Goal: Information Seeking & Learning: Check status

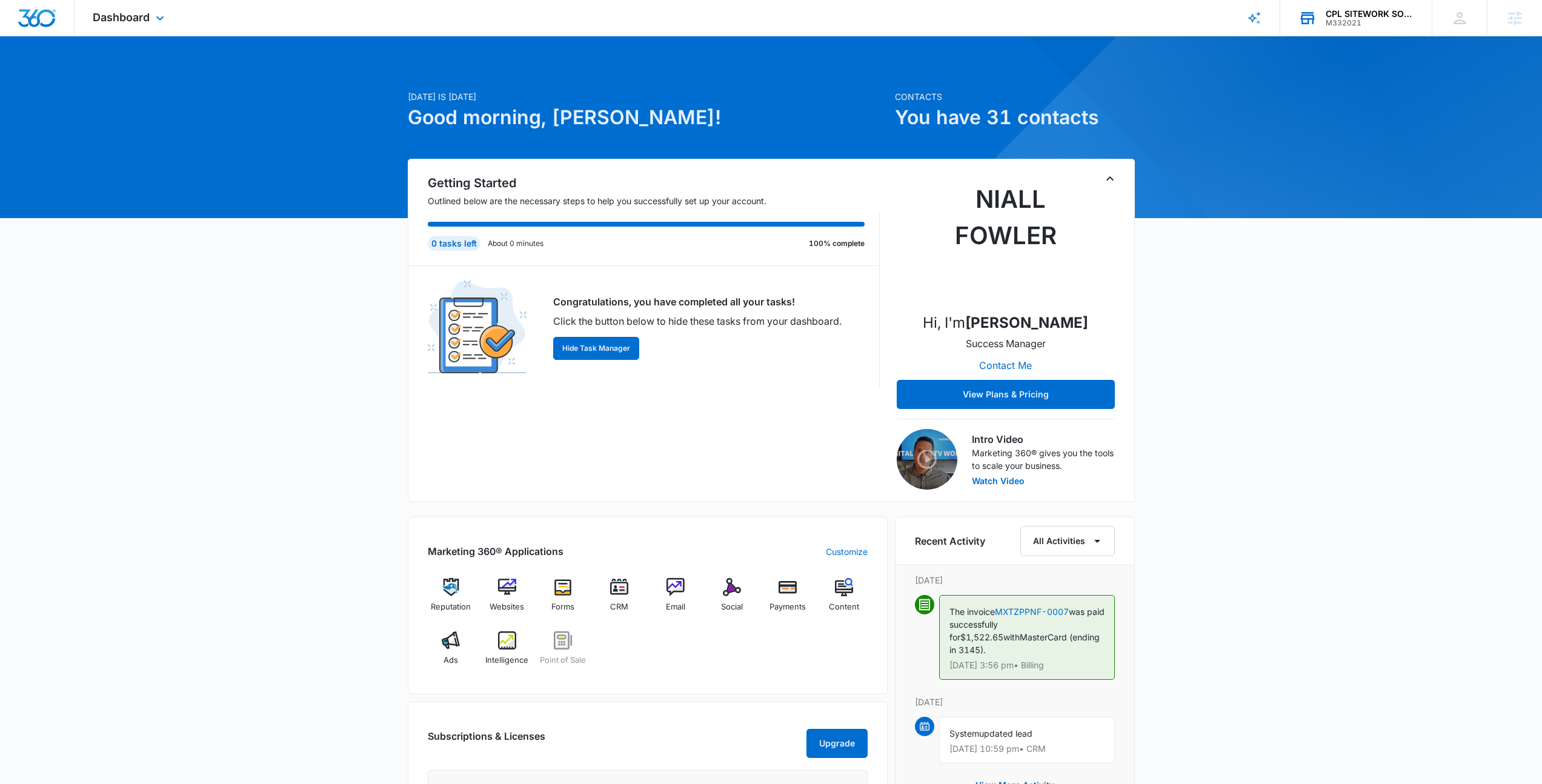
click at [1399, 9] on div "CPL SITEWORK SOLUTIONS llc" at bounding box center [1370, 13] width 88 height 10
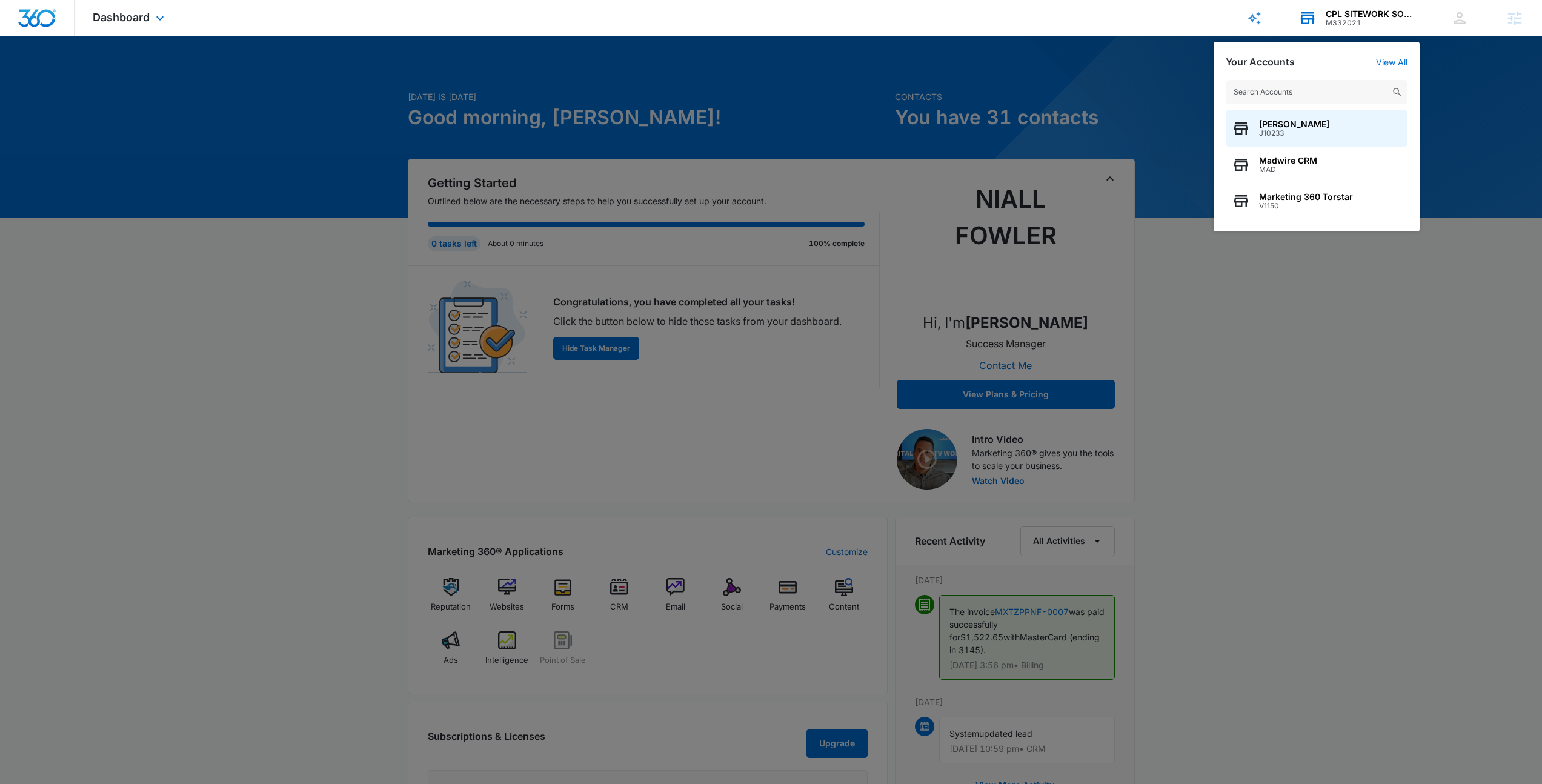
click at [1301, 87] on input "text" at bounding box center [1316, 92] width 182 height 24
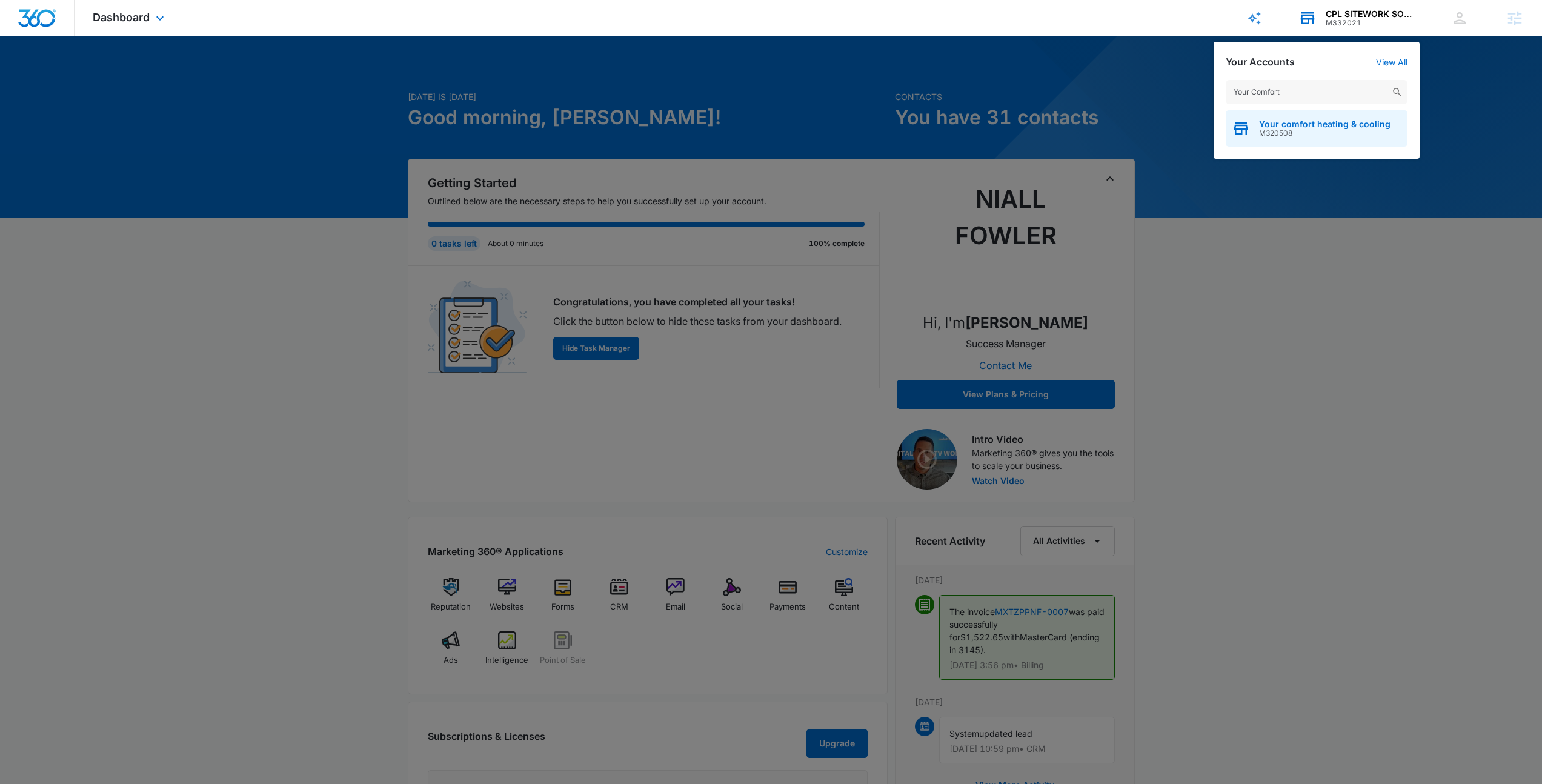
type input "Your Comfort"
click at [1302, 129] on span "M320508" at bounding box center [1324, 134] width 132 height 9
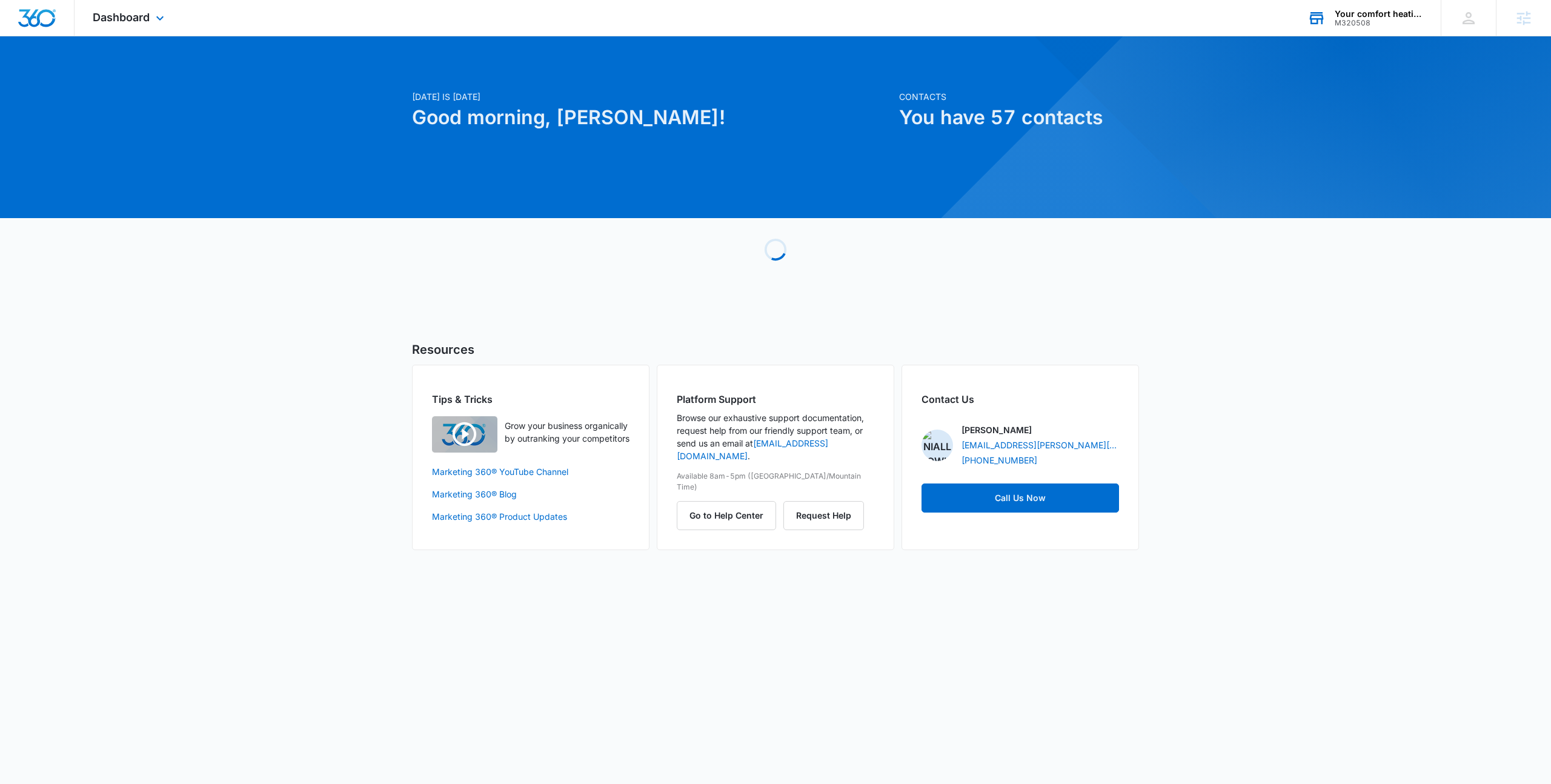
click at [85, 26] on div "Dashboard Apps Reputation Websites Forms CRM Email Social Payments POS Content …" at bounding box center [129, 18] width 111 height 36
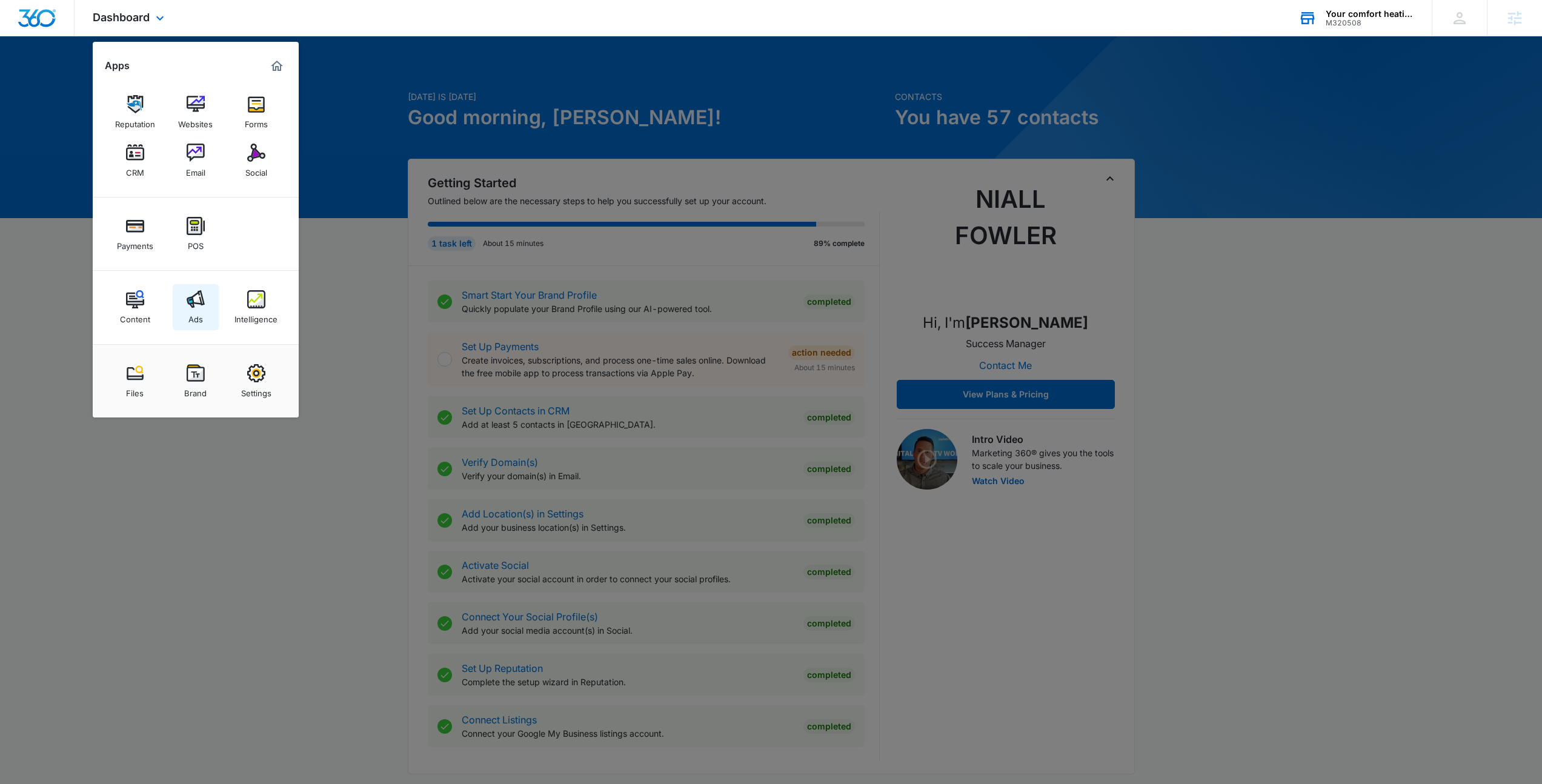
click at [202, 303] on img at bounding box center [196, 299] width 18 height 18
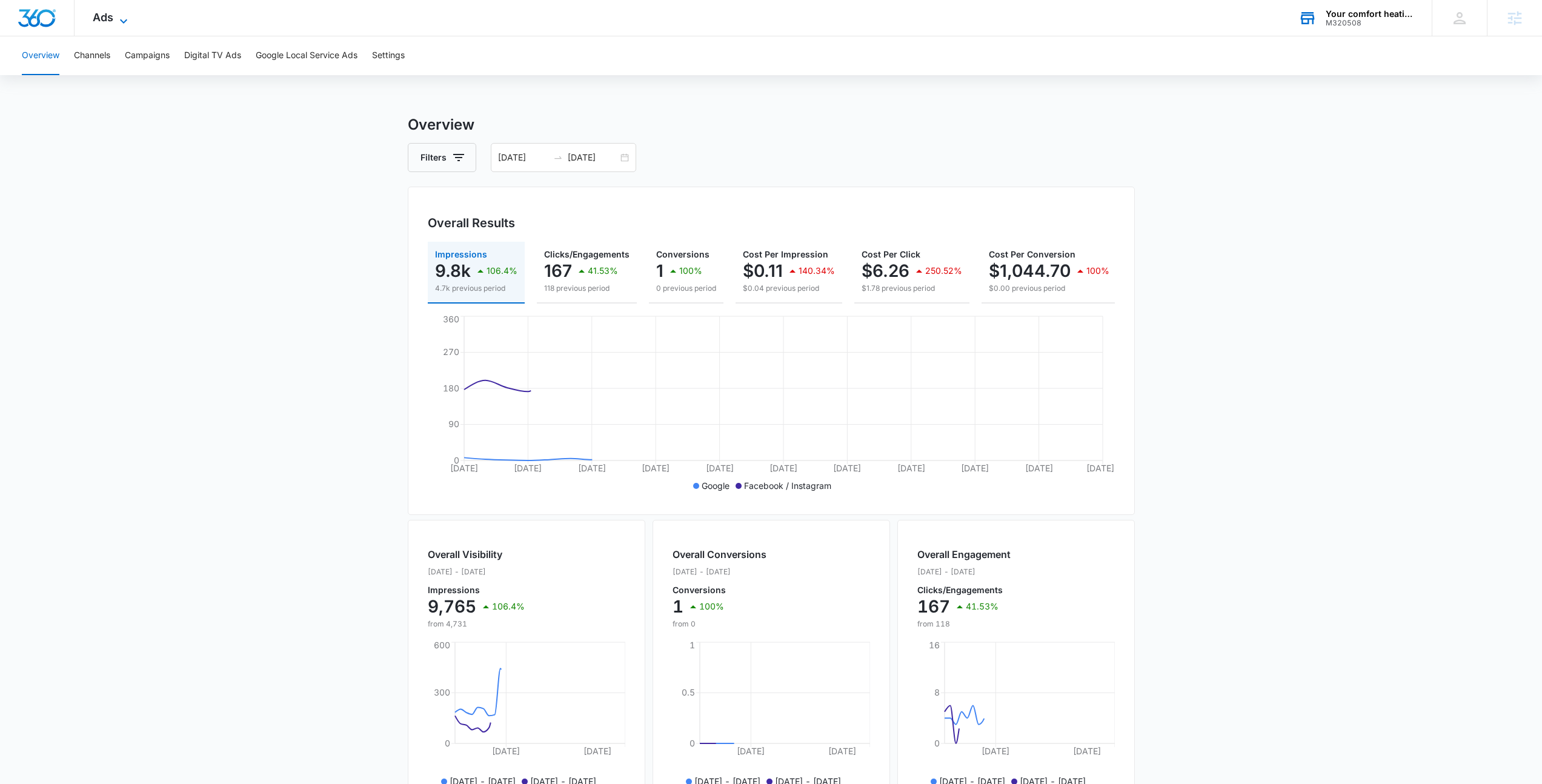
click at [128, 19] on icon at bounding box center [123, 21] width 15 height 15
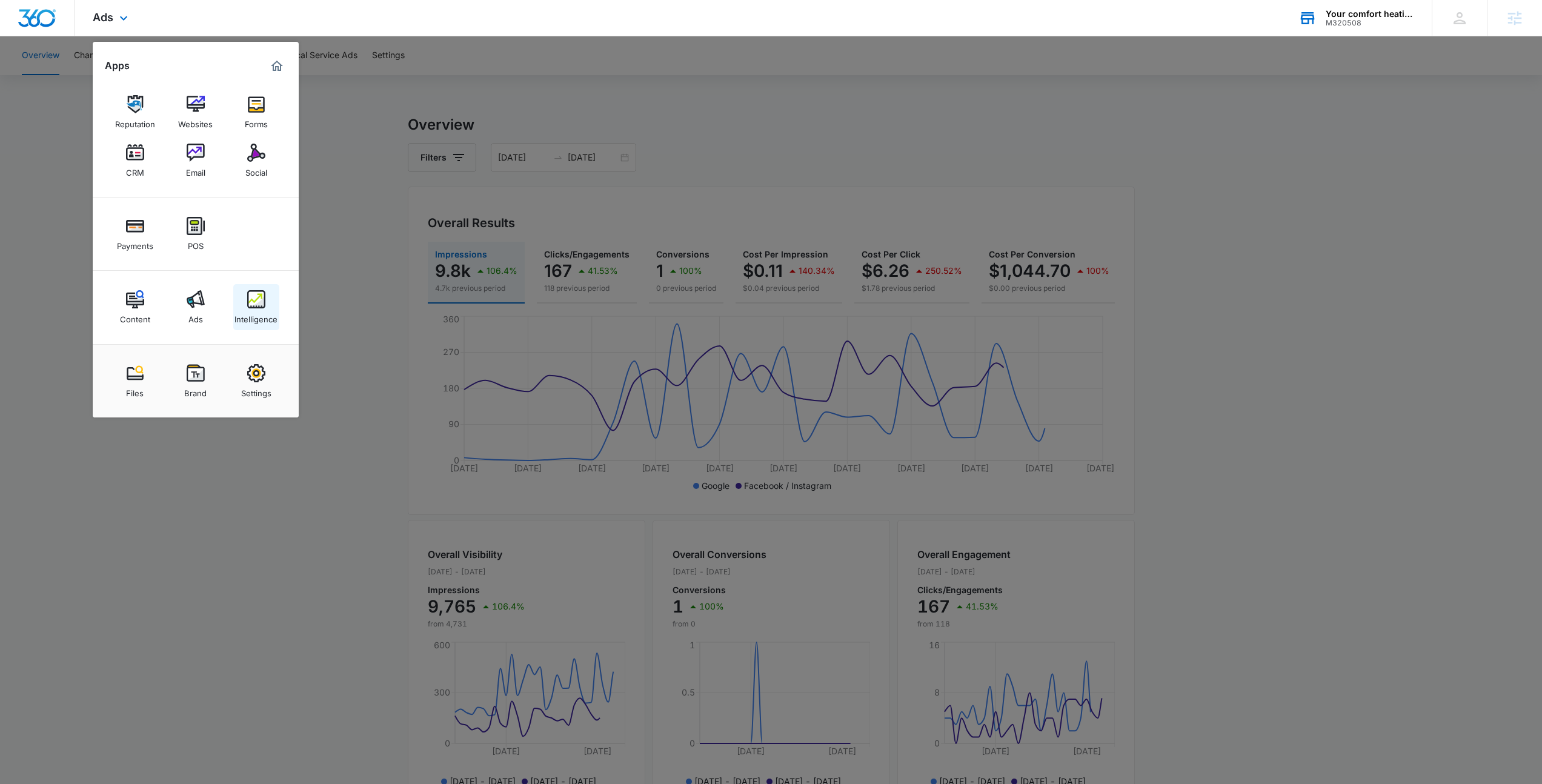
click at [259, 317] on div "Intelligence" at bounding box center [256, 316] width 43 height 15
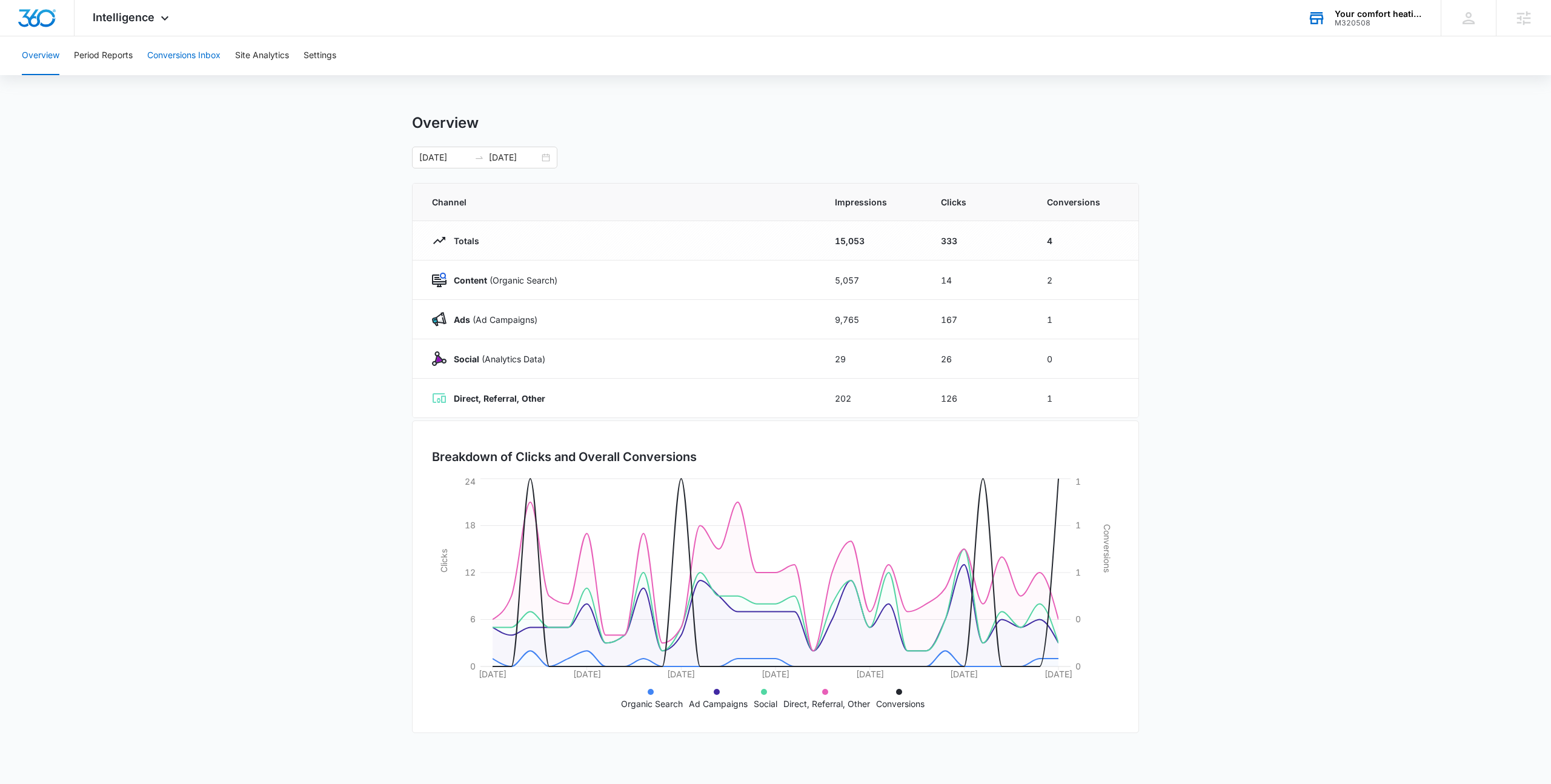
click at [181, 60] on button "Conversions Inbox" at bounding box center [184, 55] width 74 height 39
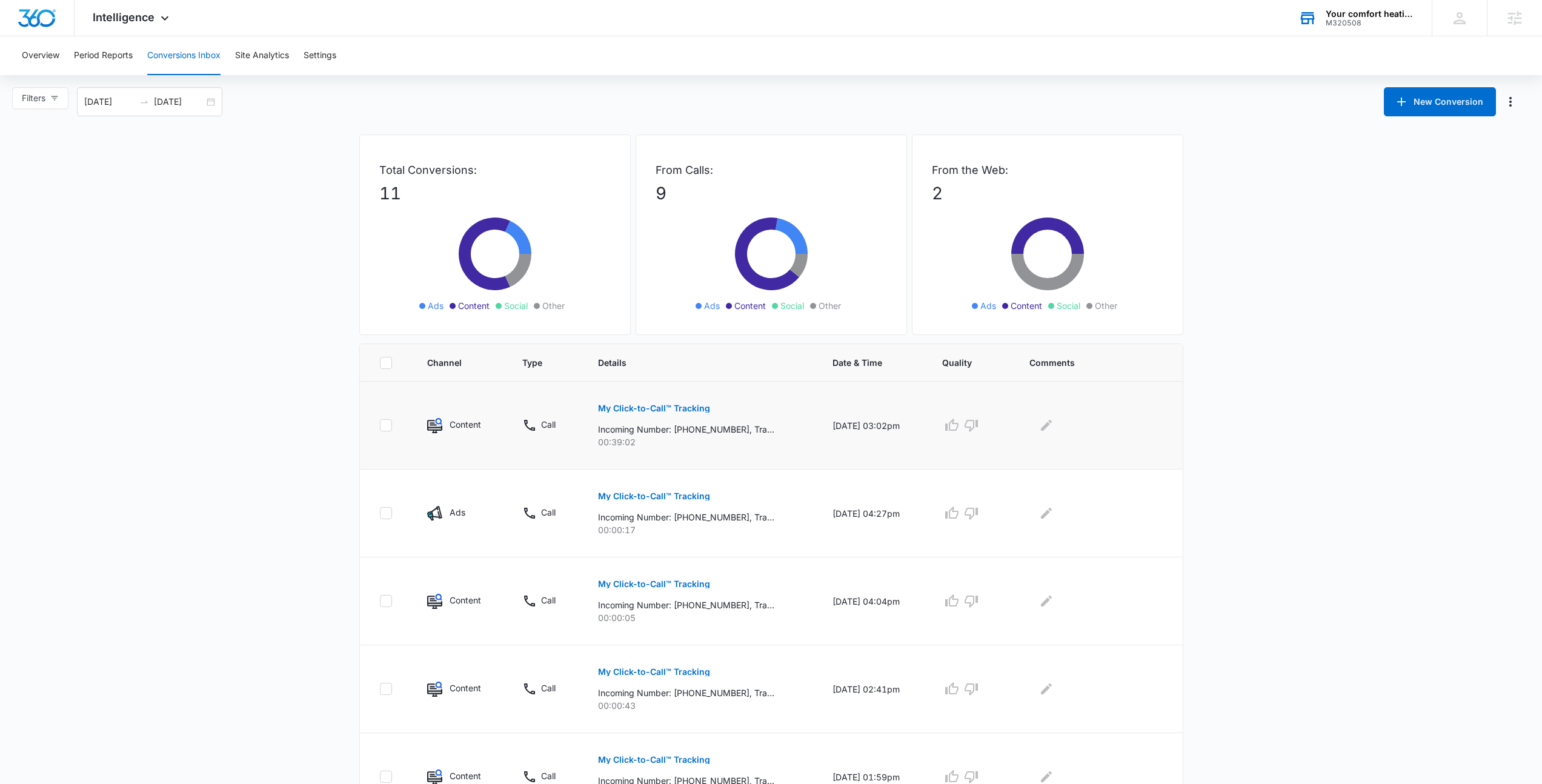
click at [647, 402] on button "My Click-to-Call™ Tracking" at bounding box center [654, 409] width 112 height 29
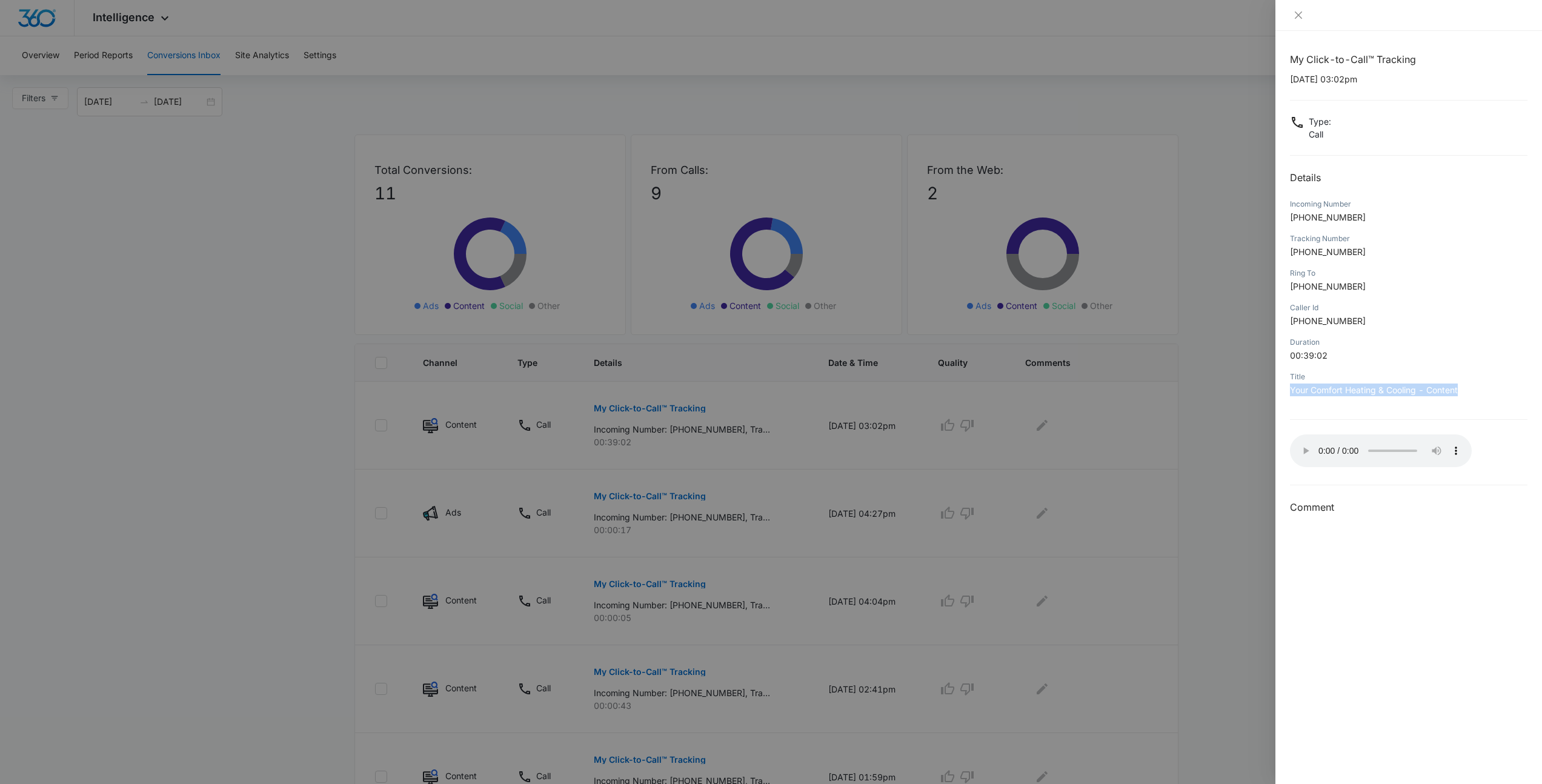
drag, startPoint x: 1292, startPoint y: 389, endPoint x: 1464, endPoint y: 389, distance: 172.0
click at [1464, 389] on p "Your Comfort Heating & Cooling - Content" at bounding box center [1408, 389] width 237 height 12
drag, startPoint x: 1464, startPoint y: 389, endPoint x: 1289, endPoint y: 172, distance: 278.8
click at [1290, 172] on div "My Click-to-Call™ Tracking 09/29/2025 at 03:02pm Type : Call Details Incoming N…" at bounding box center [1408, 284] width 237 height 463
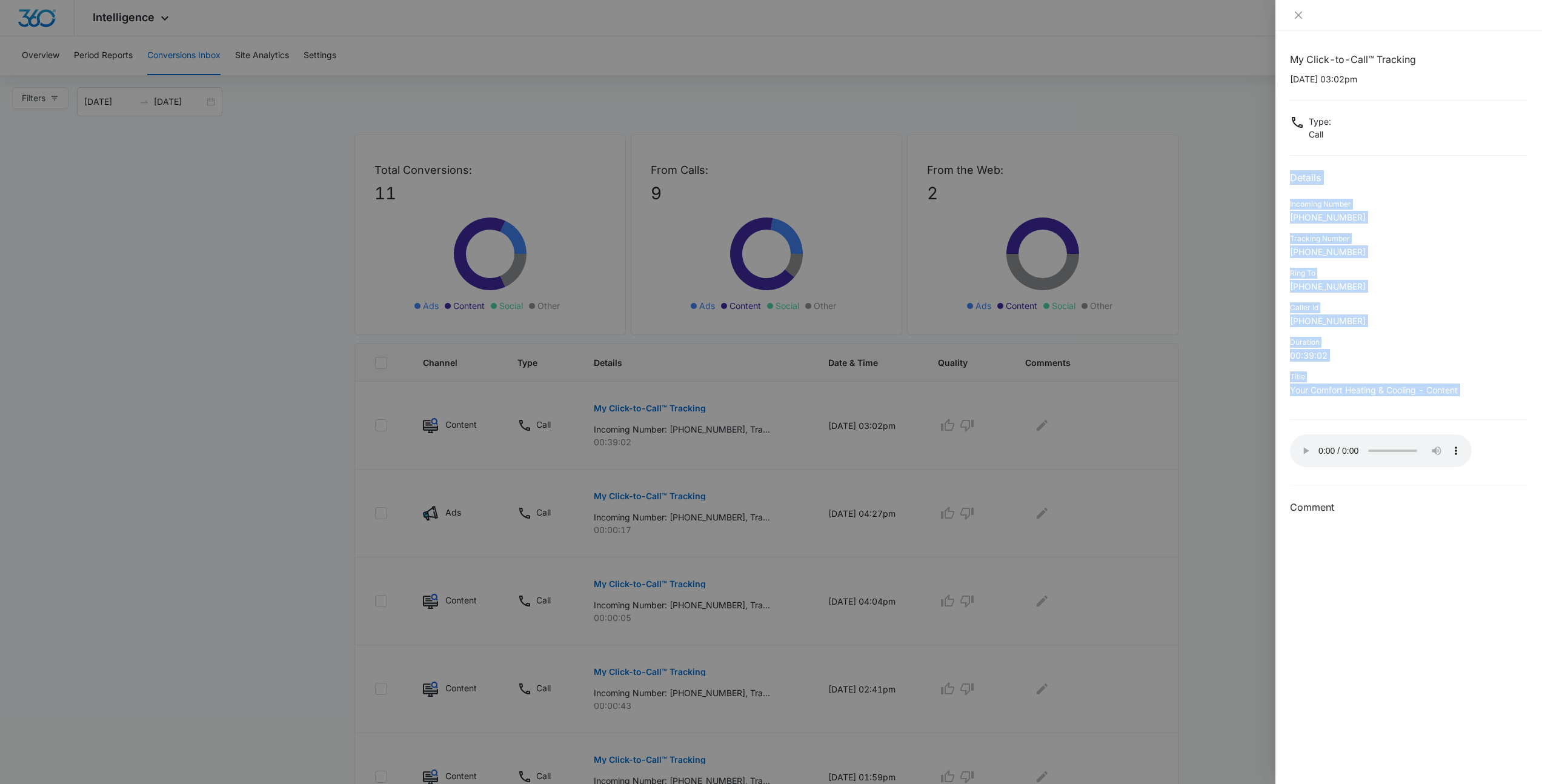
click at [1290, 172] on h2 "Details" at bounding box center [1408, 178] width 237 height 15
drag, startPoint x: 1289, startPoint y: 172, endPoint x: 1487, endPoint y: 392, distance: 296.0
click at [1487, 392] on div "My Click-to-Call™ Tracking 09/29/2025 at 03:02pm Type : Call Details Incoming N…" at bounding box center [1408, 284] width 237 height 463
click at [1487, 392] on p "Your Comfort Heating & Cooling - Content" at bounding box center [1408, 389] width 237 height 12
drag, startPoint x: 1487, startPoint y: 392, endPoint x: 1295, endPoint y: 177, distance: 288.3
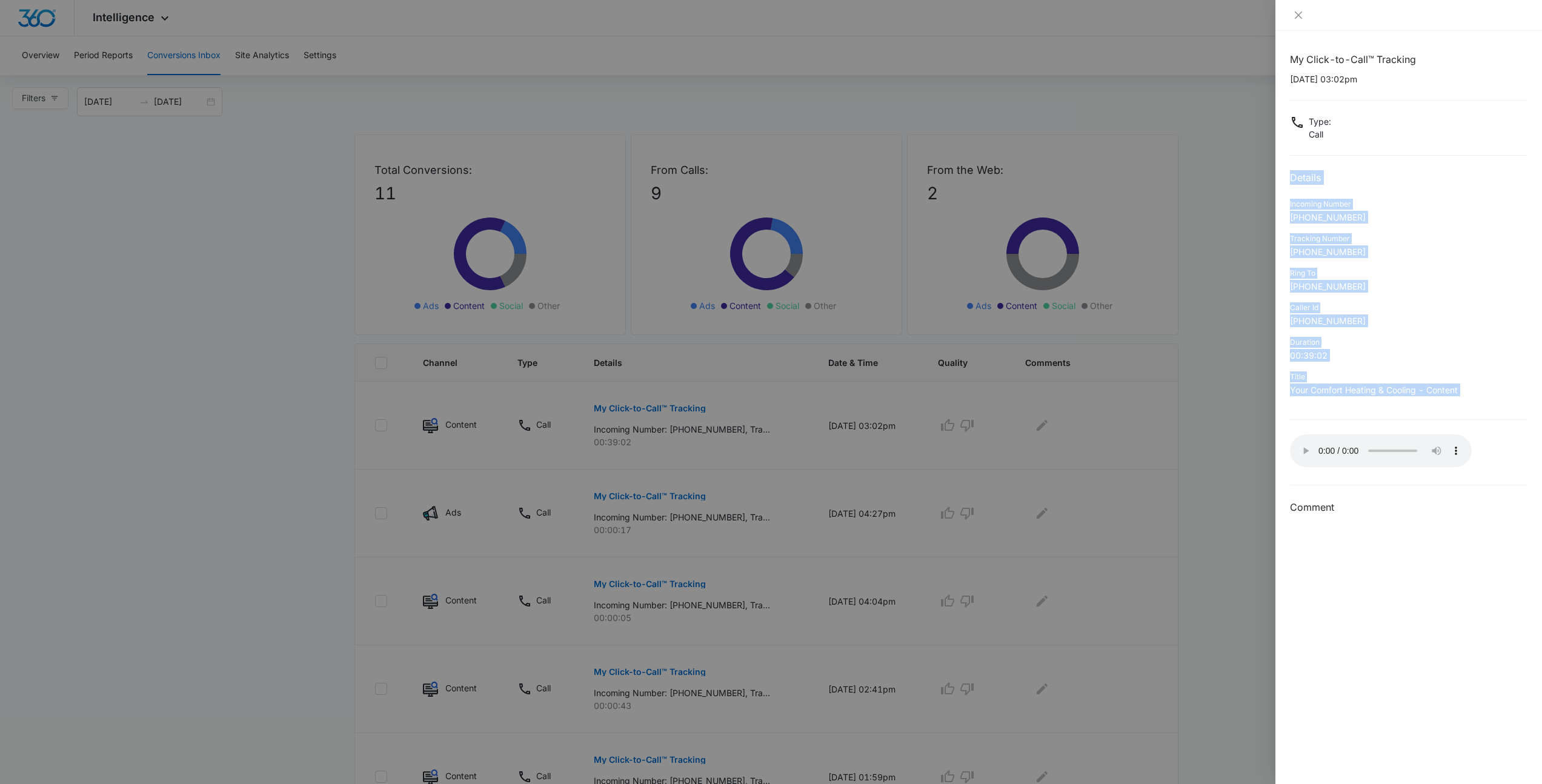
click at [1295, 177] on div "My Click-to-Call™ Tracking 09/29/2025 at 03:02pm Type : Call Details Incoming N…" at bounding box center [1408, 284] width 237 height 463
click at [1295, 177] on h2 "Details" at bounding box center [1408, 178] width 237 height 15
drag, startPoint x: 1285, startPoint y: 49, endPoint x: 1505, endPoint y: 400, distance: 414.2
click at [1505, 400] on div "My Click-to-Call™ Tracking 09/29/2025 at 03:02pm Type : Call Details Incoming N…" at bounding box center [1408, 407] width 267 height 753
click at [1505, 400] on div "Title Your Comfort Heating & Cooling - Content" at bounding box center [1408, 387] width 237 height 35
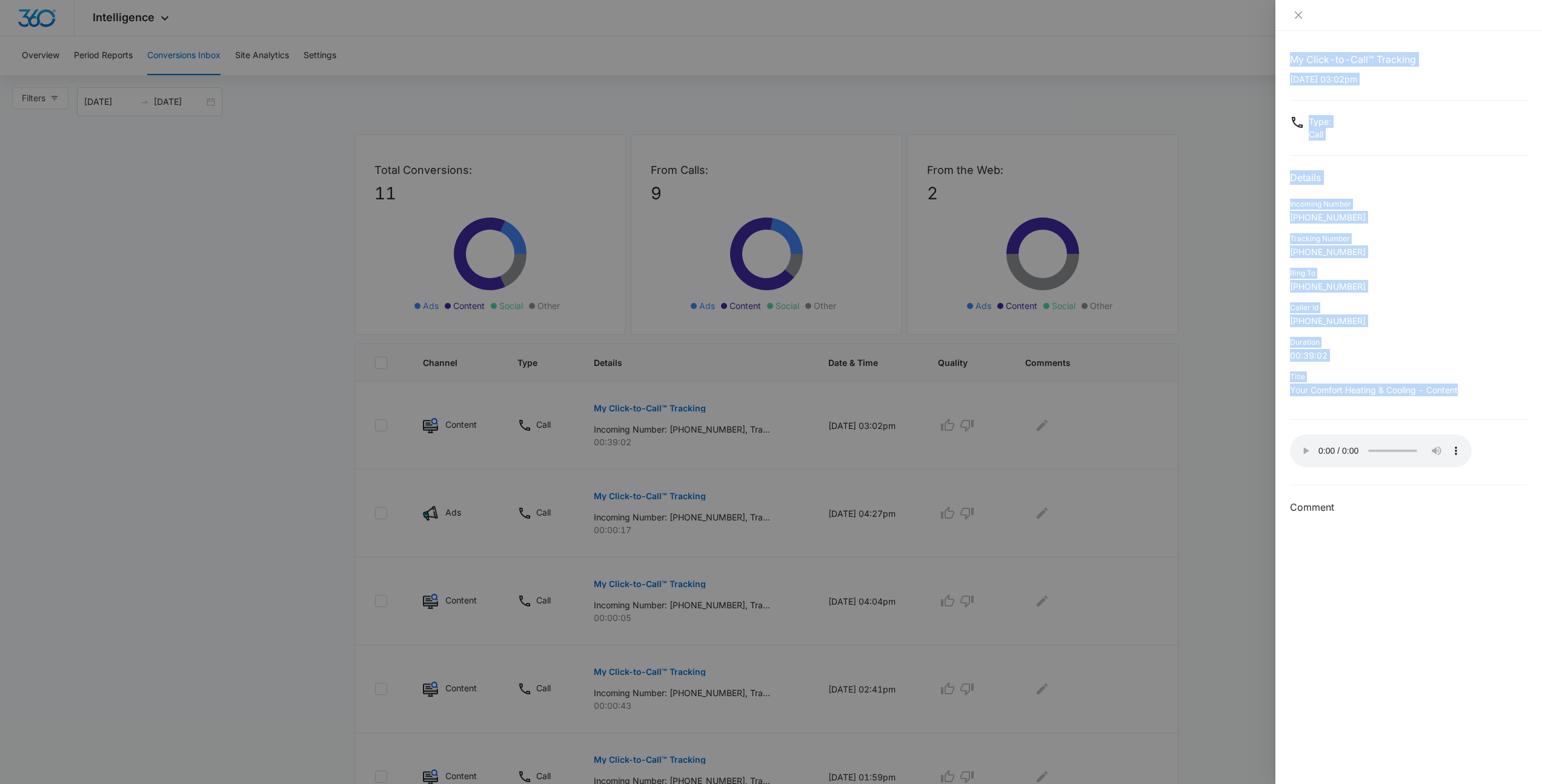
drag, startPoint x: 1505, startPoint y: 400, endPoint x: 1283, endPoint y: 57, distance: 408.6
click at [1283, 57] on div "My Click-to-Call™ Tracking 09/29/2025 at 03:02pm Type : Call Details Incoming N…" at bounding box center [1408, 407] width 267 height 753
drag, startPoint x: 1283, startPoint y: 57, endPoint x: 1487, endPoint y: 406, distance: 404.2
click at [1487, 406] on div "My Click-to-Call™ Tracking 09/29/2025 at 03:02pm Type : Call Details Incoming N…" at bounding box center [1408, 407] width 267 height 753
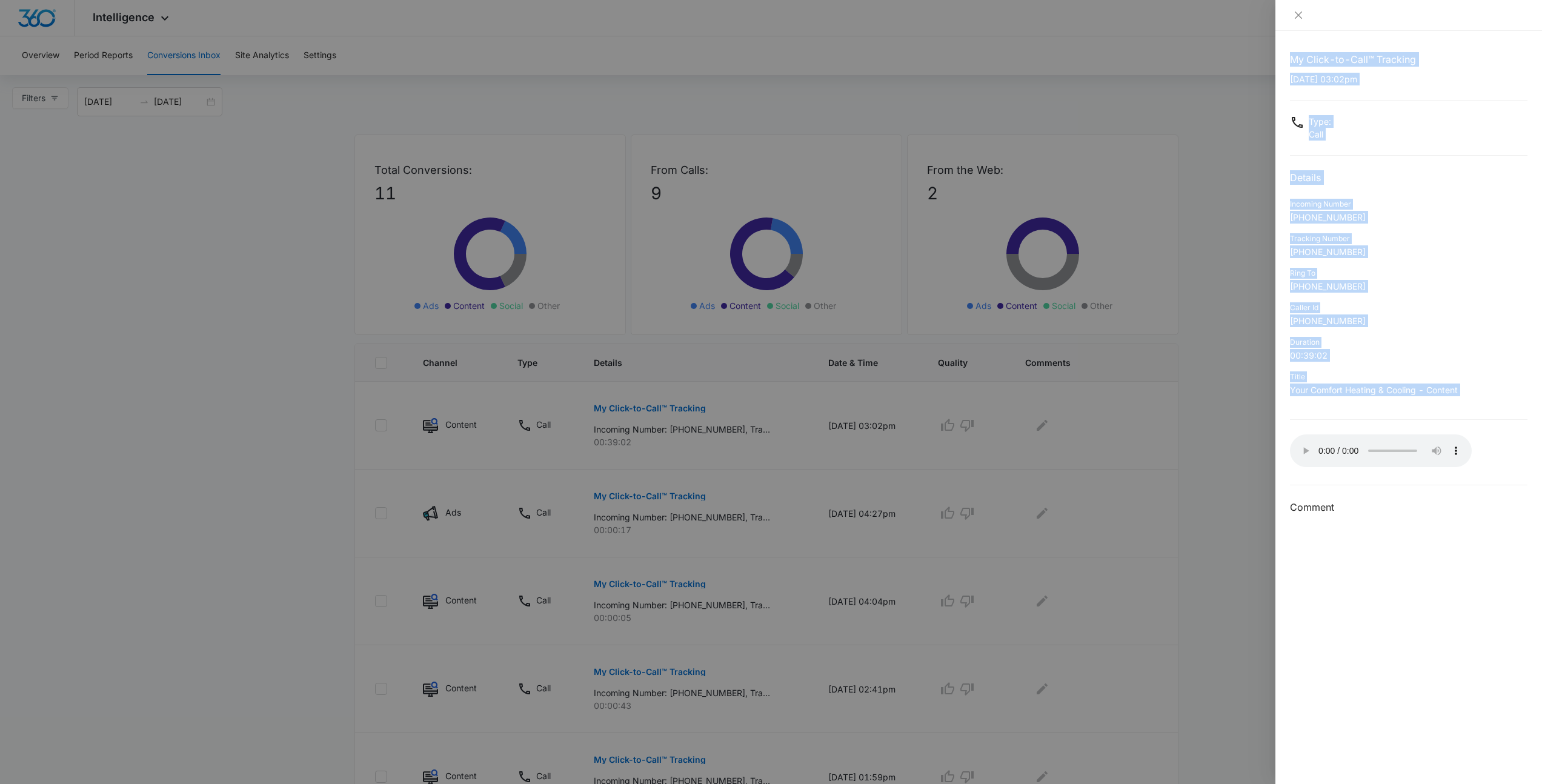
click at [1487, 406] on div "My Click-to-Call™ Tracking 09/29/2025 at 03:02pm Type : Call Details Incoming N…" at bounding box center [1408, 284] width 237 height 463
drag, startPoint x: 1487, startPoint y: 406, endPoint x: 1288, endPoint y: 57, distance: 401.7
click at [1288, 57] on div "My Click-to-Call™ Tracking 09/29/2025 at 03:02pm Type : Call Details Incoming N…" at bounding box center [1408, 407] width 267 height 753
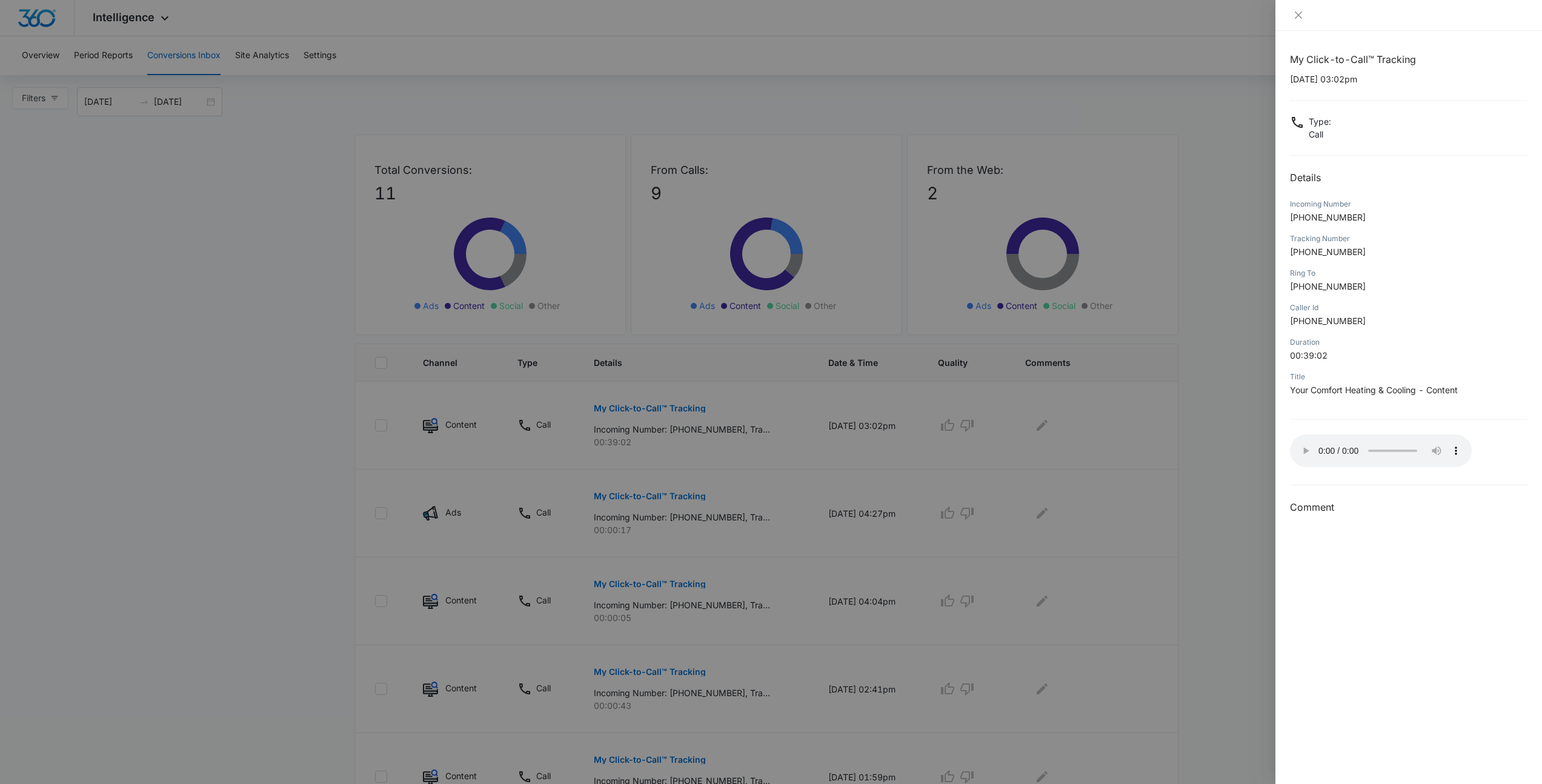
click at [1123, 348] on div at bounding box center [771, 392] width 1542 height 784
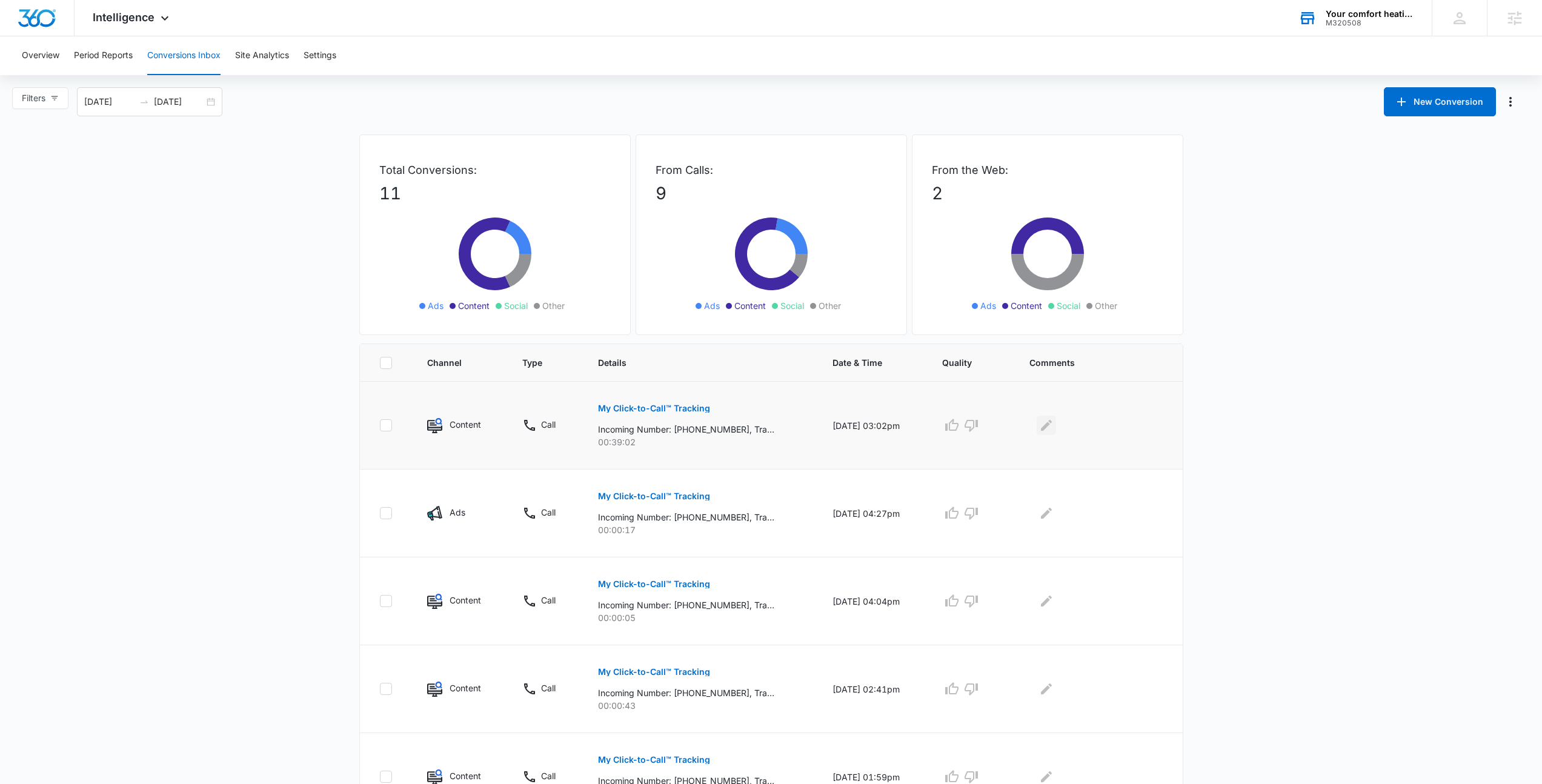
click at [1046, 427] on icon "Edit Comments" at bounding box center [1047, 425] width 15 height 15
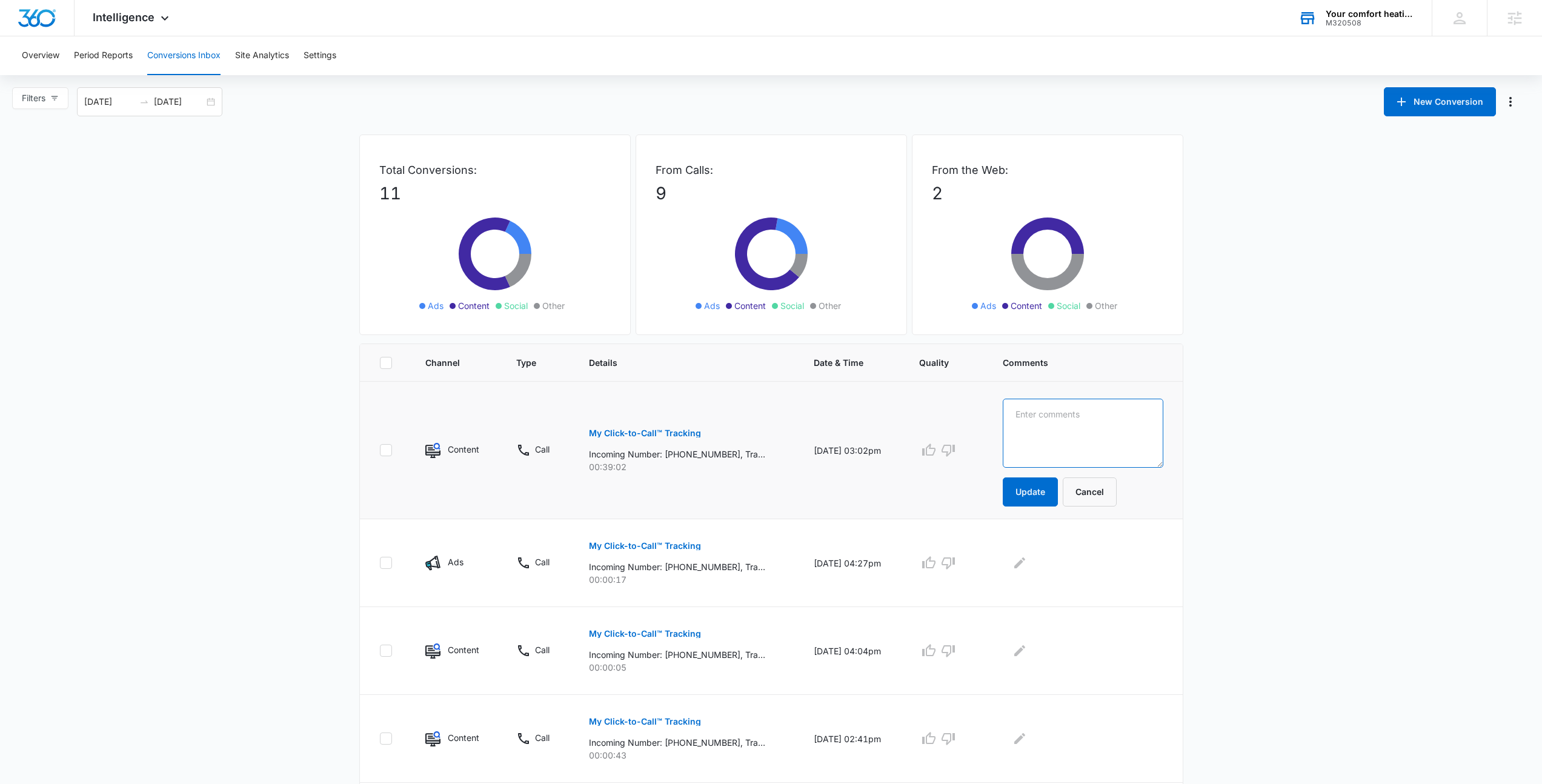
click at [1077, 436] on textarea at bounding box center [1083, 433] width 160 height 69
type textarea "Mini Split system in garage"
click at [1030, 492] on button "Update" at bounding box center [1030, 492] width 55 height 29
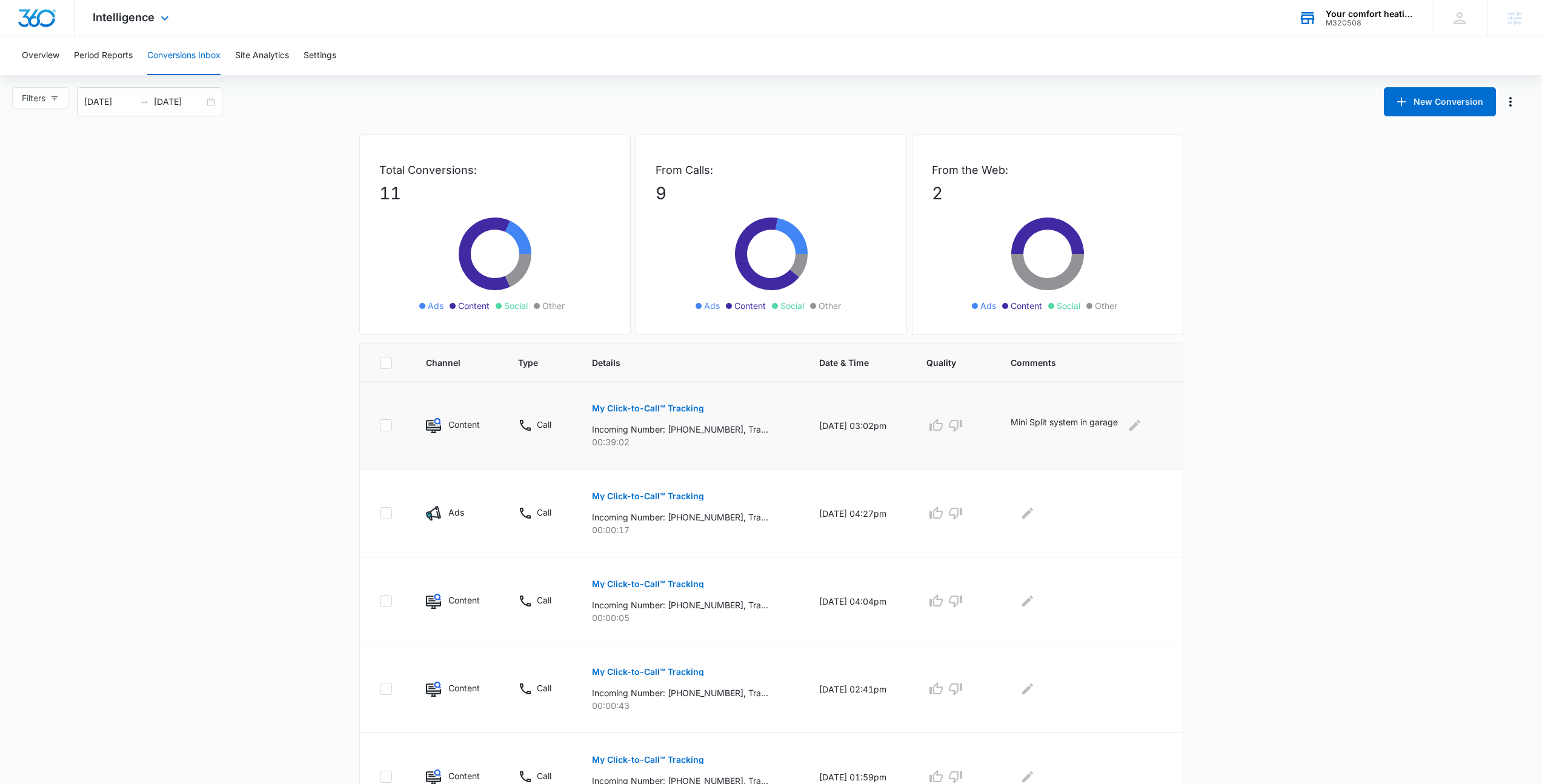
click at [121, 24] on div "Intelligence Apps Reputation Websites Forms CRM Email Social Payments POS Conte…" at bounding box center [132, 18] width 115 height 36
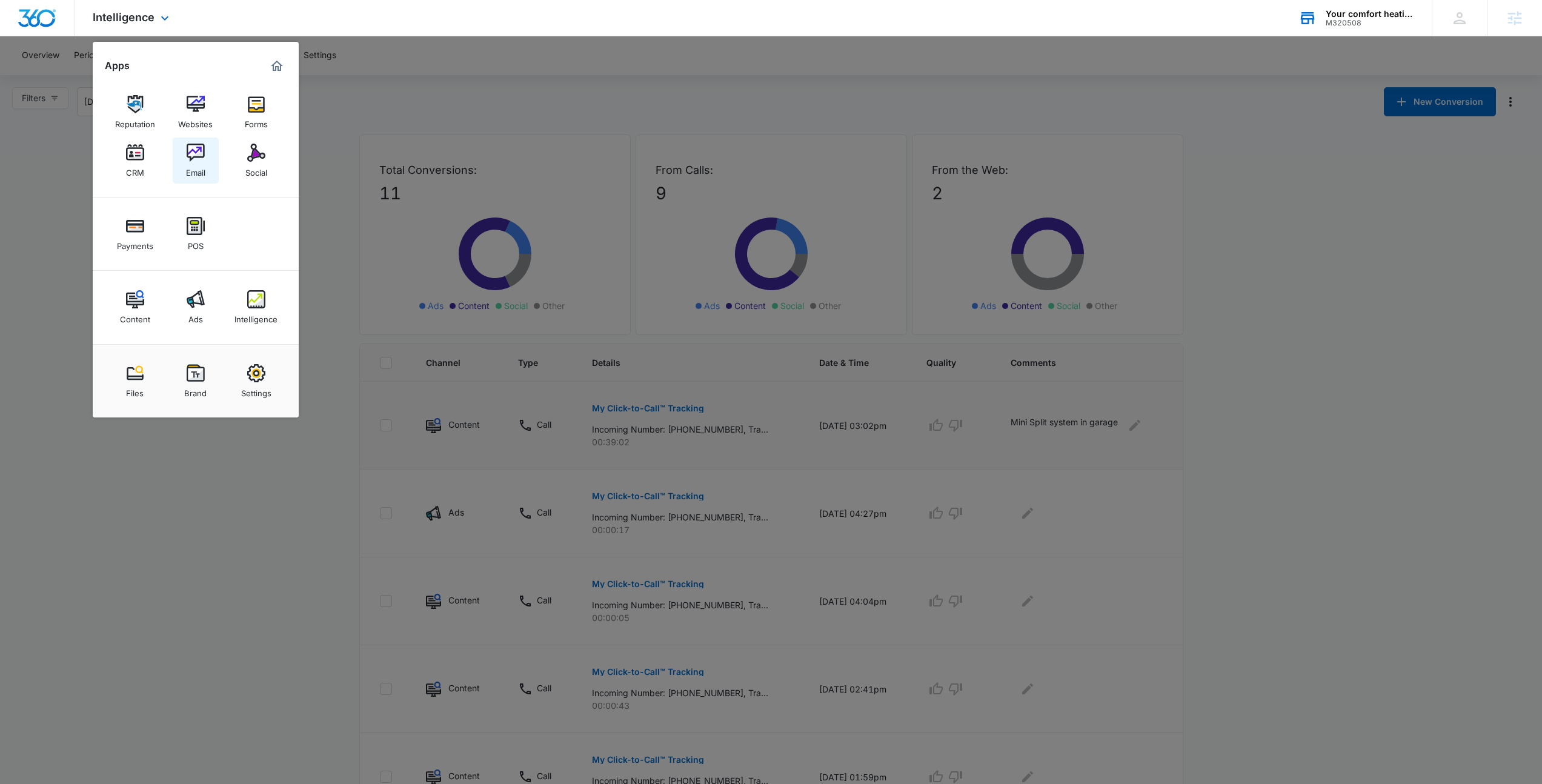
click at [186, 168] on div "Email" at bounding box center [196, 169] width 19 height 15
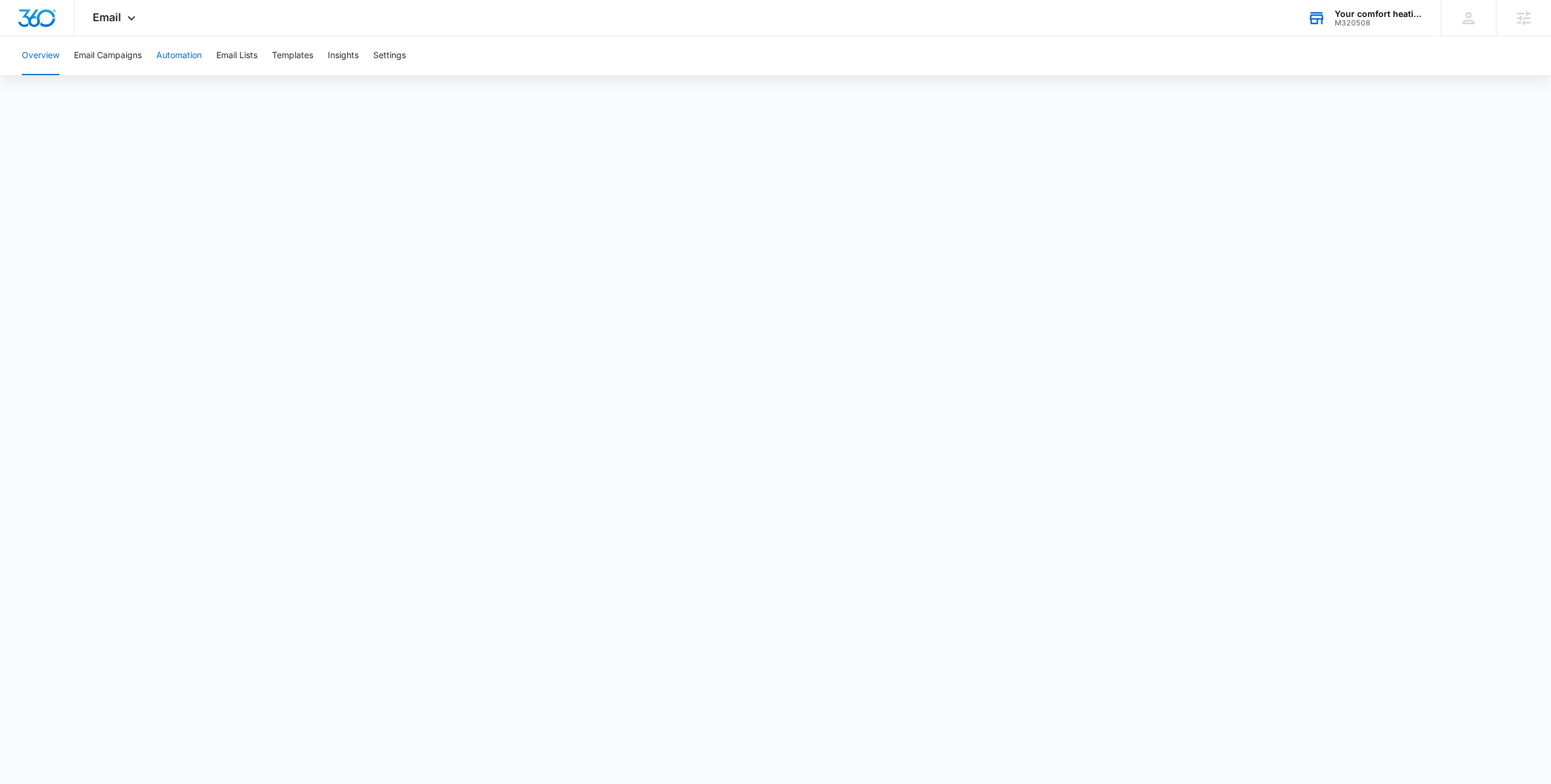
click at [181, 54] on button "Automation" at bounding box center [179, 55] width 46 height 39
click at [238, 60] on button "Email Lists" at bounding box center [237, 55] width 41 height 39
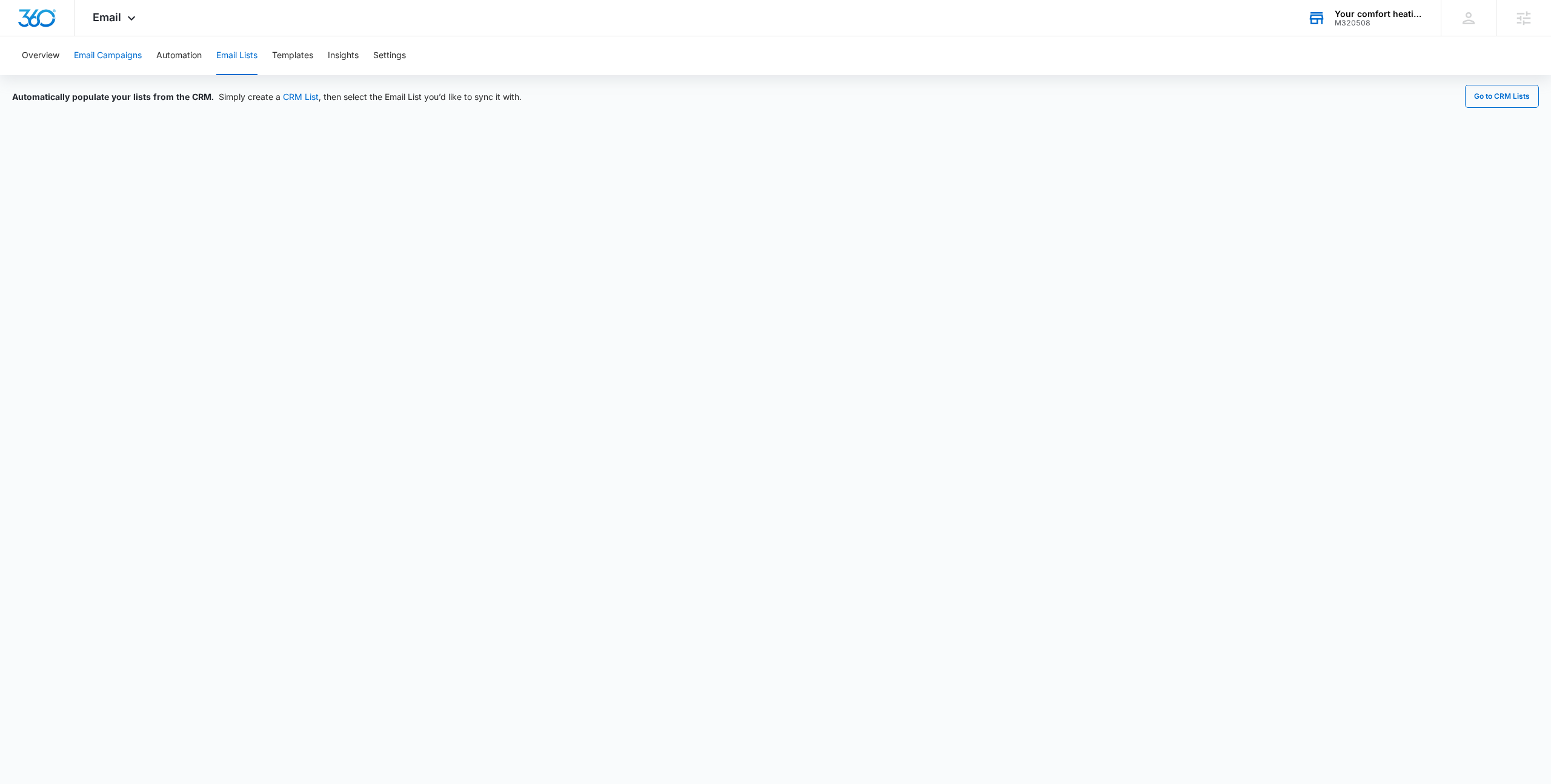
click at [98, 54] on button "Email Campaigns" at bounding box center [108, 55] width 68 height 39
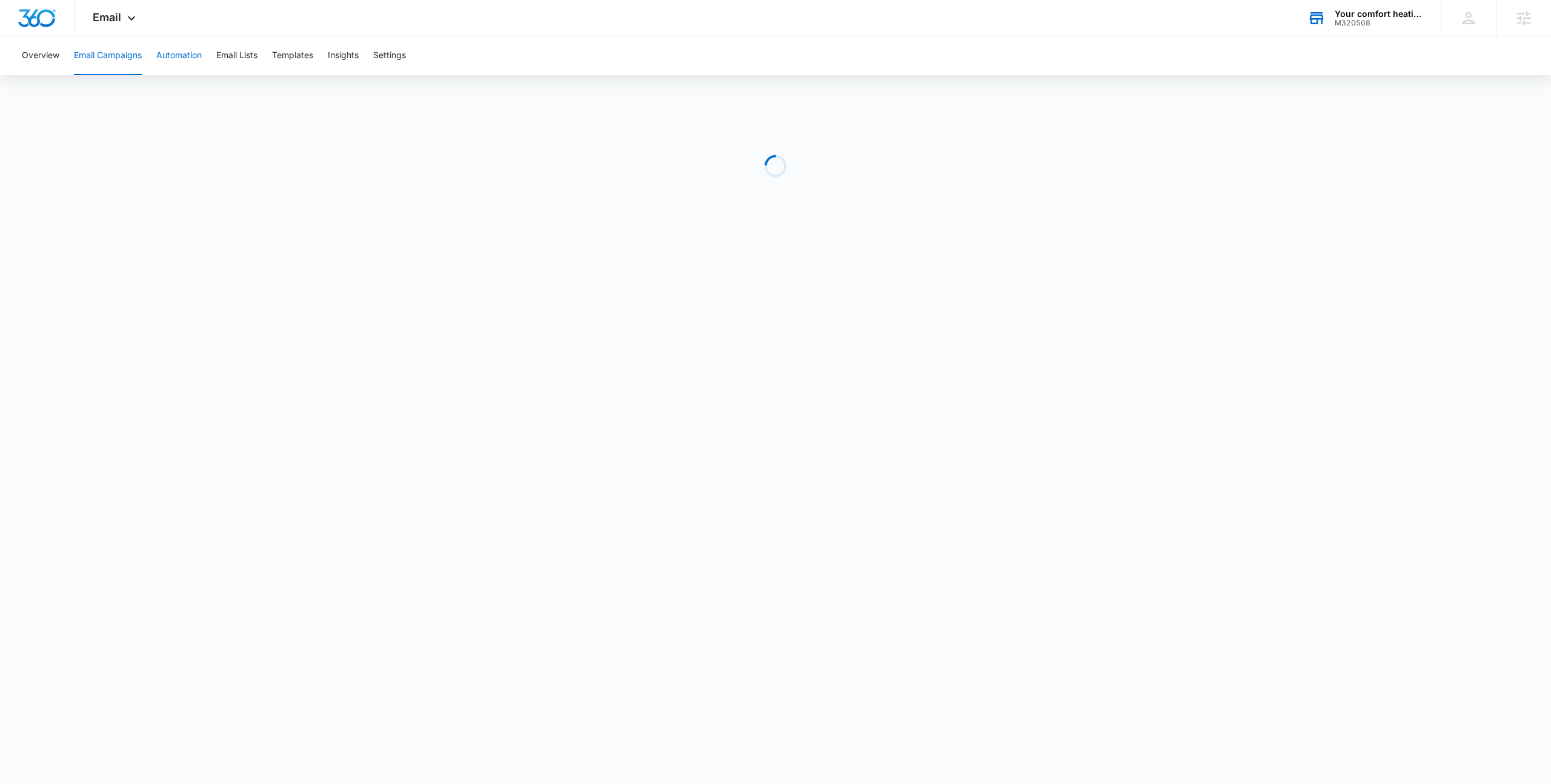
click at [158, 53] on button "Automation" at bounding box center [179, 55] width 46 height 39
click at [192, 59] on button "Automation" at bounding box center [179, 55] width 46 height 39
click at [129, 61] on button "Email Campaigns" at bounding box center [108, 55] width 68 height 39
click at [196, 50] on button "Automation" at bounding box center [179, 55] width 46 height 39
click at [118, 13] on span "Email" at bounding box center [107, 17] width 29 height 12
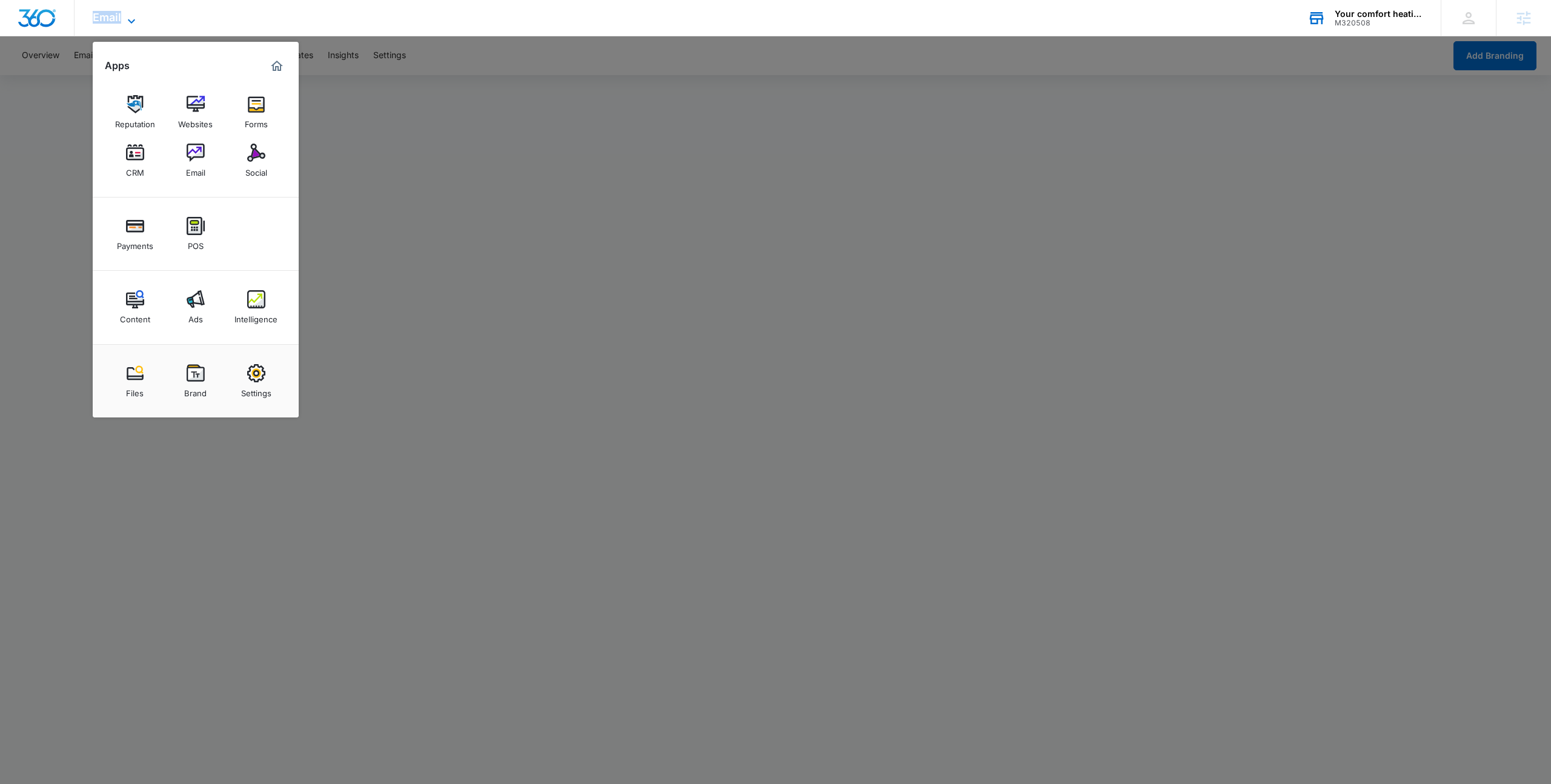
click at [118, 13] on span "Email" at bounding box center [107, 17] width 29 height 12
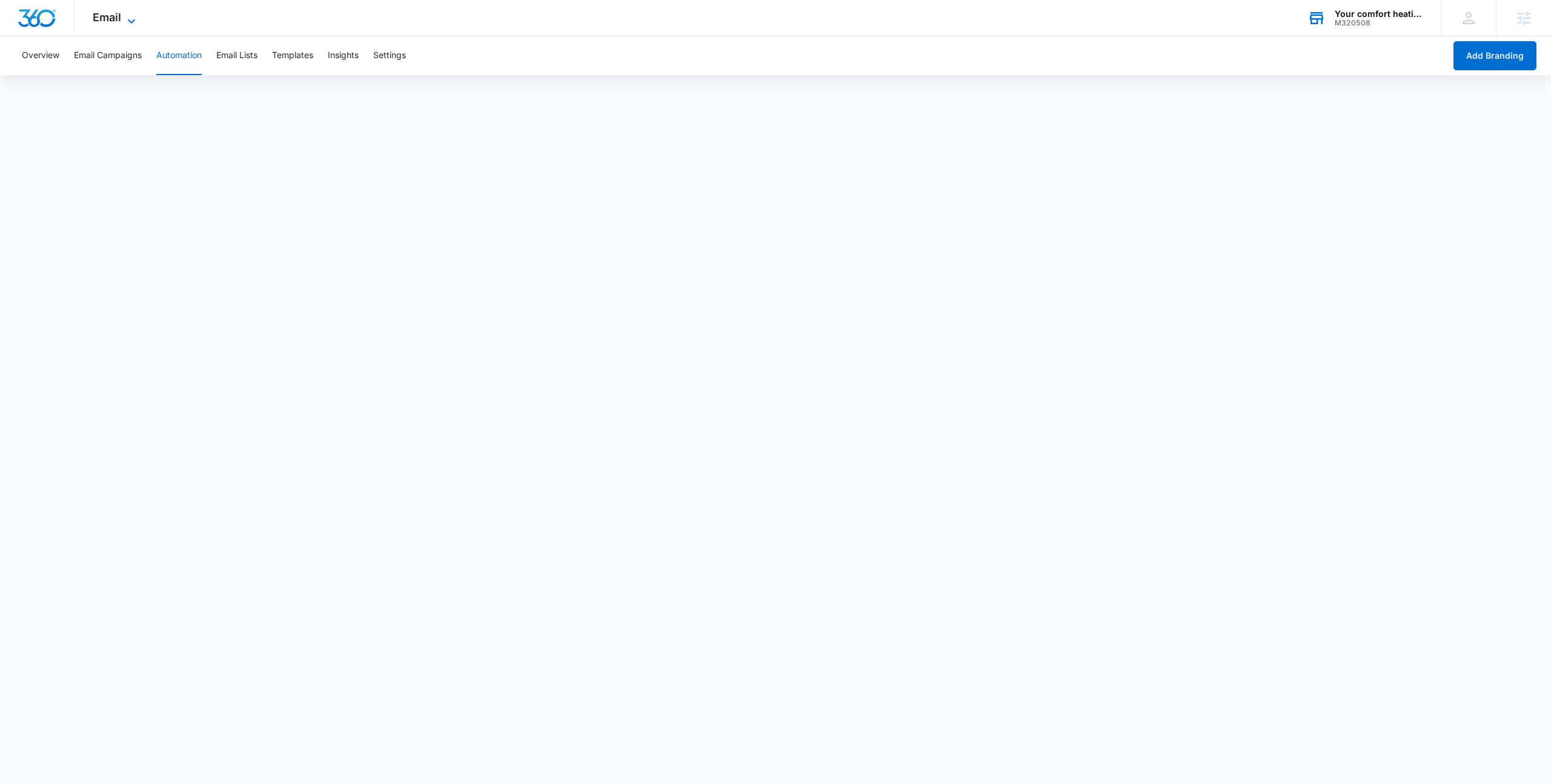
click at [128, 21] on icon at bounding box center [132, 21] width 15 height 15
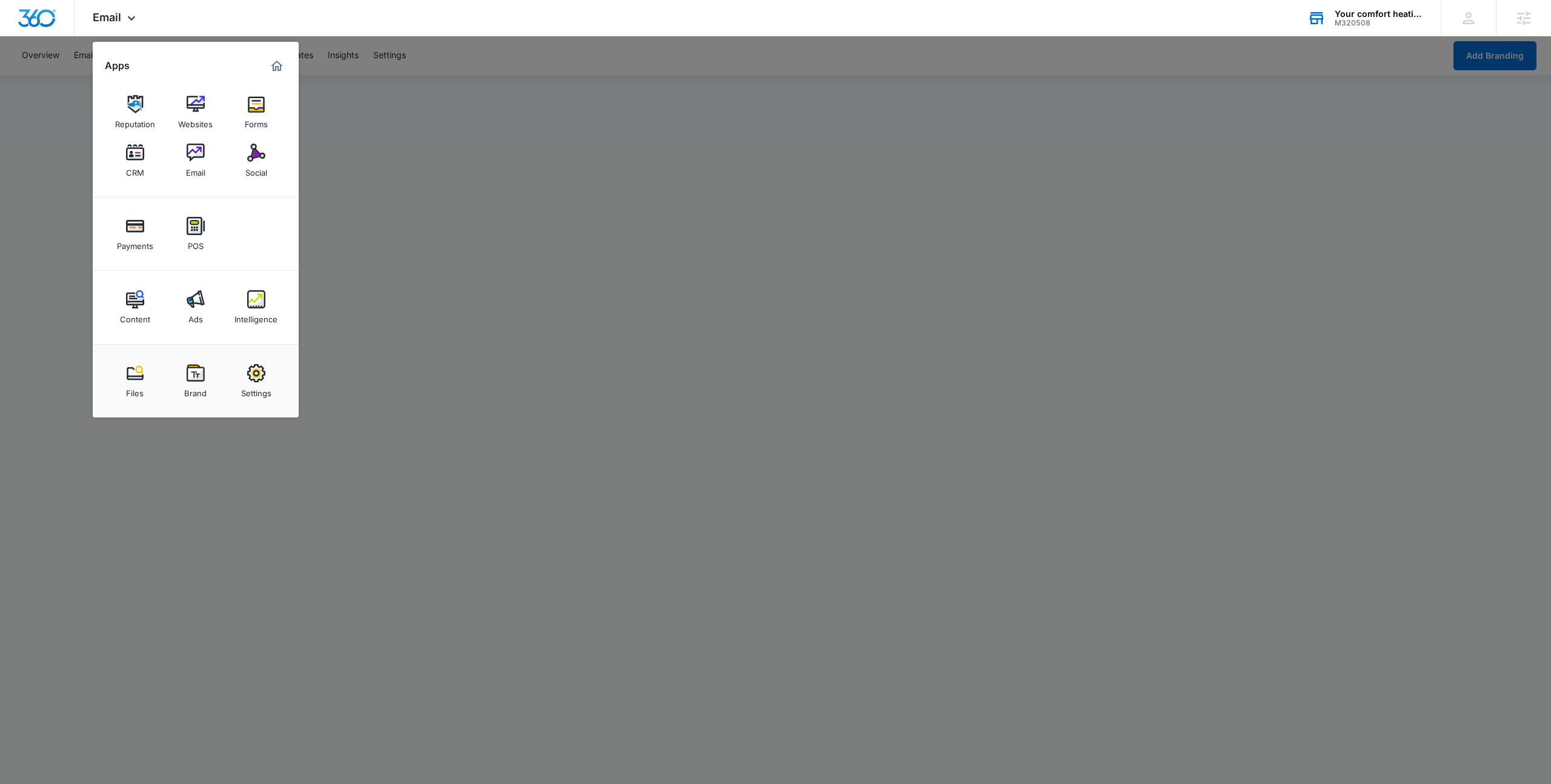
click at [513, 354] on div at bounding box center [776, 392] width 1551 height 784
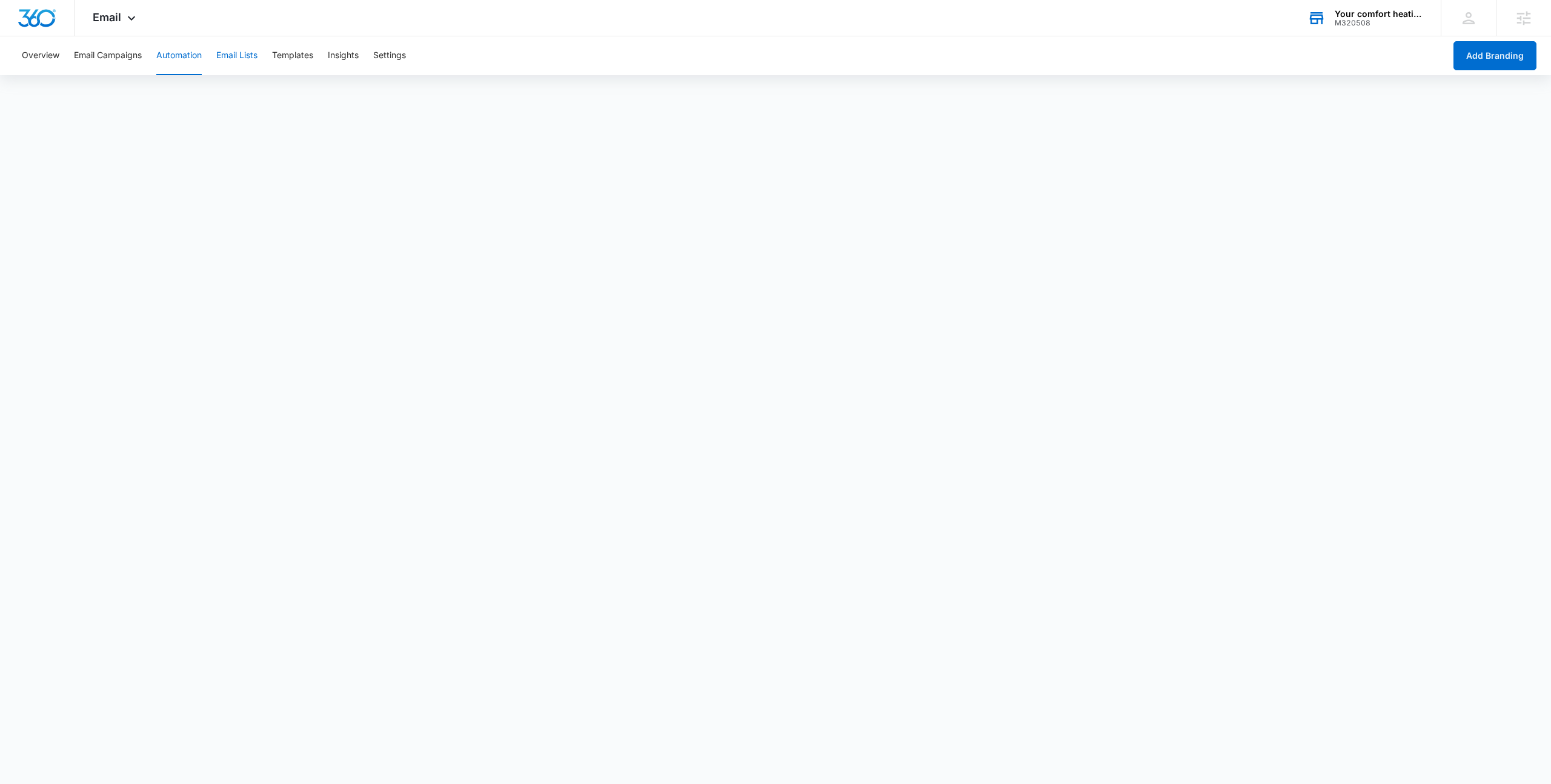
click at [252, 57] on button "Email Lists" at bounding box center [237, 55] width 41 height 39
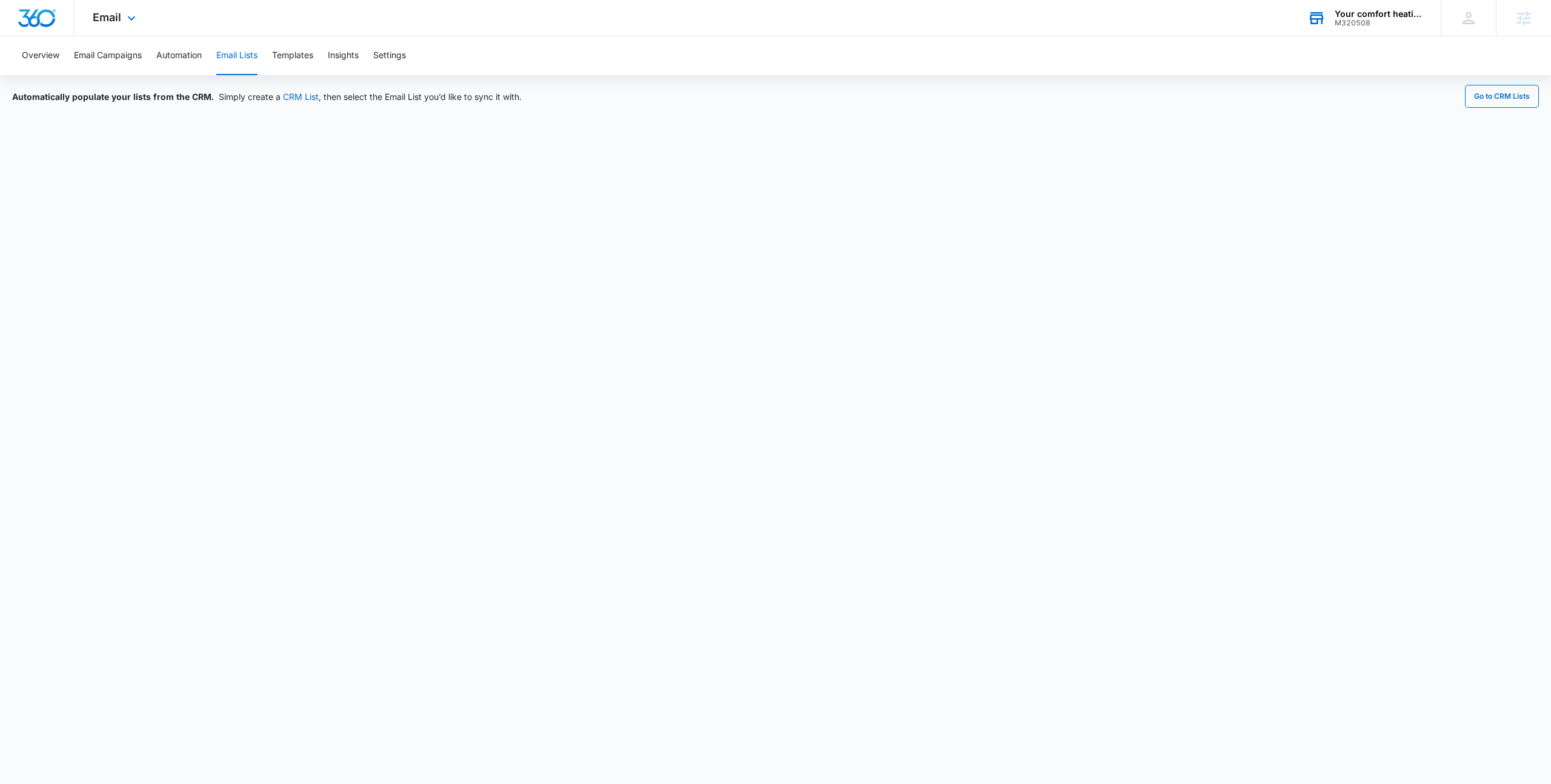
click at [274, 27] on div "Email Apps Reputation Websites Forms CRM Email Social Payments POS Content Ads …" at bounding box center [776, 18] width 1551 height 36
click at [188, 61] on button "Automation" at bounding box center [179, 55] width 46 height 39
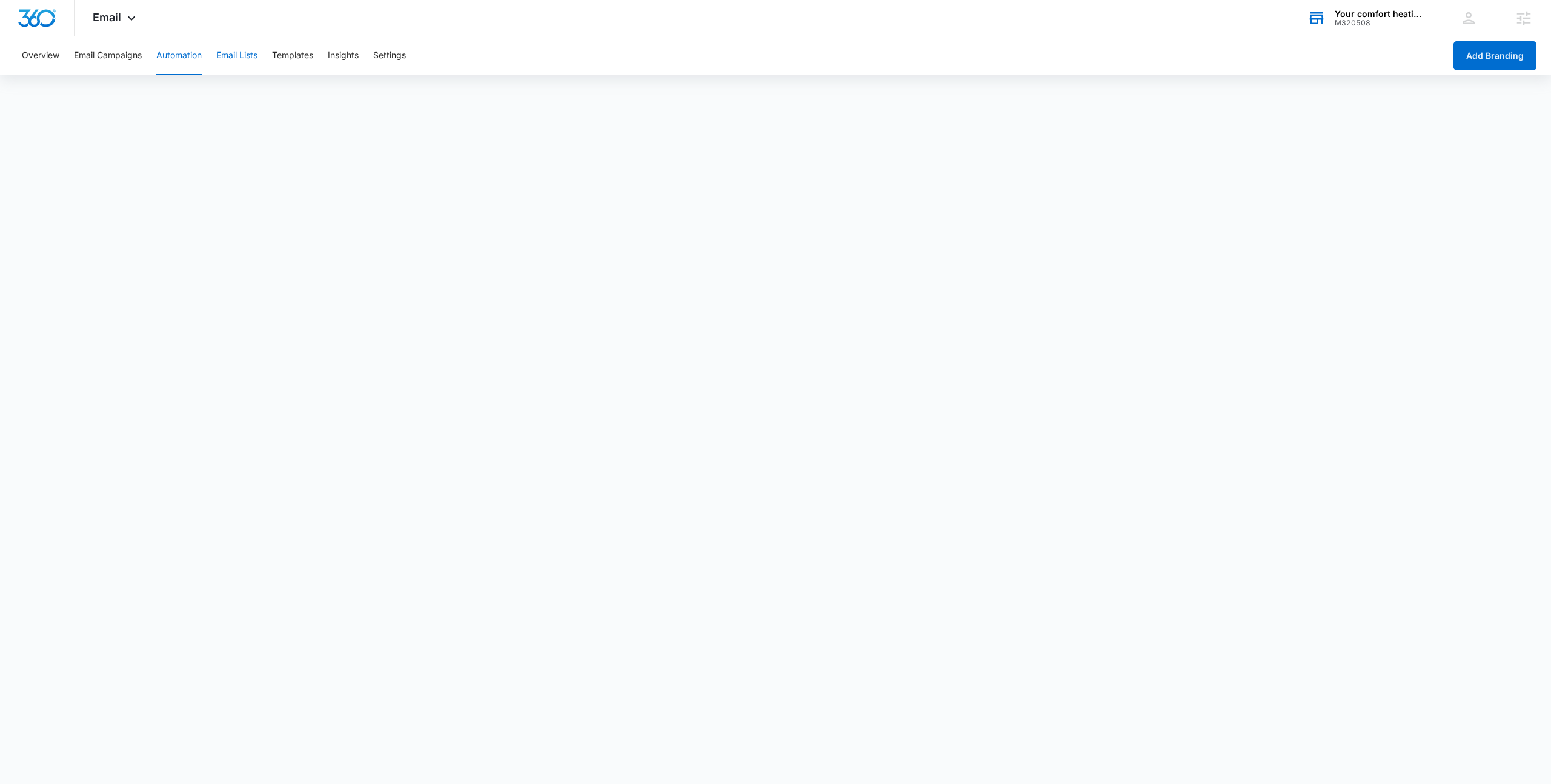
click at [229, 48] on button "Email Lists" at bounding box center [237, 55] width 41 height 39
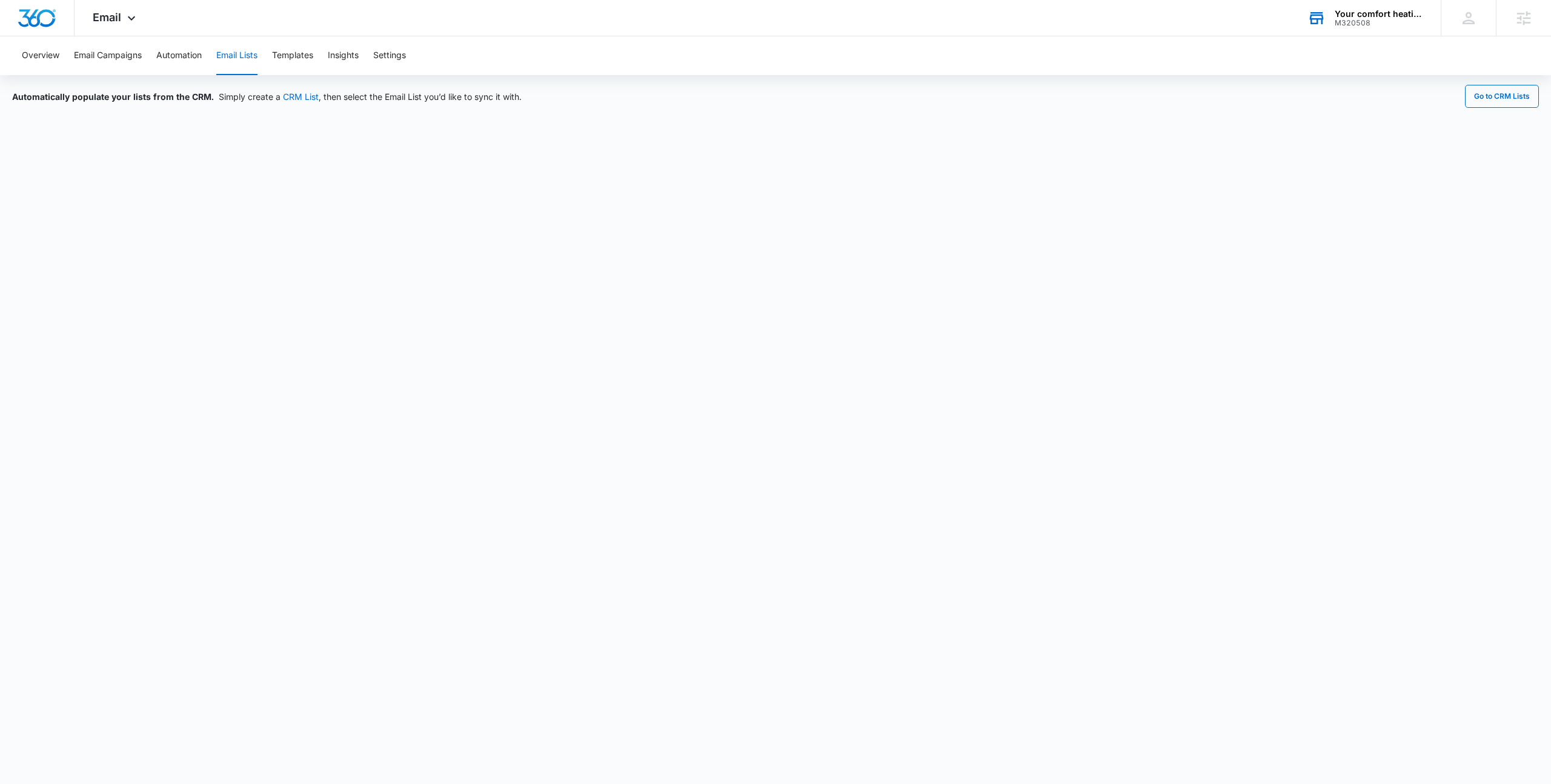
click at [1026, 762] on body "Email Apps Reputation Websites Forms CRM Email Social Payments POS Content Ads …" at bounding box center [776, 392] width 1551 height 784
click at [118, 24] on div "Email Apps Reputation Websites Forms CRM Email Social Payments POS Content Ads …" at bounding box center [115, 18] width 82 height 36
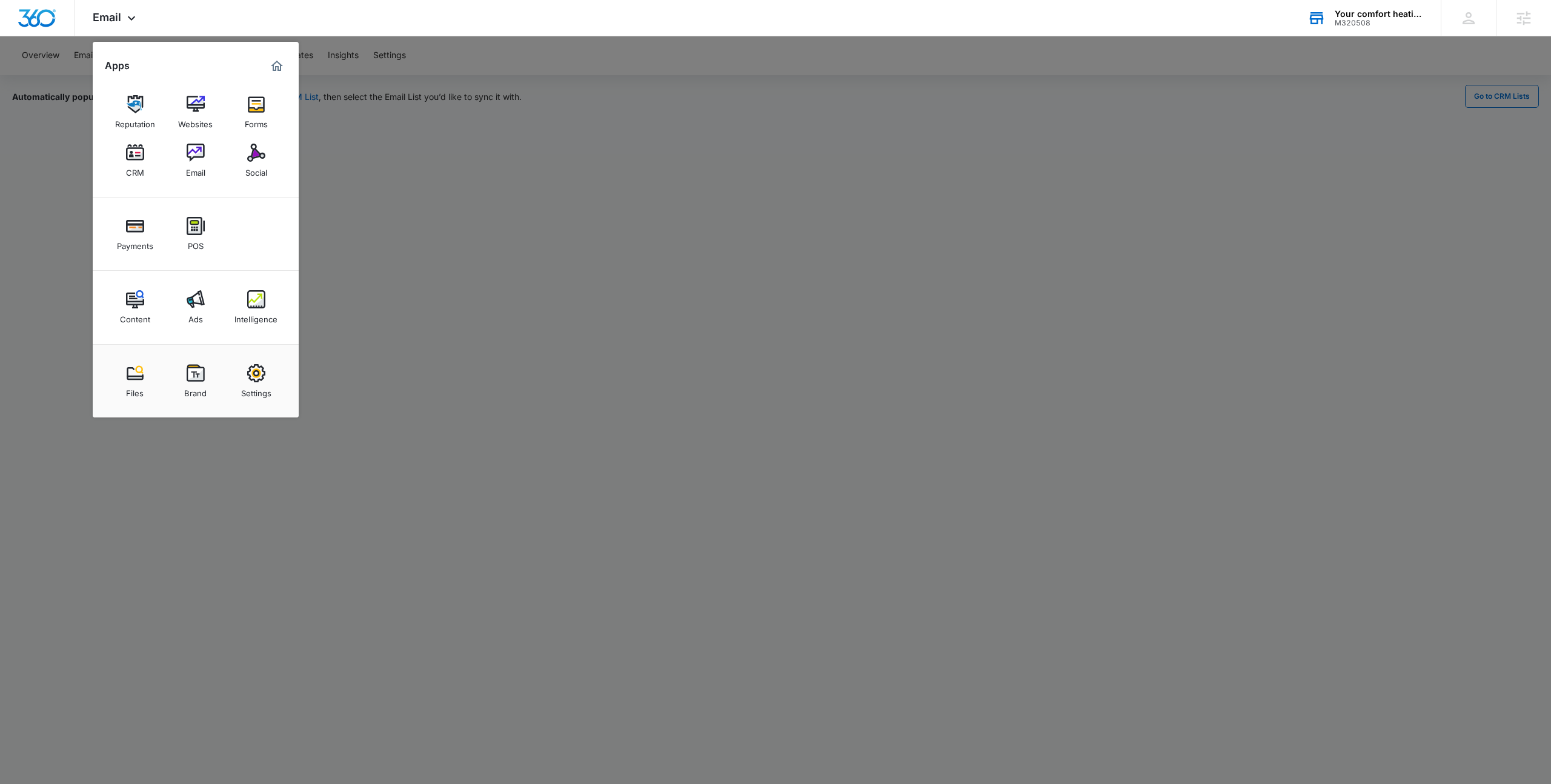
click at [659, 145] on div at bounding box center [776, 392] width 1551 height 784
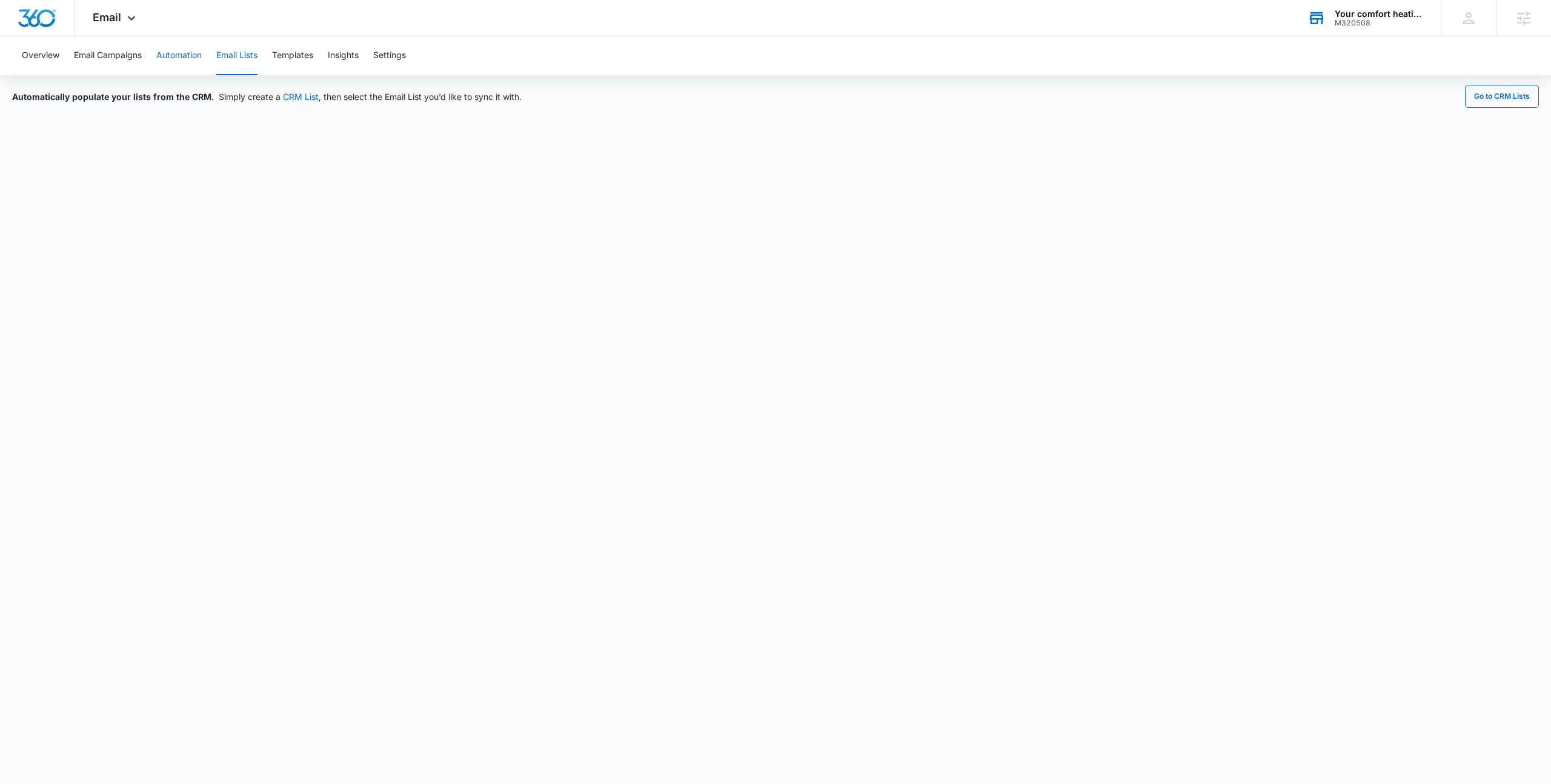
click at [177, 60] on button "Automation" at bounding box center [179, 55] width 46 height 39
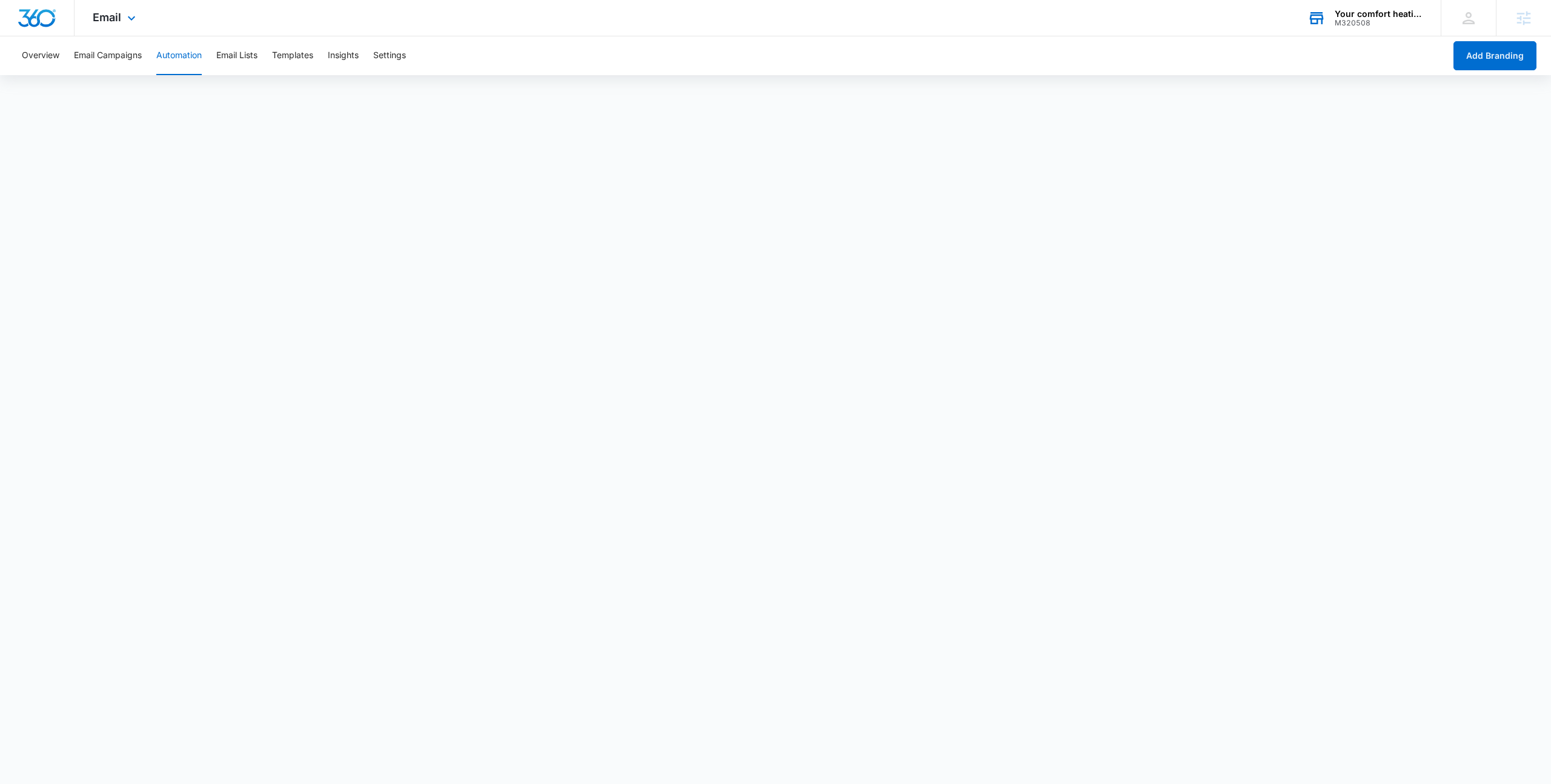
click at [142, 12] on div "Email Apps Reputation Websites Forms CRM Email Social Payments POS Content Ads …" at bounding box center [115, 18] width 82 height 36
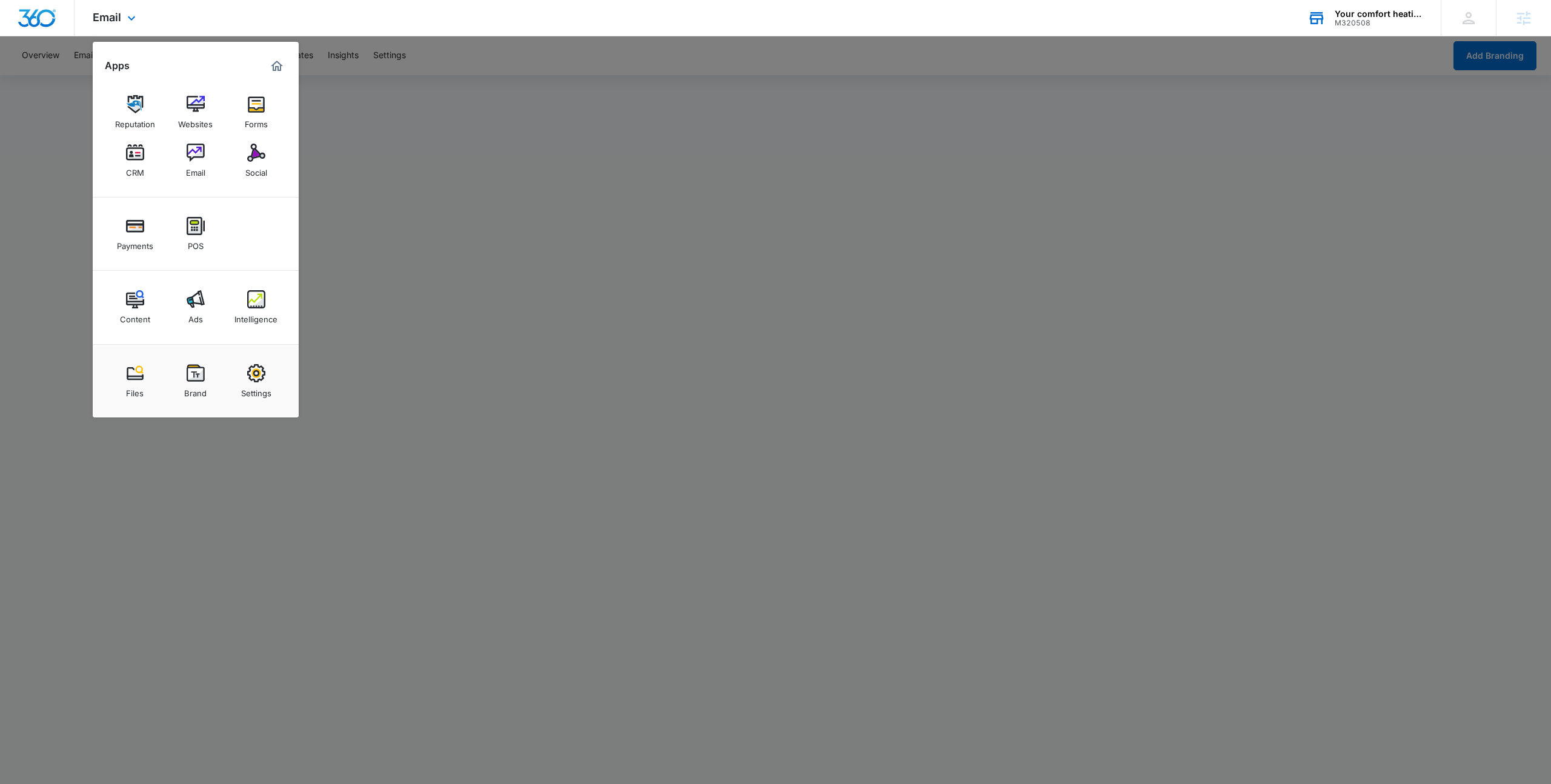
click at [142, 12] on div "Email Apps Reputation Websites Forms CRM Email Social Payments POS Content Ads …" at bounding box center [115, 18] width 82 height 36
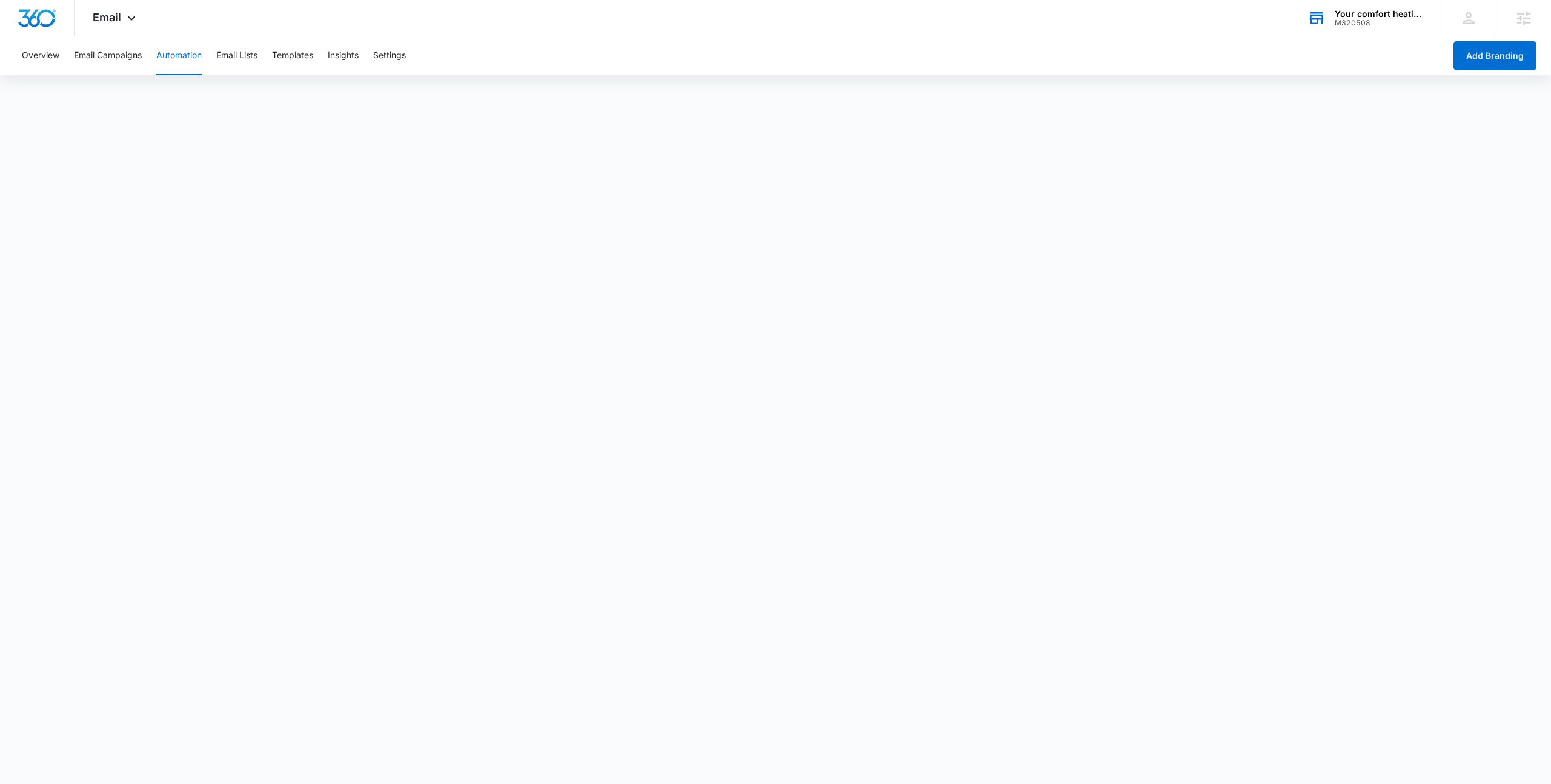
click at [1360, 11] on div "Your comfort heating & cooling" at bounding box center [1379, 13] width 88 height 10
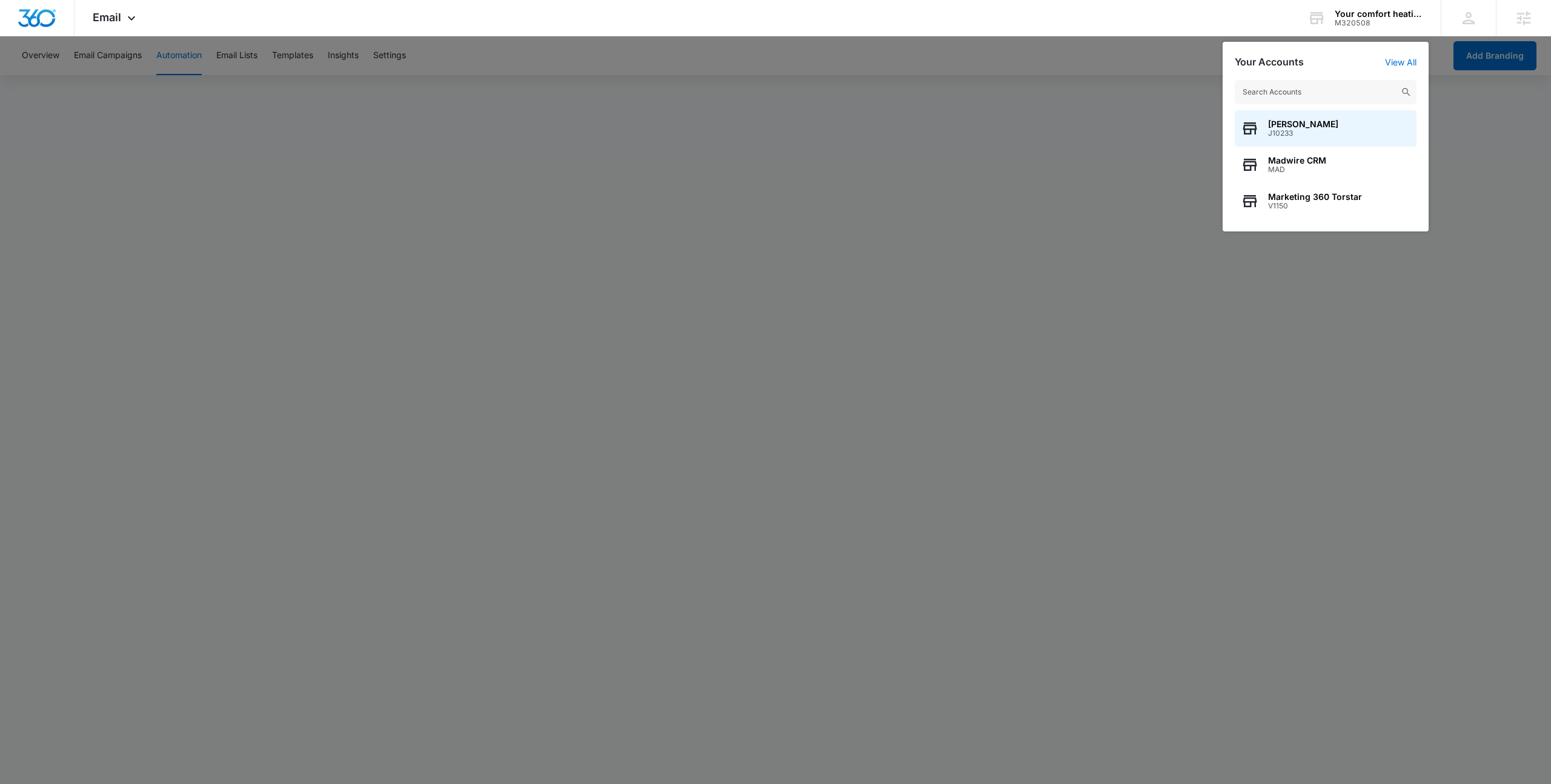
click at [1300, 87] on input "text" at bounding box center [1325, 92] width 182 height 24
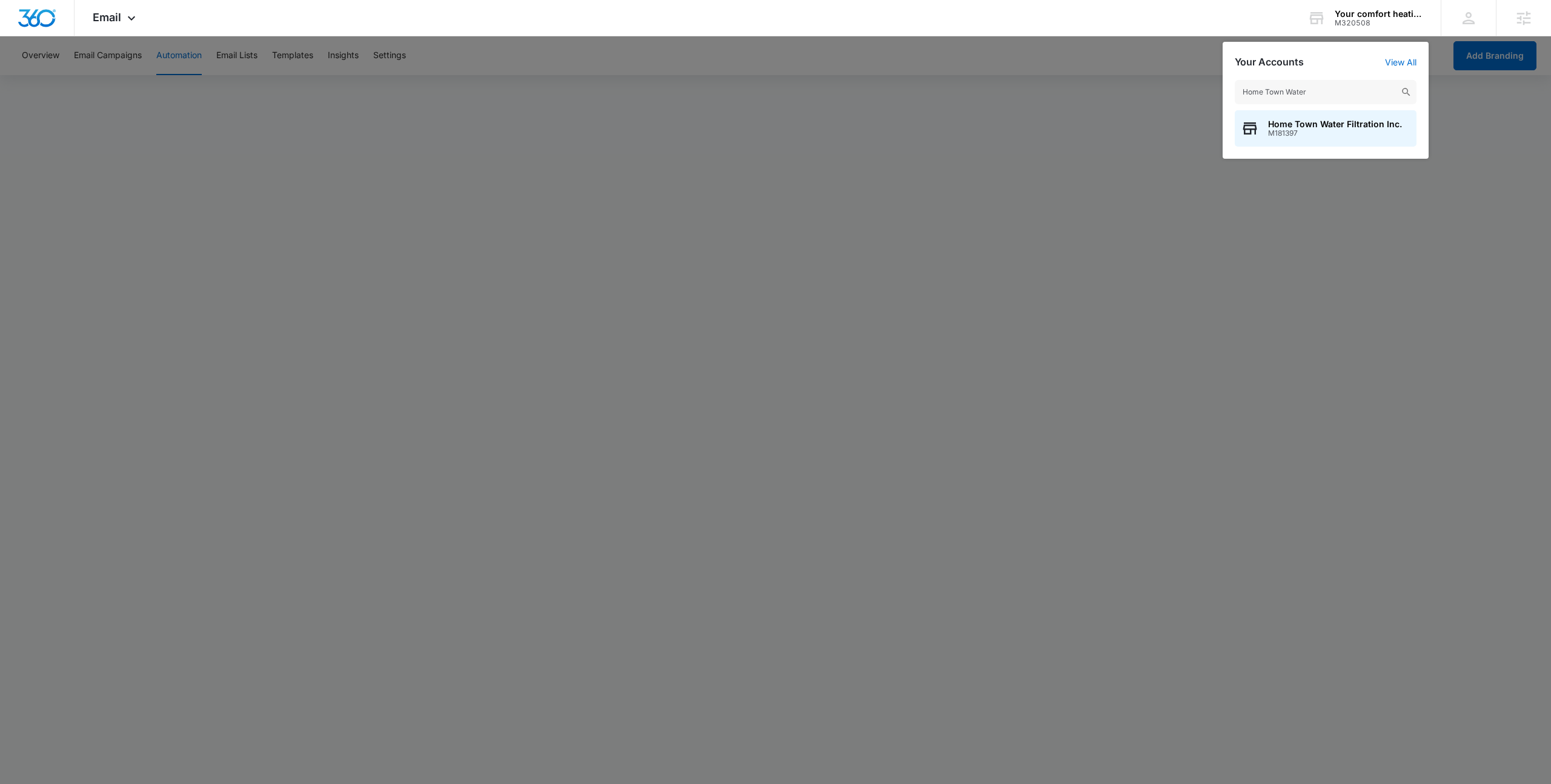
type input "Home Town Water"
click at [1329, 130] on span "M181397" at bounding box center [1335, 134] width 134 height 9
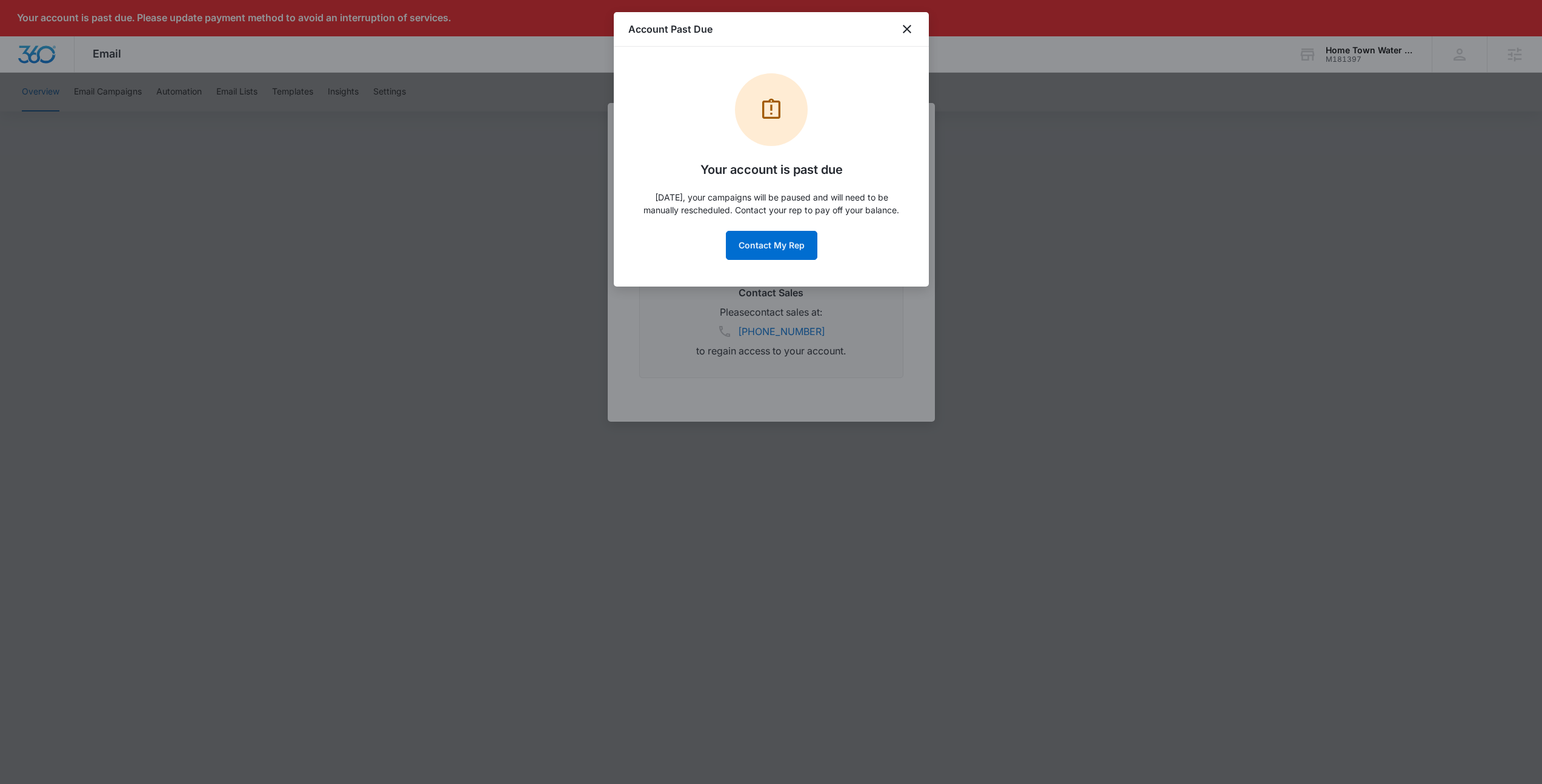
click at [917, 28] on div "Account Past Due" at bounding box center [771, 29] width 315 height 35
click at [911, 29] on icon "close" at bounding box center [907, 29] width 15 height 15
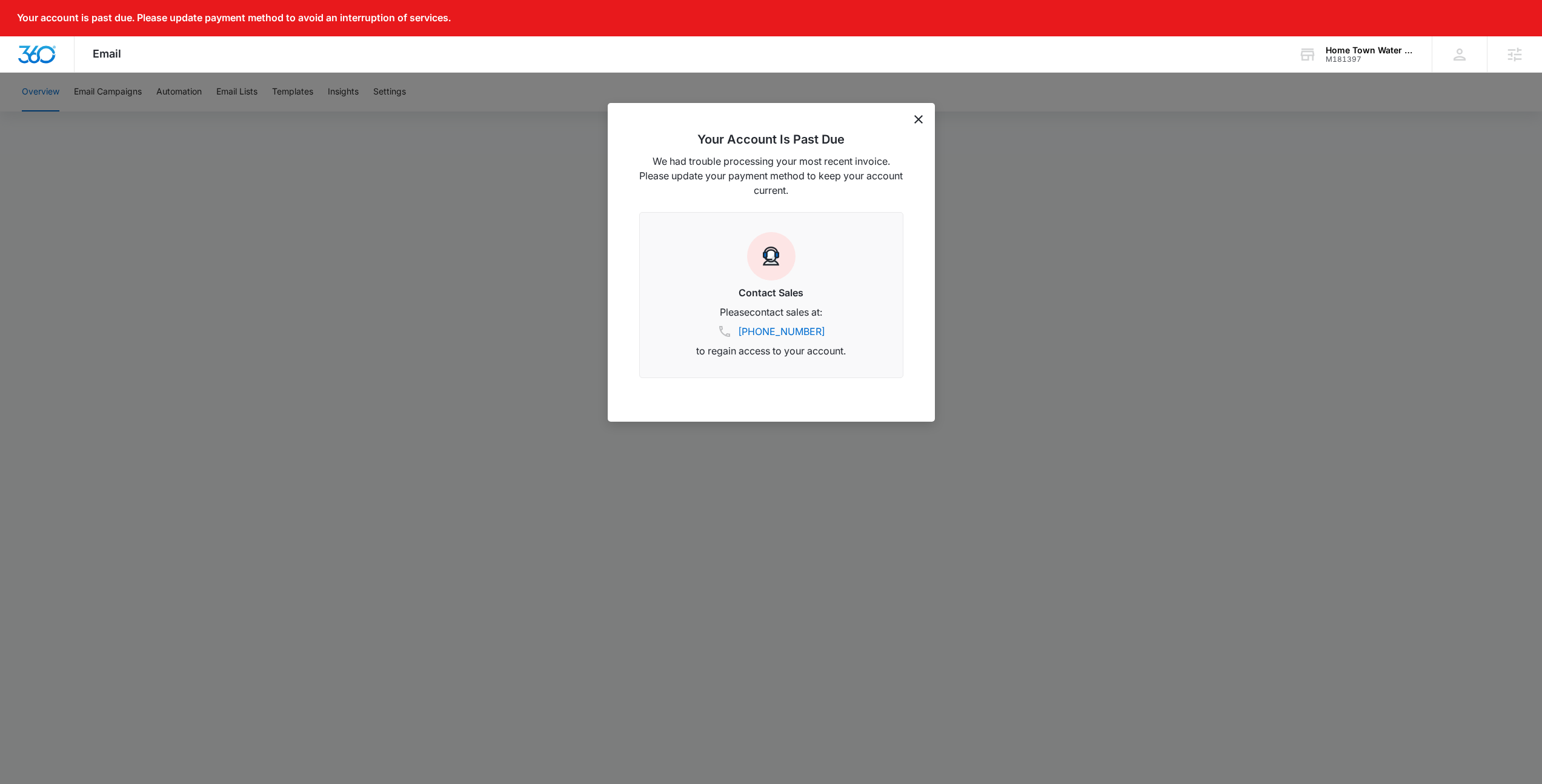
click at [919, 118] on icon "dismiss this dialog" at bounding box center [919, 120] width 9 height 9
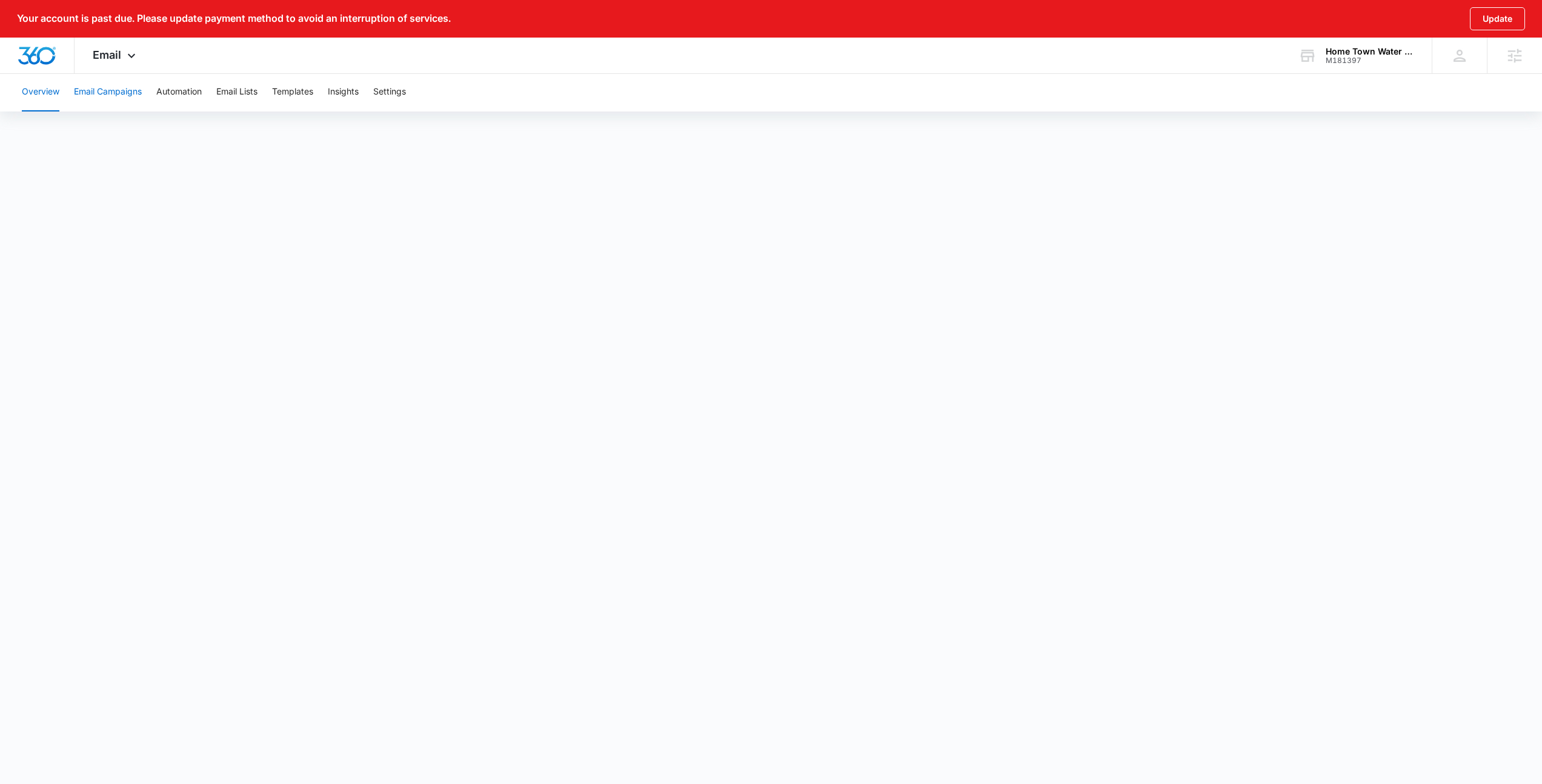
click at [96, 84] on button "Email Campaigns" at bounding box center [108, 92] width 68 height 39
click at [98, 49] on span "Email" at bounding box center [107, 54] width 29 height 12
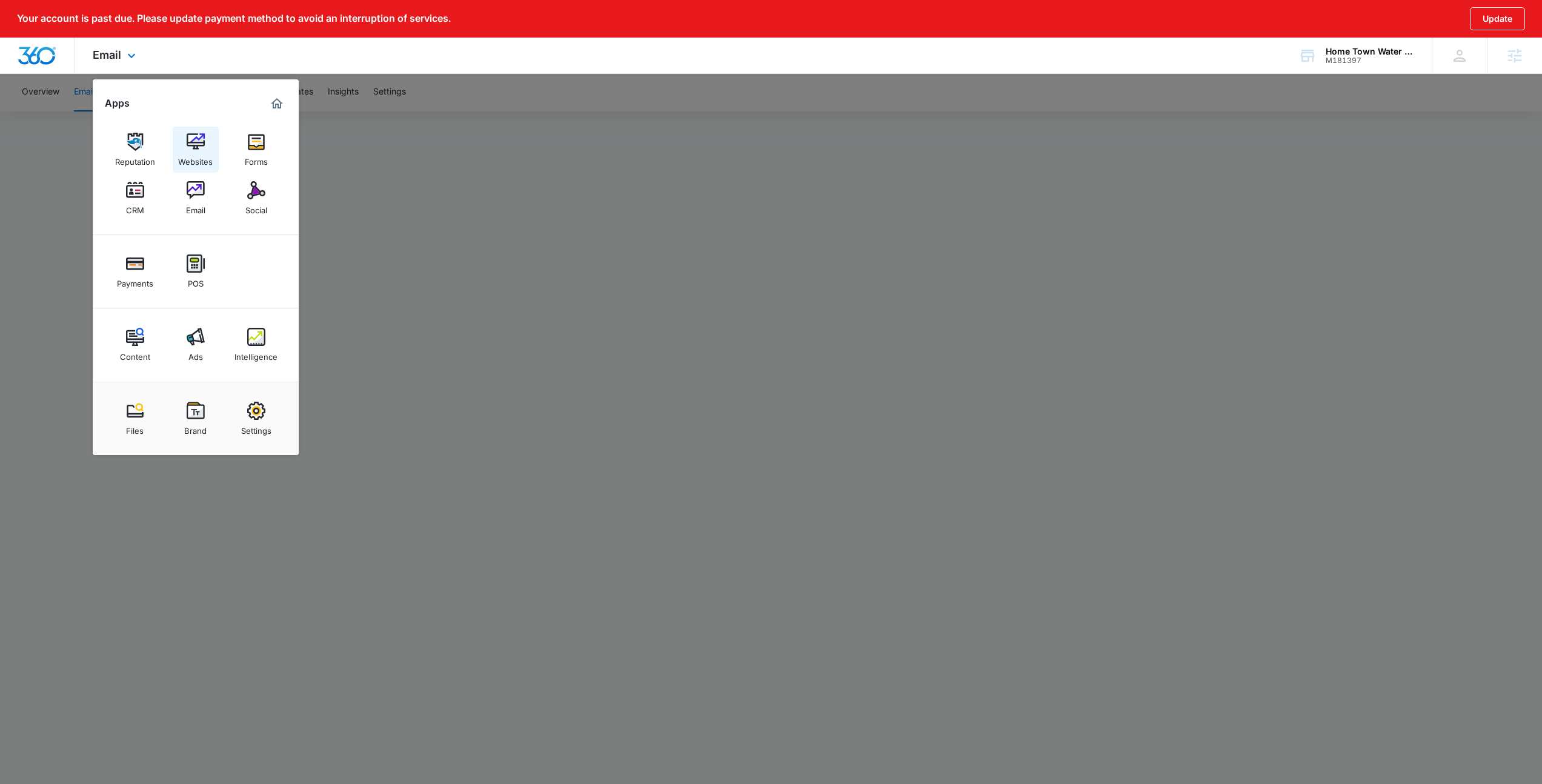
click at [201, 156] on div "Websites" at bounding box center [195, 158] width 35 height 15
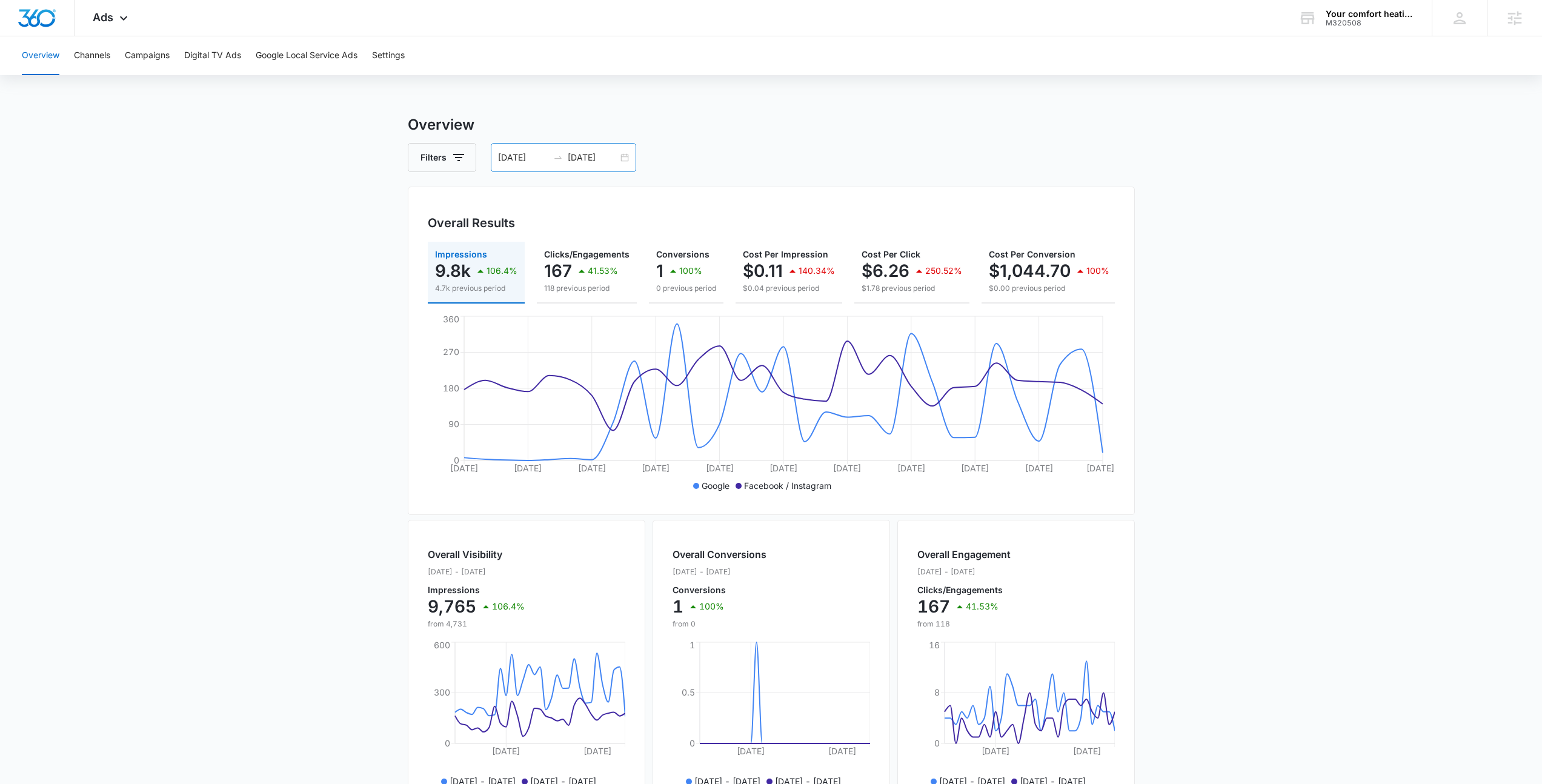
click at [630, 159] on div "08/20/2025 09/19/2025" at bounding box center [564, 158] width 146 height 29
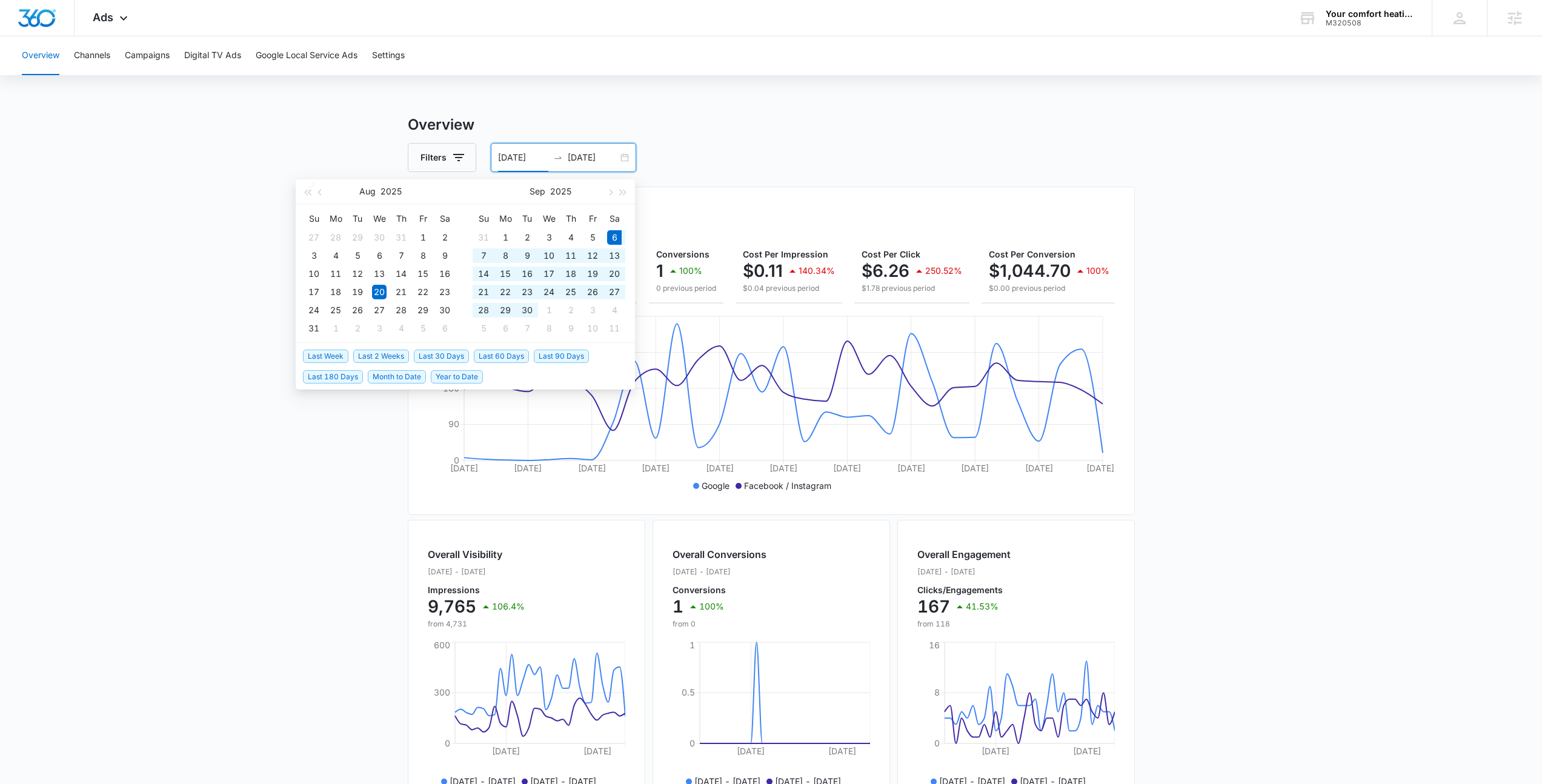
click at [446, 353] on span "Last 30 Days" at bounding box center [441, 356] width 55 height 13
type input "[DATE]"
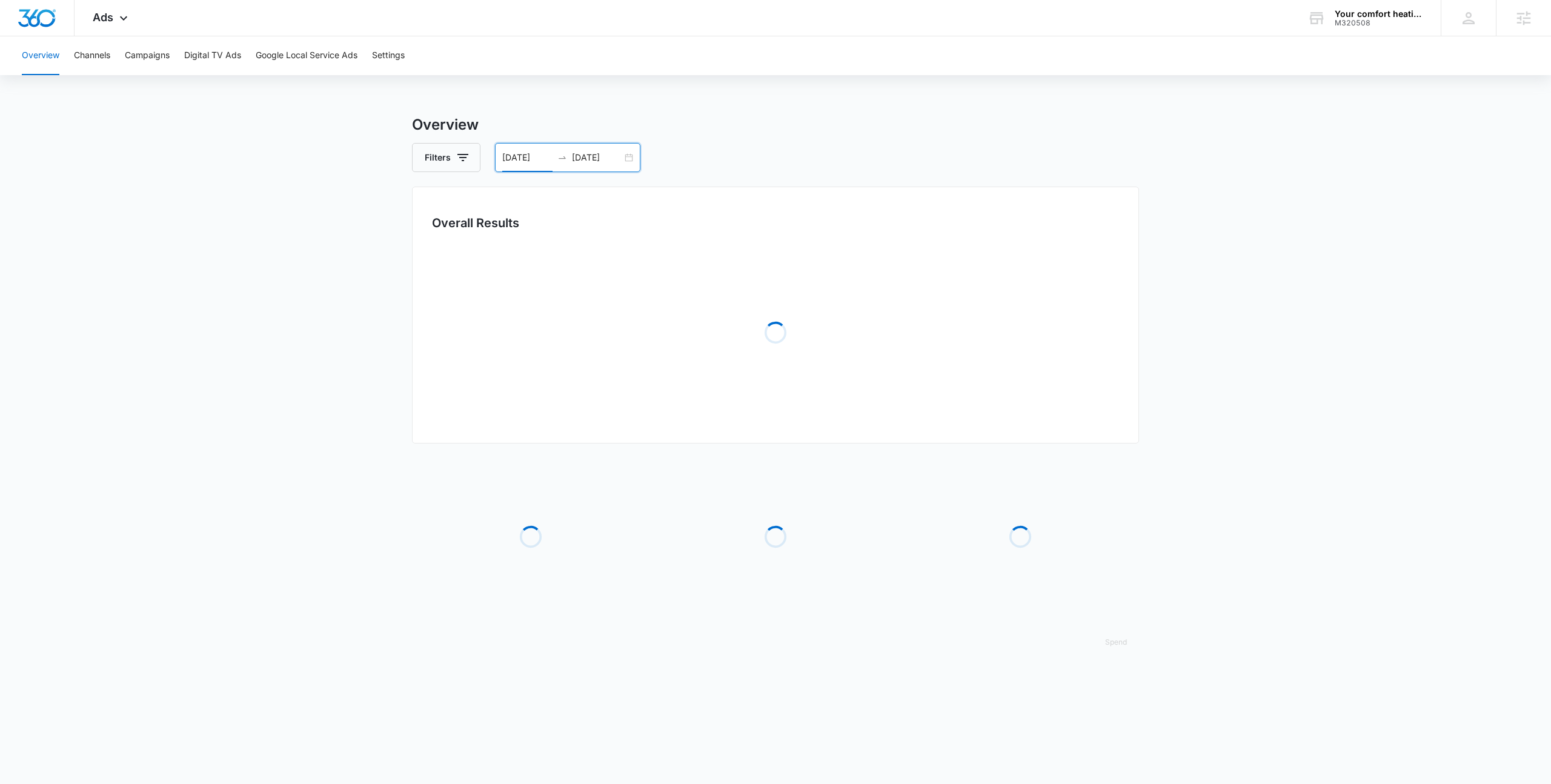
click at [840, 119] on h3 "Overview" at bounding box center [776, 125] width 727 height 22
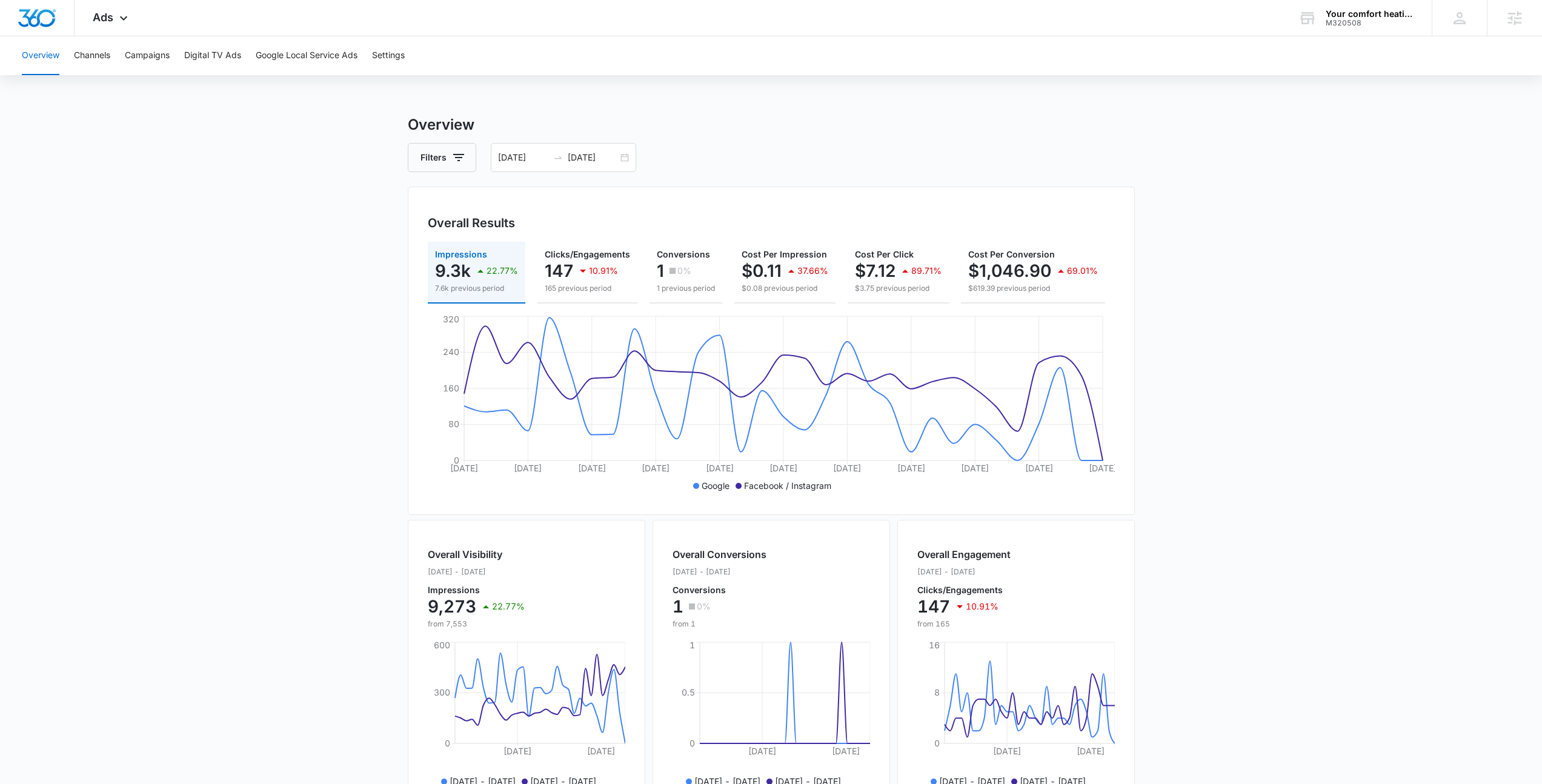
click at [243, 126] on main "Overview Filters 09/06/2025 10/06/2025 Overall Results Impressions 9.3k 22.77% …" at bounding box center [771, 549] width 1542 height 870
click at [121, 15] on icon at bounding box center [123, 21] width 15 height 15
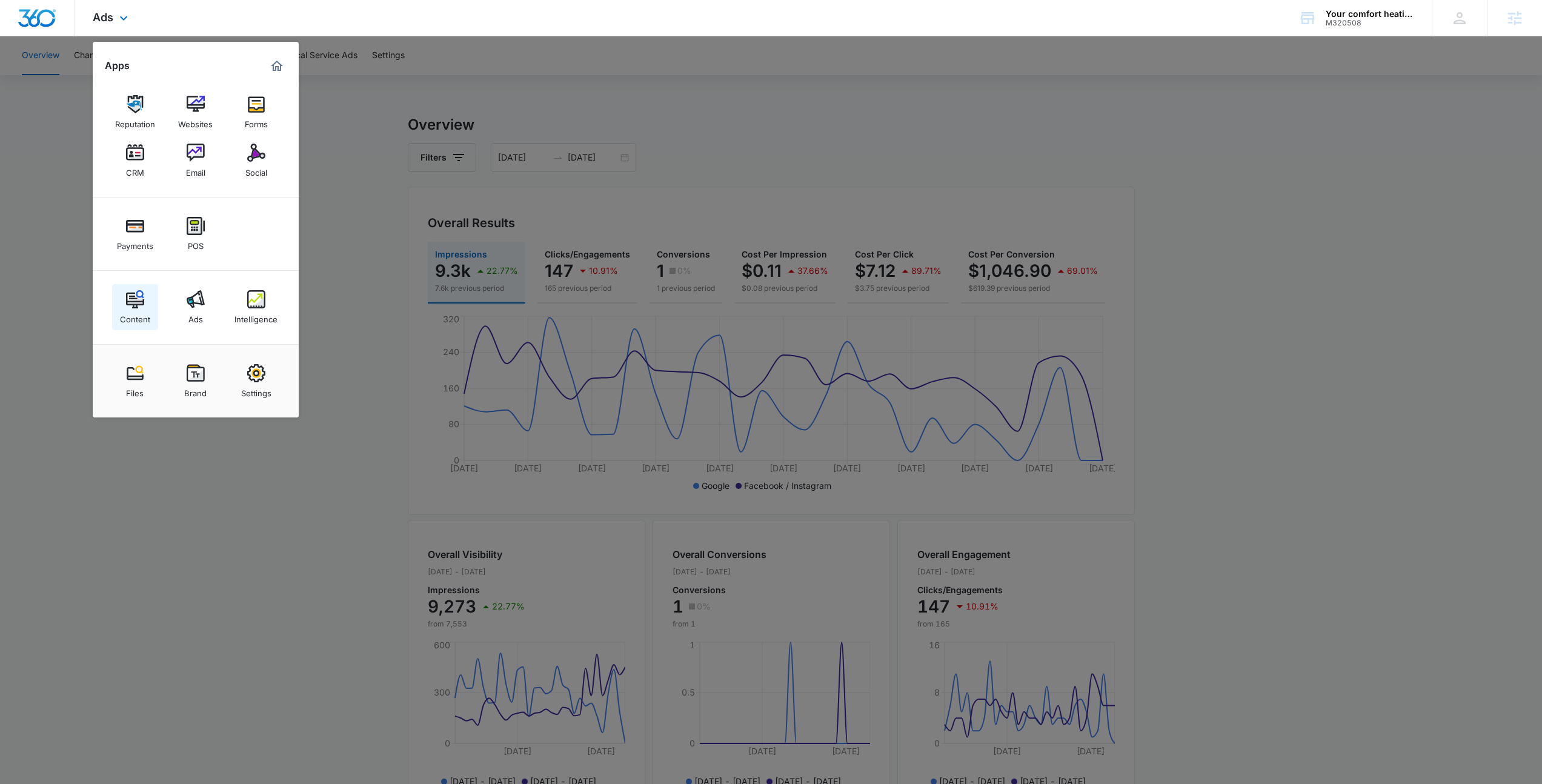
click at [134, 292] on img at bounding box center [135, 299] width 18 height 18
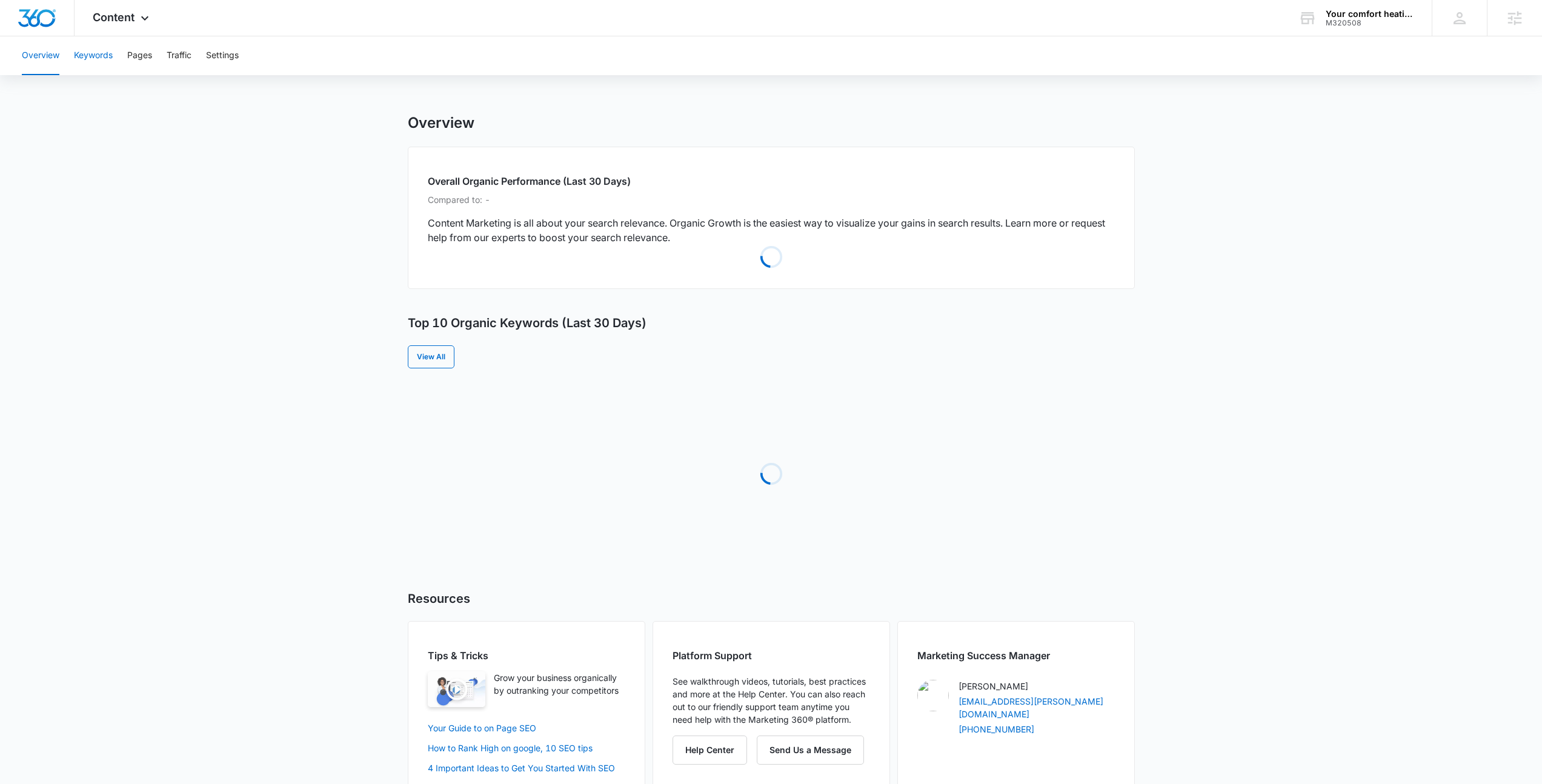
click at [106, 61] on button "Keywords" at bounding box center [93, 55] width 39 height 39
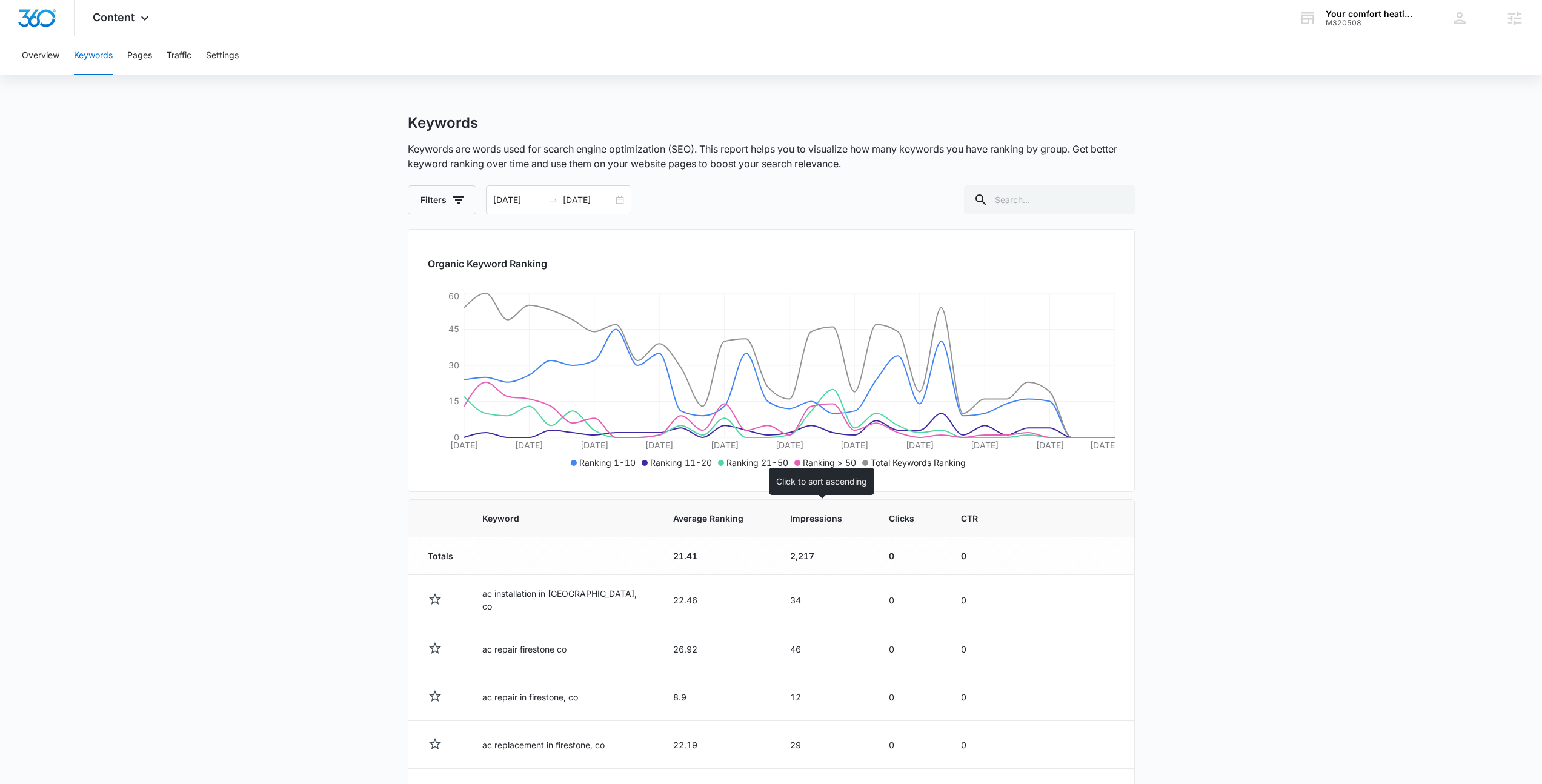
click at [789, 528] on th "Impressions" at bounding box center [825, 518] width 98 height 37
click at [795, 526] on th "Impressions" at bounding box center [817, 518] width 101 height 37
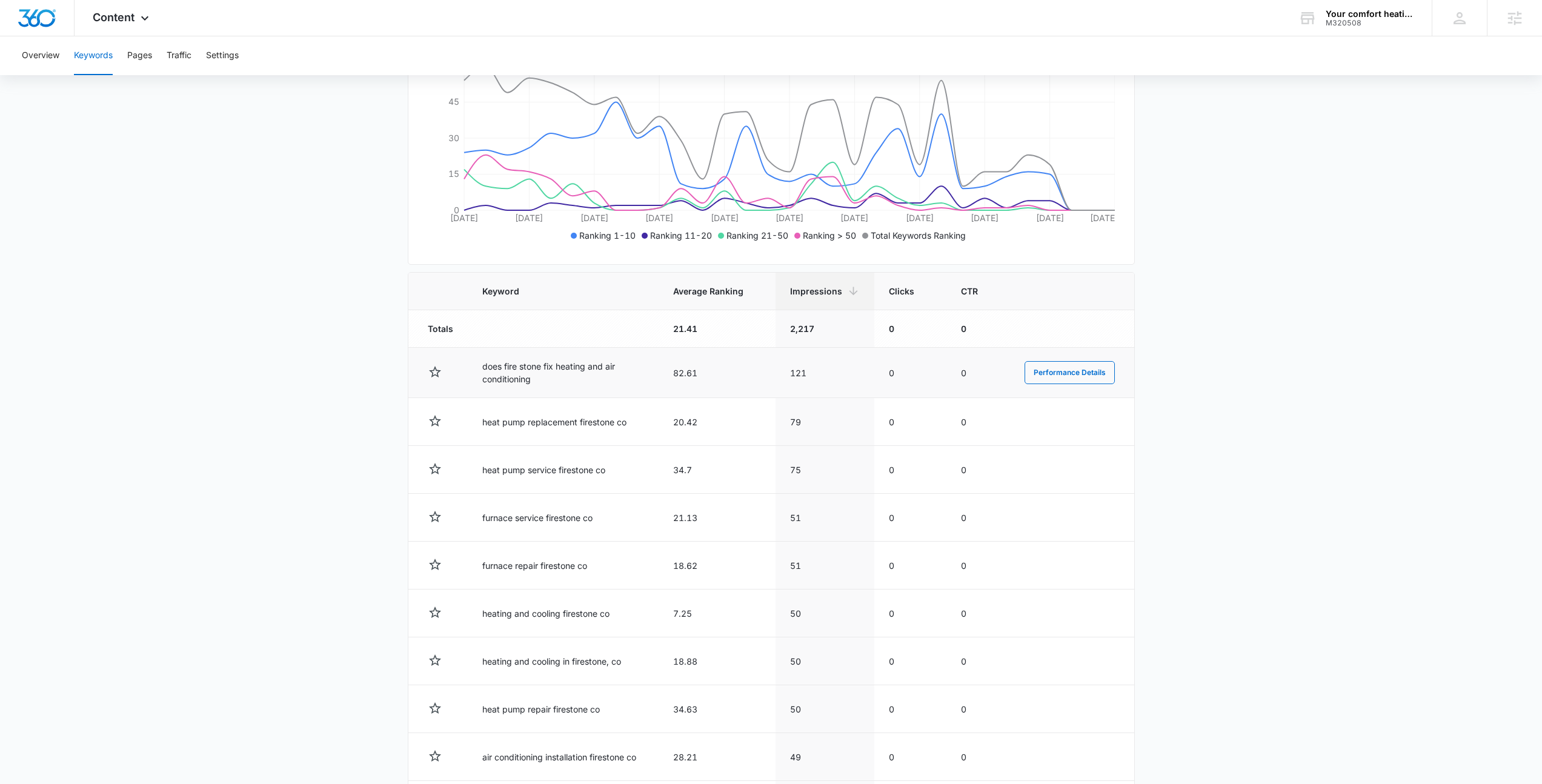
scroll to position [238, 0]
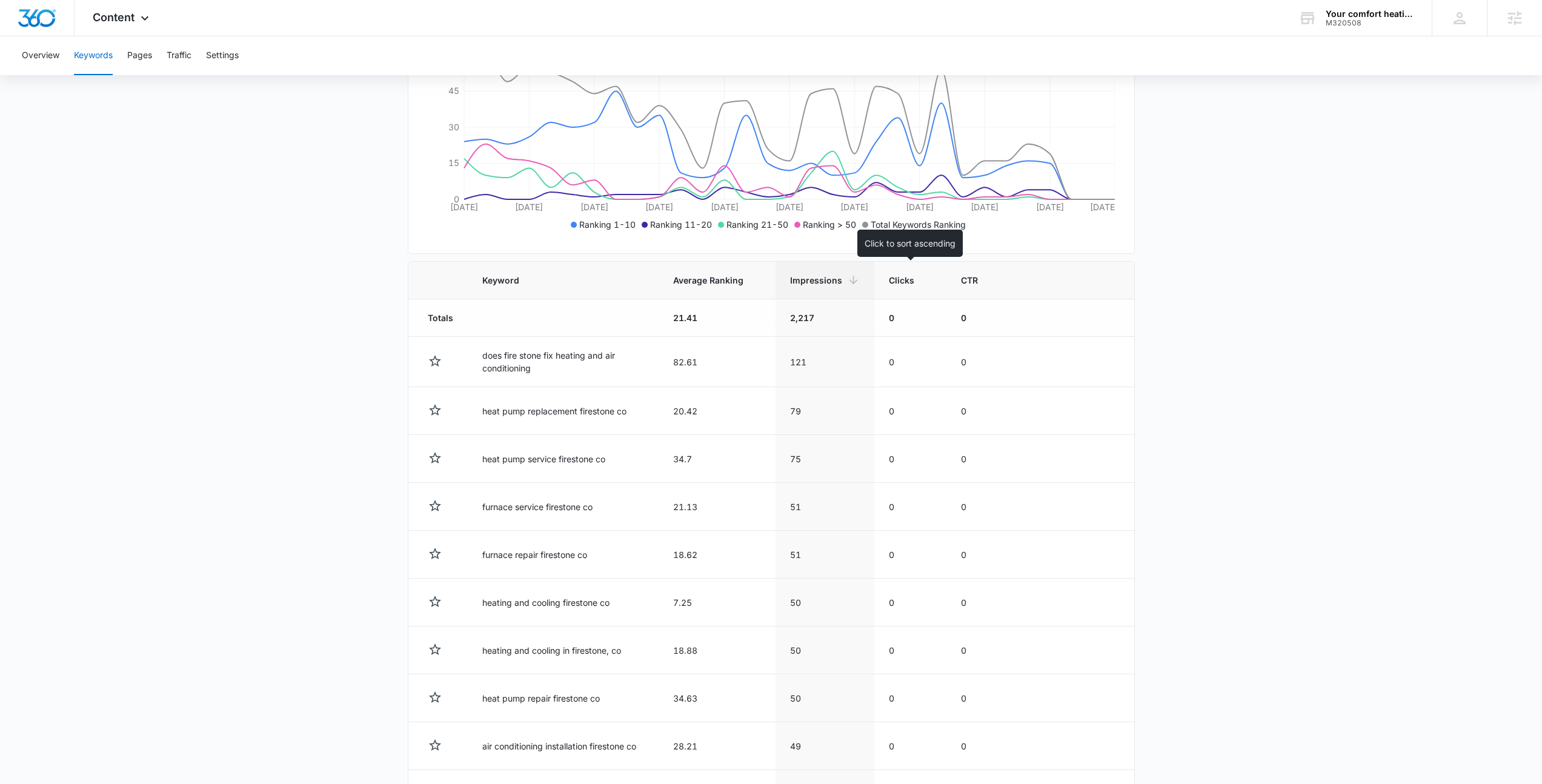
click at [919, 272] on th "Clicks" at bounding box center [911, 280] width 72 height 37
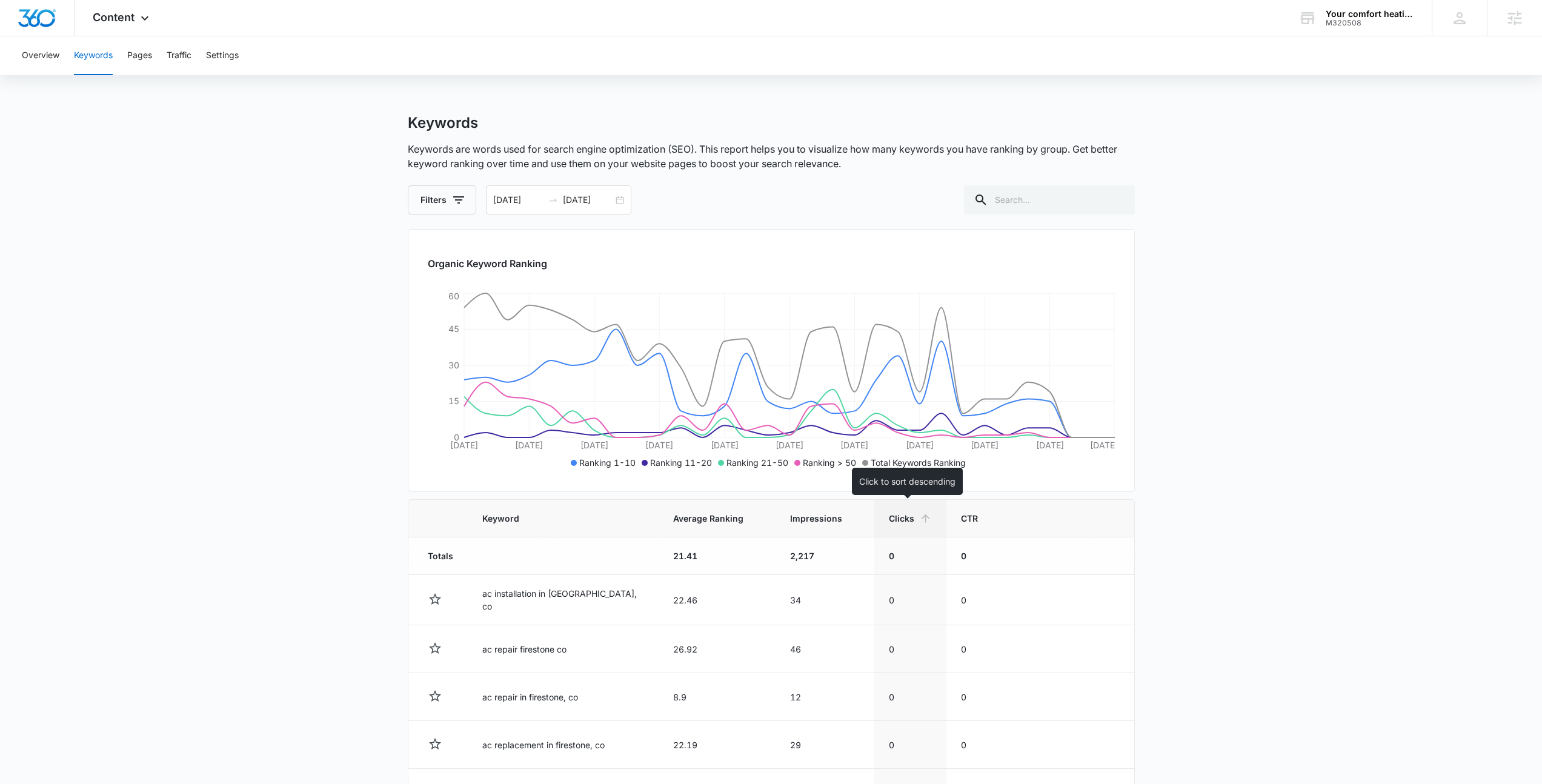
click at [915, 515] on div "Clicks" at bounding box center [910, 518] width 43 height 12
click at [817, 525] on th "Impressions" at bounding box center [825, 518] width 98 height 37
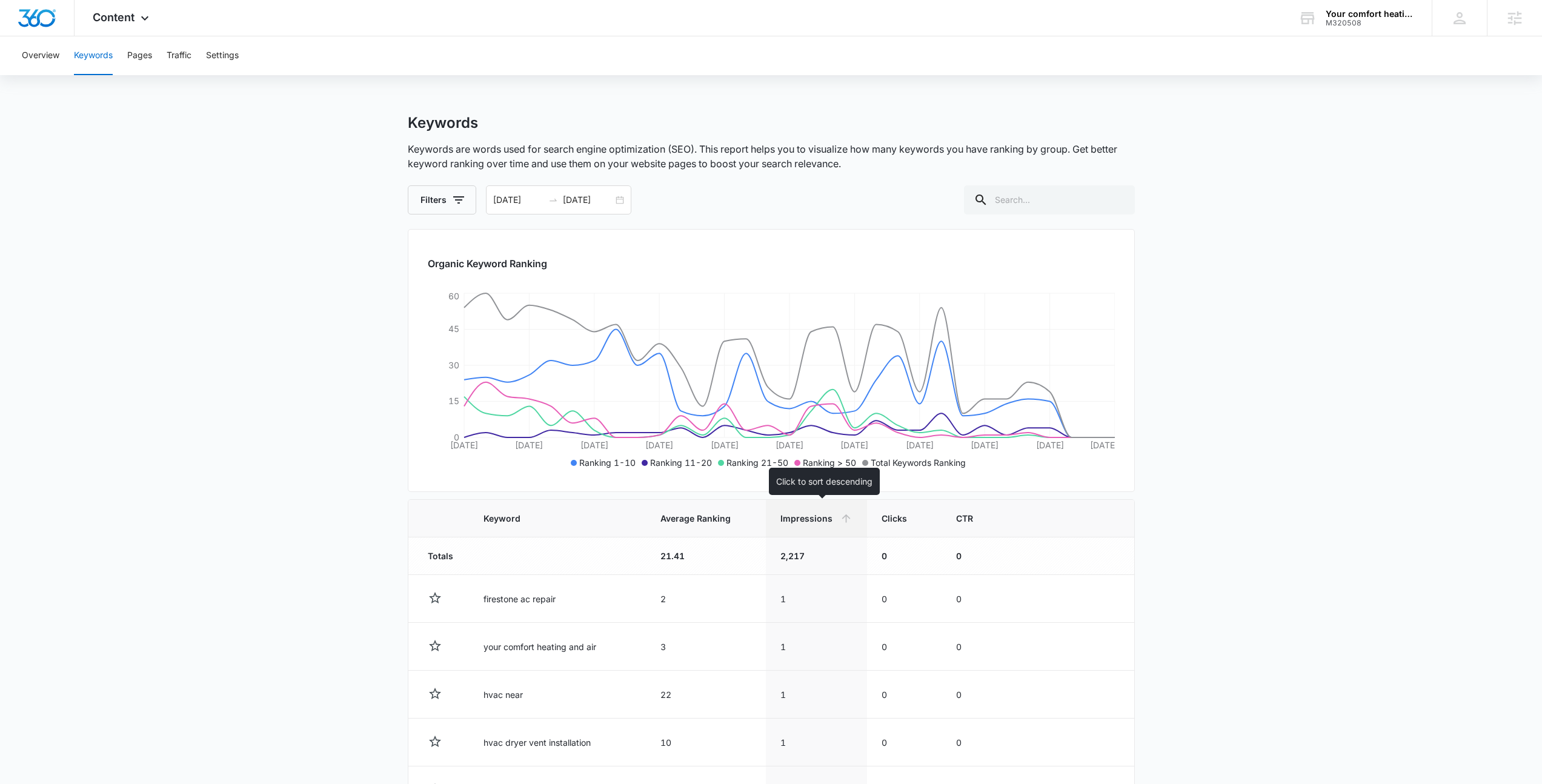
click at [817, 525] on th "Impressions" at bounding box center [817, 518] width 101 height 37
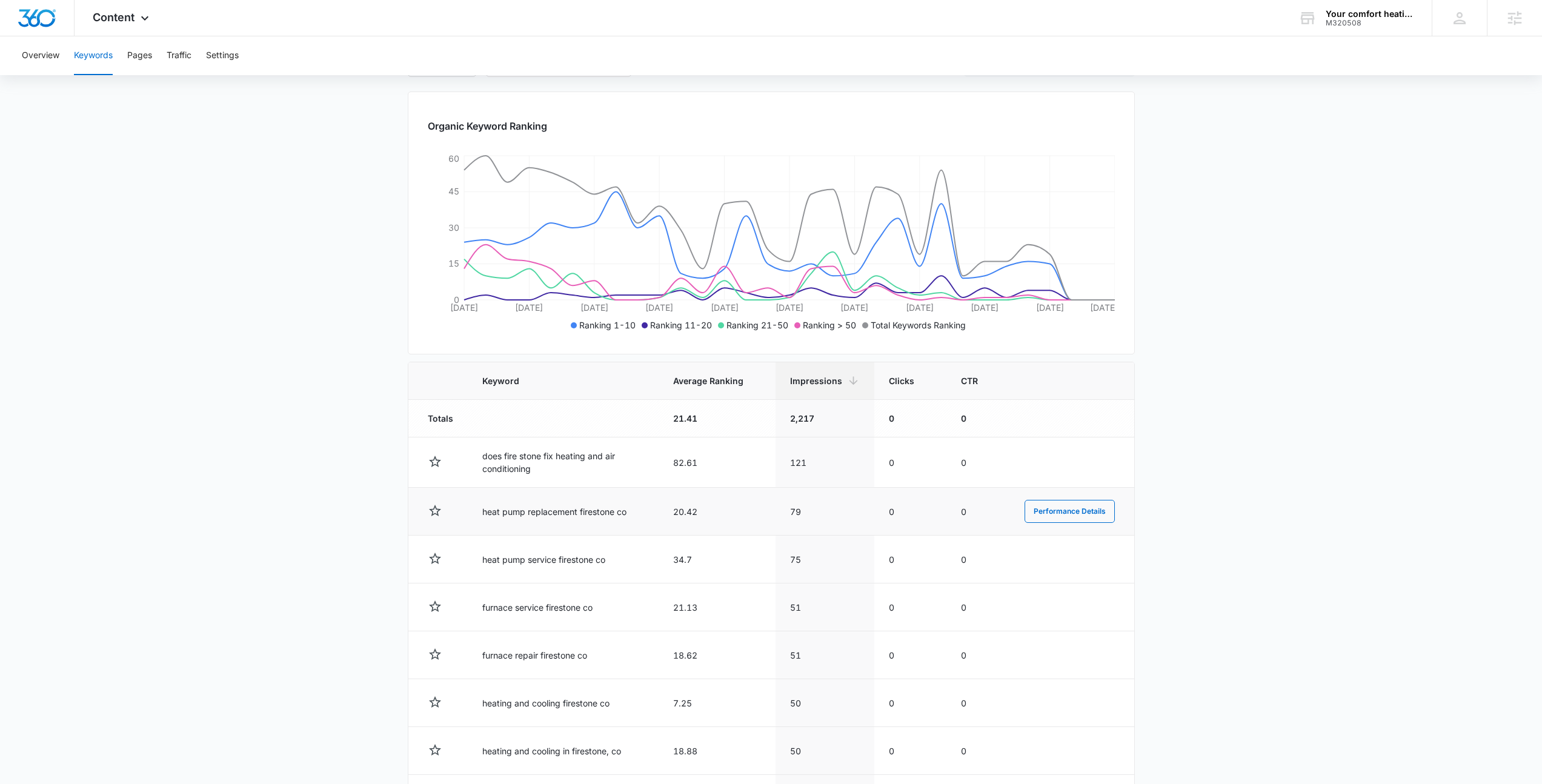
scroll to position [200, 0]
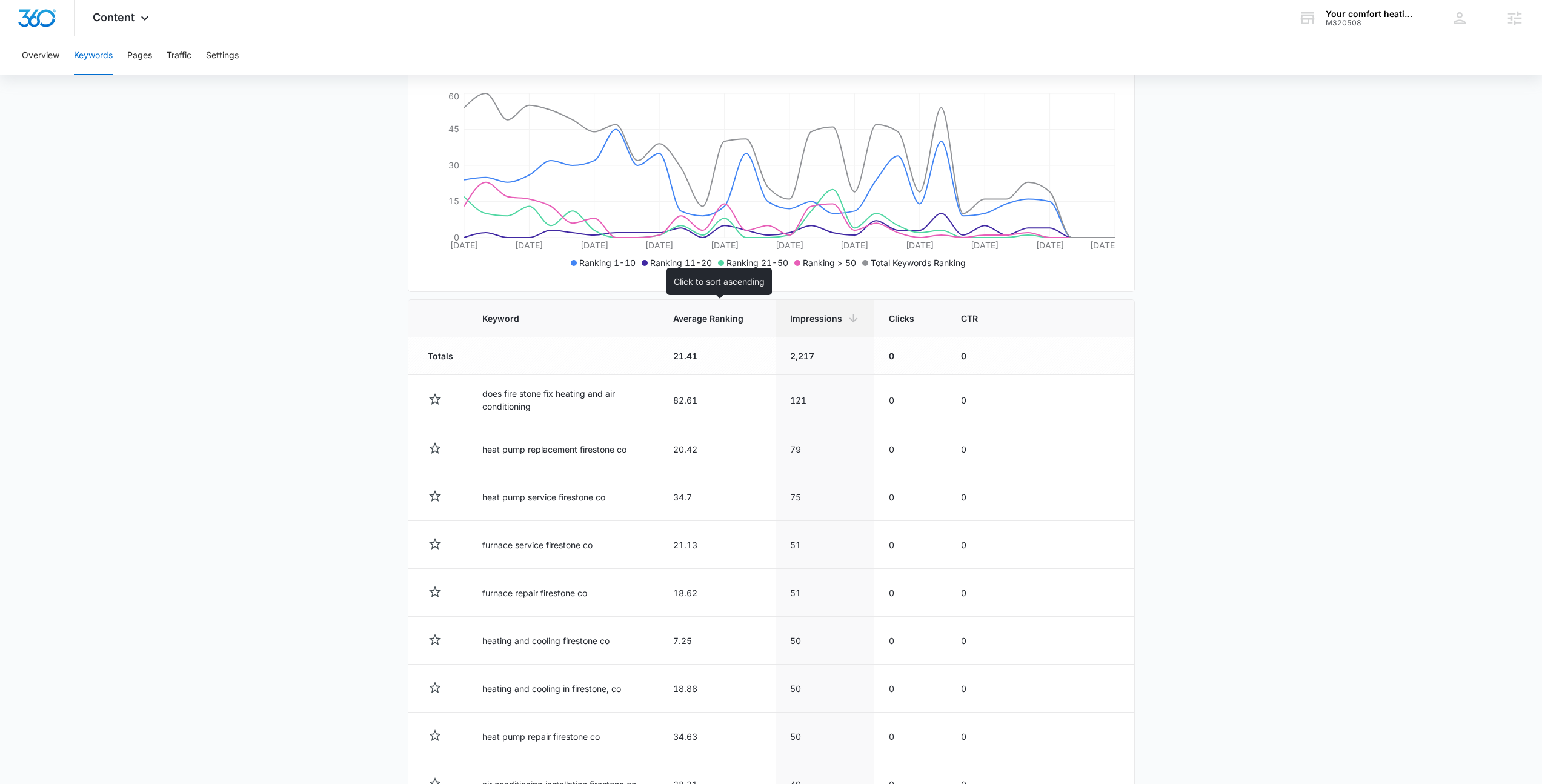
click at [717, 328] on th "Average Ranking" at bounding box center [717, 318] width 117 height 37
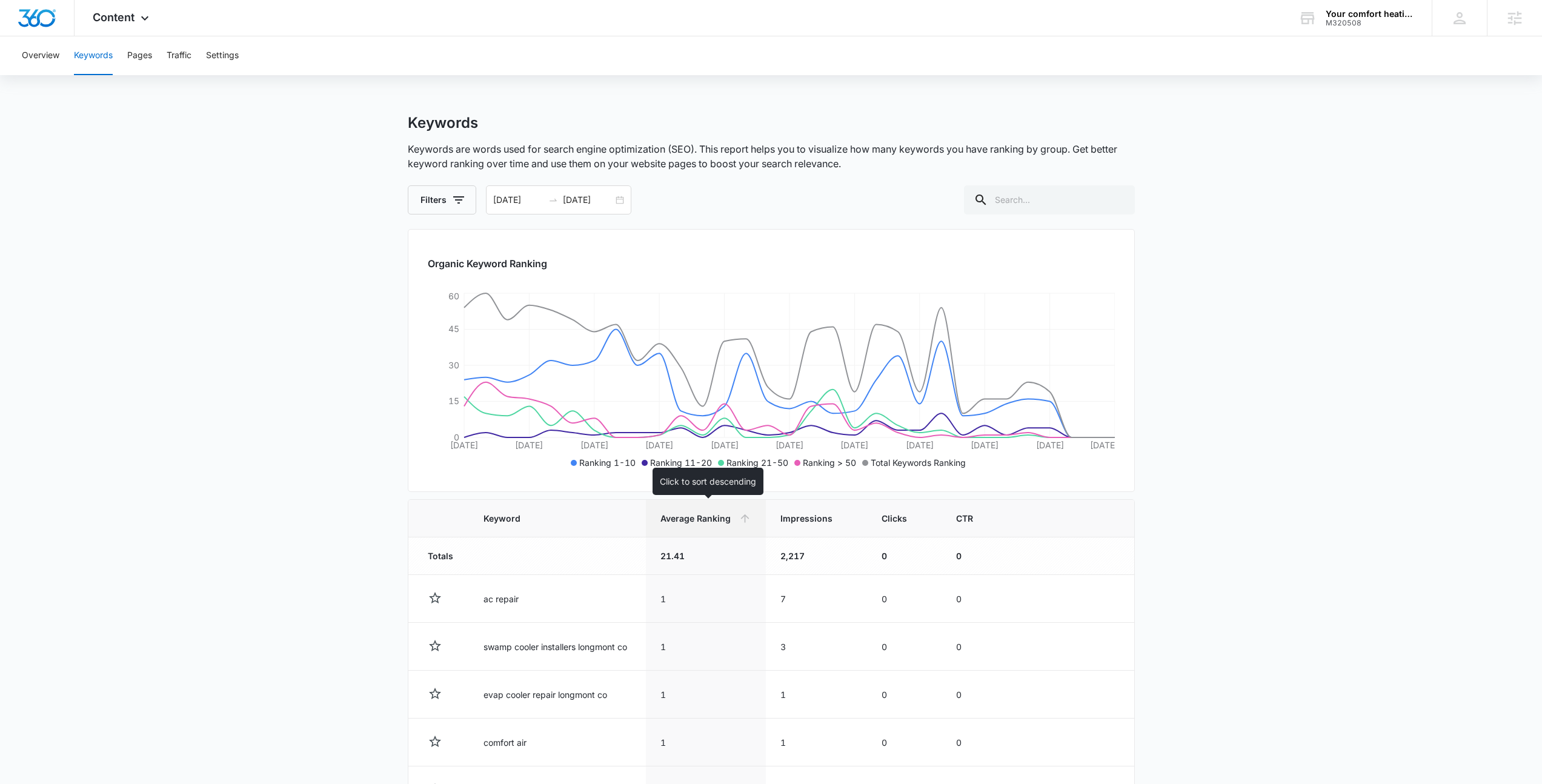
click at [720, 518] on span "Average Ranking" at bounding box center [698, 518] width 73 height 12
click at [717, 519] on span "Average Ranking" at bounding box center [709, 518] width 71 height 12
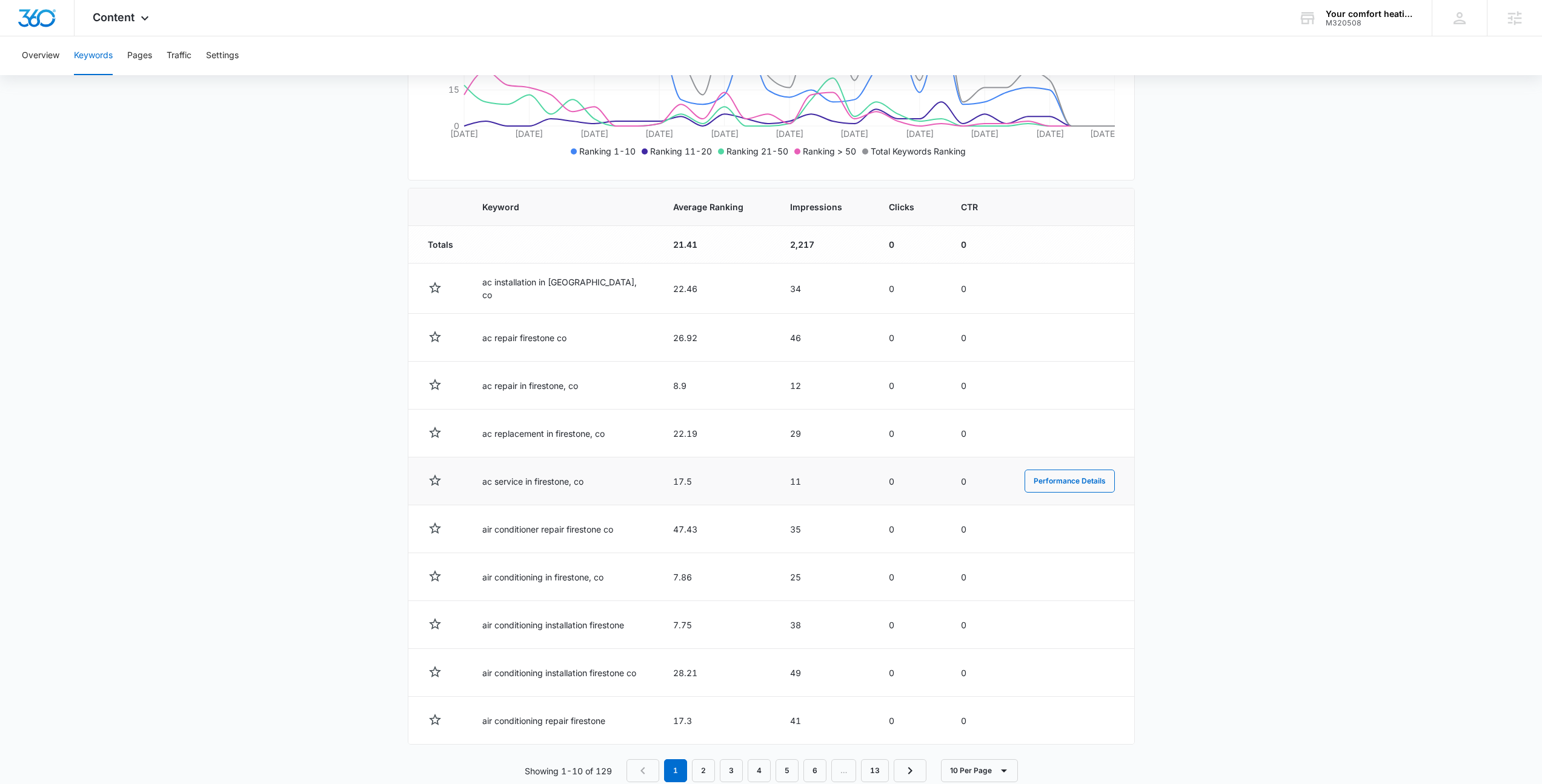
scroll to position [337, 0]
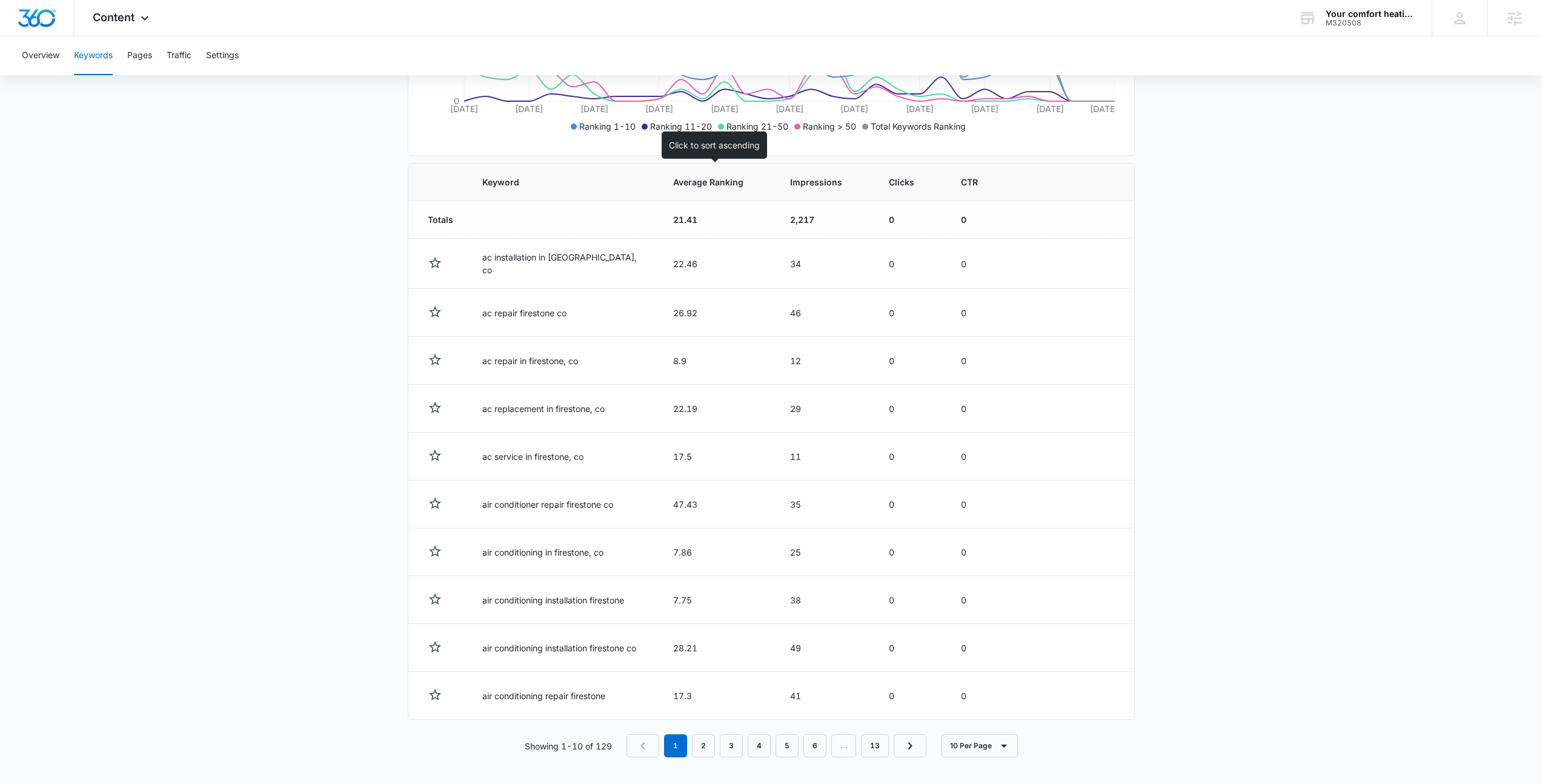
click at [664, 185] on th "Average Ranking" at bounding box center [717, 182] width 117 height 37
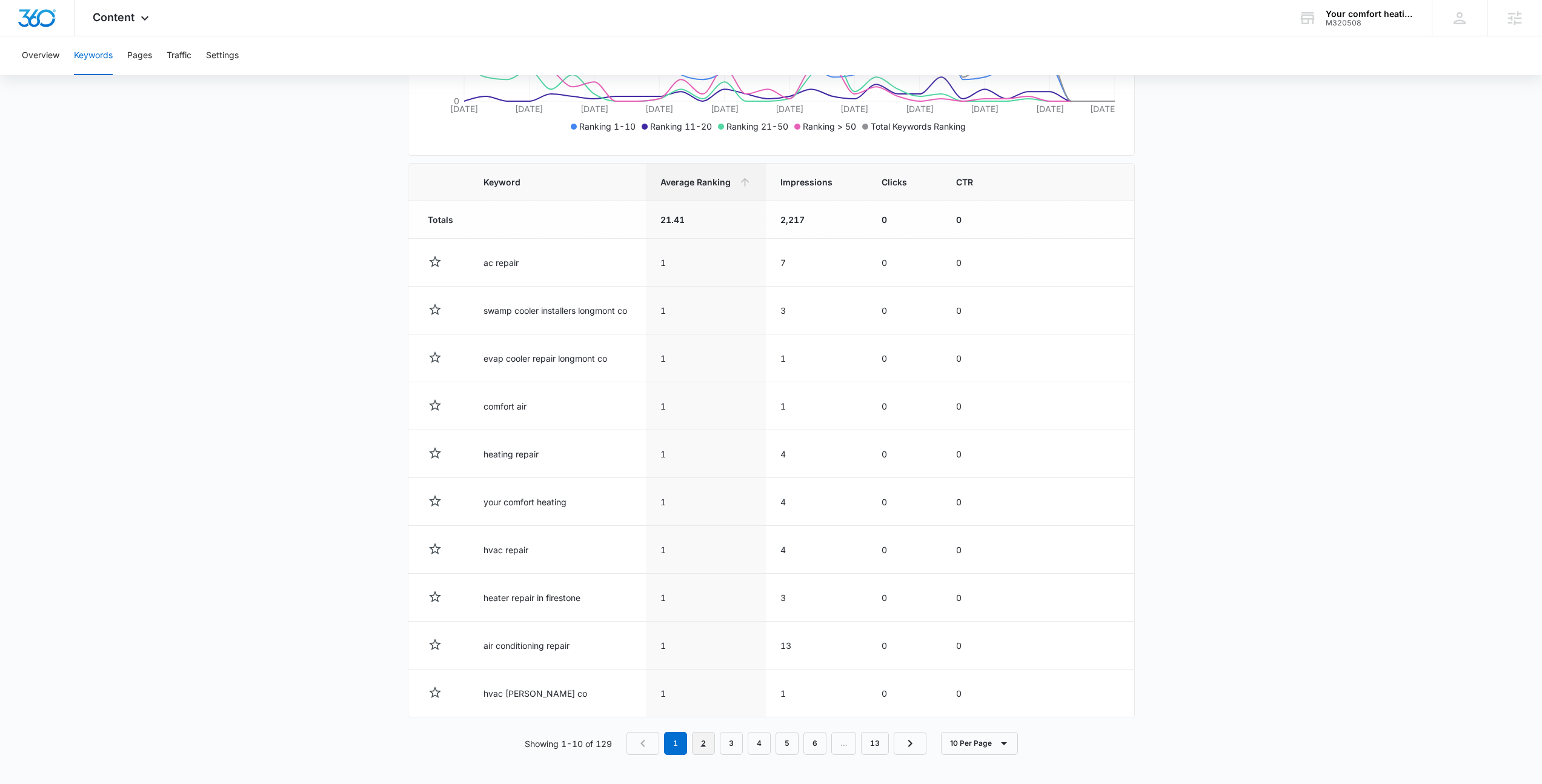
click at [699, 747] on link "2" at bounding box center [703, 743] width 23 height 23
click at [672, 750] on link "1" at bounding box center [678, 745] width 23 height 23
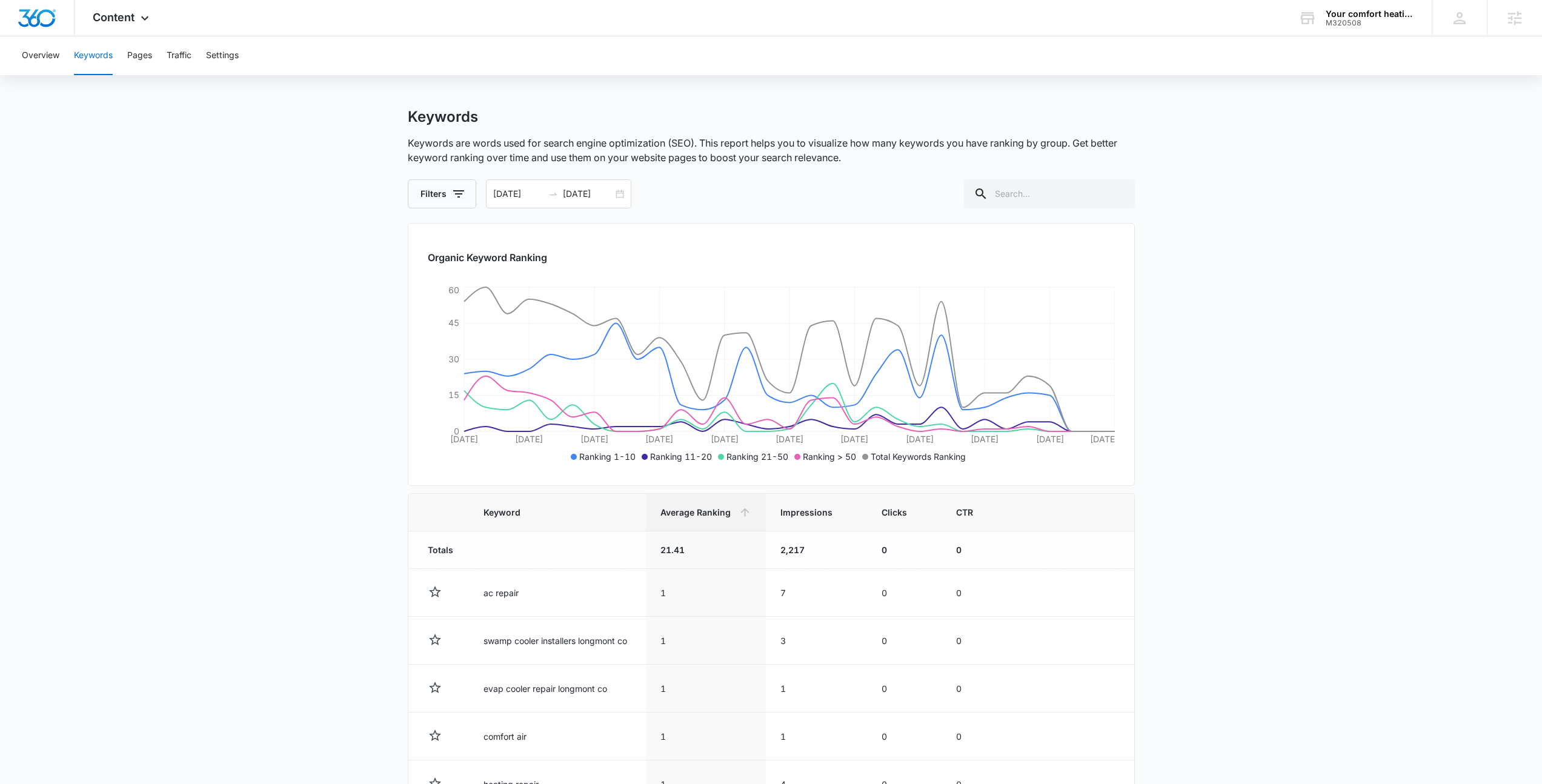
scroll to position [0, 0]
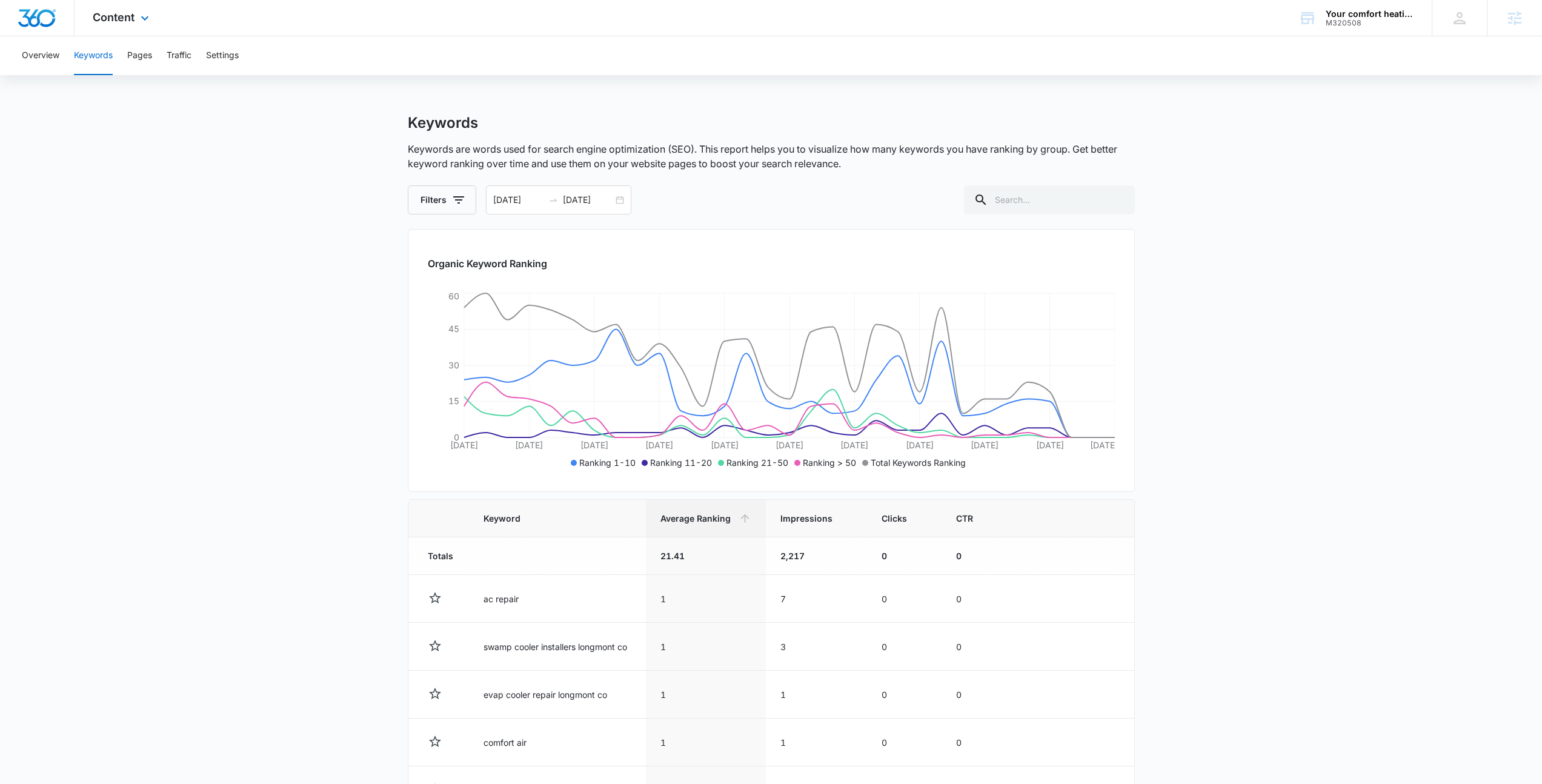
click at [154, 18] on div "Content Apps Reputation Websites Forms CRM Email Social Payments POS Content Ad…" at bounding box center [122, 18] width 96 height 36
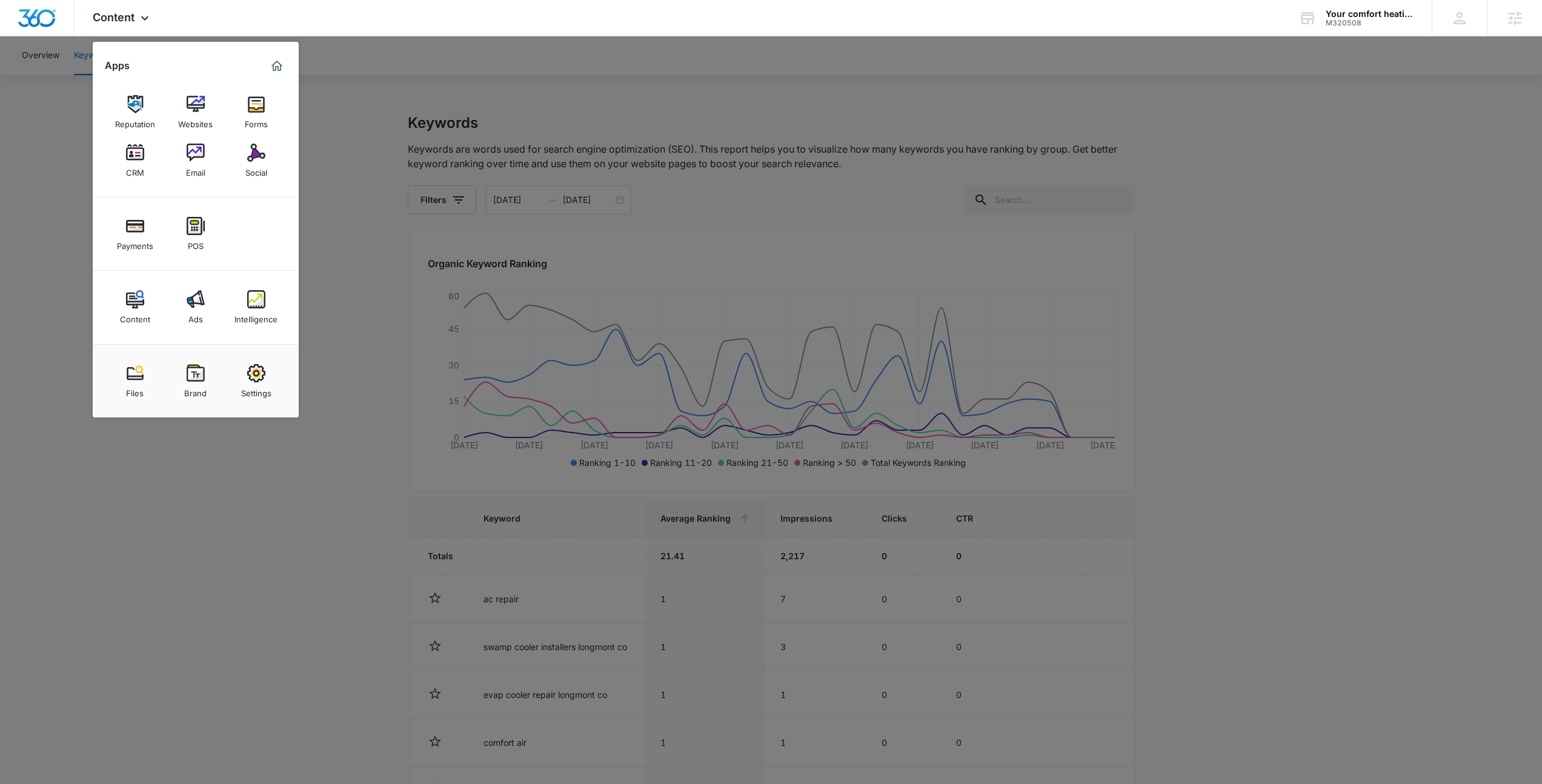
click at [443, 105] on div at bounding box center [771, 392] width 1542 height 784
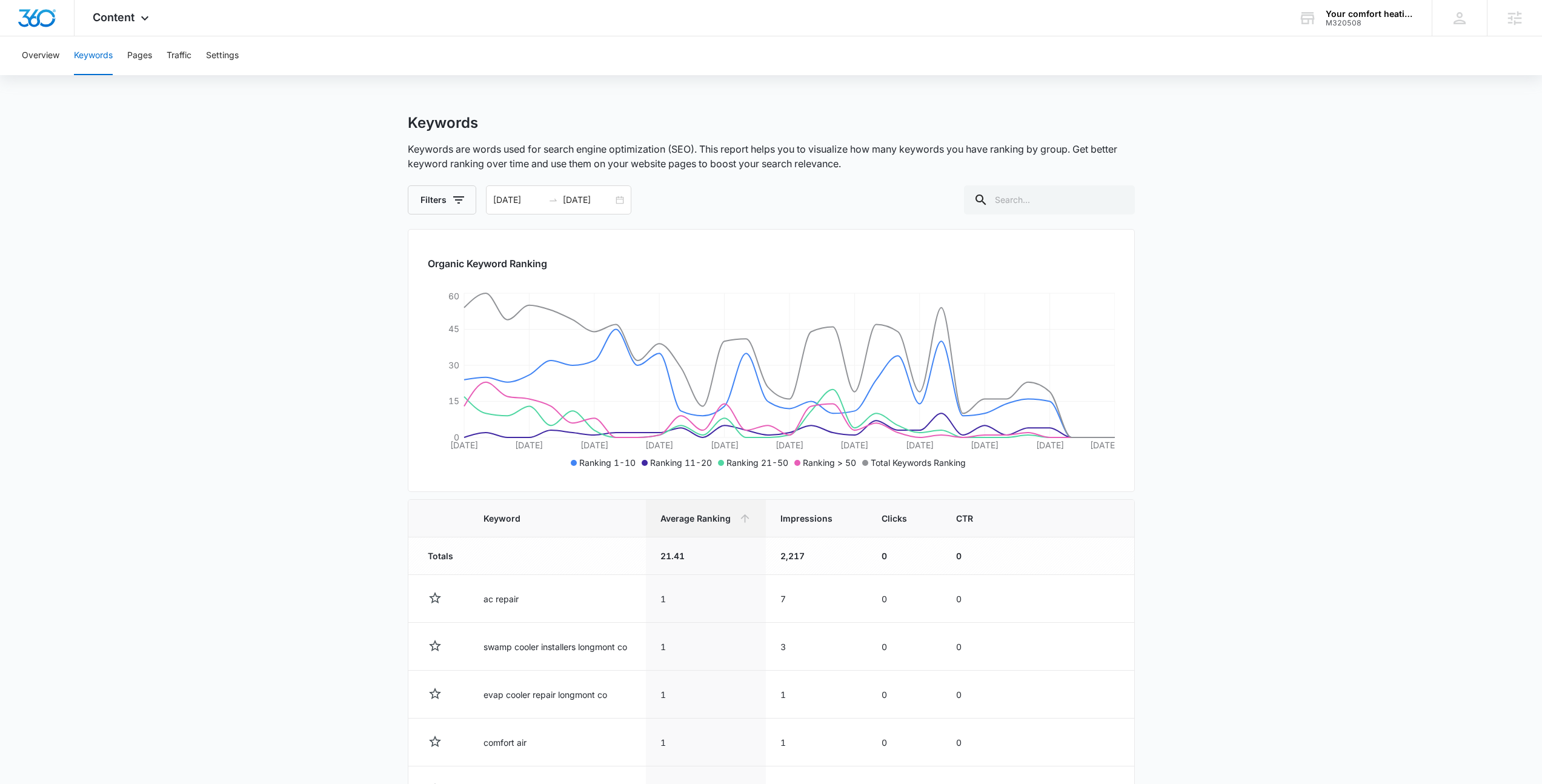
click at [392, 312] on main "Keywords Keywords are words used for search engine optimization (SEO). This rep…" at bounding box center [771, 616] width 1542 height 1006
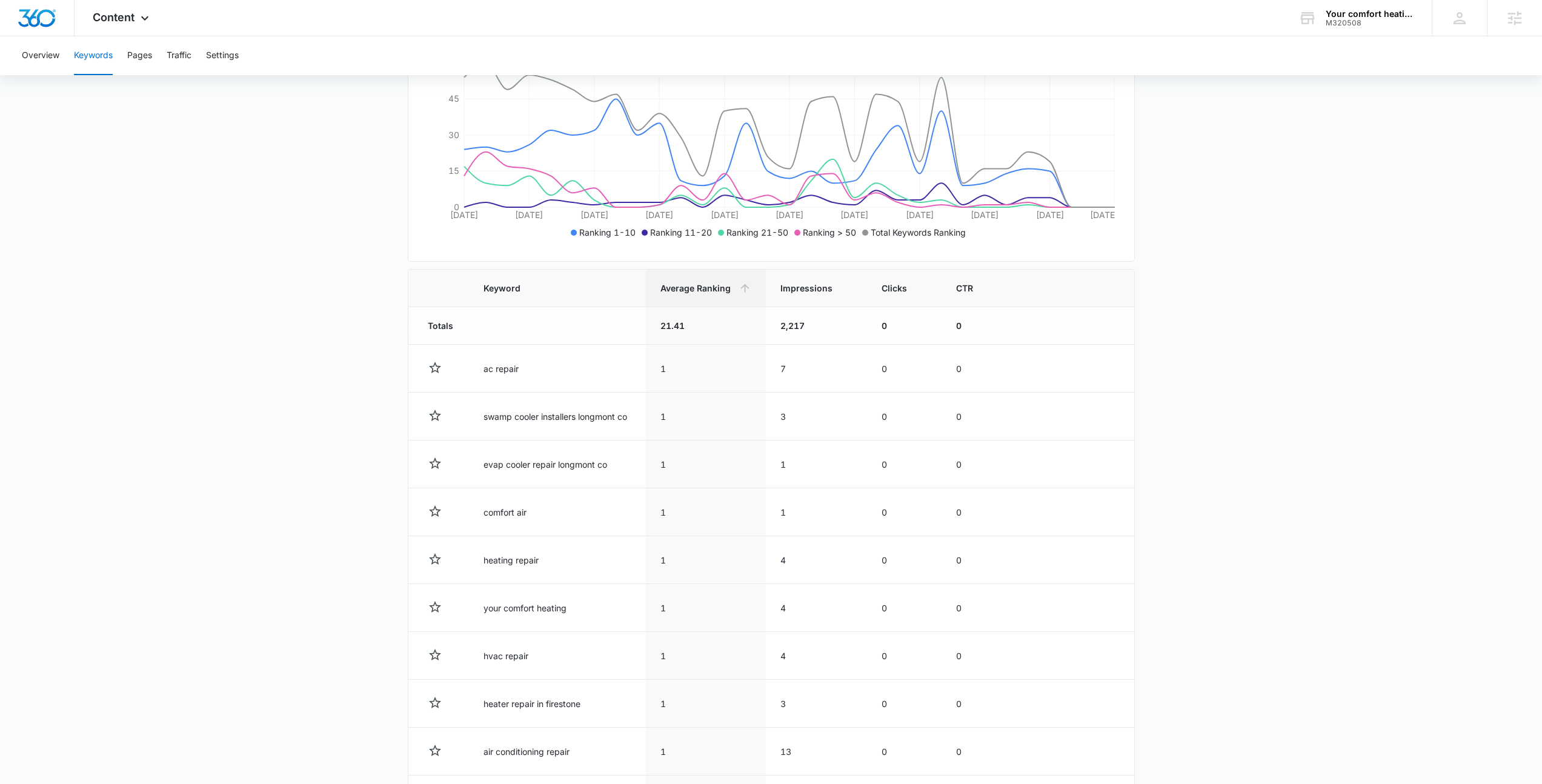
scroll to position [220, 0]
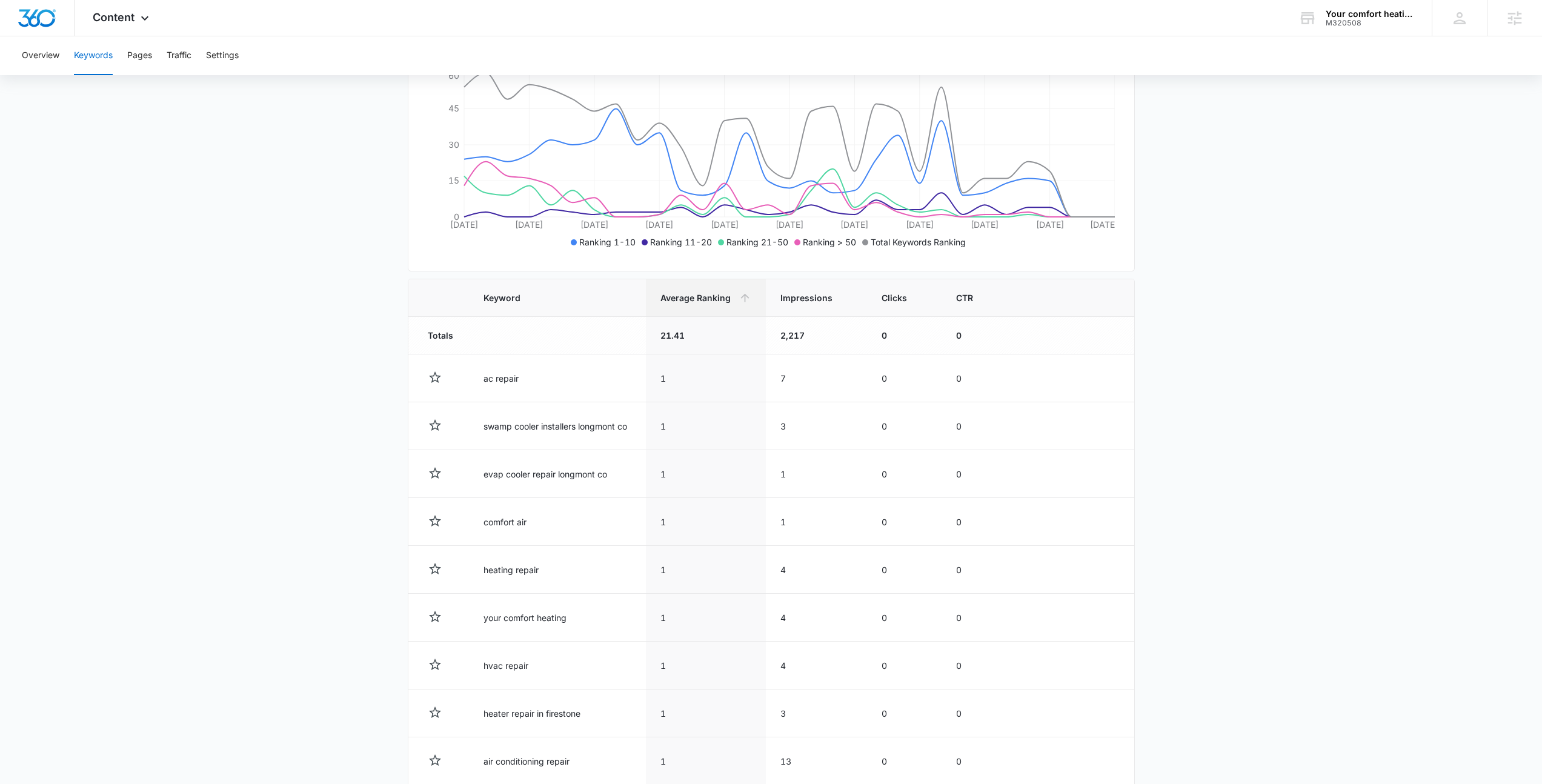
click at [803, 305] on th "Impressions" at bounding box center [817, 298] width 101 height 37
click at [813, 307] on th "Impressions" at bounding box center [817, 298] width 101 height 37
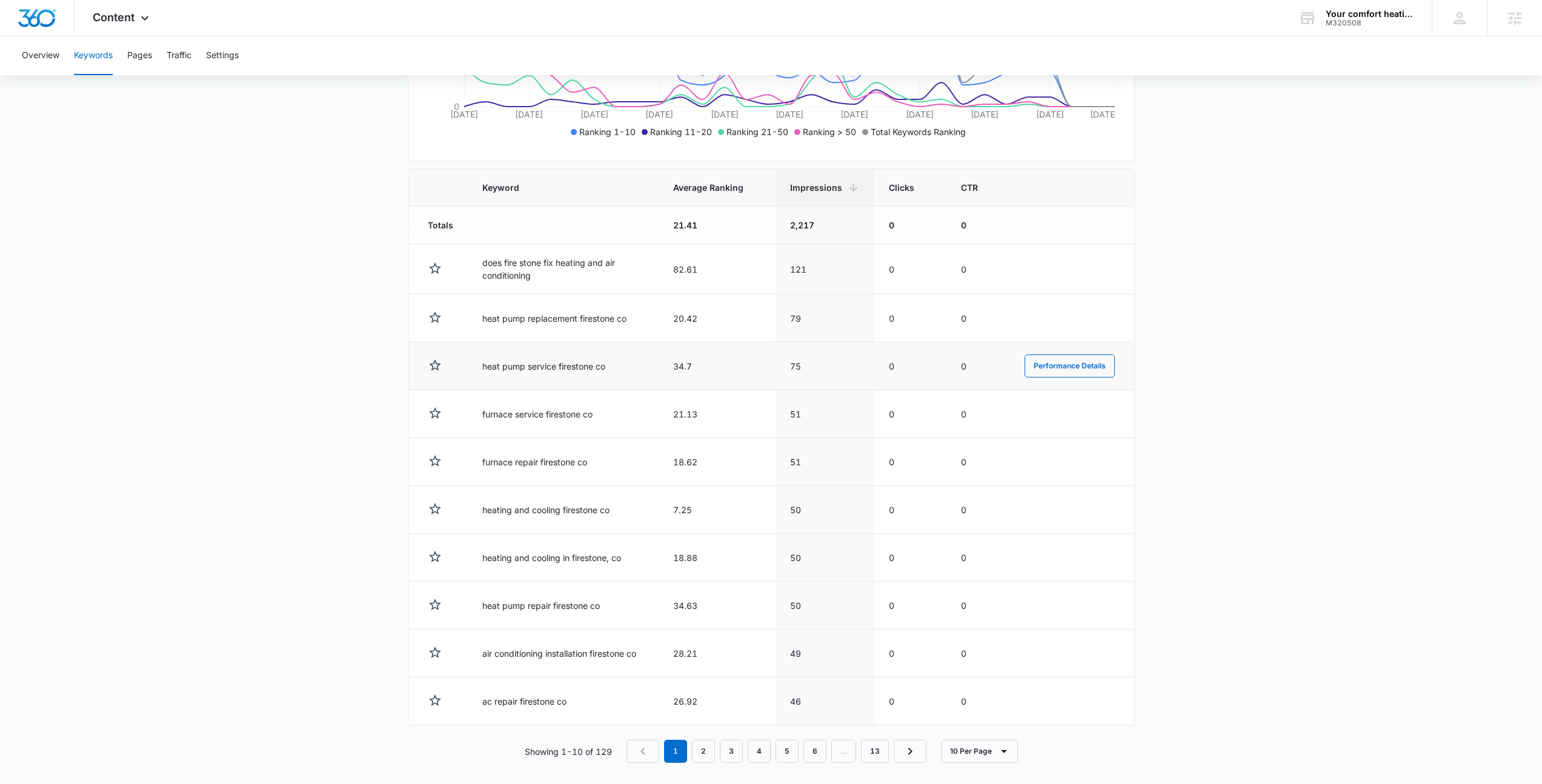
scroll to position [331, 0]
drag, startPoint x: 470, startPoint y: 316, endPoint x: 809, endPoint y: 326, distance: 339.1
click at [809, 326] on tr "heat pump replacement firestone co 20.42 79 0 0 Performance Details" at bounding box center [772, 317] width 726 height 48
click at [809, 326] on td "79" at bounding box center [825, 317] width 98 height 48
drag, startPoint x: 445, startPoint y: 364, endPoint x: 653, endPoint y: 385, distance: 209.1
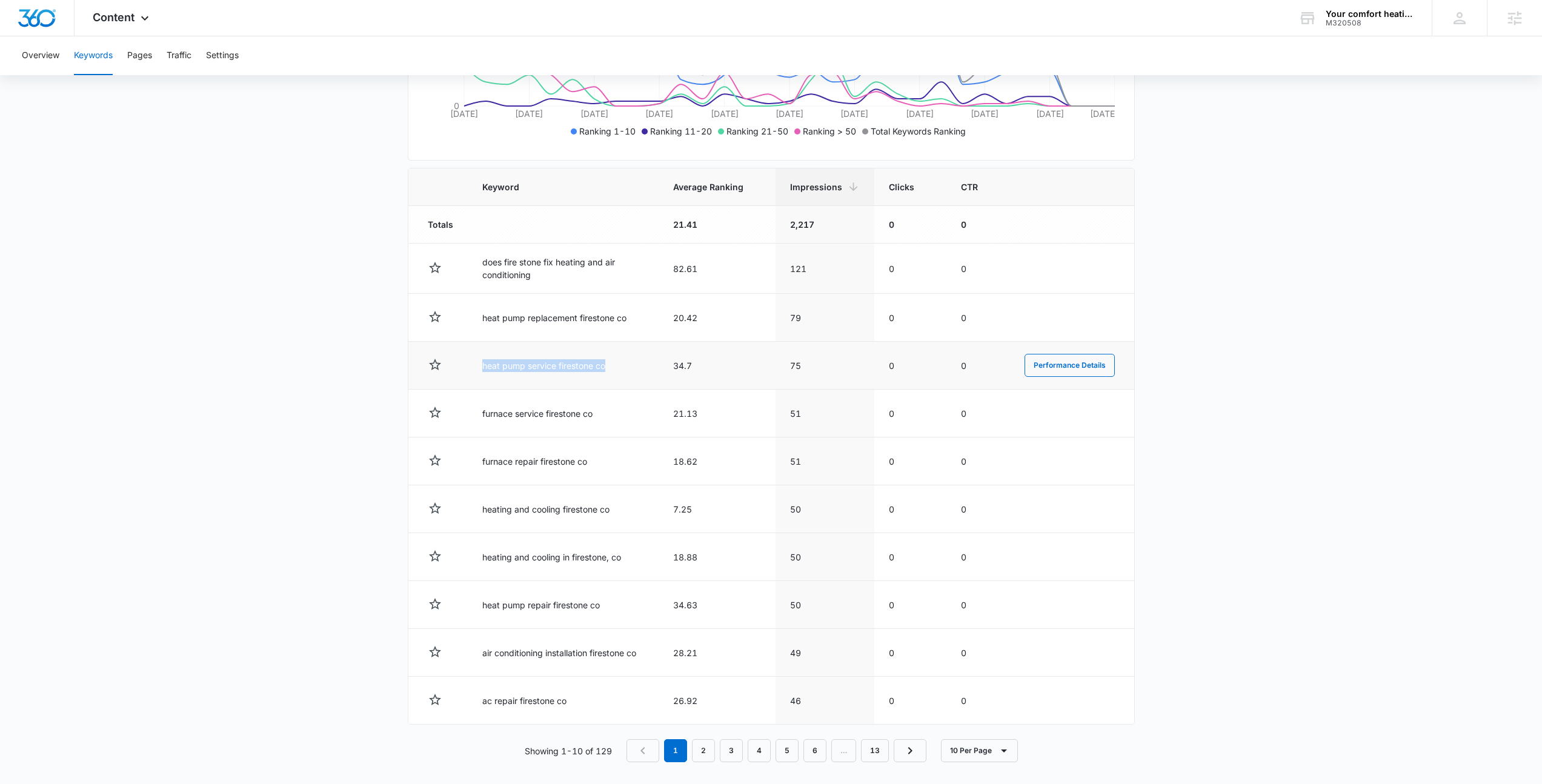
click at [653, 385] on tr "heat pump service firestone co 34.7 75 0 0 Performance Details" at bounding box center [772, 365] width 726 height 48
drag, startPoint x: 653, startPoint y: 385, endPoint x: 552, endPoint y: 401, distance: 102.3
click at [653, 386] on td "heat pump service firestone co" at bounding box center [563, 365] width 191 height 48
drag, startPoint x: 473, startPoint y: 411, endPoint x: 834, endPoint y: 426, distance: 361.3
click at [834, 426] on tr "furnace service firestone co 21.13 51 0 0 Performance Details" at bounding box center [772, 413] width 726 height 48
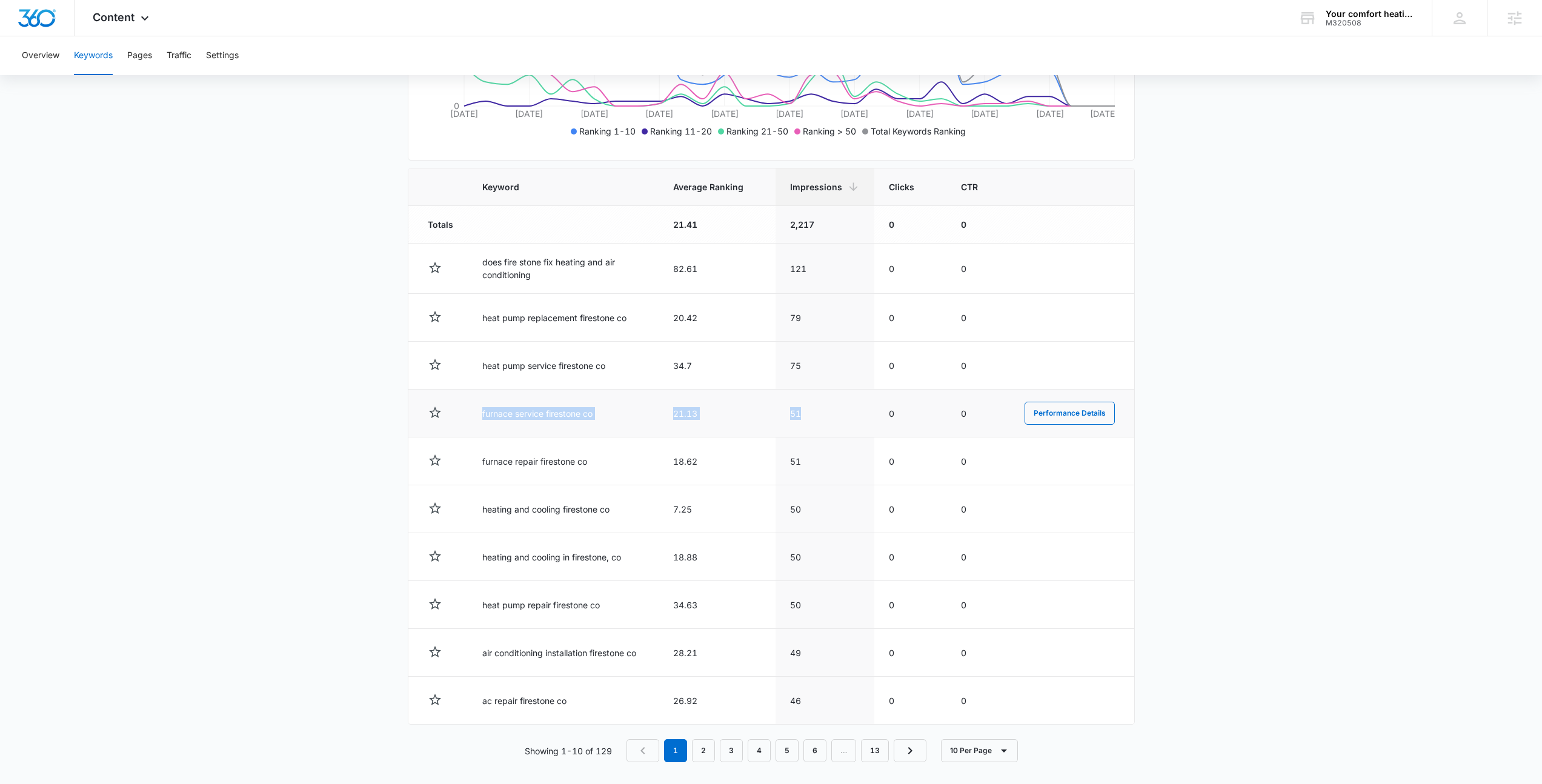
click at [834, 426] on td "51" at bounding box center [825, 413] width 98 height 48
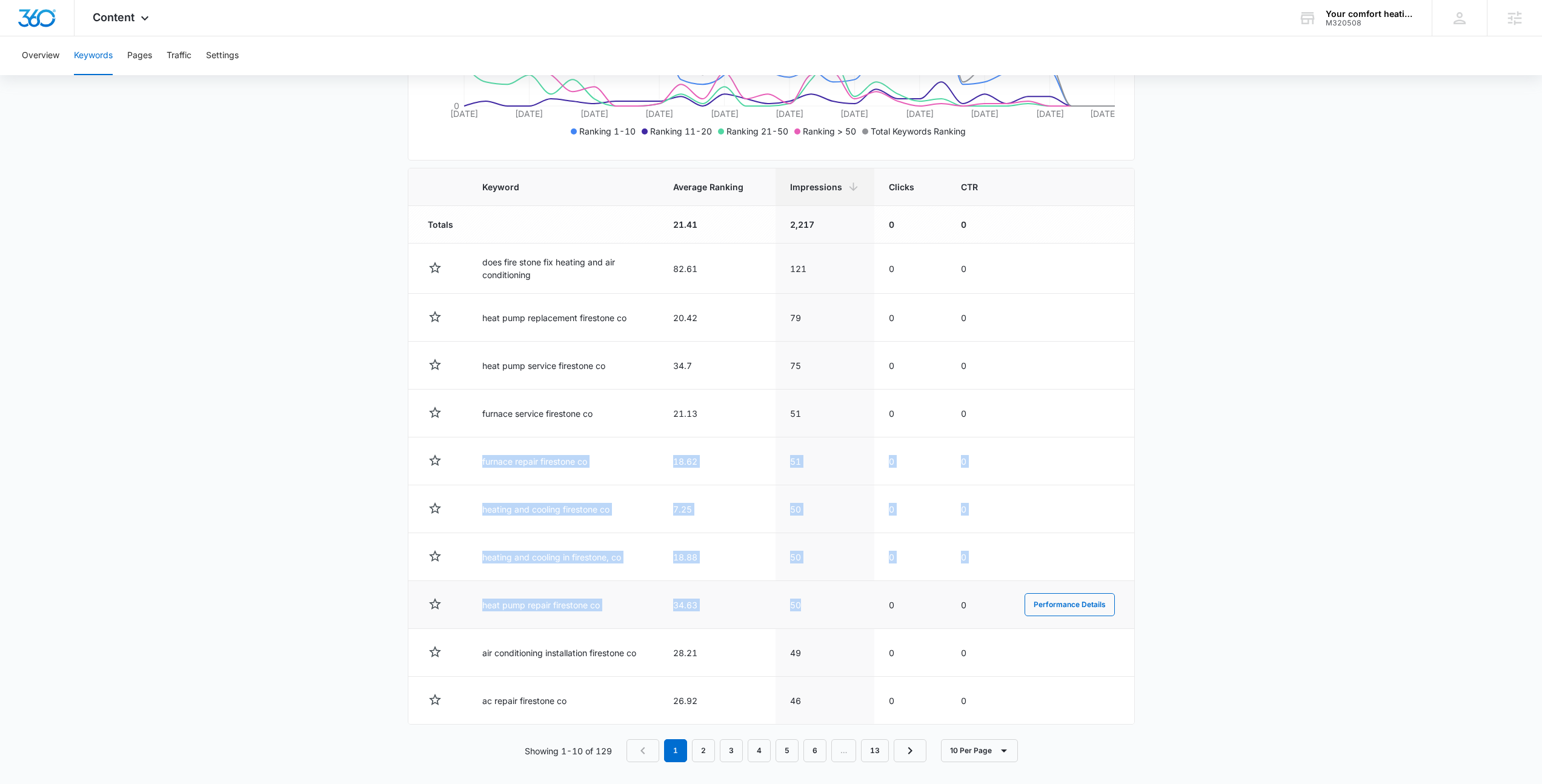
drag, startPoint x: 474, startPoint y: 460, endPoint x: 824, endPoint y: 624, distance: 386.5
click at [824, 624] on tbody "Totals 21.41 2,217 0 0 does fire stone fix heating and air conditioning 82.61 1…" at bounding box center [772, 465] width 726 height 519
click at [824, 624] on td "50" at bounding box center [825, 605] width 98 height 48
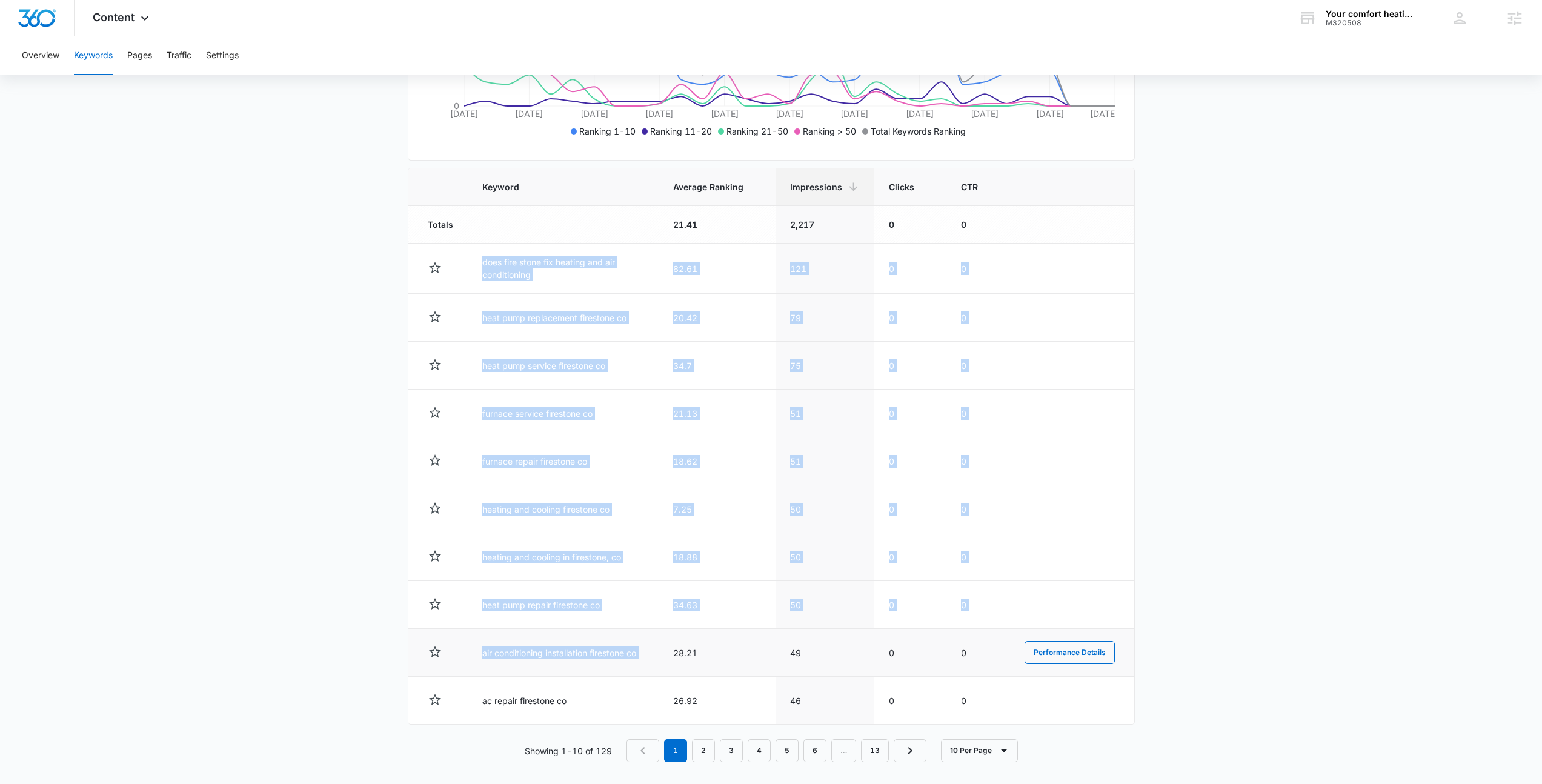
drag, startPoint x: 454, startPoint y: 272, endPoint x: 699, endPoint y: 628, distance: 432.2
click at [699, 628] on tbody "Totals 21.41 2,217 0 0 does fire stone fix heating and air conditioning 82.61 1…" at bounding box center [772, 465] width 726 height 519
click at [699, 629] on td "28.21" at bounding box center [717, 652] width 117 height 48
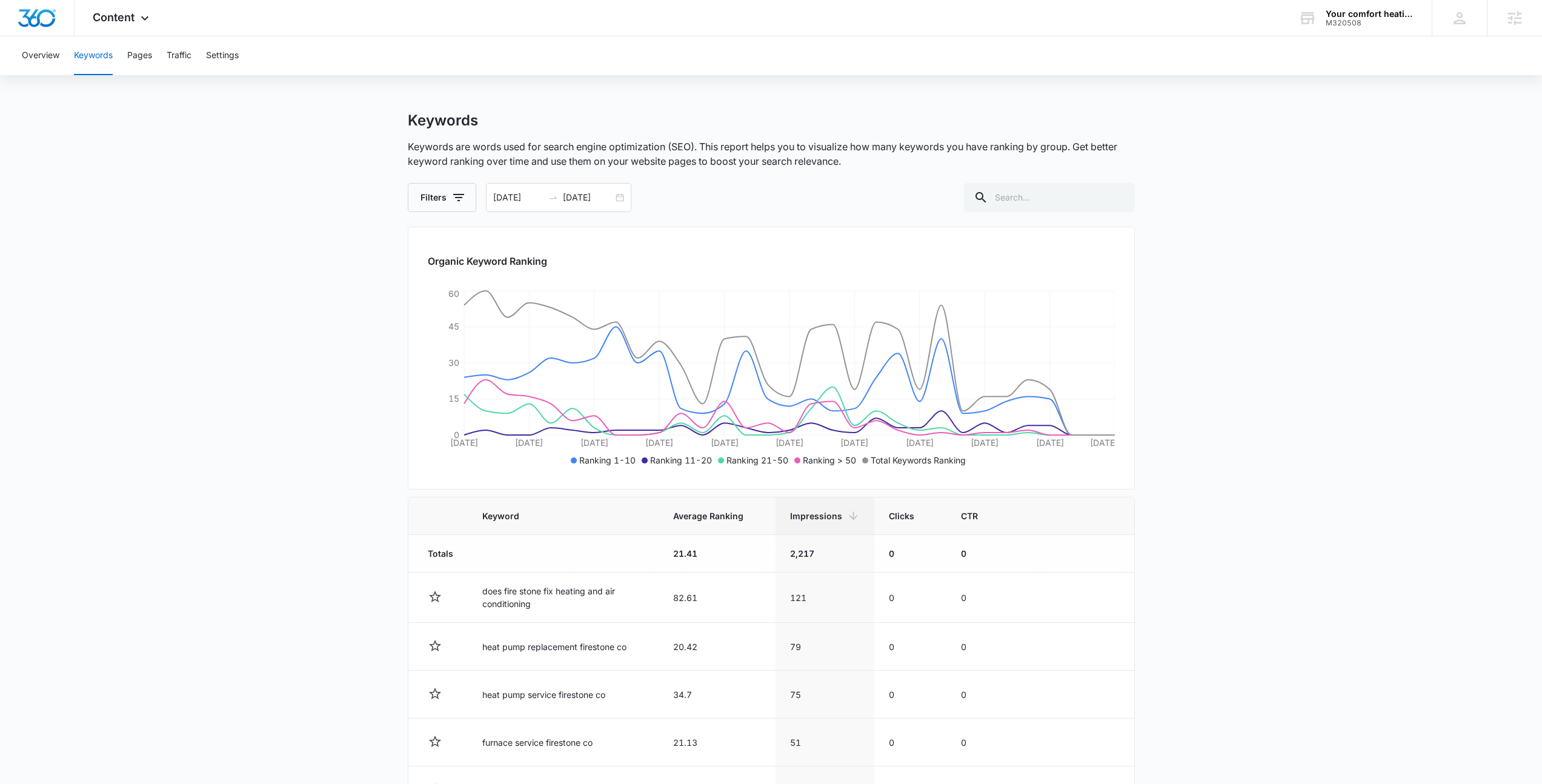
scroll to position [0, 0]
click at [814, 193] on div "Filters 09/06/2025 10/06/2025" at bounding box center [771, 200] width 727 height 29
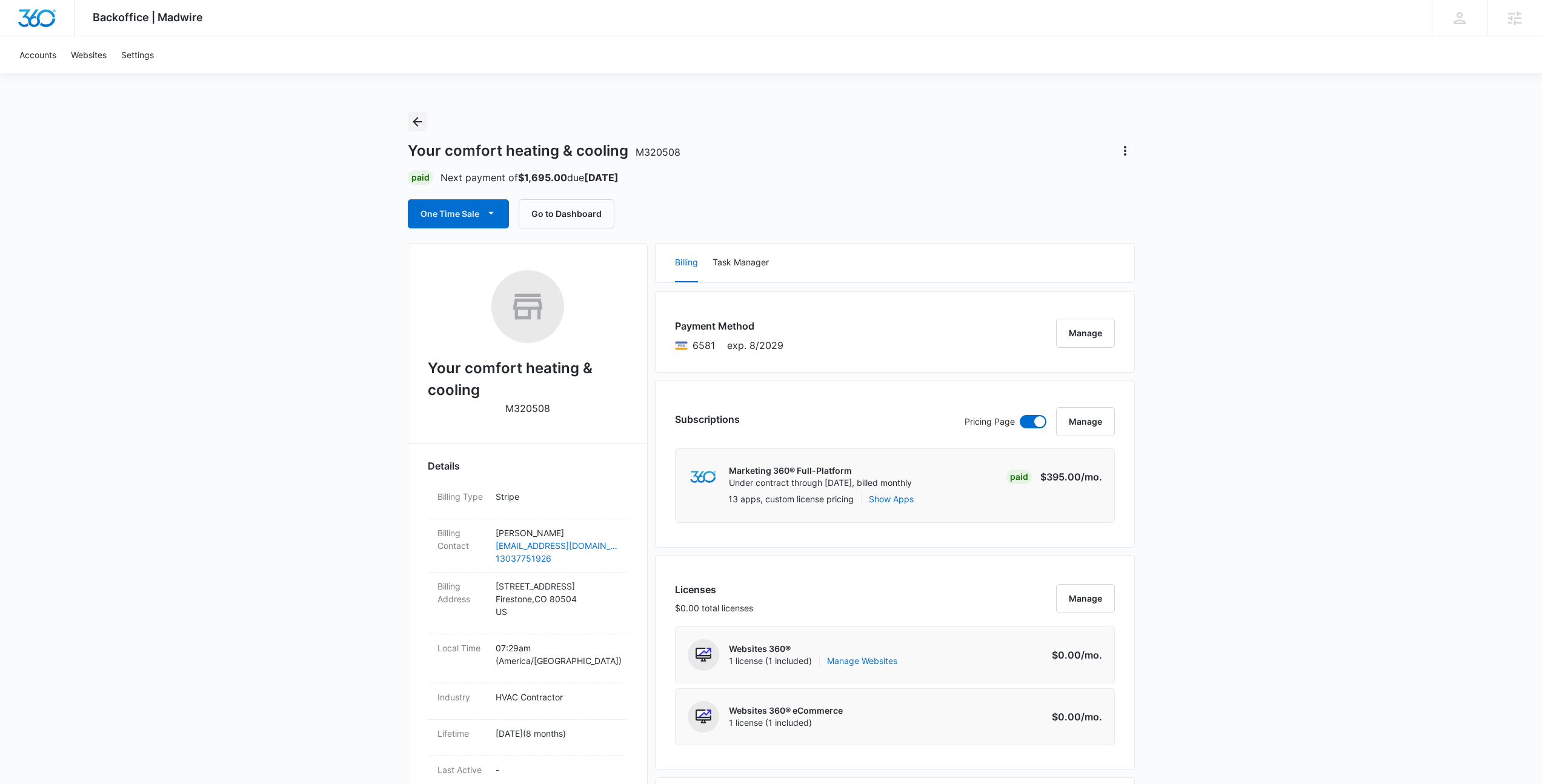
click at [417, 120] on icon "Back" at bounding box center [417, 122] width 15 height 15
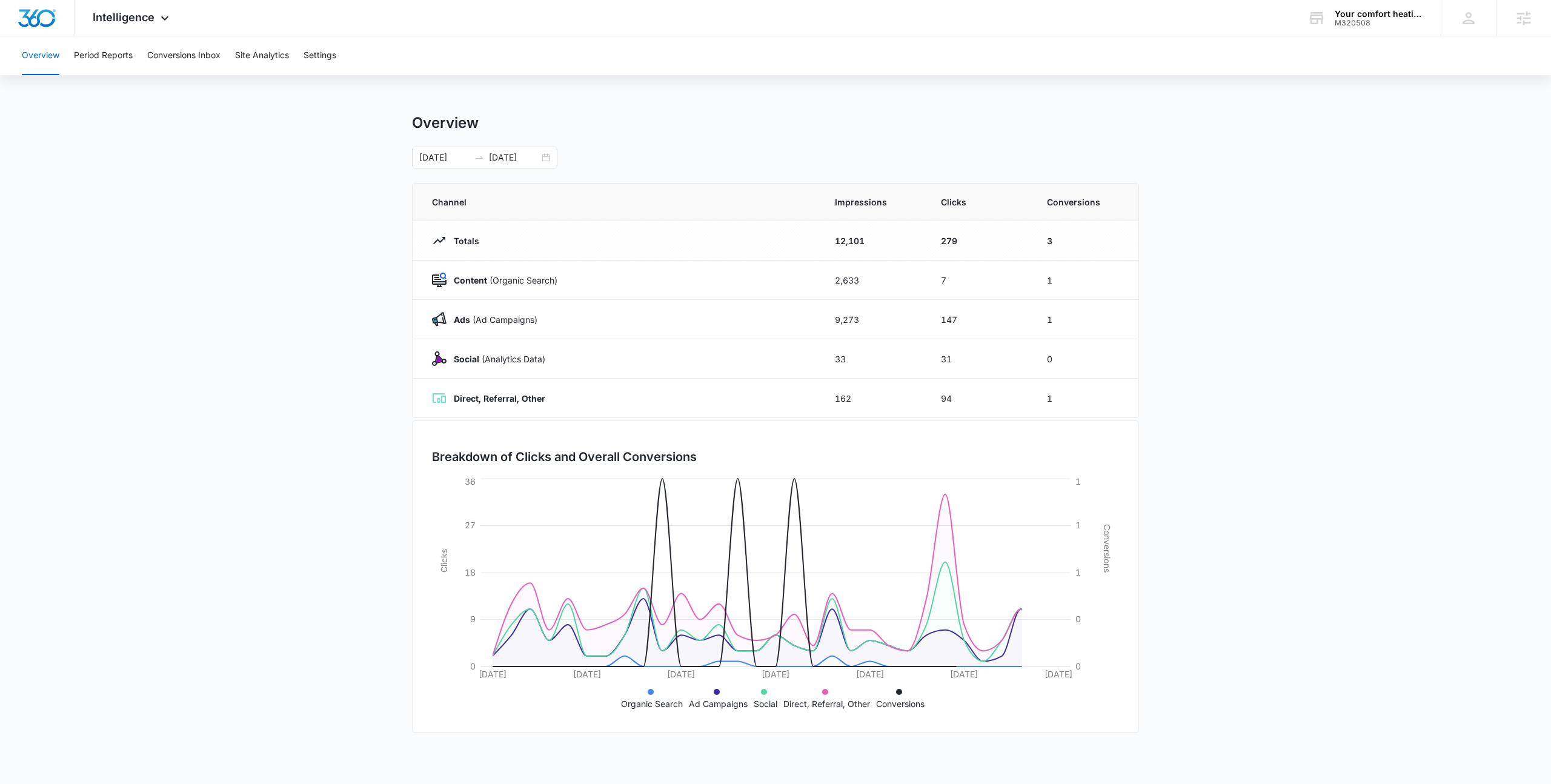
click at [1161, 406] on main "Overview [DATE] [DATE] Channel Impressions Clicks Conversions Totals 12,101 279…" at bounding box center [776, 432] width 1551 height 636
click at [329, 303] on main "Overview [DATE] [DATE] Channel Impressions Clicks Conversions Totals 12,101 279…" at bounding box center [776, 432] width 1551 height 636
click at [327, 238] on main "Overview [DATE] [DATE] Channel Impressions Clicks Conversions Totals 12,101 279…" at bounding box center [776, 432] width 1551 height 636
click at [530, 21] on div "Intelligence Apps Reputation Websites Forms CRM Email Social Payments POS Conte…" at bounding box center [776, 18] width 1551 height 36
click at [288, 5] on div "Intelligence Apps Reputation Websites Forms CRM Email Social Payments POS Conte…" at bounding box center [776, 18] width 1551 height 36
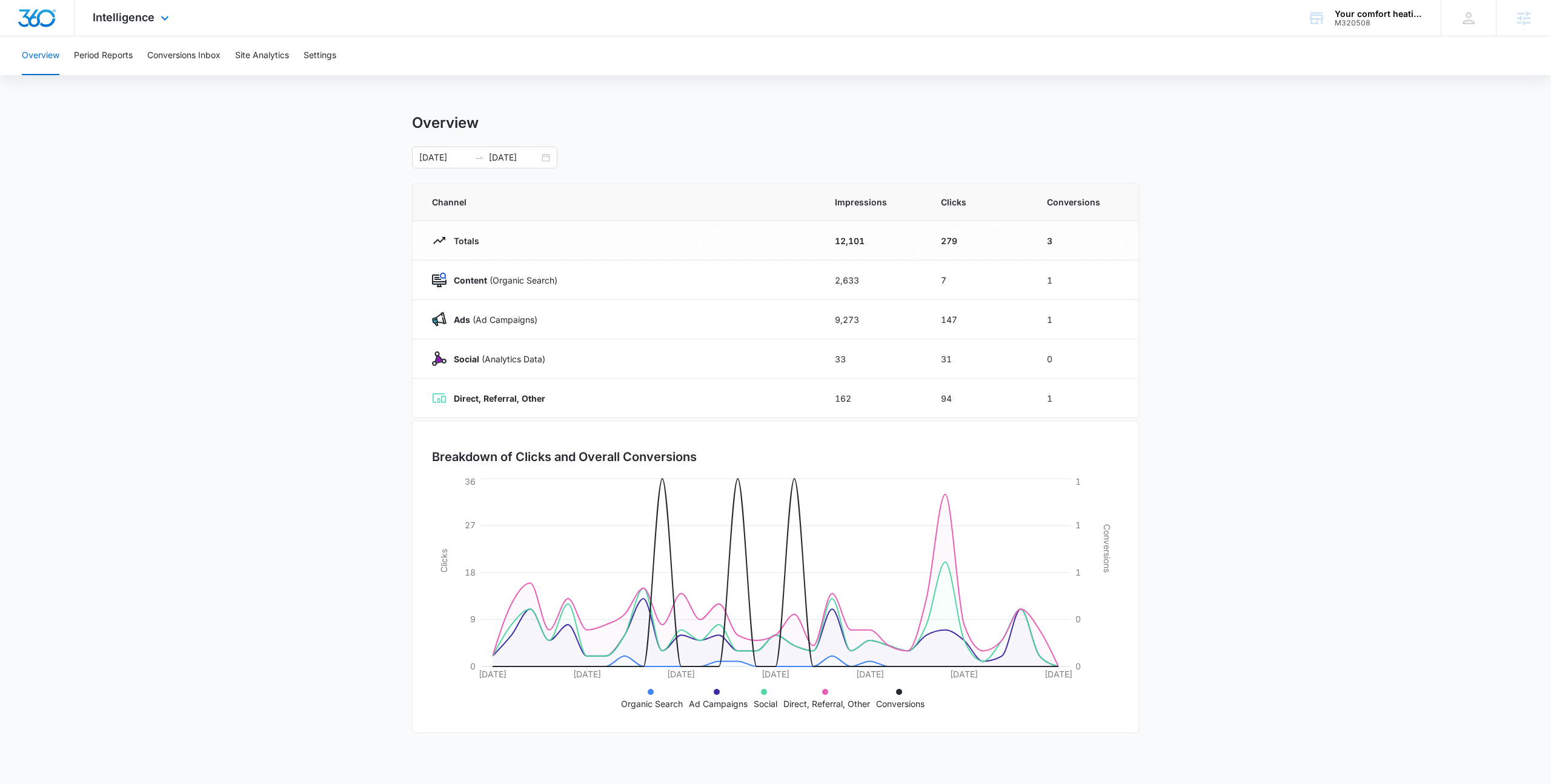
click at [296, 21] on div "Intelligence Apps Reputation Websites Forms CRM Email Social Payments POS Conte…" at bounding box center [776, 18] width 1551 height 36
click at [181, 48] on button "Conversions Inbox" at bounding box center [184, 55] width 74 height 39
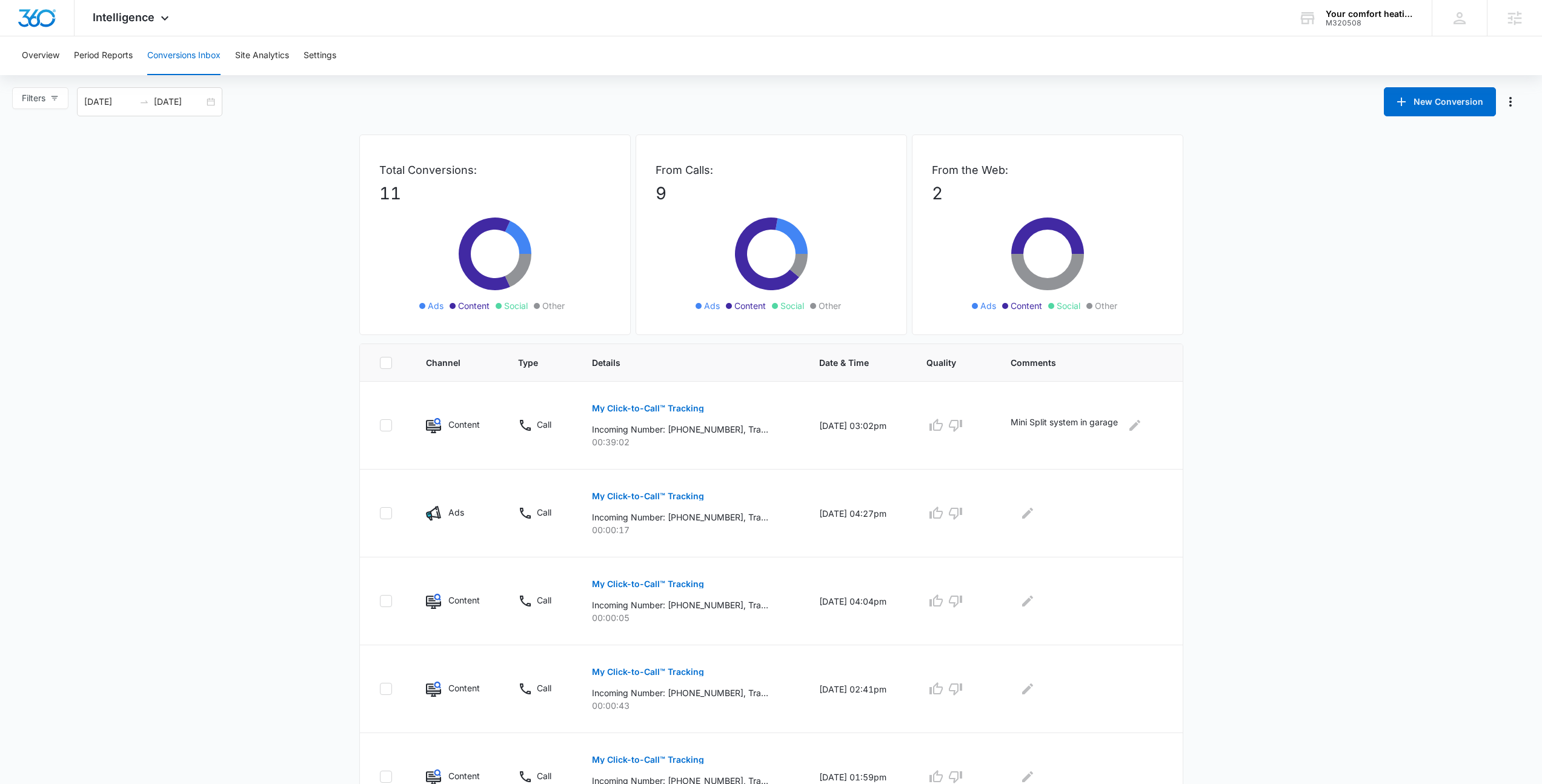
click at [1244, 417] on main "Filters [DATE] [DATE] New Conversion Total Conversions: 11 Ads Content Social O…" at bounding box center [771, 682] width 1542 height 1189
drag, startPoint x: 643, startPoint y: 442, endPoint x: 506, endPoint y: 406, distance: 141.7
click at [506, 406] on tr "Content Call My Click-to-Call™ Tracking Incoming Number: [PHONE_NUMBER], Tracki…" at bounding box center [772, 425] width 823 height 88
click at [506, 406] on td "Call" at bounding box center [540, 425] width 74 height 88
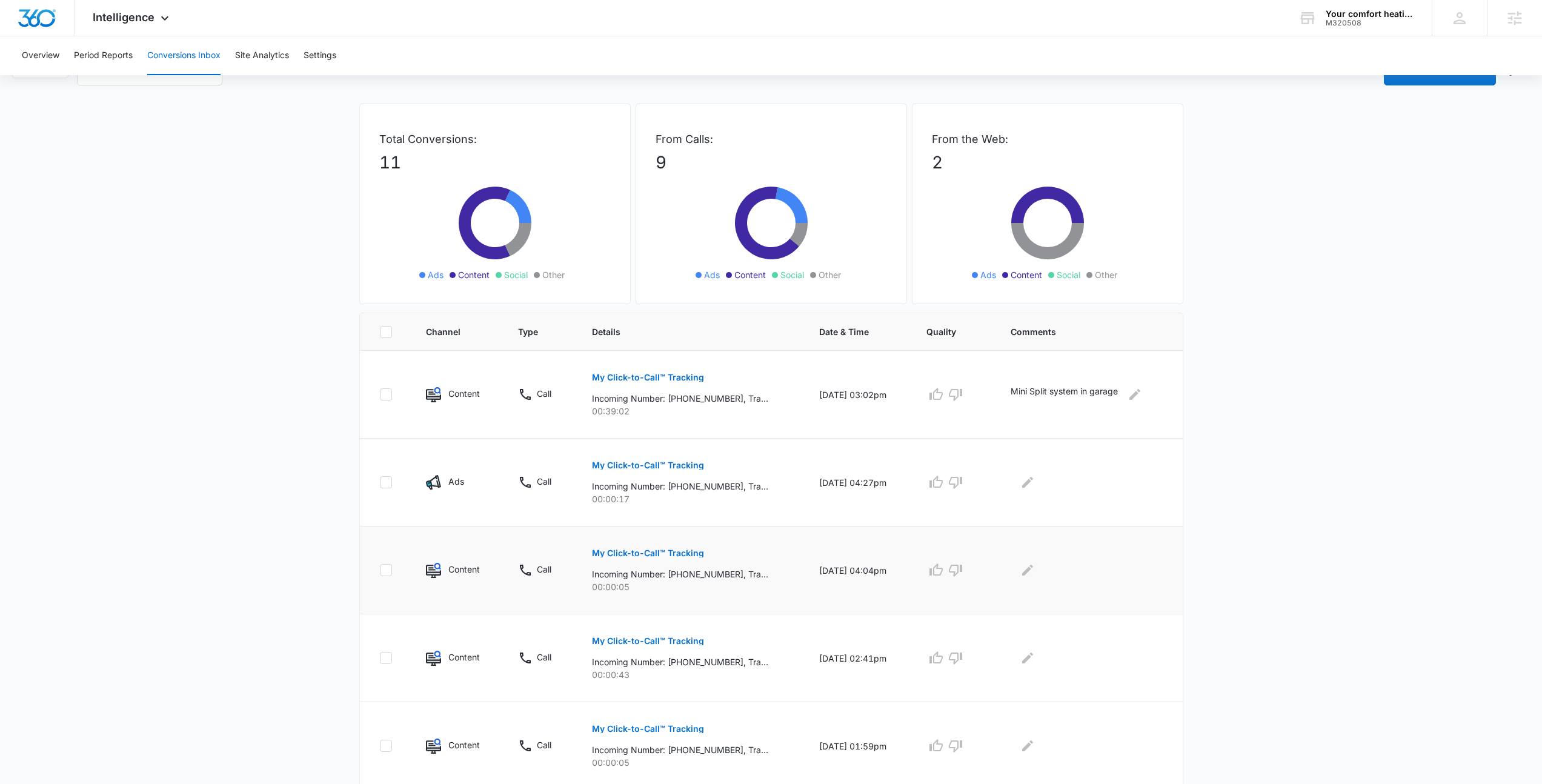
scroll to position [103, 0]
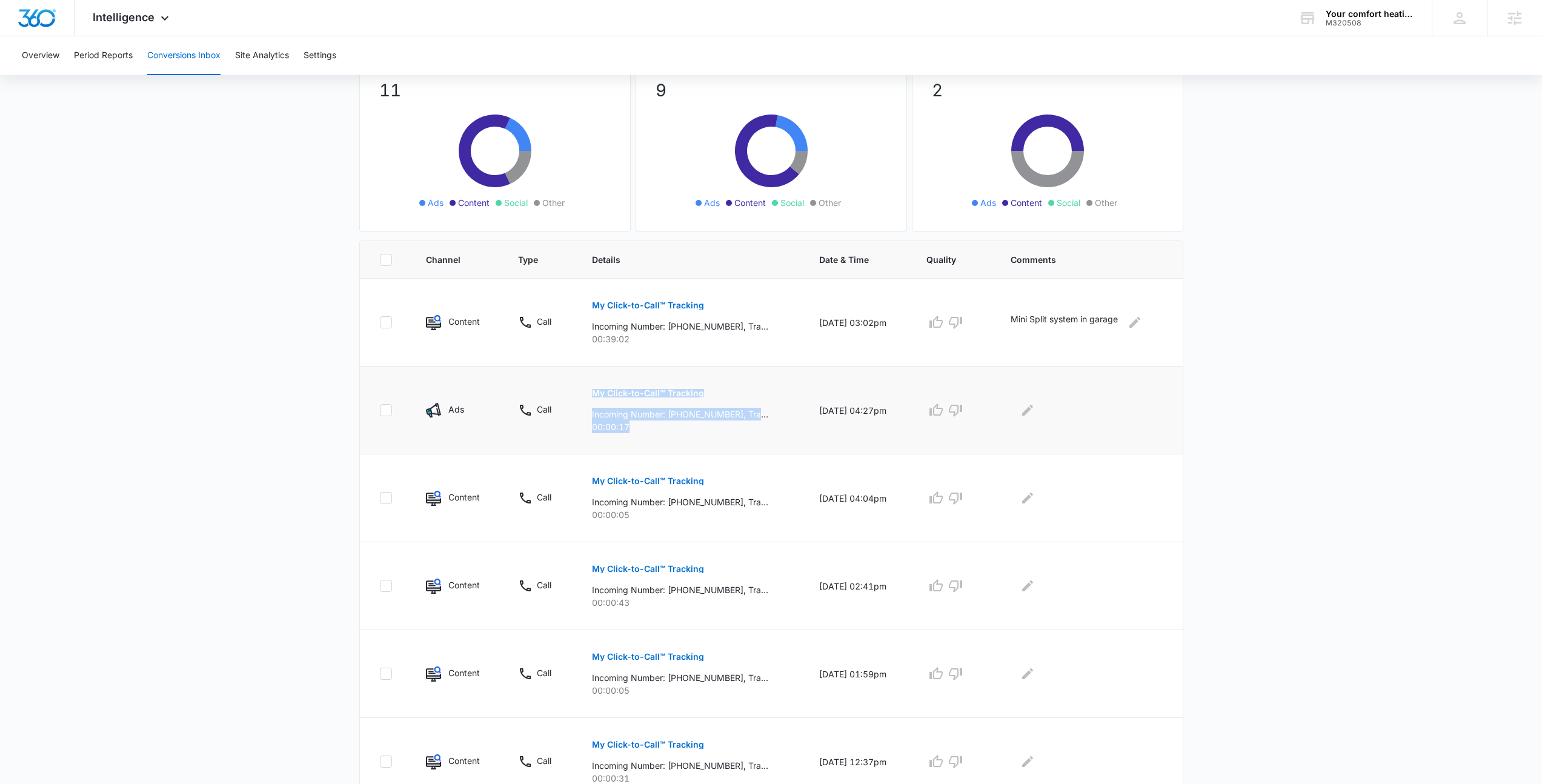
drag, startPoint x: 581, startPoint y: 381, endPoint x: 727, endPoint y: 450, distance: 161.5
click at [727, 450] on td "My Click-to-Call™ Tracking Incoming Number: [PHONE_NUMBER], Tracking Number: [P…" at bounding box center [692, 411] width 228 height 88
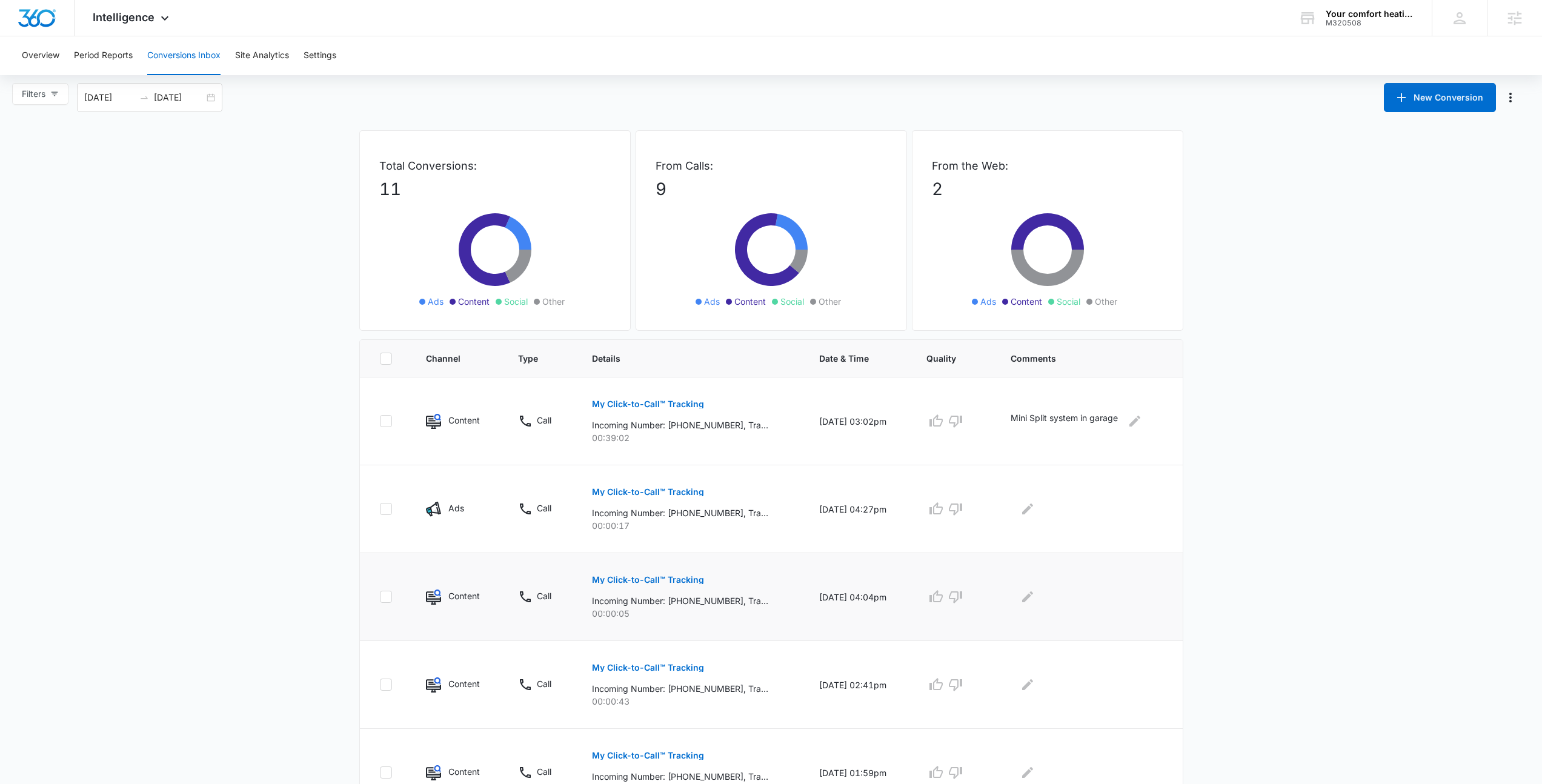
scroll to position [0, 0]
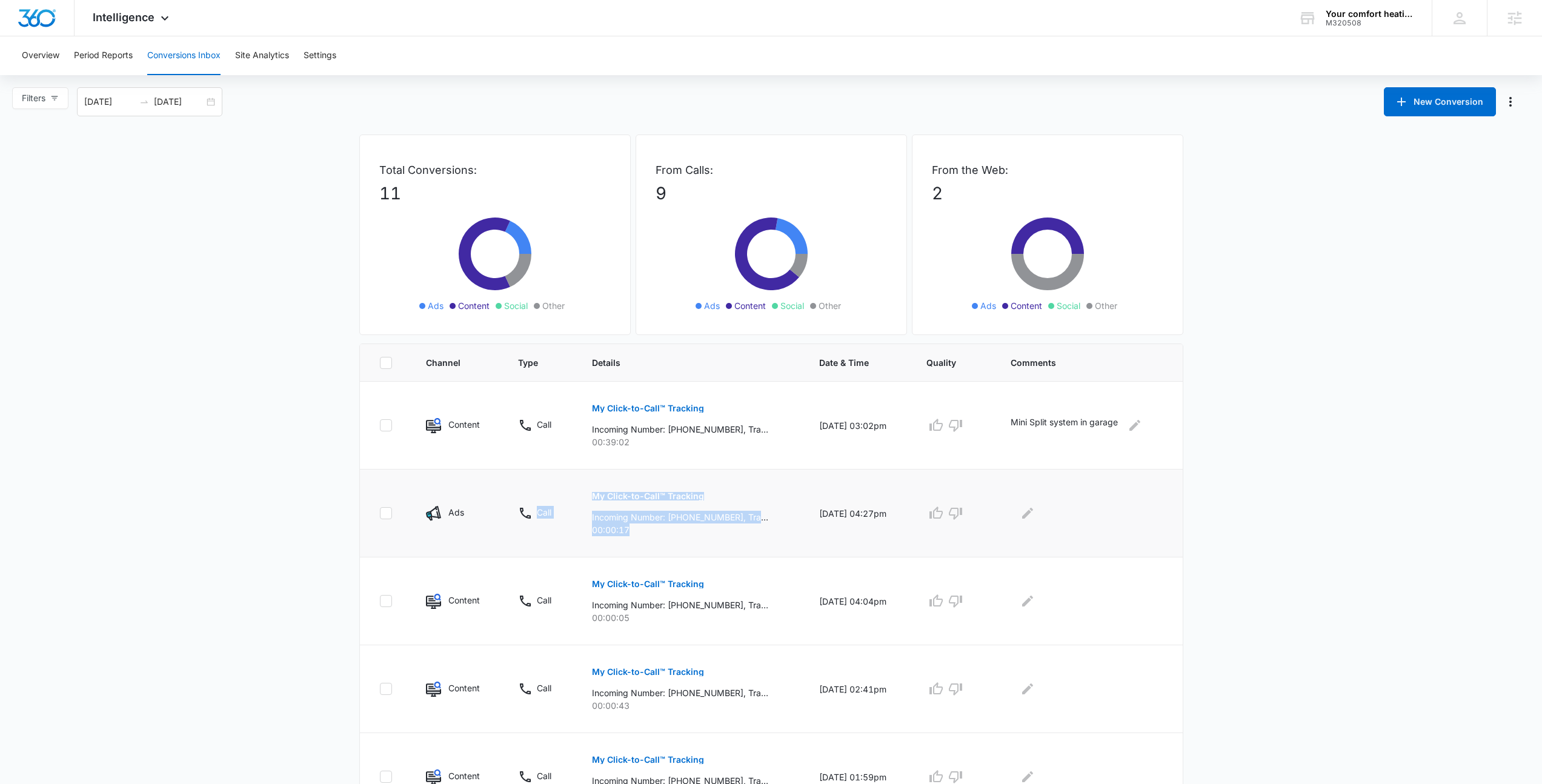
drag, startPoint x: 547, startPoint y: 478, endPoint x: 729, endPoint y: 555, distance: 197.6
click at [729, 555] on tr "Ads Call My Click-to-Call™ Tracking Incoming Number: [PHONE_NUMBER], Tracking N…" at bounding box center [772, 514] width 823 height 88
click at [729, 555] on td "My Click-to-Call™ Tracking Incoming Number: [PHONE_NUMBER], Tracking Number: [P…" at bounding box center [692, 514] width 228 height 88
click at [243, 464] on main "Filters [DATE] [DATE] New Conversion Total Conversions: 11 Ads Content Social O…" at bounding box center [771, 682] width 1542 height 1189
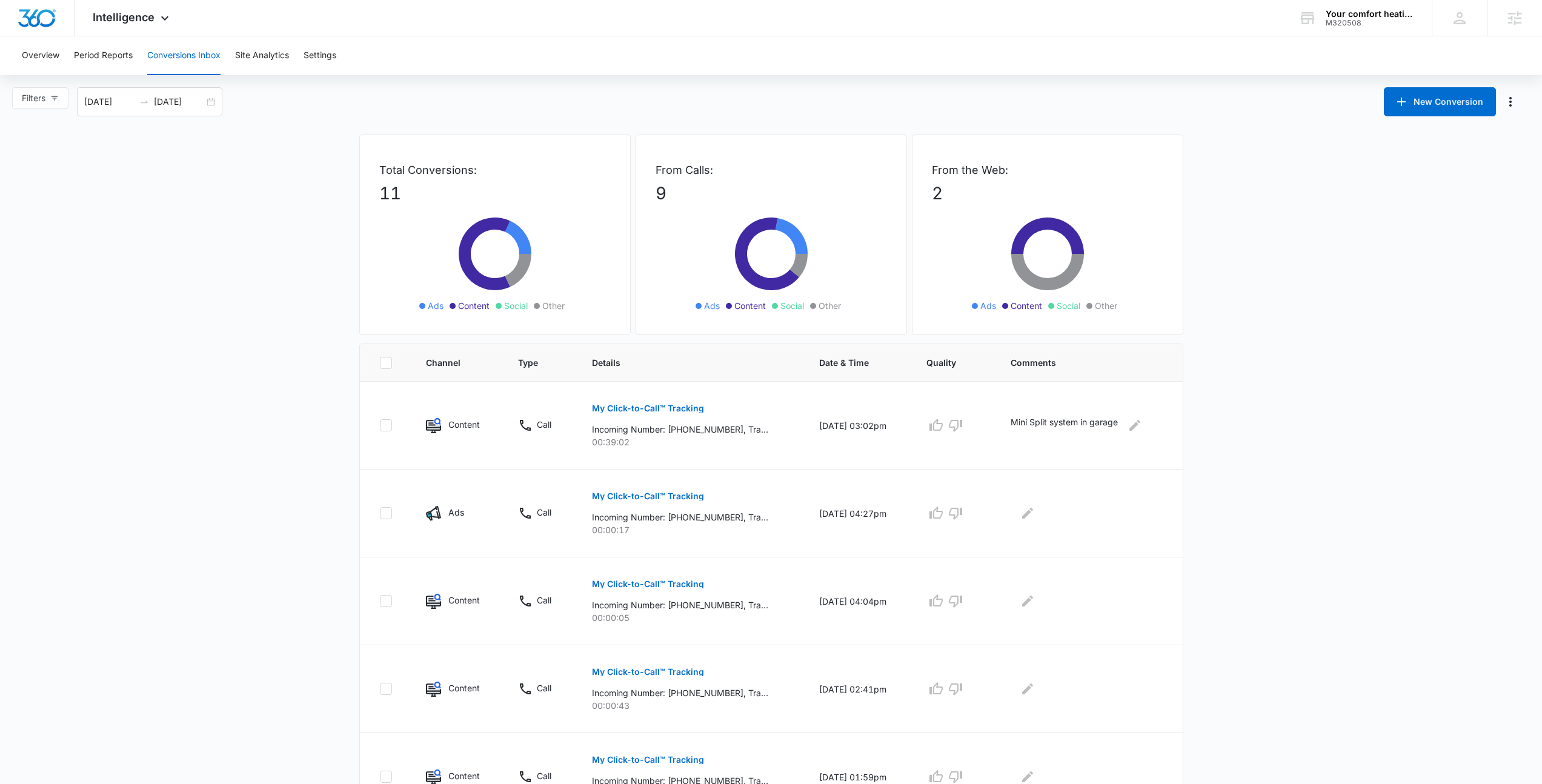
click at [243, 464] on main "Filters [DATE] [DATE] New Conversion Total Conversions: 11 Ads Content Social O…" at bounding box center [771, 682] width 1542 height 1189
click at [944, 427] on icon "button" at bounding box center [936, 425] width 15 height 15
drag, startPoint x: 636, startPoint y: 524, endPoint x: 575, endPoint y: 513, distance: 62.0
click at [578, 513] on td "My Click-to-Call™ Tracking Incoming Number: [PHONE_NUMBER], Tracking Number: [P…" at bounding box center [692, 514] width 228 height 88
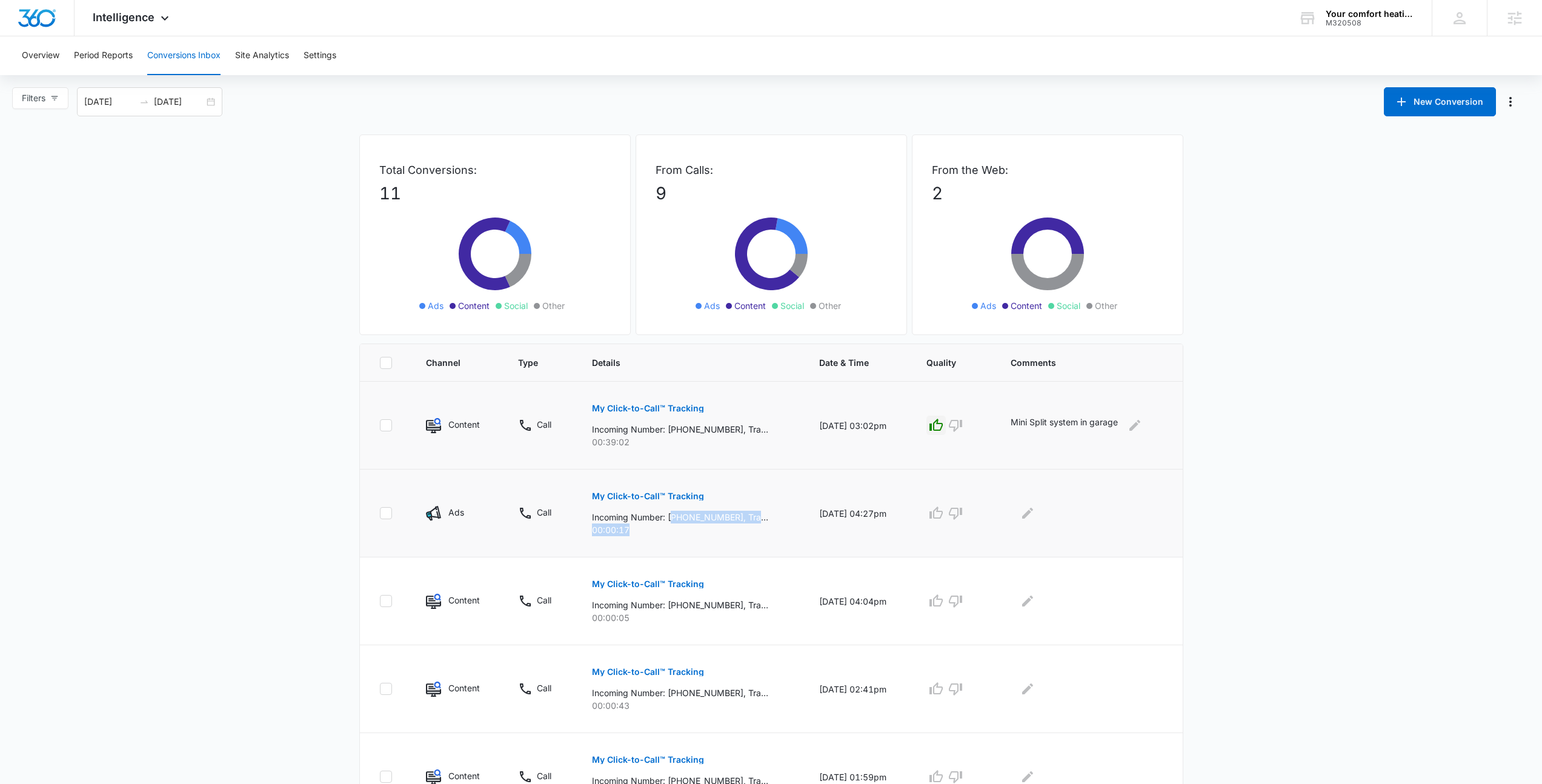
drag, startPoint x: 669, startPoint y: 519, endPoint x: 703, endPoint y: 528, distance: 35.2
click at [703, 528] on div "My Click-to-Call™ Tracking Incoming Number: [PHONE_NUMBER], Tracking Number: [P…" at bounding box center [691, 508] width 198 height 54
click at [703, 528] on p "00:00:17" at bounding box center [691, 529] width 198 height 12
click at [625, 494] on p "My Click-to-Call™ Tracking" at bounding box center [648, 496] width 112 height 9
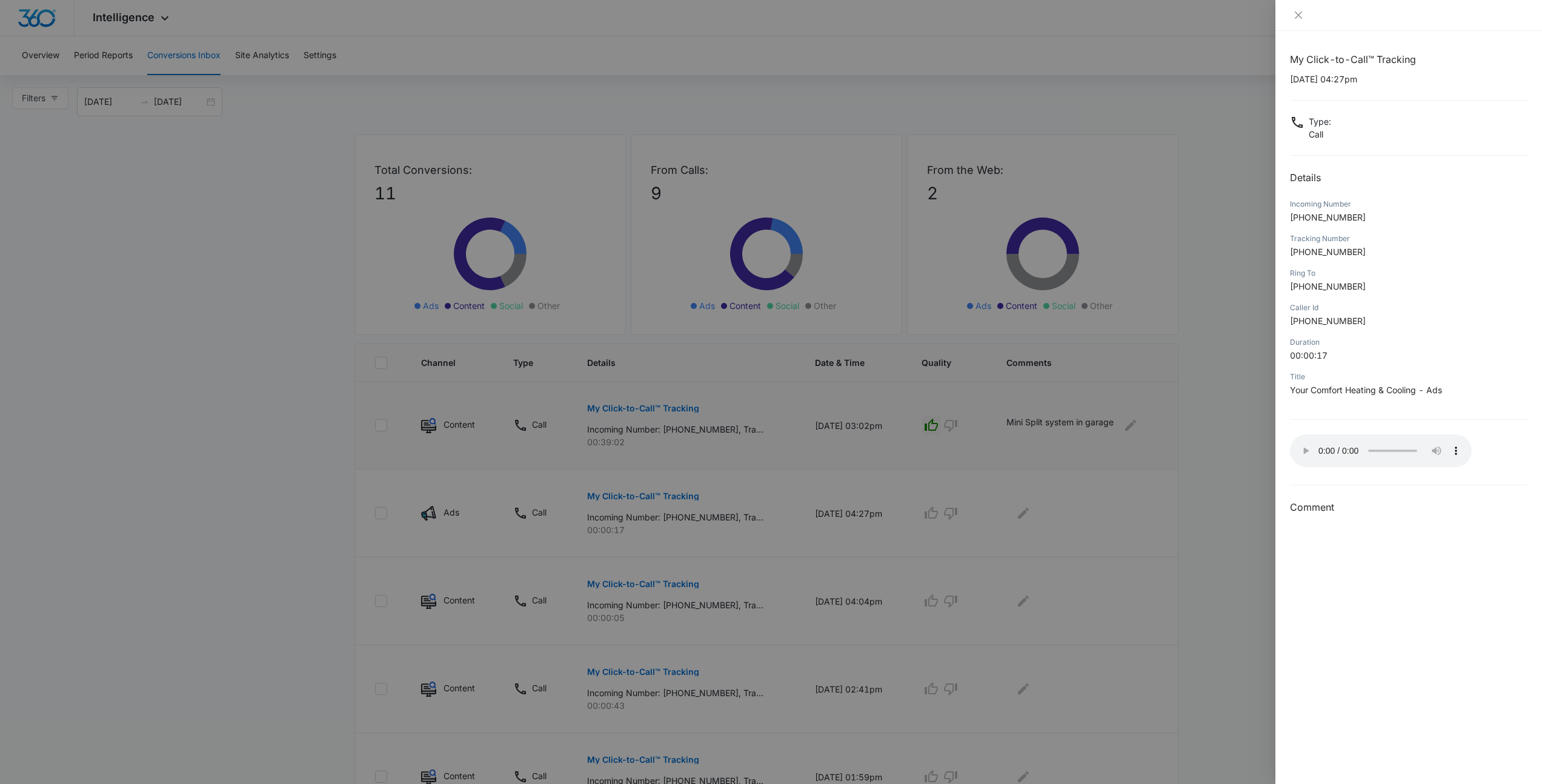
click at [1222, 407] on div at bounding box center [771, 392] width 1542 height 784
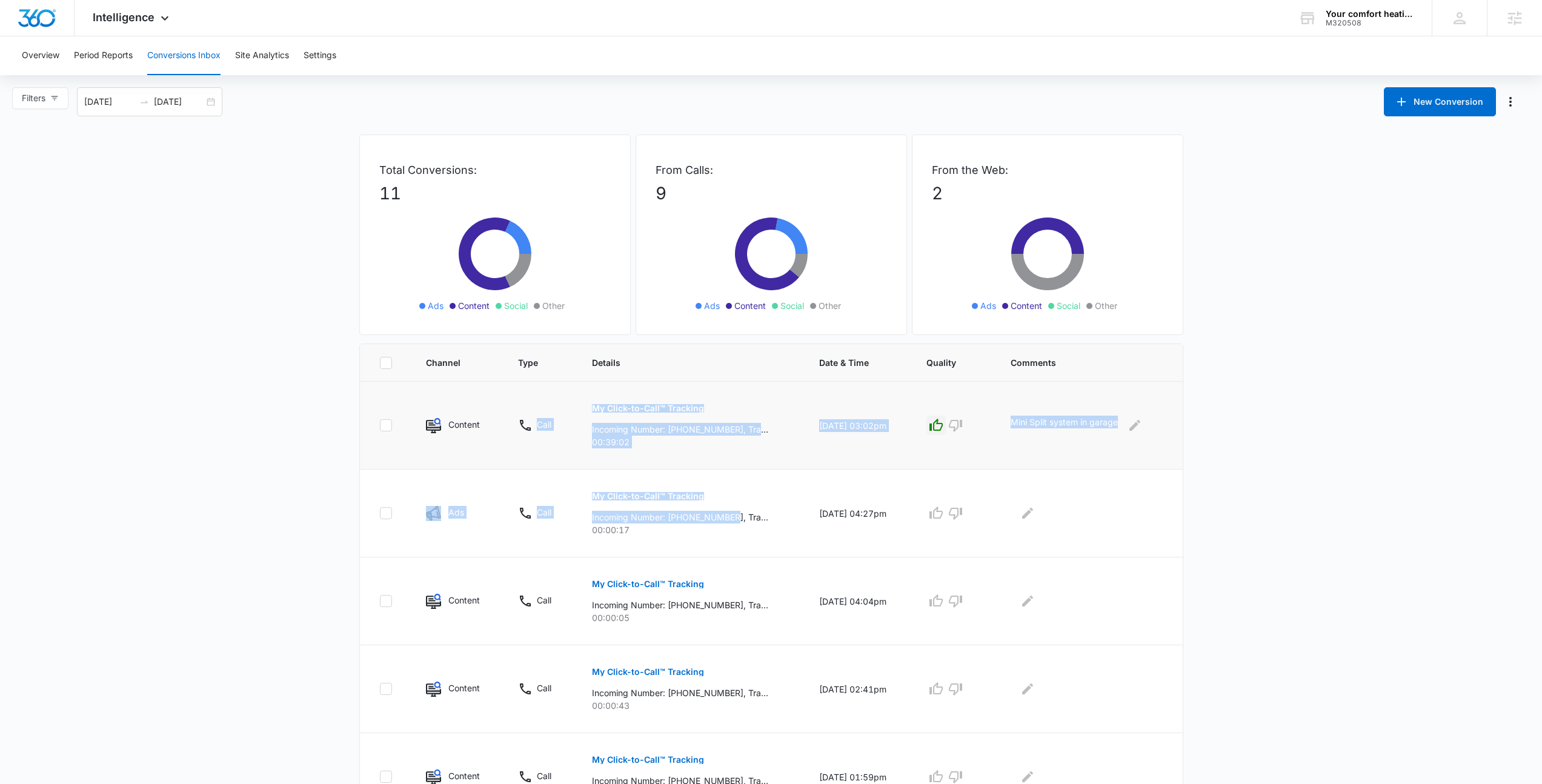
drag, startPoint x: 729, startPoint y: 514, endPoint x: 500, endPoint y: 381, distance: 264.8
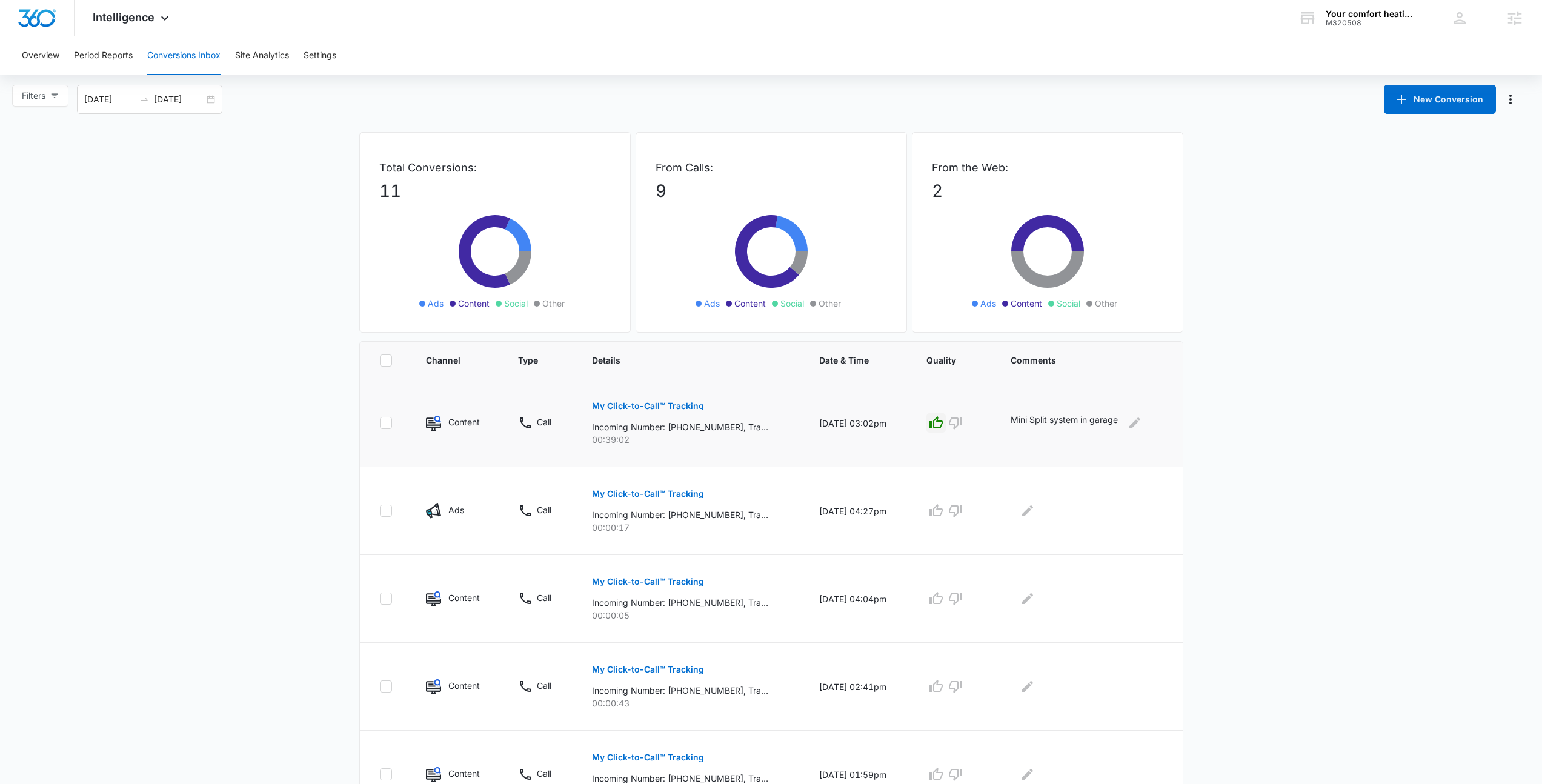
click at [401, 404] on td at bounding box center [386, 423] width 51 height 88
drag, startPoint x: 726, startPoint y: 429, endPoint x: 670, endPoint y: 432, distance: 56.1
click at [670, 432] on p "Incoming Number: +13039103998, Tracking Number: +17203032805, Ring To: +1303775…" at bounding box center [680, 426] width 176 height 12
drag, startPoint x: 673, startPoint y: 516, endPoint x: 742, endPoint y: 533, distance: 71.1
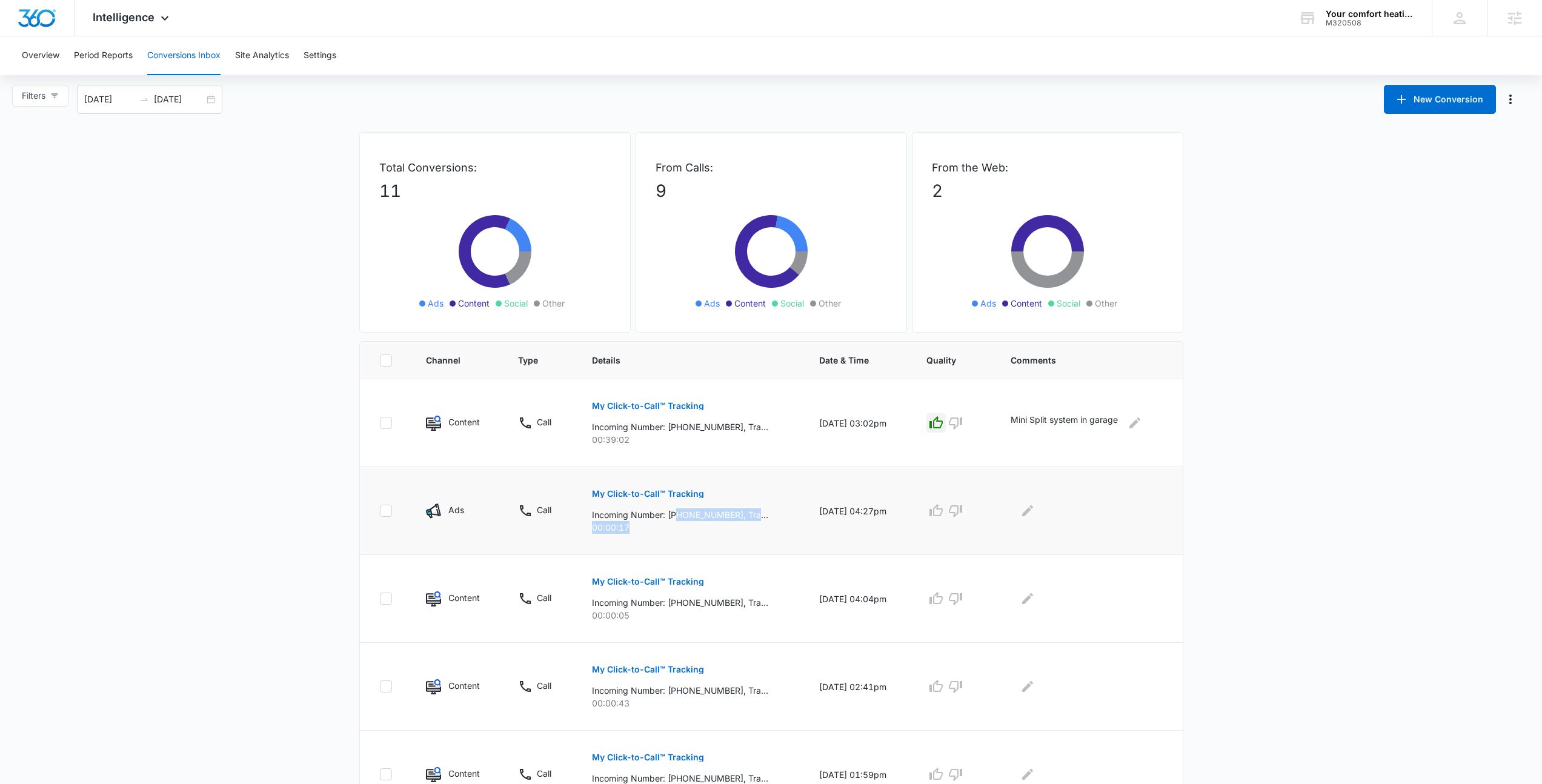
click at [742, 533] on div "My Click-to-Call™ Tracking Incoming Number: +13039103998, Tracking Number: +172…" at bounding box center [691, 506] width 198 height 54
click at [742, 533] on p "00:00:17" at bounding box center [691, 527] width 198 height 12
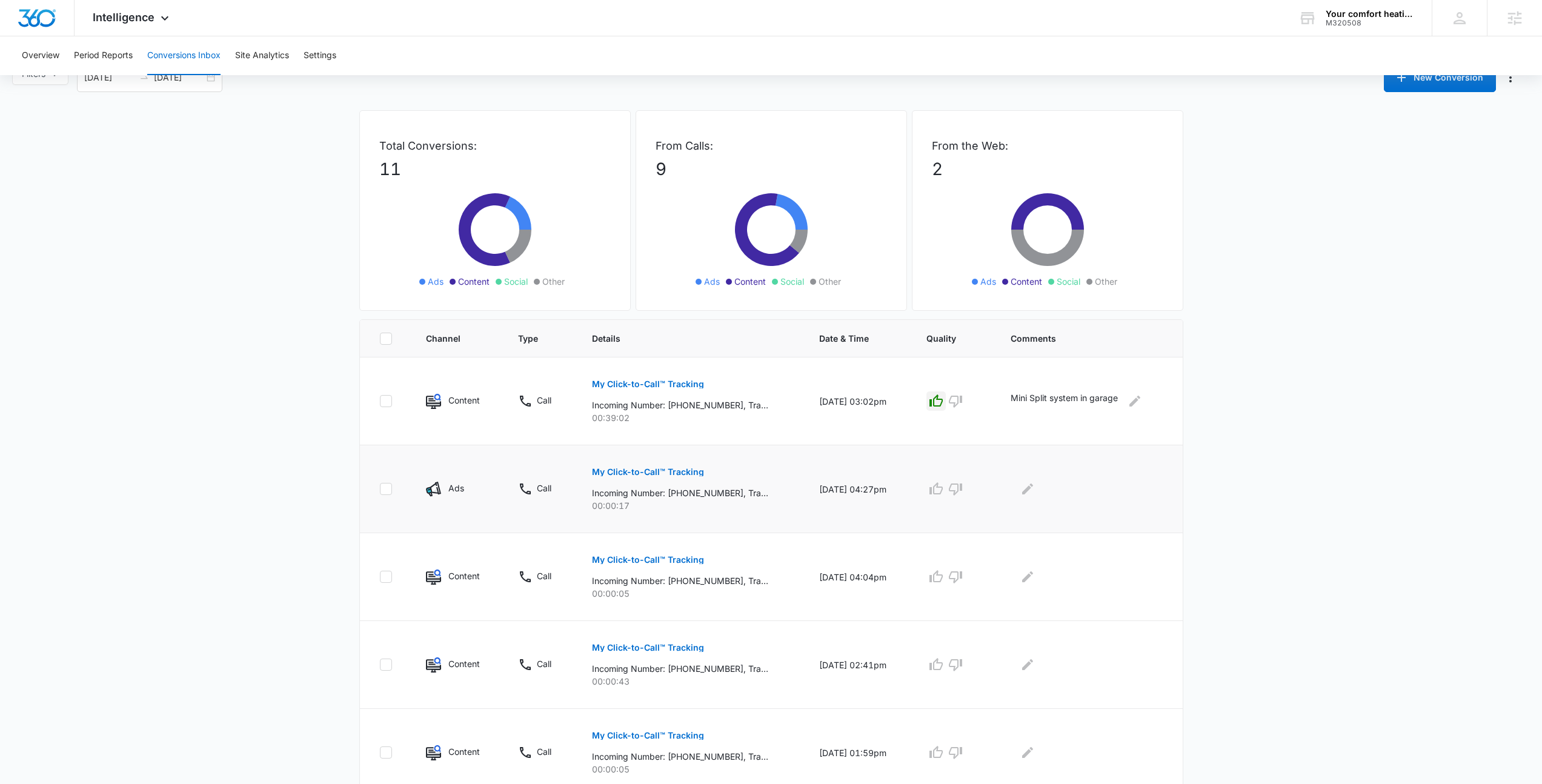
scroll to position [29, 0]
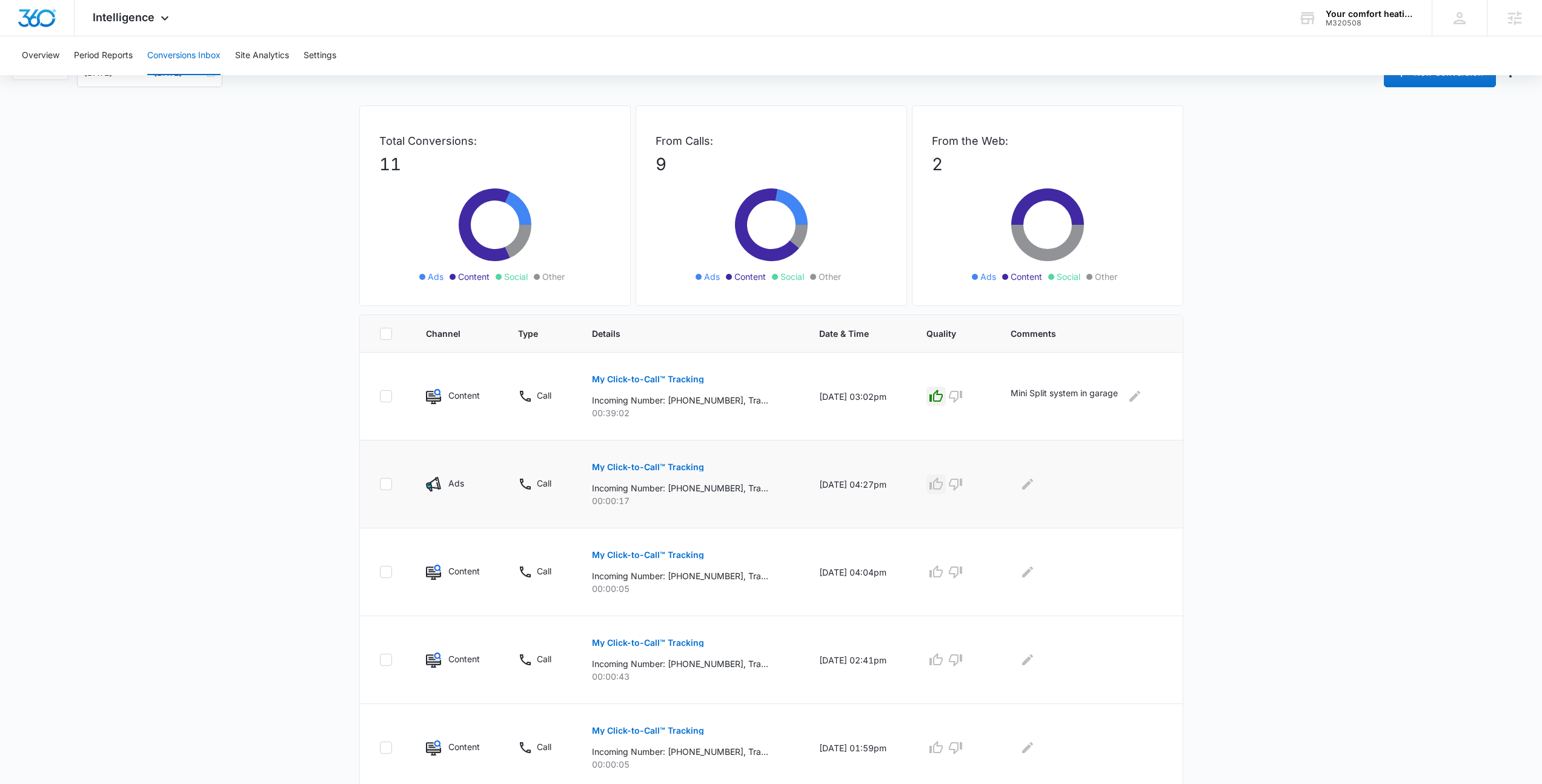
click at [938, 485] on icon "button" at bounding box center [936, 483] width 13 height 12
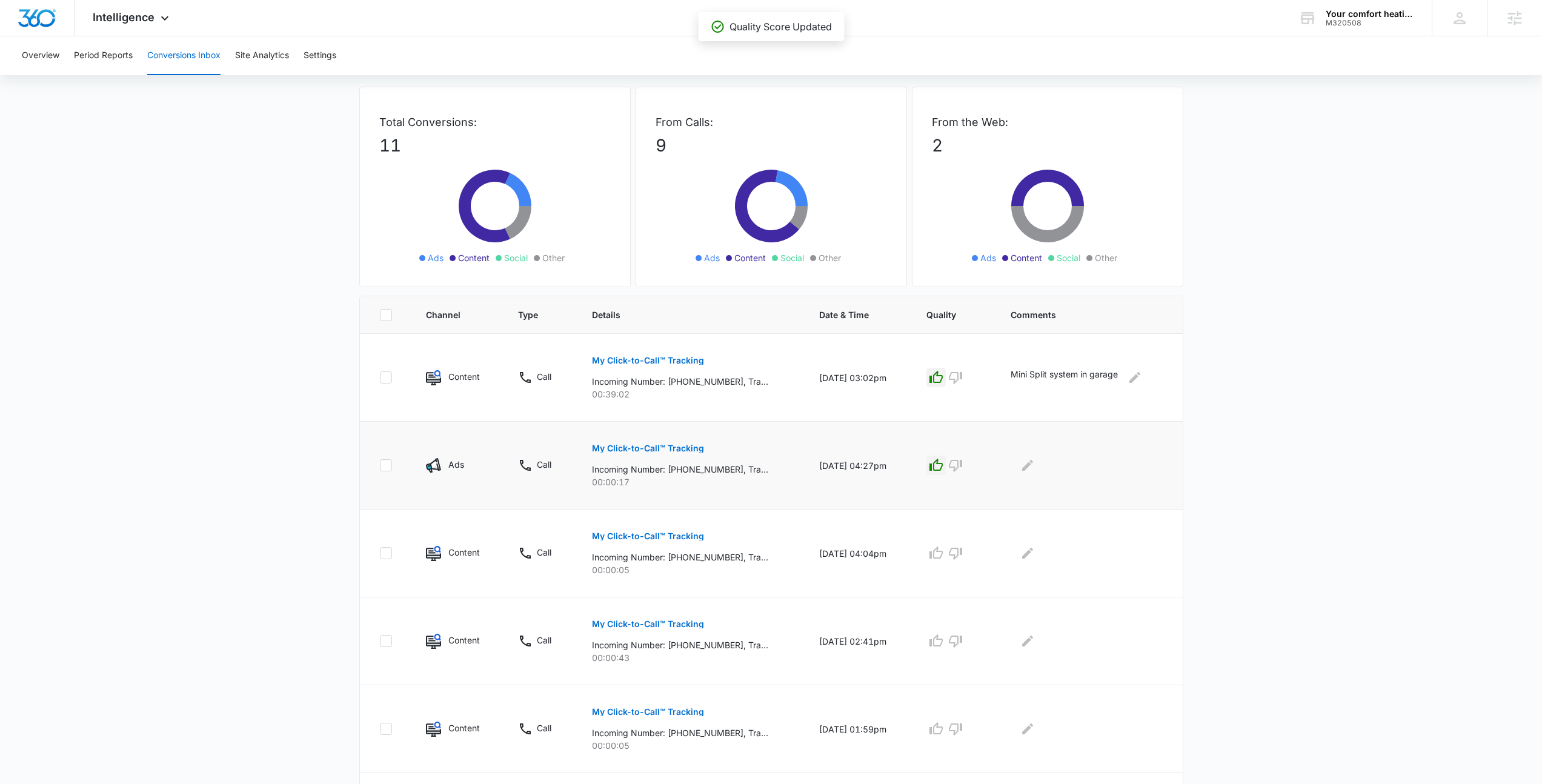
scroll to position [48, 0]
drag, startPoint x: 420, startPoint y: 450, endPoint x: 647, endPoint y: 481, distance: 229.1
click at [647, 481] on tr "Ads Call My Click-to-Call™ Tracking Incoming Number: +13039103998, Tracking Num…" at bounding box center [772, 465] width 823 height 88
click at [647, 481] on p "00:00:17" at bounding box center [691, 481] width 198 height 12
drag, startPoint x: 653, startPoint y: 479, endPoint x: 523, endPoint y: 428, distance: 139.6
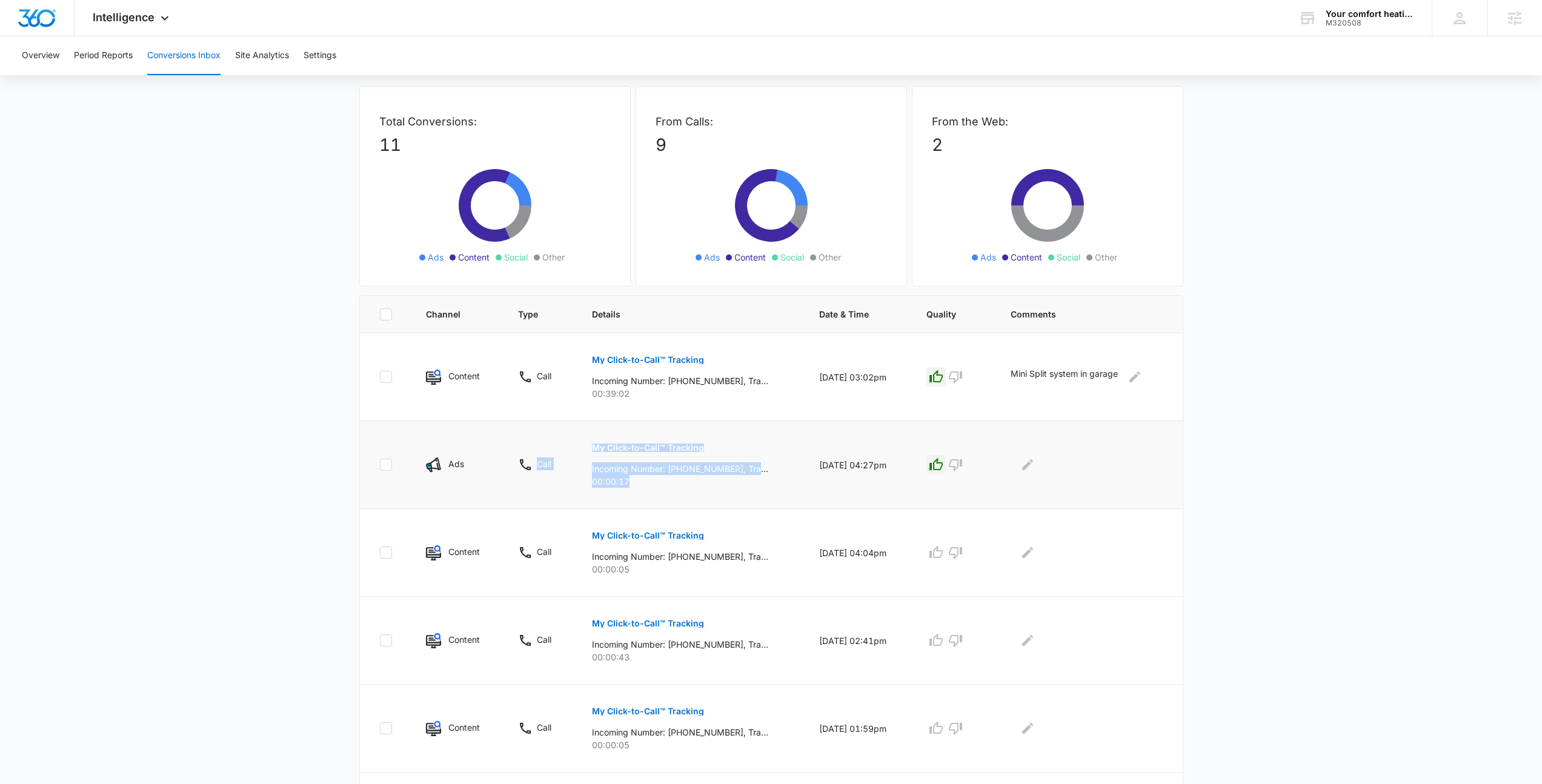
click at [523, 428] on tr "Ads Call My Click-to-Call™ Tracking Incoming Number: +13039103998, Tracking Num…" at bounding box center [772, 465] width 823 height 88
click at [523, 428] on td "Call" at bounding box center [540, 465] width 74 height 88
drag, startPoint x: 430, startPoint y: 359, endPoint x: 708, endPoint y: 387, distance: 279.4
click at [708, 387] on tr "Content Call My Click-to-Call™ Tracking Incoming Number: +13039103998, Tracking…" at bounding box center [772, 377] width 823 height 88
click at [708, 387] on p "00:39:02" at bounding box center [691, 393] width 198 height 12
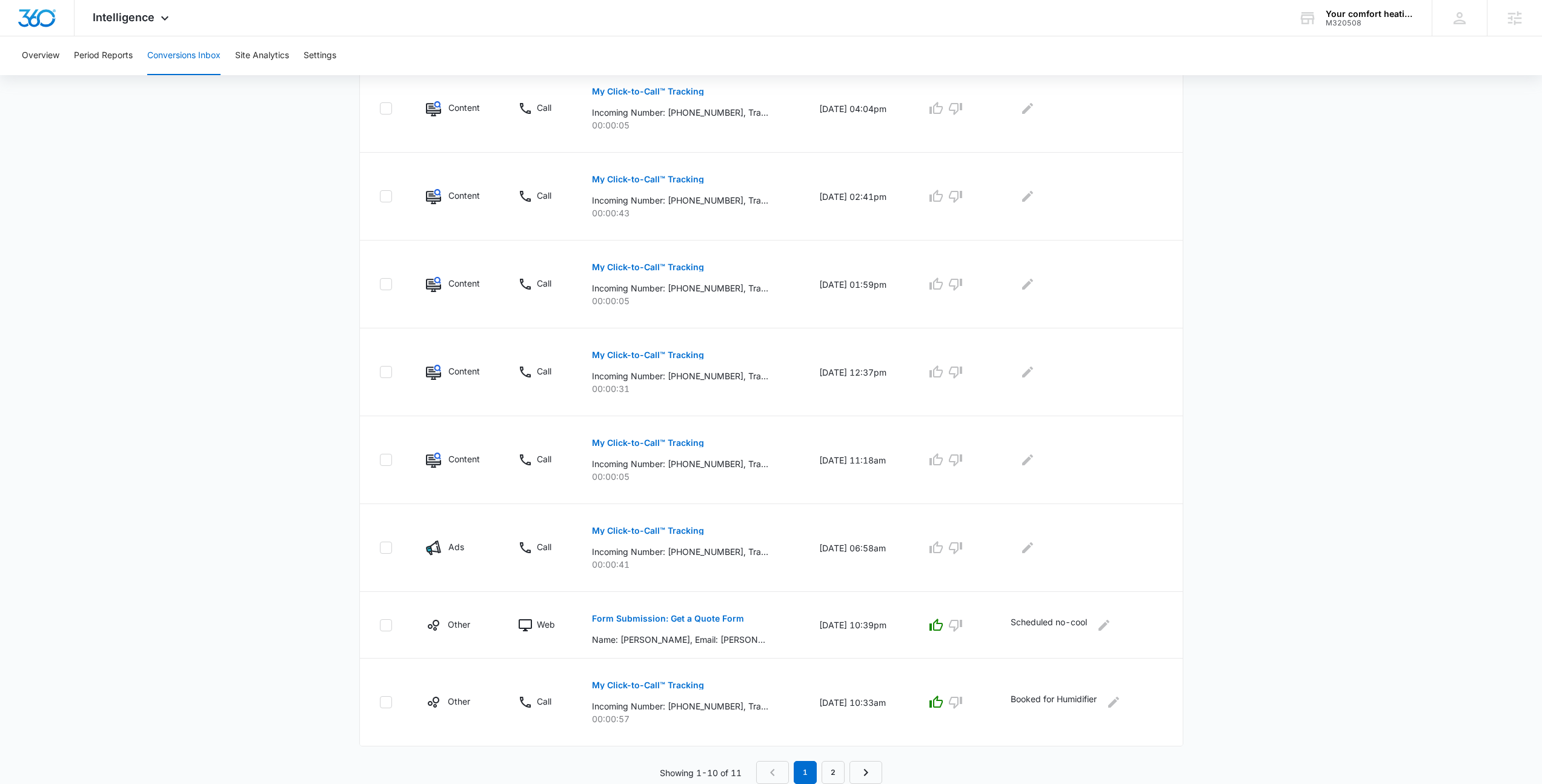
scroll to position [0, 0]
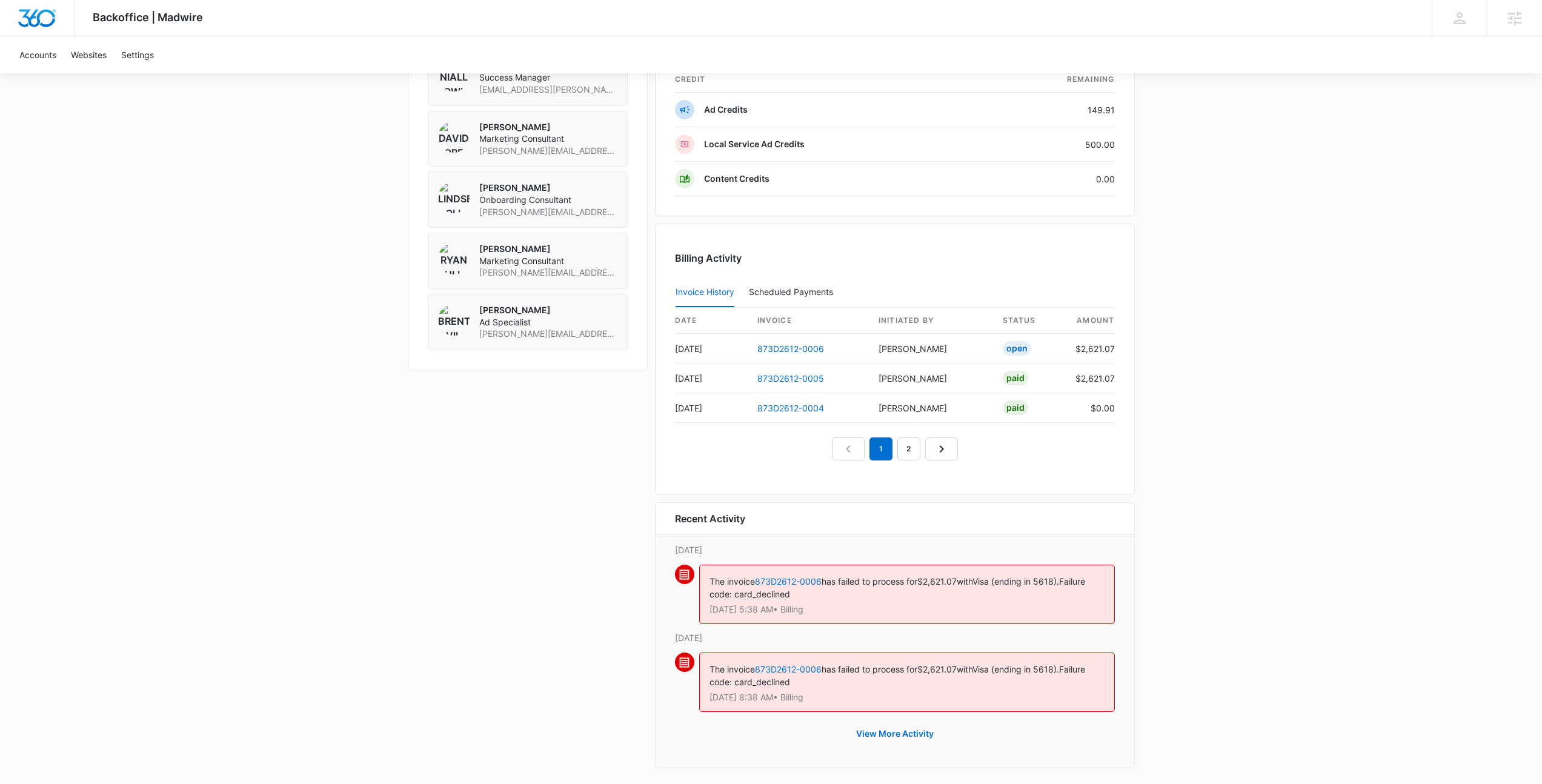
scroll to position [1025, 0]
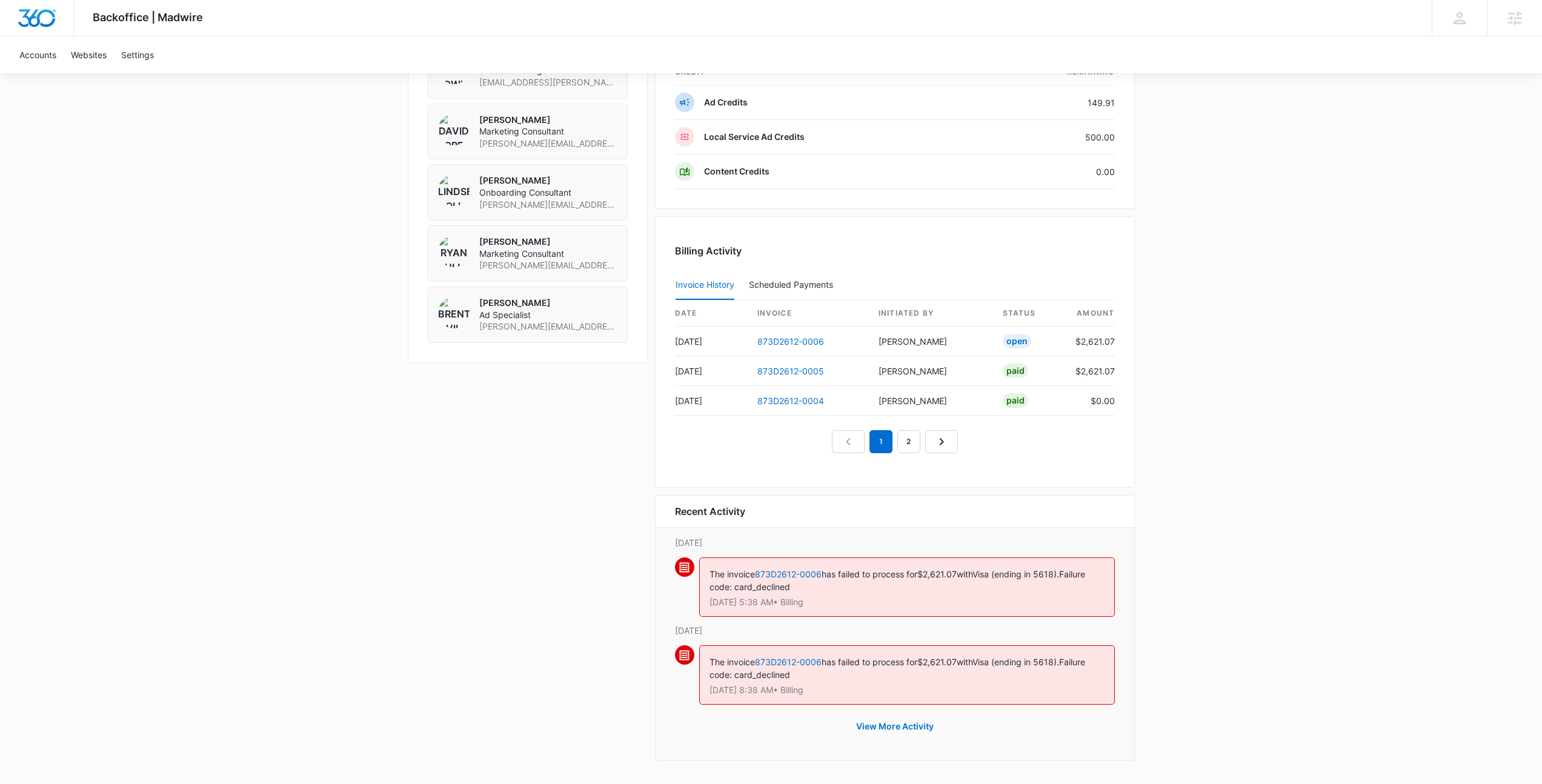
drag, startPoint x: 836, startPoint y: 599, endPoint x: 681, endPoint y: 567, distance: 158.3
click at [681, 567] on div "The invoice 873D2612-0006 has failed to process for $2,621.07 with Visa (ending…" at bounding box center [894, 590] width 440 height 67
click at [708, 562] on div "The invoice 873D2612-0006 has failed to process for $2,621.07 with Visa (ending…" at bounding box center [907, 586] width 416 height 60
drag, startPoint x: 705, startPoint y: 564, endPoint x: 868, endPoint y: 615, distance: 170.8
click at [868, 615] on div "The invoice 873D2612-0006 has failed to process for $2,621.07 with Visa (ending…" at bounding box center [907, 586] width 416 height 60
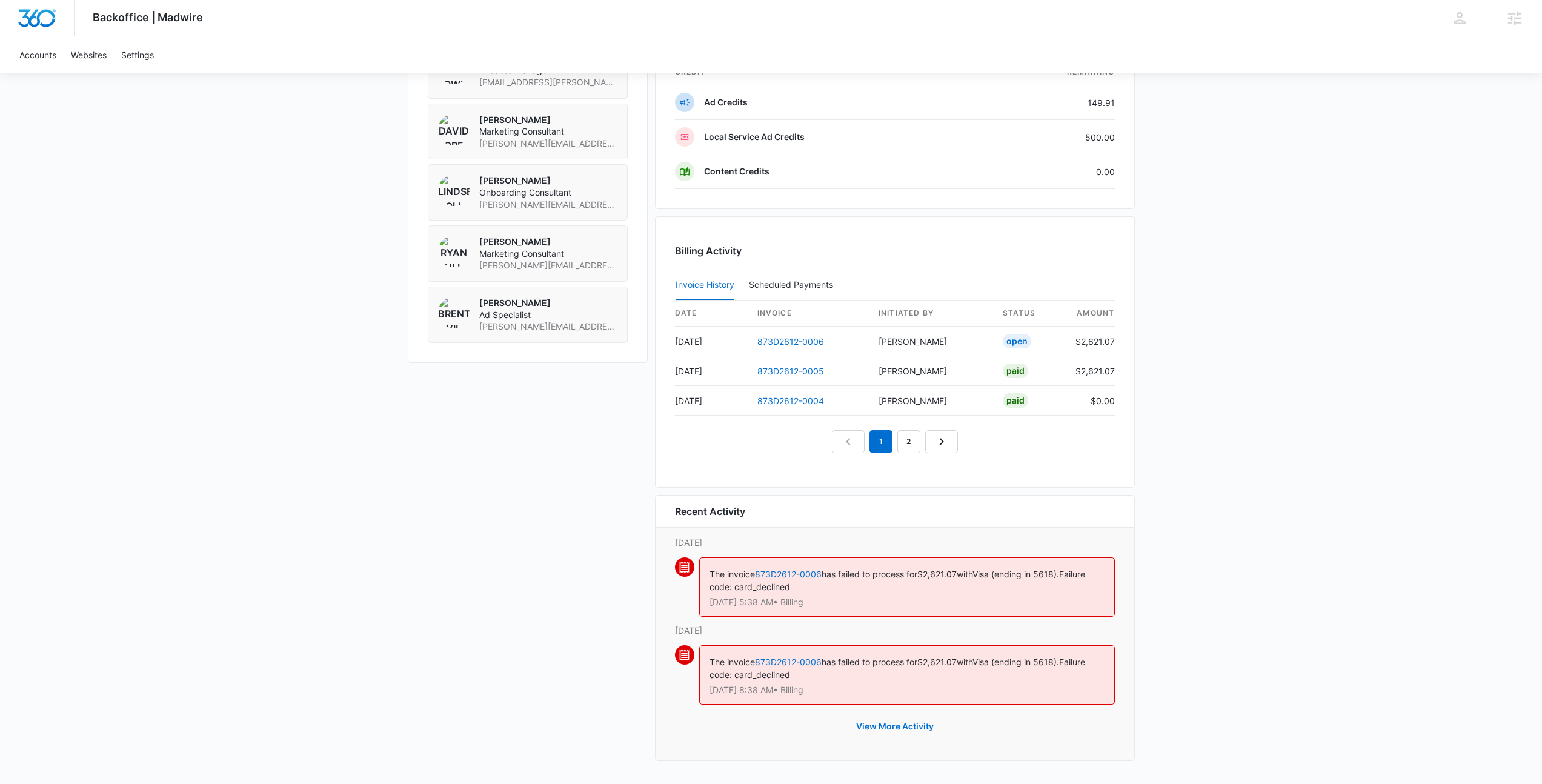
click at [868, 615] on div "The invoice 873D2612-0006 has failed to process for $2,621.07 with Visa (ending…" at bounding box center [907, 586] width 416 height 60
click at [866, 722] on button "View More Activity" at bounding box center [894, 727] width 101 height 29
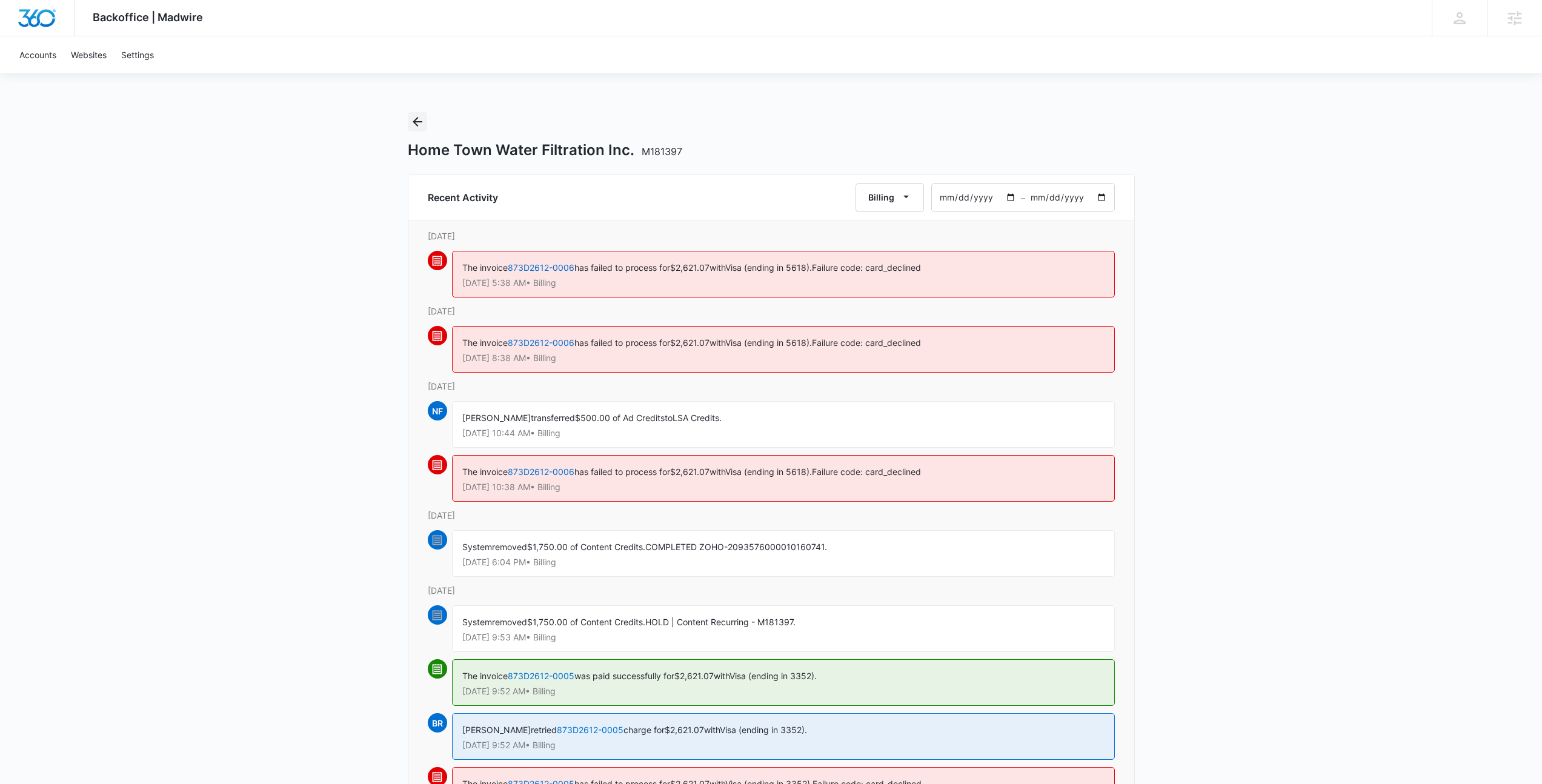
click at [423, 129] on button "Back" at bounding box center [417, 122] width 19 height 19
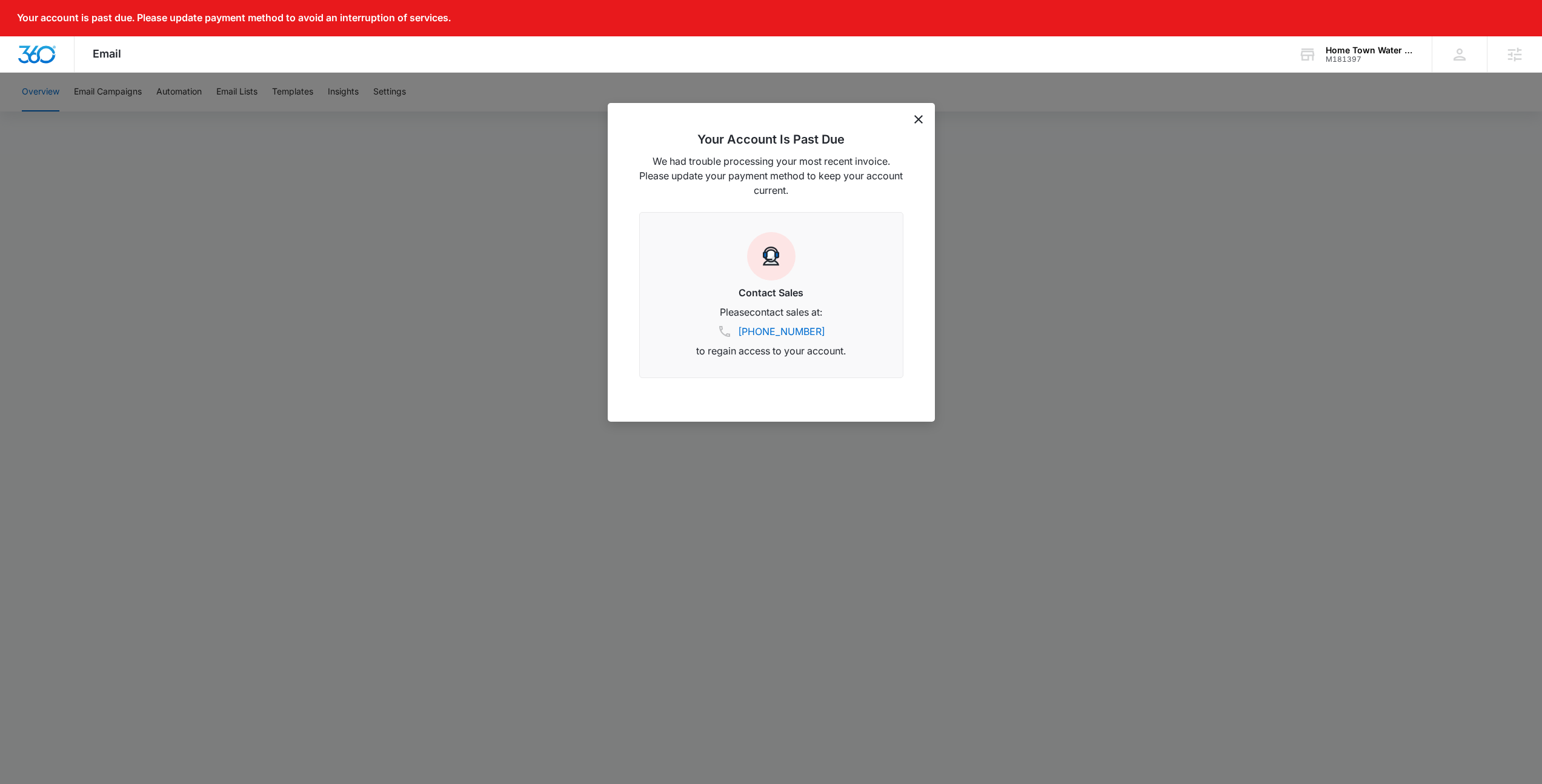
click at [919, 112] on div "Your Account Is Past Due We had trouble processing your most recent invoice. Pl…" at bounding box center [771, 262] width 327 height 319
click at [919, 115] on icon "dismiss this dialog" at bounding box center [919, 120] width 9 height 9
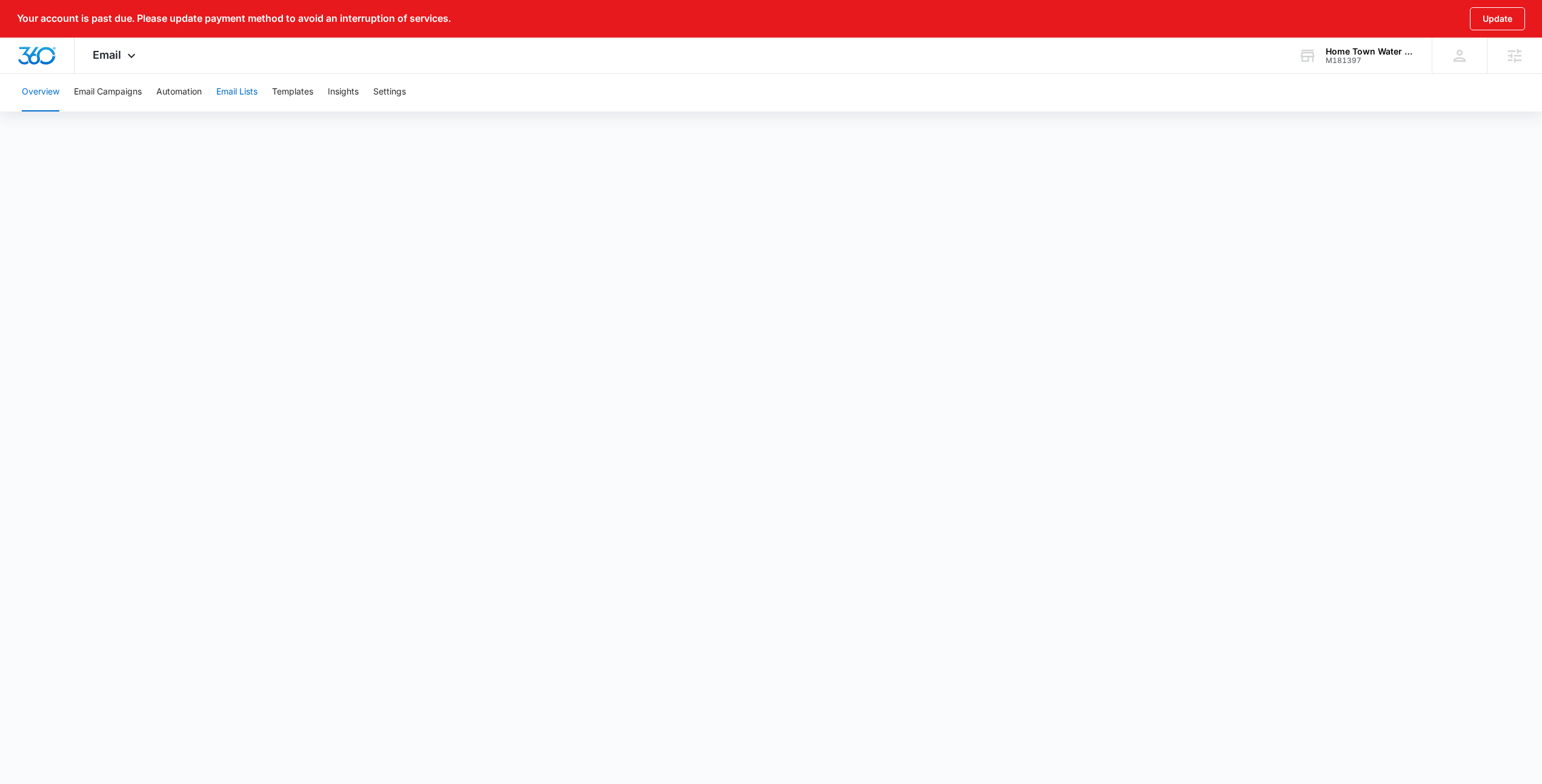
click at [247, 101] on button "Email Lists" at bounding box center [237, 92] width 41 height 39
click at [129, 52] on icon at bounding box center [132, 59] width 15 height 15
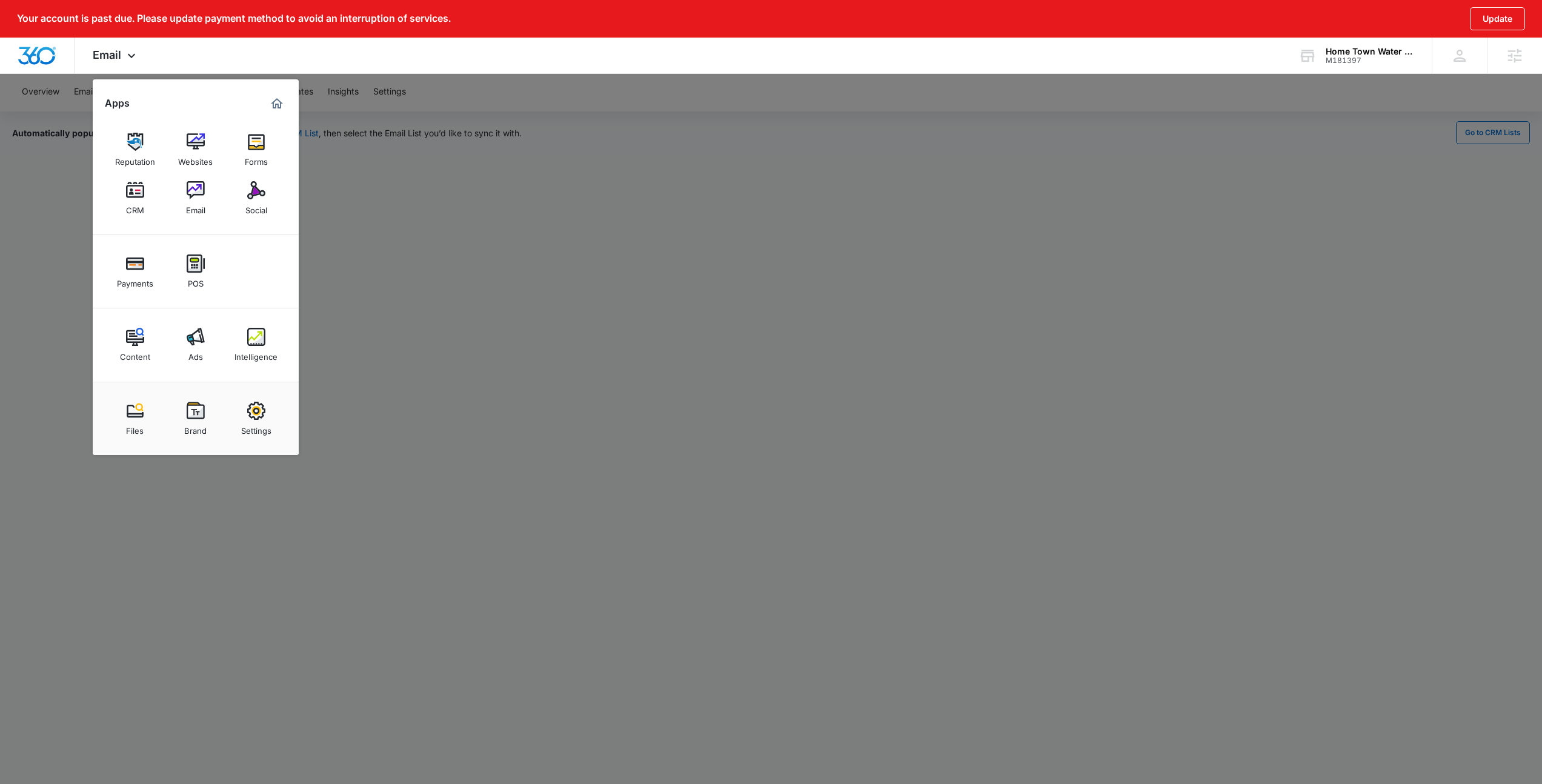
click at [923, 523] on div at bounding box center [771, 392] width 1542 height 784
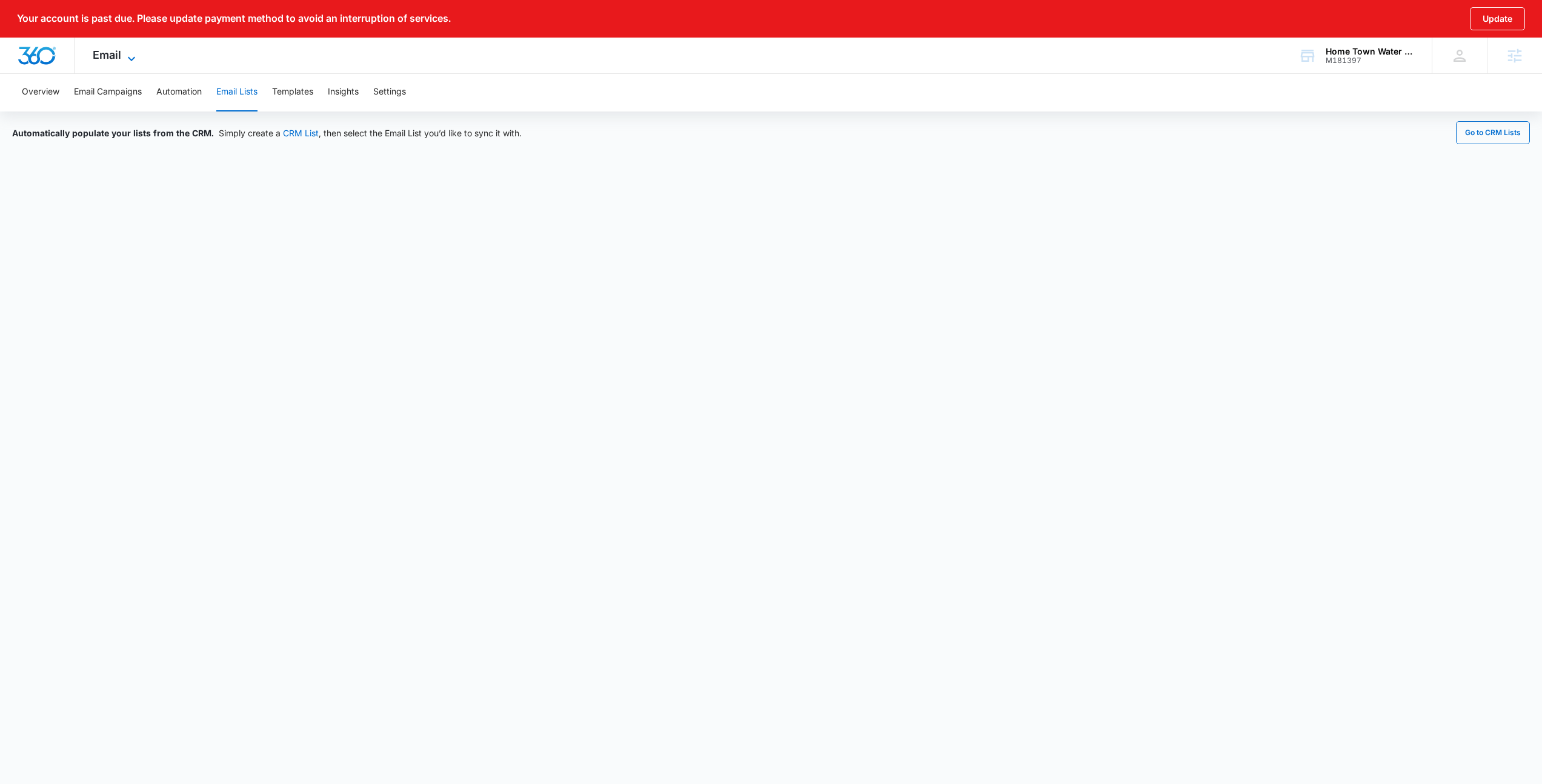
click at [109, 52] on span "Email" at bounding box center [107, 54] width 29 height 12
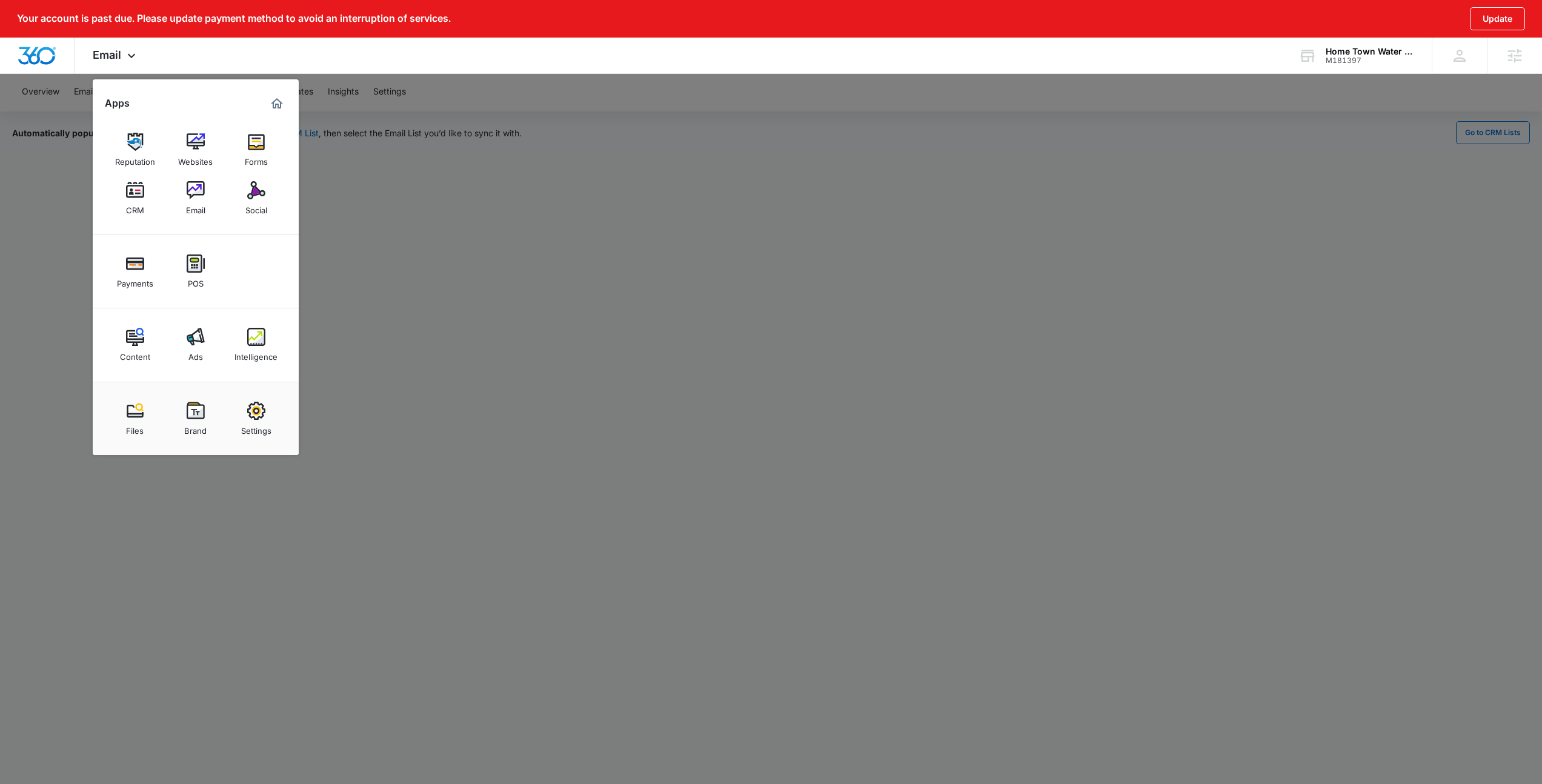
click at [384, 143] on div at bounding box center [771, 392] width 1542 height 784
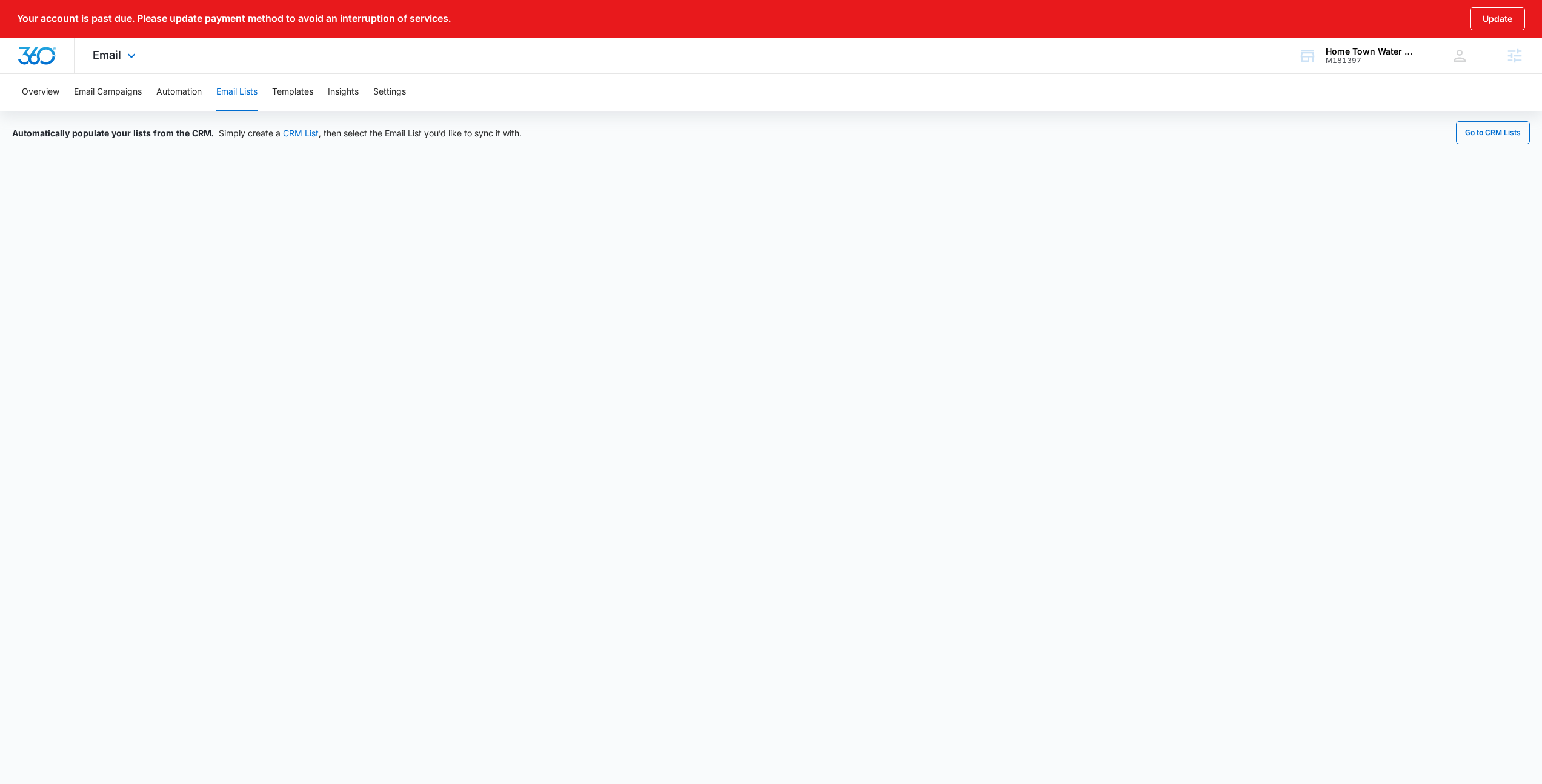
click at [550, 52] on div "Email Apps Reputation Websites Forms CRM Email Social Payments POS Content Ads …" at bounding box center [771, 55] width 1542 height 36
click at [679, 145] on div "Automatically populate your lists from the CRM. Simply create a CRM List , then…" at bounding box center [771, 447] width 1542 height 672
click at [301, 95] on button "Templates" at bounding box center [293, 92] width 41 height 39
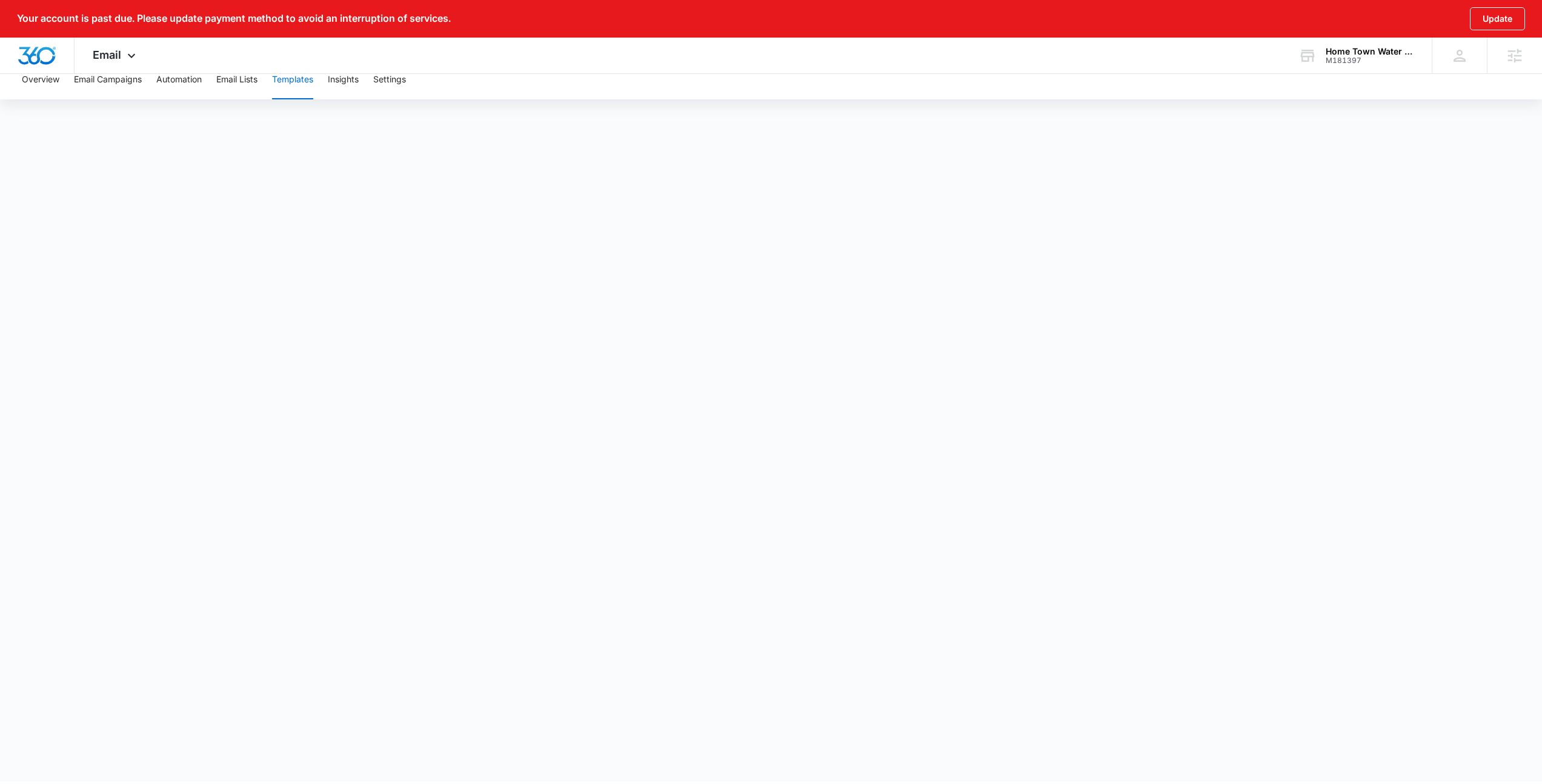
scroll to position [12, 0]
click at [174, 79] on button "Automation" at bounding box center [179, 79] width 46 height 39
click at [293, 90] on button "Templates" at bounding box center [293, 92] width 41 height 39
click at [185, 94] on button "Automation" at bounding box center [179, 92] width 46 height 39
click at [280, 92] on button "Templates" at bounding box center [293, 92] width 41 height 39
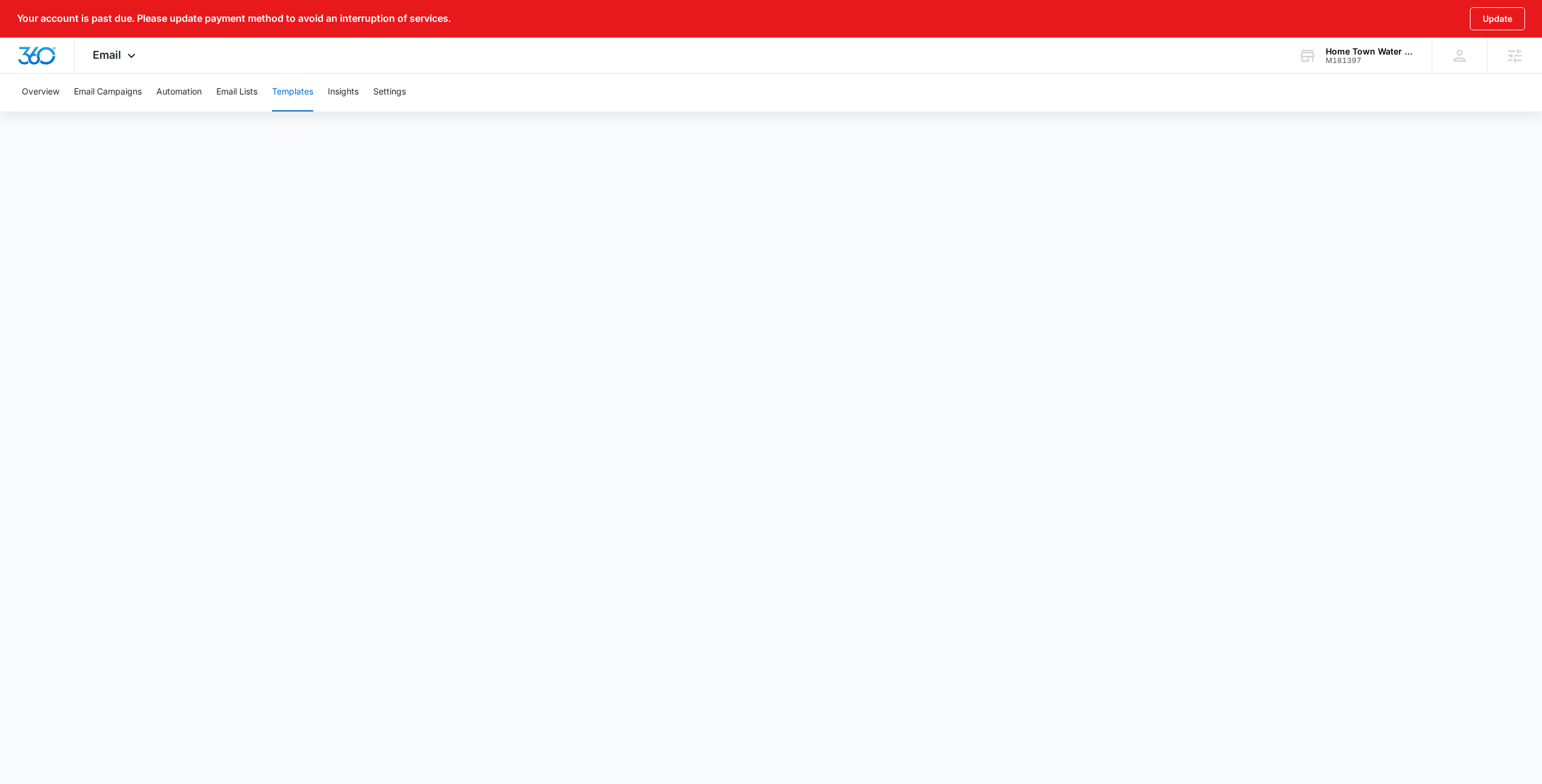
click at [205, 91] on div "Overview Email Campaigns Automation Email Lists Templates Insights Settings" at bounding box center [771, 92] width 1513 height 39
click at [198, 91] on button "Automation" at bounding box center [179, 92] width 46 height 39
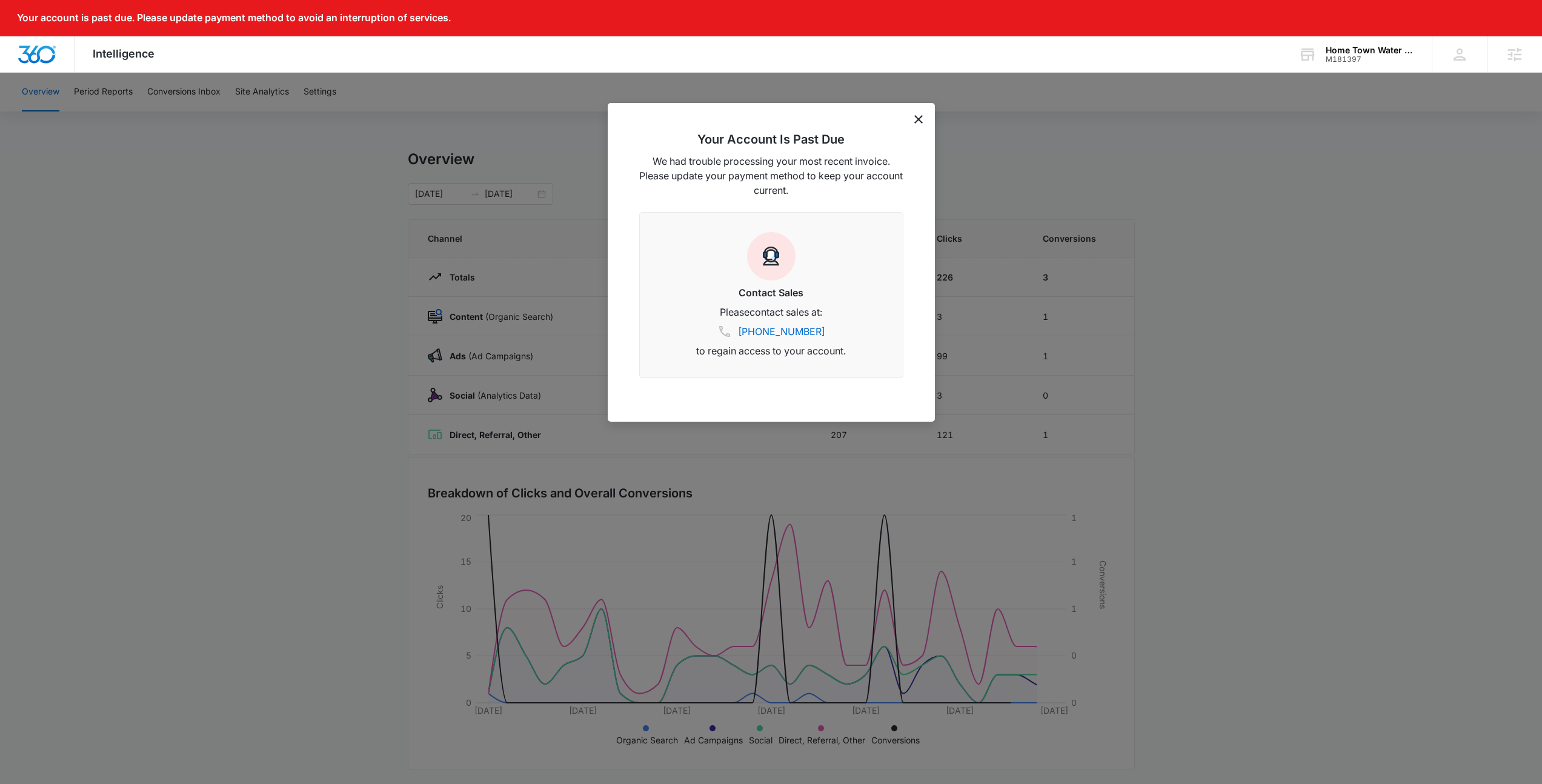
click at [918, 116] on icon "dismiss this dialog" at bounding box center [919, 120] width 9 height 9
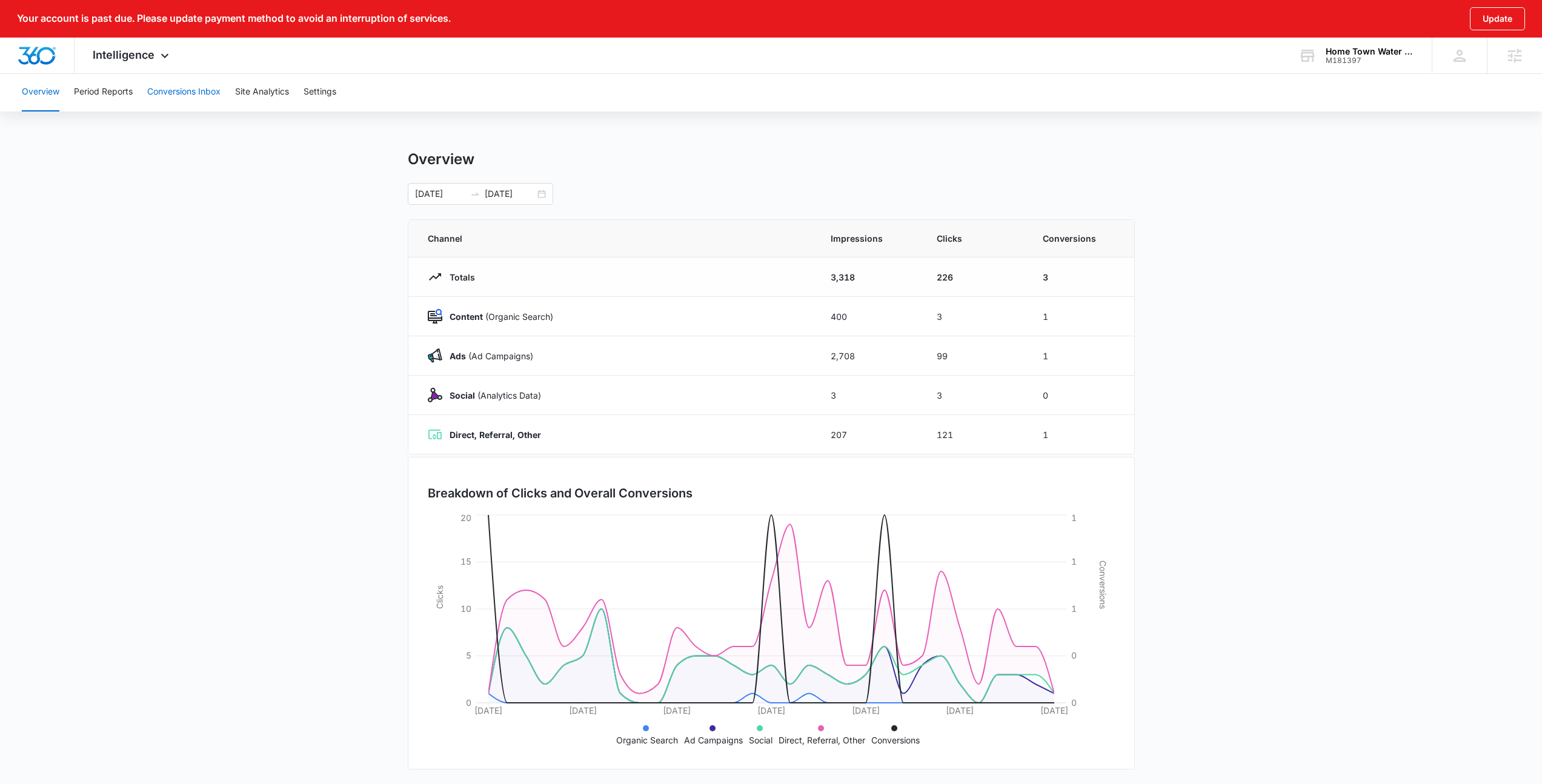
click at [181, 89] on button "Conversions Inbox" at bounding box center [184, 92] width 73 height 39
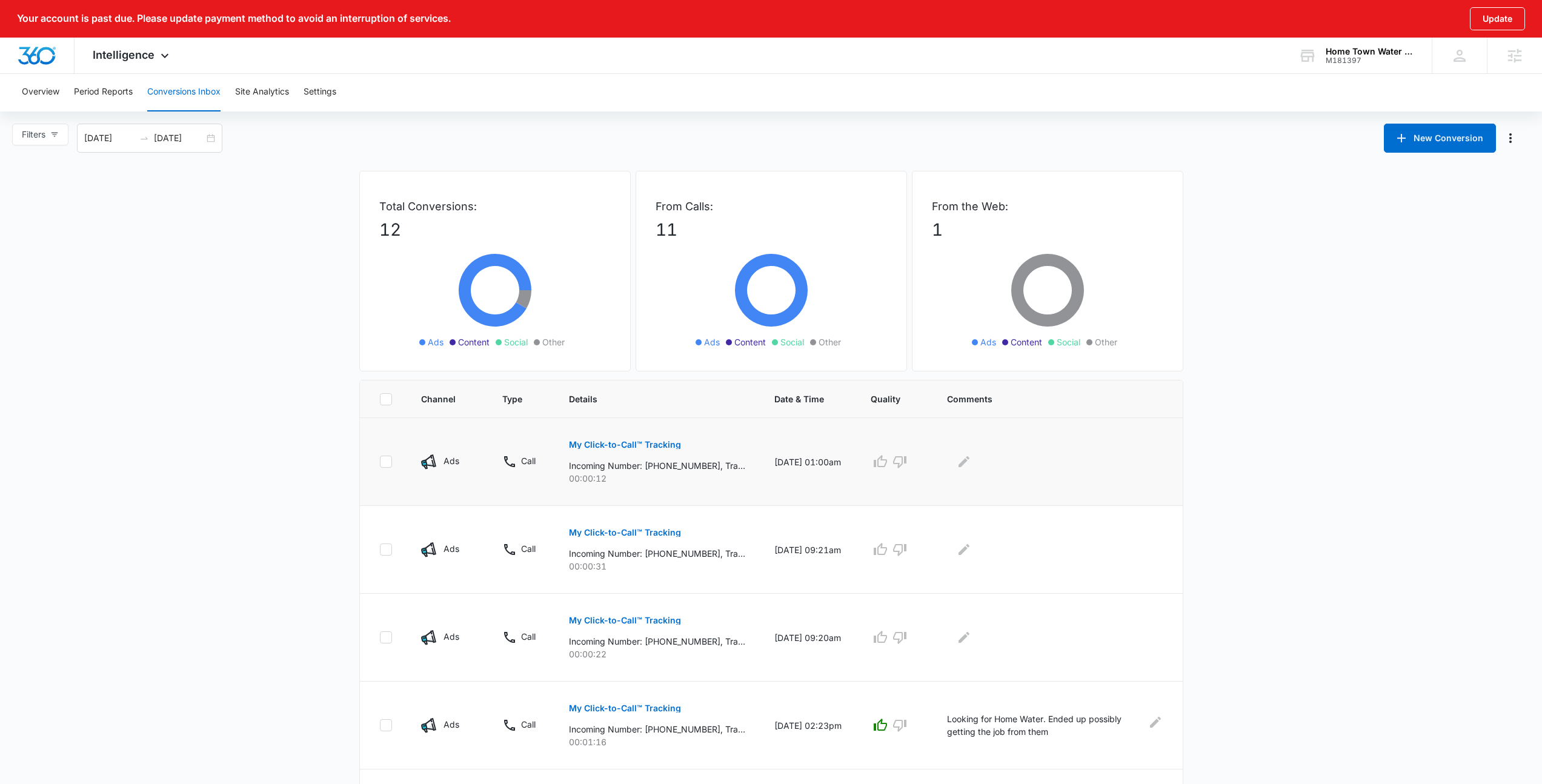
click at [640, 447] on p "My Click-to-Call™ Tracking" at bounding box center [625, 445] width 112 height 9
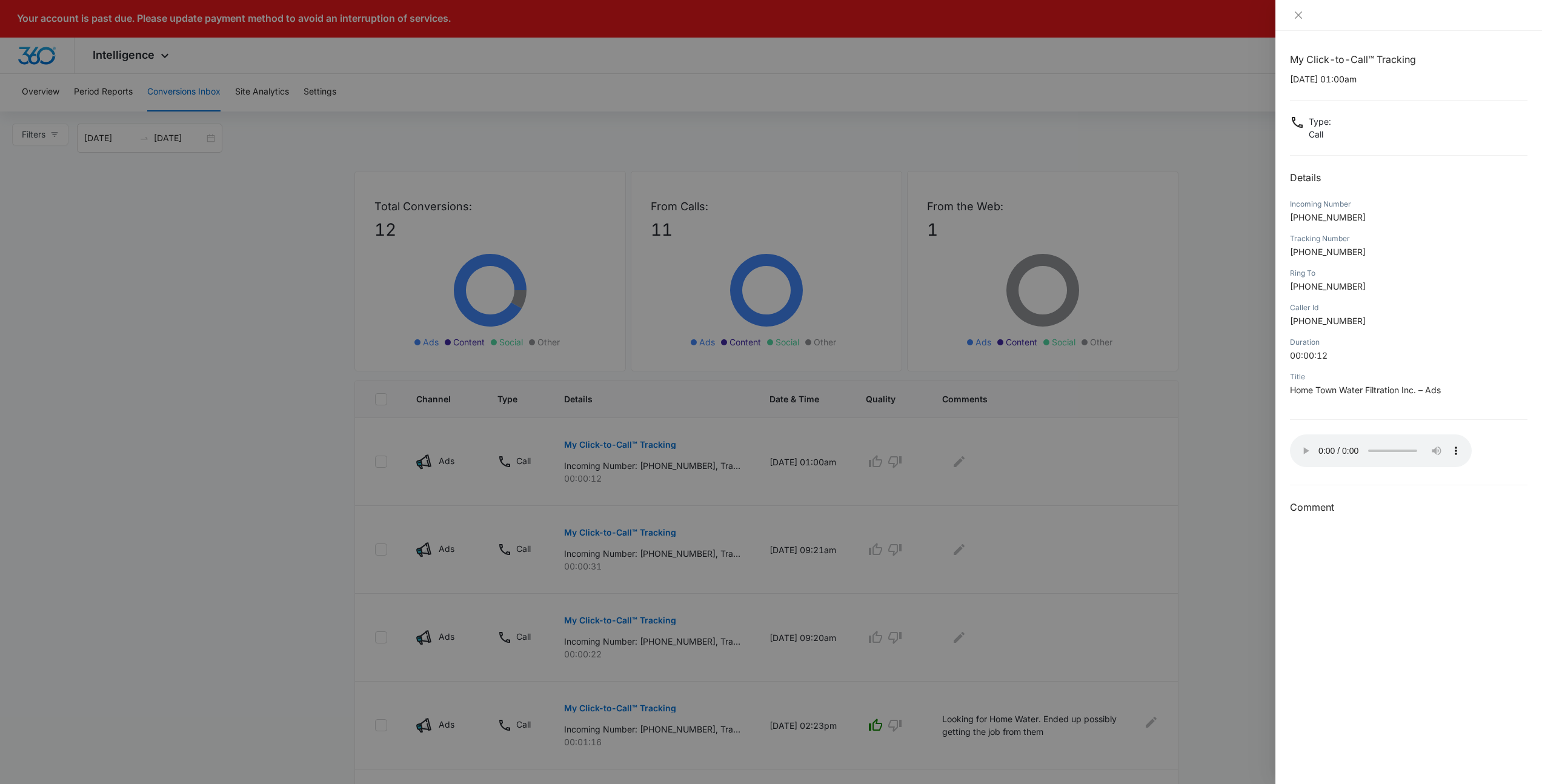
drag, startPoint x: 933, startPoint y: 115, endPoint x: 745, endPoint y: 17, distance: 212.0
click at [932, 115] on div at bounding box center [771, 392] width 1542 height 784
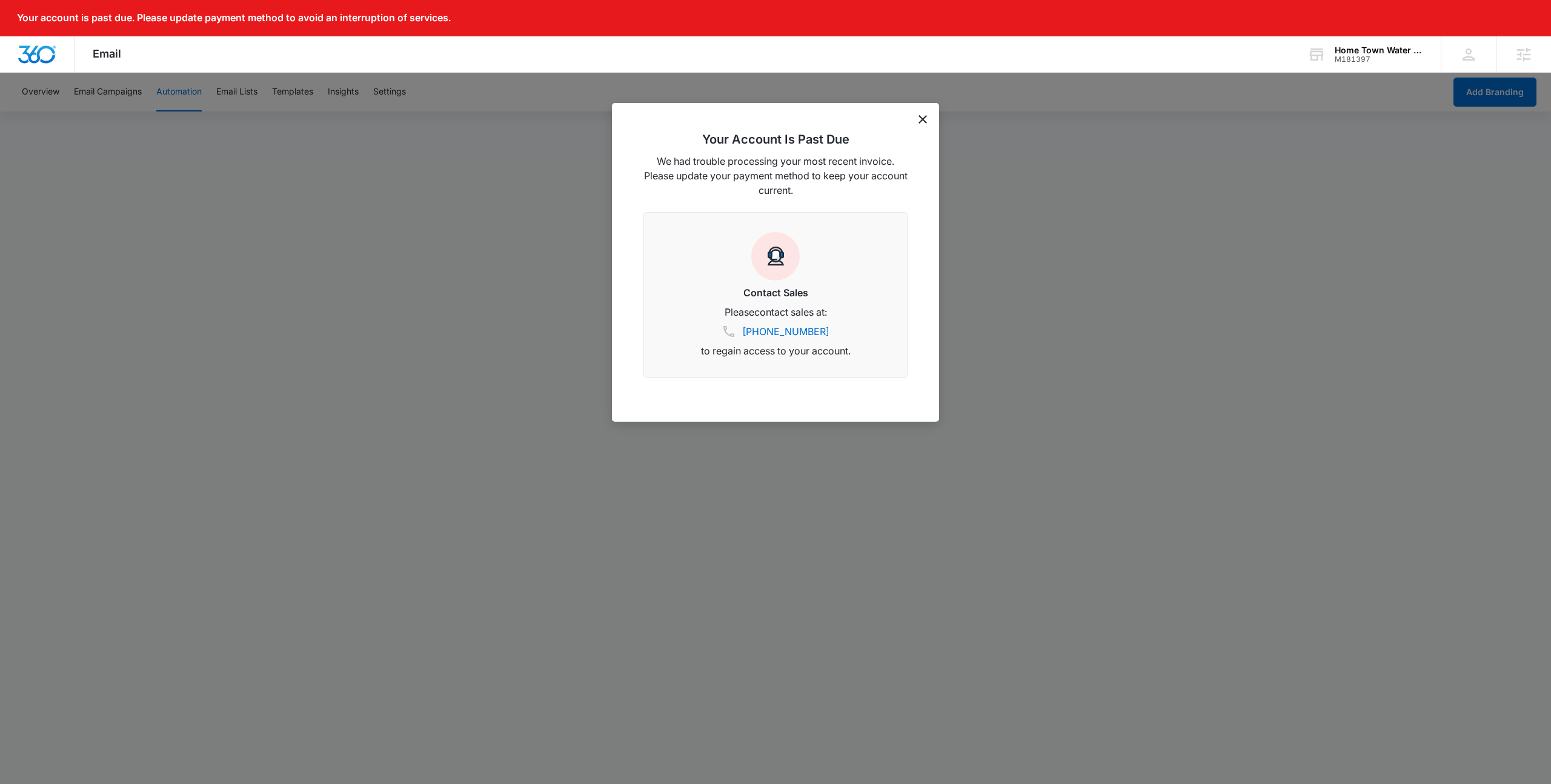
click at [923, 116] on icon "dismiss this dialog" at bounding box center [923, 120] width 9 height 9
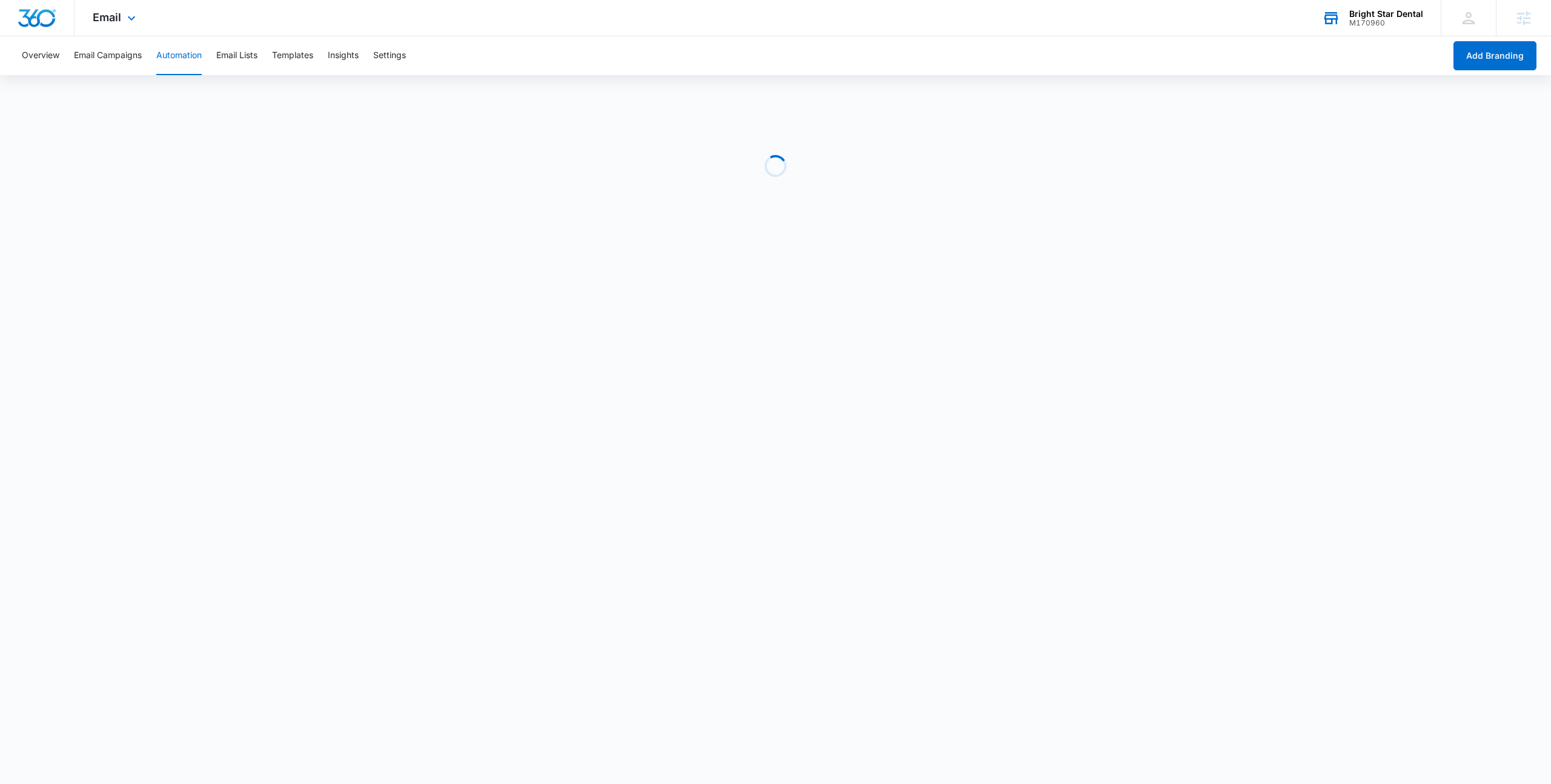
click at [1391, 15] on div "Bright Star Dental" at bounding box center [1386, 13] width 74 height 10
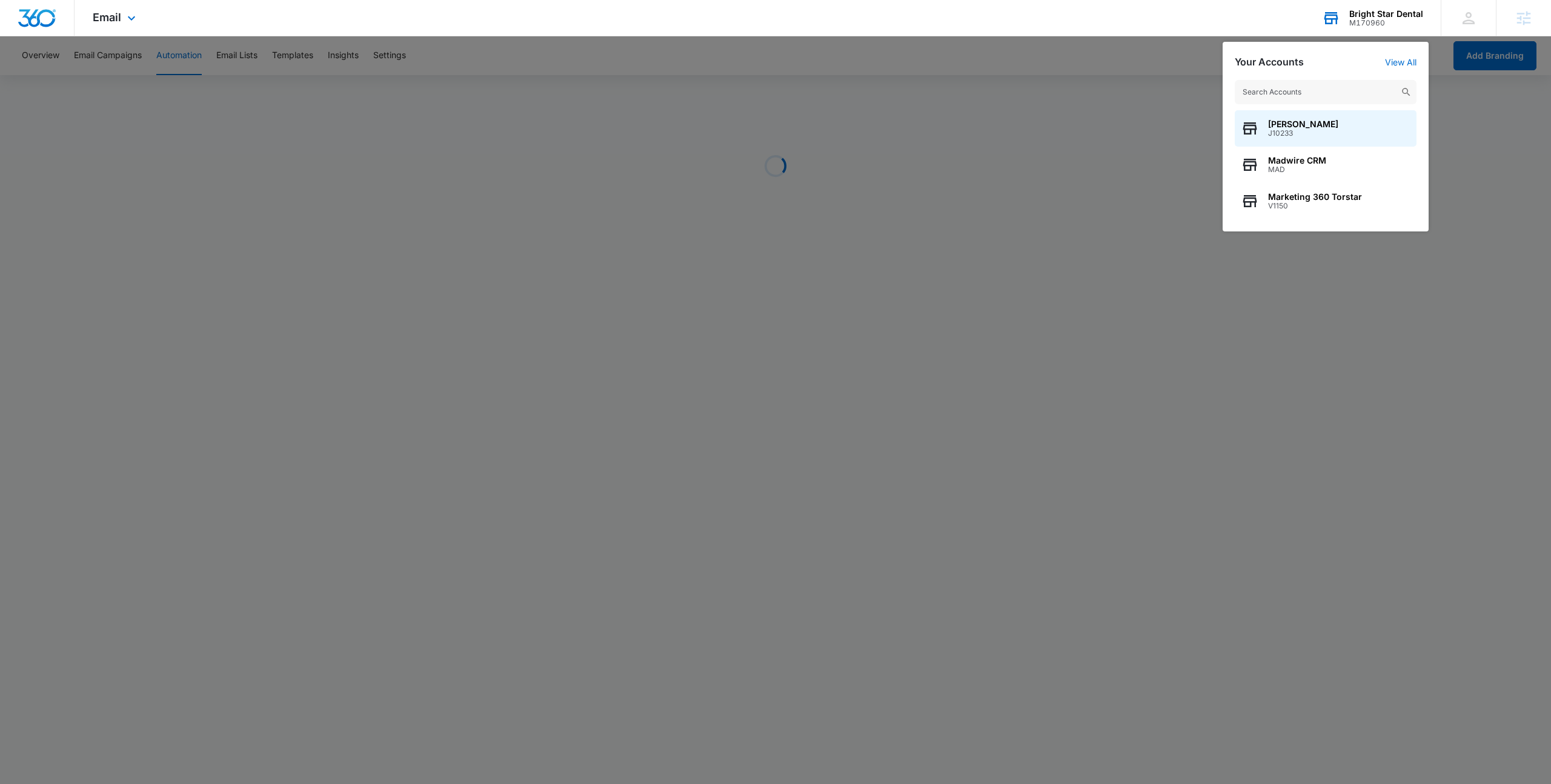
click at [1288, 95] on input "text" at bounding box center [1325, 92] width 182 height 24
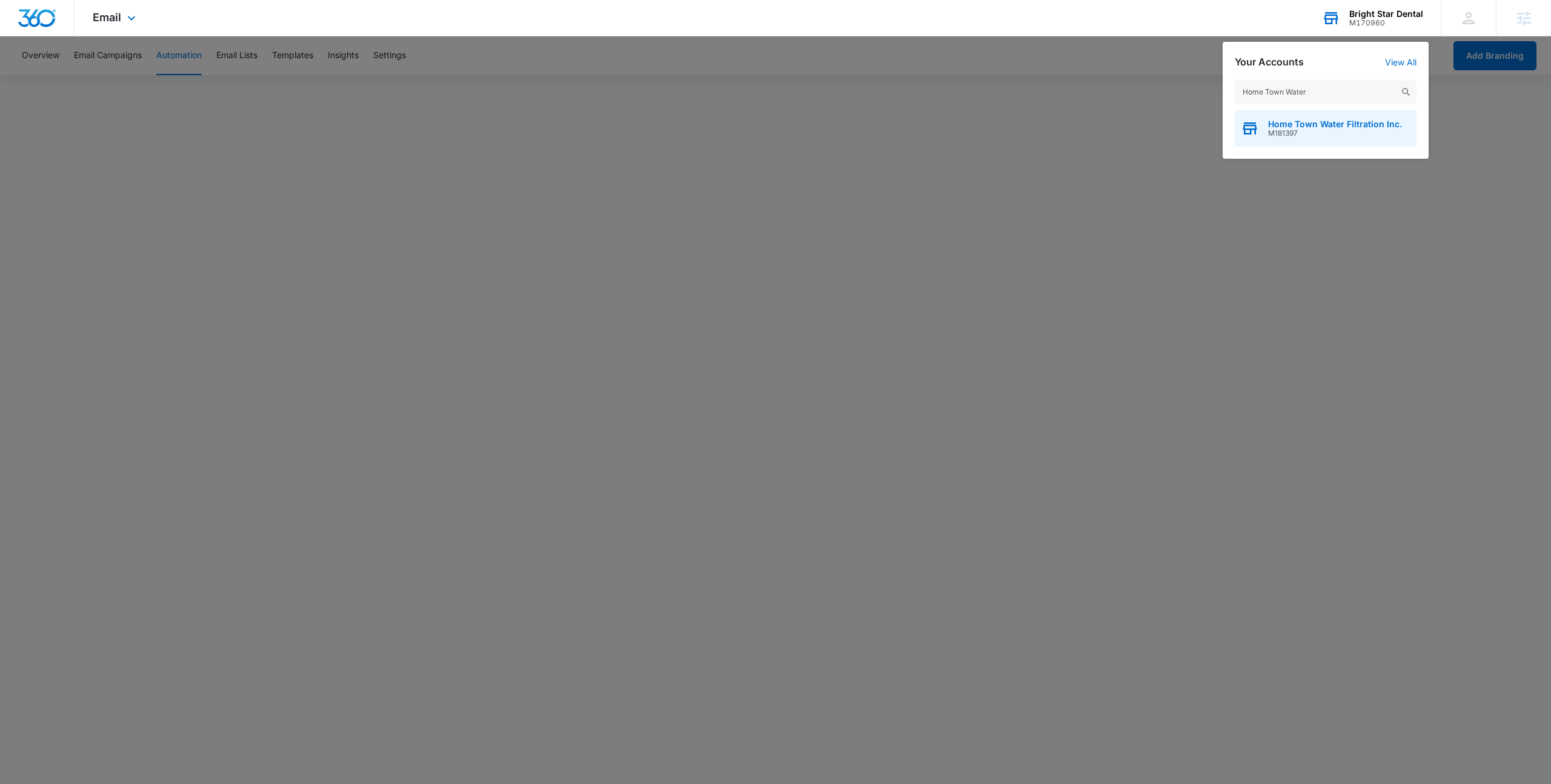
type input "Home Town Water"
click at [1334, 124] on span "Home Town Water Filtration Inc." at bounding box center [1335, 123] width 134 height 10
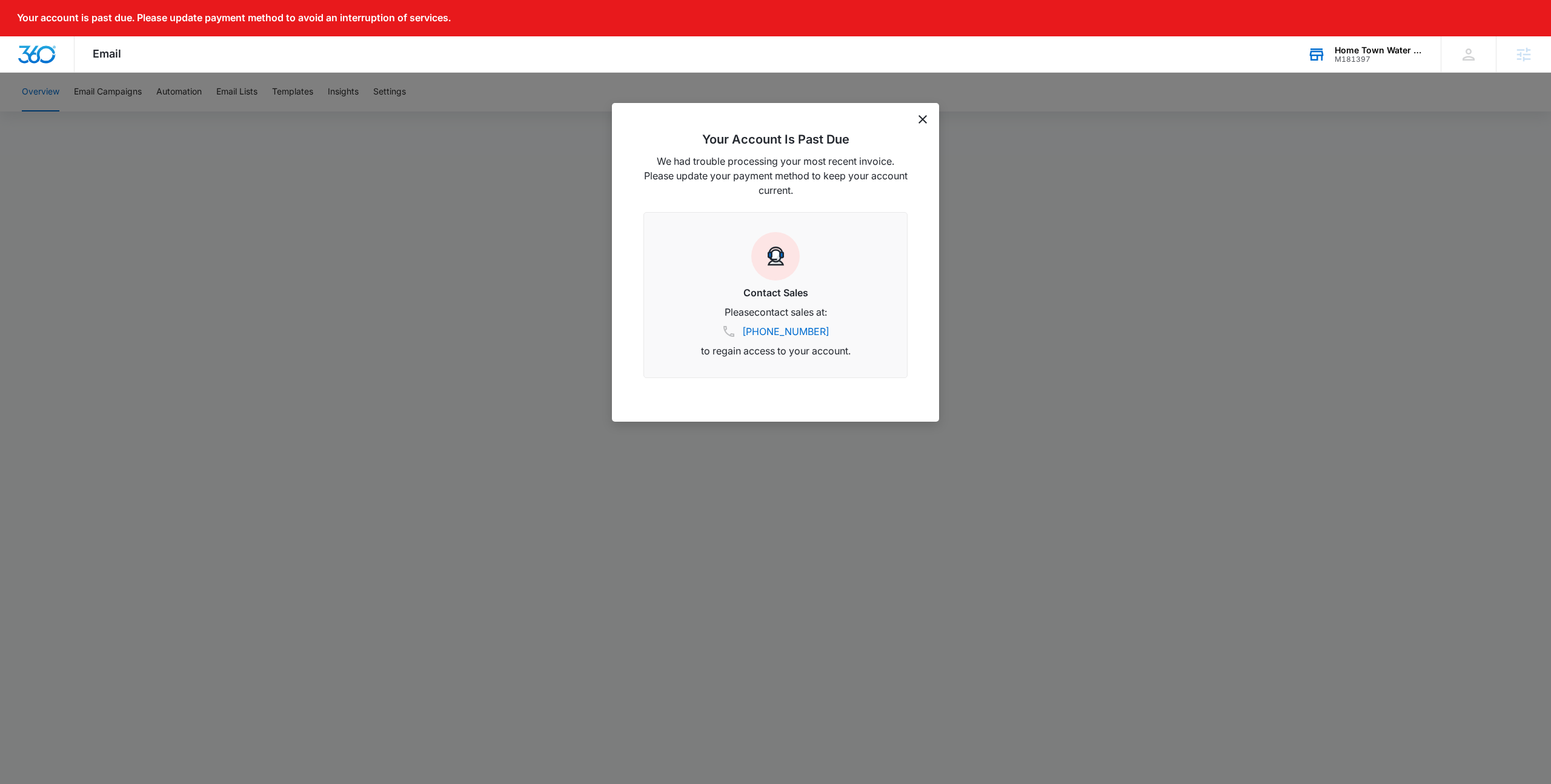
click at [918, 125] on div "Your Account Is Past Due We had trouble processing your most recent invoice. Pl…" at bounding box center [776, 262] width 327 height 319
click at [924, 119] on div "Your Account Is Past Due We had trouble processing your most recent invoice. Pl…" at bounding box center [771, 262] width 327 height 319
click at [920, 120] on icon "dismiss this dialog" at bounding box center [919, 120] width 9 height 9
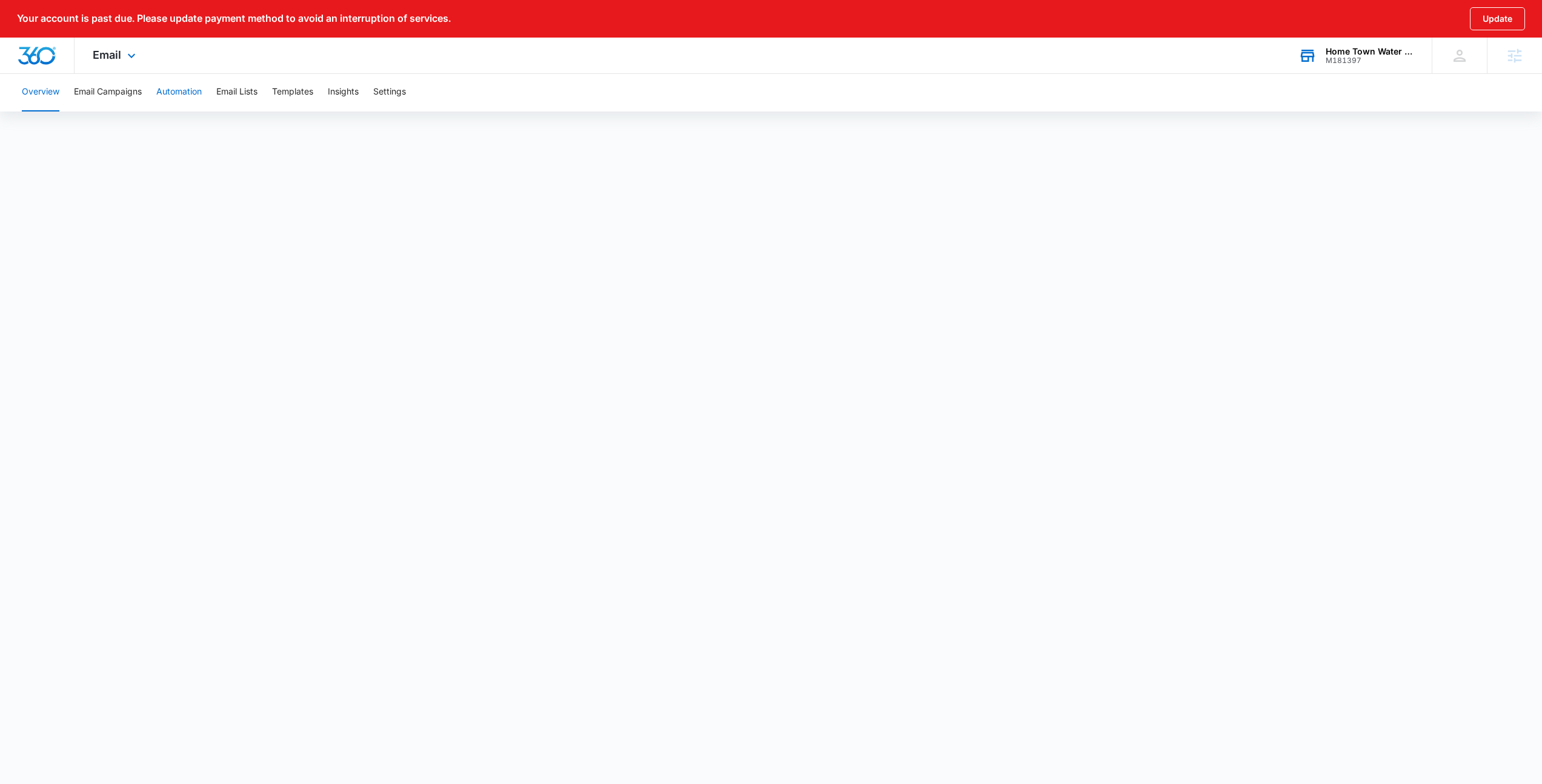
click at [168, 89] on button "Automation" at bounding box center [179, 92] width 46 height 39
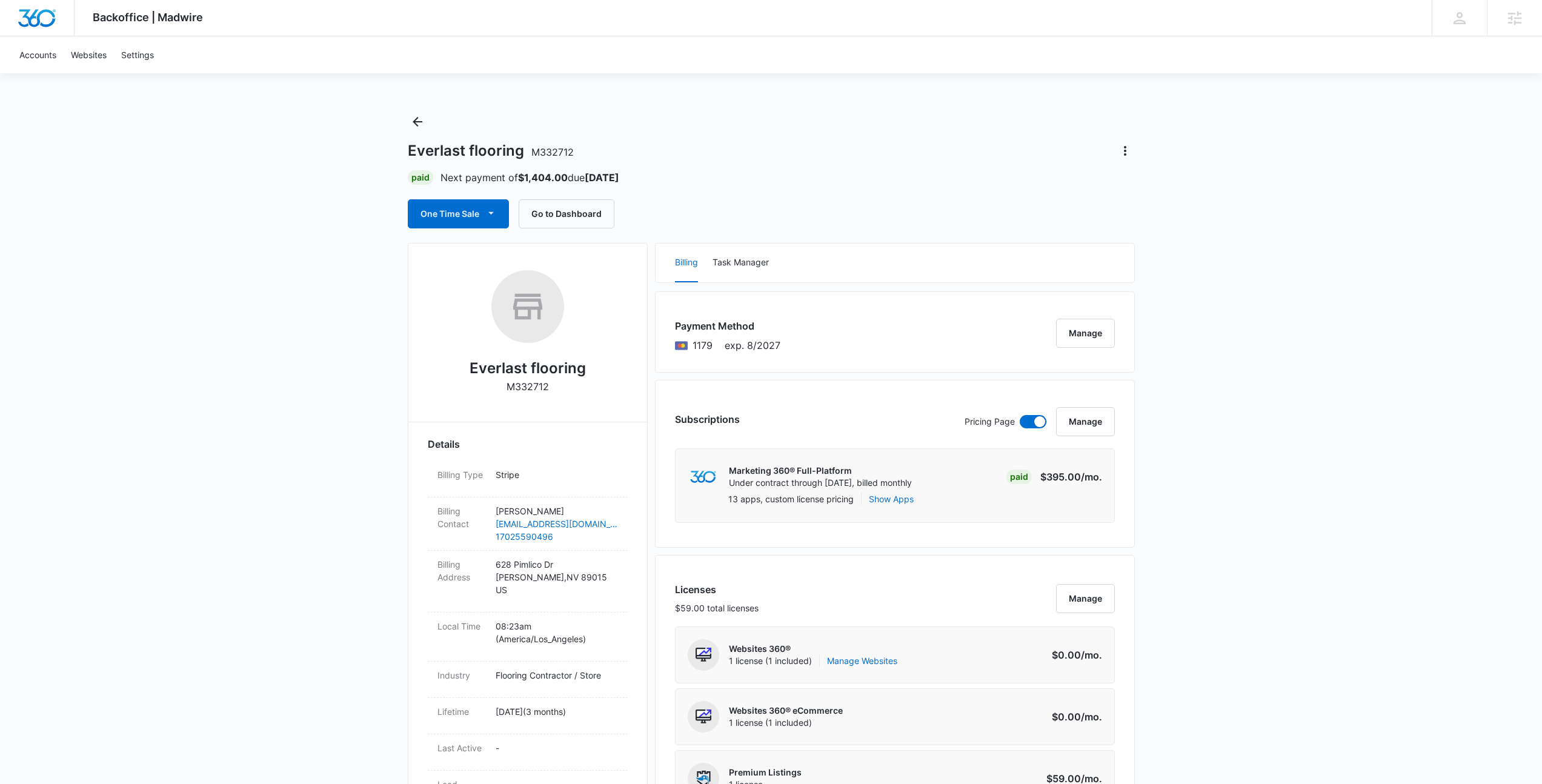
click at [1043, 112] on div "Everlast flooring M332712 Paid Next payment of $1,404.00 due [DATE] One Time Sa…" at bounding box center [771, 170] width 727 height 116
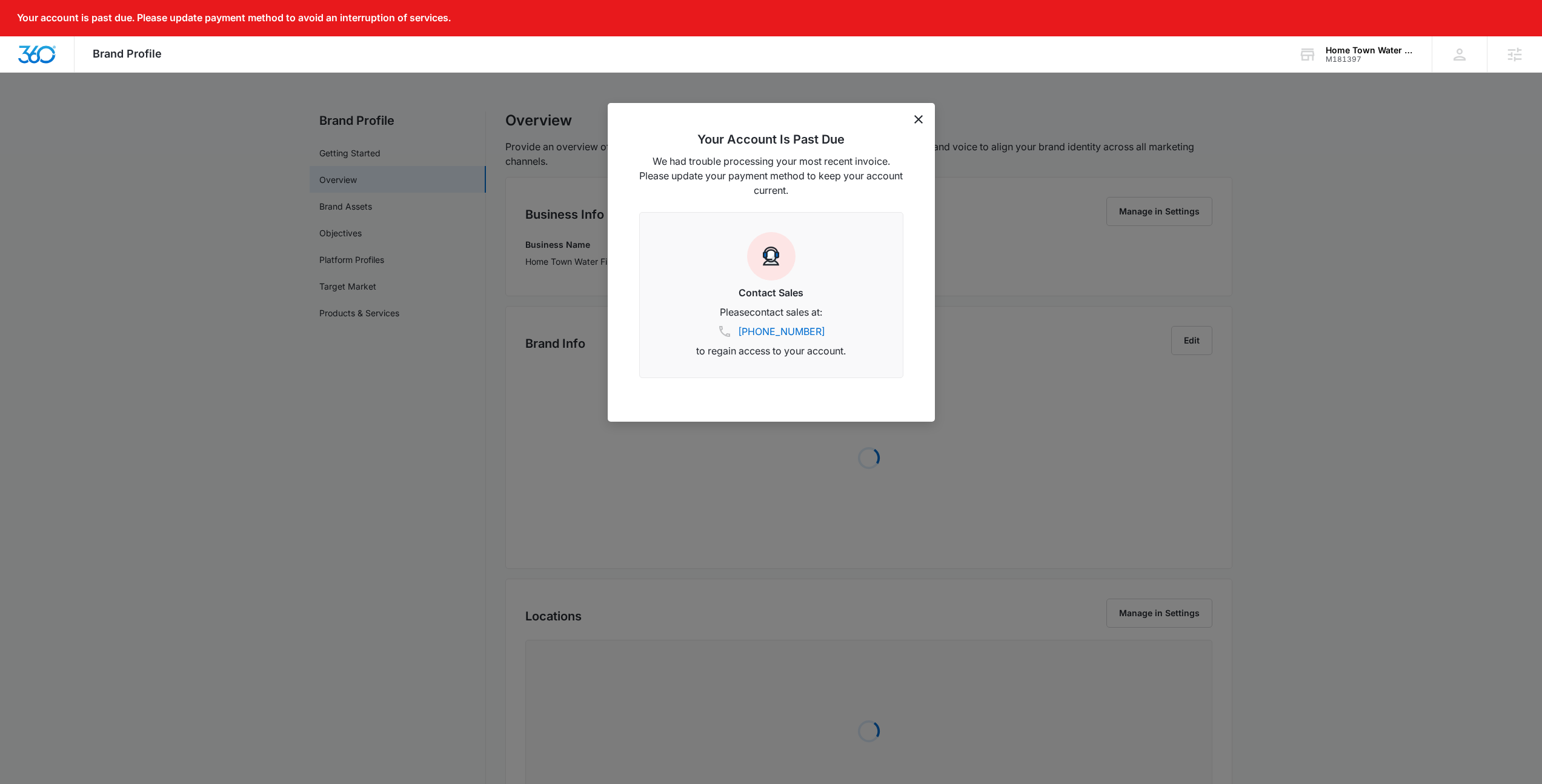
click at [911, 131] on div "Your Account Is Past Due We had trouble processing your most recent invoice. Pl…" at bounding box center [771, 262] width 327 height 319
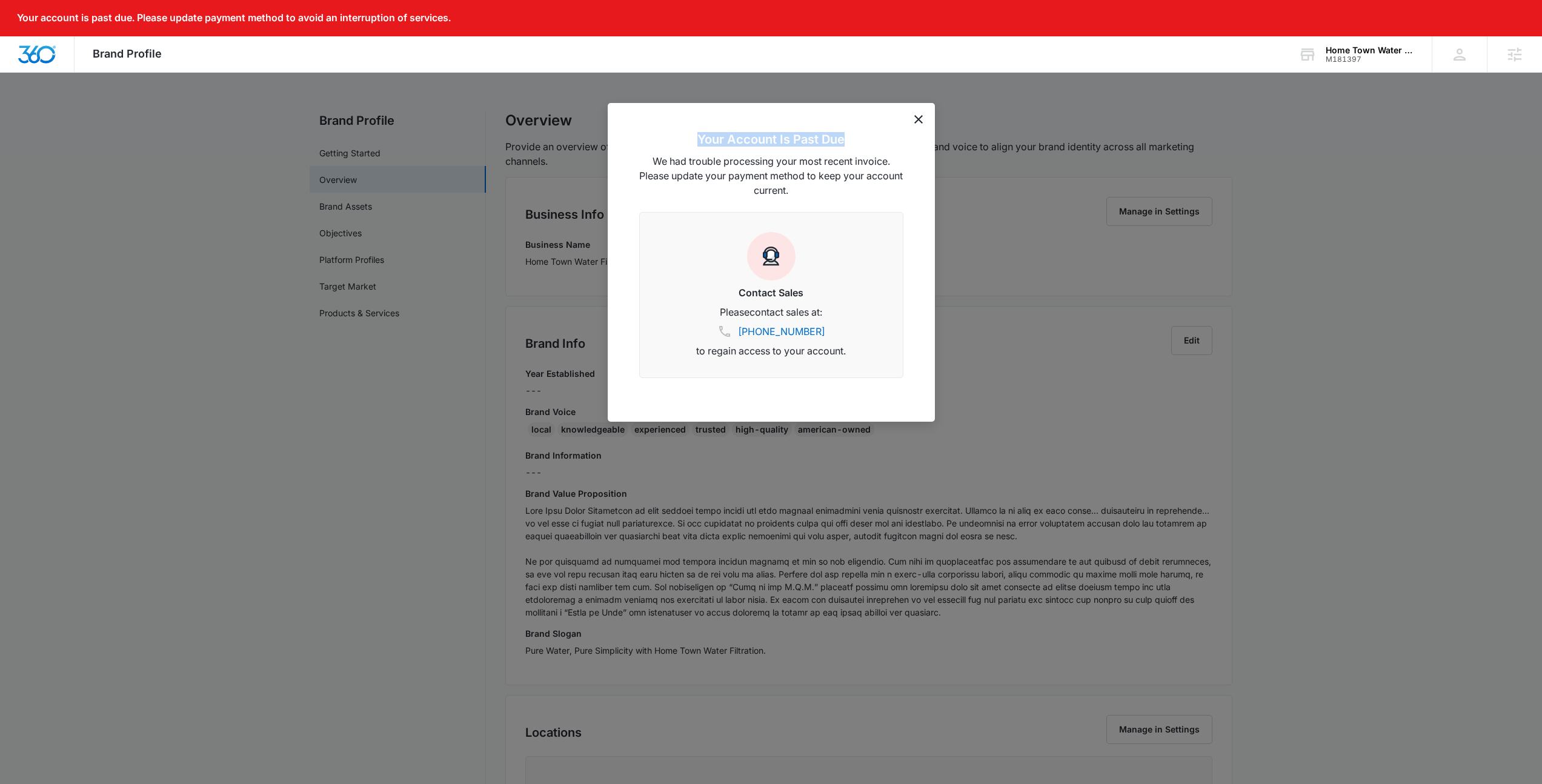
click at [916, 120] on icon "dismiss this dialog" at bounding box center [919, 120] width 9 height 9
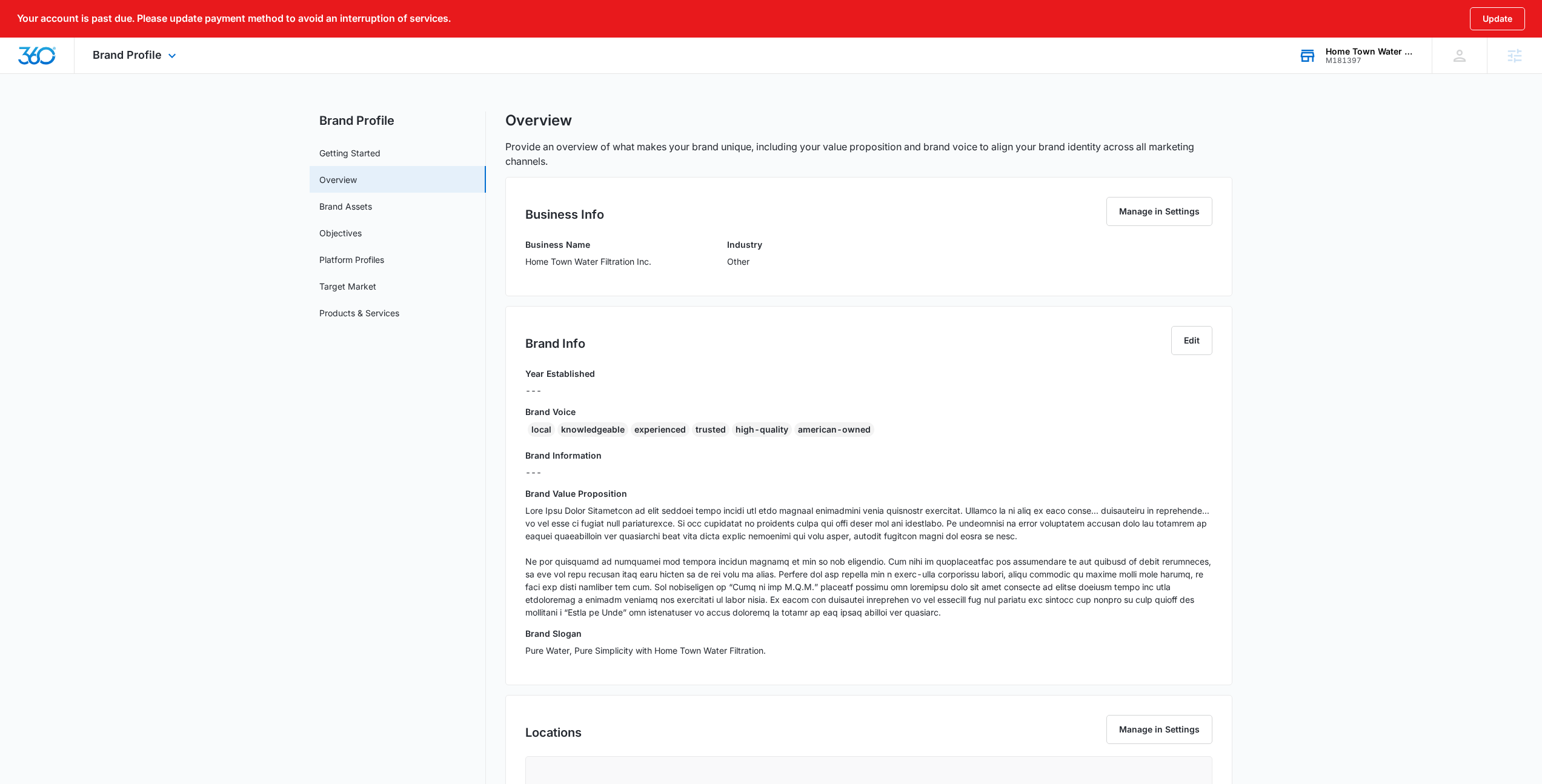
click at [1355, 57] on div "M181397" at bounding box center [1370, 61] width 88 height 9
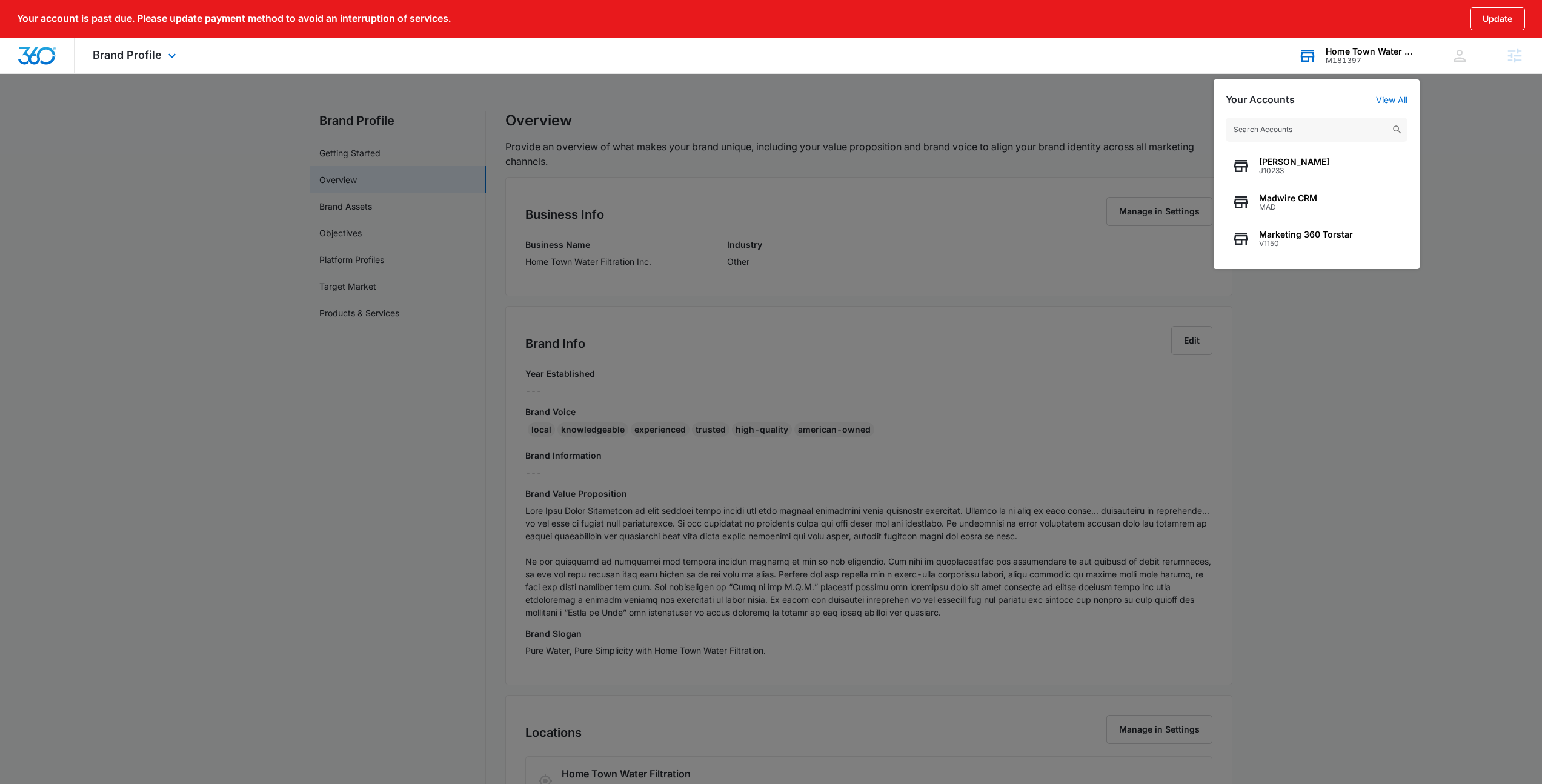
click at [1249, 124] on input "text" at bounding box center [1316, 129] width 182 height 24
type input "Everlast"
click at [1305, 211] on span "M332712" at bounding box center [1294, 207] width 69 height 9
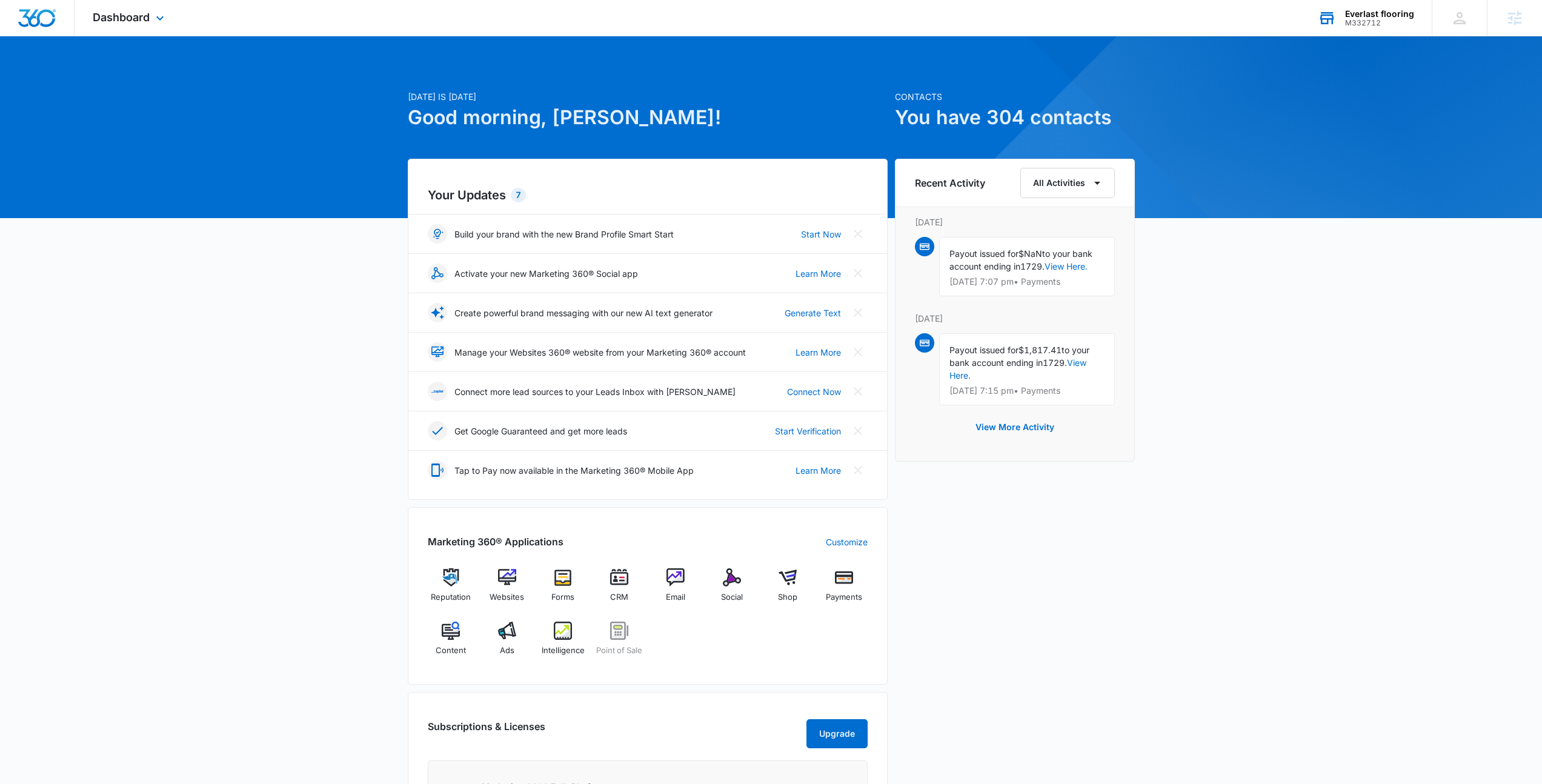
drag, startPoint x: 950, startPoint y: 259, endPoint x: 1086, endPoint y: 283, distance: 138.1
click at [1086, 283] on div "Payout issued for $NaN to your bank account ending in 1729. View Here. Oct 5 at…" at bounding box center [1027, 266] width 176 height 60
click at [1086, 283] on p "Oct 5 at 7:07 pm • Payments" at bounding box center [1027, 282] width 155 height 9
click at [135, 7] on div "Dashboard Apps Reputation Websites Forms CRM Email Social Shop Payments POS Con…" at bounding box center [129, 18] width 111 height 36
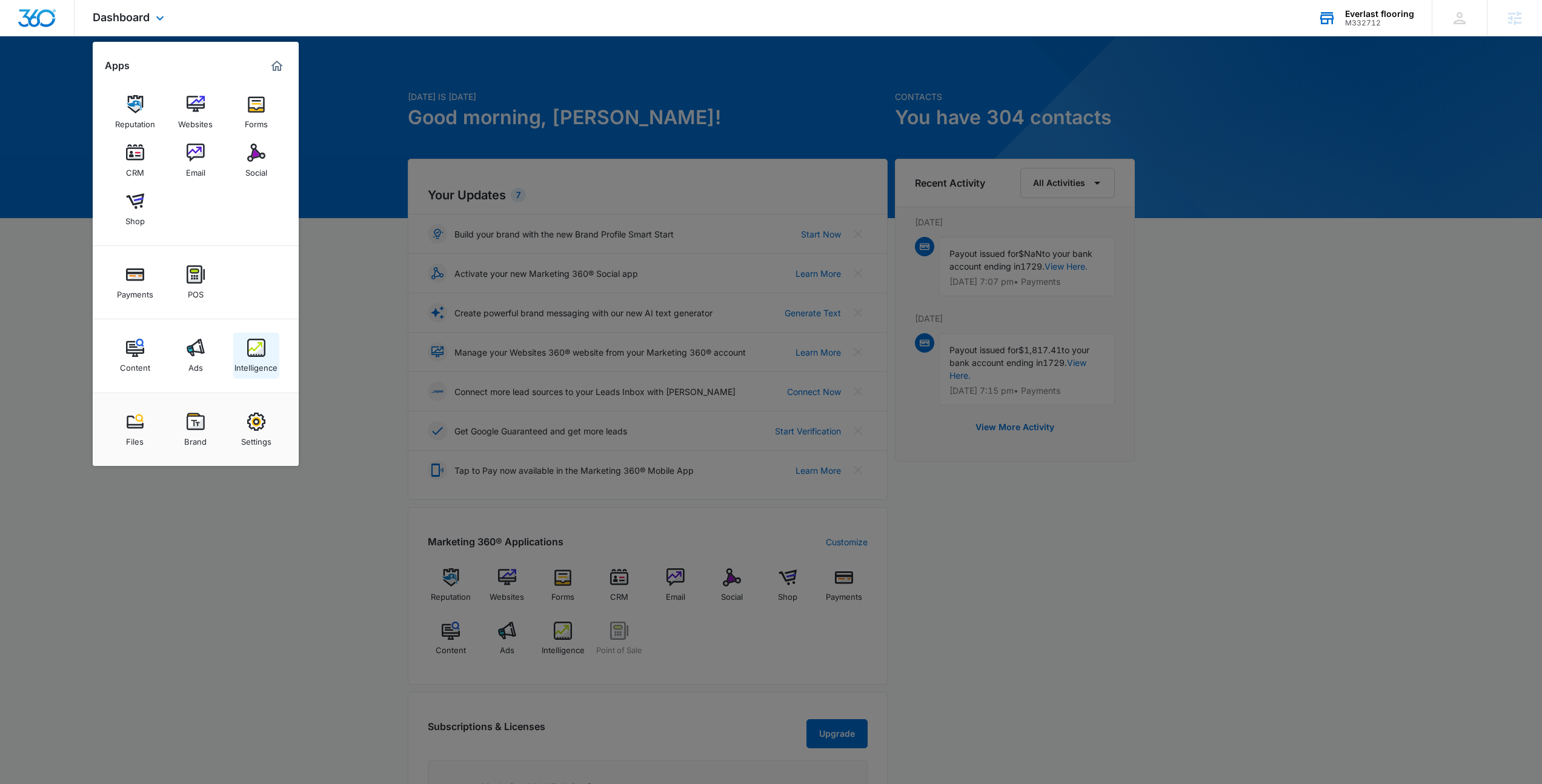
click at [270, 367] on div "Intelligence" at bounding box center [256, 364] width 43 height 15
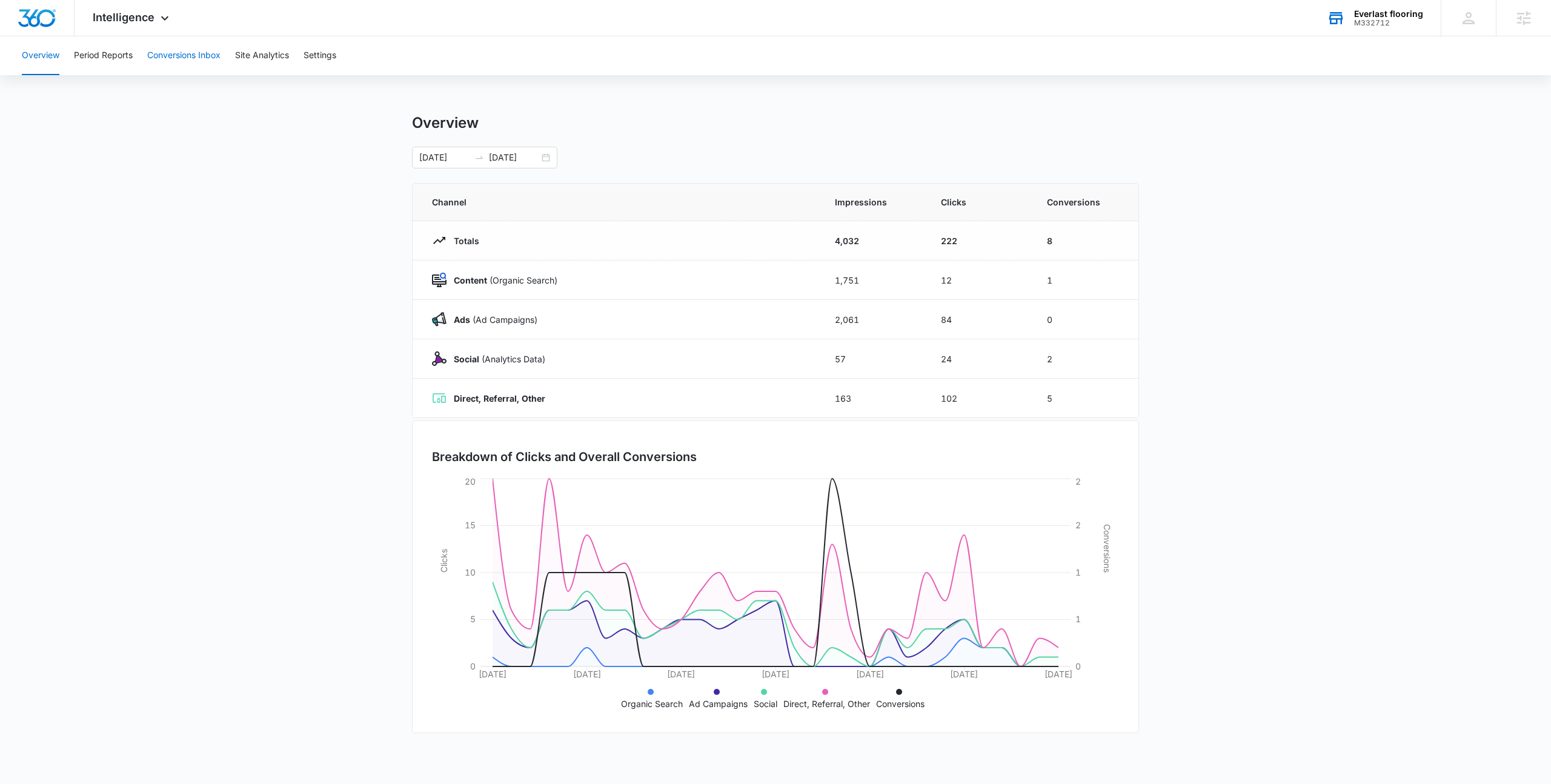
click at [202, 57] on button "Conversions Inbox" at bounding box center [184, 55] width 74 height 39
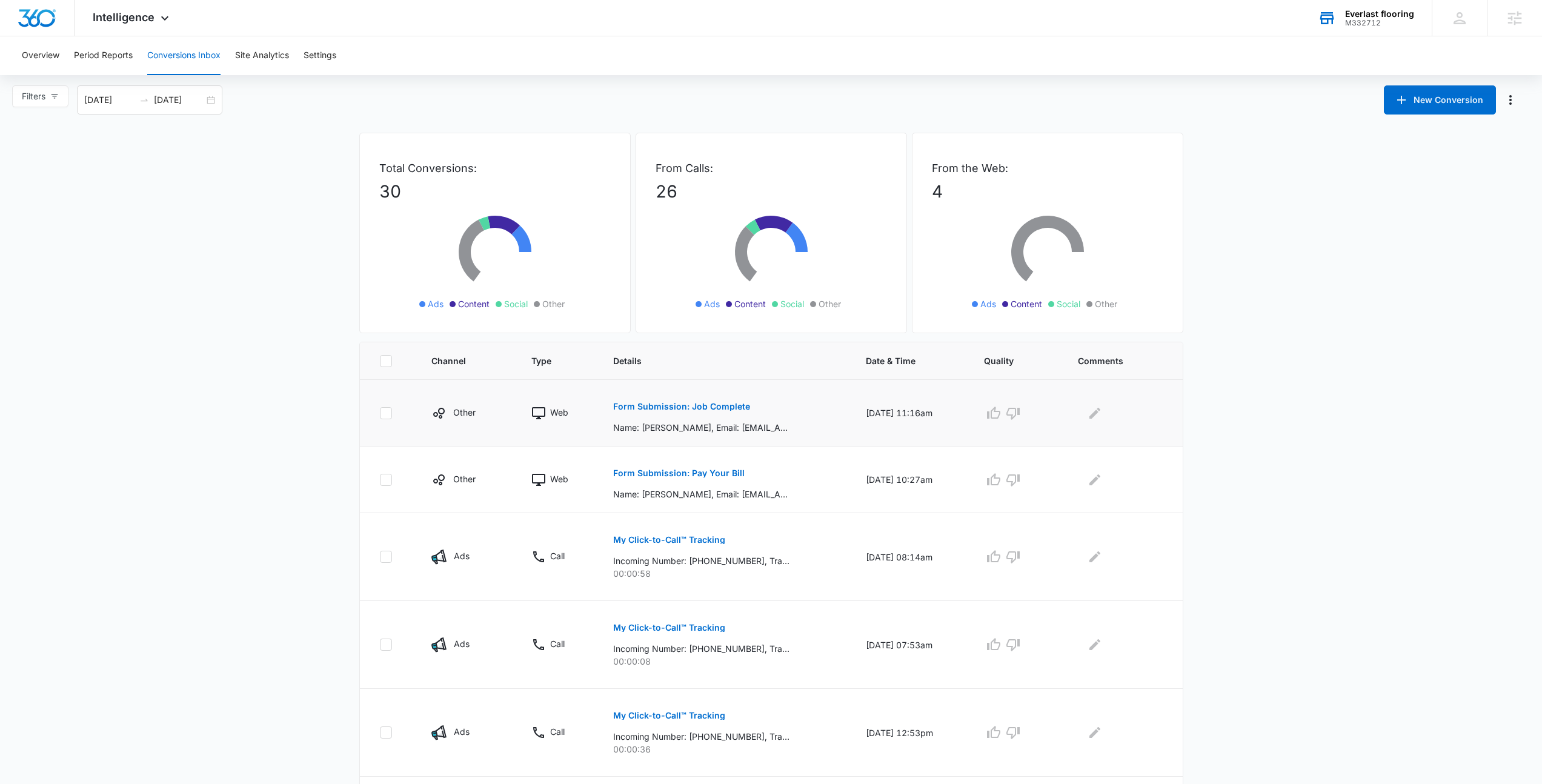
scroll to position [2, 0]
click at [717, 406] on p "Form Submission: Job Complete" at bounding box center [681, 406] width 137 height 9
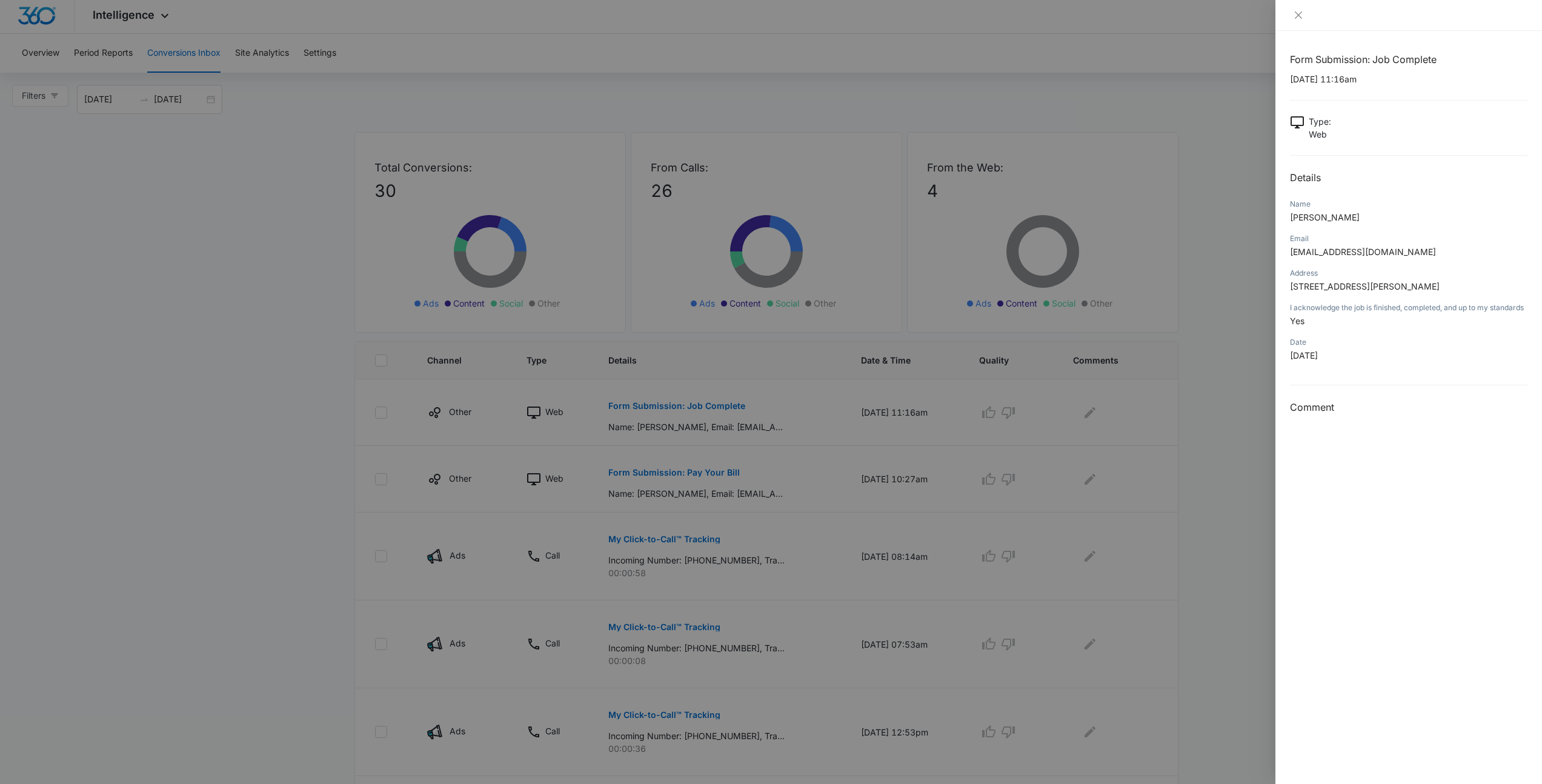
click at [1354, 370] on div "Date 2025-10-02" at bounding box center [1408, 353] width 237 height 35
click at [1028, 417] on div at bounding box center [771, 392] width 1542 height 784
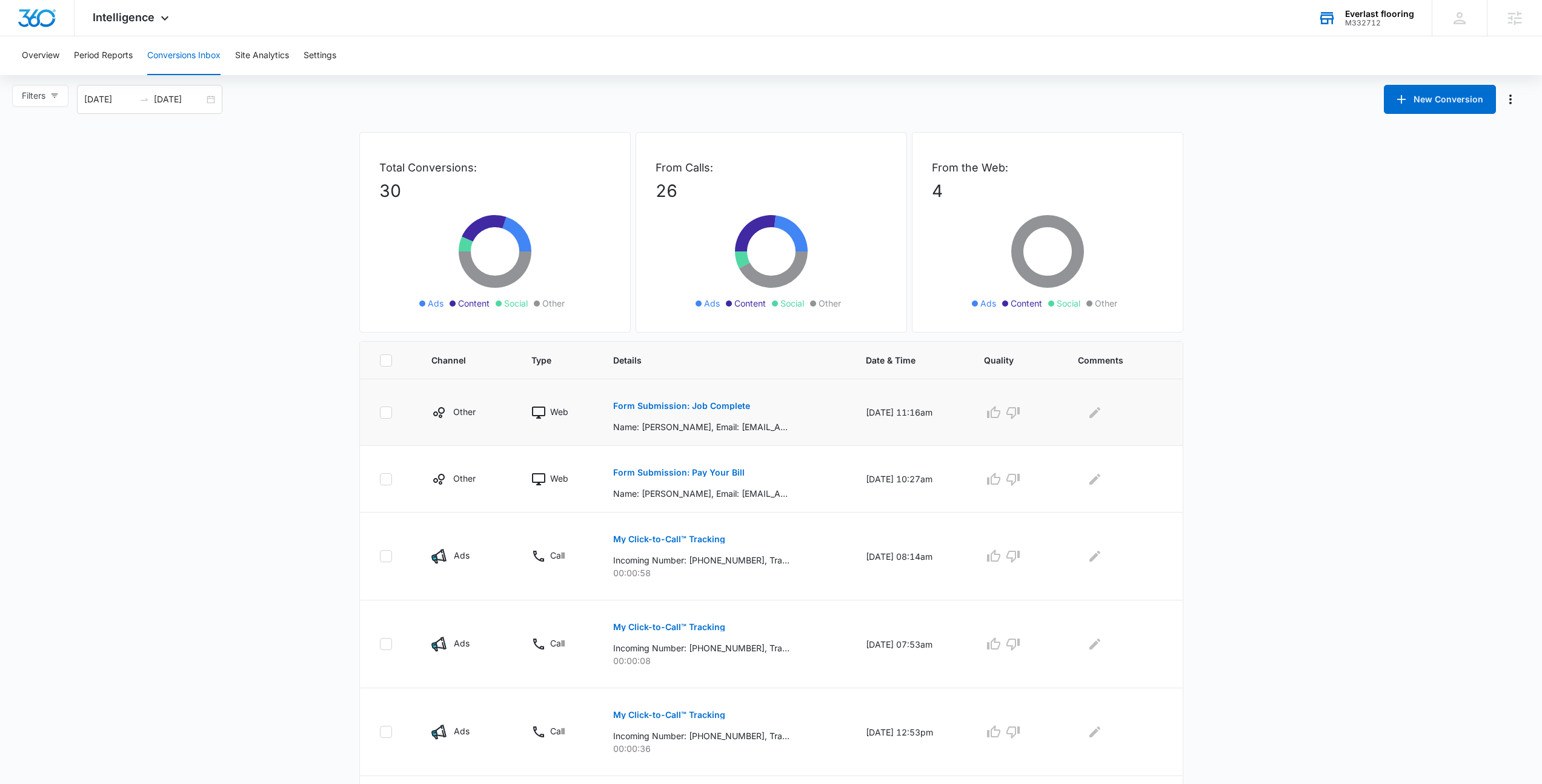
click at [690, 416] on button "Form Submission: Job Complete" at bounding box center [681, 406] width 137 height 29
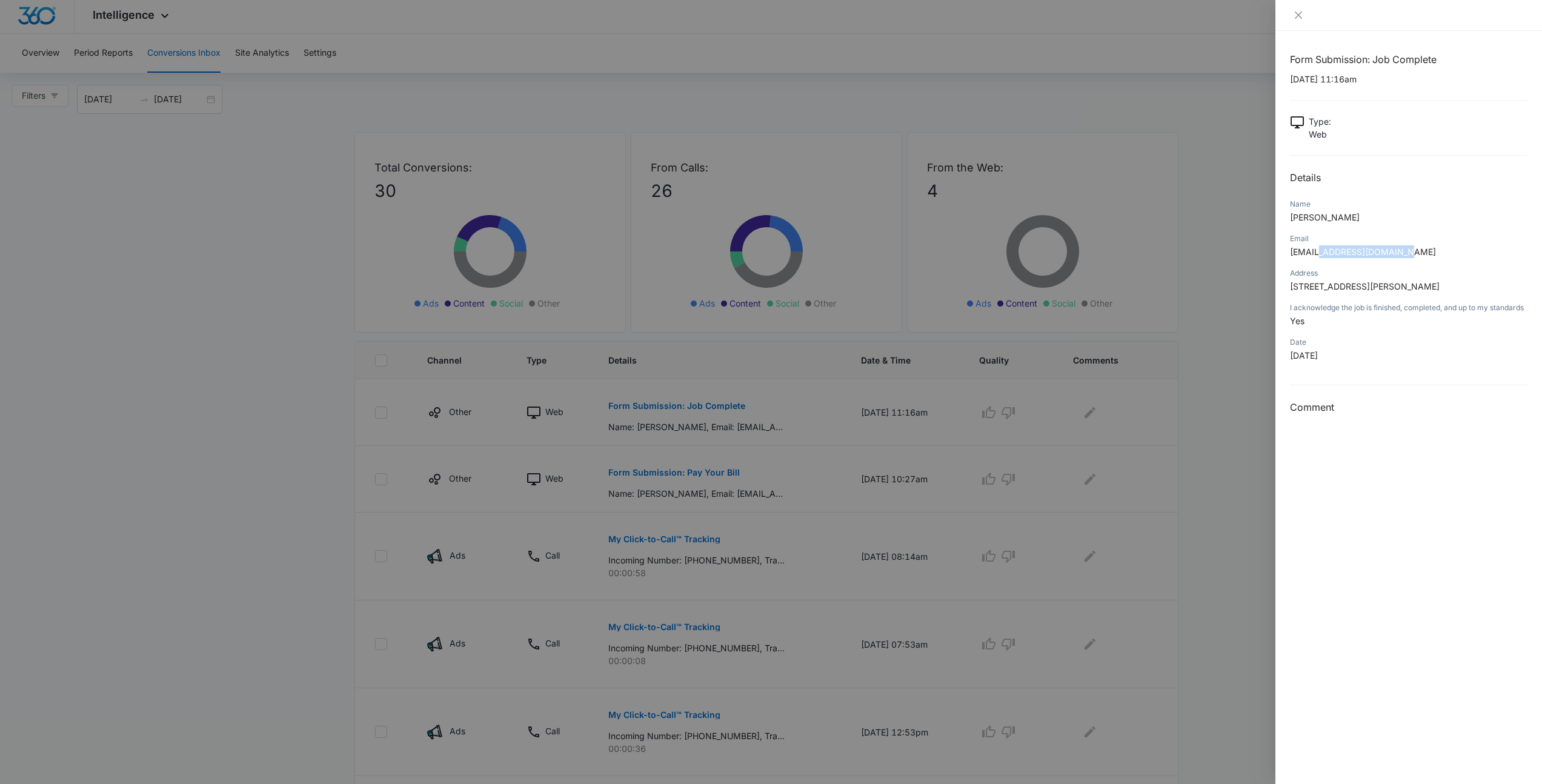
drag, startPoint x: 1324, startPoint y: 253, endPoint x: 1410, endPoint y: 253, distance: 86.0
click at [1410, 253] on p "ashen@wdtablesystems.com" at bounding box center [1408, 251] width 237 height 12
click at [318, 190] on div at bounding box center [771, 392] width 1542 height 784
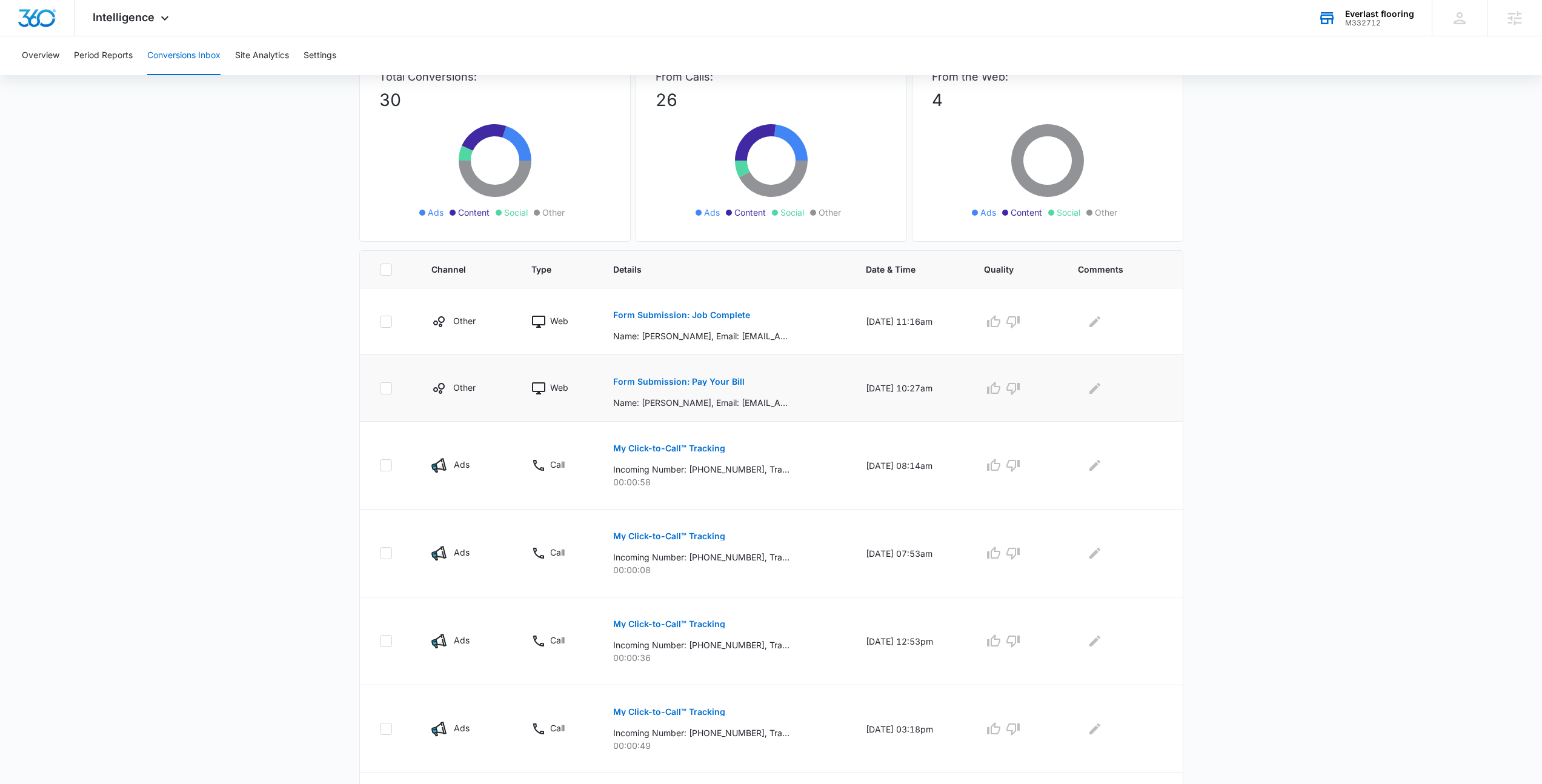
scroll to position [105, 0]
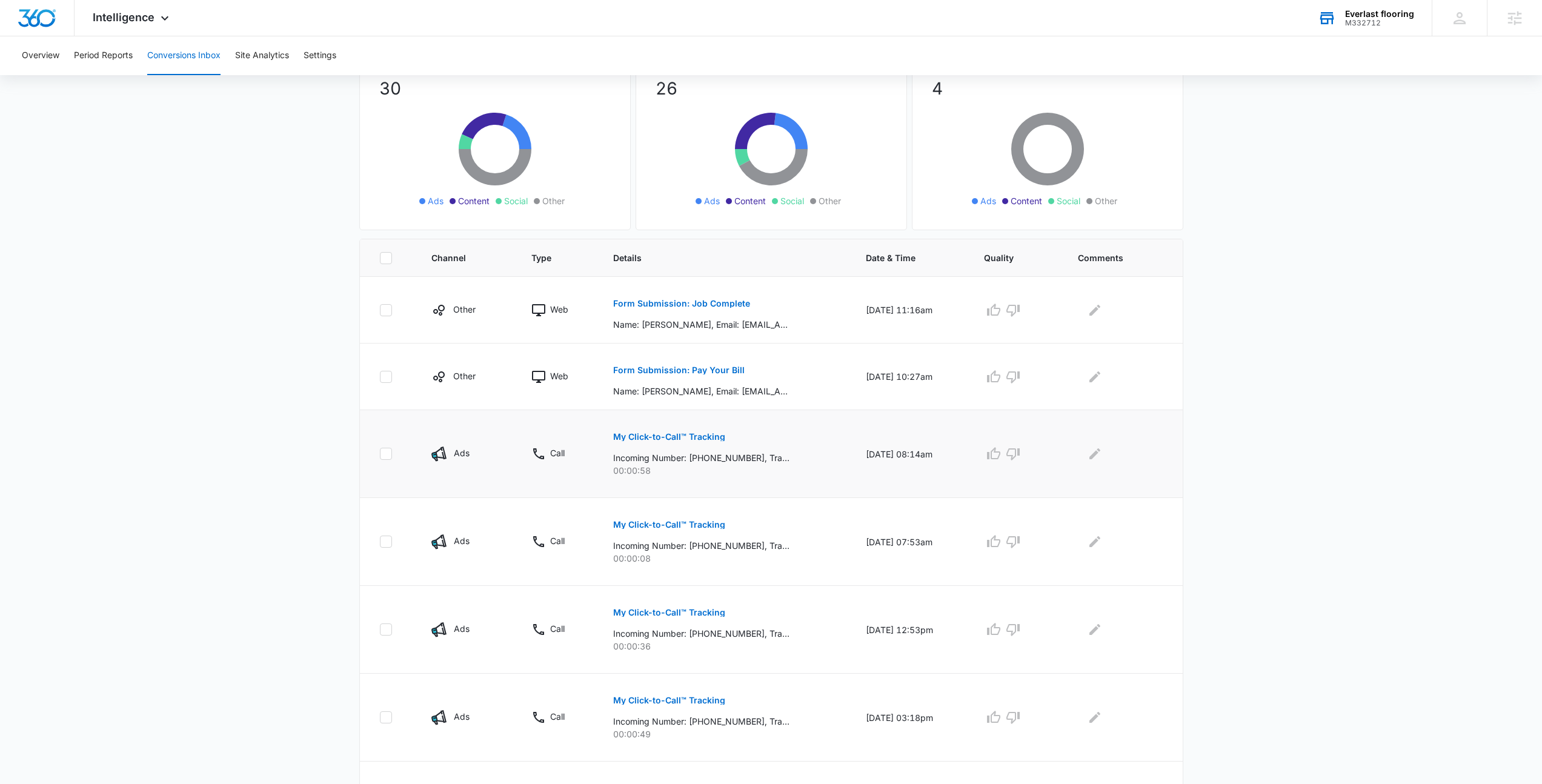
click at [646, 436] on p "My Click-to-Call™ Tracking" at bounding box center [669, 437] width 112 height 9
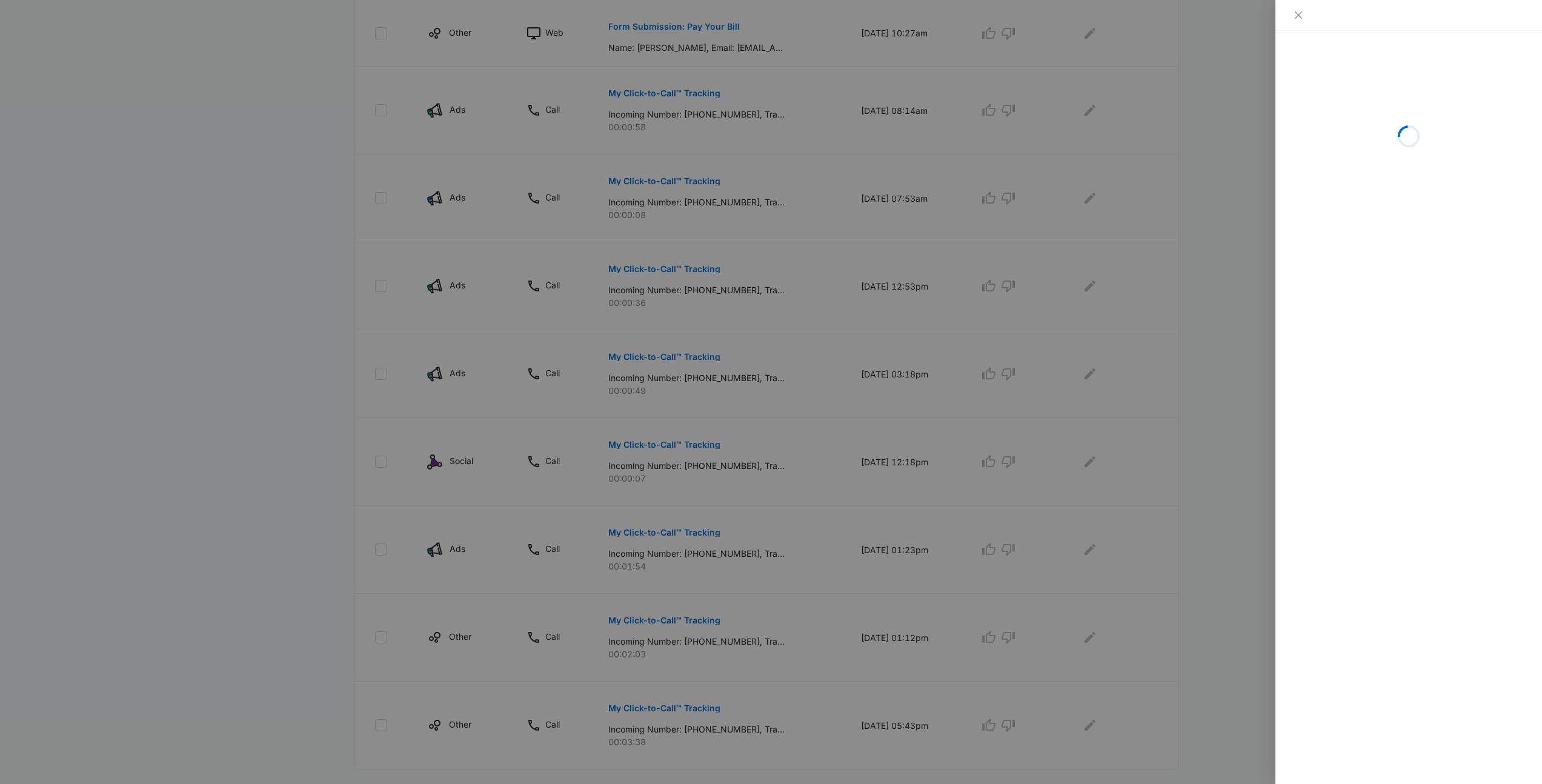
scroll to position [210, 0]
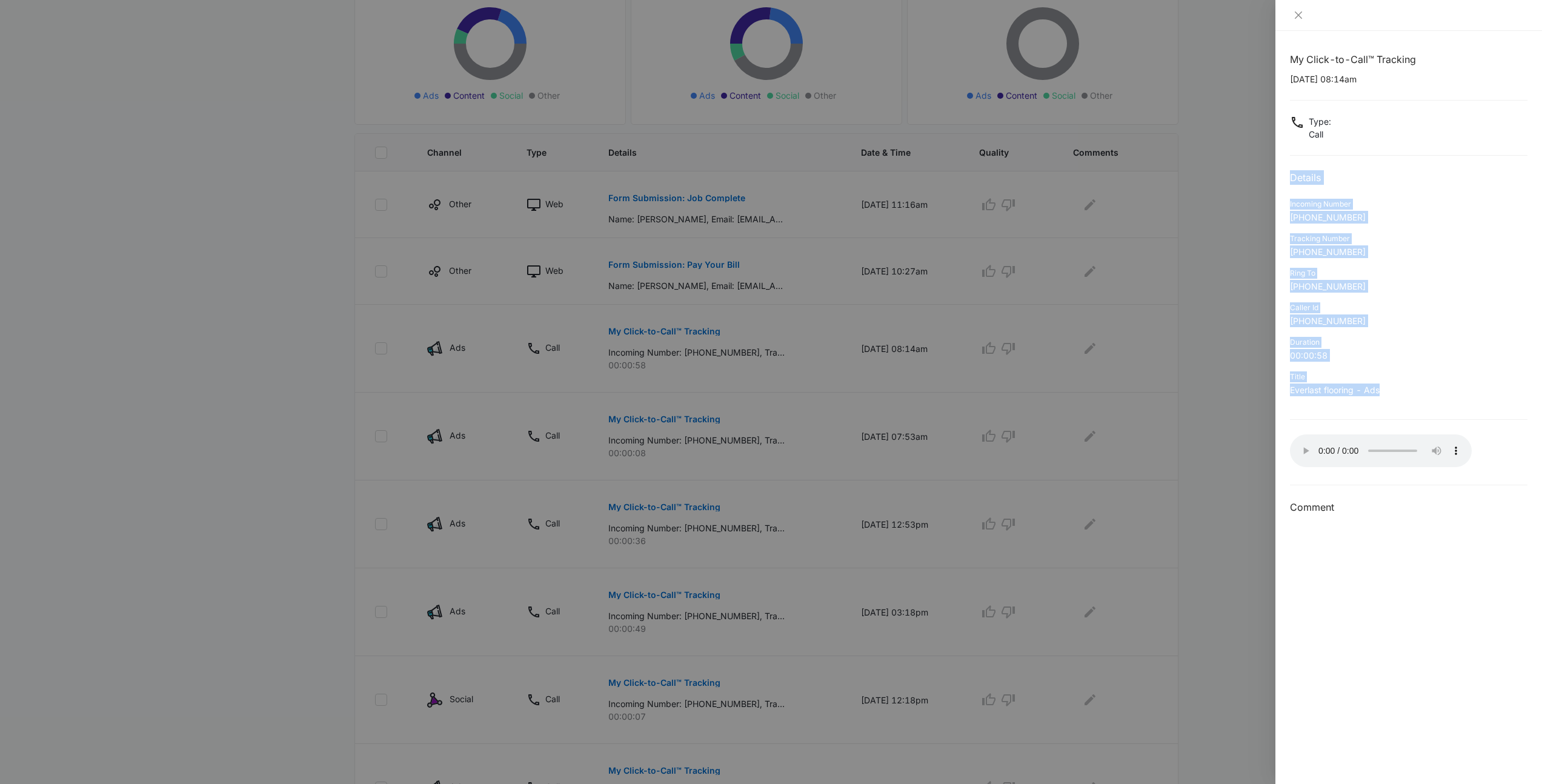
drag, startPoint x: 1392, startPoint y: 392, endPoint x: 1288, endPoint y: 174, distance: 241.5
click at [1288, 174] on div "My Click-to-Call™ Tracking 10/02/2025 at 08:14am Type : Call Details Incoming N…" at bounding box center [1408, 407] width 267 height 753
drag, startPoint x: 1369, startPoint y: 389, endPoint x: 1281, endPoint y: 165, distance: 240.7
click at [1281, 165] on div "My Click-to-Call™ Tracking 10/02/2025 at 08:14am Type : Call Details Incoming N…" at bounding box center [1408, 407] width 267 height 753
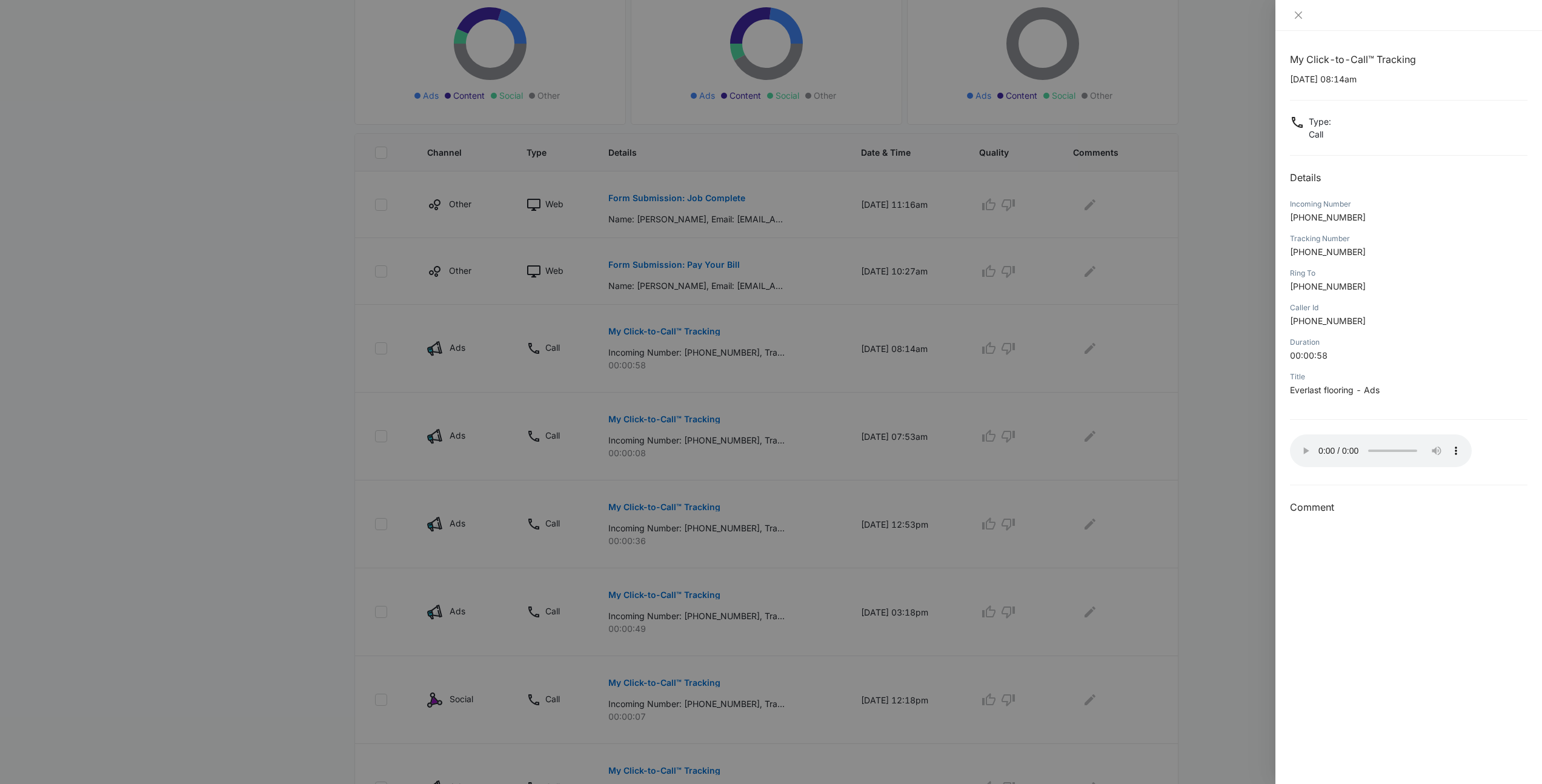
click at [1281, 165] on div "My Click-to-Call™ Tracking 10/02/2025 at 08:14am Type : Call Details Incoming N…" at bounding box center [1408, 407] width 267 height 753
drag, startPoint x: 1281, startPoint y: 165, endPoint x: 1436, endPoint y: 406, distance: 286.5
click at [1436, 406] on div "My Click-to-Call™ Tracking 10/02/2025 at 08:14am Type : Call Details Incoming N…" at bounding box center [1408, 407] width 267 height 753
click at [1436, 406] on div "My Click-to-Call™ Tracking 10/02/2025 at 08:14am Type : Call Details Incoming N…" at bounding box center [1408, 284] width 237 height 463
drag, startPoint x: 1436, startPoint y: 406, endPoint x: 1294, endPoint y: 172, distance: 273.7
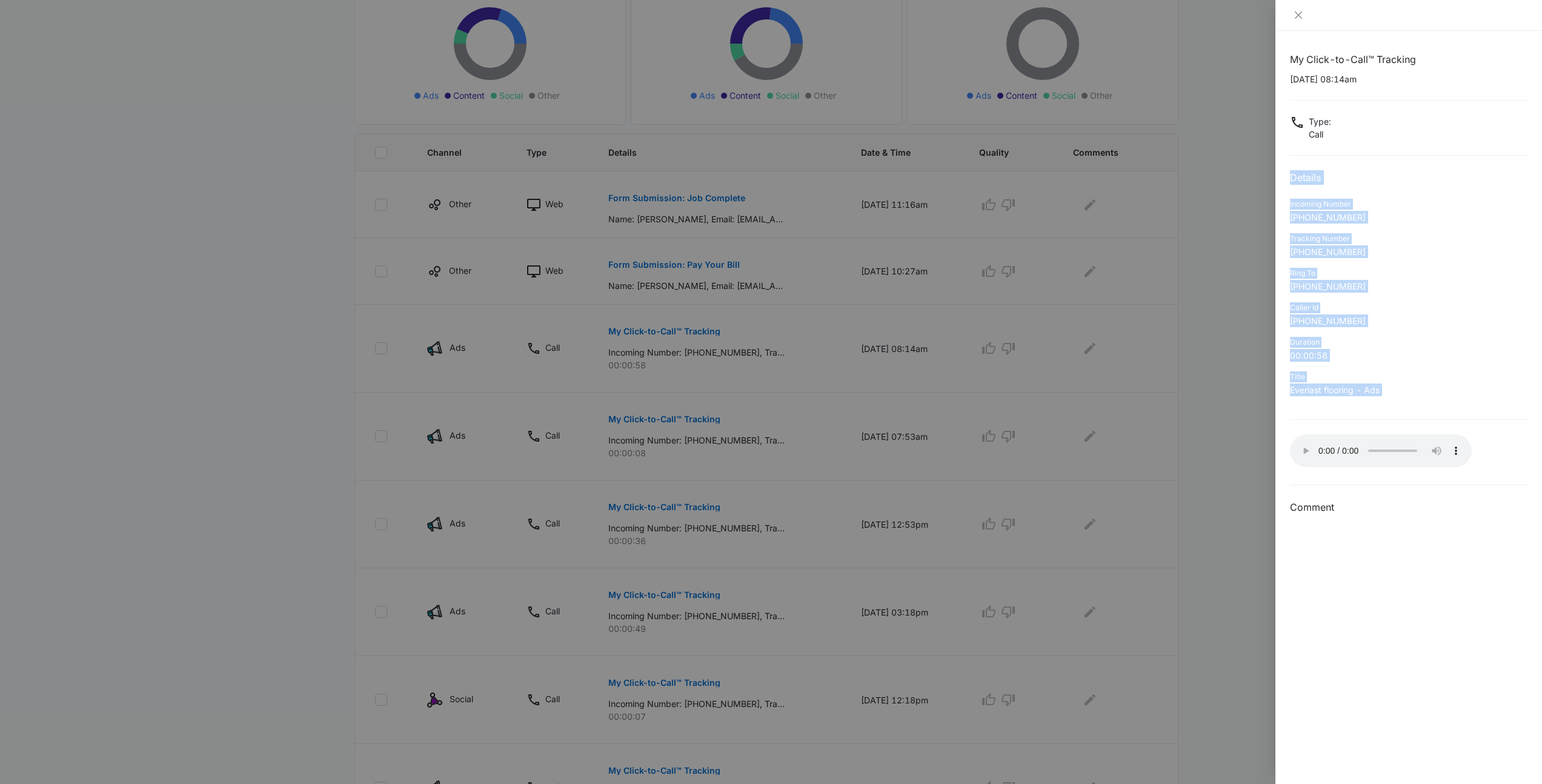
click at [1294, 172] on div "My Click-to-Call™ Tracking 10/02/2025 at 08:14am Type : Call Details Incoming N…" at bounding box center [1408, 284] width 237 height 463
click at [1294, 172] on h2 "Details" at bounding box center [1408, 178] width 237 height 15
drag, startPoint x: 1288, startPoint y: 176, endPoint x: 1427, endPoint y: 404, distance: 267.0
click at [1427, 404] on div "My Click-to-Call™ Tracking 10/02/2025 at 08:14am Type : Call Details Incoming N…" at bounding box center [1408, 407] width 267 height 753
click at [1427, 404] on div "Title Everlast flooring - Ads" at bounding box center [1408, 387] width 237 height 35
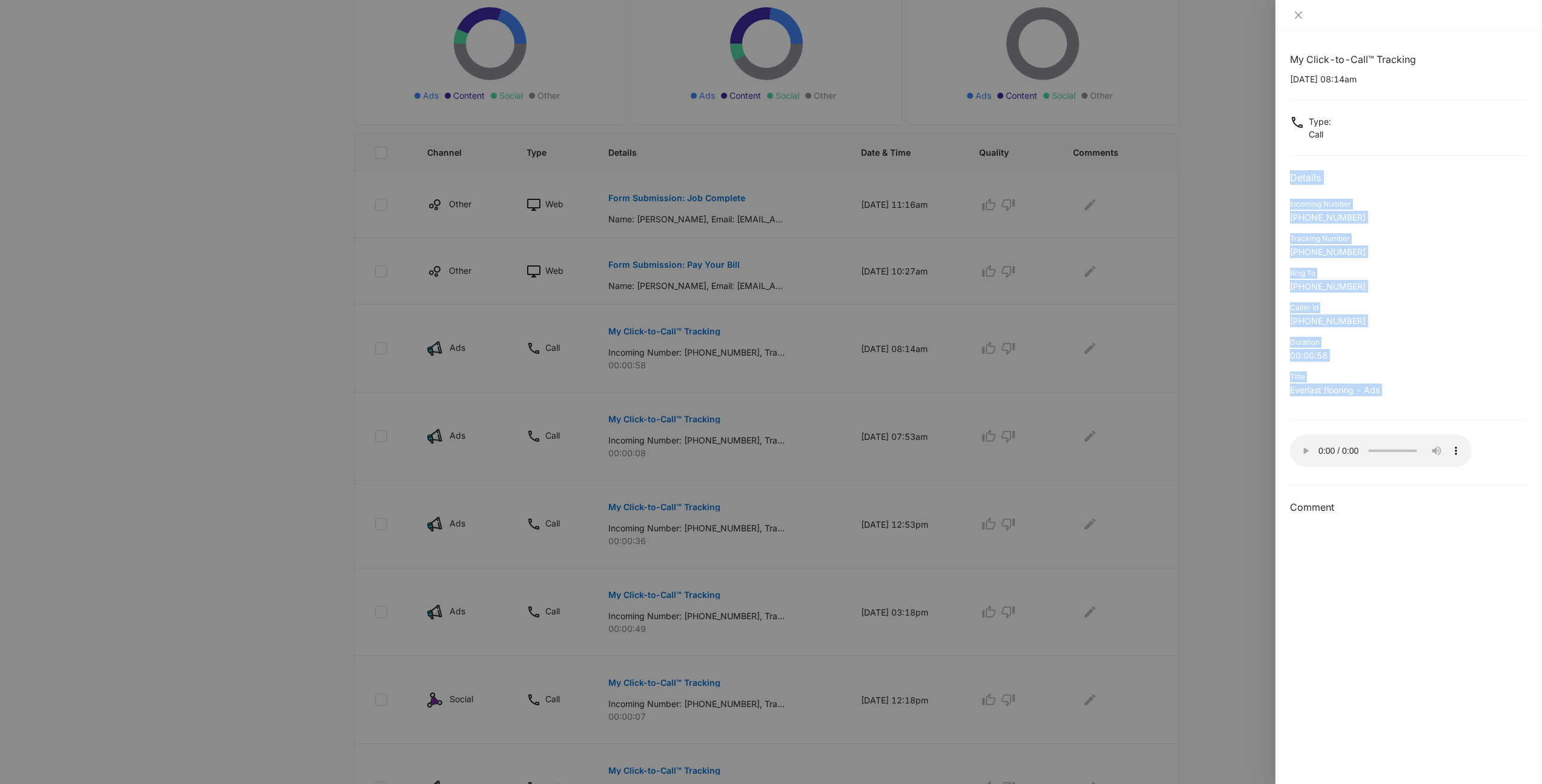
drag, startPoint x: 1427, startPoint y: 404, endPoint x: 1296, endPoint y: 167, distance: 270.8
click at [1296, 167] on div "My Click-to-Call™ Tracking 10/02/2025 at 08:14am Type : Call Details Incoming N…" at bounding box center [1408, 284] width 237 height 463
drag, startPoint x: 1296, startPoint y: 167, endPoint x: 1466, endPoint y: 401, distance: 289.2
click at [1466, 401] on div "My Click-to-Call™ Tracking 10/02/2025 at 08:14am Type : Call Details Incoming N…" at bounding box center [1408, 284] width 237 height 463
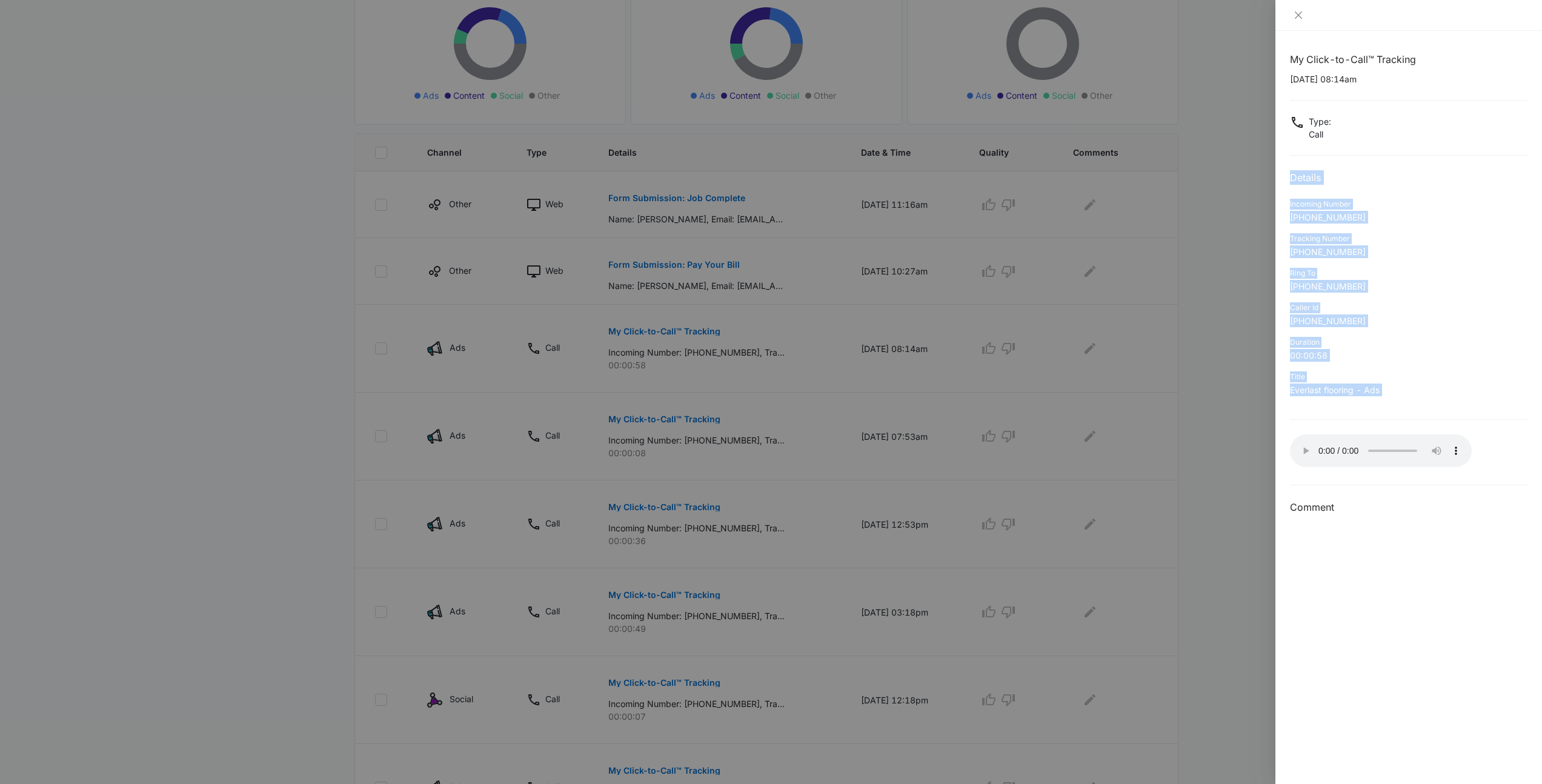
click at [1466, 401] on div "Title Everlast flooring - Ads" at bounding box center [1408, 387] width 237 height 35
drag, startPoint x: 1466, startPoint y: 401, endPoint x: 1288, endPoint y: 37, distance: 405.2
click at [1288, 37] on div "My Click-to-Call™ Tracking 10/02/2025 at 08:14am Type : Call Details Incoming N…" at bounding box center [1408, 407] width 267 height 753
drag, startPoint x: 1288, startPoint y: 37, endPoint x: 1512, endPoint y: 401, distance: 427.4
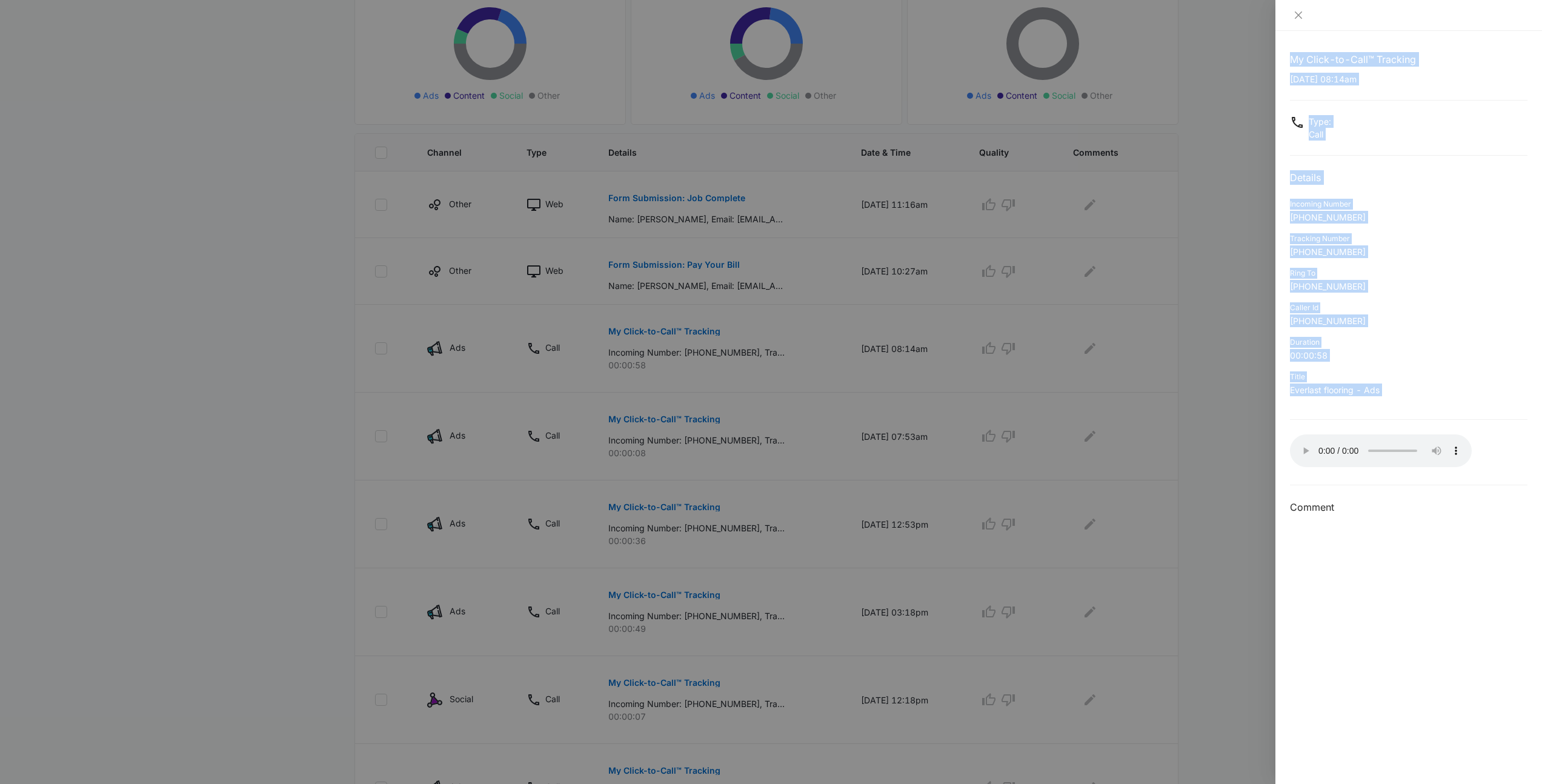
click at [1512, 401] on div "My Click-to-Call™ Tracking 10/02/2025 at 08:14am Type : Call Details Incoming N…" at bounding box center [1408, 407] width 267 height 753
click at [1508, 401] on div "Title Everlast flooring - Ads" at bounding box center [1408, 387] width 237 height 35
drag, startPoint x: 1509, startPoint y: 402, endPoint x: 1283, endPoint y: 61, distance: 409.1
click at [1283, 61] on div "My Click-to-Call™ Tracking 10/02/2025 at 08:14am Type : Call Details Incoming N…" at bounding box center [1408, 407] width 267 height 753
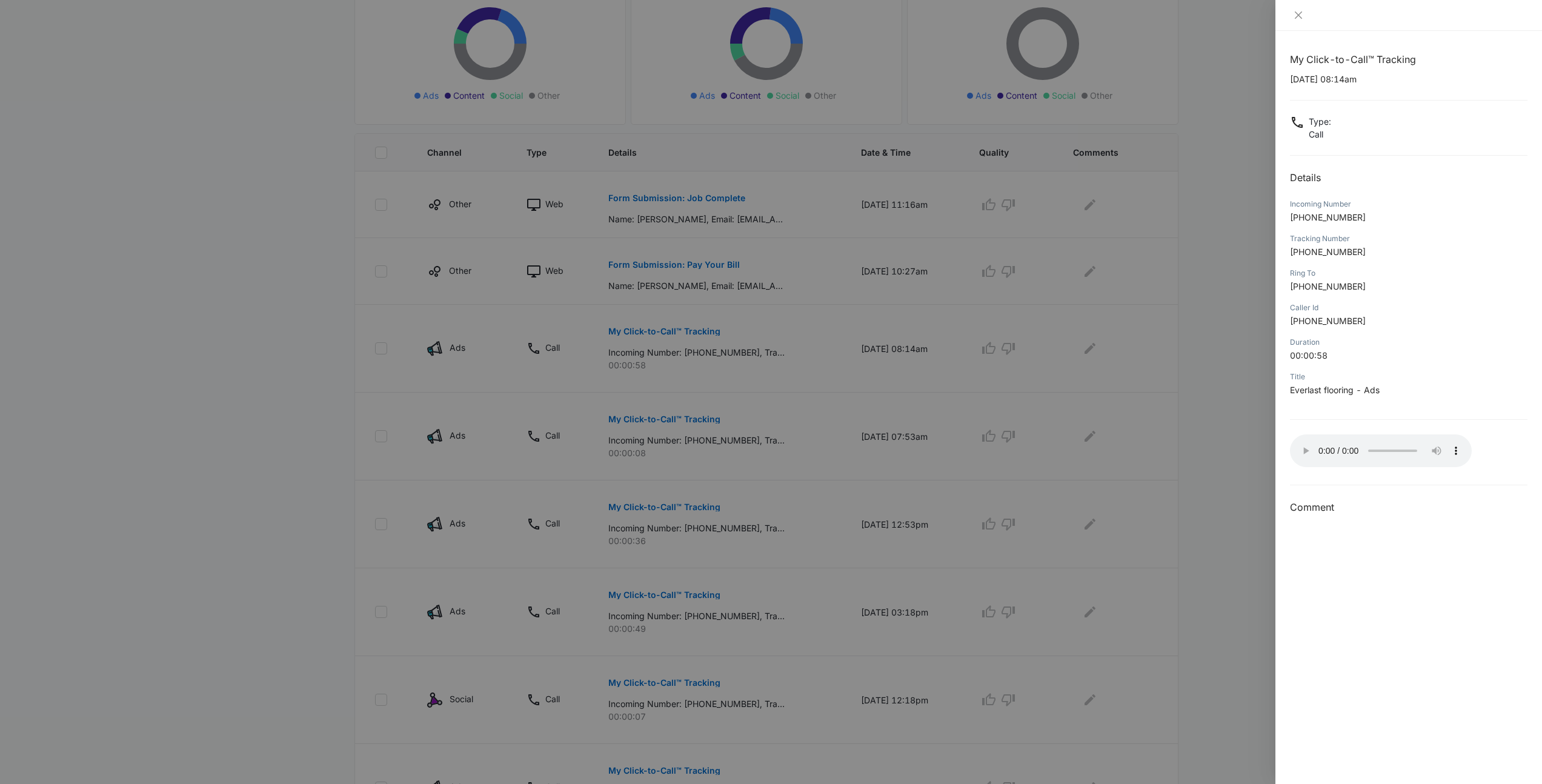
click at [1283, 61] on div "My Click-to-Call™ Tracking 10/02/2025 at 08:14am Type : Call Details Incoming N…" at bounding box center [1408, 407] width 267 height 753
click at [1433, 403] on div "Title Everlast flooring - Ads" at bounding box center [1408, 387] width 237 height 35
click at [1184, 403] on div at bounding box center [771, 392] width 1542 height 784
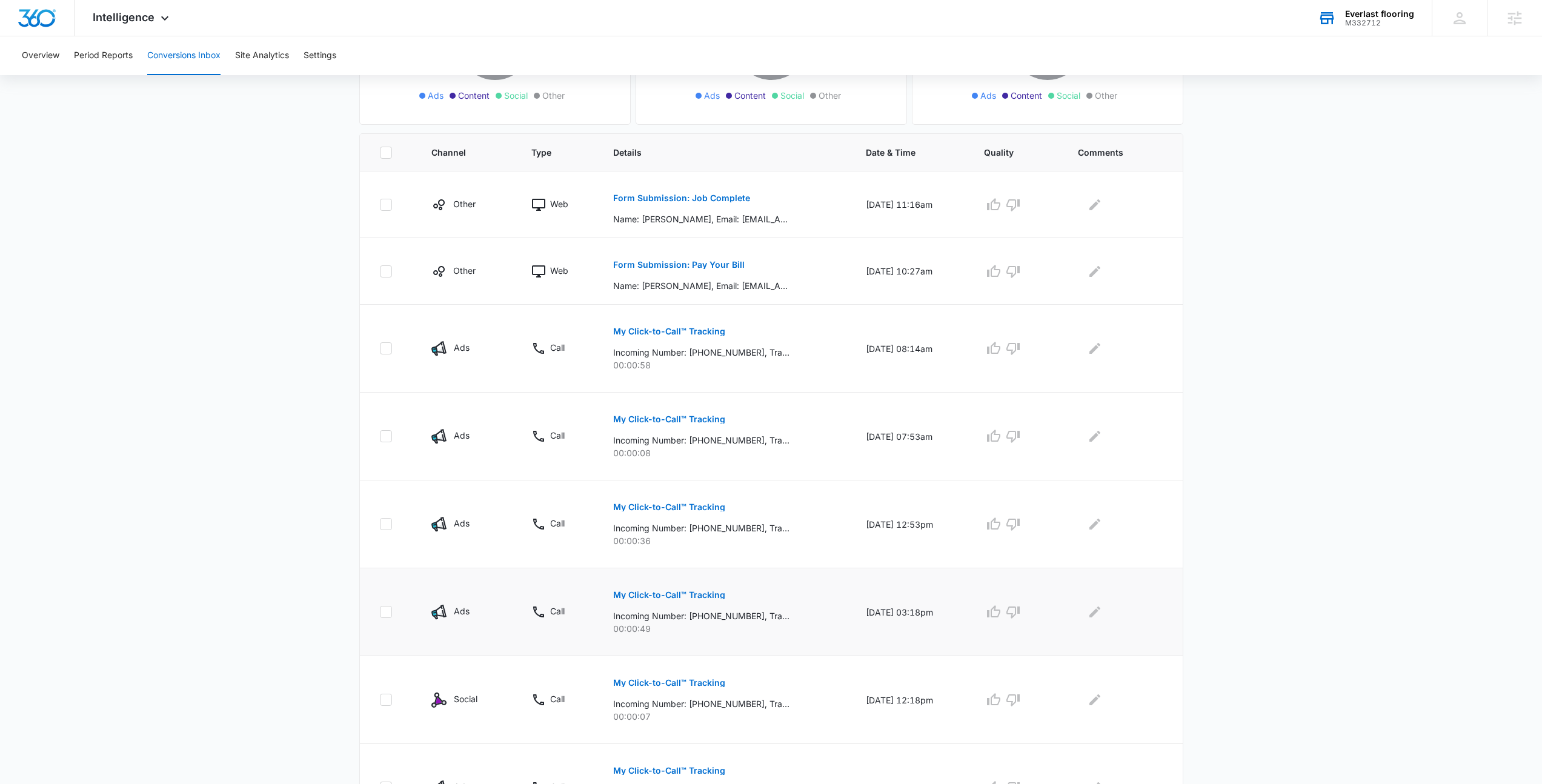
click at [667, 598] on p "My Click-to-Call™ Tracking" at bounding box center [669, 595] width 112 height 9
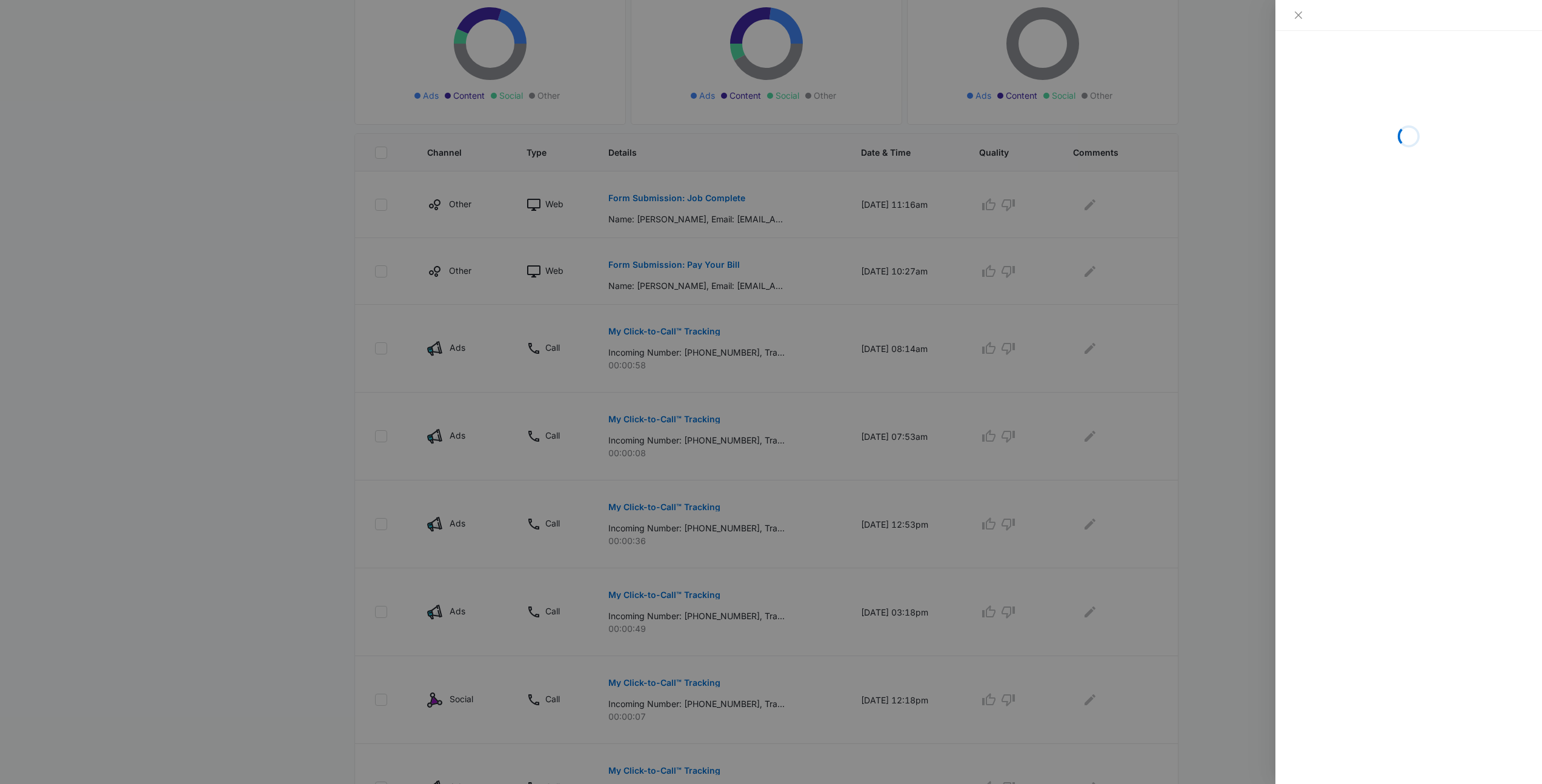
click at [712, 379] on div at bounding box center [771, 392] width 1542 height 784
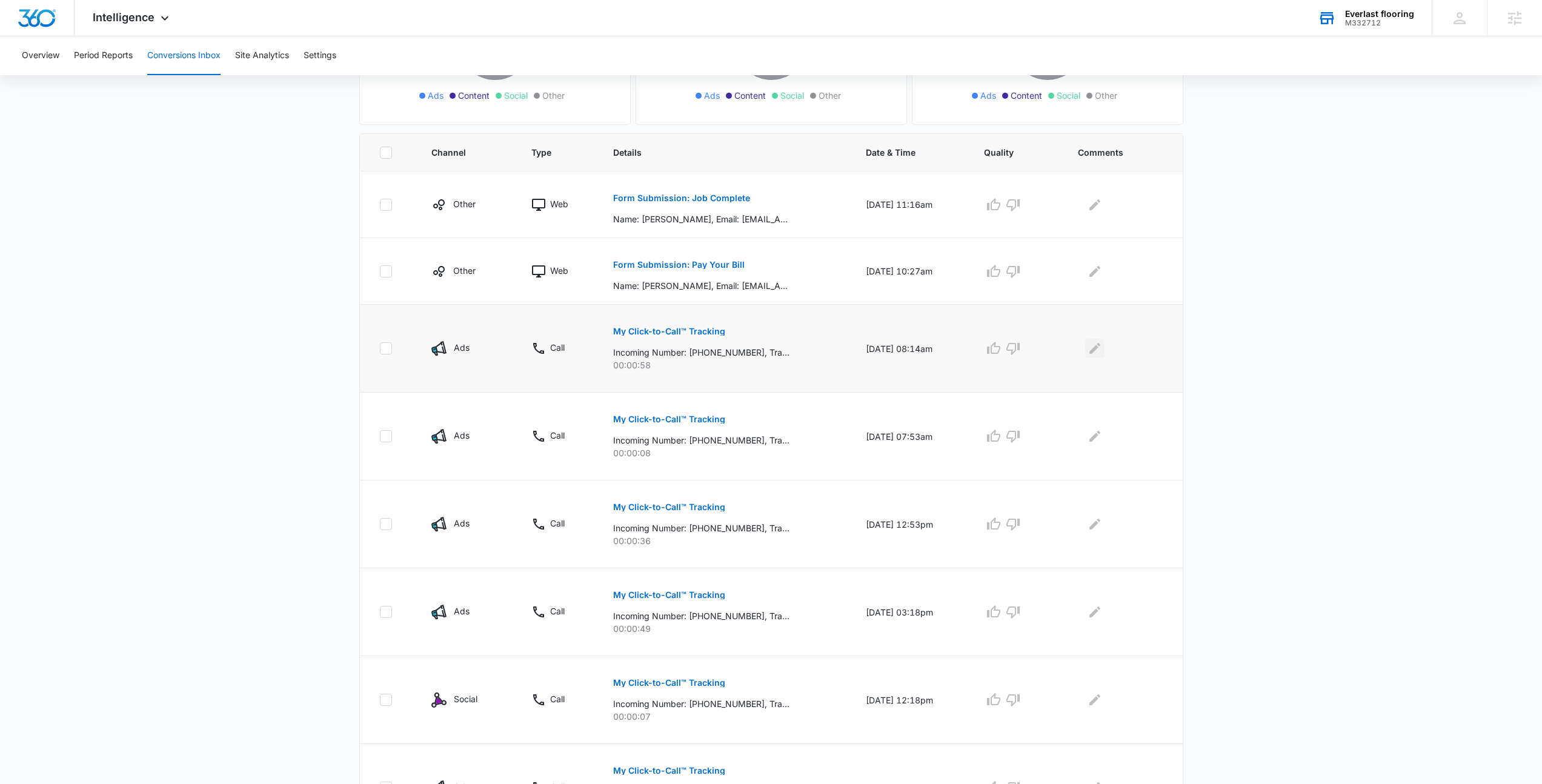
click at [1105, 348] on button "Edit Comments" at bounding box center [1094, 348] width 19 height 19
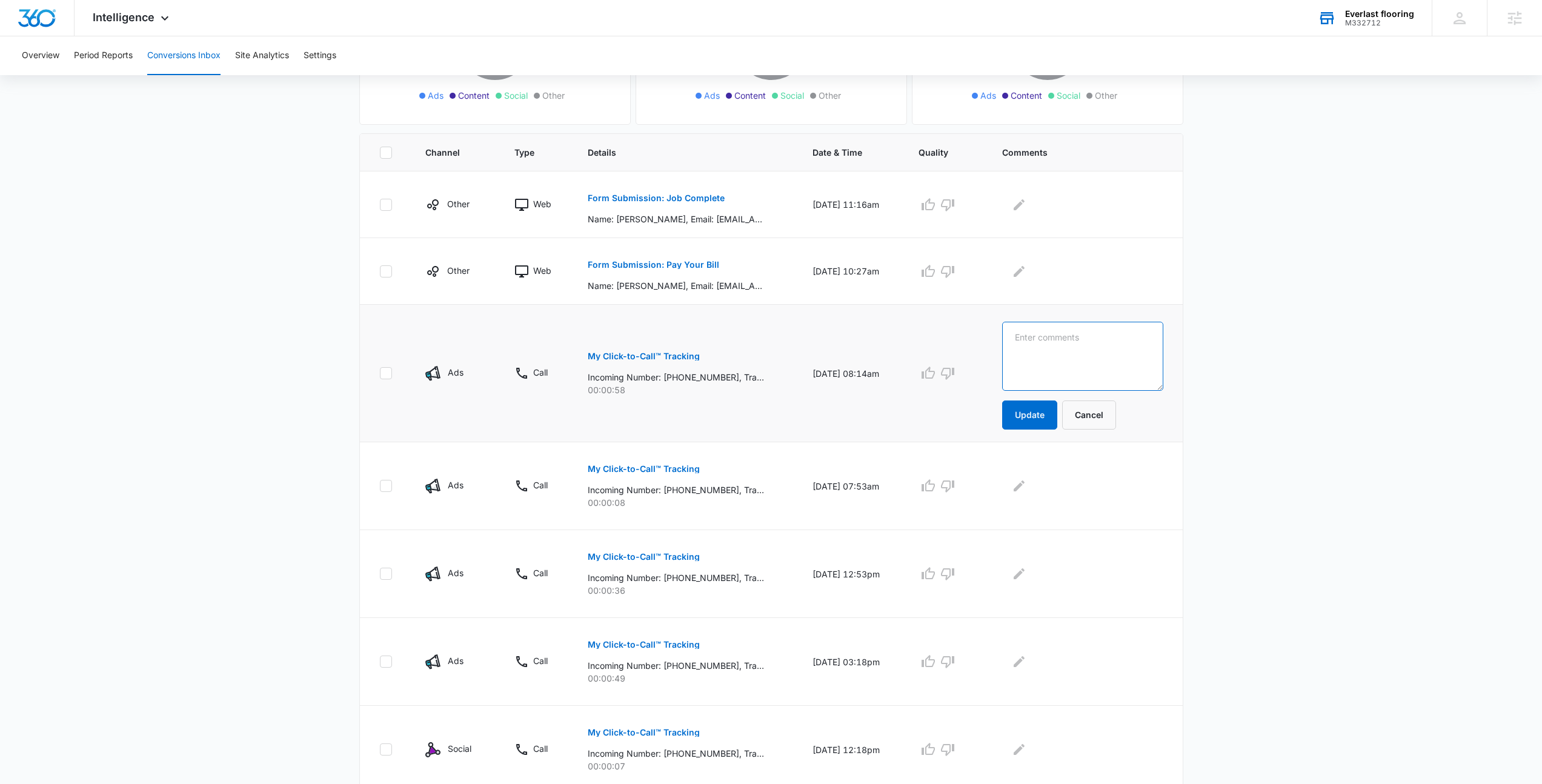
click at [1066, 361] on textarea at bounding box center [1083, 356] width 160 height 69
type textarea "Want's to install Vinyl?"
click at [1058, 409] on button "Update" at bounding box center [1030, 415] width 55 height 29
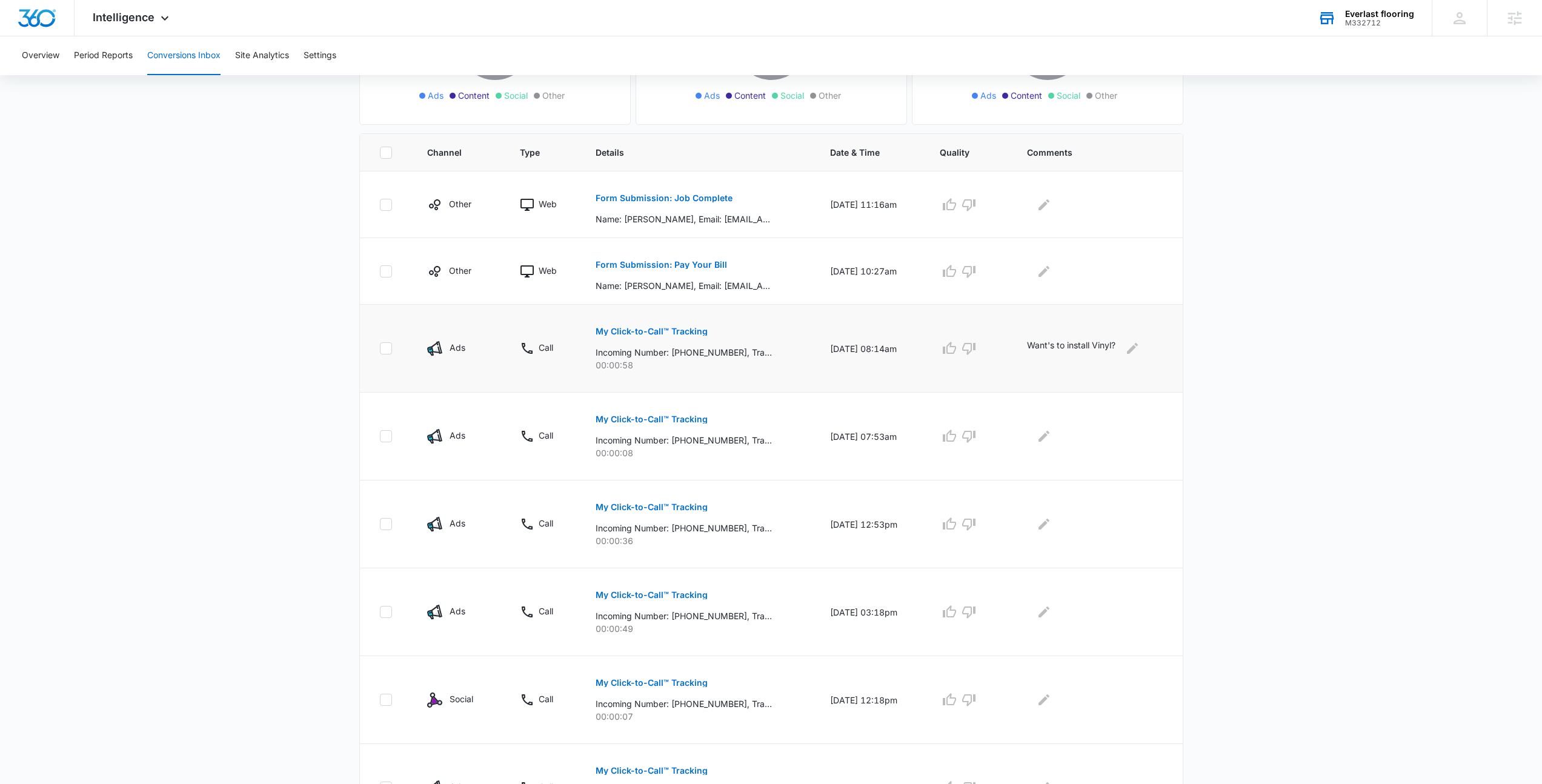
click at [1037, 415] on td at bounding box center [1098, 436] width 171 height 88
click at [634, 503] on p "My Click-to-Call™ Tracking" at bounding box center [651, 507] width 112 height 9
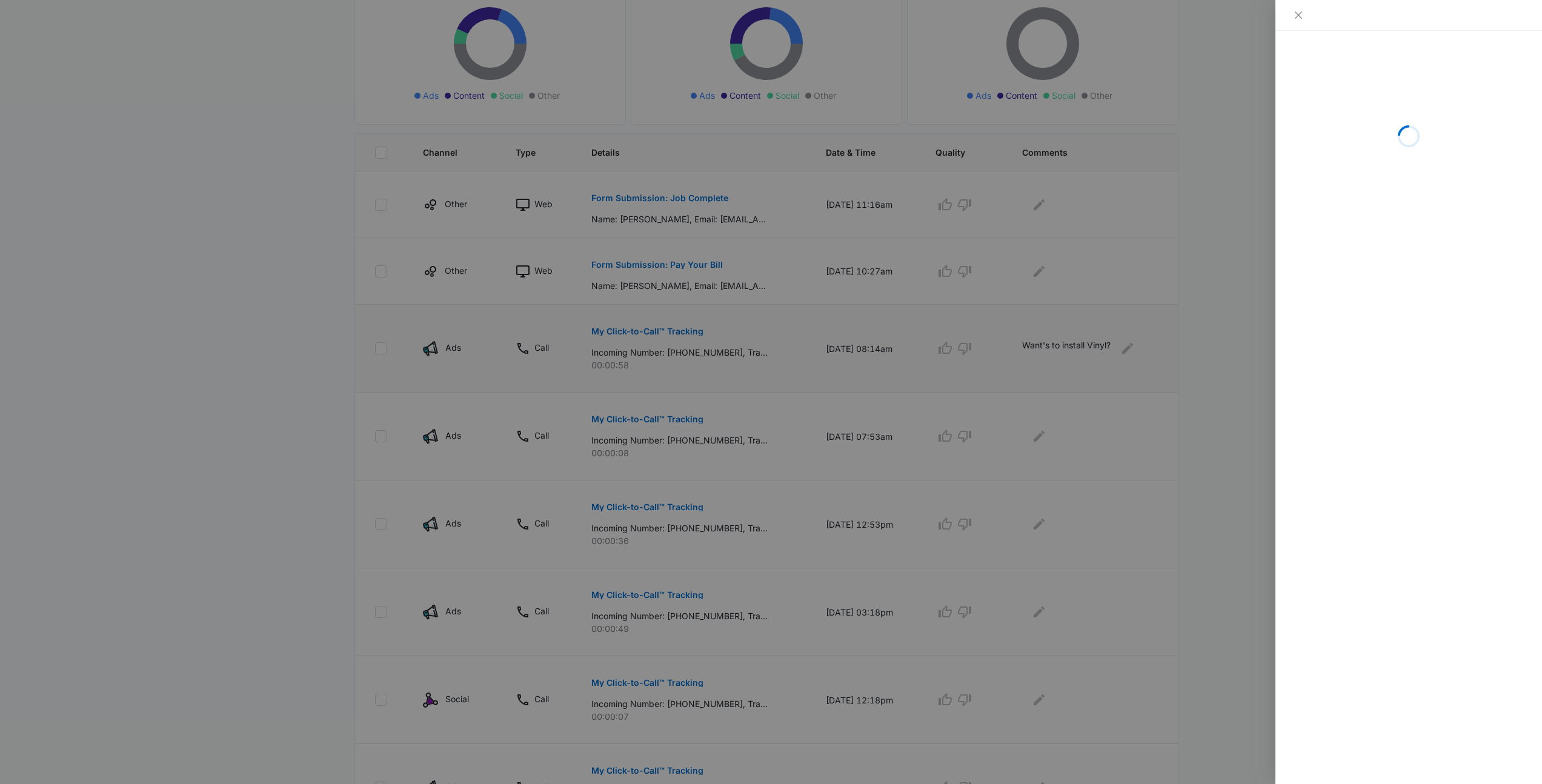
click at [1188, 346] on div at bounding box center [771, 392] width 1542 height 784
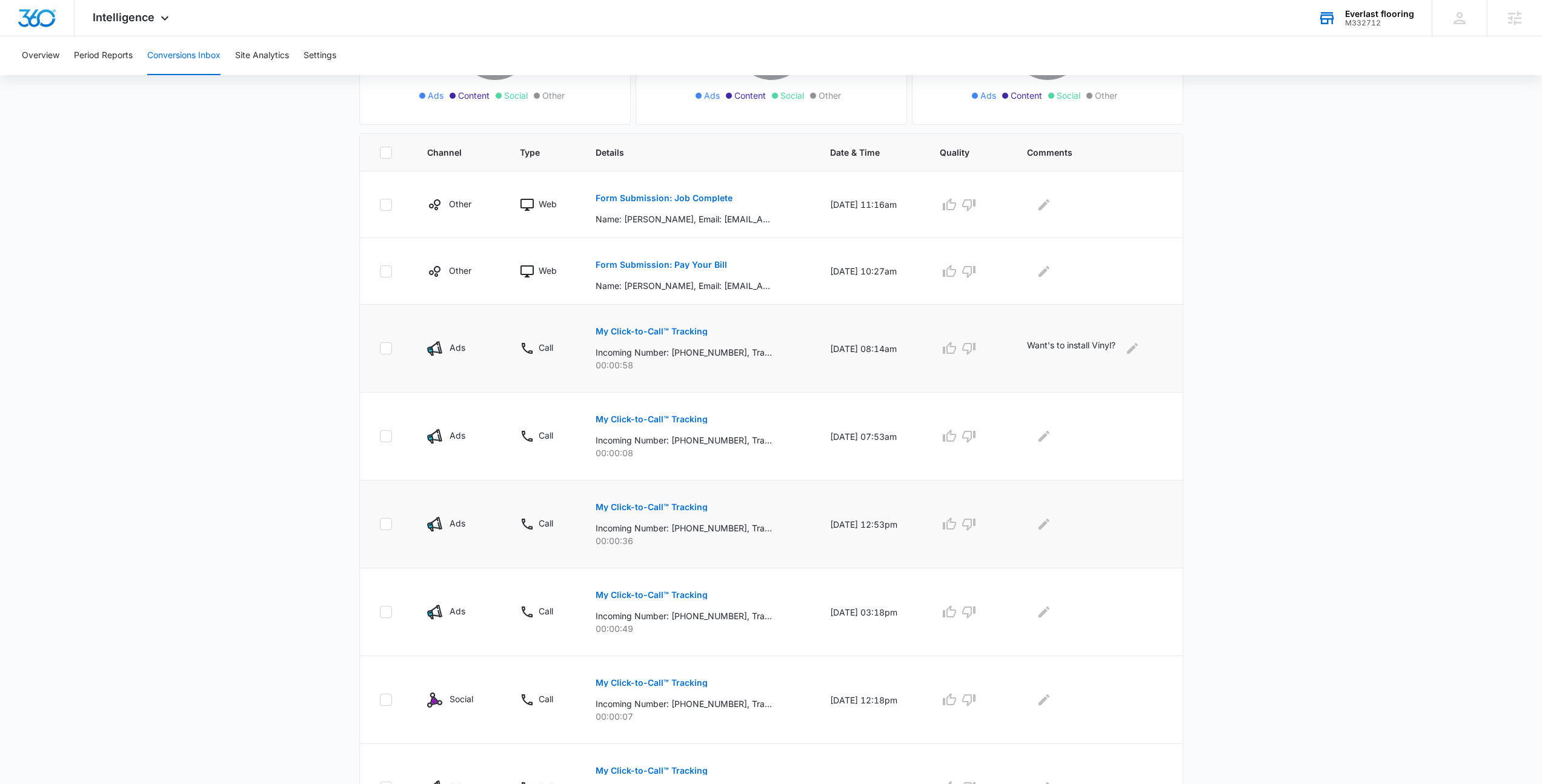
click at [657, 508] on p "My Click-to-Call™ Tracking" at bounding box center [651, 507] width 112 height 9
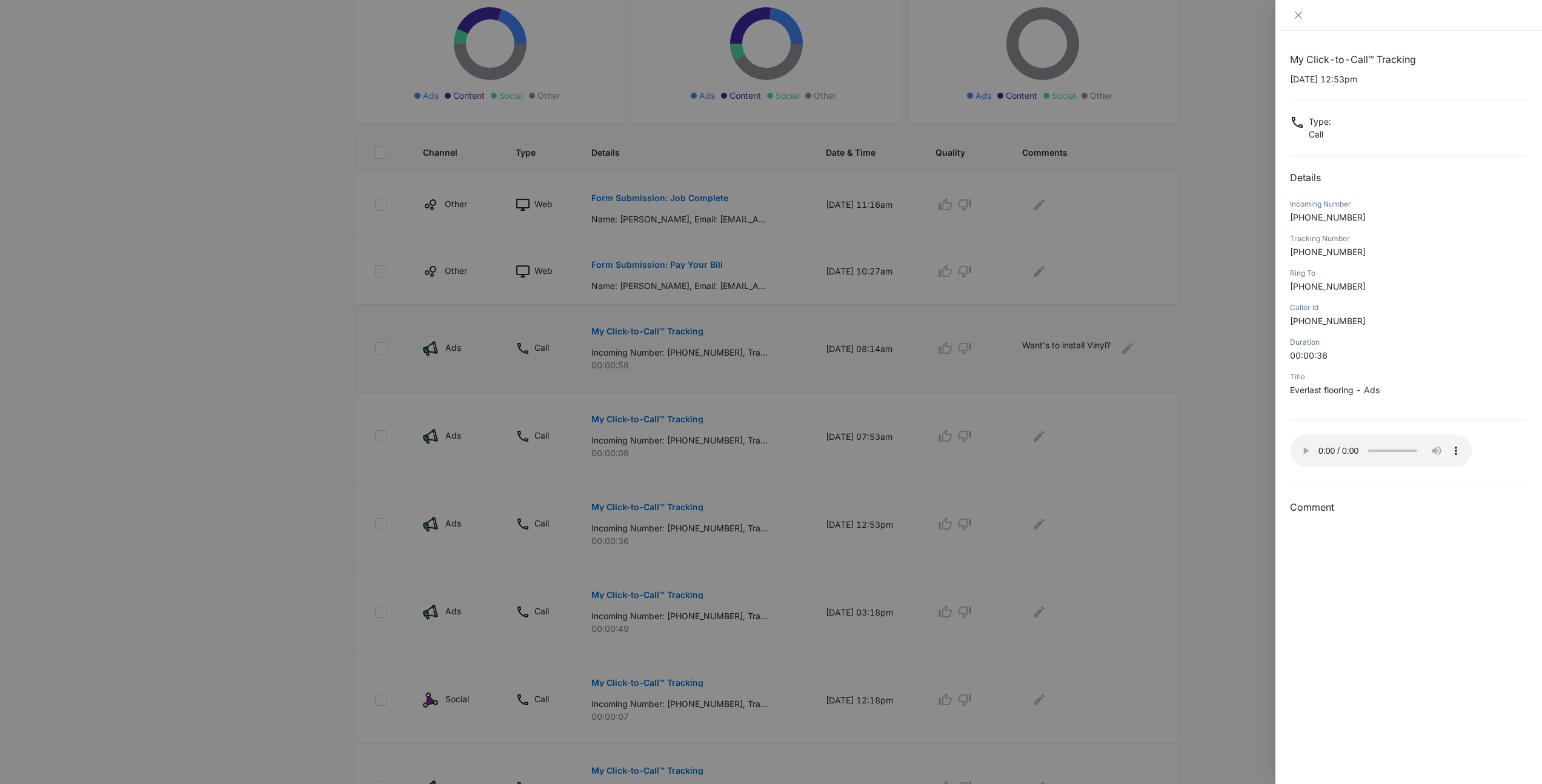
click at [1409, 408] on div "My Click-to-Call™ Tracking 10/01/2025 at 12:53pm Type : Call Details Incoming N…" at bounding box center [1408, 284] width 237 height 463
click at [1407, 392] on p "Everlast flooring - Ads" at bounding box center [1408, 389] width 237 height 12
click at [1405, 421] on div "My Click-to-Call™ Tracking 10/01/2025 at 12:53pm Type : Call Details Incoming N…" at bounding box center [1408, 284] width 237 height 463
click at [1147, 457] on div at bounding box center [771, 392] width 1542 height 784
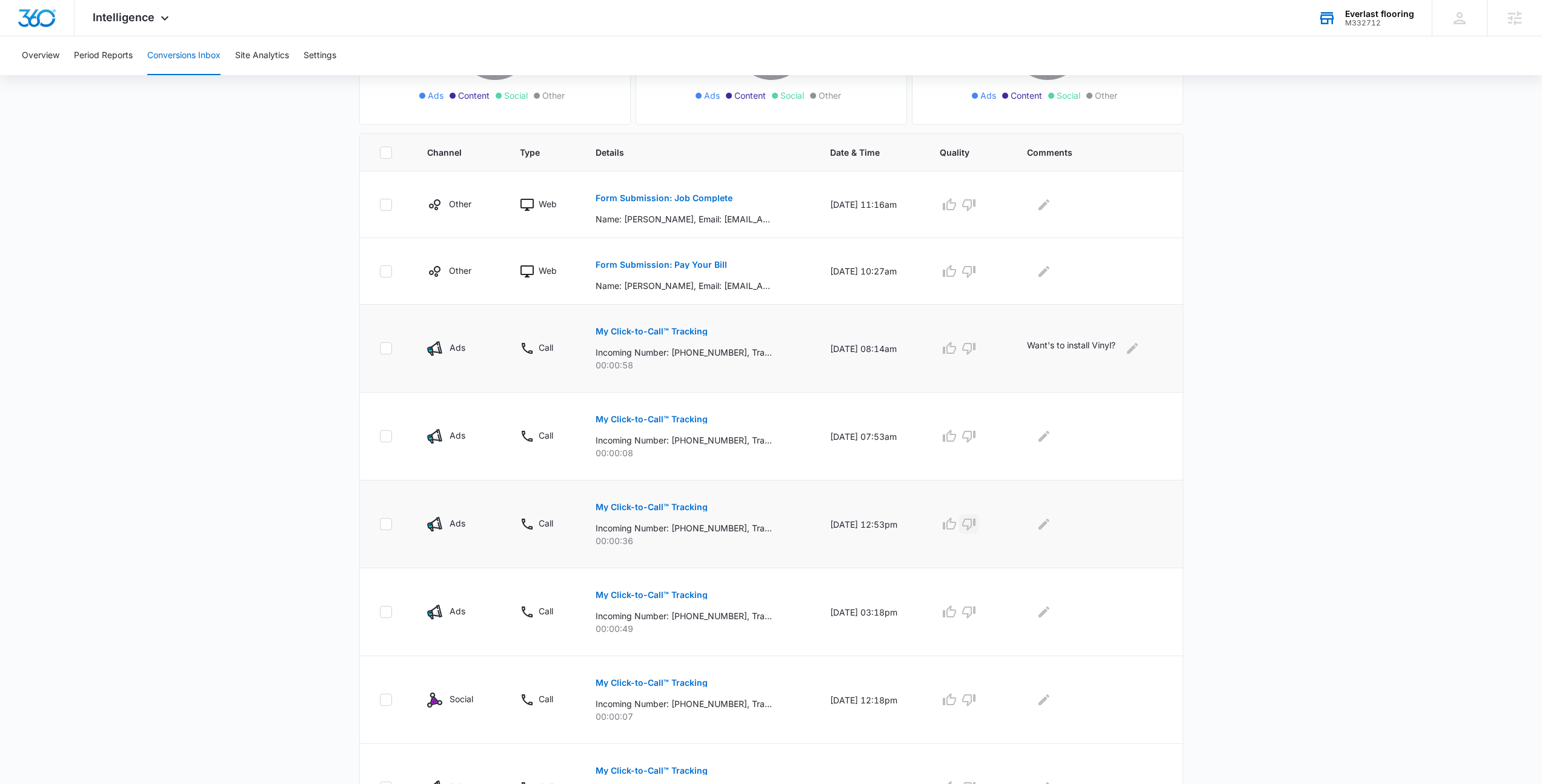
click at [974, 527] on icon "button" at bounding box center [969, 524] width 15 height 15
click at [1047, 525] on icon "Edit Comments" at bounding box center [1044, 524] width 11 height 11
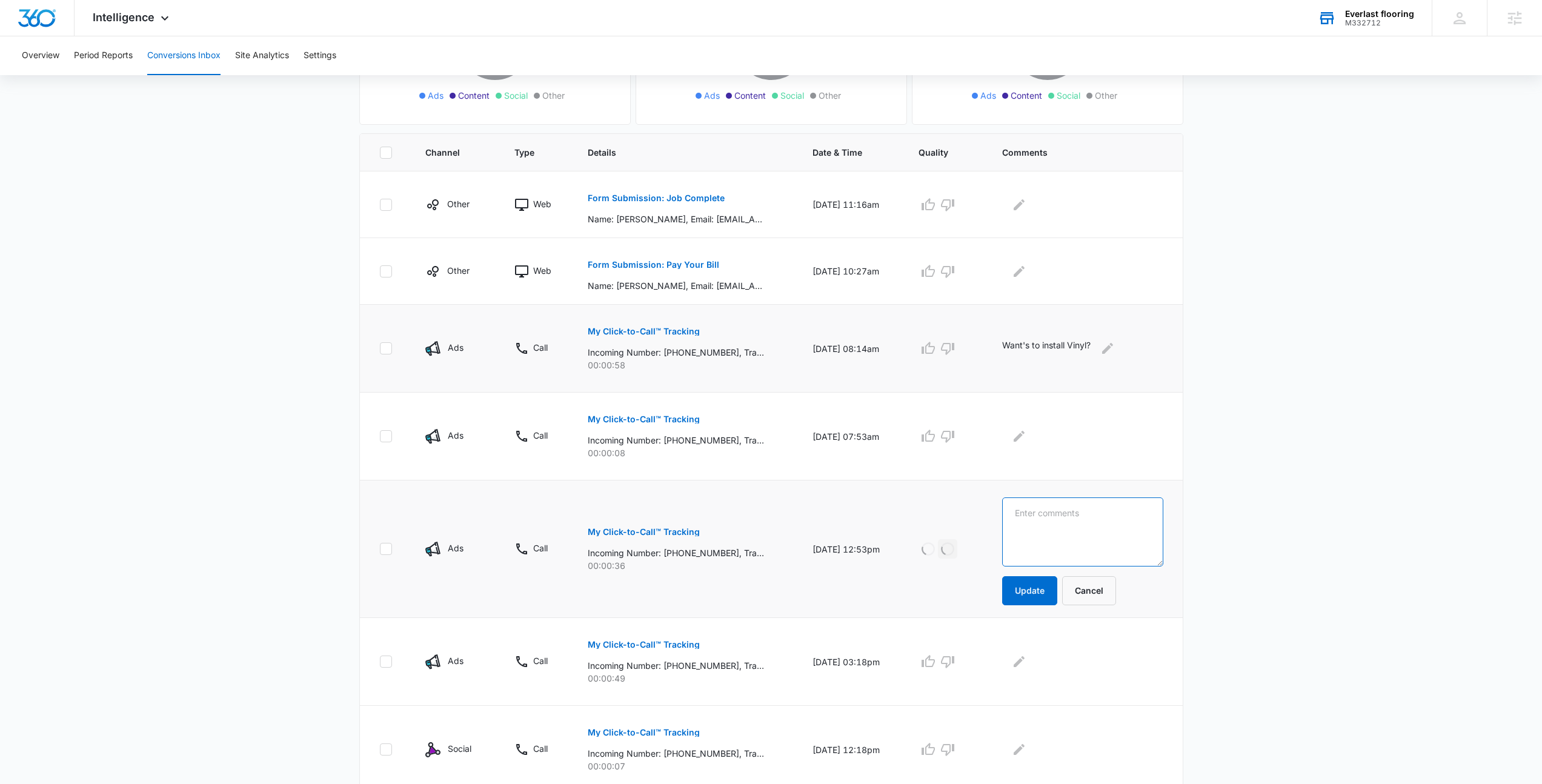
click at [1064, 547] on textarea at bounding box center [1083, 532] width 160 height 69
type textarea "Looking for glue?"
click at [1051, 594] on button "Update" at bounding box center [1030, 591] width 55 height 29
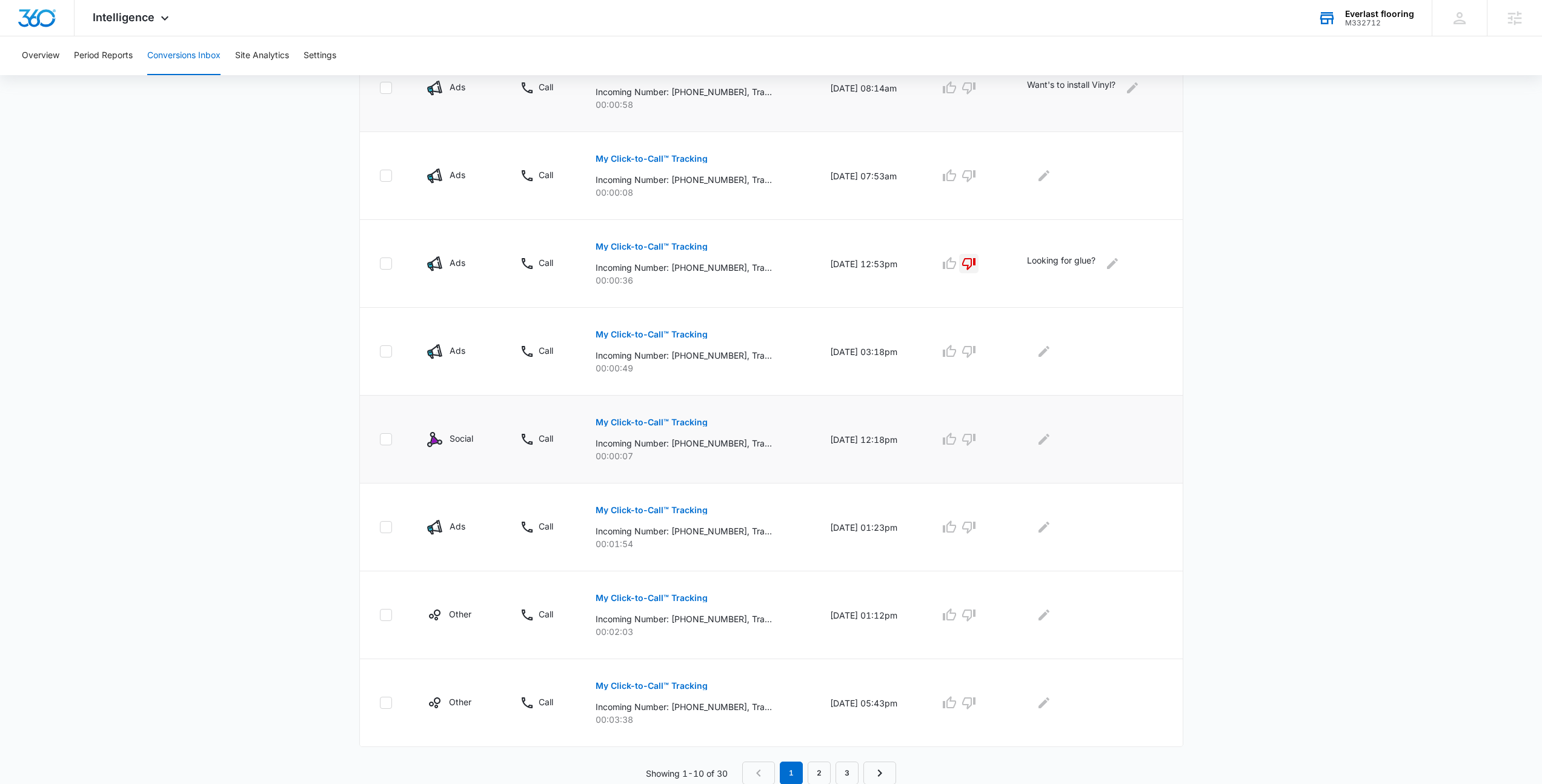
scroll to position [471, 0]
click at [660, 508] on p "My Click-to-Call™ Tracking" at bounding box center [651, 510] width 112 height 9
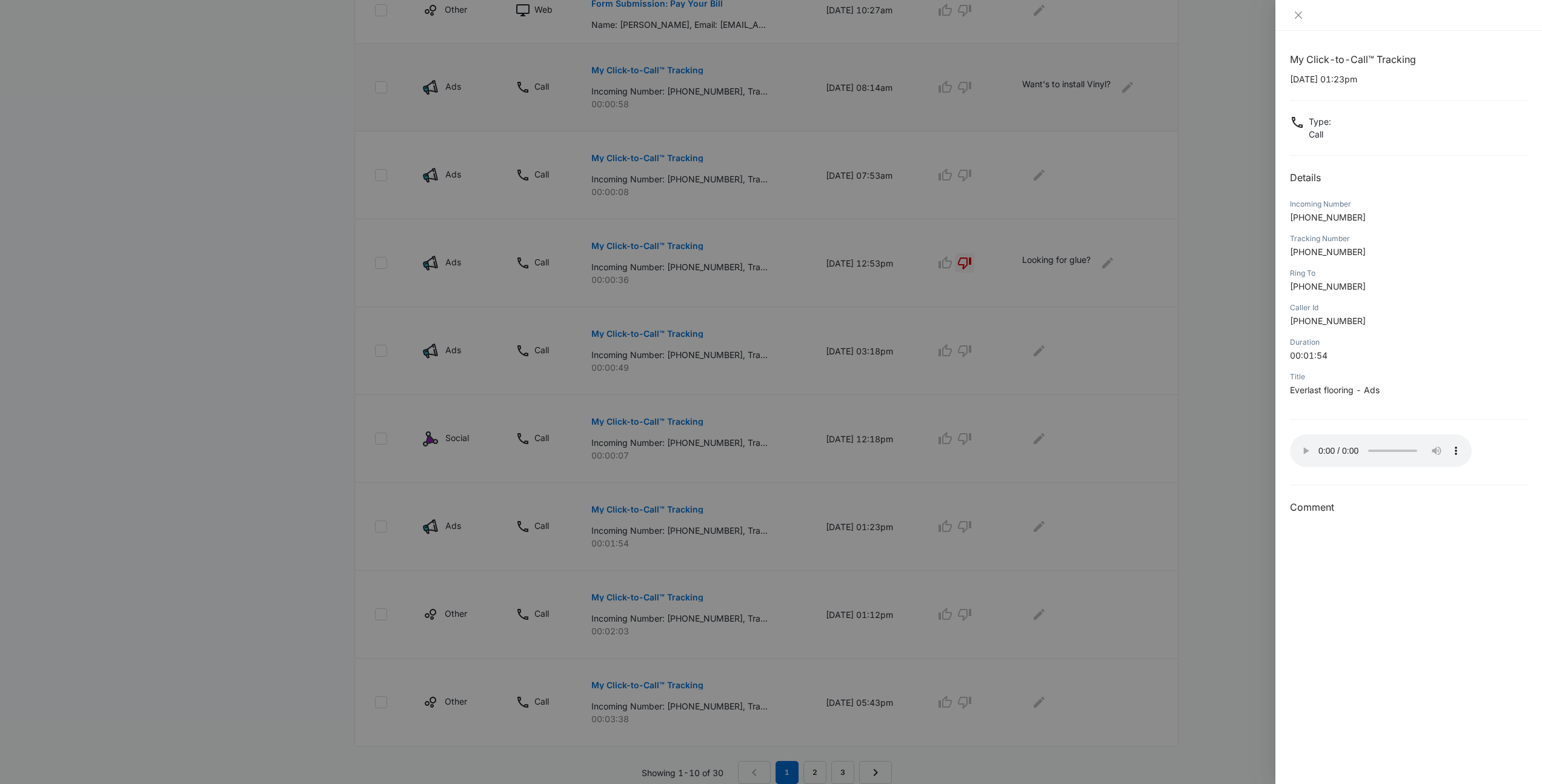
click at [340, 141] on div at bounding box center [771, 392] width 1542 height 784
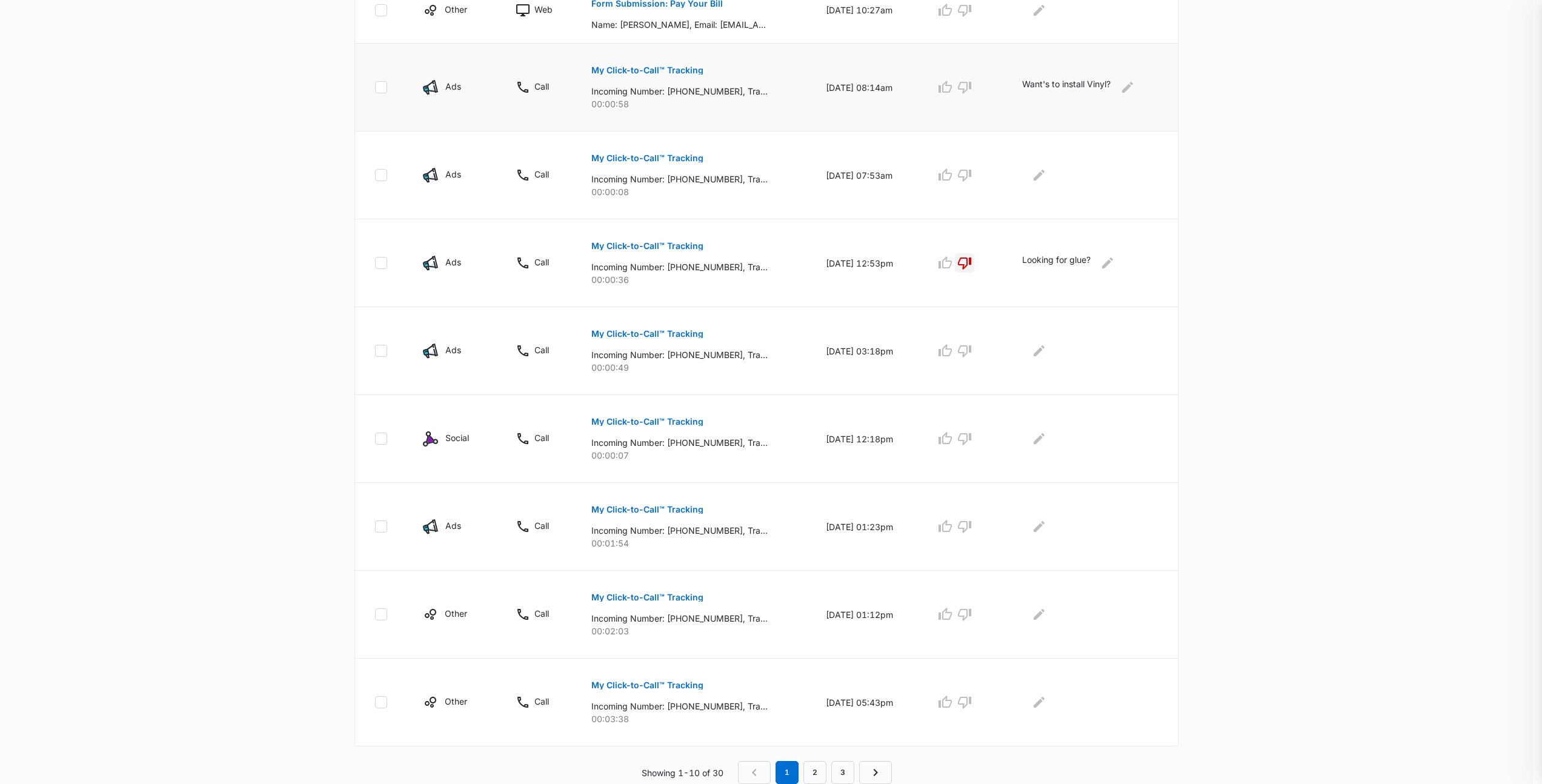
scroll to position [0, 0]
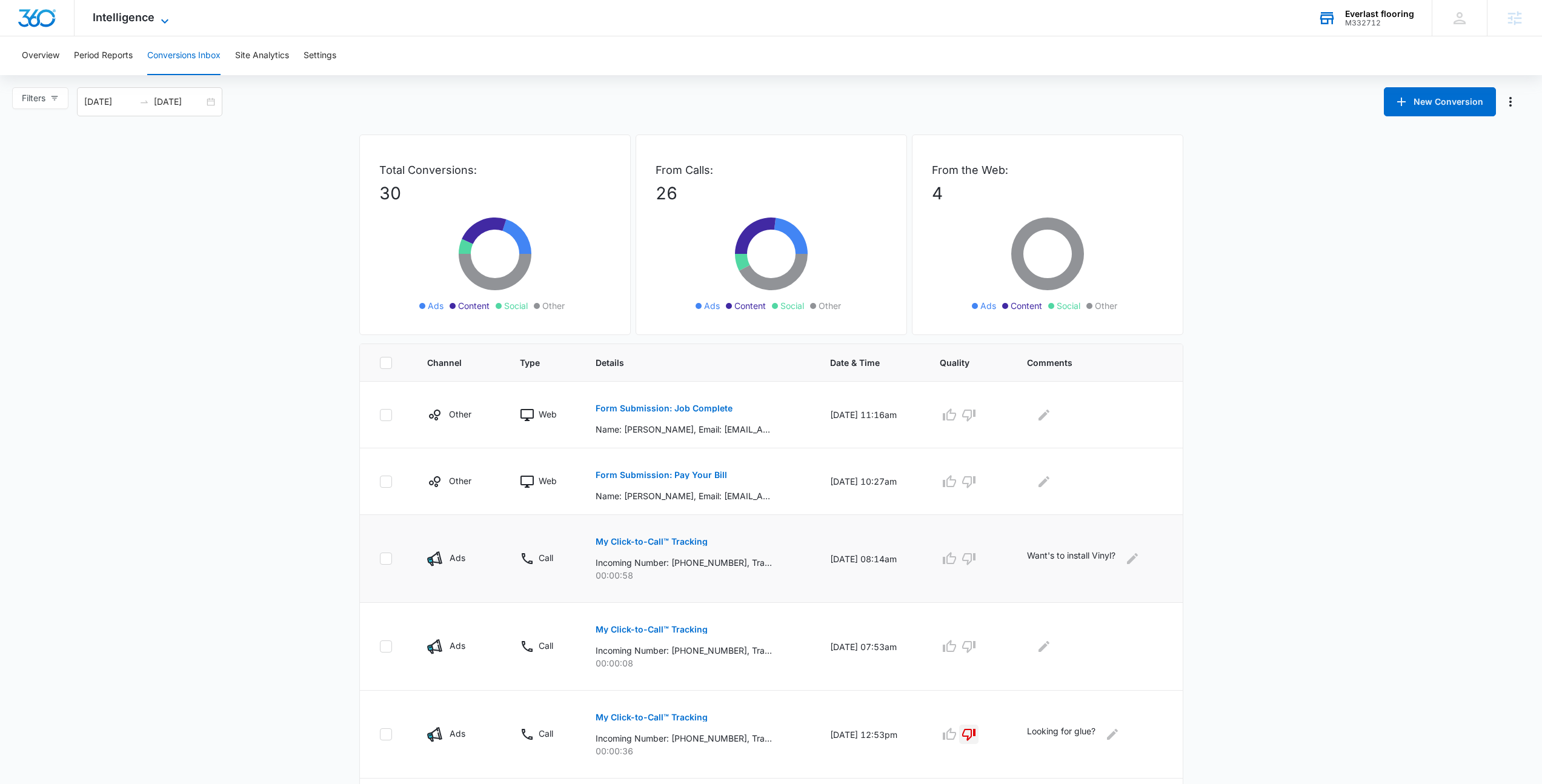
click at [127, 11] on span "Intelligence" at bounding box center [123, 17] width 62 height 12
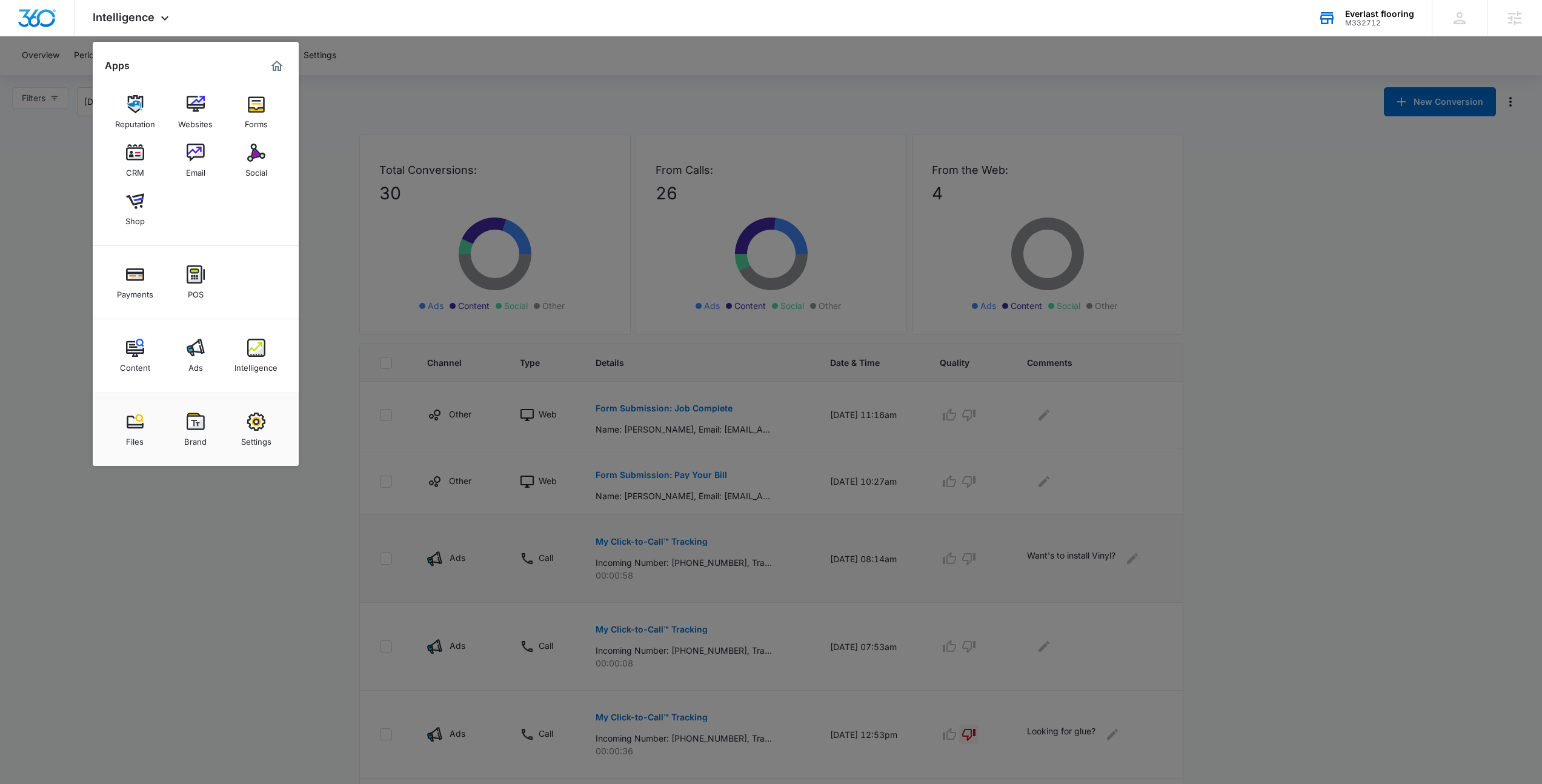
drag, startPoint x: 603, startPoint y: 74, endPoint x: 593, endPoint y: 33, distance: 42.2
click at [603, 75] on div at bounding box center [771, 392] width 1542 height 784
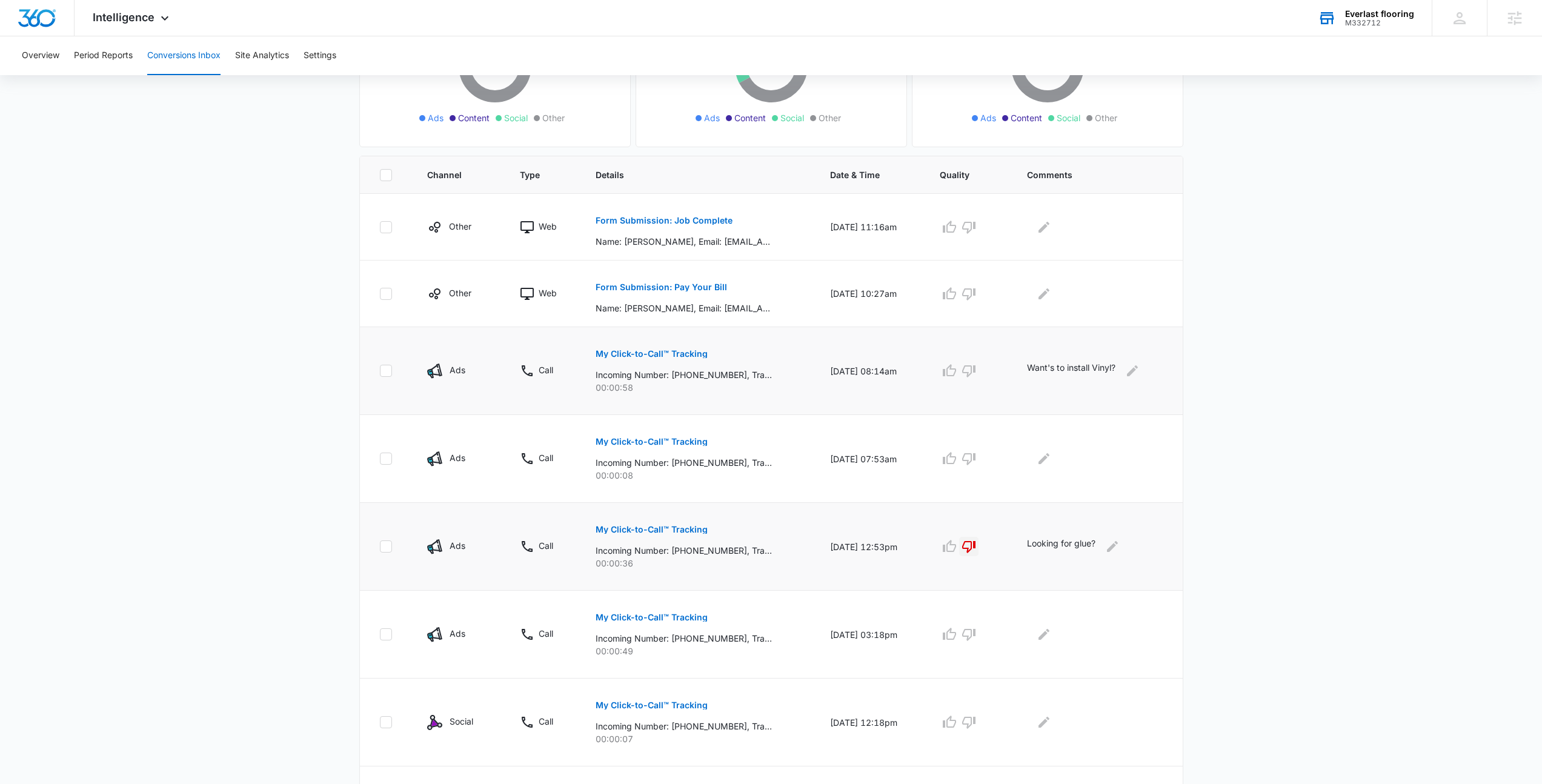
scroll to position [471, 0]
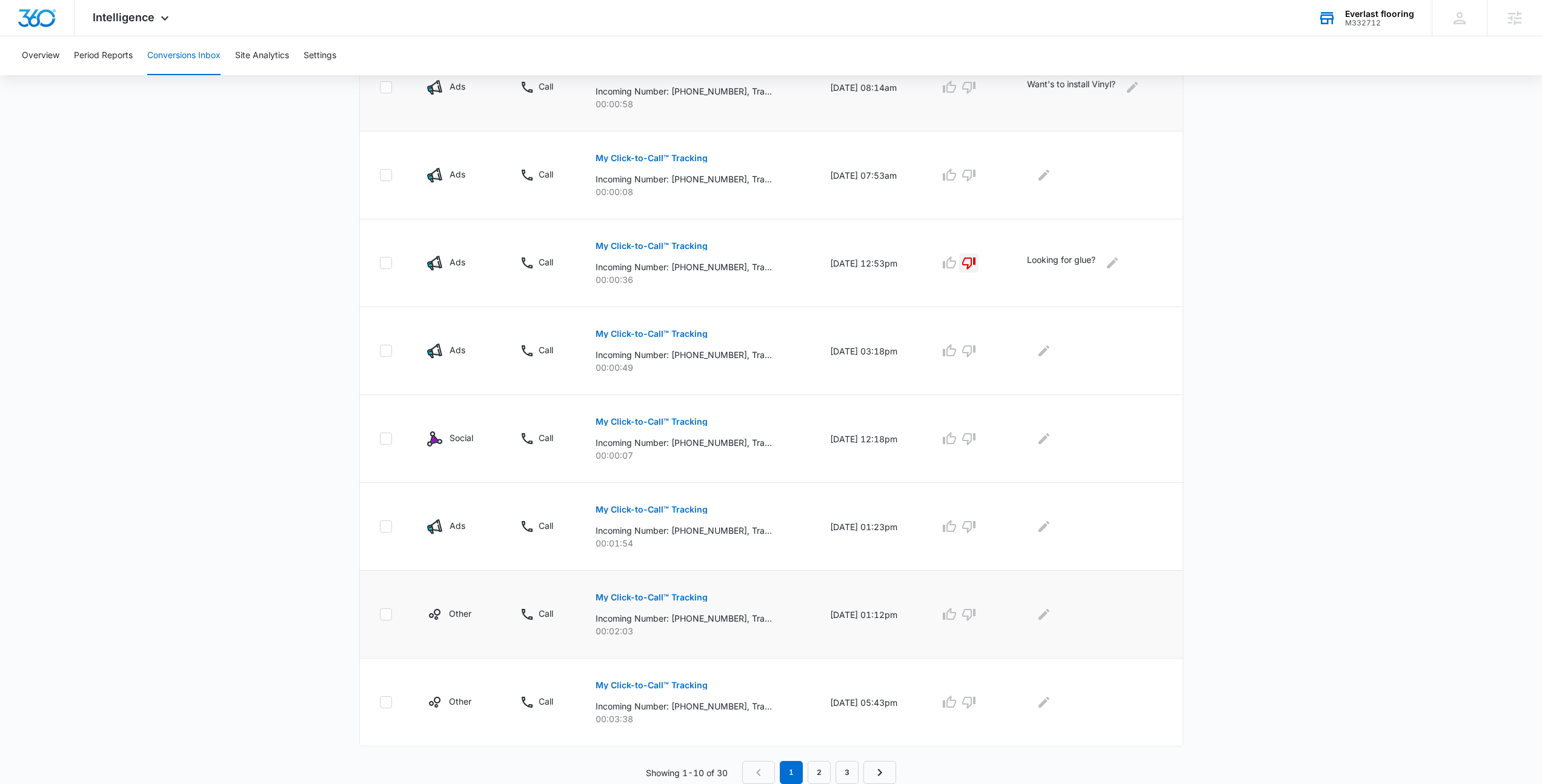
click at [631, 595] on p "My Click-to-Call™ Tracking" at bounding box center [651, 597] width 112 height 9
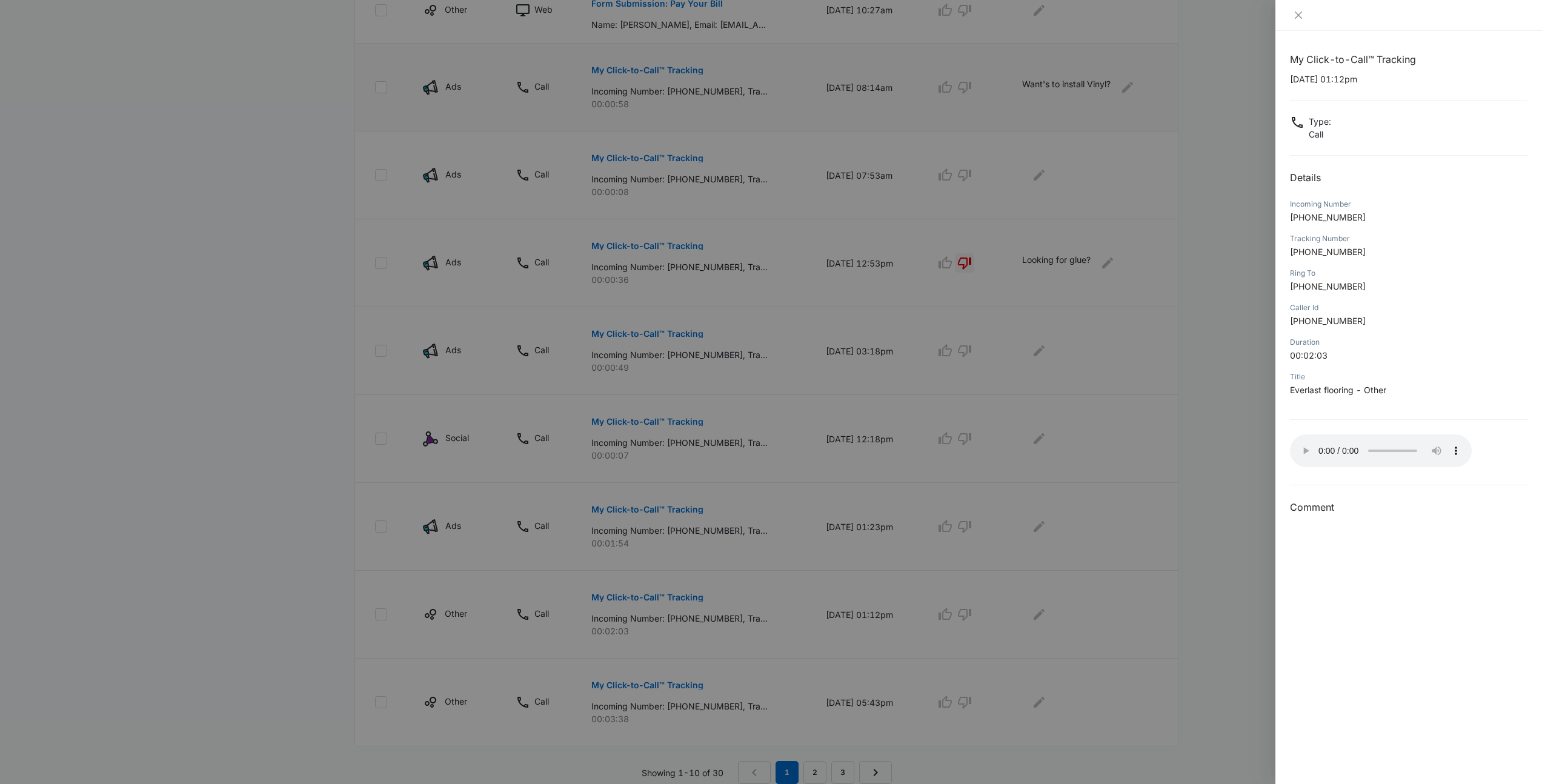
drag, startPoint x: 1108, startPoint y: 597, endPoint x: 1098, endPoint y: 597, distance: 10.0
click at [1109, 597] on div at bounding box center [771, 392] width 1542 height 784
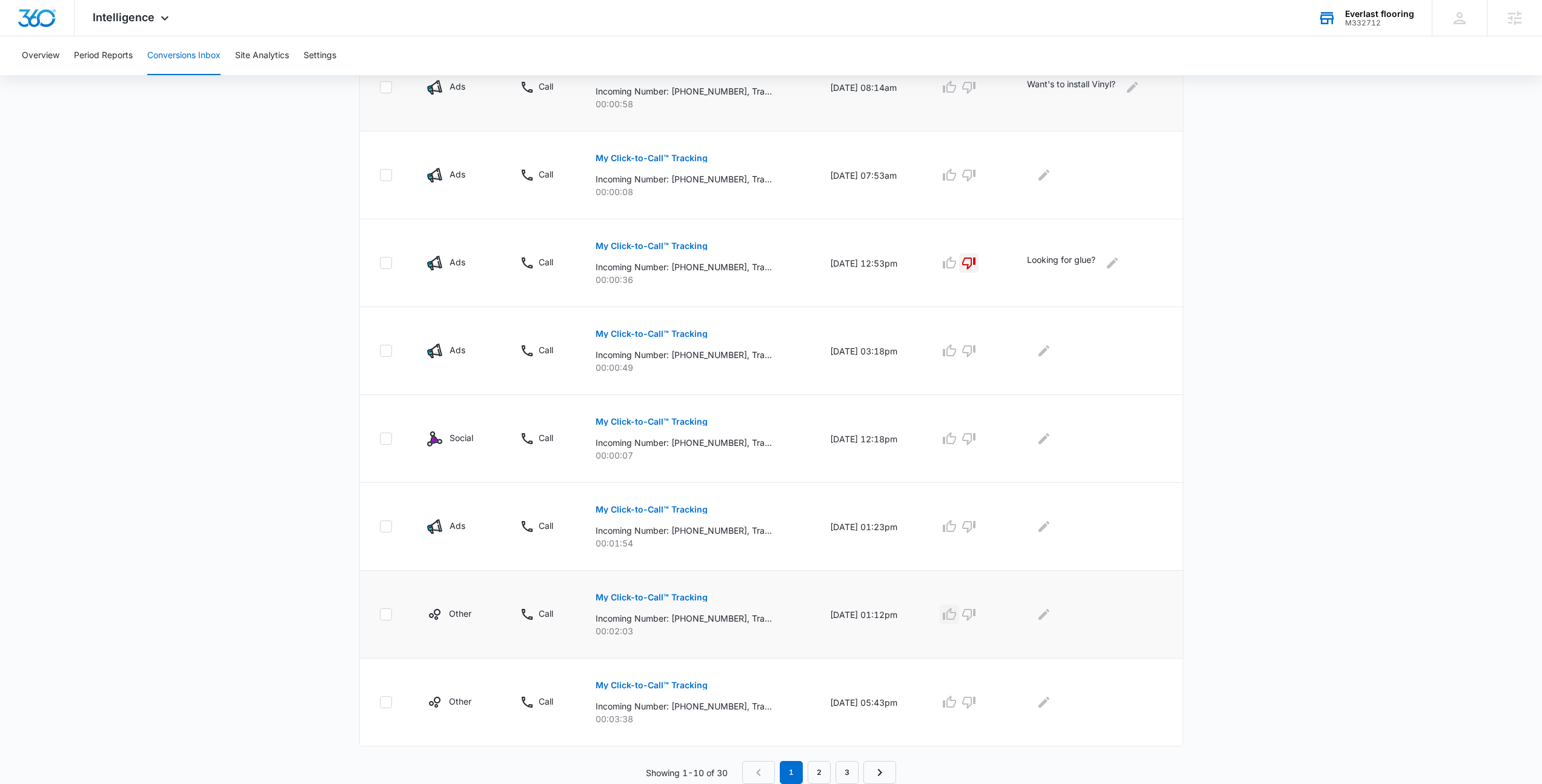
click at [953, 616] on icon "button" at bounding box center [950, 614] width 15 height 15
click at [1050, 615] on icon "Edit Comments" at bounding box center [1044, 614] width 15 height 15
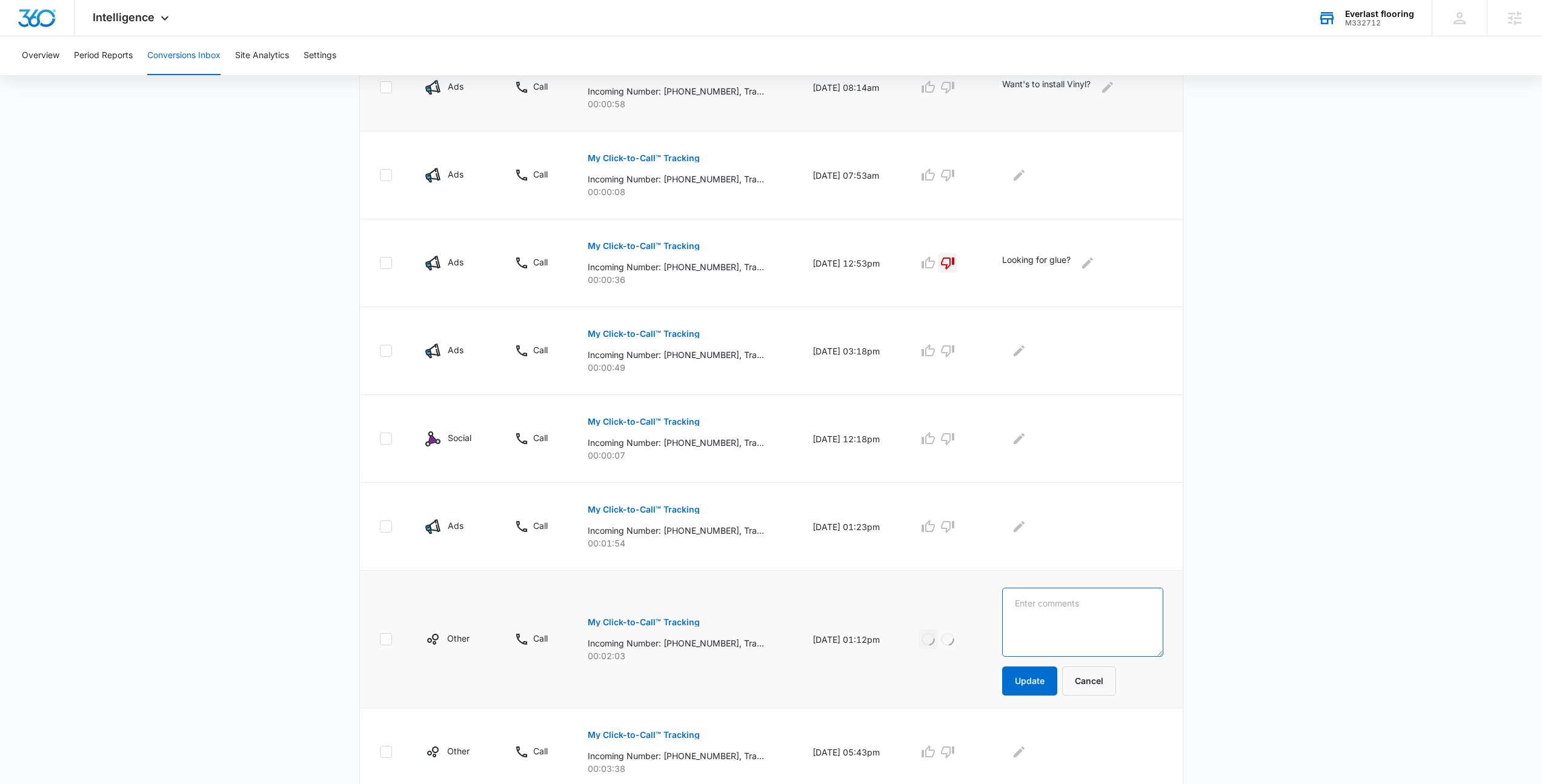
click at [1089, 608] on textarea at bounding box center [1083, 622] width 160 height 69
type textarea "Looking for a quote on carpet and tile work"
click at [1037, 676] on button "Update" at bounding box center [1030, 681] width 55 height 29
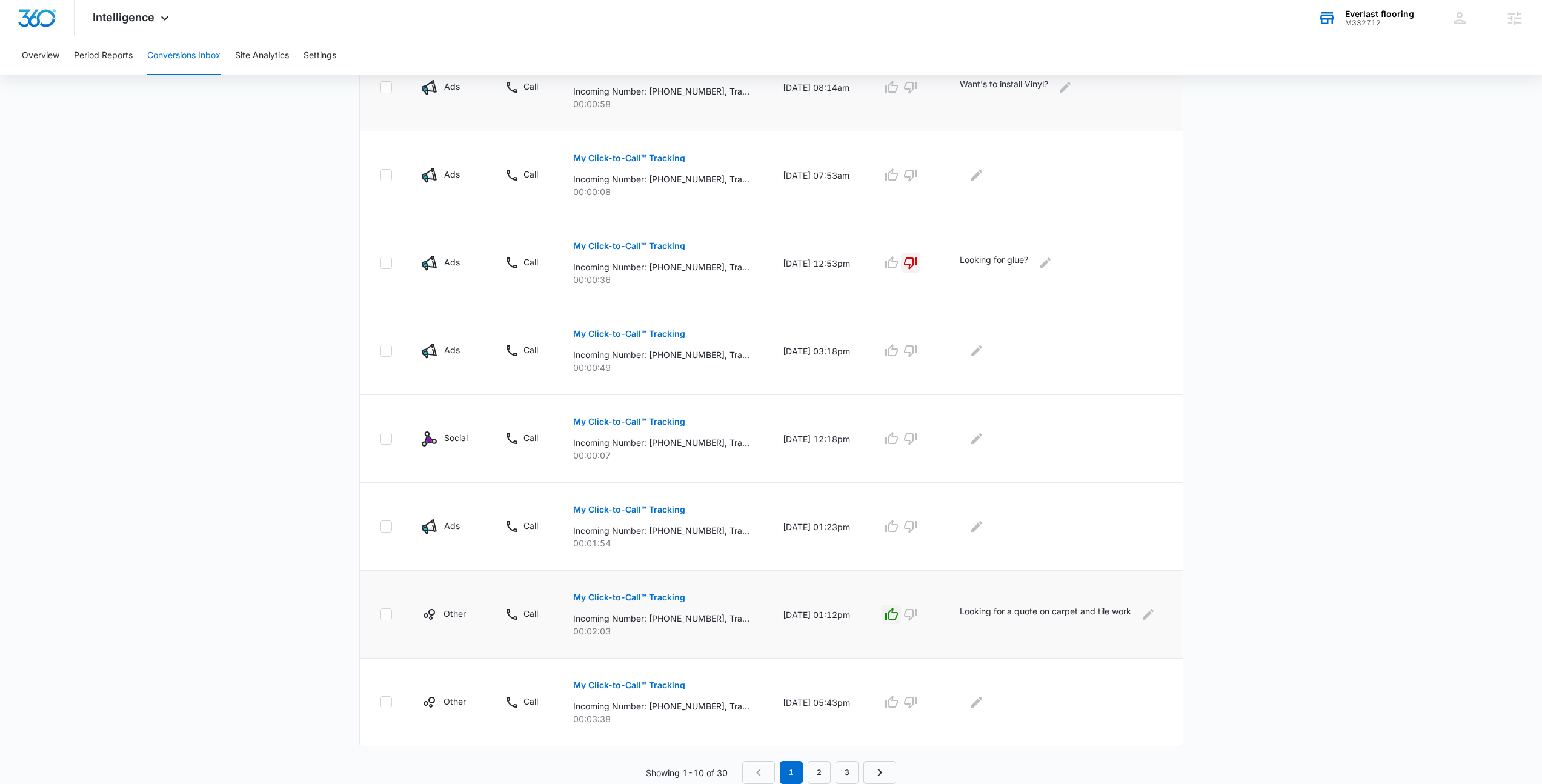
click at [634, 600] on p "My Click-to-Call™ Tracking" at bounding box center [629, 597] width 112 height 9
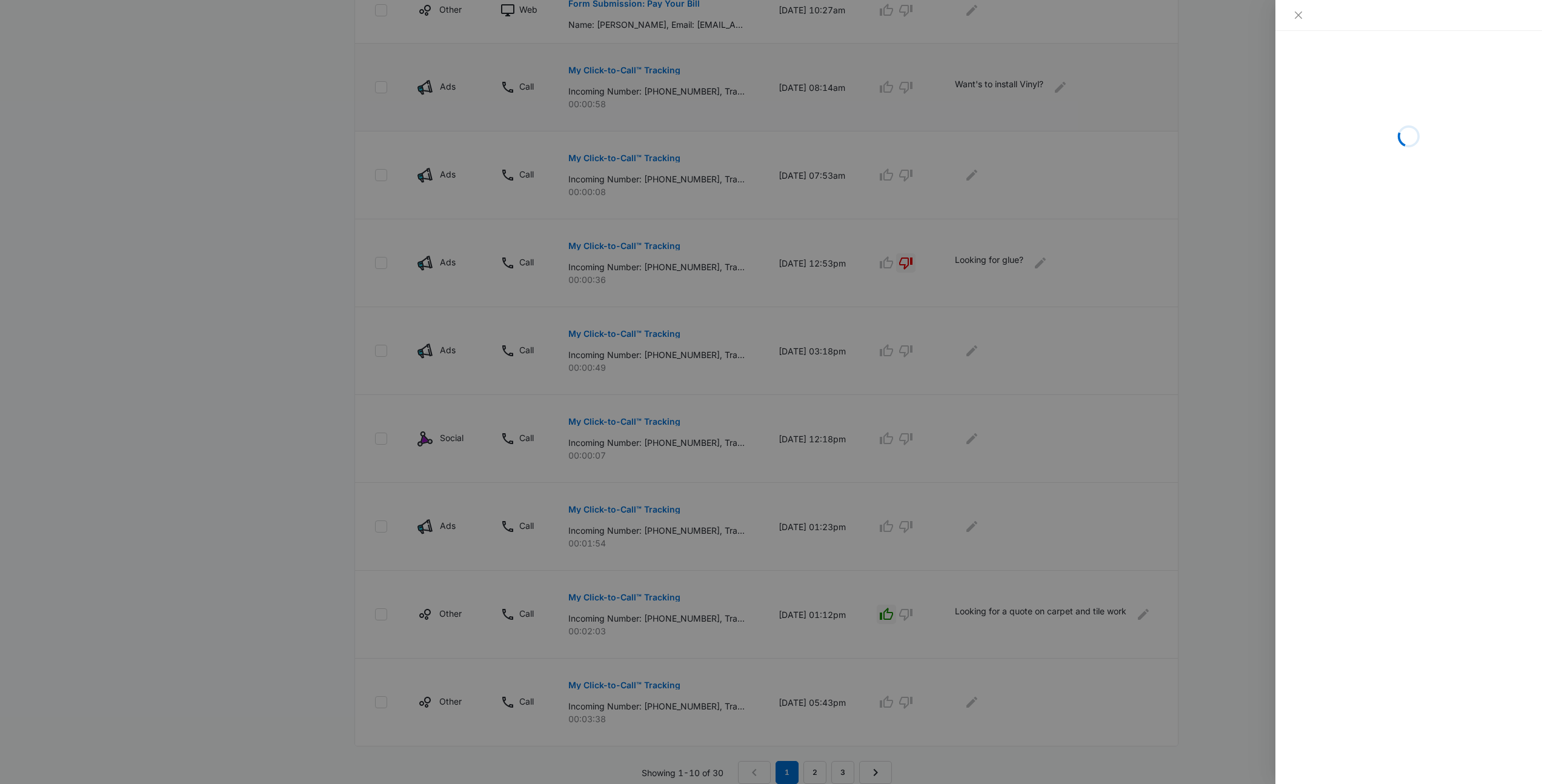
scroll to position [469, 0]
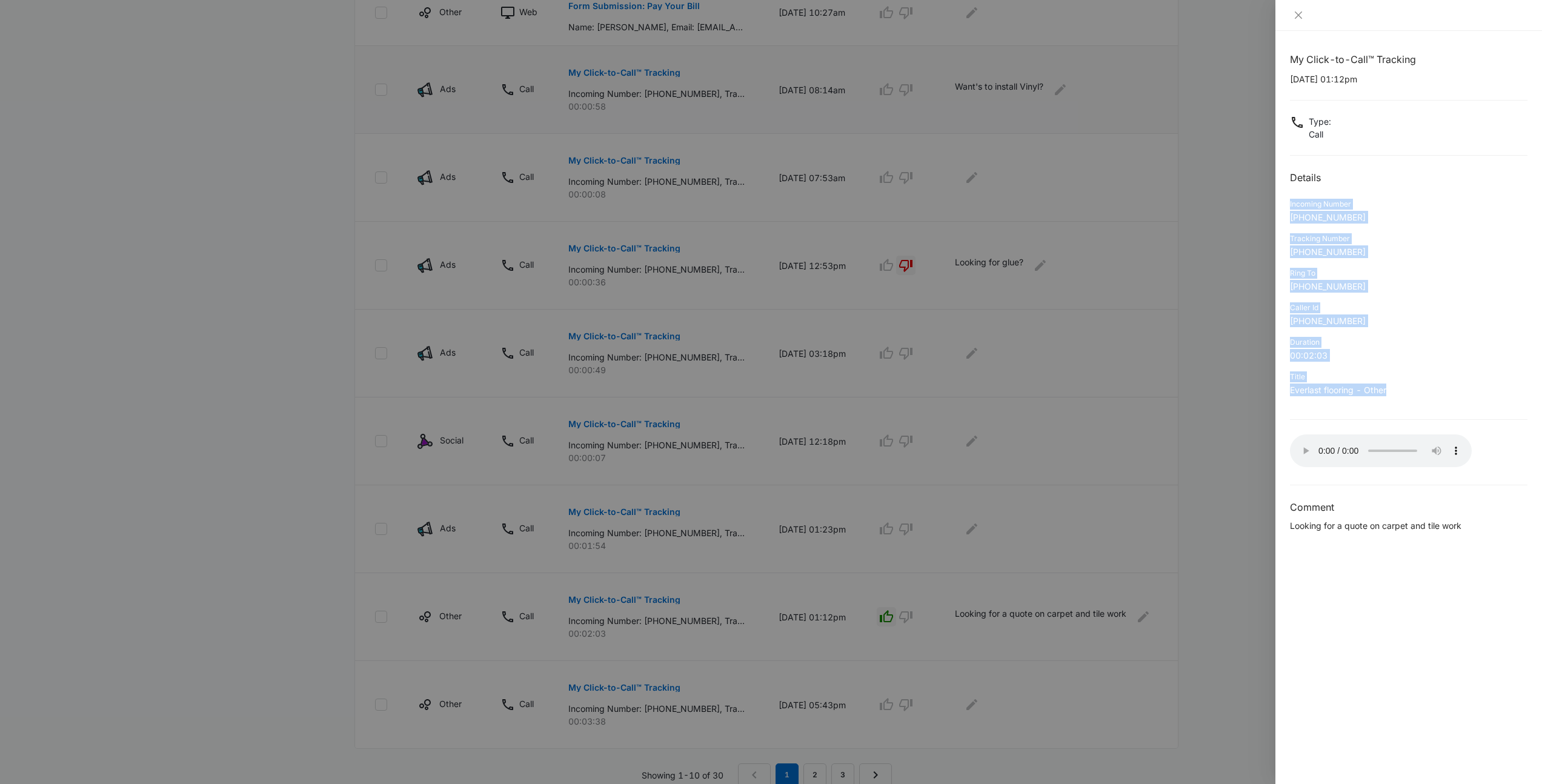
drag, startPoint x: 1396, startPoint y: 395, endPoint x: 1280, endPoint y: 192, distance: 233.8
click at [1280, 192] on div "My Click-to-Call™ Tracking 09/27/2025 at 01:12pm Type : Call Details Incoming N…" at bounding box center [1408, 407] width 267 height 753
drag, startPoint x: 1280, startPoint y: 192, endPoint x: 1408, endPoint y: 386, distance: 232.4
click at [1408, 386] on div "My Click-to-Call™ Tracking 09/27/2025 at 01:12pm Type : Call Details Incoming N…" at bounding box center [1408, 407] width 267 height 753
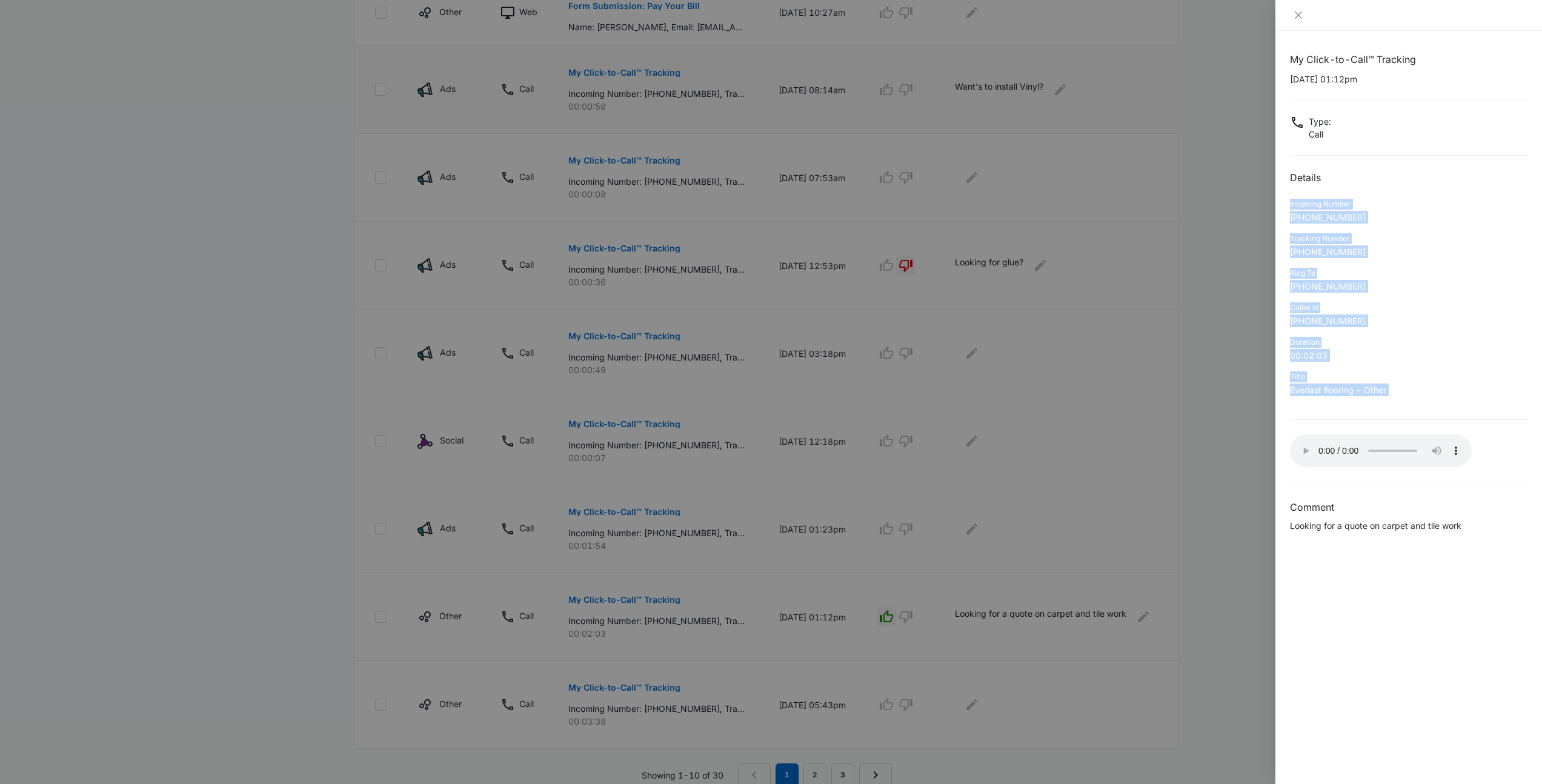
click at [1408, 386] on p "Everlast flooring - Other" at bounding box center [1408, 389] width 237 height 12
drag, startPoint x: 1408, startPoint y: 386, endPoint x: 1281, endPoint y: 168, distance: 252.3
click at [1281, 168] on div "My Click-to-Call™ Tracking 09/27/2025 at 01:12pm Type : Call Details Incoming N…" at bounding box center [1408, 407] width 267 height 753
click at [1399, 397] on div "Title Everlast flooring - Other" at bounding box center [1408, 387] width 237 height 35
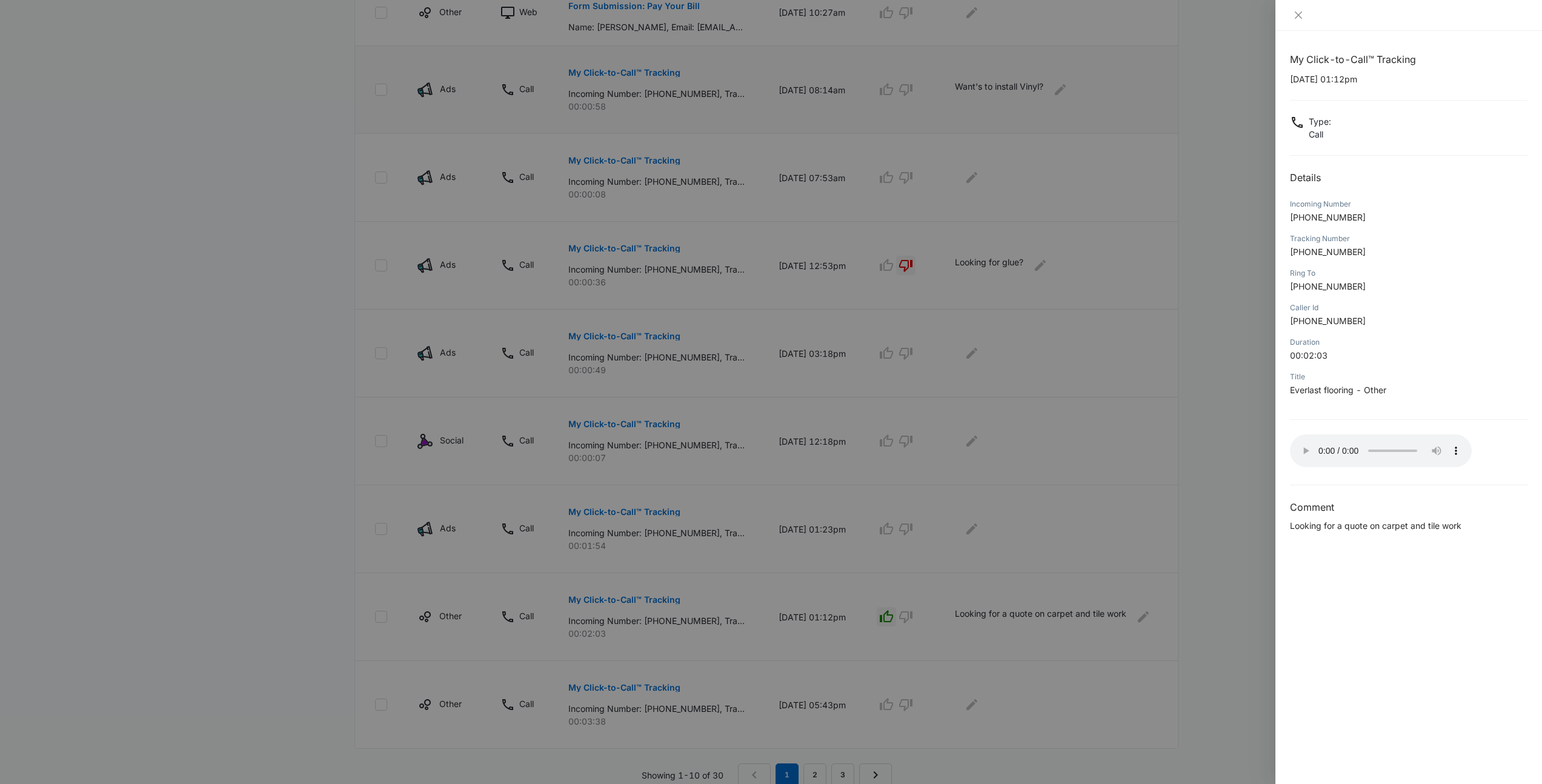
click at [1258, 403] on div at bounding box center [771, 392] width 1542 height 784
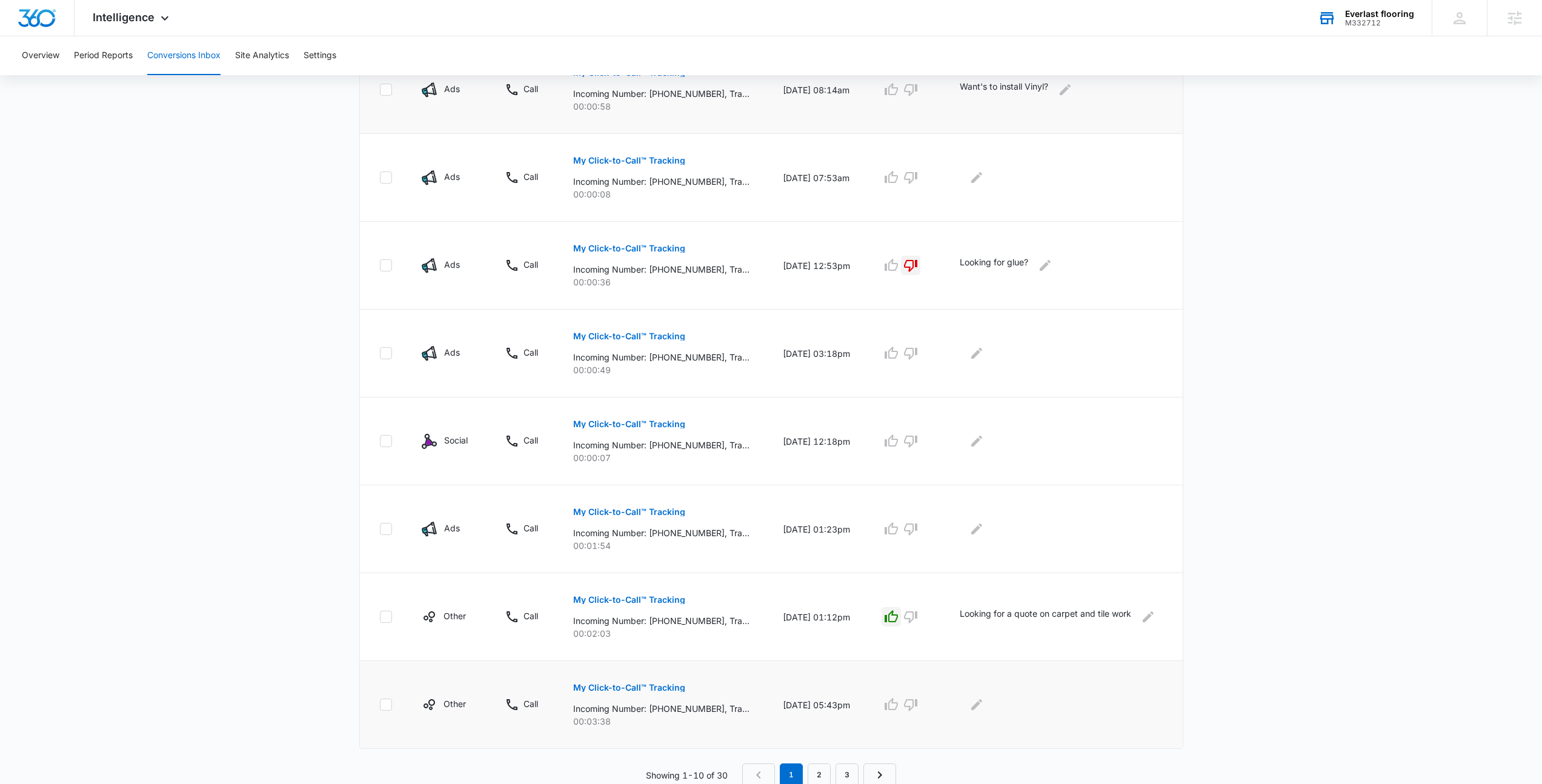
click at [610, 690] on p "My Click-to-Call™ Tracking" at bounding box center [629, 688] width 112 height 9
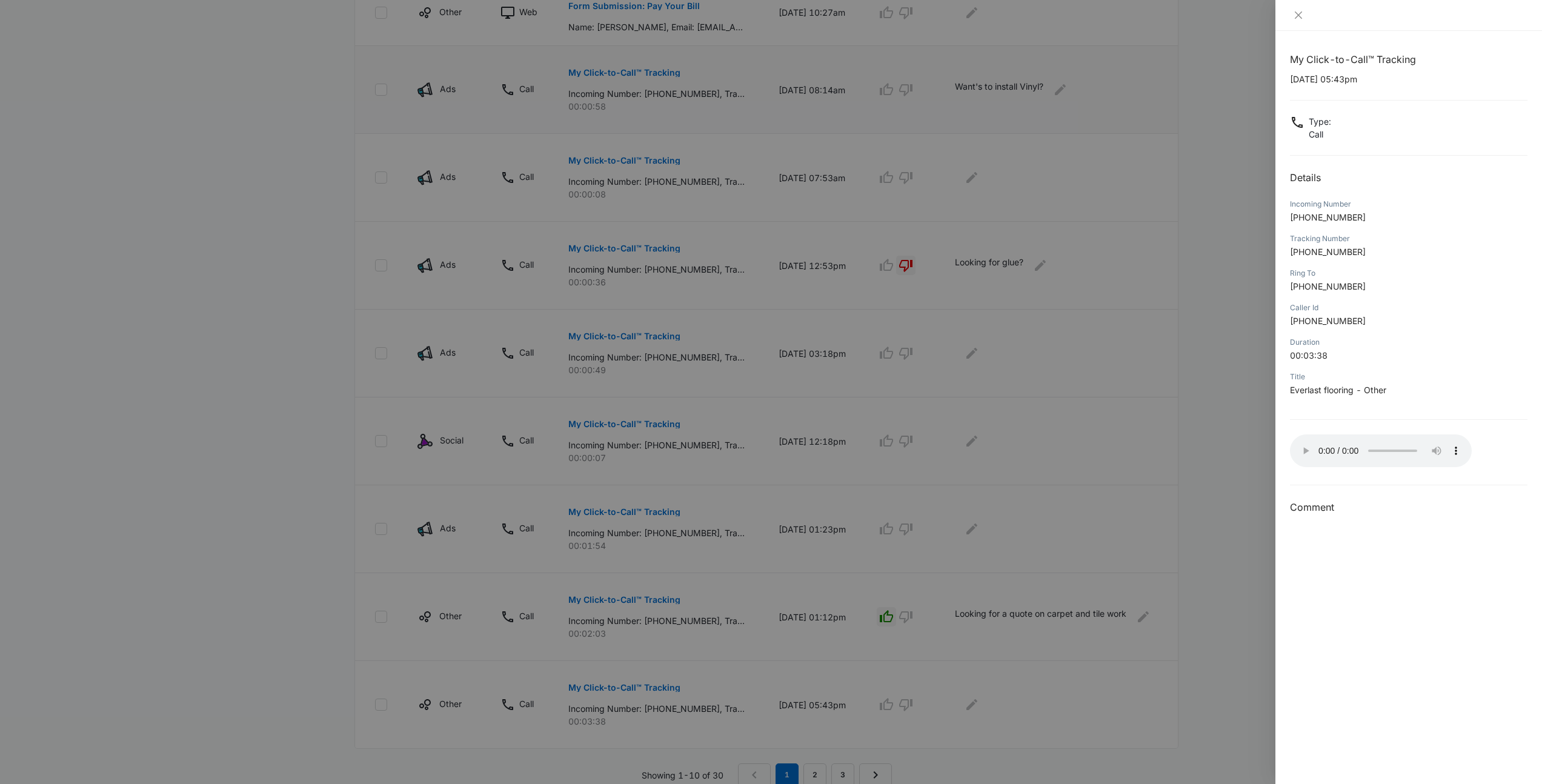
click at [1288, 413] on div "My Click-to-Call™ Tracking 09/26/2025 at 05:43pm Type : Call Details Incoming N…" at bounding box center [1408, 407] width 267 height 753
click at [1378, 420] on div "My Click-to-Call™ Tracking 09/26/2025 at 05:43pm Type : Call Details Incoming N…" at bounding box center [1408, 284] width 237 height 463
drag, startPoint x: 1367, startPoint y: 415, endPoint x: 1286, endPoint y: 162, distance: 265.7
click at [1286, 162] on div "My Click-to-Call™ Tracking 09/26/2025 at 05:43pm Type : Call Details Incoming N…" at bounding box center [1408, 407] width 267 height 753
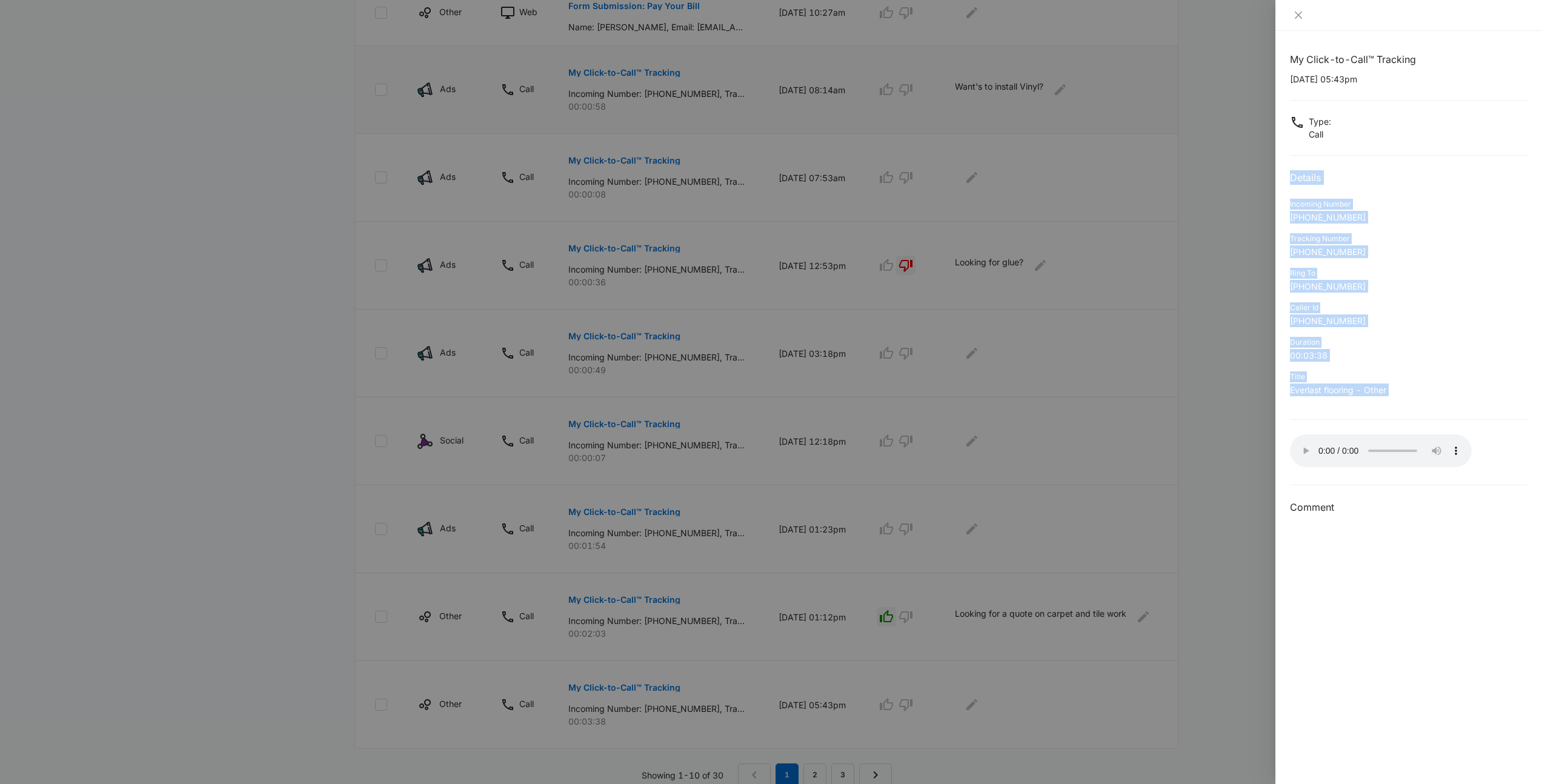
drag, startPoint x: 1388, startPoint y: 357, endPoint x: 1465, endPoint y: 483, distance: 147.7
click at [1465, 483] on div "My Click-to-Call™ Tracking 09/26/2025 at 05:43pm Type : Call Details Incoming N…" at bounding box center [1408, 407] width 267 height 753
click at [1420, 400] on div "Title Everlast flooring - Other" at bounding box center [1408, 387] width 237 height 35
click at [1052, 745] on div at bounding box center [771, 392] width 1542 height 784
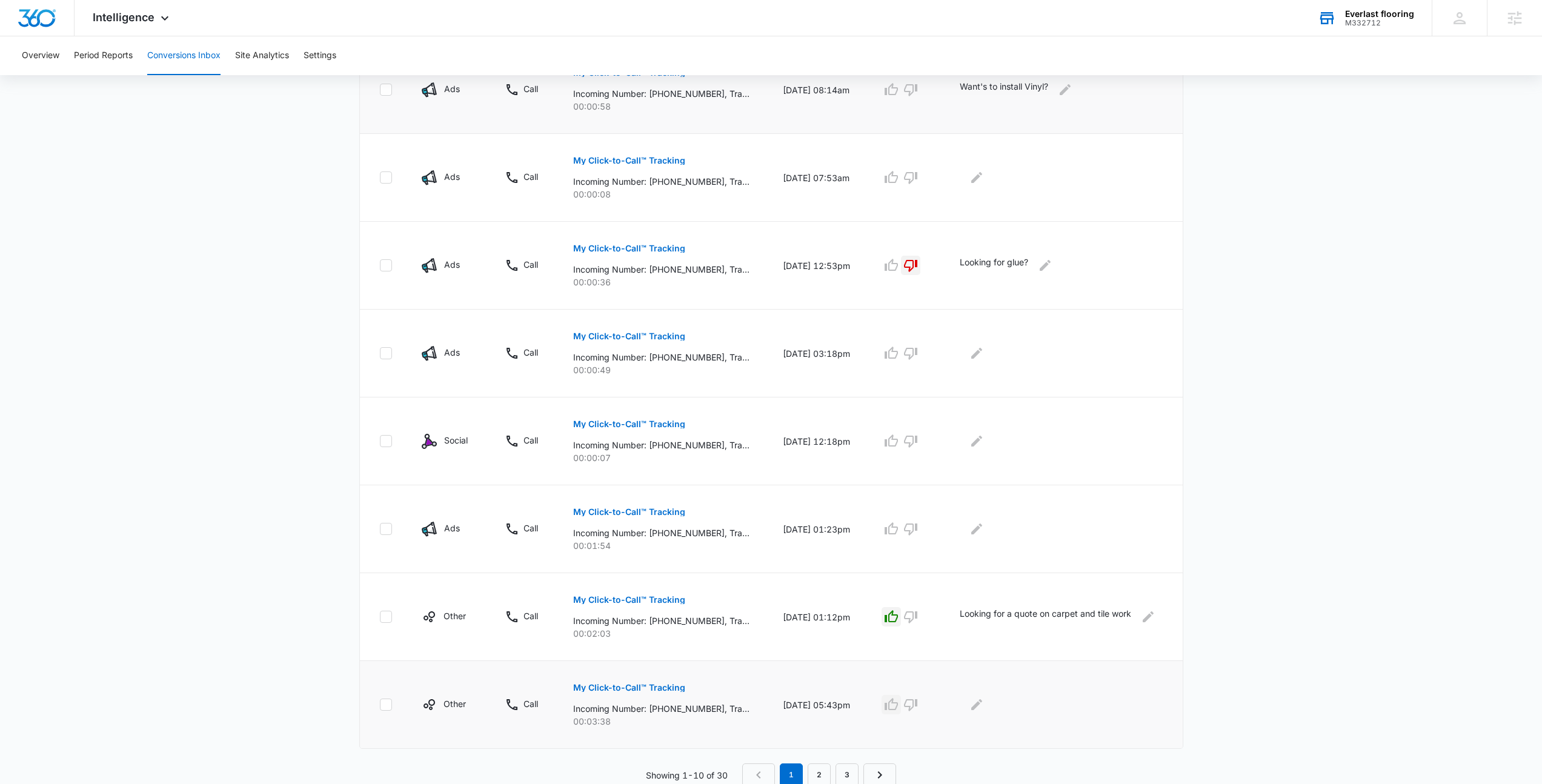
drag, startPoint x: 894, startPoint y: 702, endPoint x: 940, endPoint y: 702, distance: 46.0
click at [894, 702] on icon "button" at bounding box center [892, 704] width 13 height 12
click at [982, 704] on icon "Edit Comments" at bounding box center [976, 704] width 11 height 11
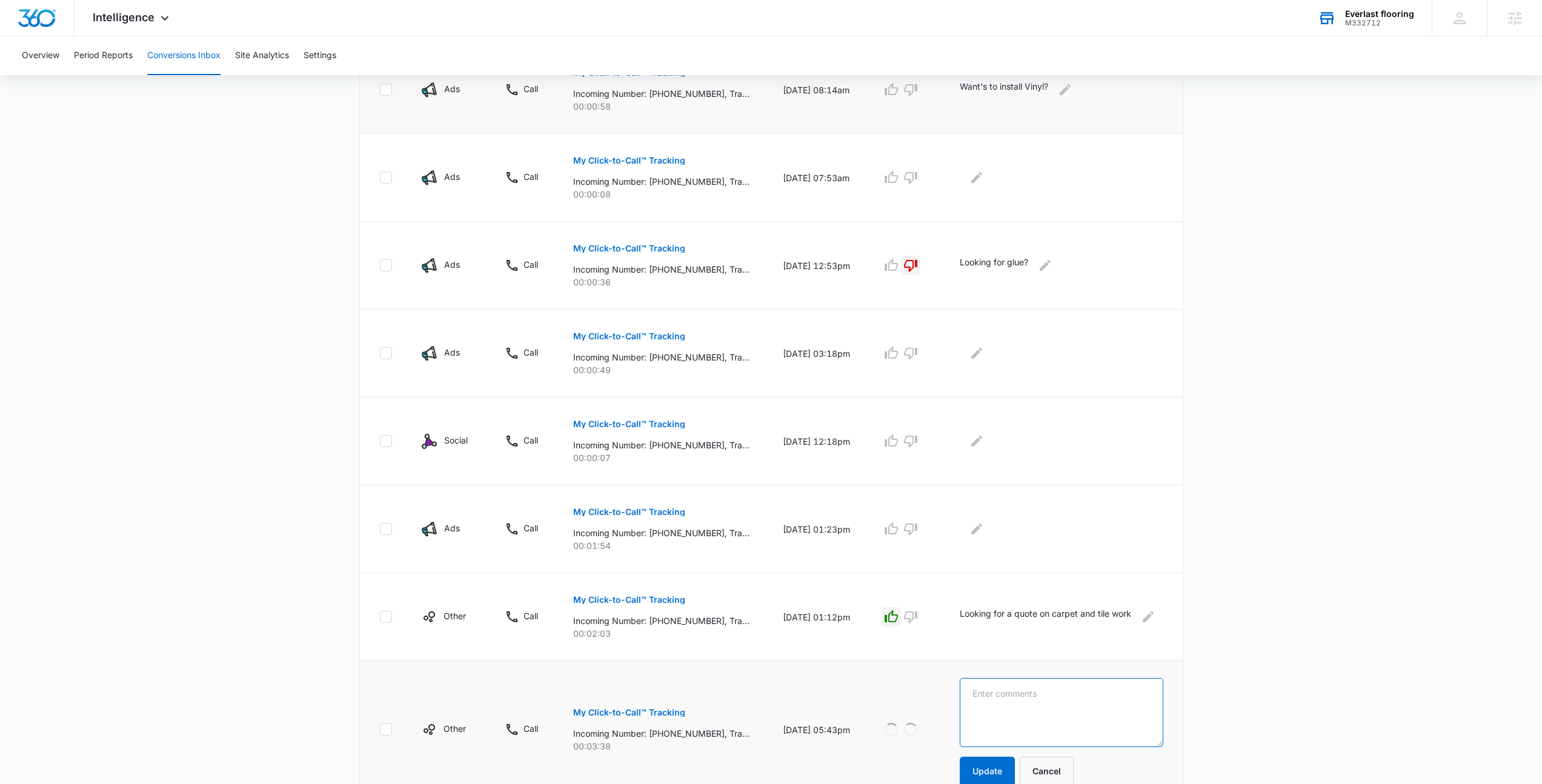
click at [1013, 695] on textarea at bounding box center [1061, 712] width 204 height 69
type textarea "Looking to get a quote for Vinyl Plank"
click at [970, 774] on button "Update" at bounding box center [987, 772] width 55 height 29
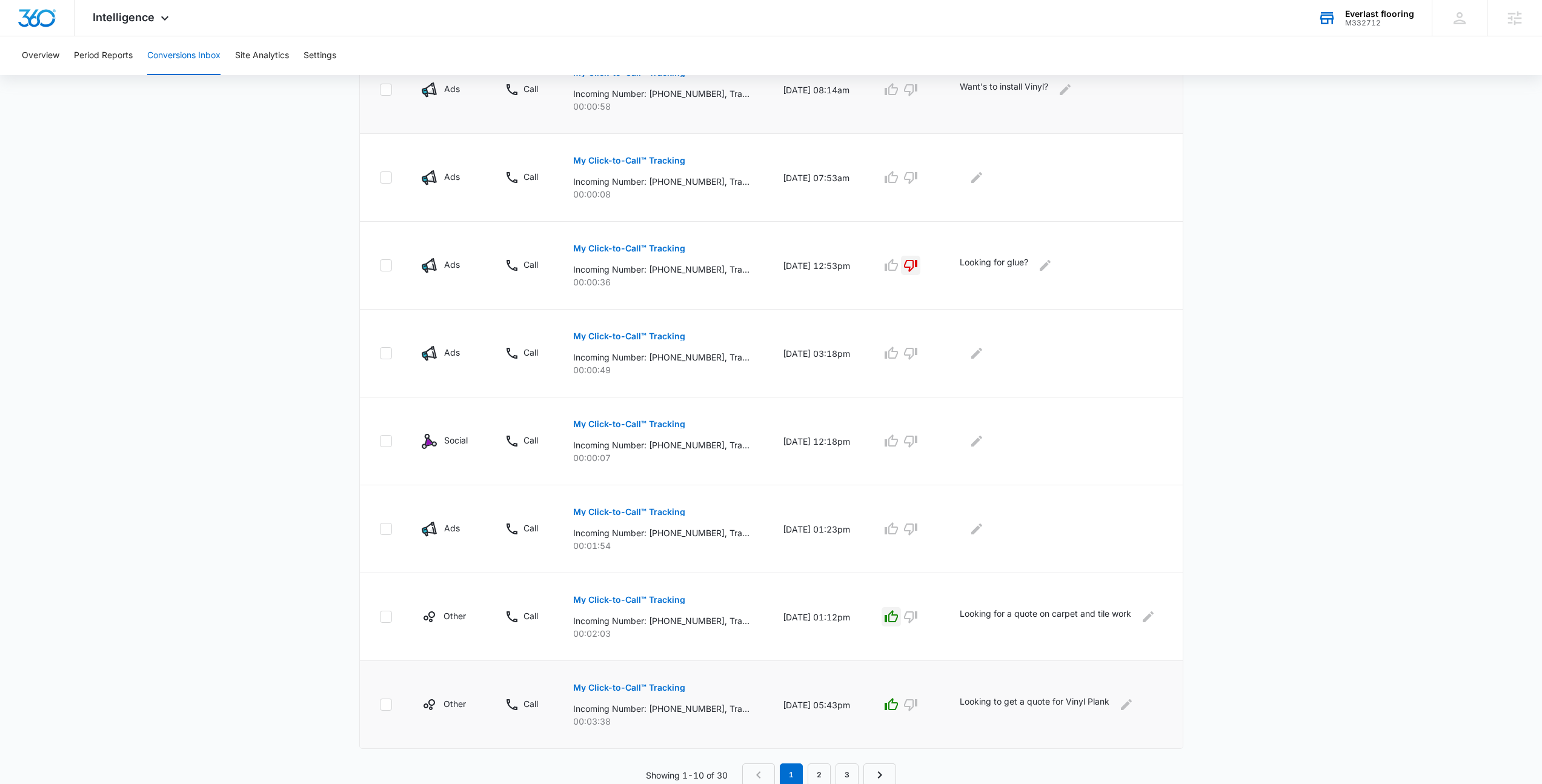
click at [980, 760] on div "Channel Type Details Date & Time Quality Comments Other Web Form Submission: Jo…" at bounding box center [771, 330] width 824 height 912
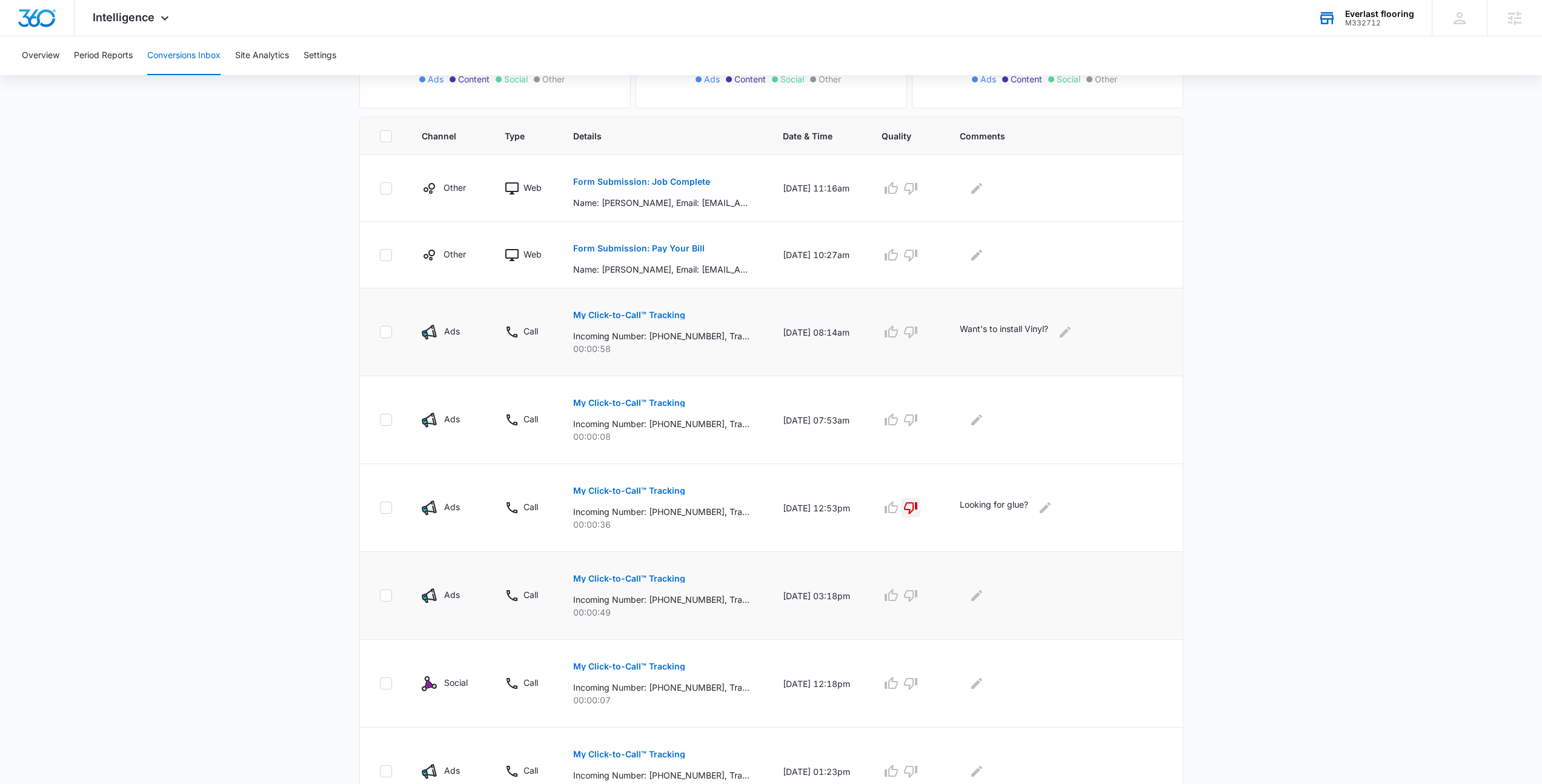
scroll to position [212, 0]
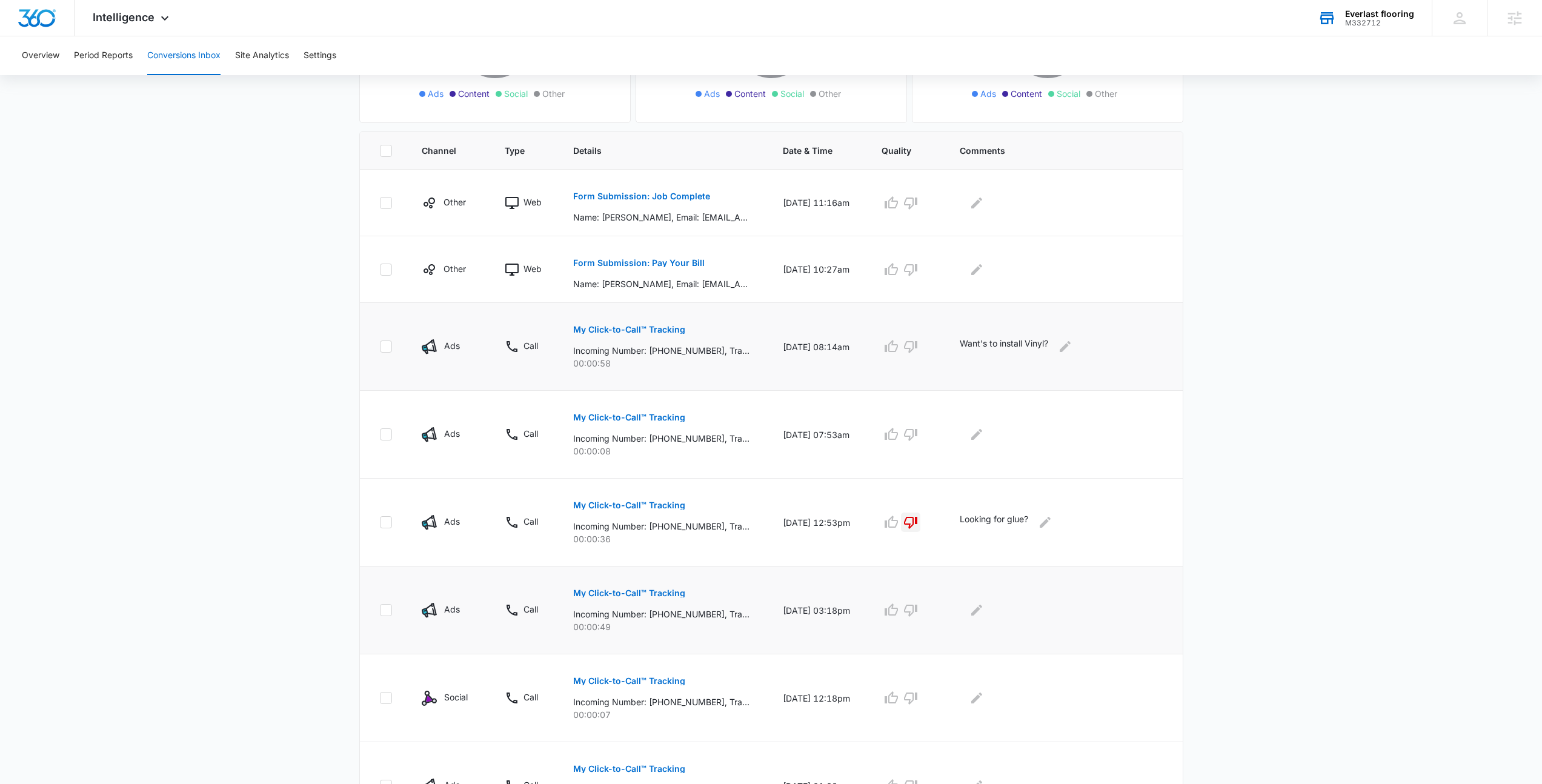
click at [630, 584] on button "My Click-to-Call™ Tracking" at bounding box center [629, 593] width 112 height 29
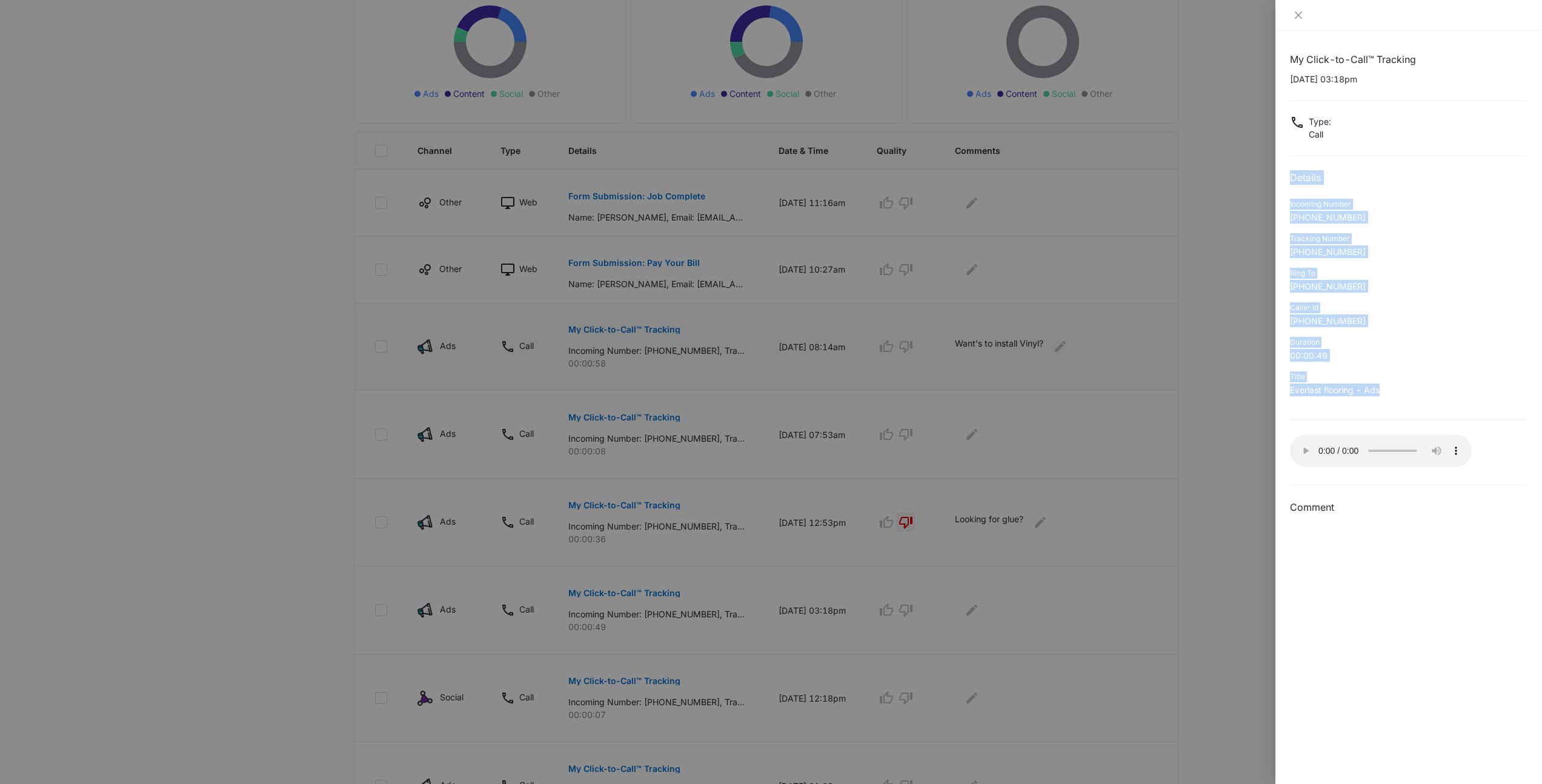
drag, startPoint x: 1396, startPoint y: 402, endPoint x: 1288, endPoint y: 170, distance: 255.9
click at [1288, 170] on div "My Click-to-Call™ Tracking 09/30/2025 at 03:18pm Type : Call Details Incoming N…" at bounding box center [1408, 407] width 267 height 753
drag, startPoint x: 1288, startPoint y: 170, endPoint x: 1449, endPoint y: 403, distance: 283.2
click at [1449, 403] on div "My Click-to-Call™ Tracking 09/30/2025 at 03:18pm Type : Call Details Incoming N…" at bounding box center [1408, 407] width 267 height 753
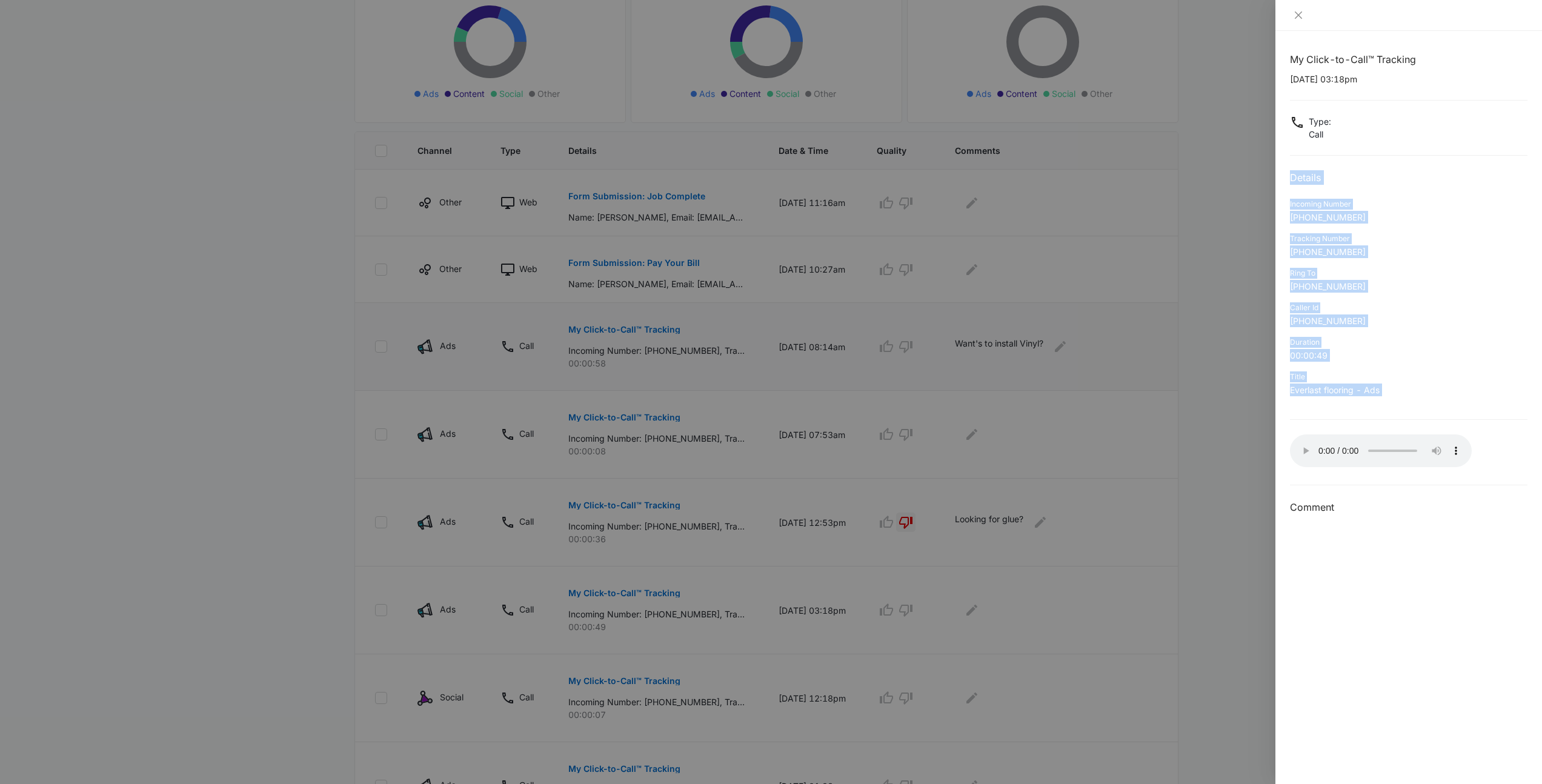
click at [1449, 403] on div "Title Everlast flooring - Ads" at bounding box center [1408, 387] width 237 height 35
drag, startPoint x: 1383, startPoint y: 412, endPoint x: 1285, endPoint y: 191, distance: 241.8
click at [1285, 191] on div "My Click-to-Call™ Tracking 09/30/2025 at 03:18pm Type : Call Details Incoming N…" at bounding box center [1408, 407] width 267 height 753
drag, startPoint x: 1297, startPoint y: 215, endPoint x: 1473, endPoint y: 420, distance: 270.2
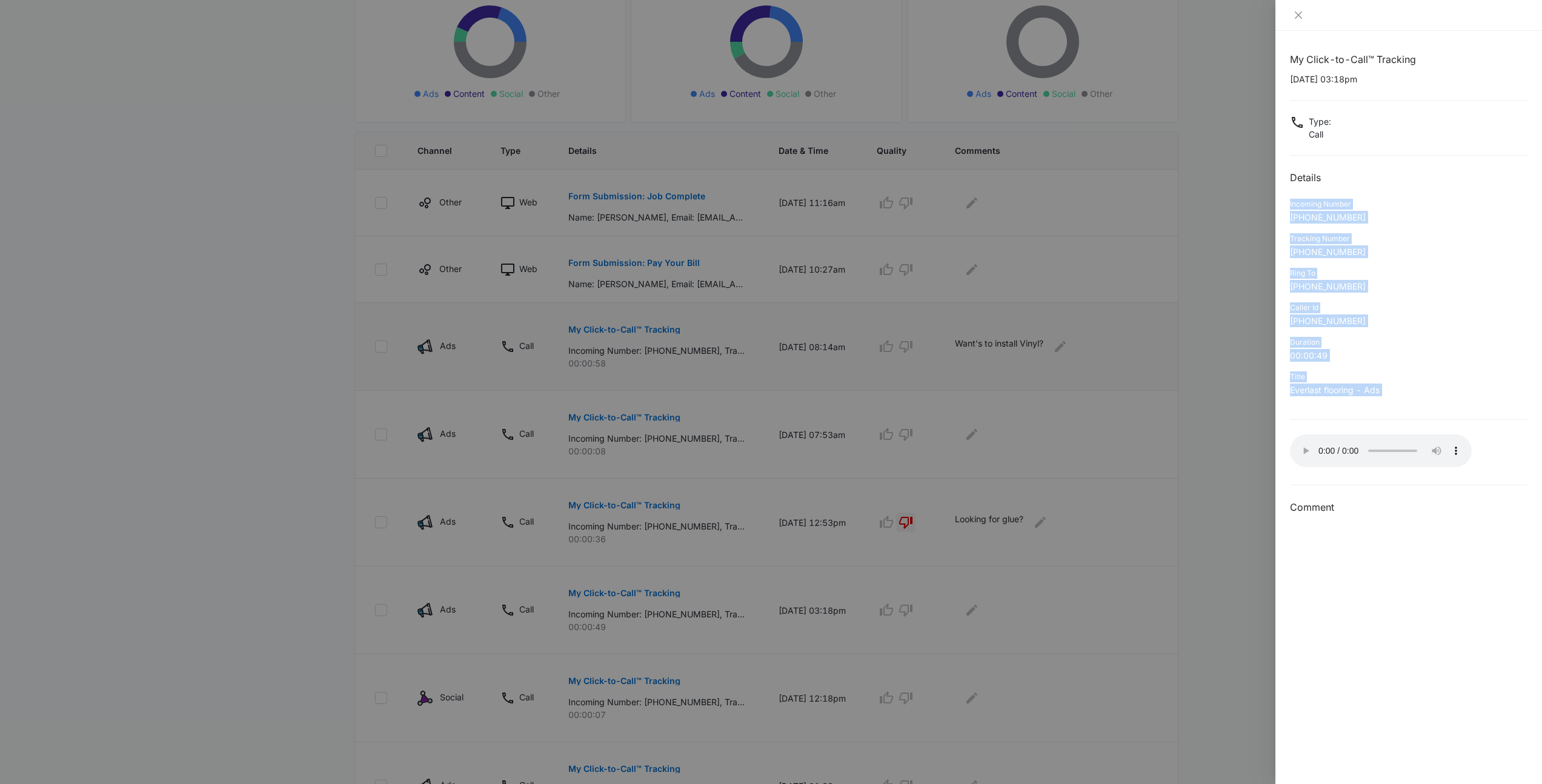
click at [1473, 420] on div "My Click-to-Call™ Tracking 09/30/2025 at 03:18pm Type : Call Details Incoming N…" at bounding box center [1408, 407] width 267 height 753
click at [1473, 420] on div "My Click-to-Call™ Tracking 09/30/2025 at 03:18pm Type : Call Details Incoming N…" at bounding box center [1408, 284] width 237 height 463
drag, startPoint x: 1294, startPoint y: 382, endPoint x: 1278, endPoint y: 162, distance: 220.6
click at [1278, 162] on div "My Click-to-Call™ Tracking 09/30/2025 at 03:18pm Type : Call Details Incoming N…" at bounding box center [1408, 407] width 267 height 753
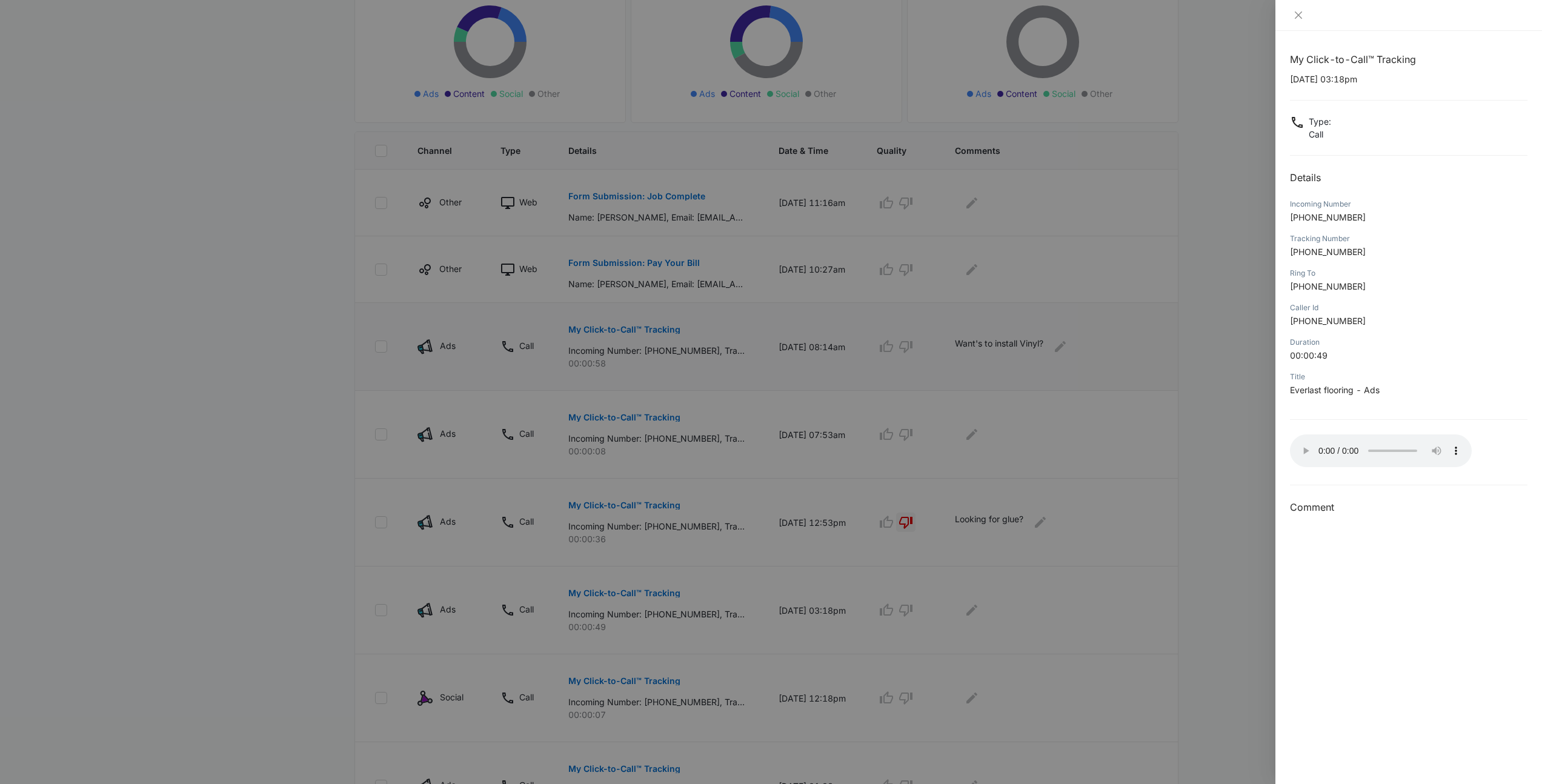
click at [1238, 343] on div at bounding box center [771, 392] width 1542 height 784
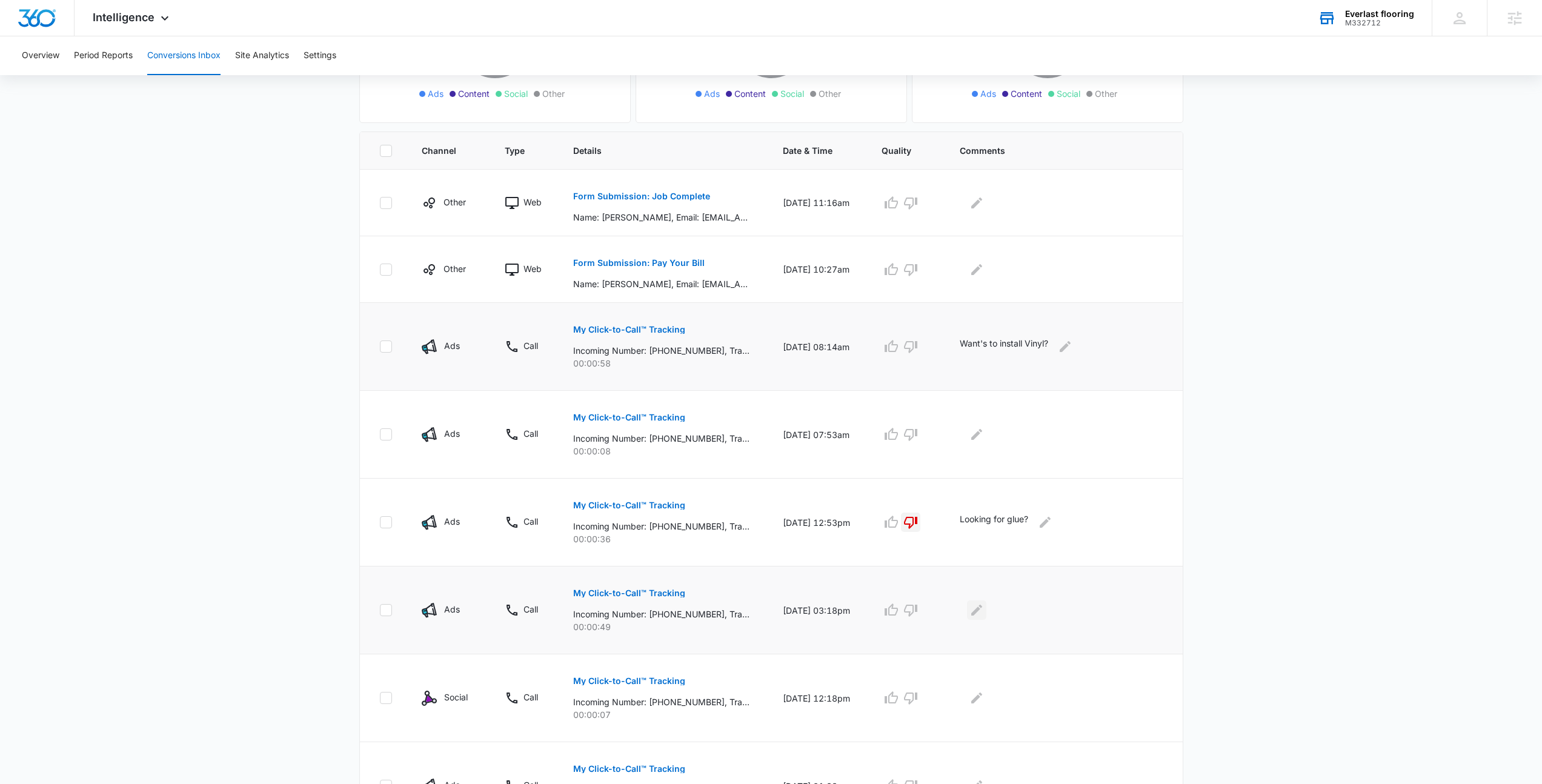
click at [982, 608] on icon "Edit Comments" at bounding box center [976, 610] width 11 height 11
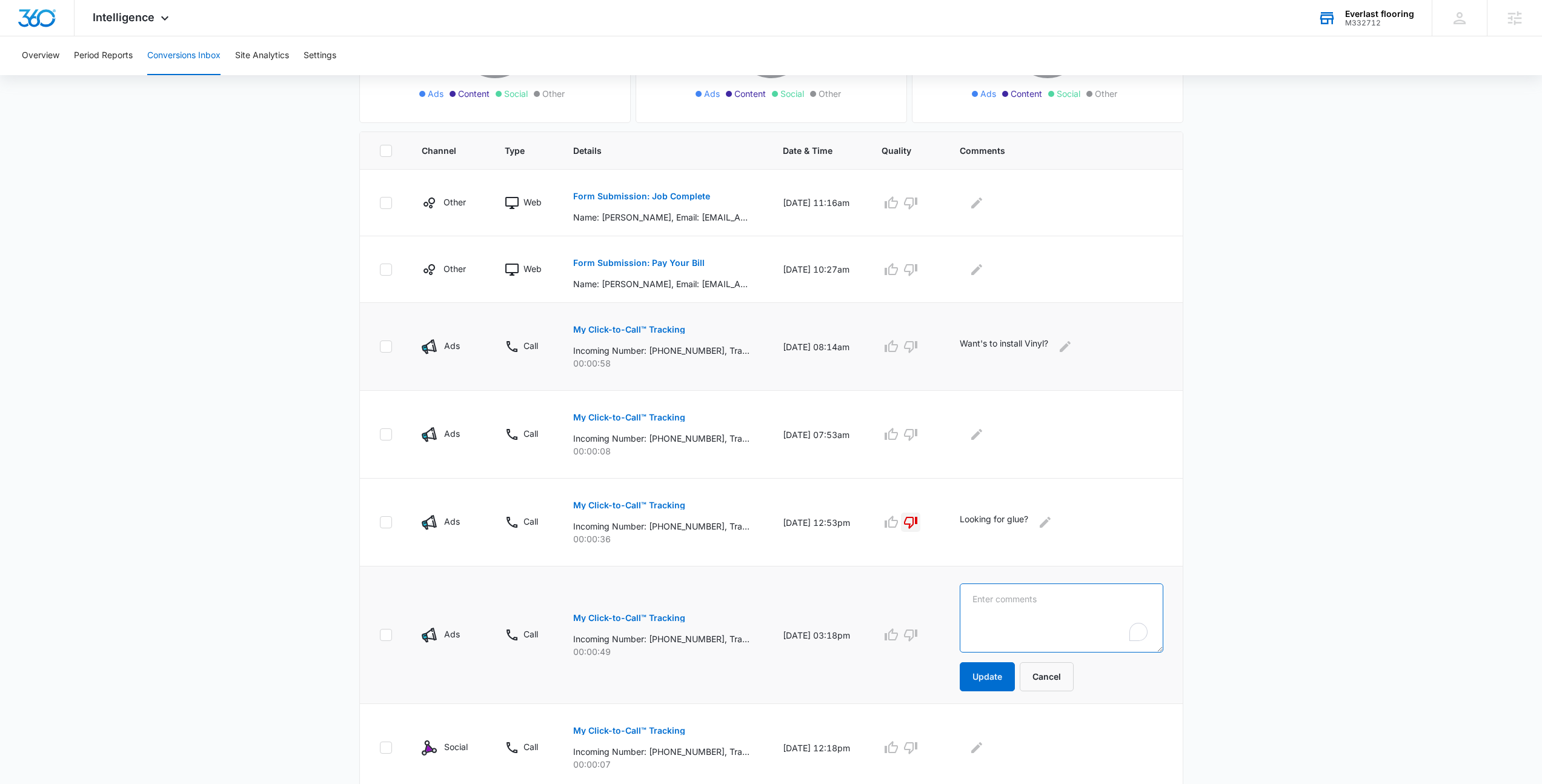
click at [991, 633] on textarea "To enrich screen reader interactions, please activate Accessibility in Grammarl…" at bounding box center [1061, 618] width 204 height 69
type textarea "Looking for work as installer"
click at [980, 683] on button "Update" at bounding box center [987, 677] width 55 height 29
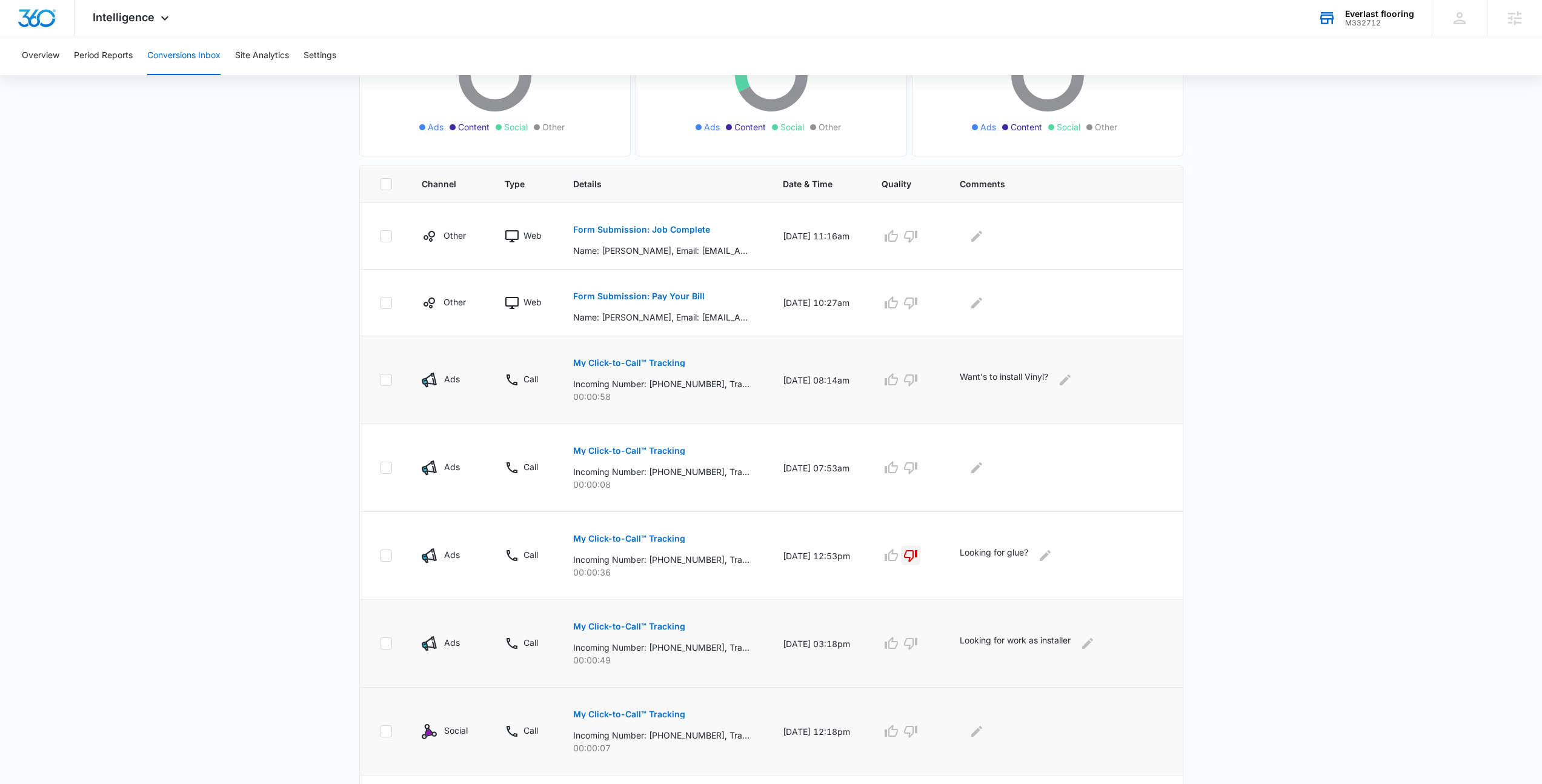
scroll to position [471, 0]
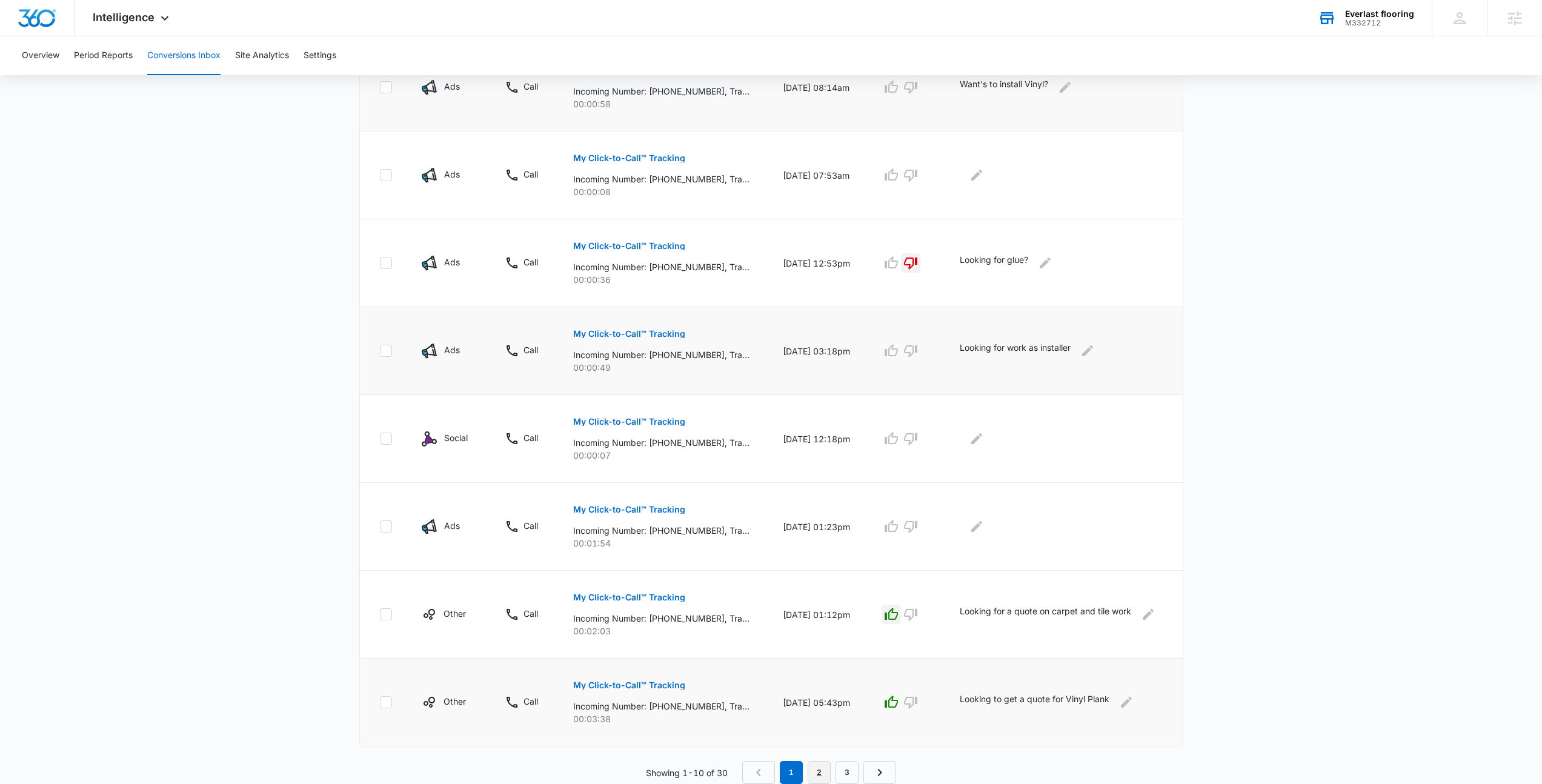
click at [820, 766] on link "2" at bounding box center [819, 772] width 23 height 23
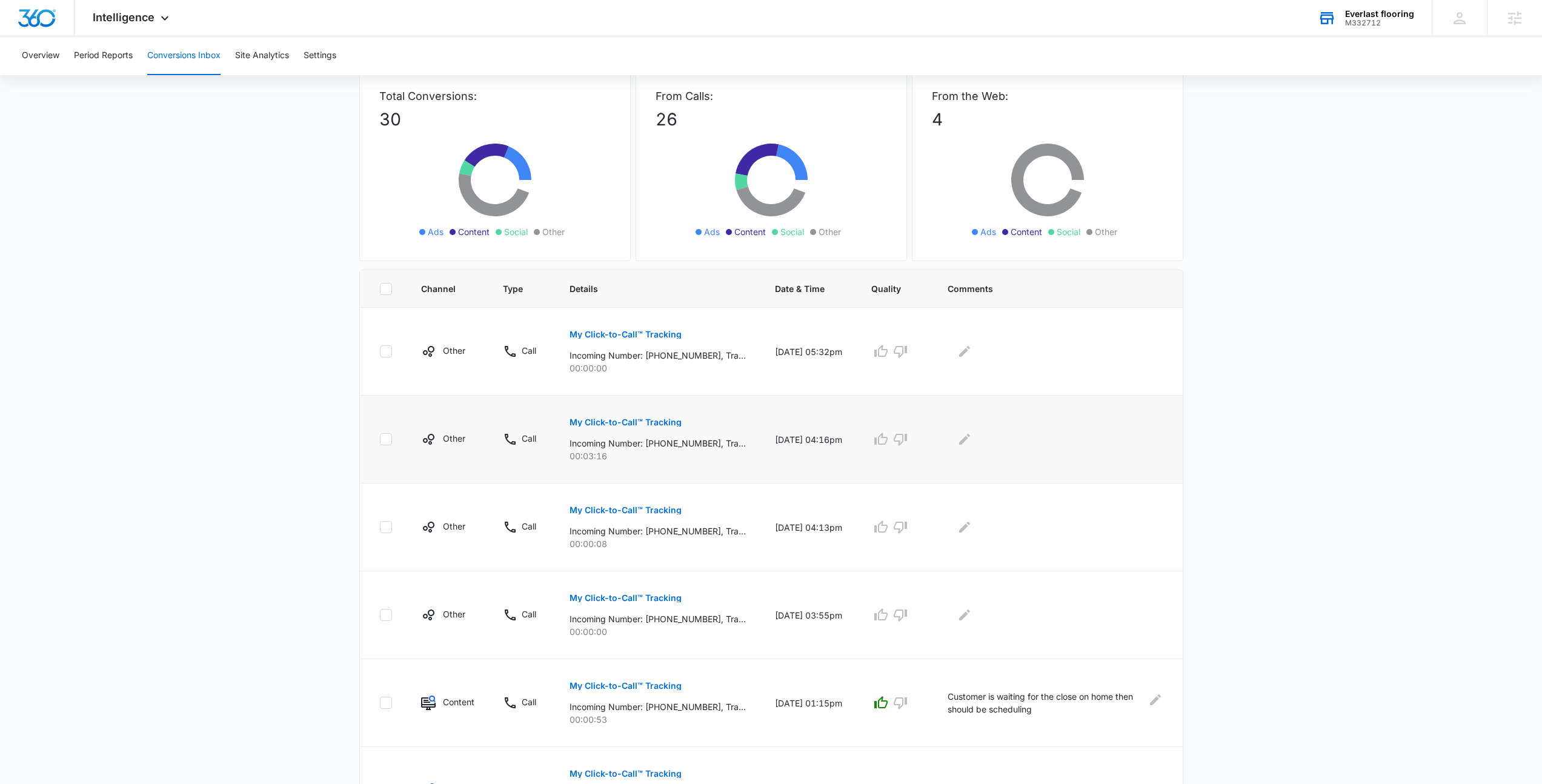
scroll to position [96, 0]
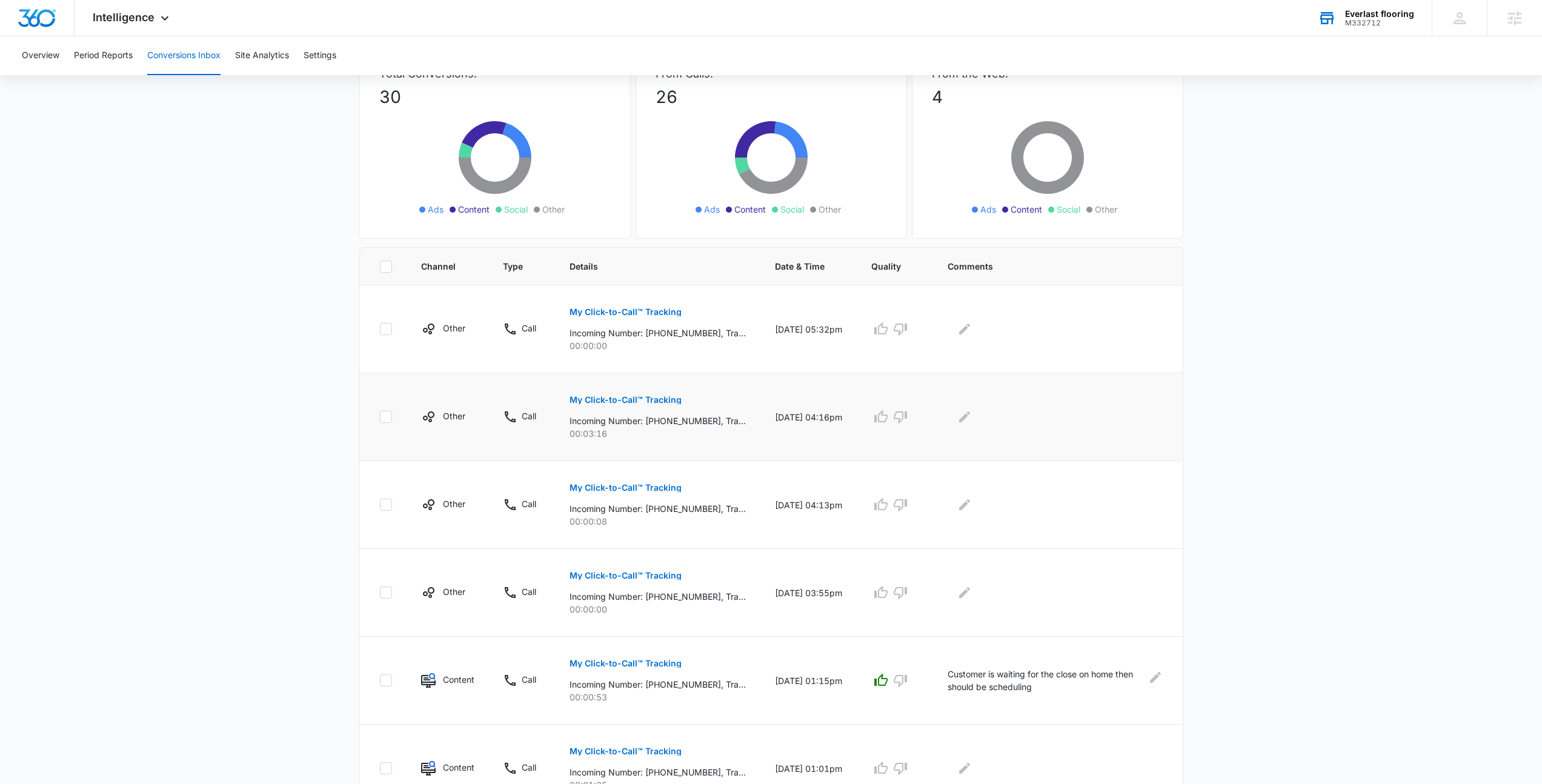
click at [607, 399] on p "My Click-to-Call™ Tracking" at bounding box center [625, 400] width 112 height 9
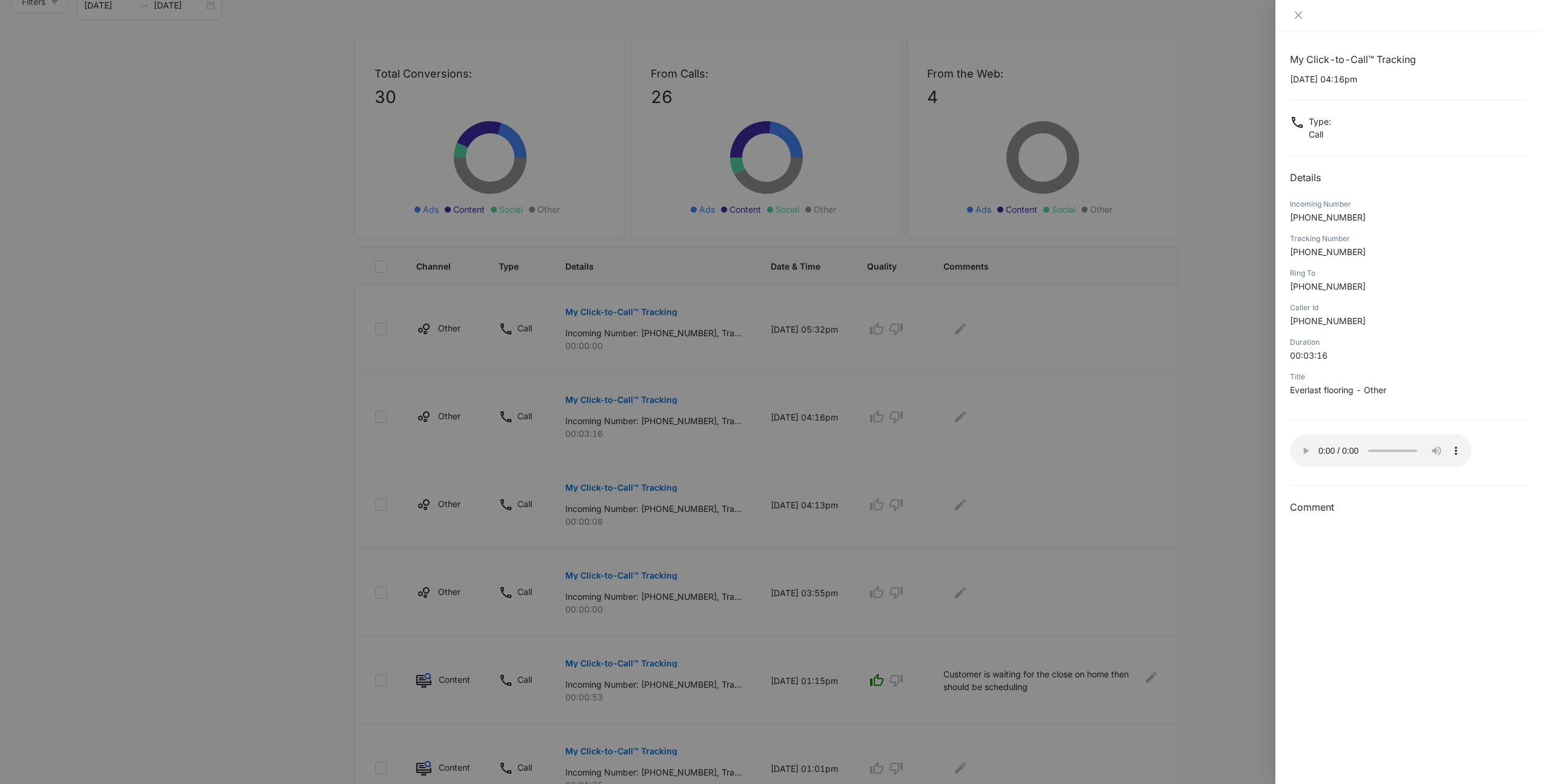
click at [1133, 370] on div at bounding box center [771, 392] width 1542 height 784
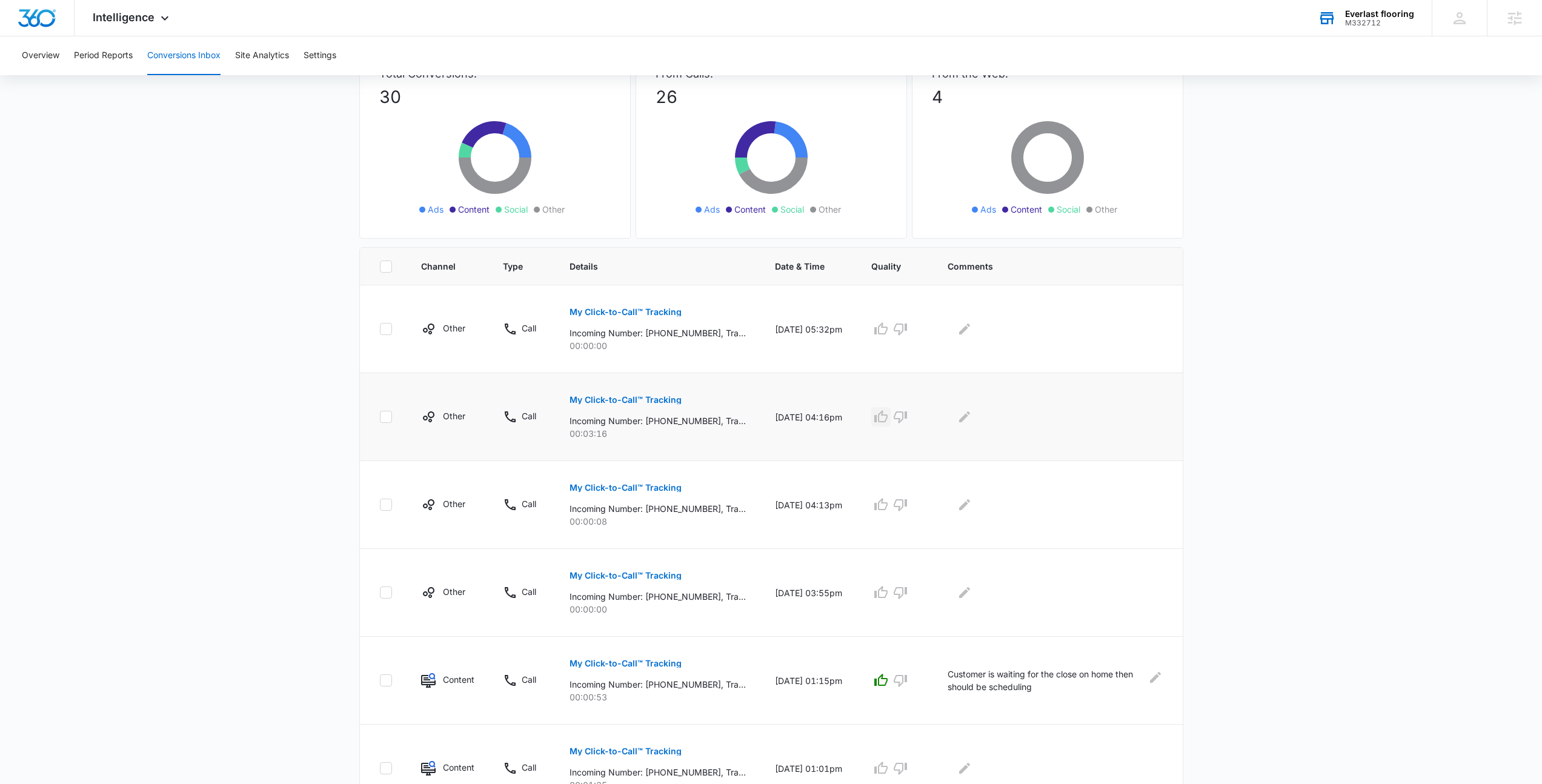
click at [888, 414] on icon "button" at bounding box center [881, 416] width 13 height 12
click at [970, 415] on icon "Edit Comments" at bounding box center [964, 417] width 11 height 11
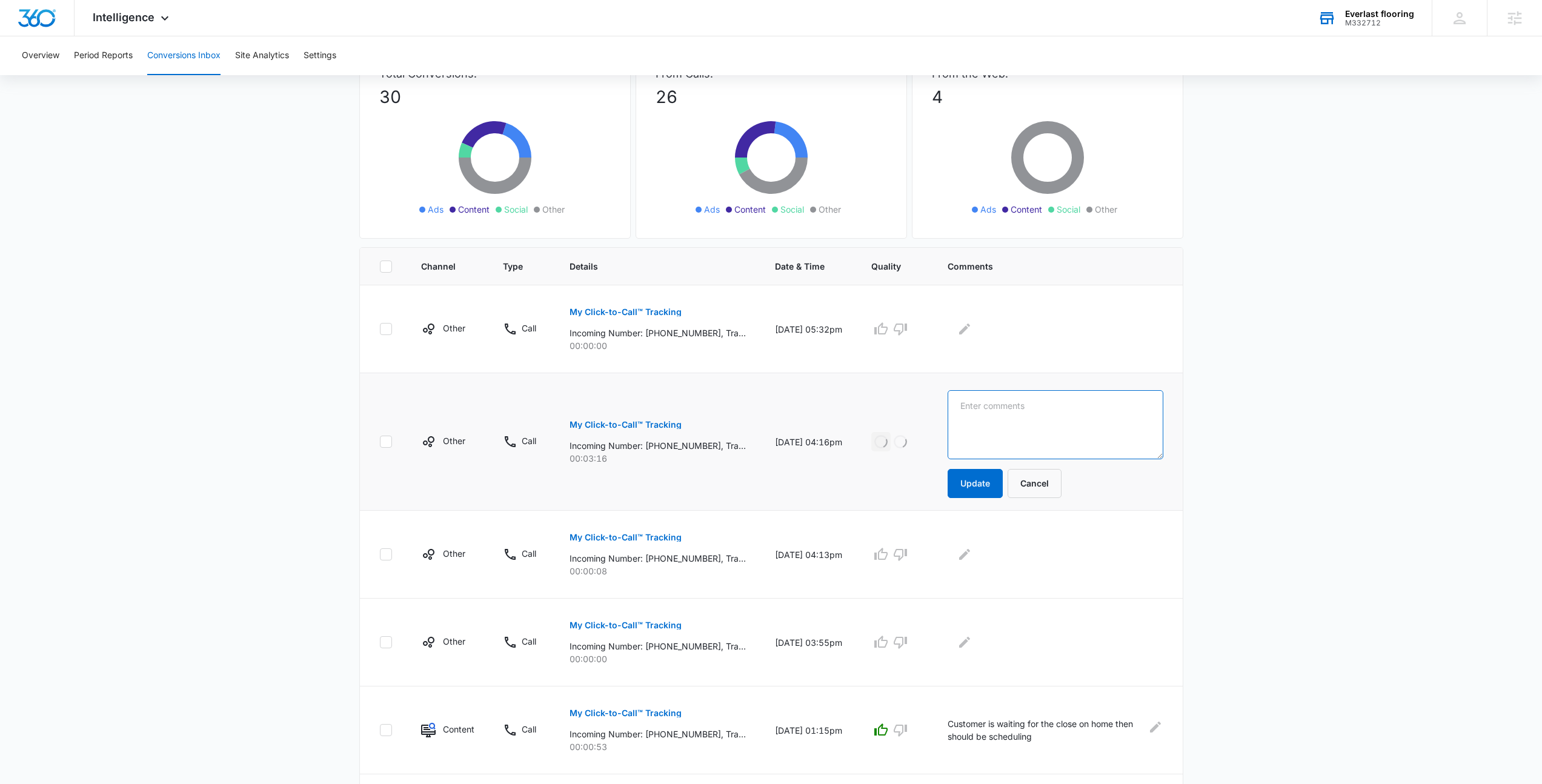
click at [1051, 439] on textarea at bounding box center [1055, 425] width 215 height 69
type textarea "Looking to get a carpet installation quote"
click at [991, 499] on td "Looking to get a carpet installation quote Update Cancel" at bounding box center [1058, 442] width 249 height 137
click at [989, 483] on button "Update" at bounding box center [975, 483] width 55 height 29
click at [980, 476] on button "Update" at bounding box center [975, 483] width 55 height 29
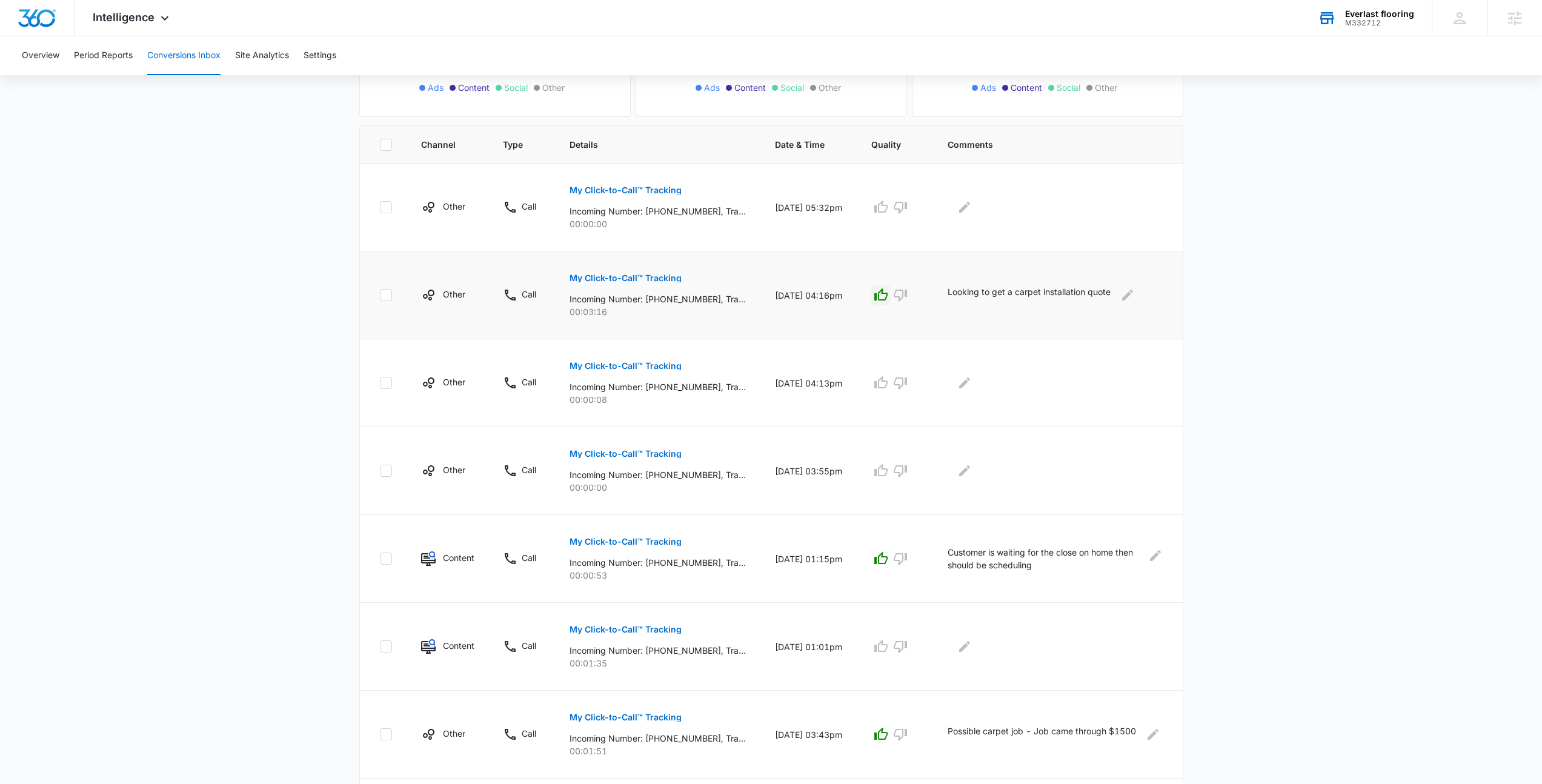
scroll to position [514, 0]
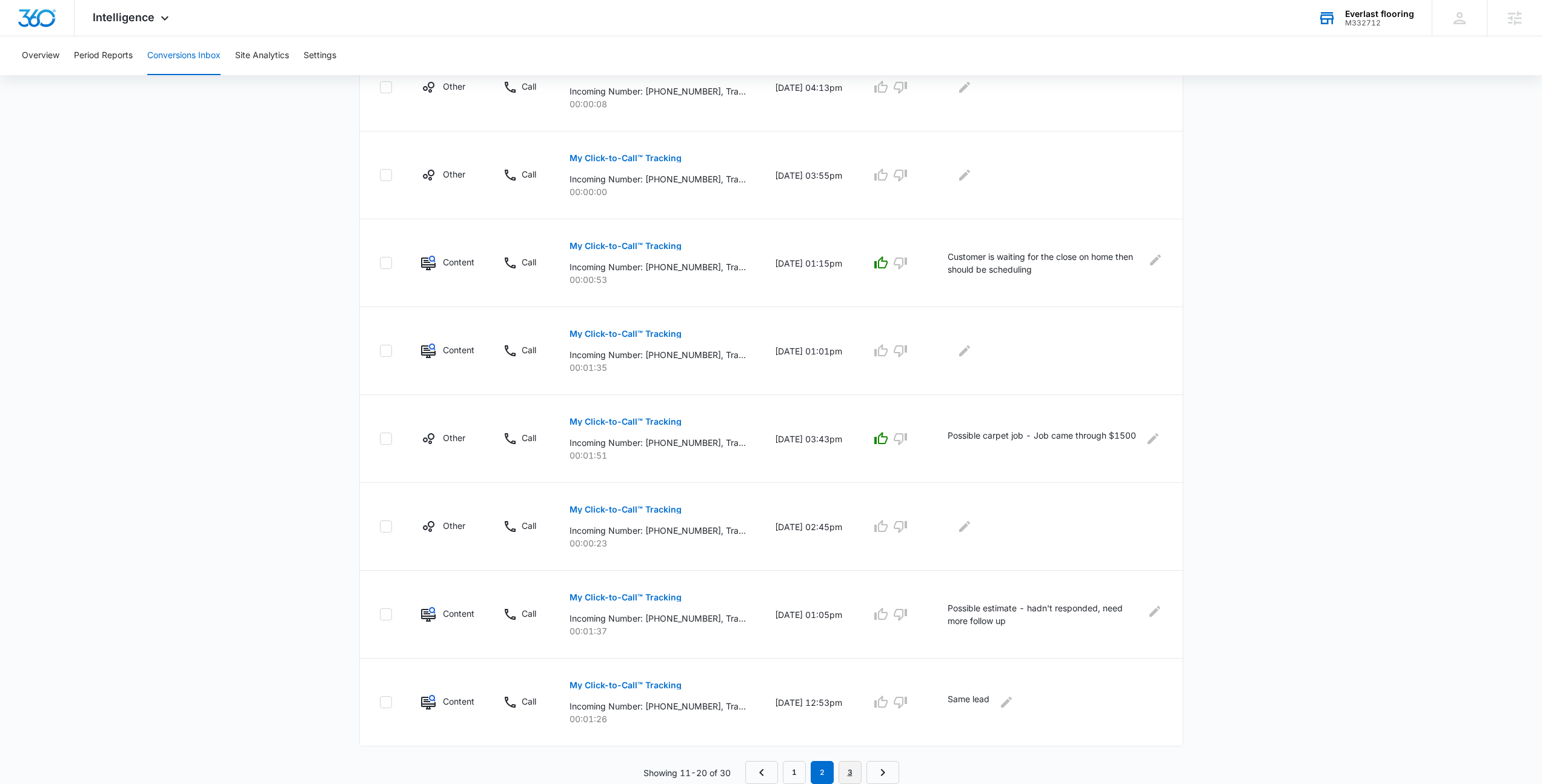
click at [850, 773] on link "3" at bounding box center [850, 772] width 23 height 23
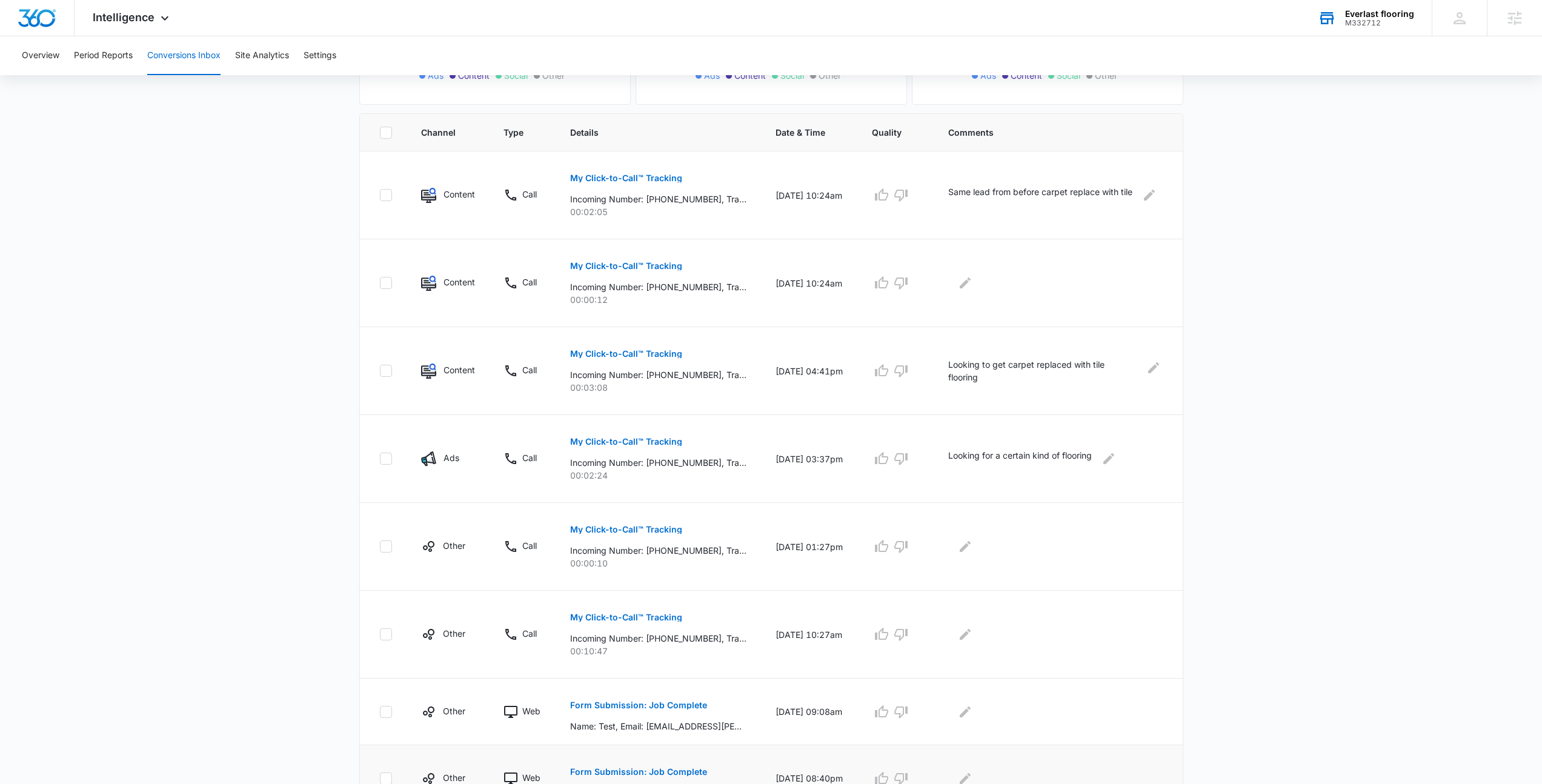
scroll to position [471, 0]
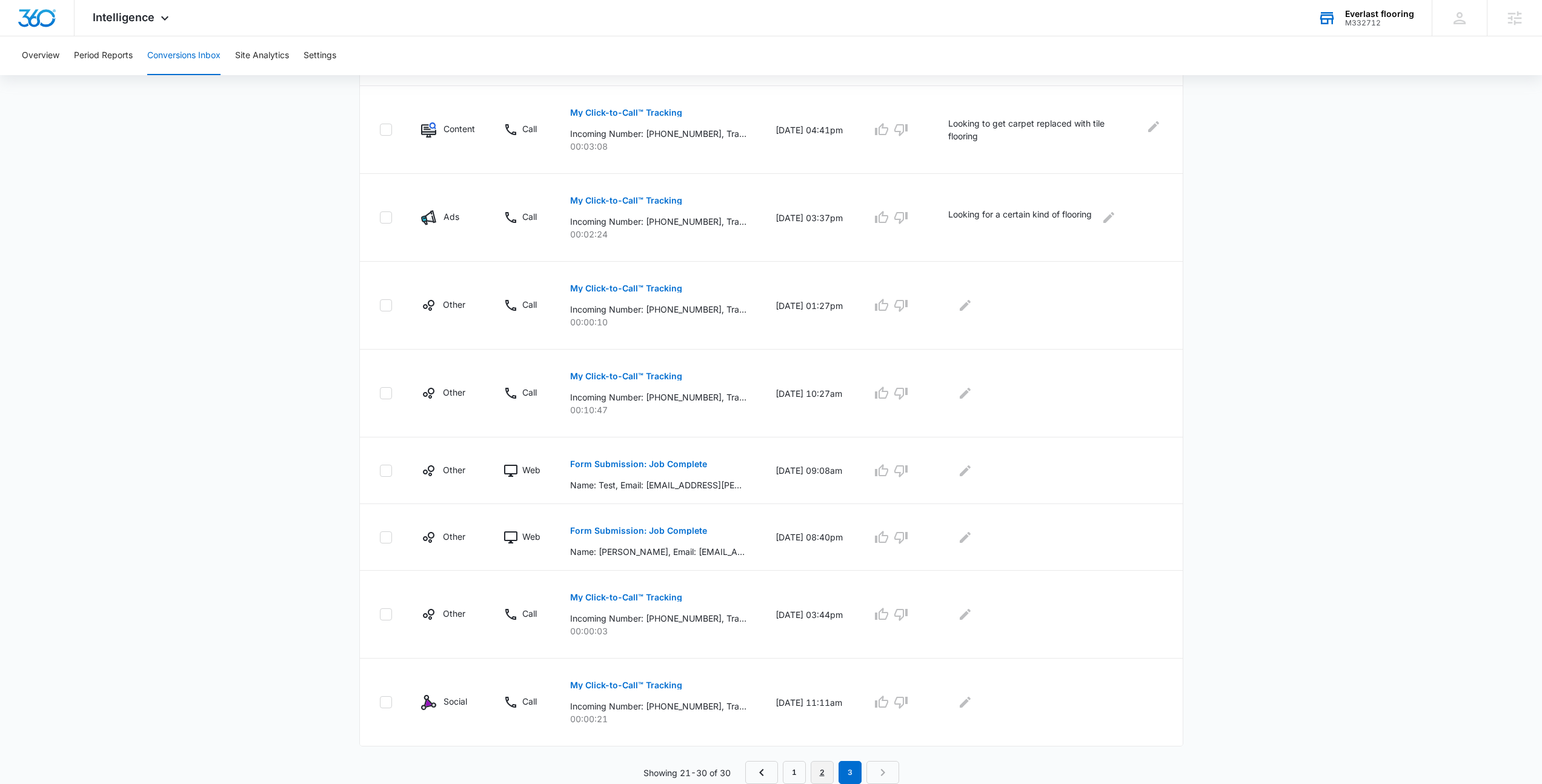
click at [815, 763] on link "2" at bounding box center [822, 772] width 23 height 23
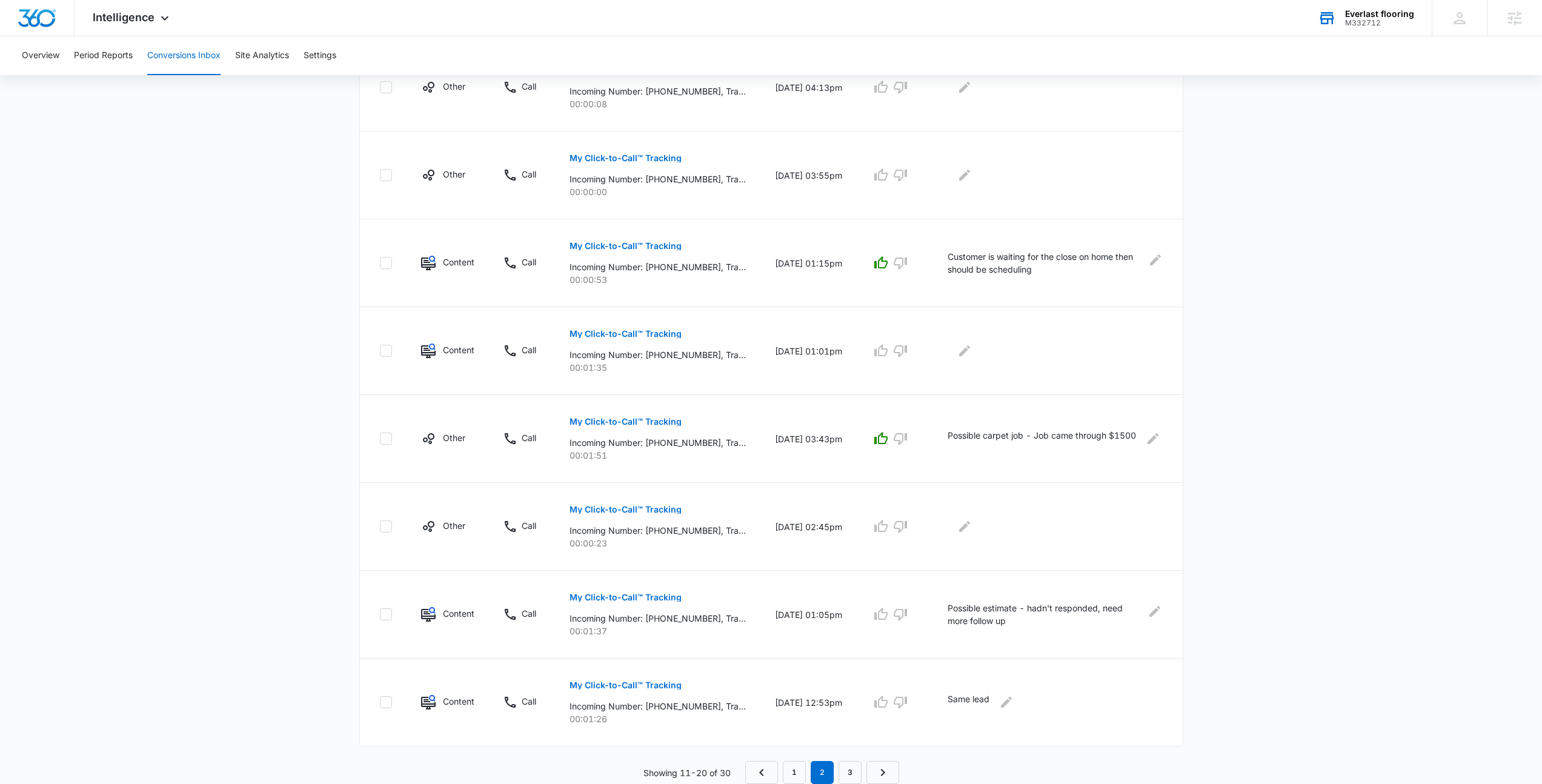
scroll to position [0, 0]
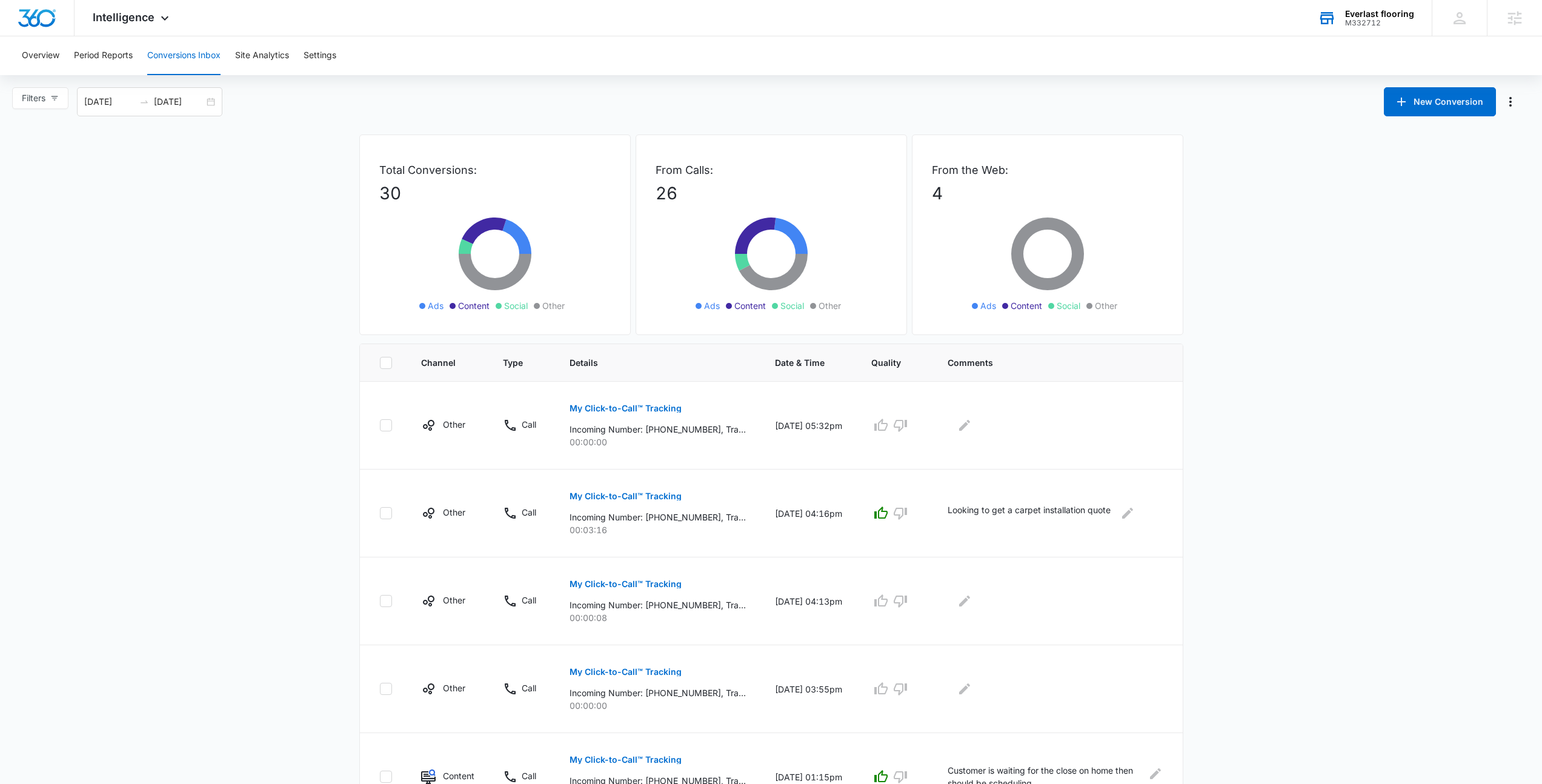
click at [161, 50] on button "Conversions Inbox" at bounding box center [184, 55] width 73 height 39
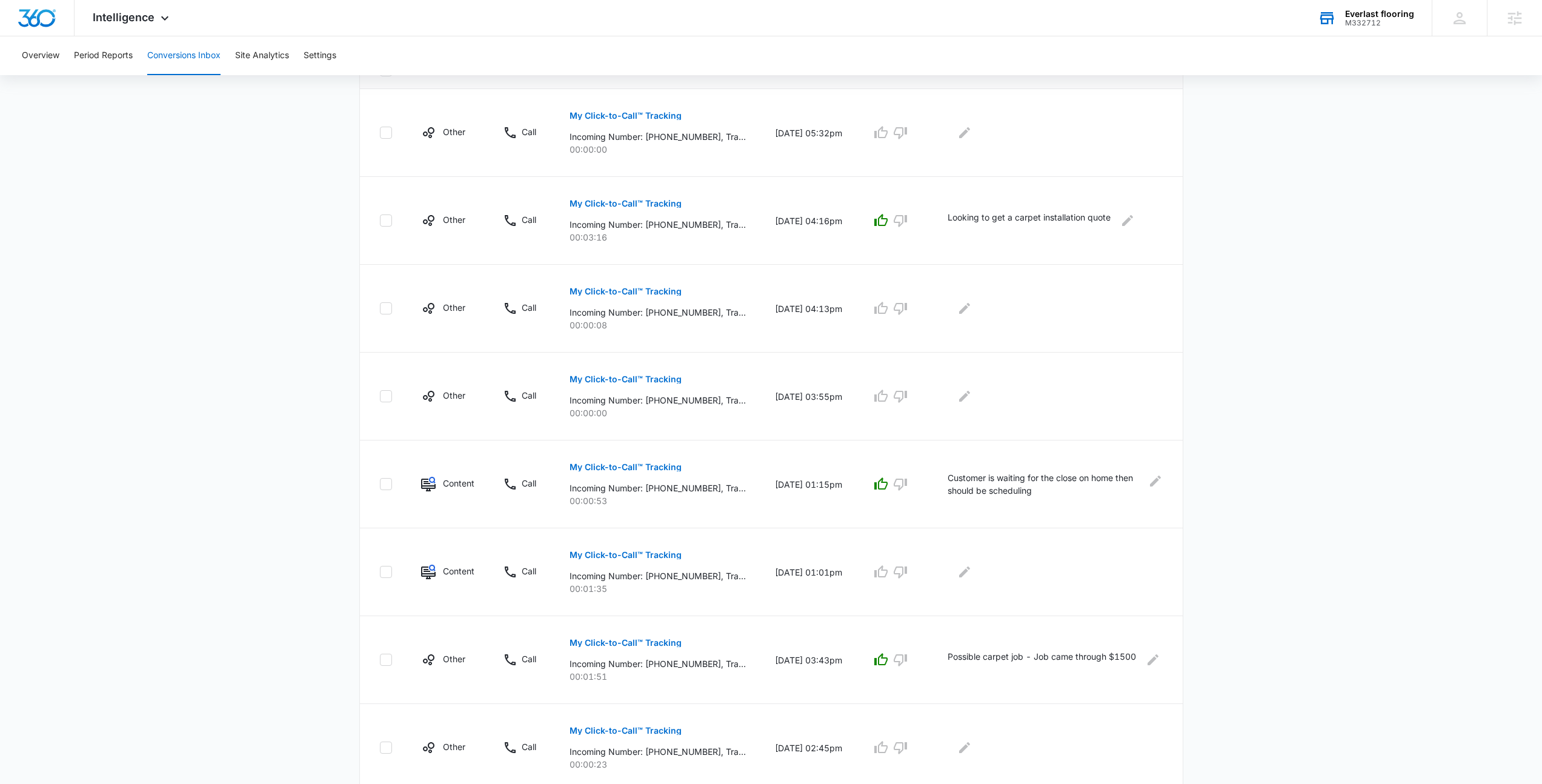
scroll to position [514, 0]
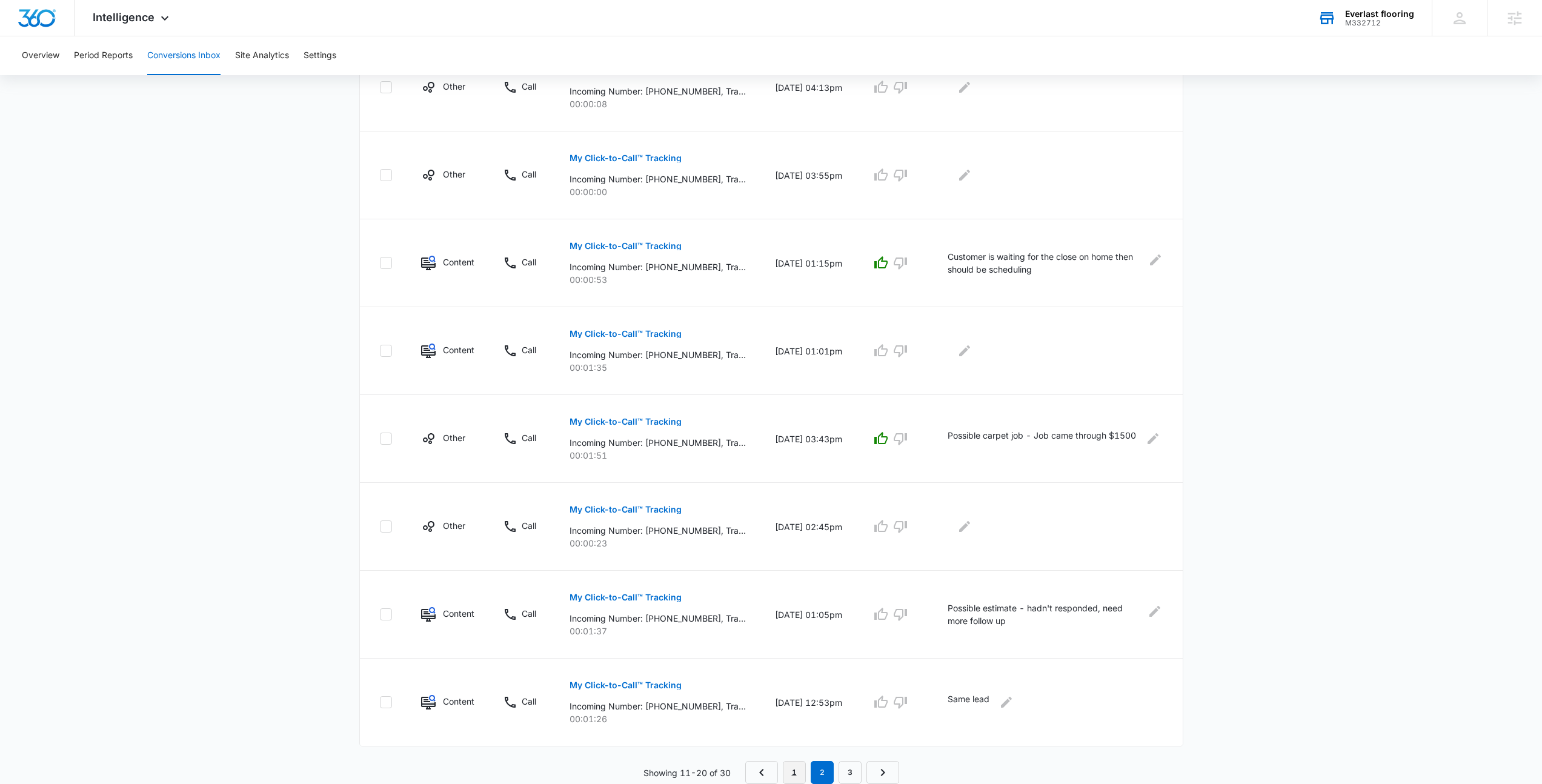
click at [797, 776] on link "1" at bounding box center [794, 772] width 23 height 23
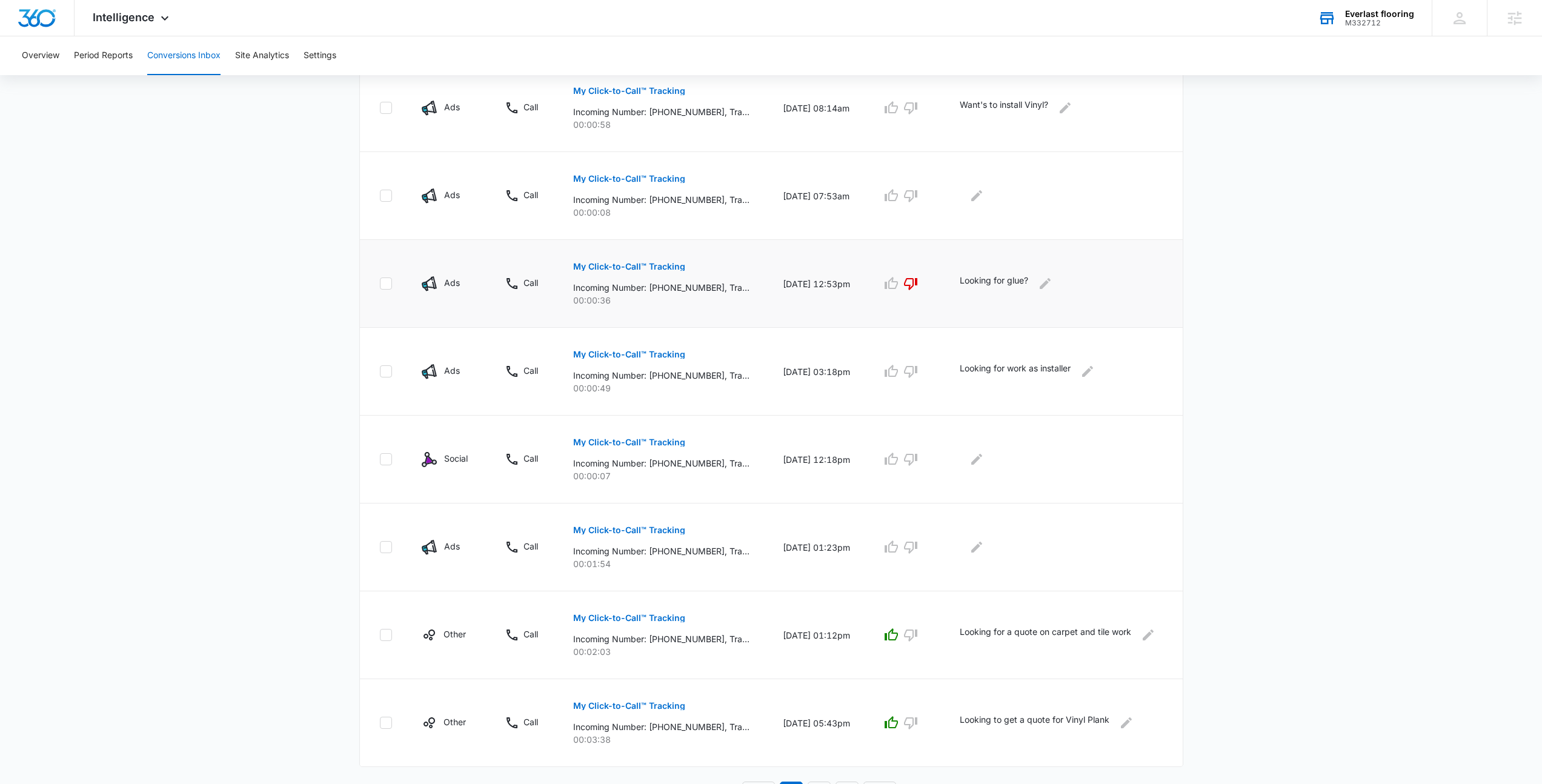
scroll to position [471, 0]
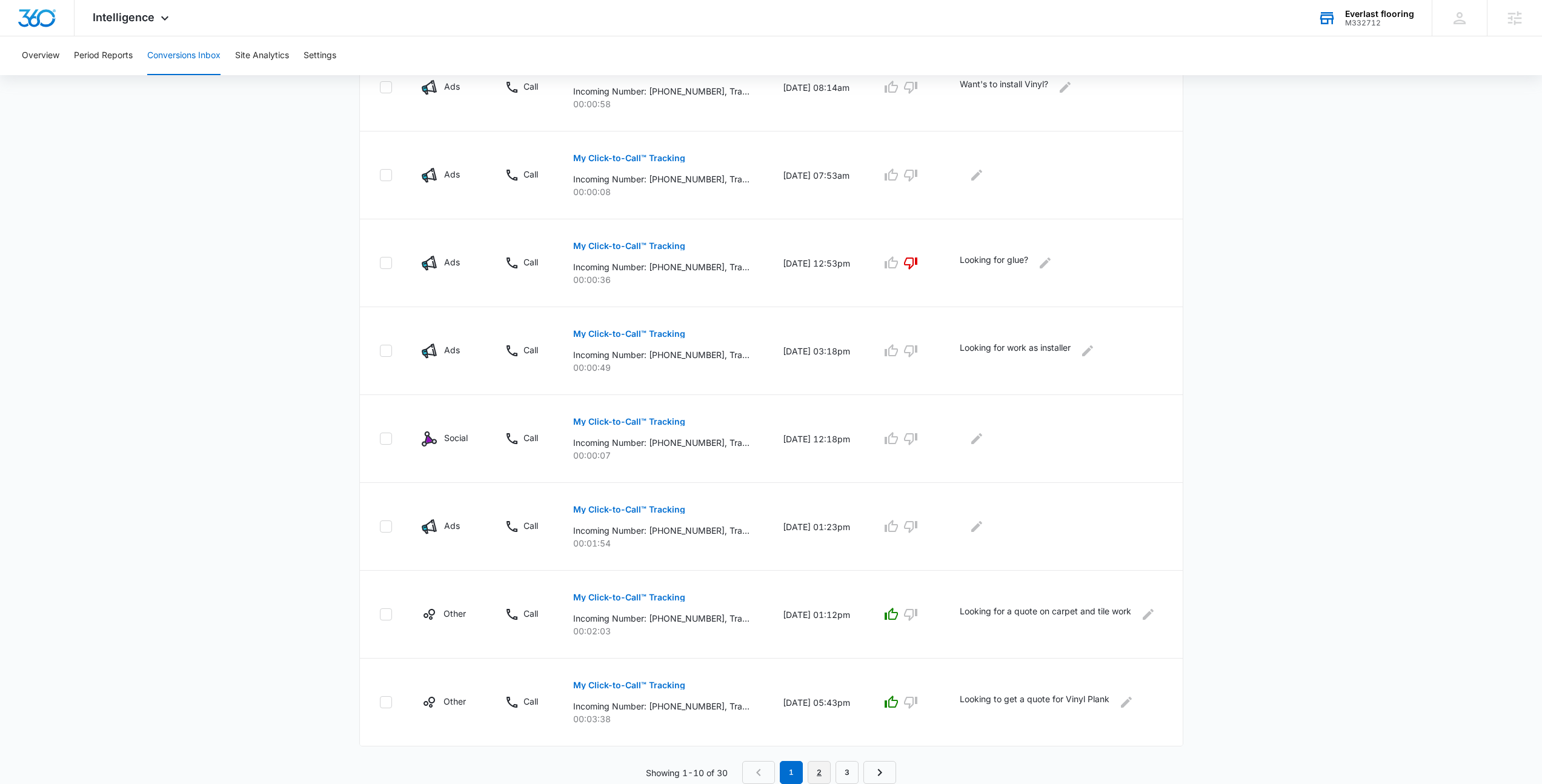
click at [828, 772] on link "2" at bounding box center [819, 772] width 23 height 23
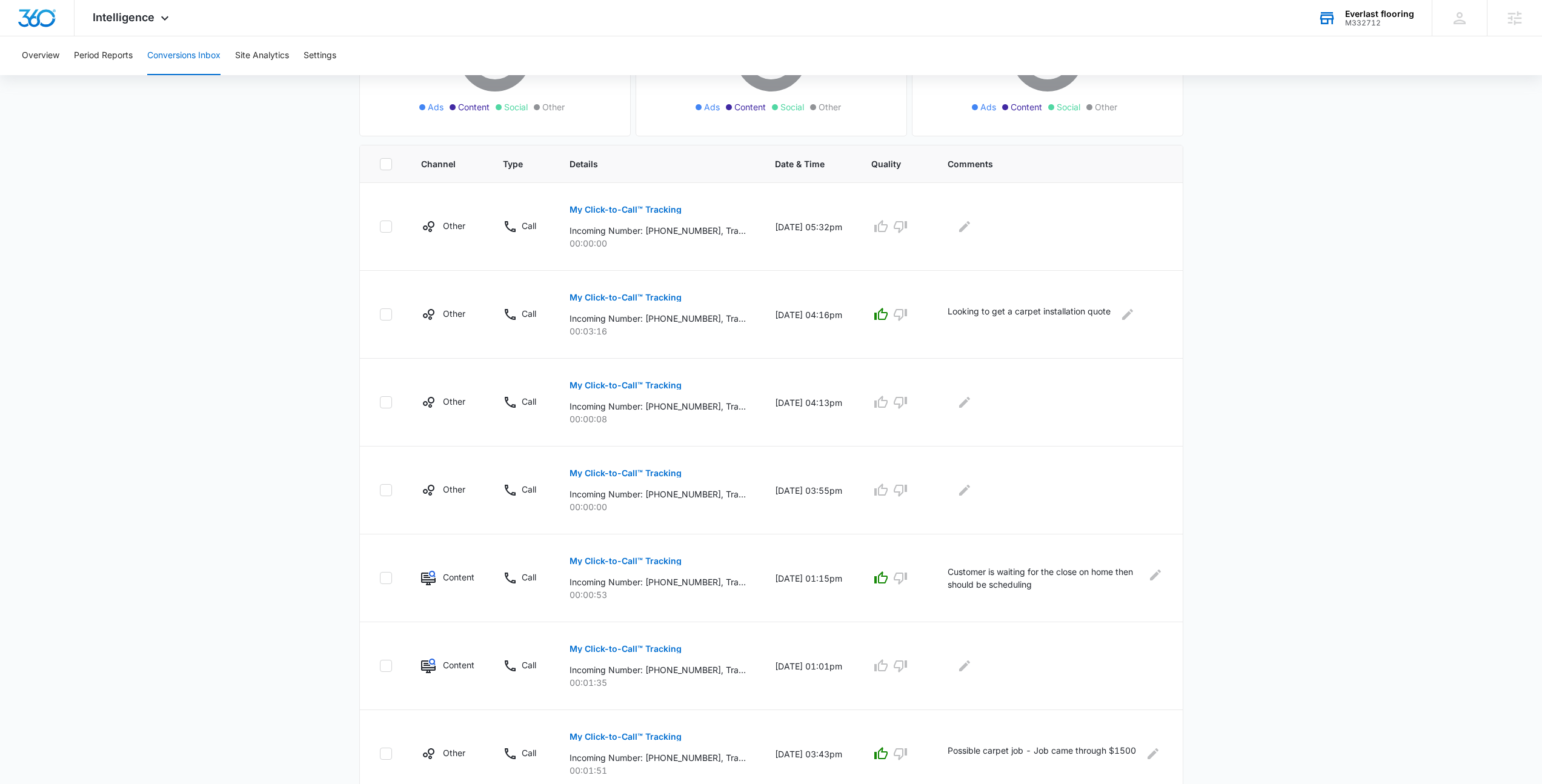
scroll to position [514, 0]
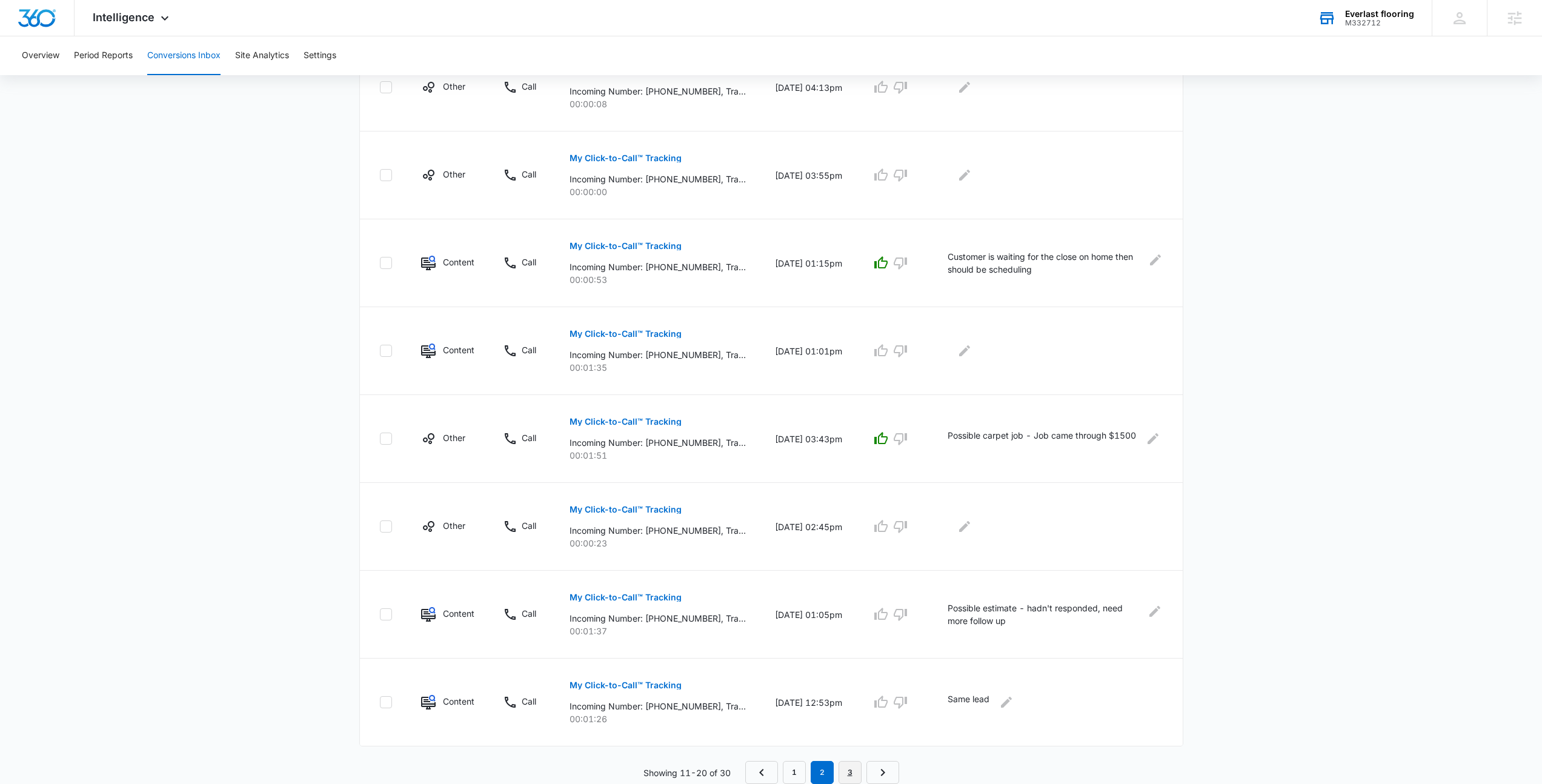
click at [847, 767] on link "3" at bounding box center [850, 772] width 23 height 23
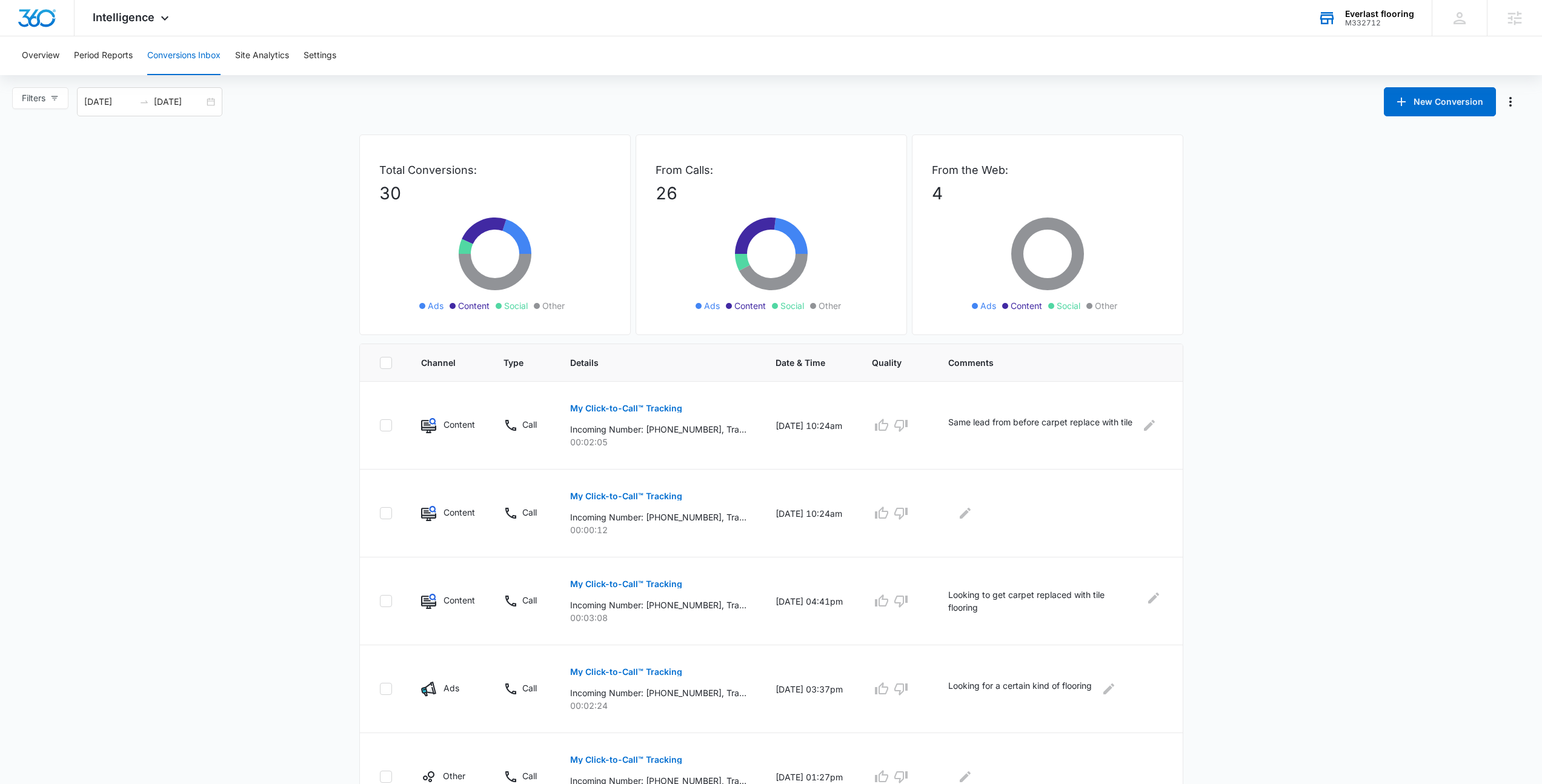
scroll to position [471, 0]
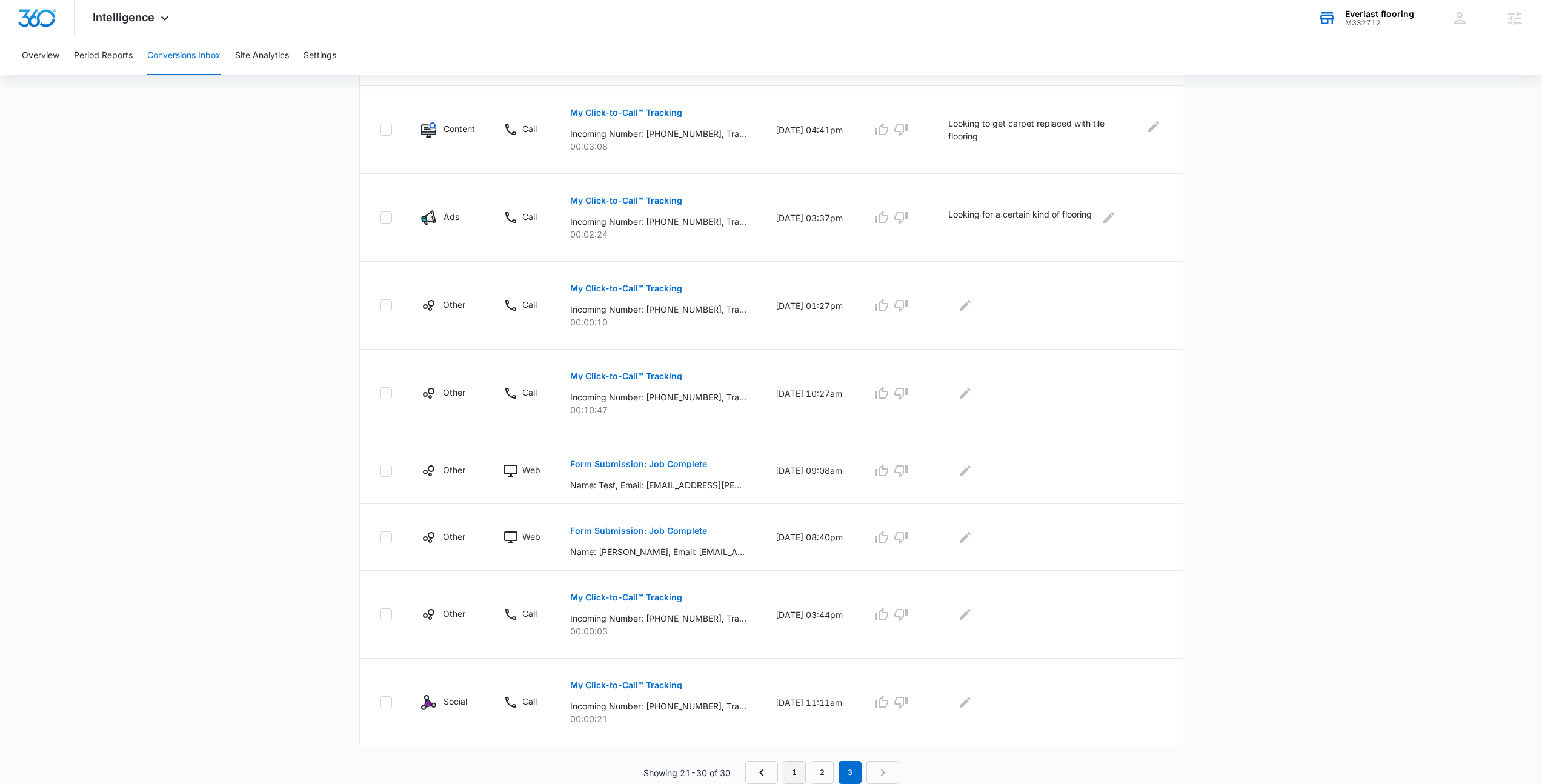
click at [802, 769] on link "1" at bounding box center [794, 772] width 23 height 23
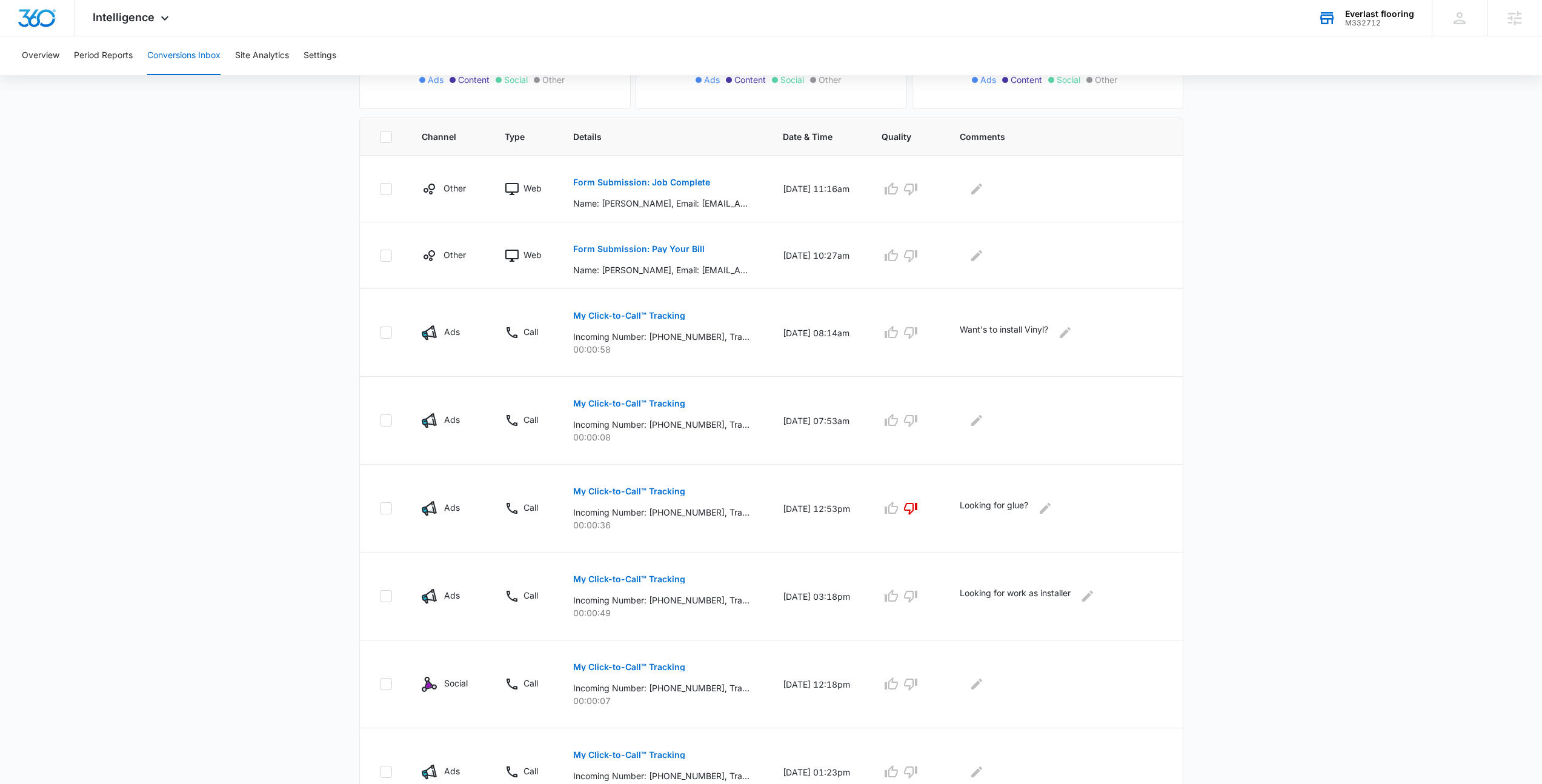
scroll to position [230, 0]
click at [298, 239] on main "Filters 09/06/2025 10/06/2025 New Conversion Total Conversions: 30 Ads Content …" at bounding box center [771, 440] width 1542 height 1168
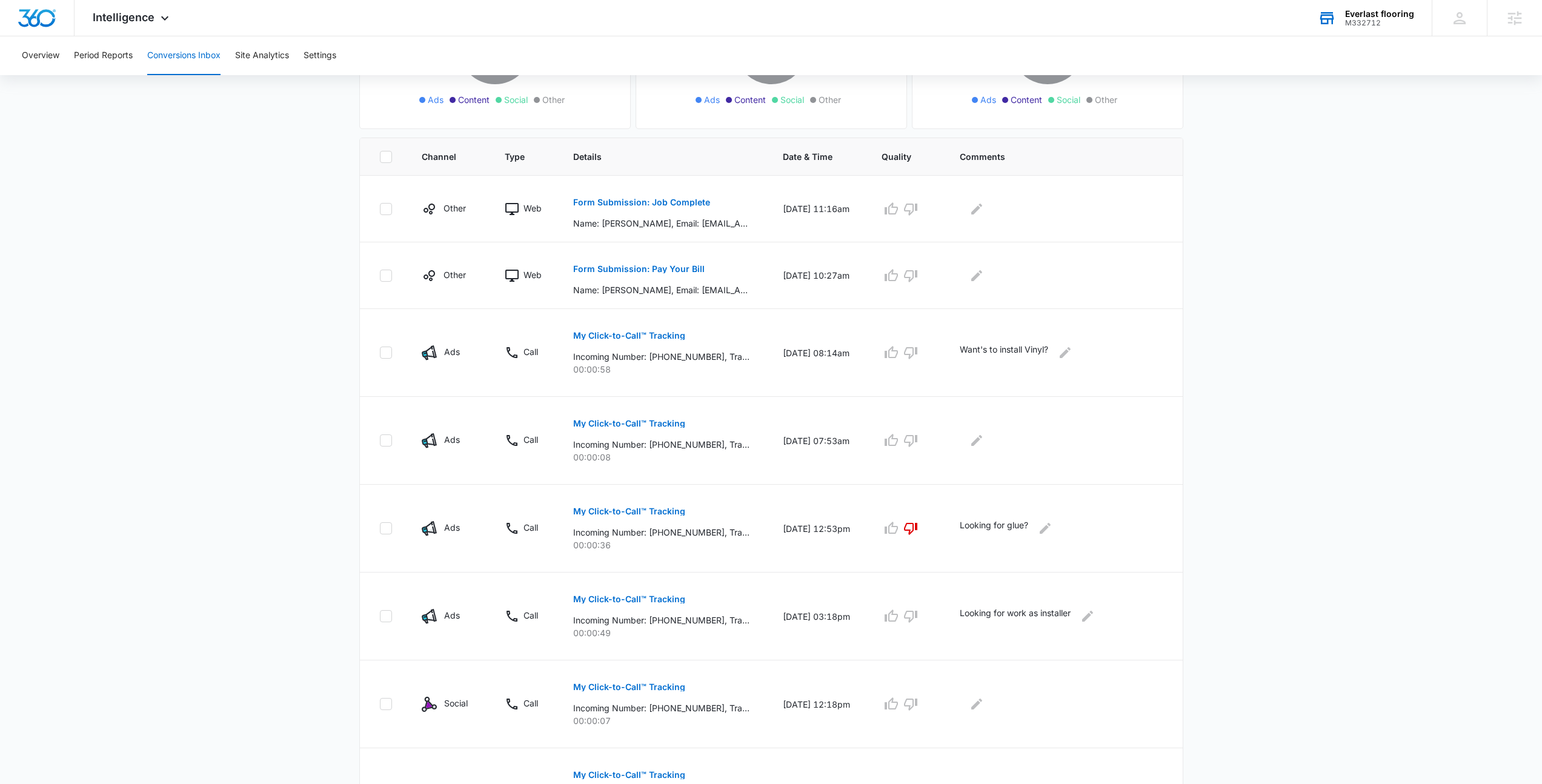
scroll to position [0, 0]
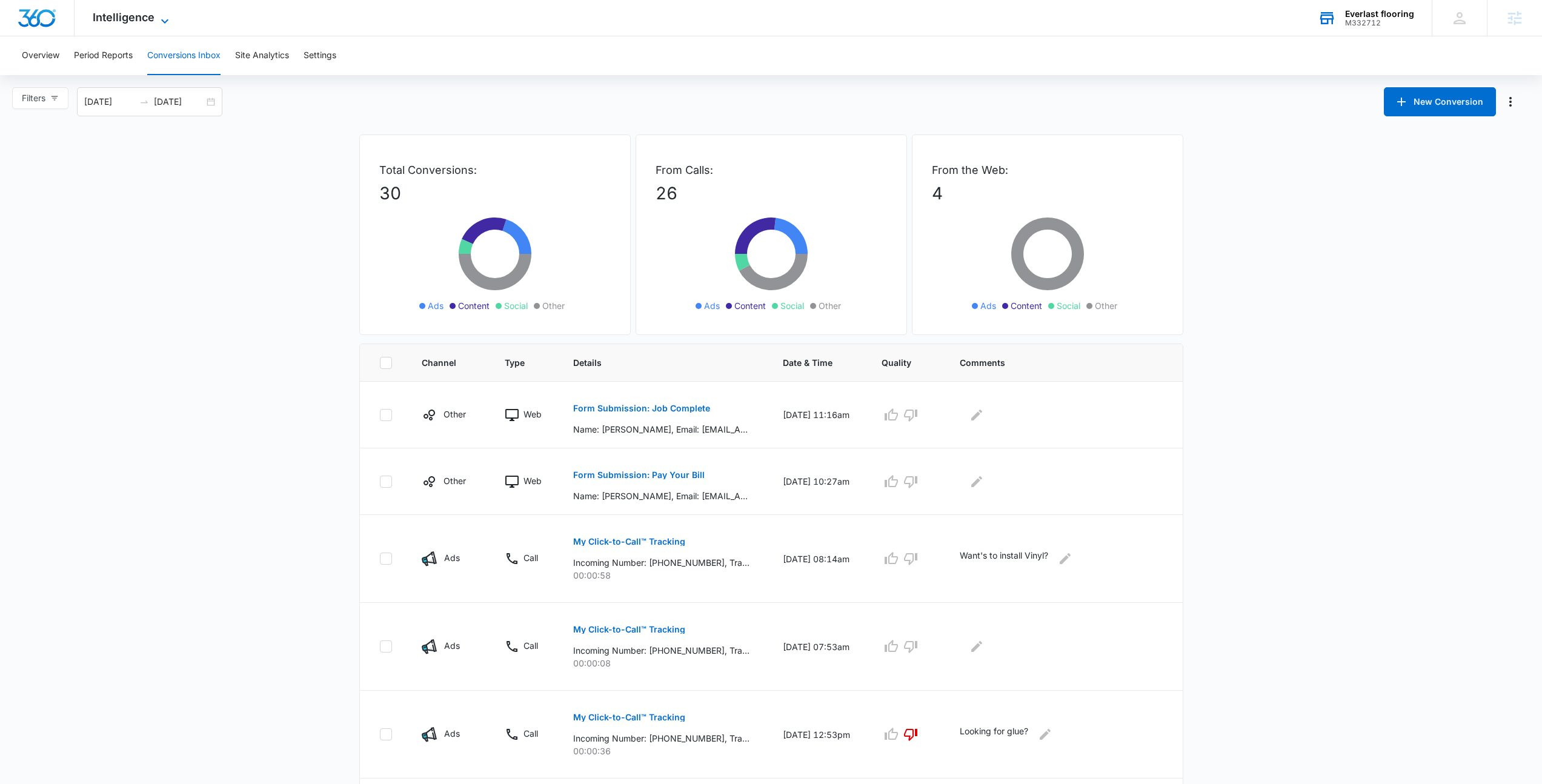
click at [126, 19] on span "Intelligence" at bounding box center [123, 17] width 62 height 12
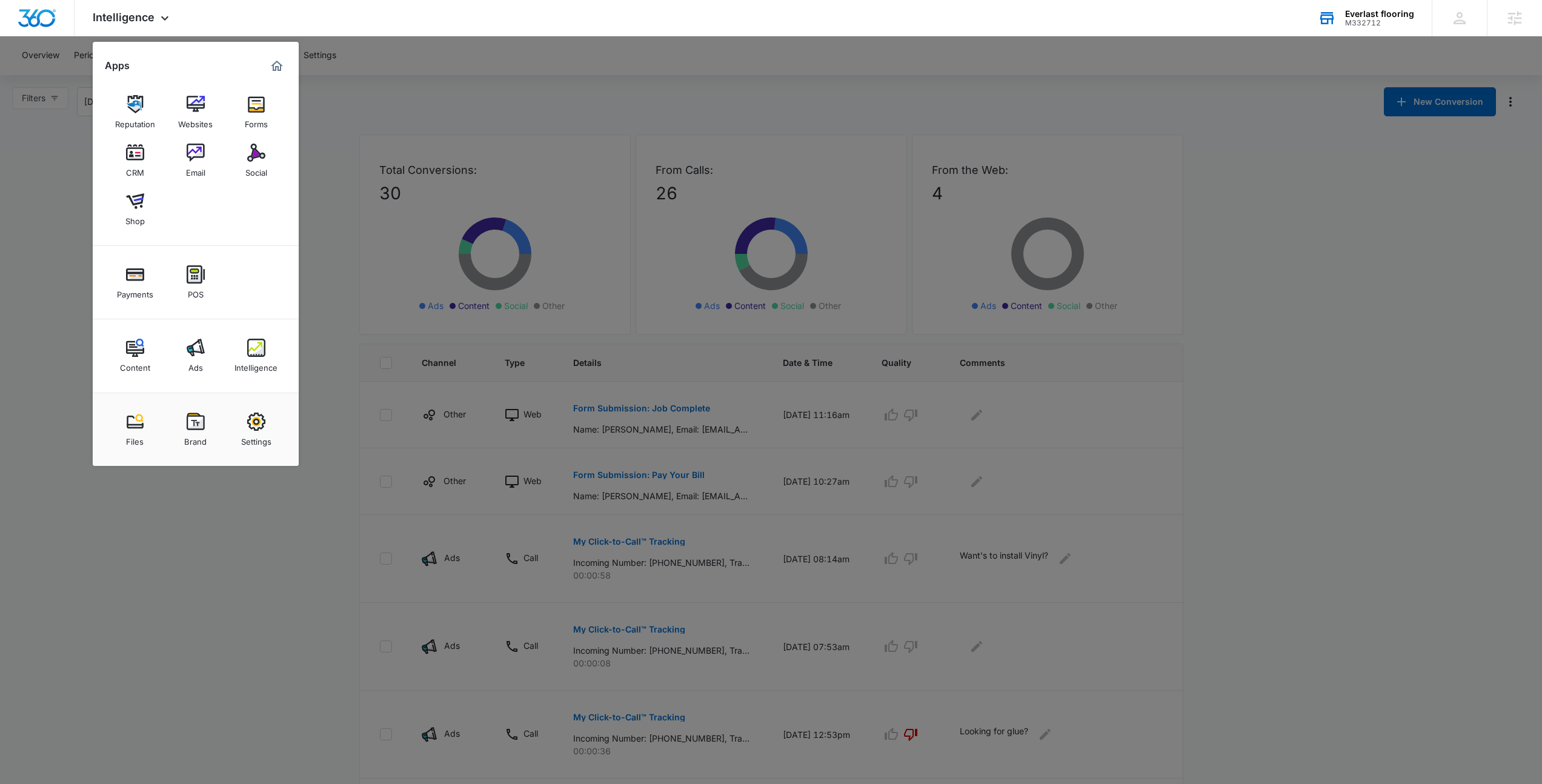
click at [681, 277] on div at bounding box center [771, 392] width 1542 height 784
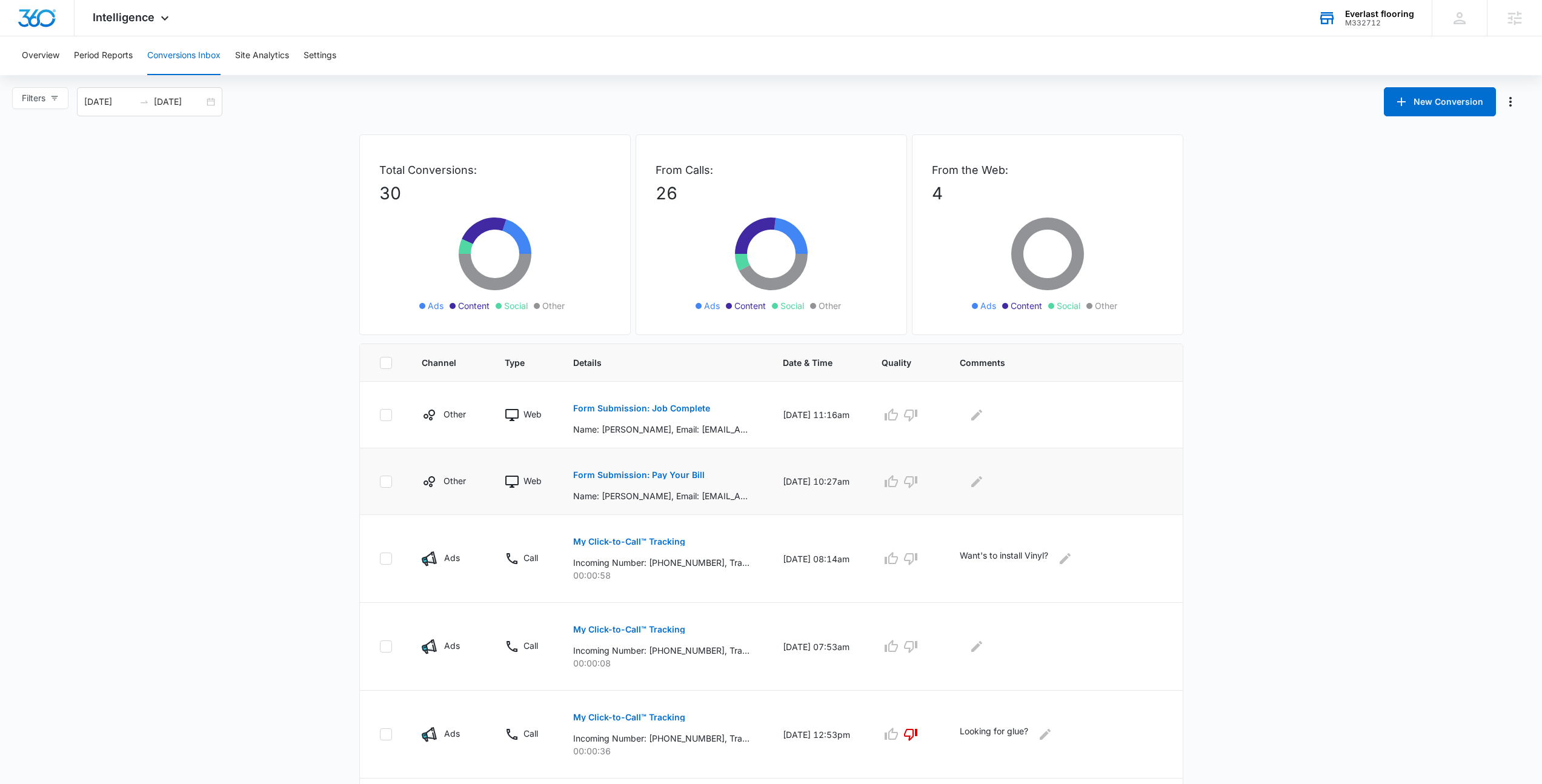
click at [669, 475] on p "Form Submission: Pay Your Bill" at bounding box center [639, 475] width 132 height 9
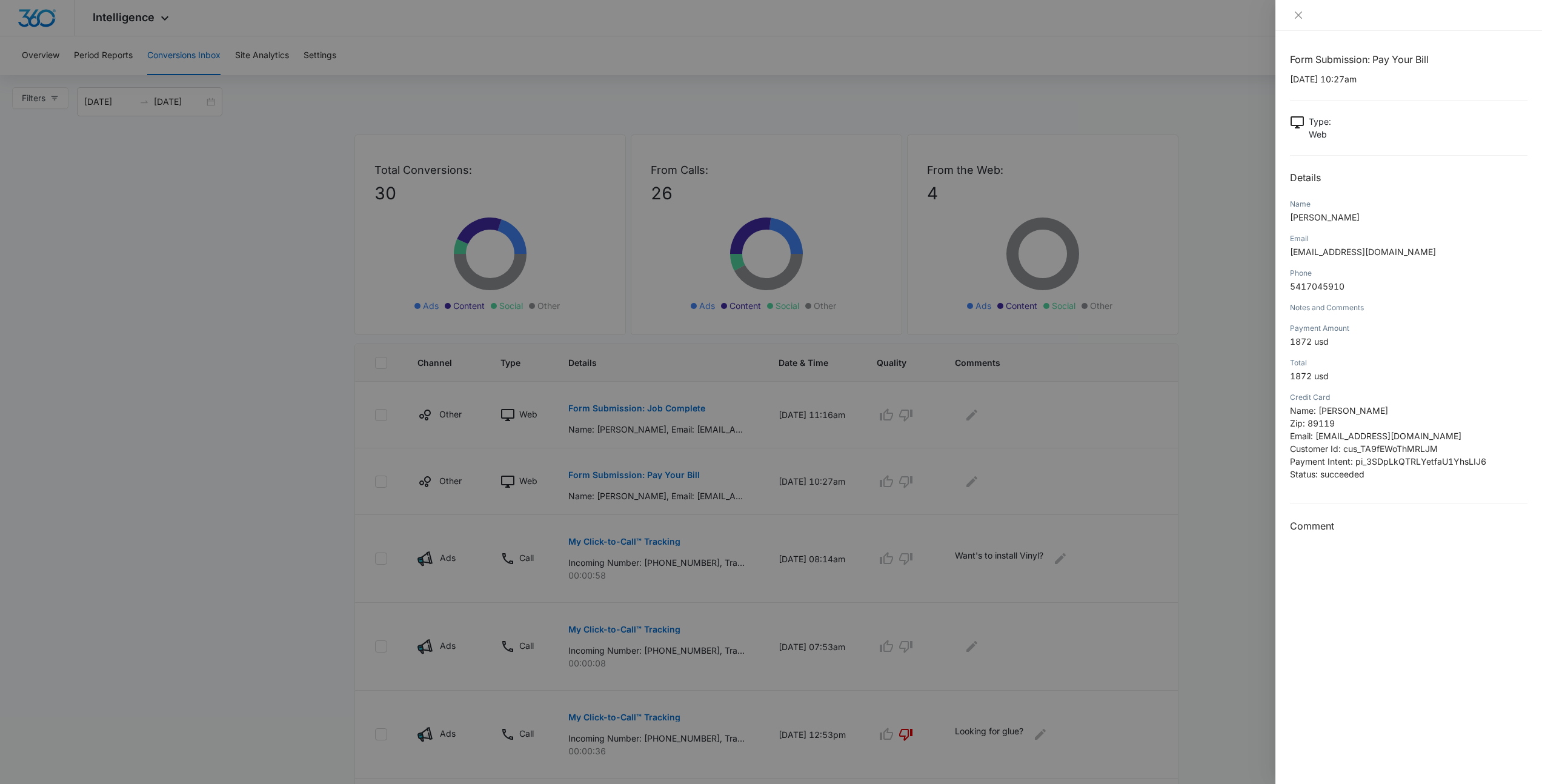
click at [763, 436] on div at bounding box center [771, 392] width 1542 height 784
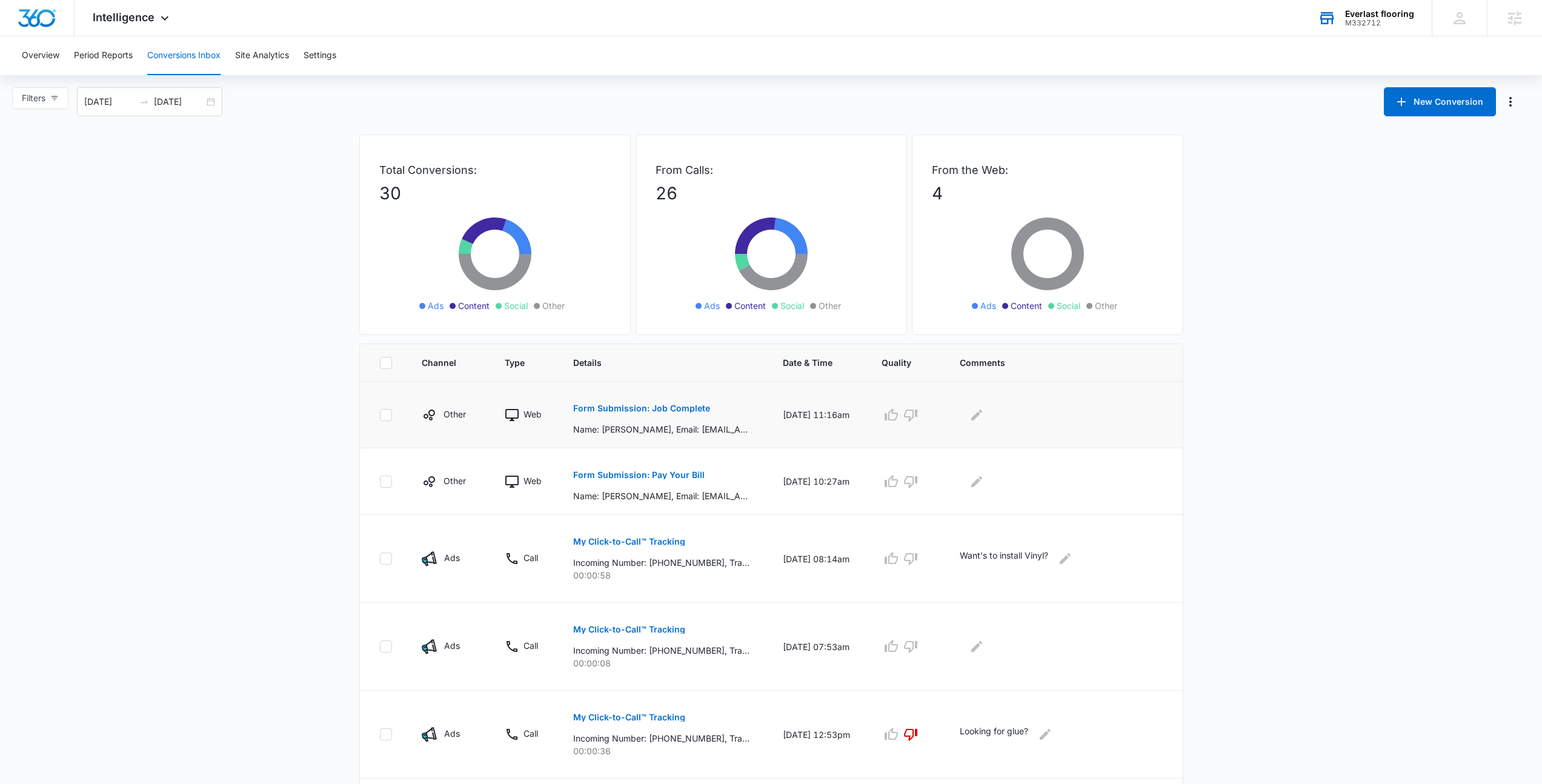
click at [661, 414] on button "Form Submission: Job Complete" at bounding box center [642, 409] width 137 height 29
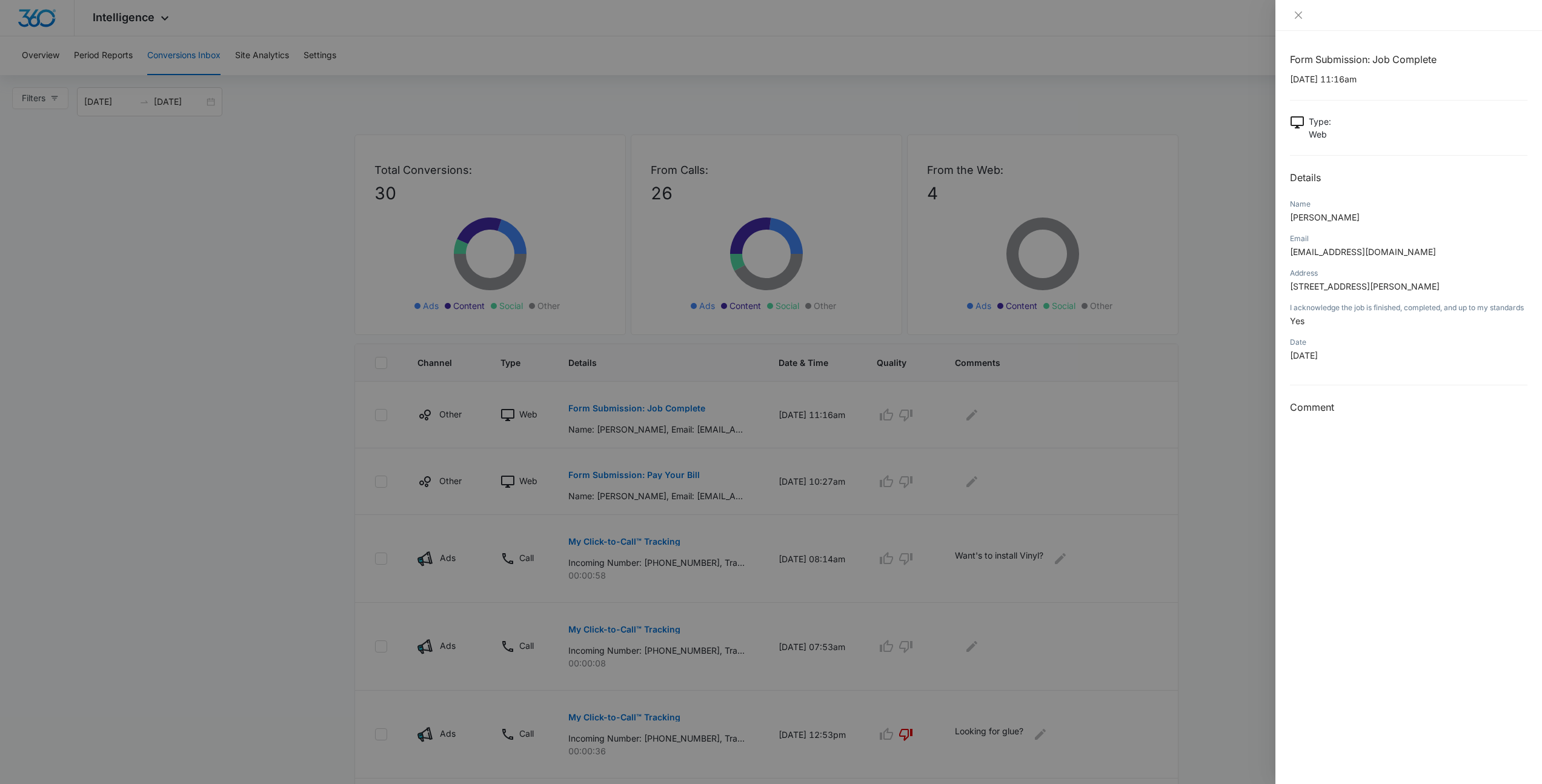
click at [905, 531] on div at bounding box center [771, 392] width 1542 height 784
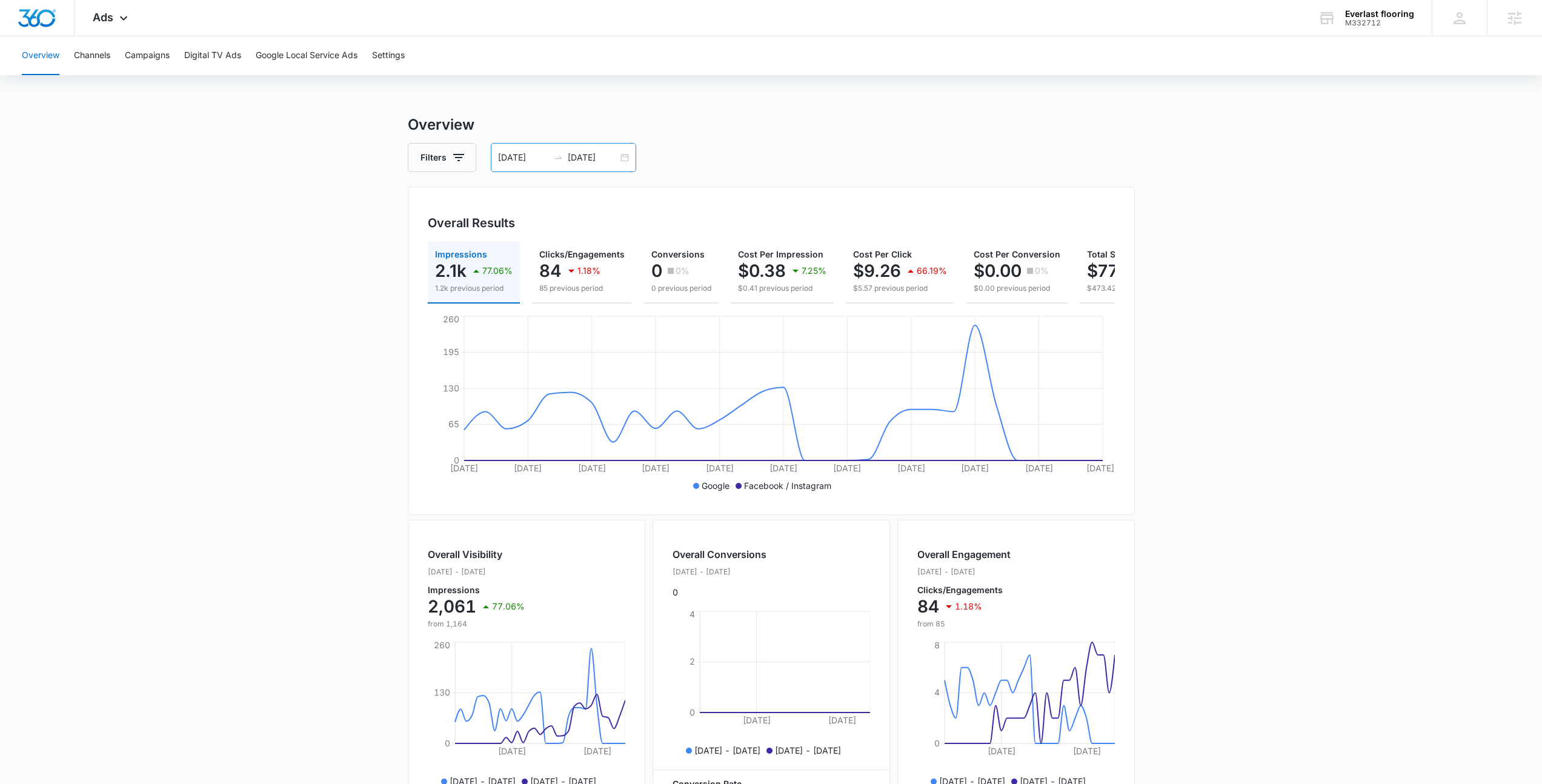
click at [628, 150] on div "[DATE] [DATE]" at bounding box center [564, 158] width 146 height 29
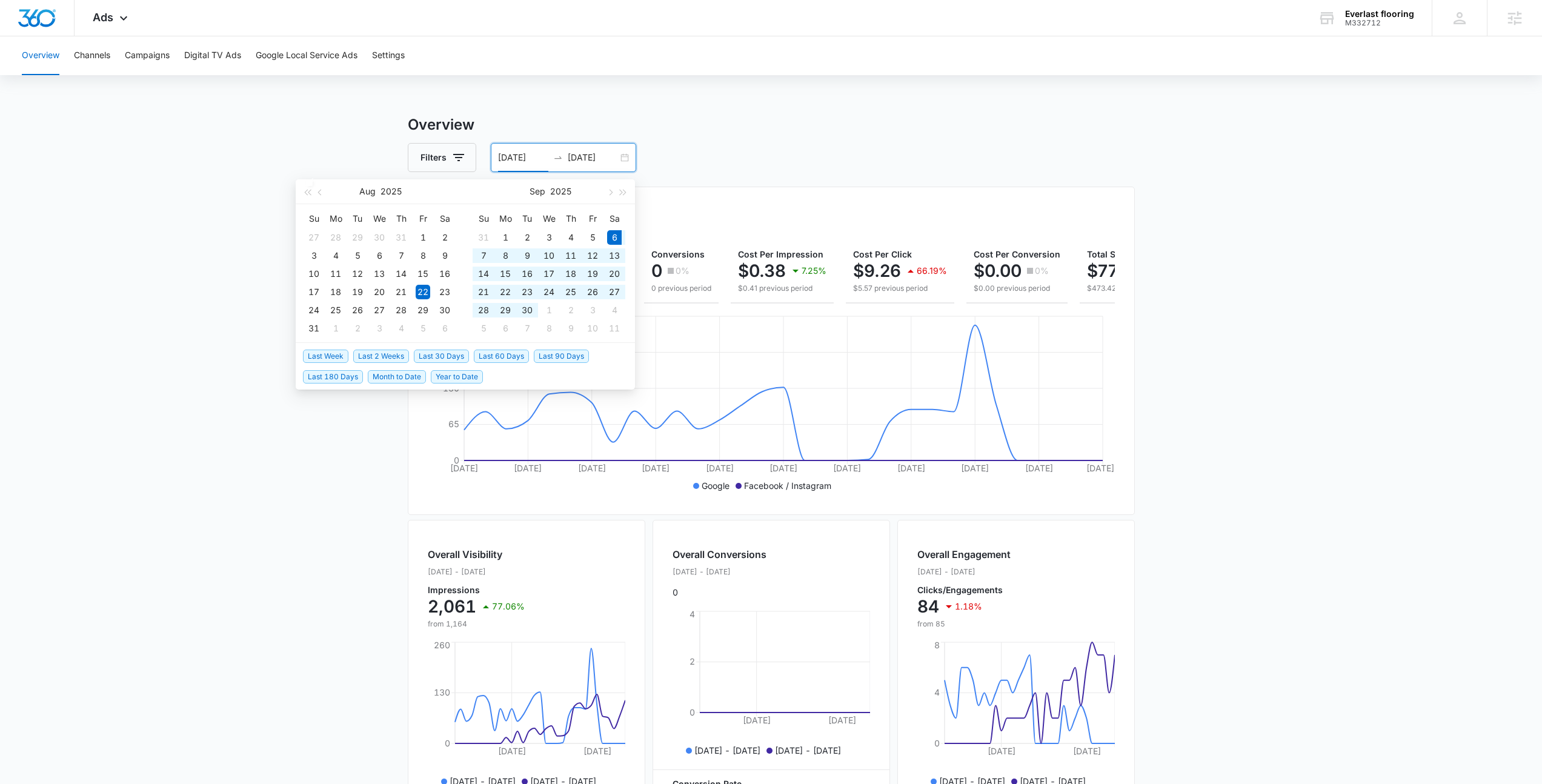
click at [453, 353] on span "Last 30 Days" at bounding box center [441, 356] width 55 height 13
type input "[DATE]"
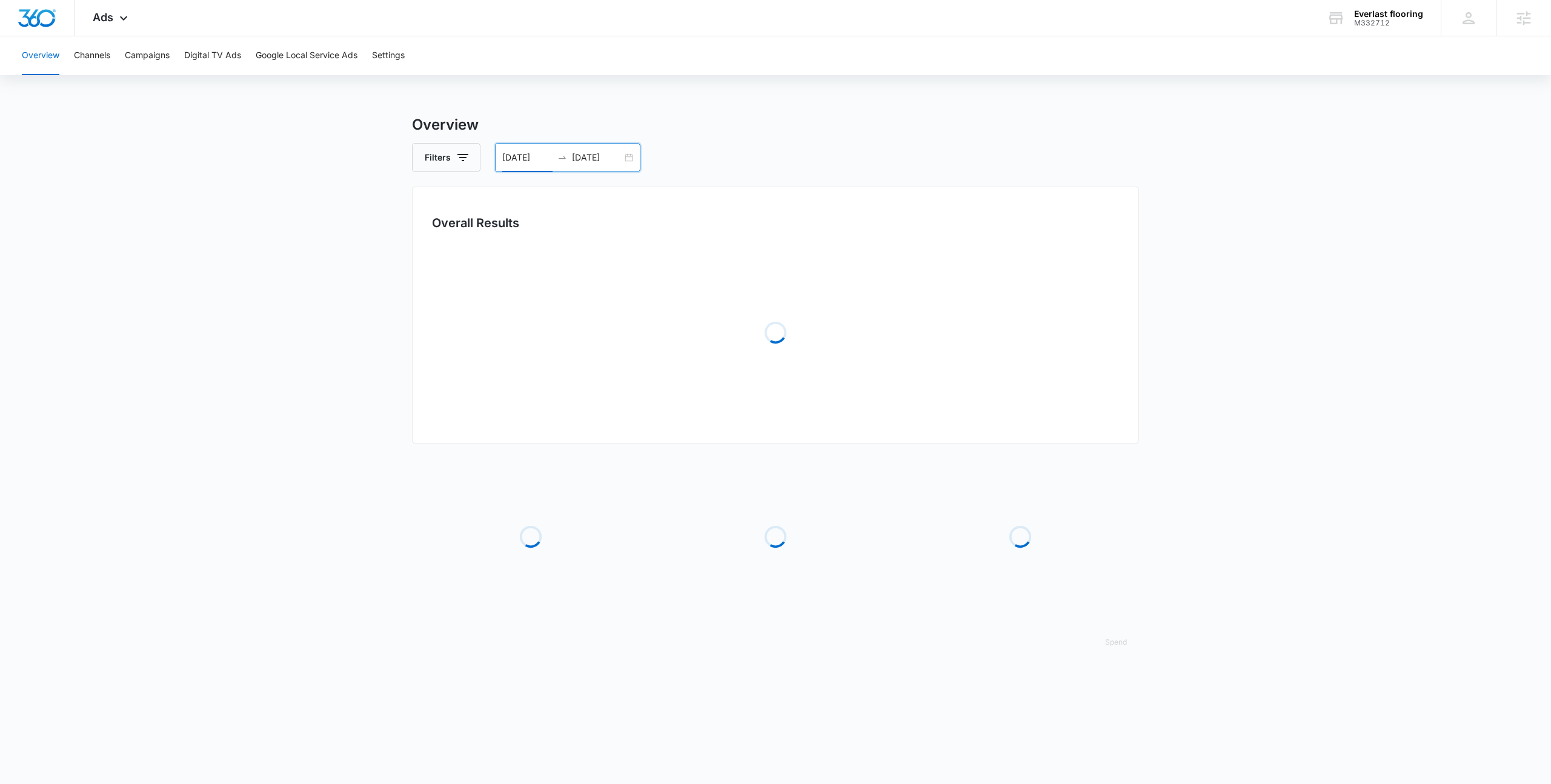
click at [787, 170] on div "Filters [DATE] [DATE]" at bounding box center [776, 158] width 727 height 29
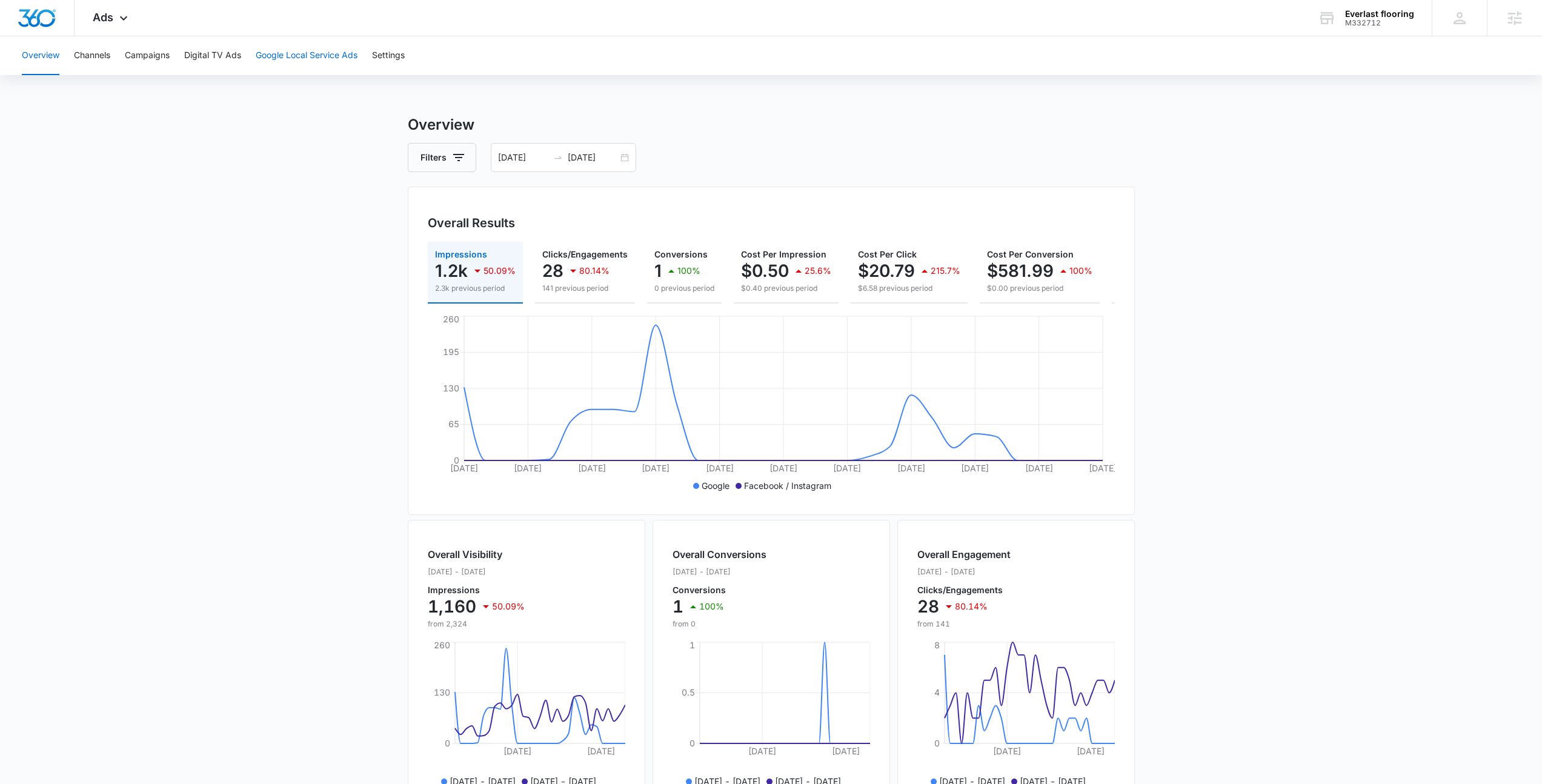
click at [340, 47] on button "Google Local Service Ads" at bounding box center [306, 55] width 101 height 39
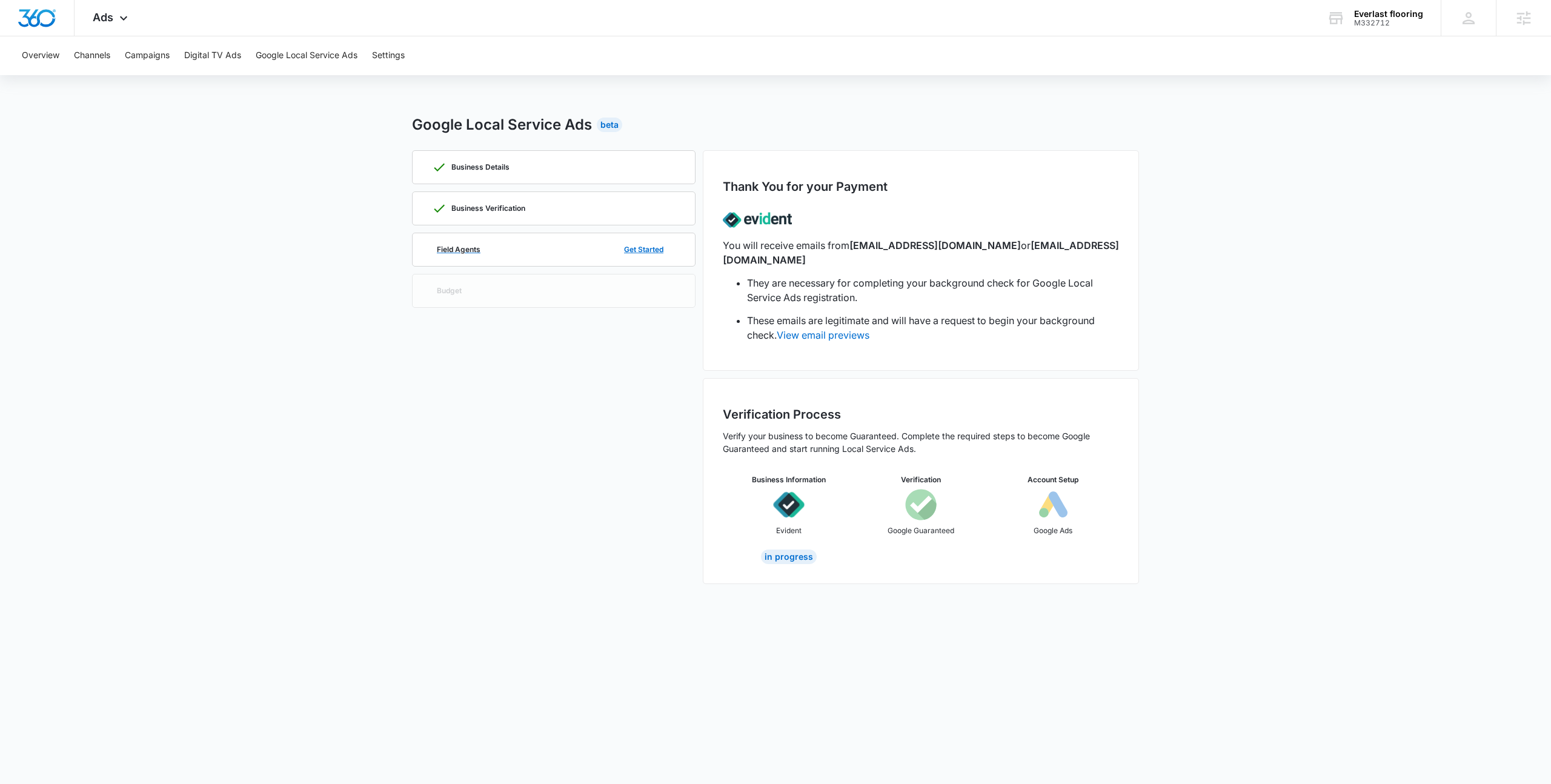
click at [594, 248] on div "Field Agents Get Started" at bounding box center [554, 249] width 243 height 33
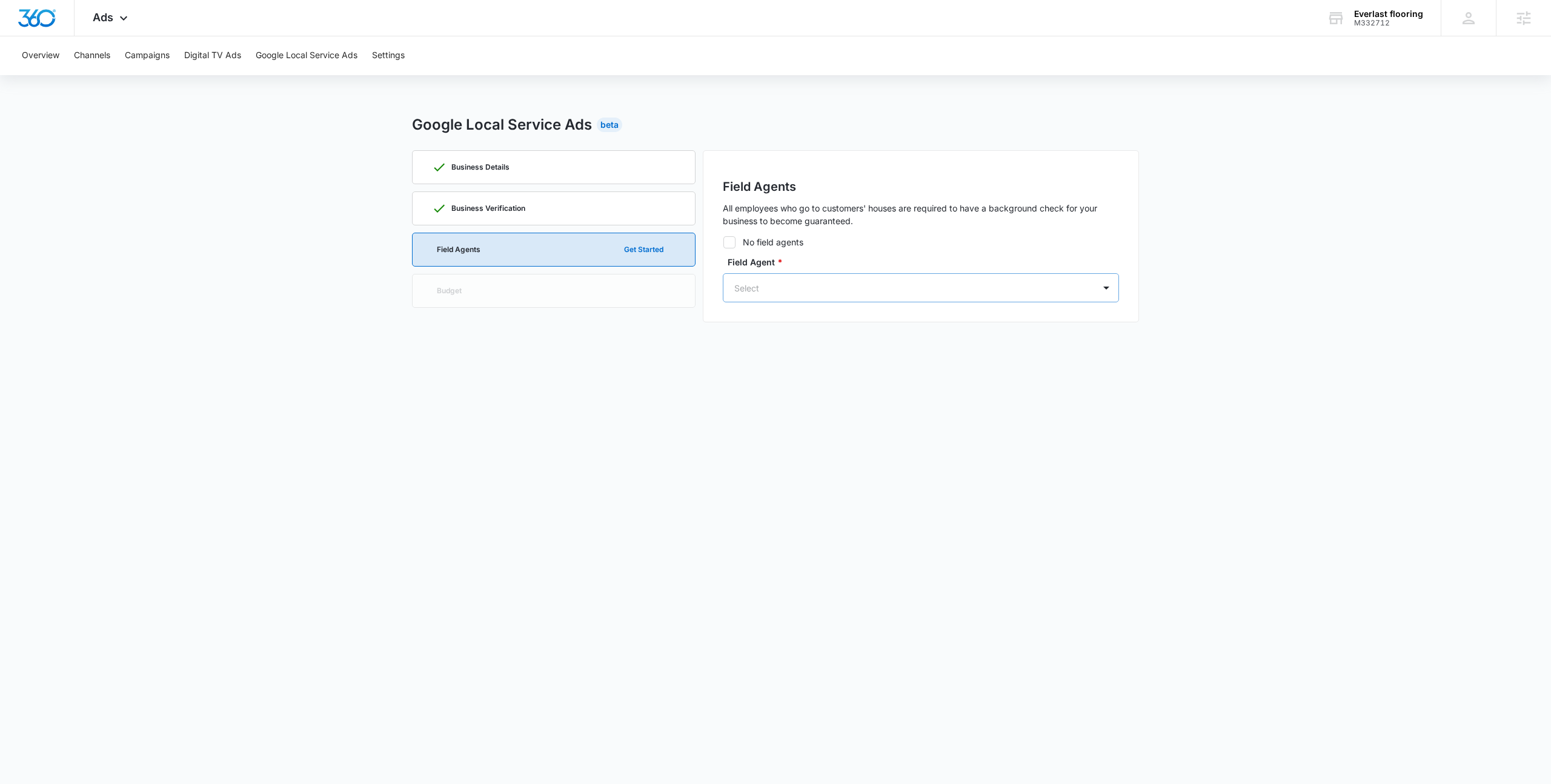
click at [980, 289] on div at bounding box center [906, 288] width 344 height 15
click at [948, 328] on div "SA Steven Arroyo Everlastflooringlv@gmail.com" at bounding box center [920, 342] width 365 height 32
click at [536, 291] on div "Budget Get Started" at bounding box center [554, 290] width 243 height 33
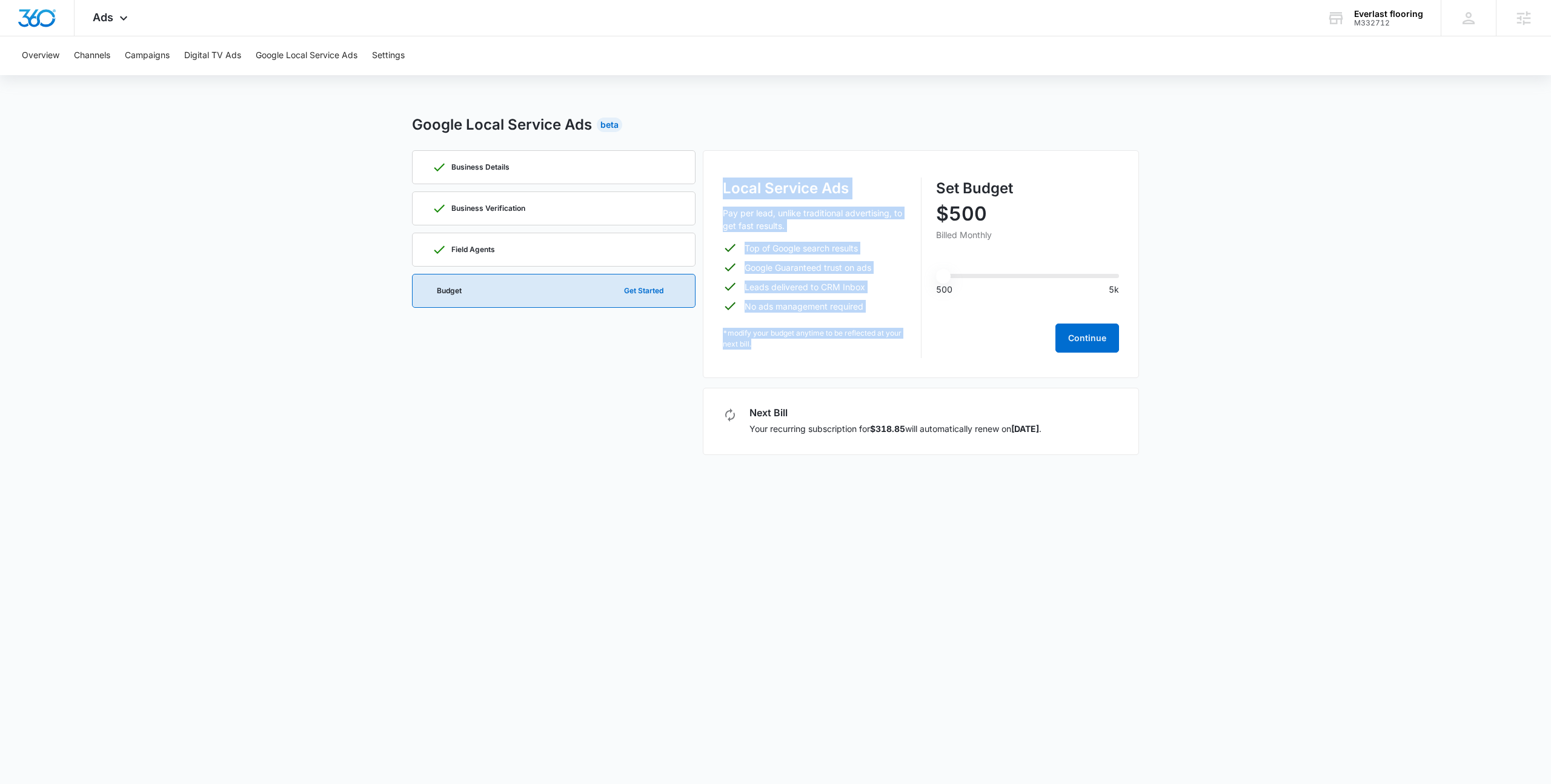
drag, startPoint x: 723, startPoint y: 187, endPoint x: 795, endPoint y: 341, distance: 170.0
click at [795, 341] on div "Local Service Ads Pay per lead, unlike traditional advertising, to get fast res…" at bounding box center [814, 268] width 184 height 181
click at [795, 341] on p "*modify your budget anytime to be reflected at your next bill." at bounding box center [814, 339] width 184 height 22
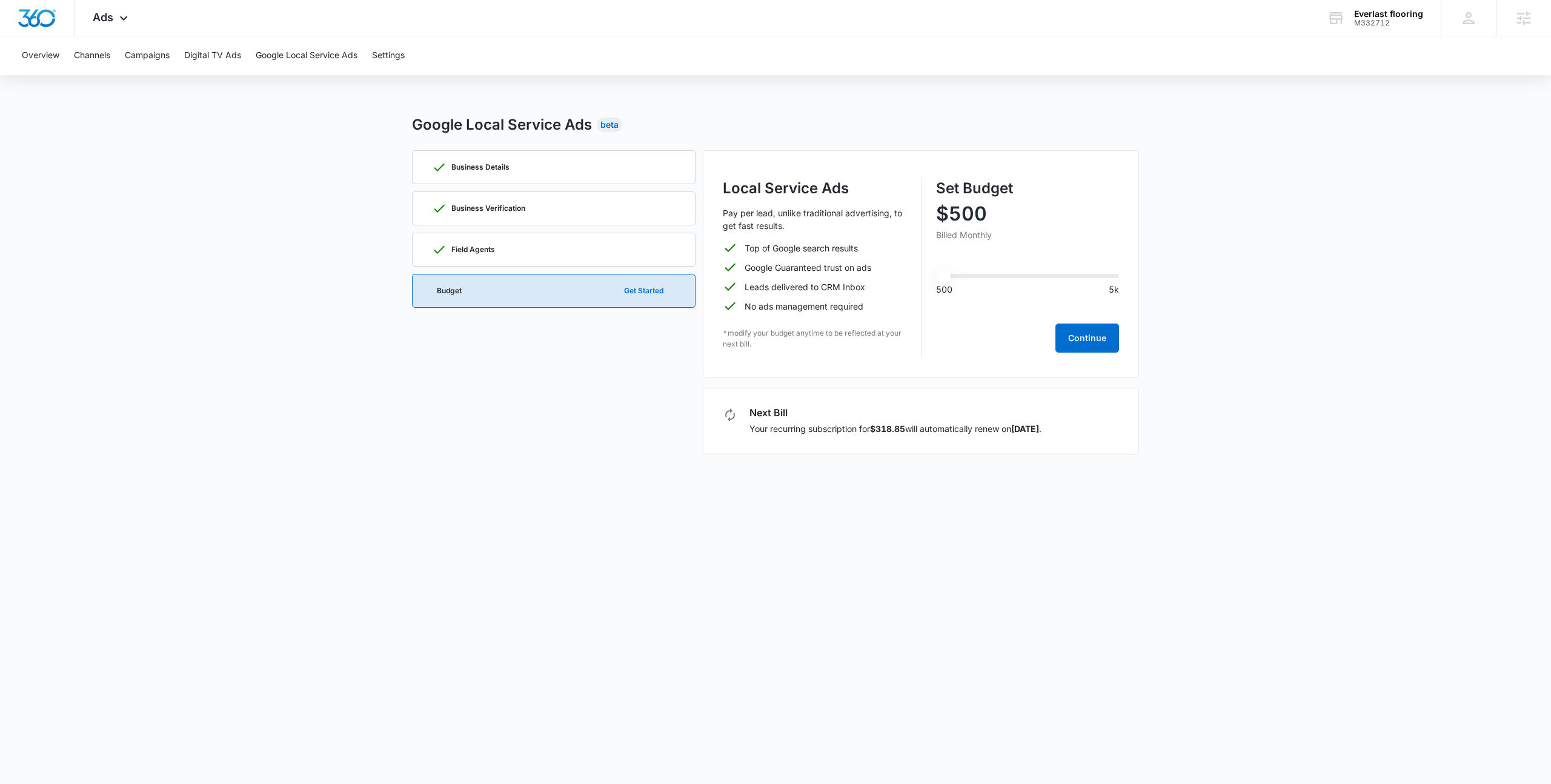
drag, startPoint x: 795, startPoint y: 341, endPoint x: 717, endPoint y: 158, distance: 198.9
click at [717, 158] on div "Local Service Ads Pay per lead, unlike traditional advertising, to get fast res…" at bounding box center [921, 264] width 437 height 228
drag, startPoint x: 717, startPoint y: 157, endPoint x: 780, endPoint y: 364, distance: 216.4
click at [780, 364] on div "Local Service Ads Pay per lead, unlike traditional advertising, to get fast res…" at bounding box center [921, 264] width 437 height 228
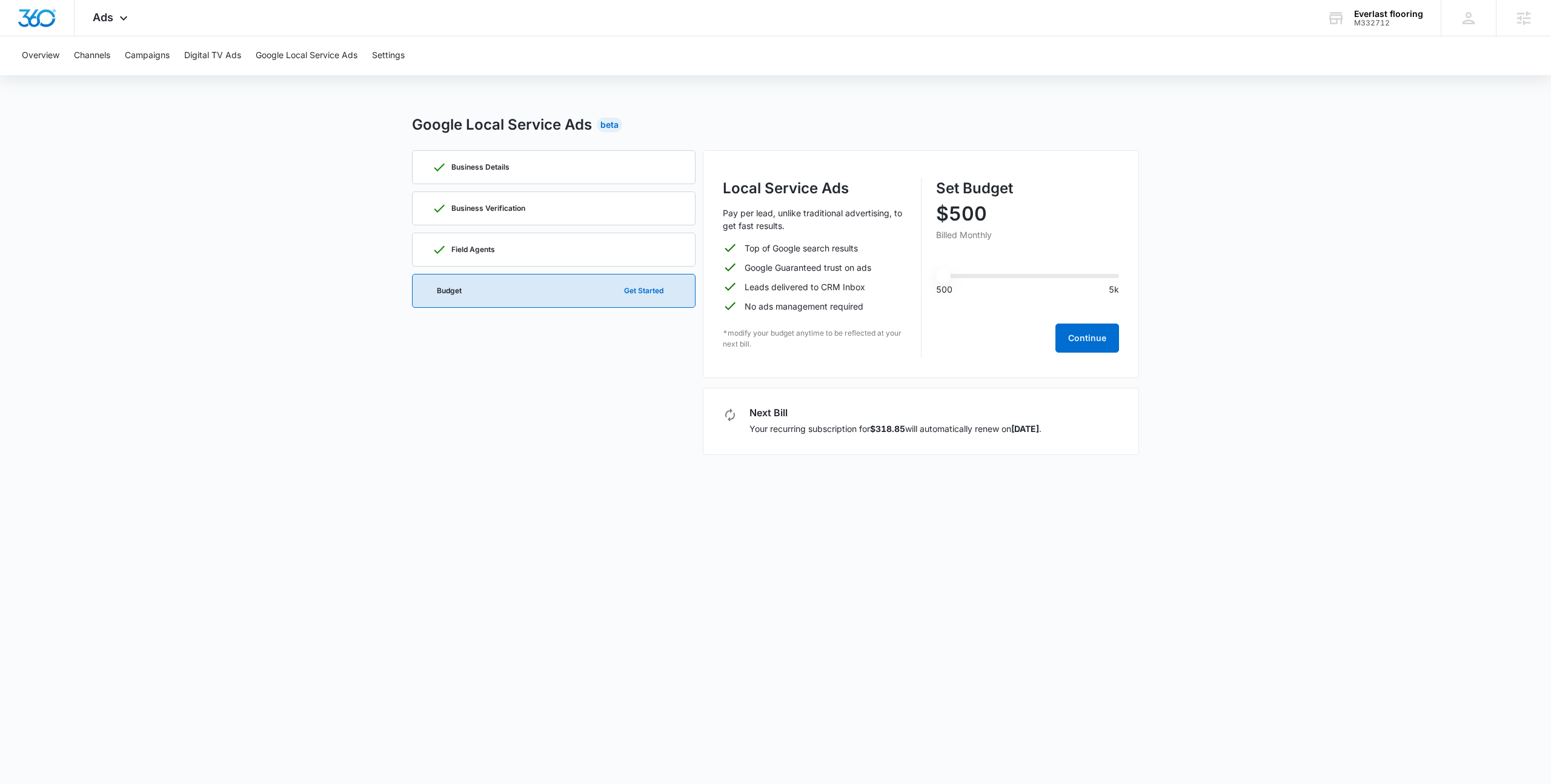
click at [780, 364] on div "Local Service Ads Pay per lead, unlike traditional advertising, to get fast res…" at bounding box center [921, 264] width 437 height 228
click at [804, 162] on div "Local Service Ads Pay per lead, unlike traditional advertising, to get fast res…" at bounding box center [921, 264] width 437 height 228
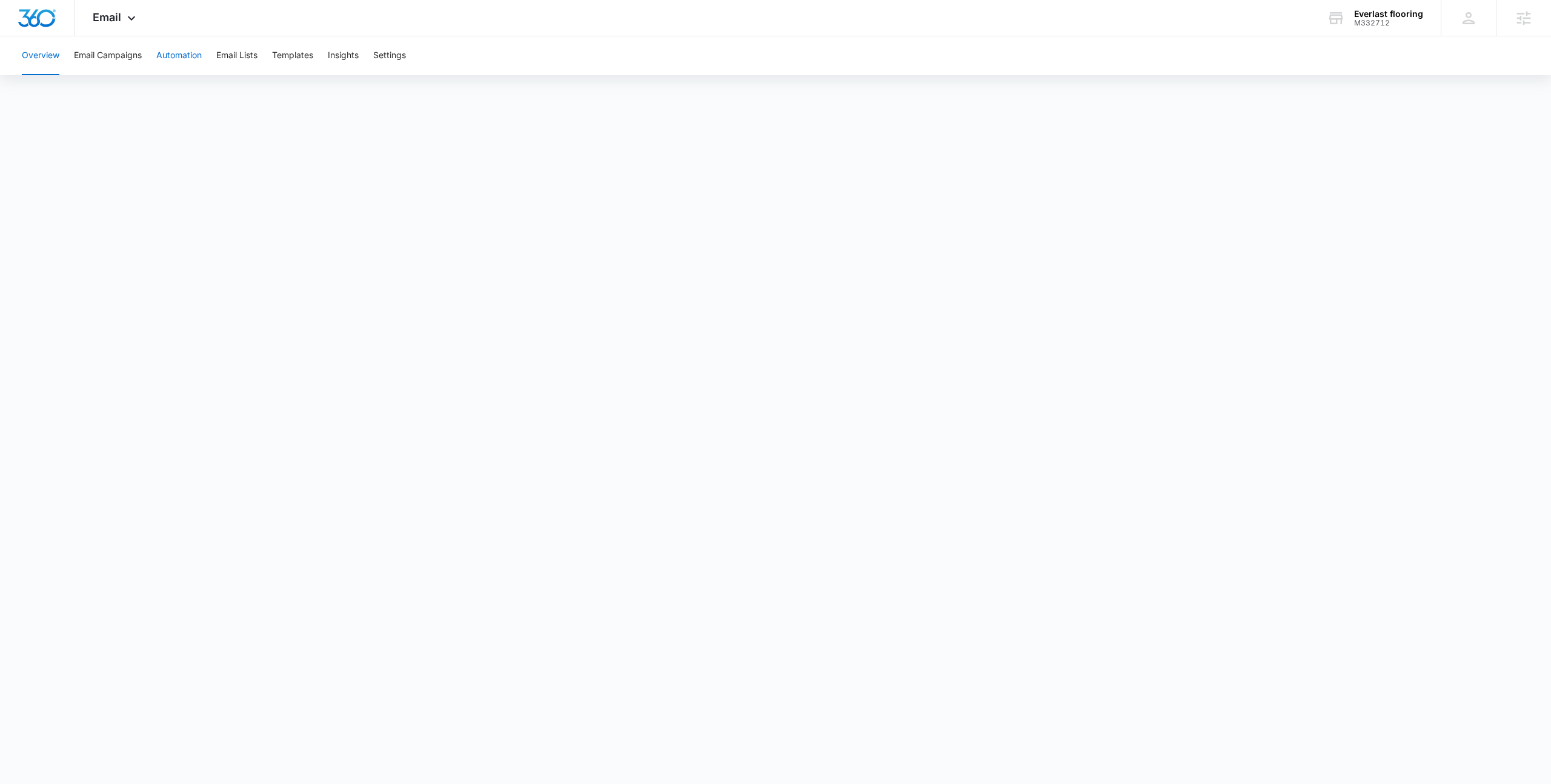
click at [180, 54] on button "Automation" at bounding box center [179, 55] width 46 height 39
click at [243, 46] on button "Email Lists" at bounding box center [237, 55] width 41 height 39
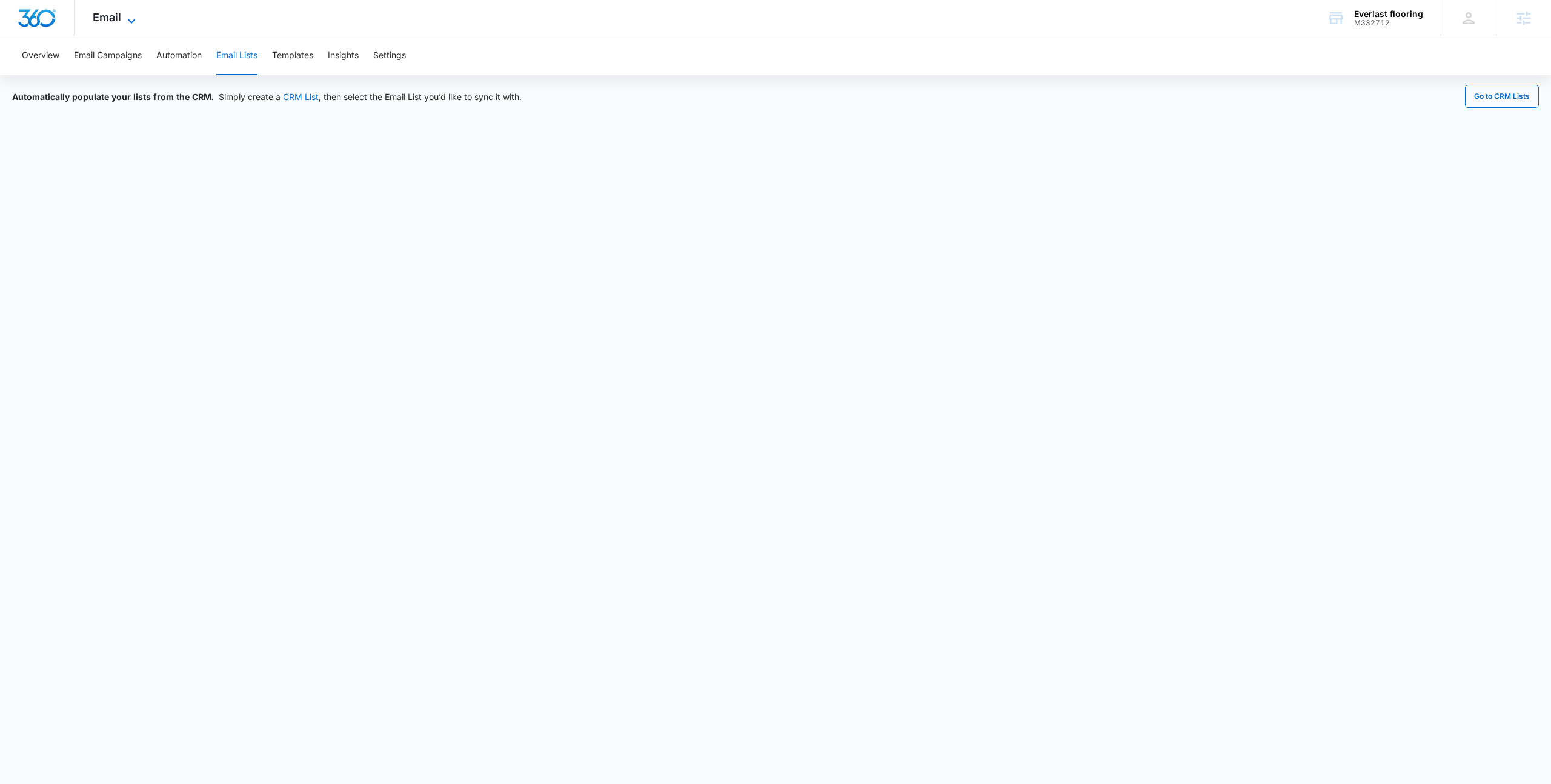
click at [115, 15] on span "Email" at bounding box center [107, 17] width 29 height 12
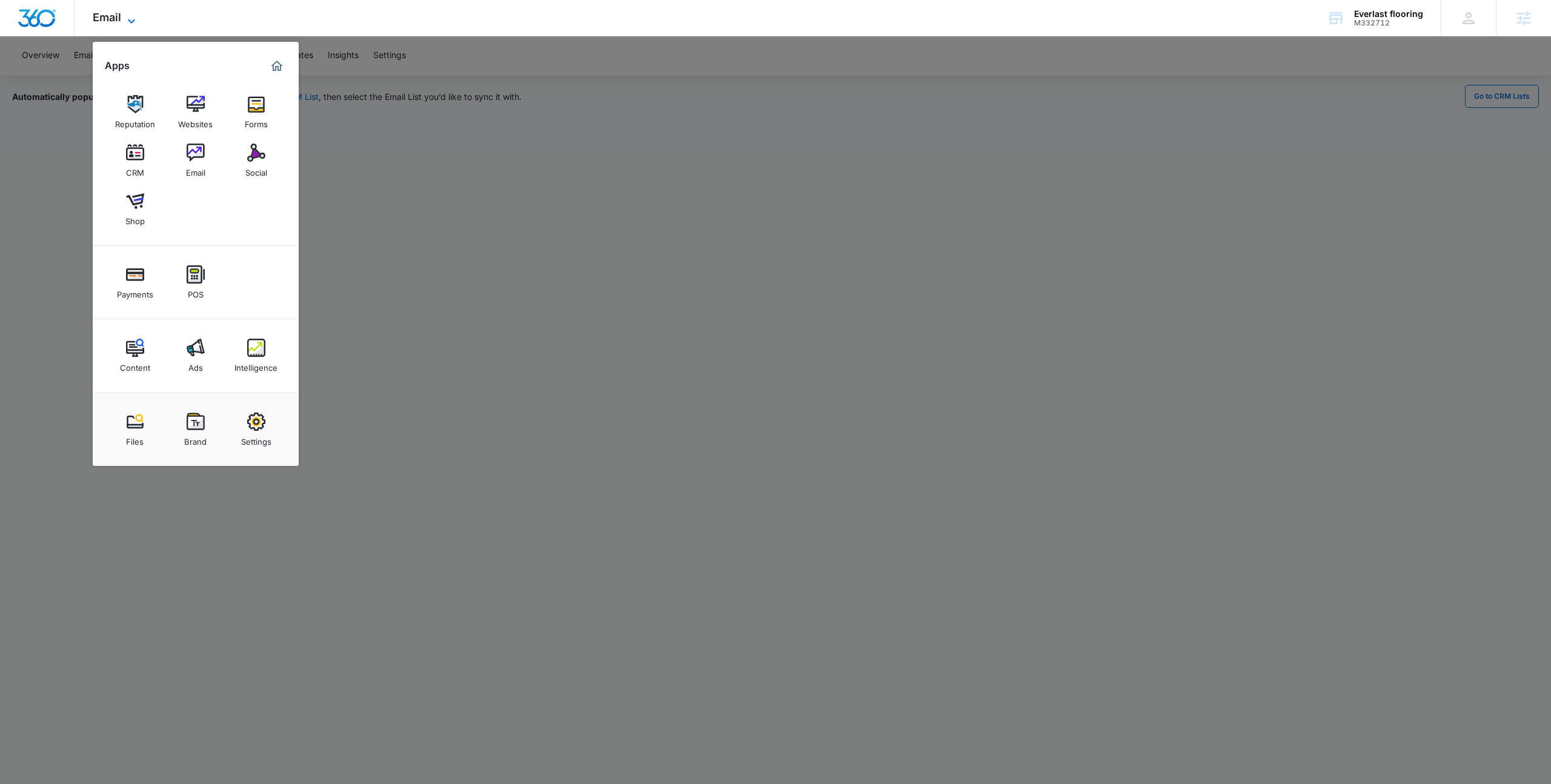
click at [115, 15] on span "Email" at bounding box center [107, 17] width 29 height 12
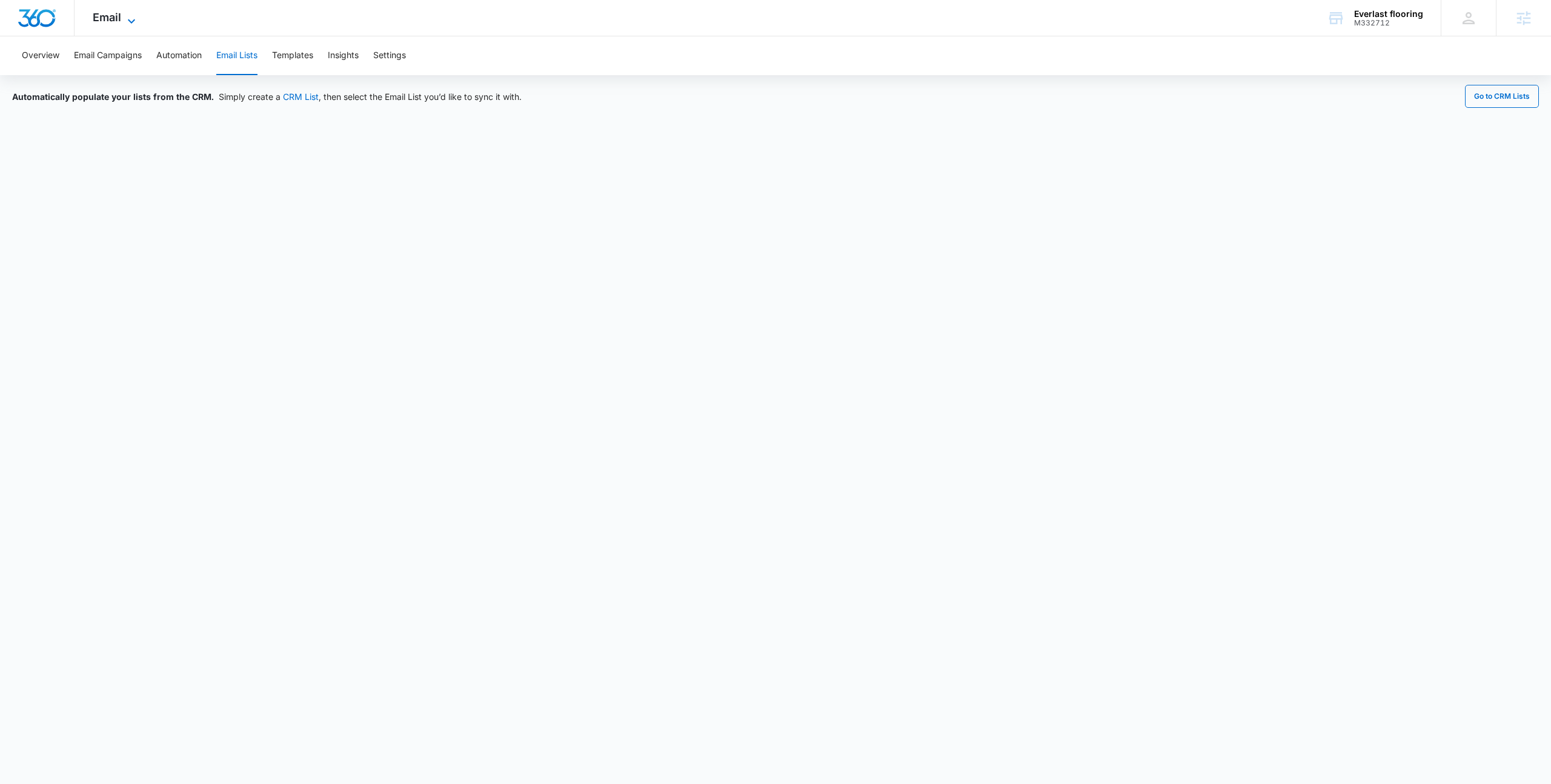
click at [129, 21] on icon at bounding box center [132, 21] width 15 height 15
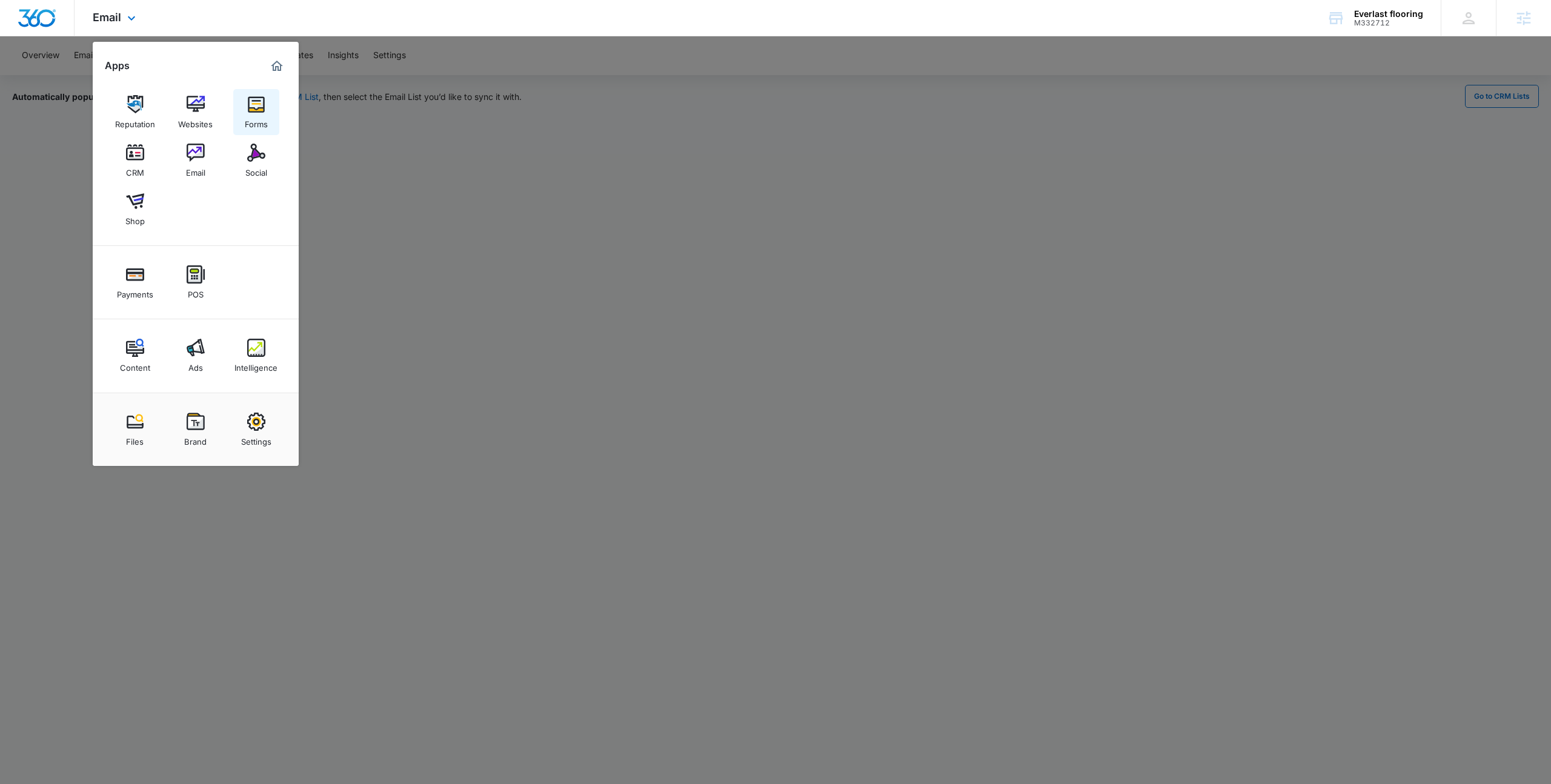
click at [260, 100] on img at bounding box center [256, 104] width 18 height 18
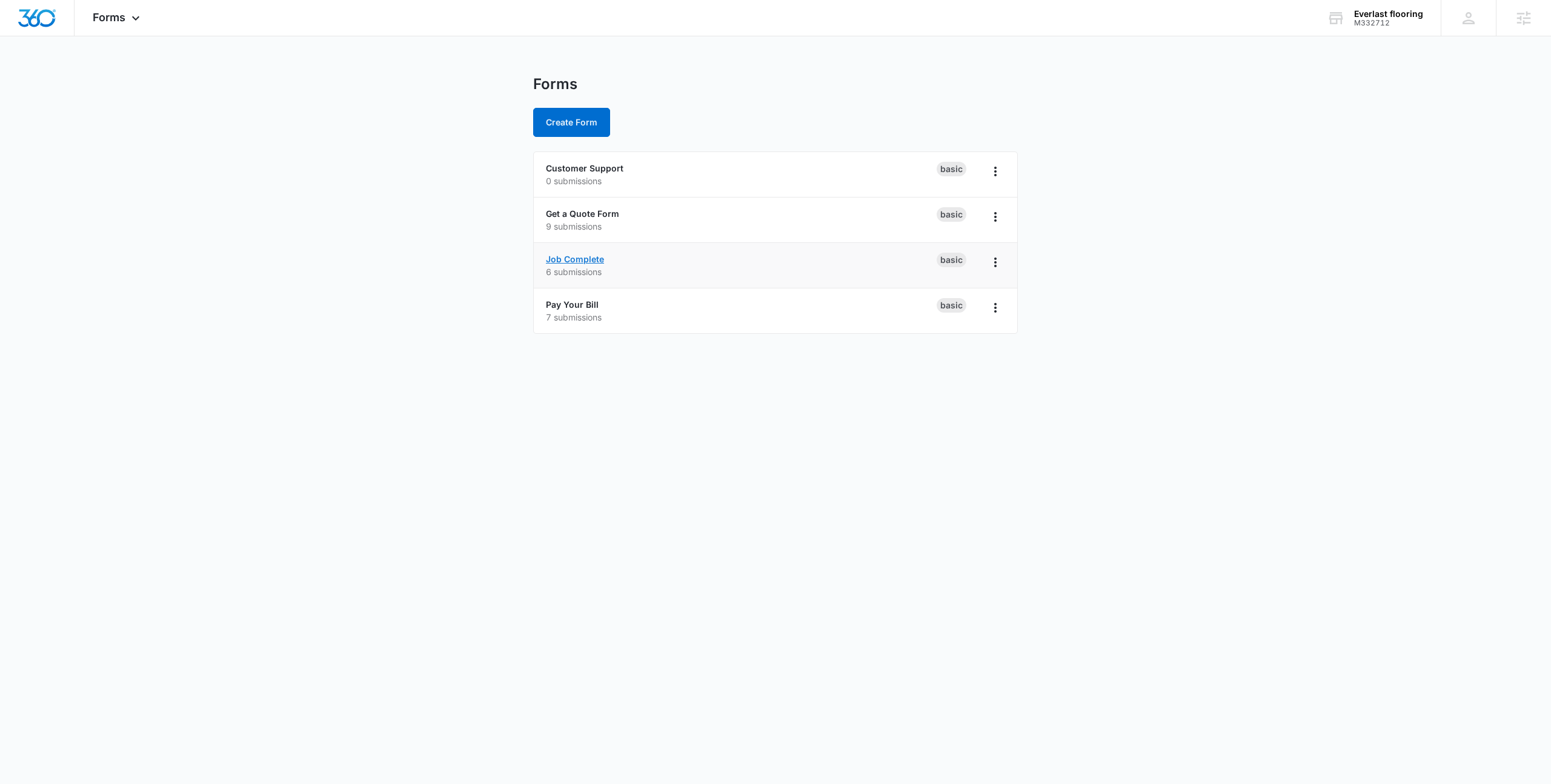
click at [584, 256] on link "Job Complete" at bounding box center [575, 259] width 58 height 10
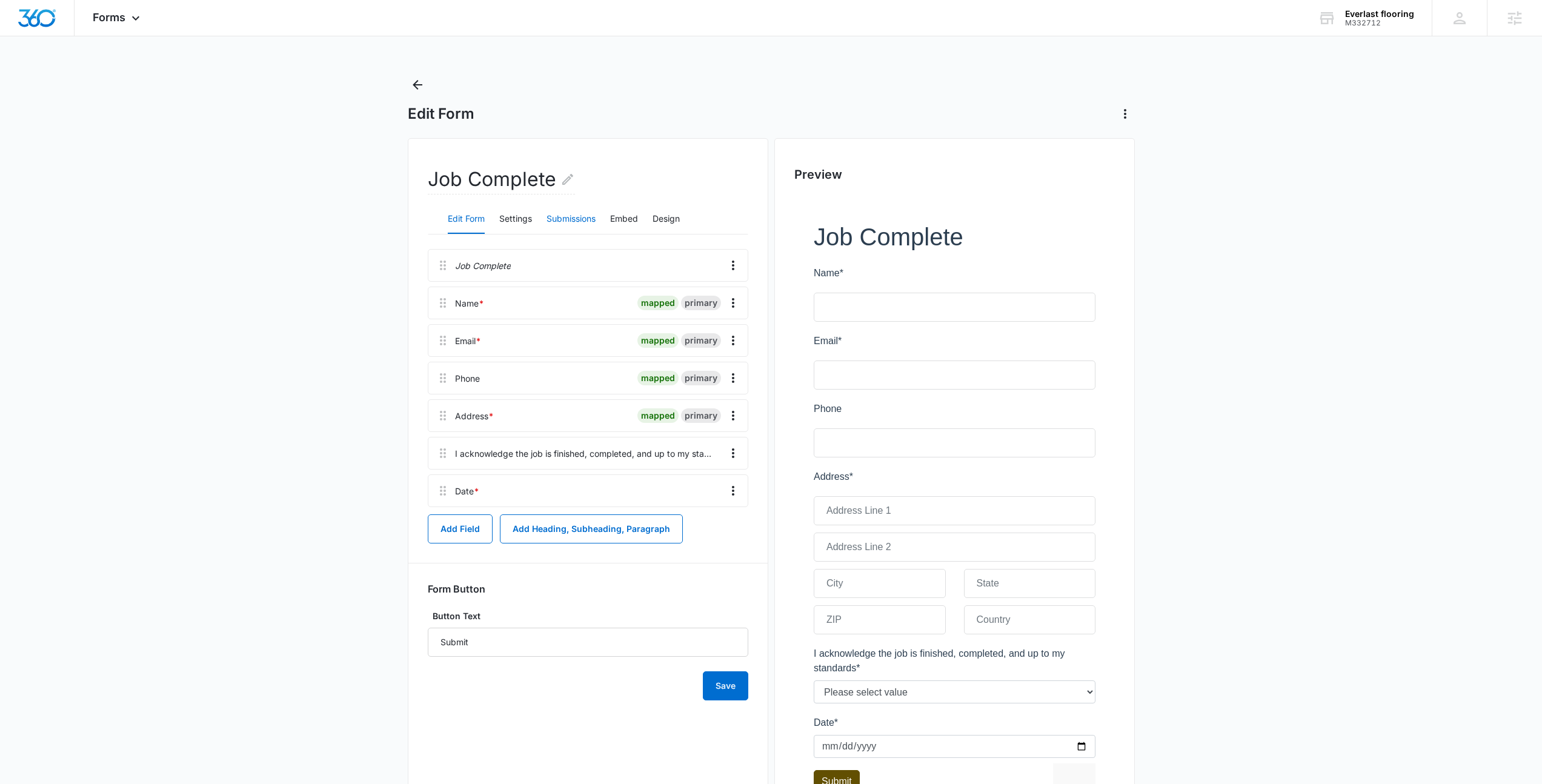
click at [570, 221] on button "Submissions" at bounding box center [571, 220] width 49 height 29
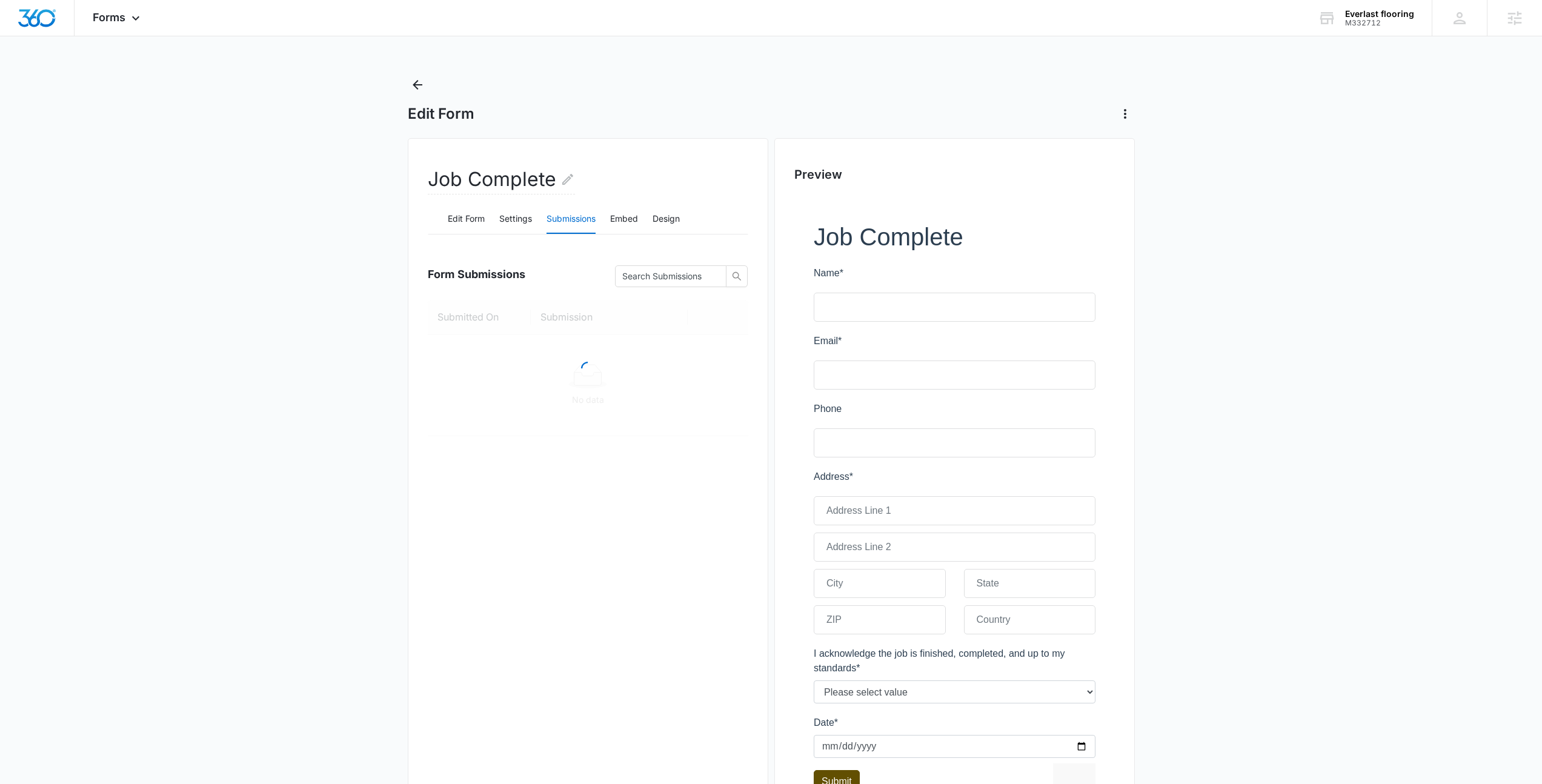
click at [495, 222] on div "Edit Form Settings Submissions Embed Design" at bounding box center [588, 219] width 320 height 30
click at [532, 215] on button "Settings" at bounding box center [515, 220] width 33 height 29
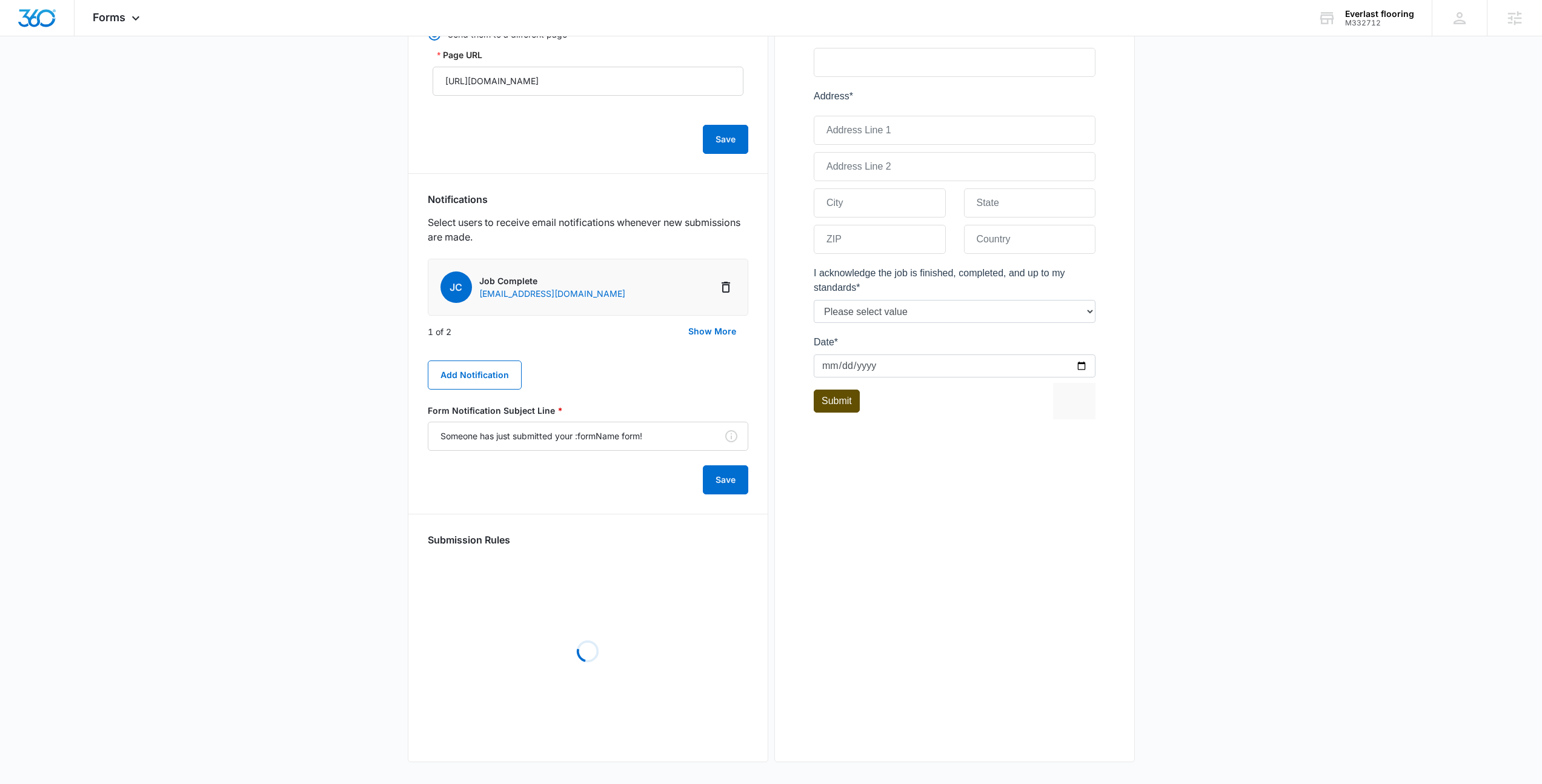
scroll to position [283, 0]
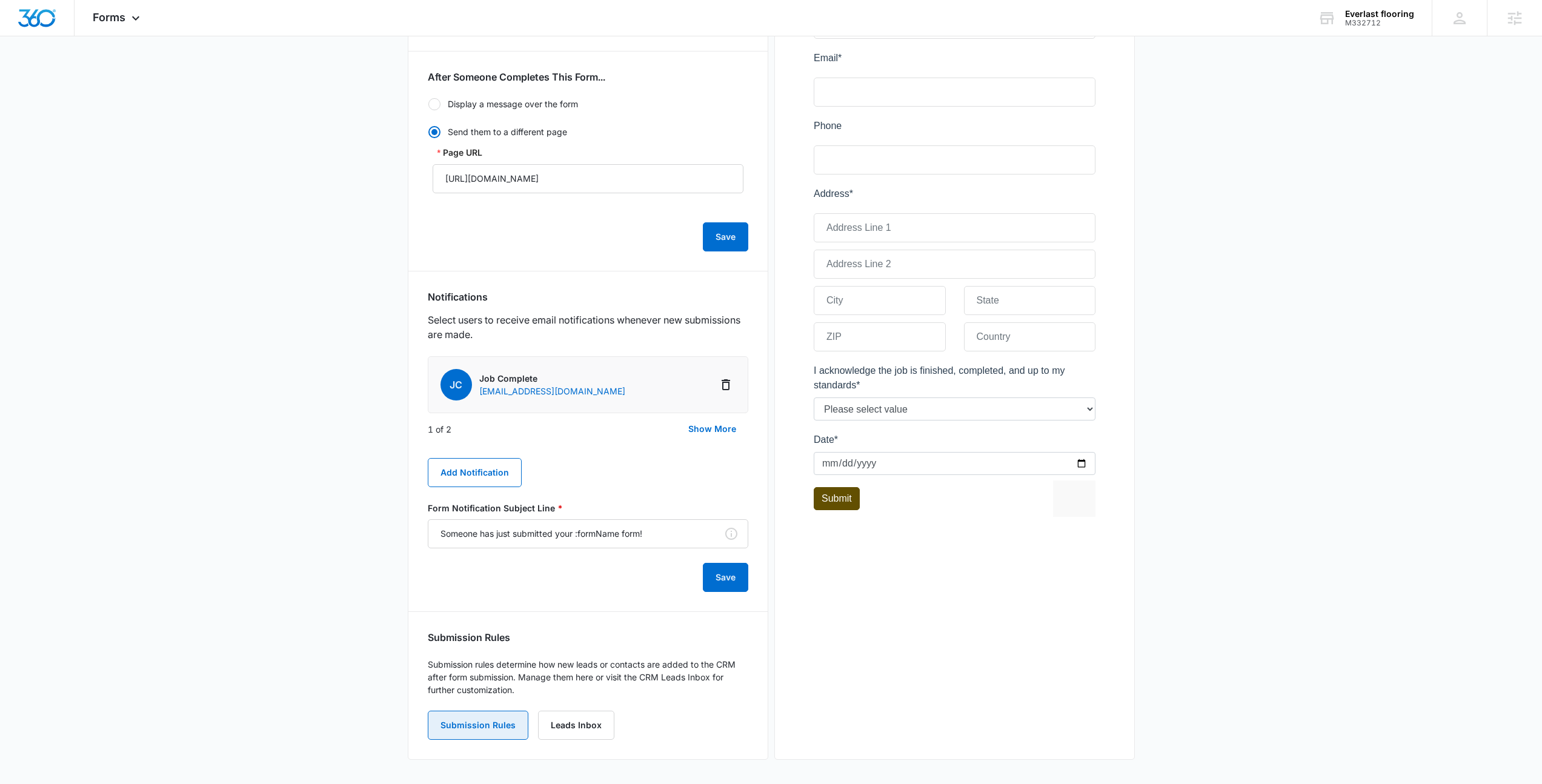
click at [478, 724] on button "Submission Rules" at bounding box center [478, 725] width 101 height 29
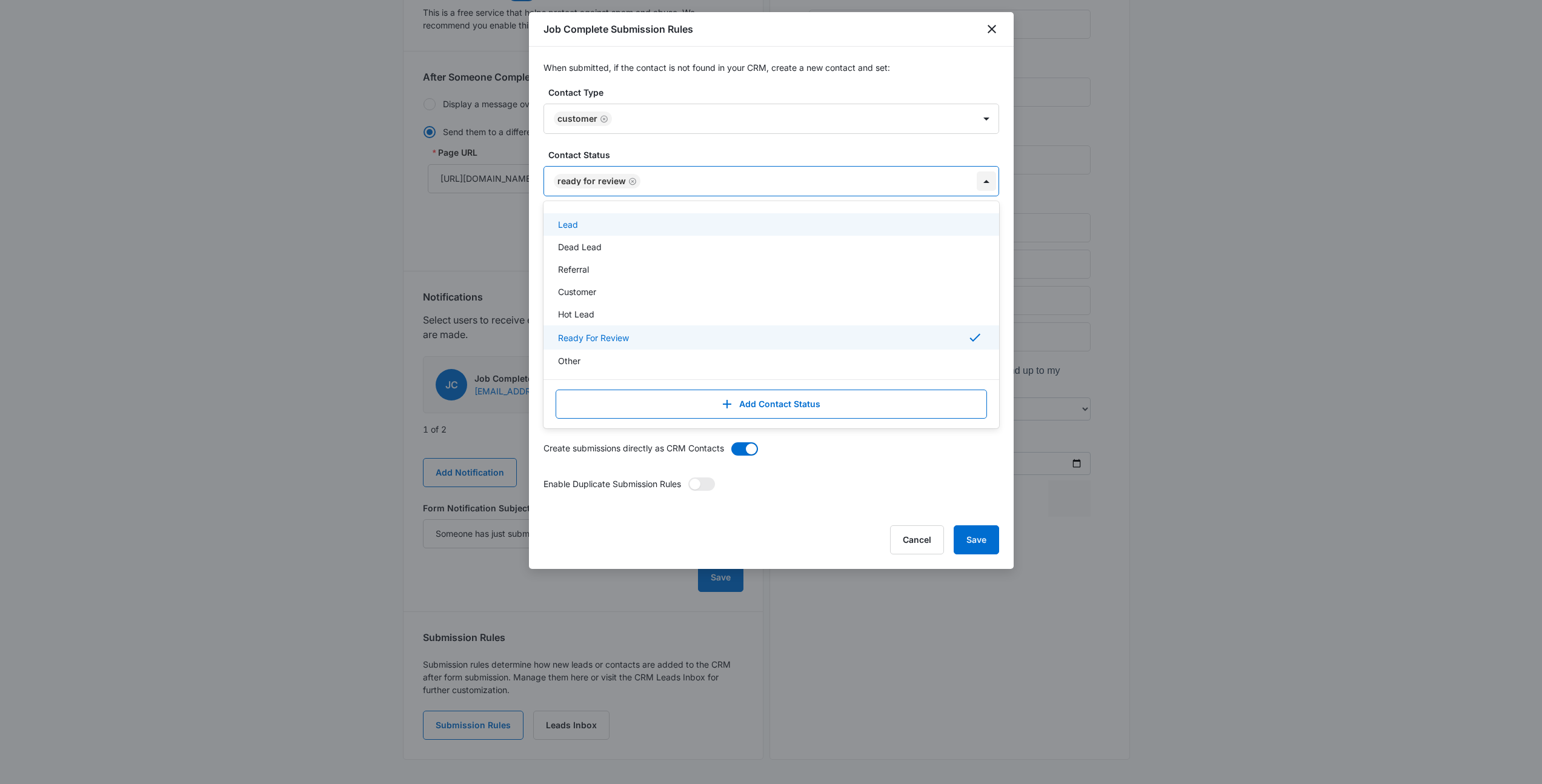
click at [988, 181] on div at bounding box center [986, 181] width 19 height 19
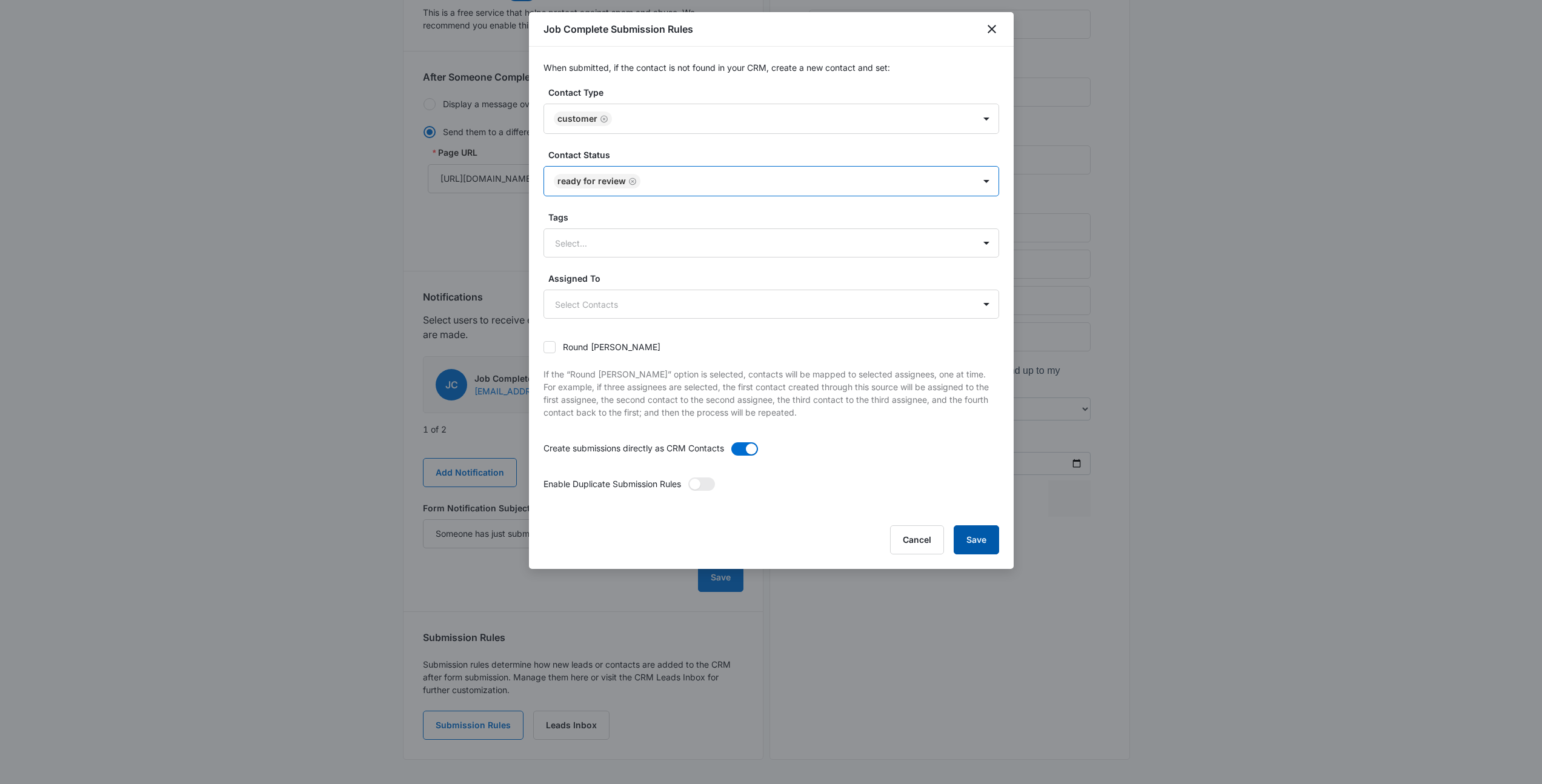
click at [984, 543] on button "Save" at bounding box center [977, 540] width 46 height 29
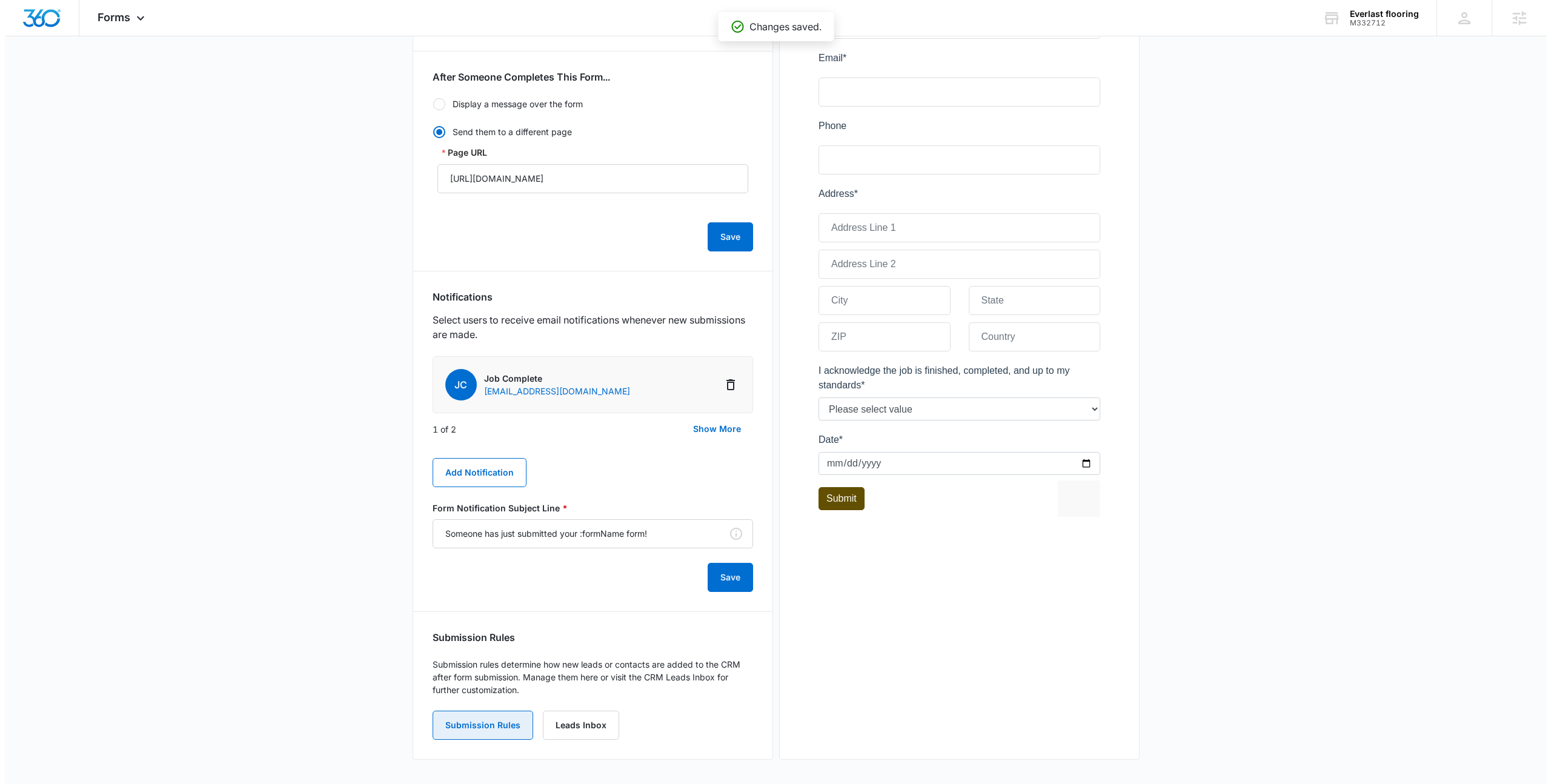
scroll to position [0, 0]
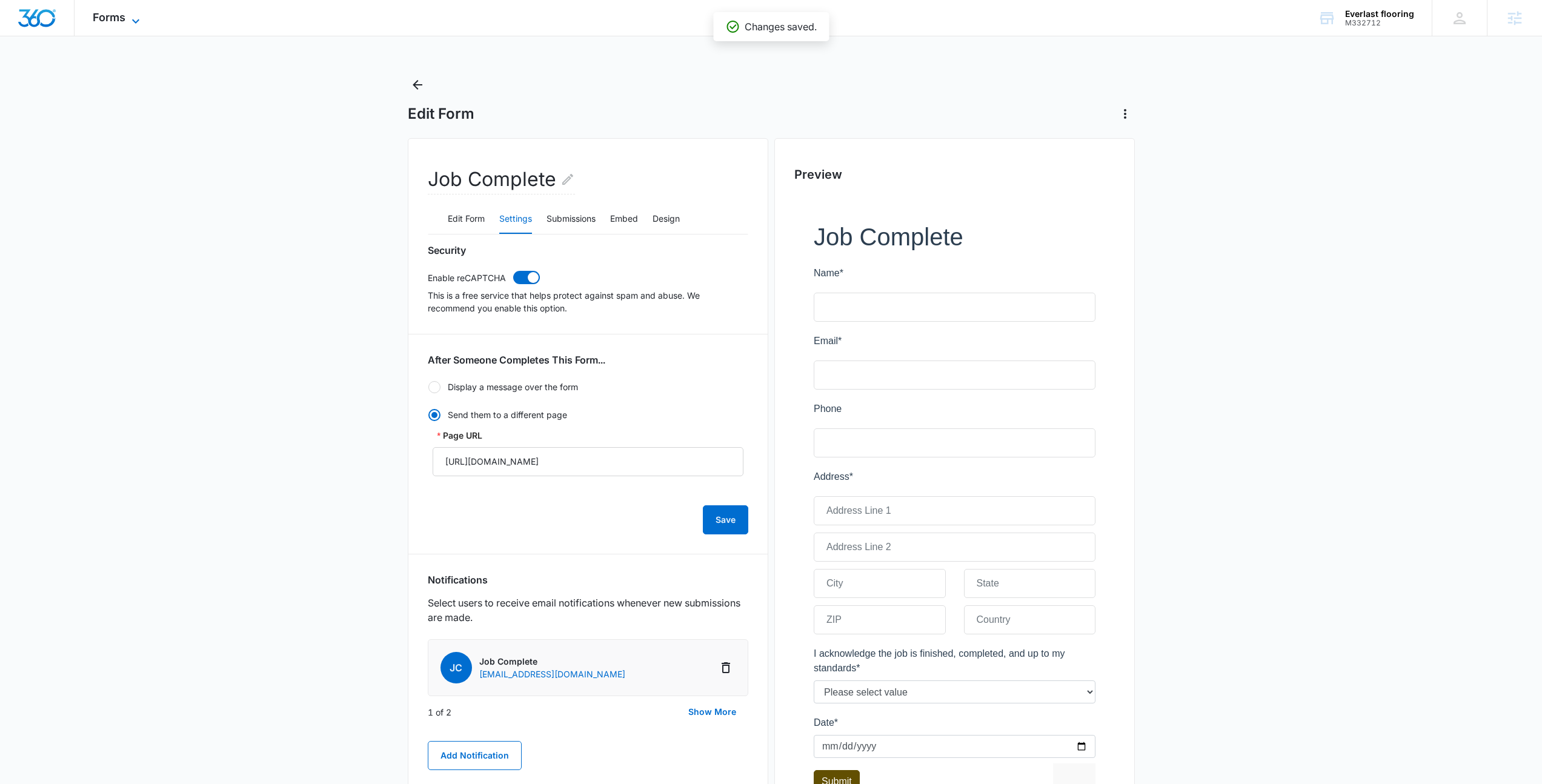
click at [123, 23] on span "Forms" at bounding box center [109, 17] width 33 height 12
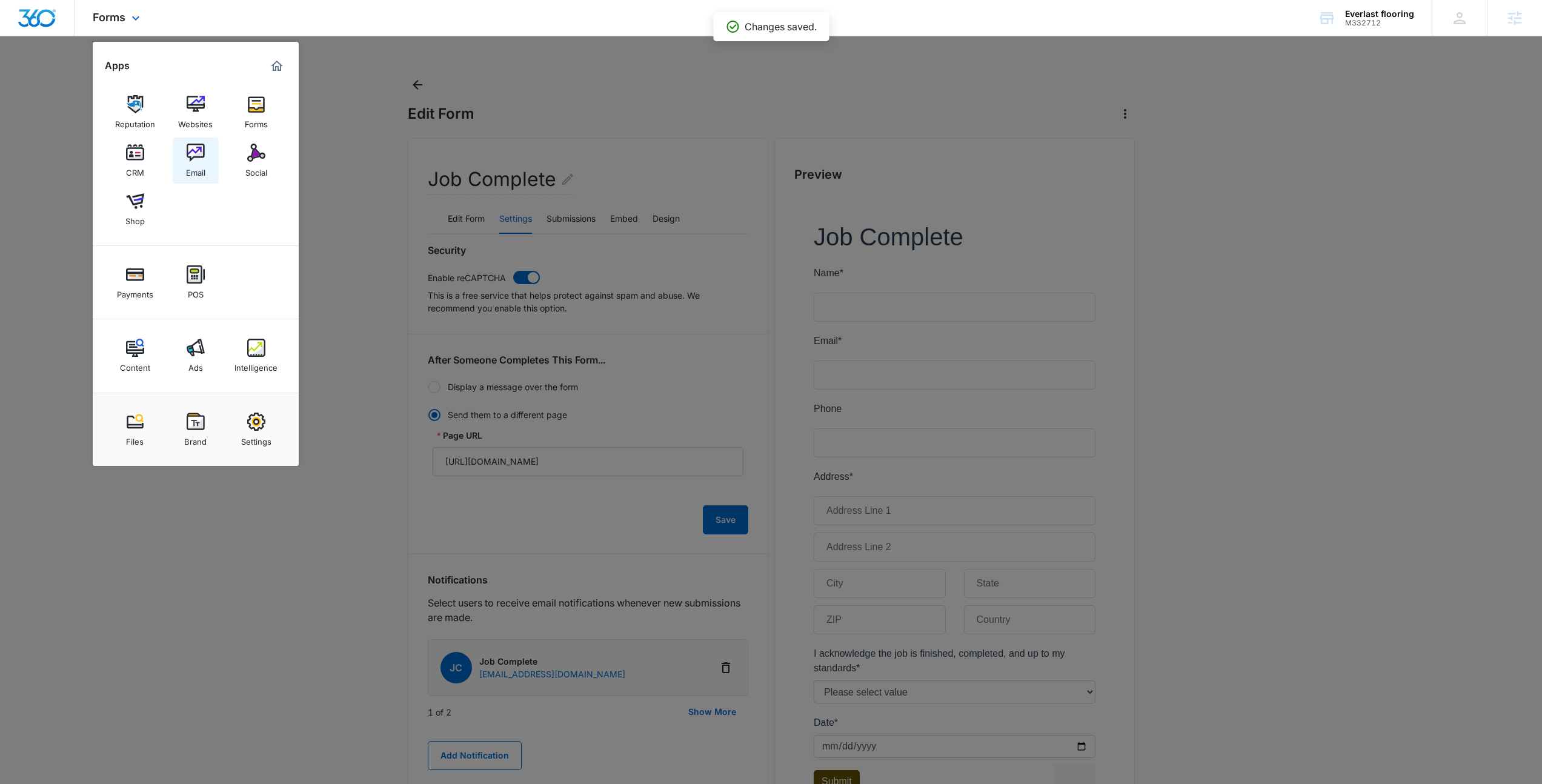
click at [190, 158] on img at bounding box center [196, 152] width 18 height 18
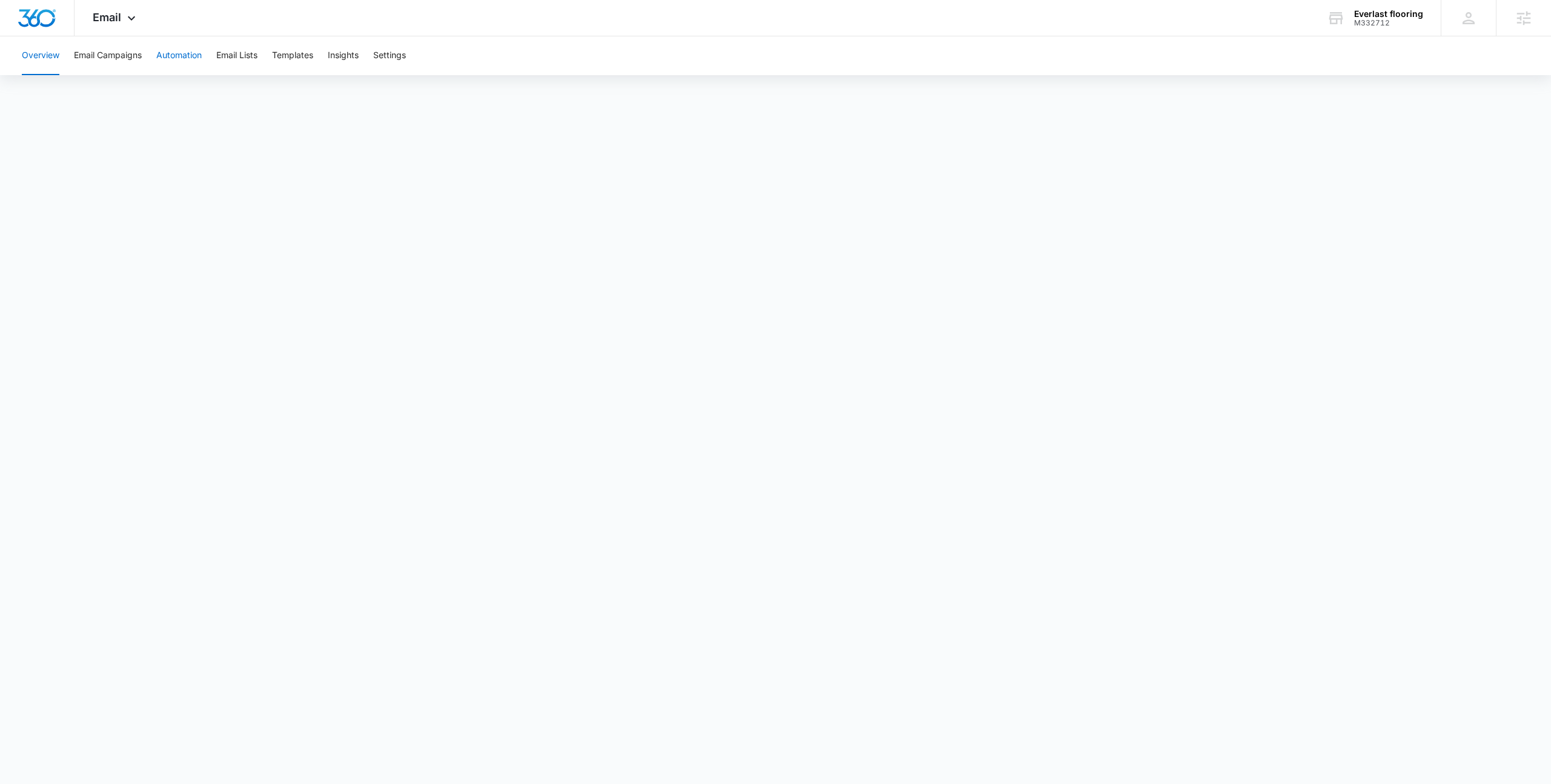
click at [164, 54] on button "Automation" at bounding box center [179, 55] width 46 height 39
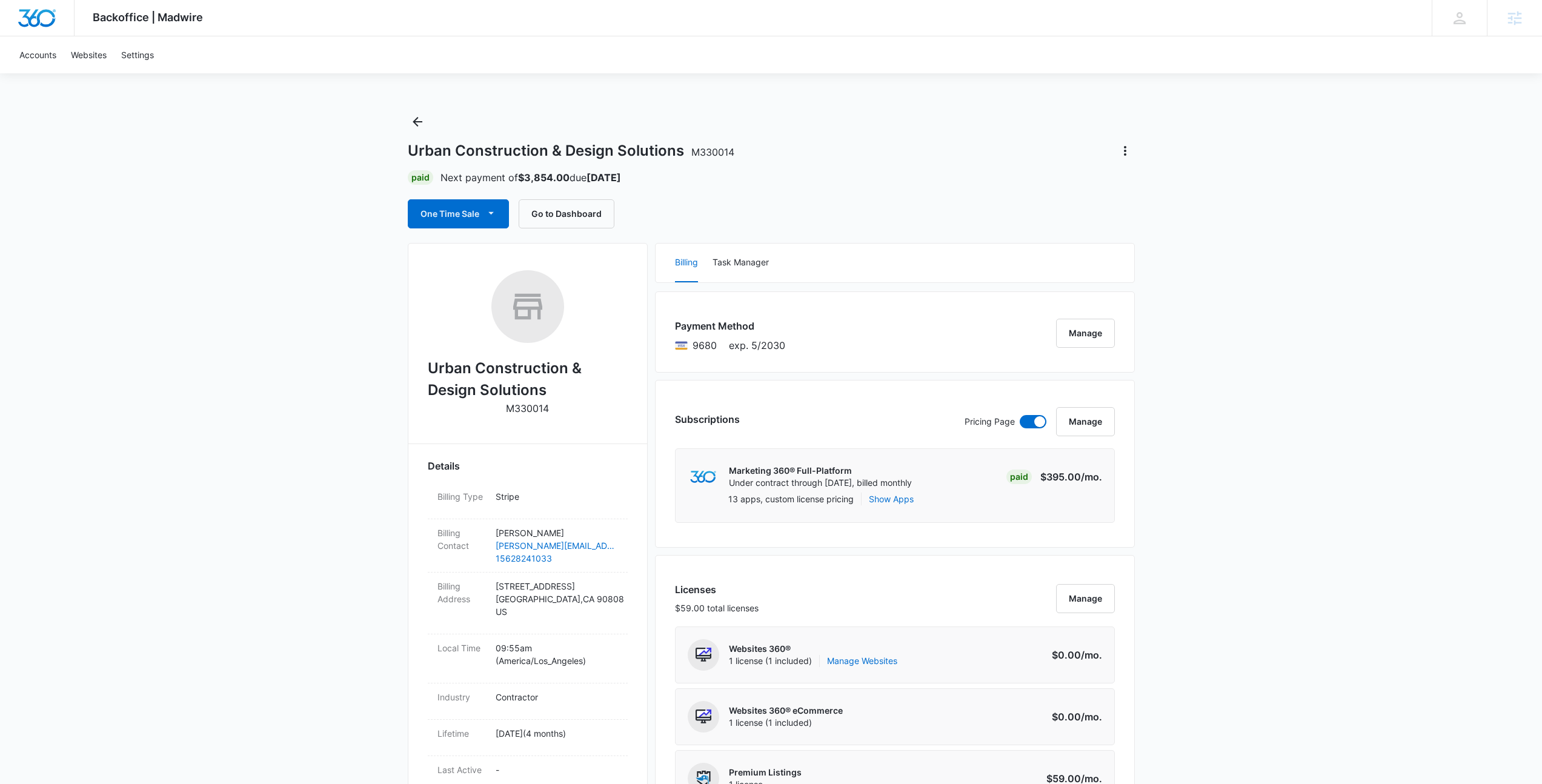
click at [1208, 25] on div "Backoffice | Madwire Apps Settings NF Niall Fowler niall.fowler@madwire.com My …" at bounding box center [771, 18] width 1542 height 36
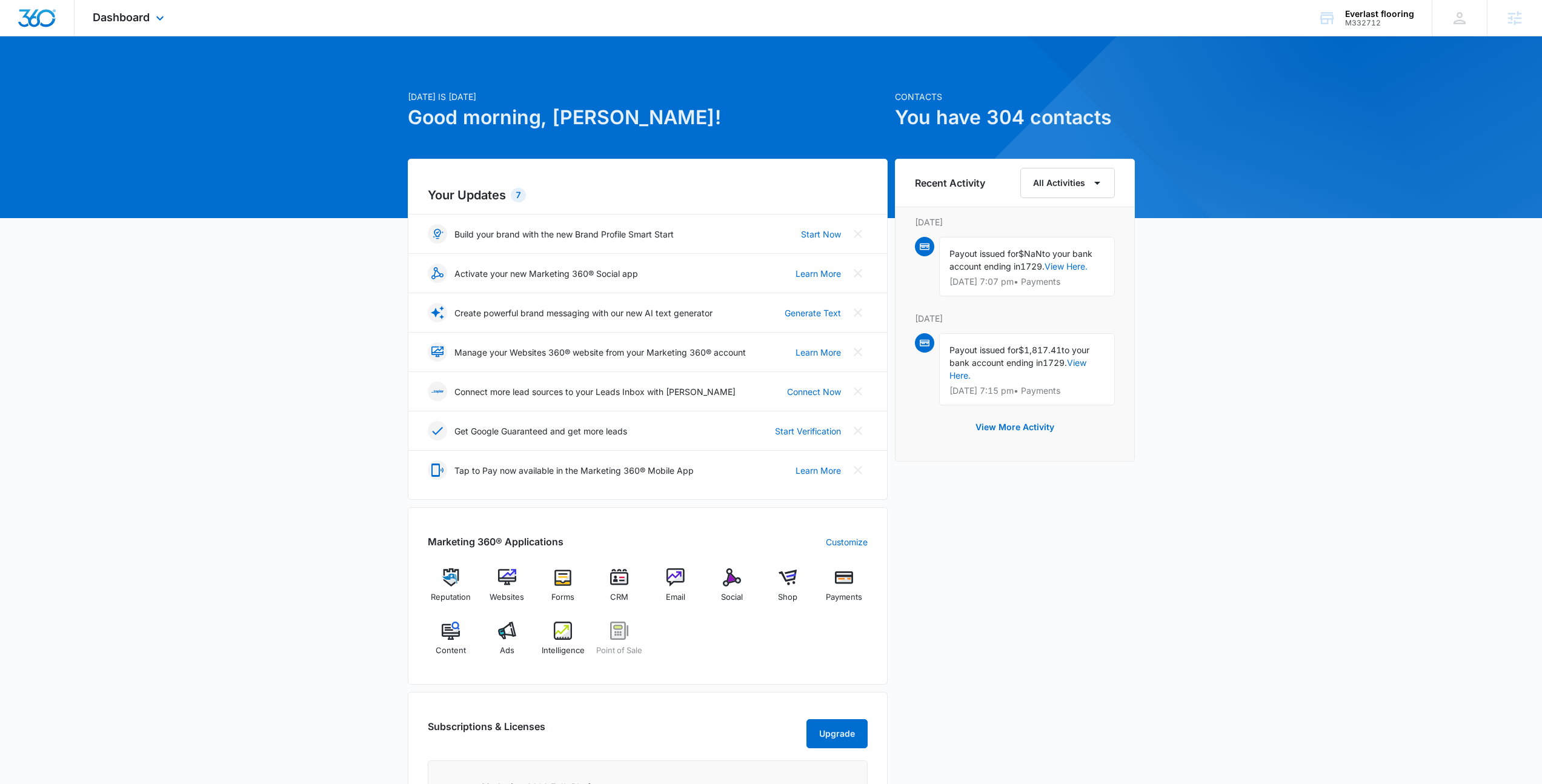
click at [110, 26] on div "Dashboard Apps Reputation Websites Forms CRM Email Social Shop Payments POS Con…" at bounding box center [129, 18] width 111 height 36
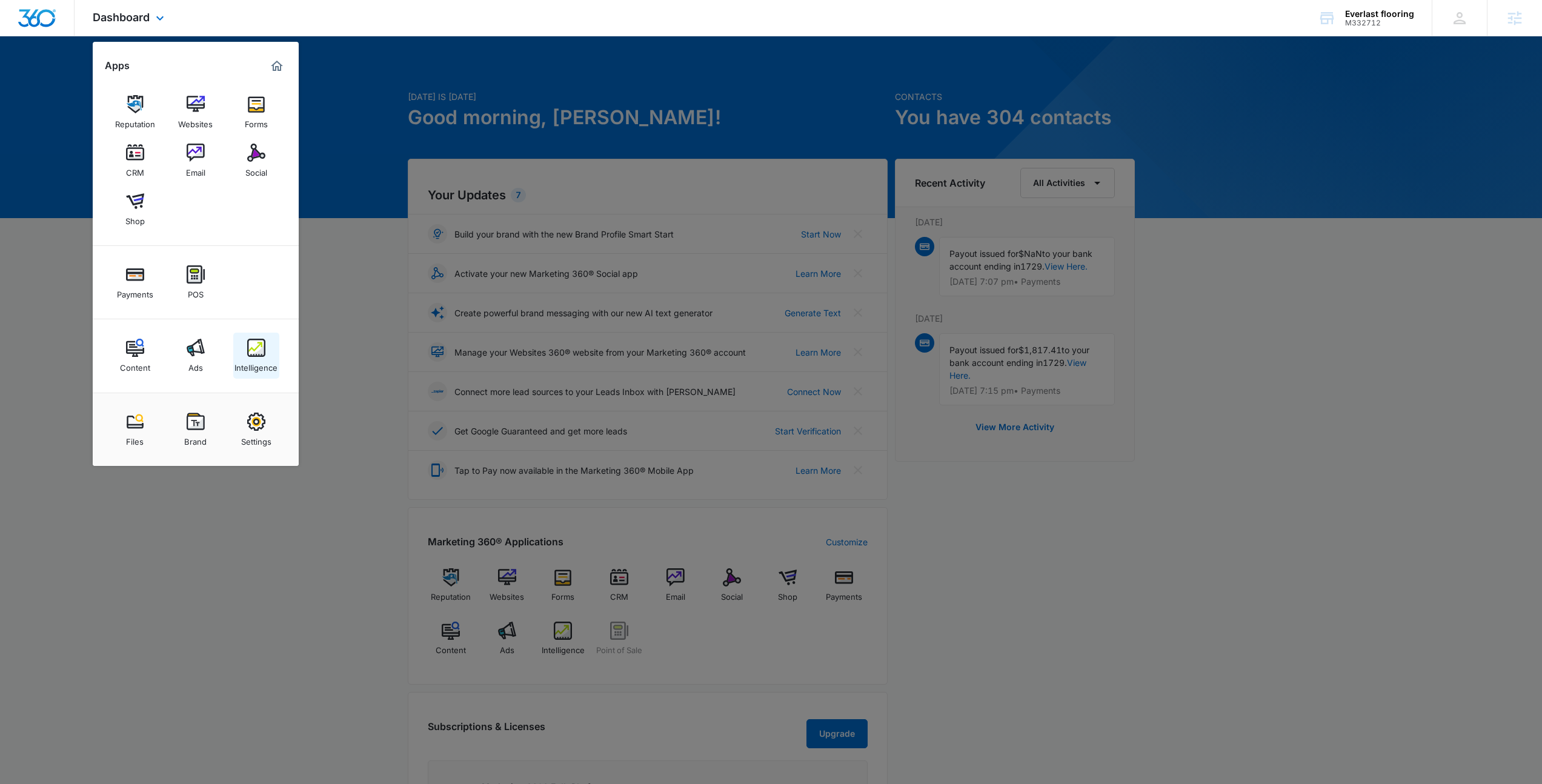
click at [272, 355] on link "Intelligence" at bounding box center [256, 356] width 46 height 46
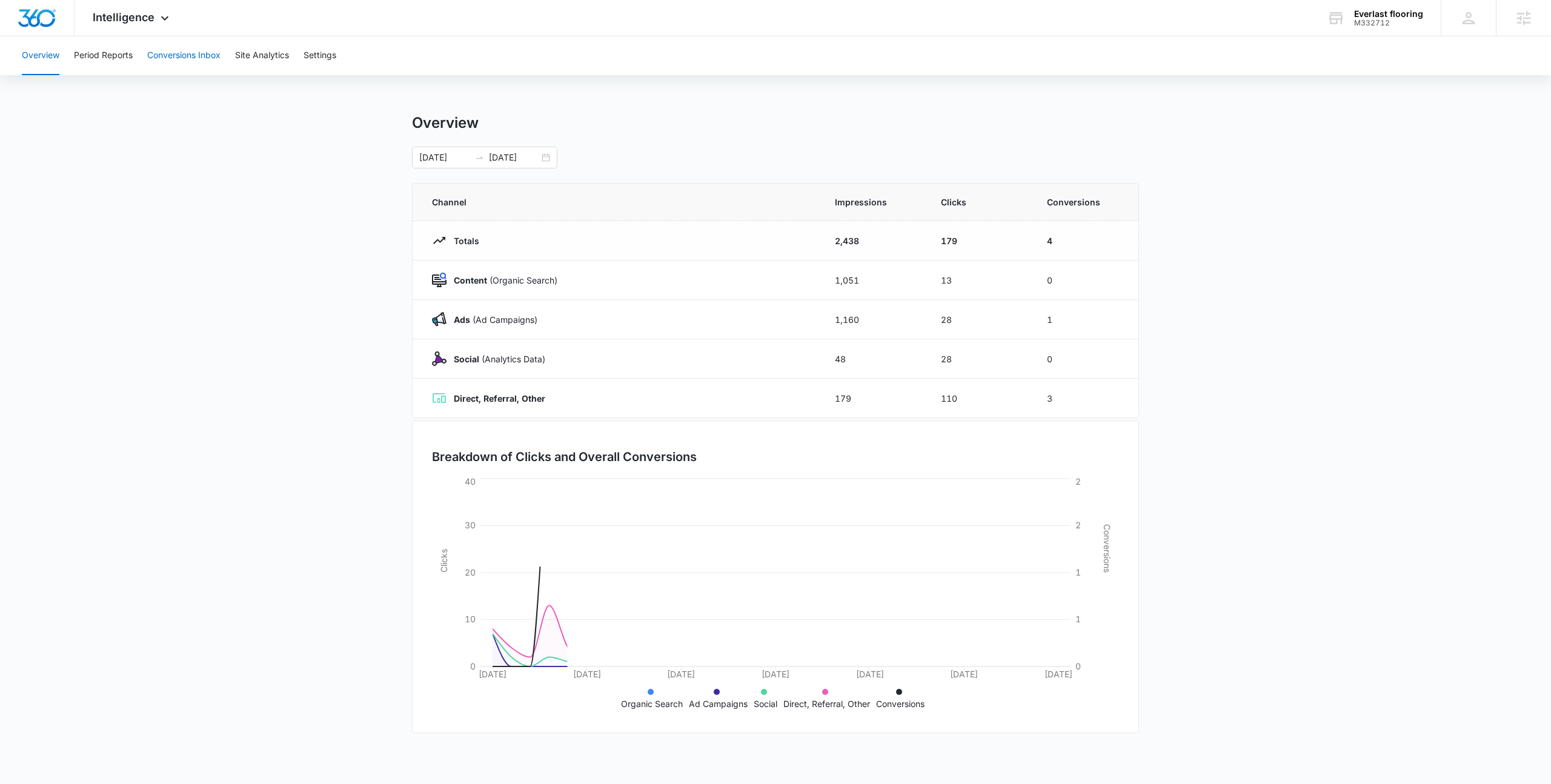
click at [196, 71] on button "Conversions Inbox" at bounding box center [184, 55] width 74 height 39
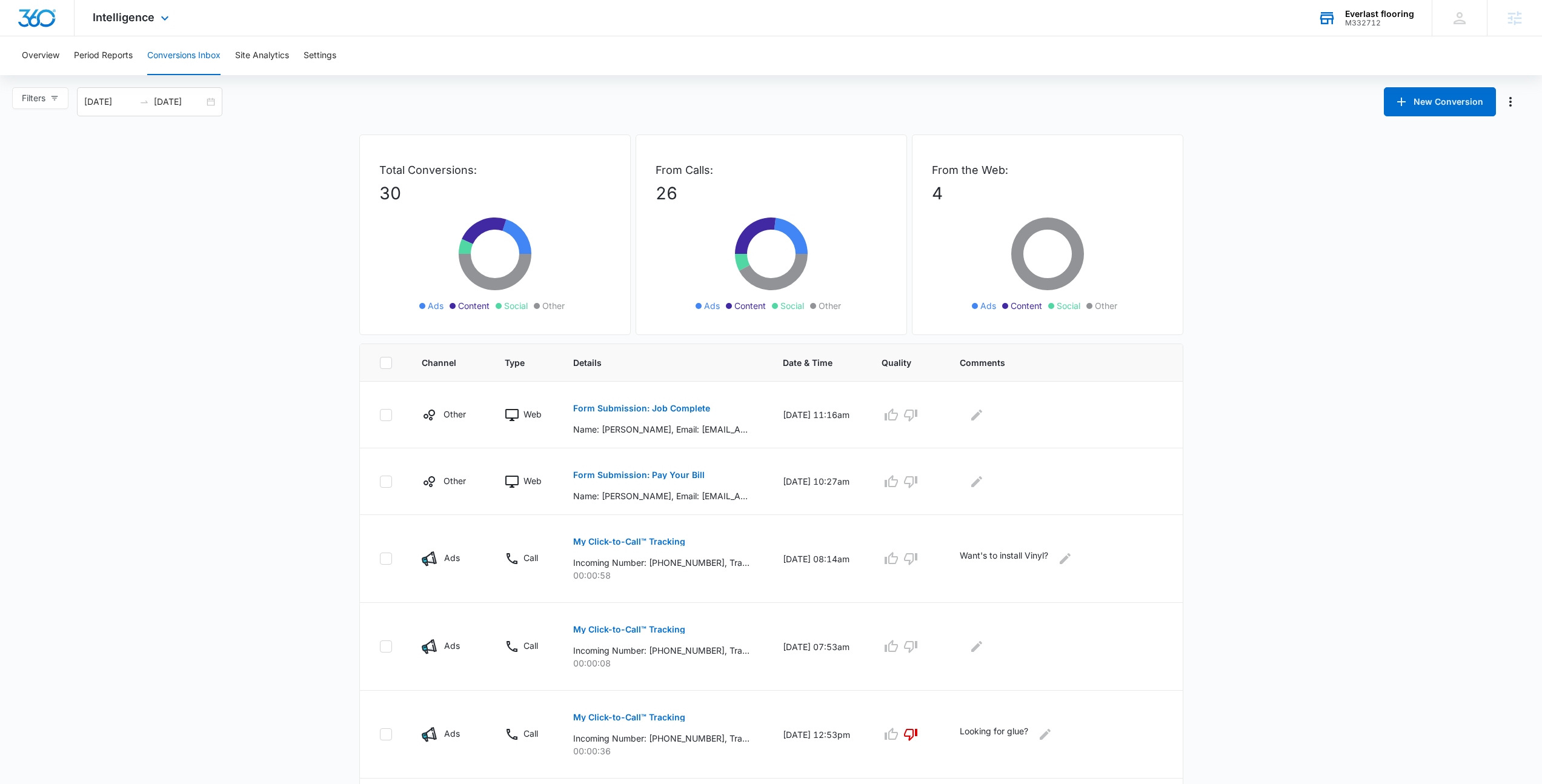
drag, startPoint x: 1371, startPoint y: 30, endPoint x: 1362, endPoint y: 33, distance: 9.5
click at [1371, 29] on div "Everlast flooring M332712 Your Accounts View All" at bounding box center [1366, 18] width 132 height 36
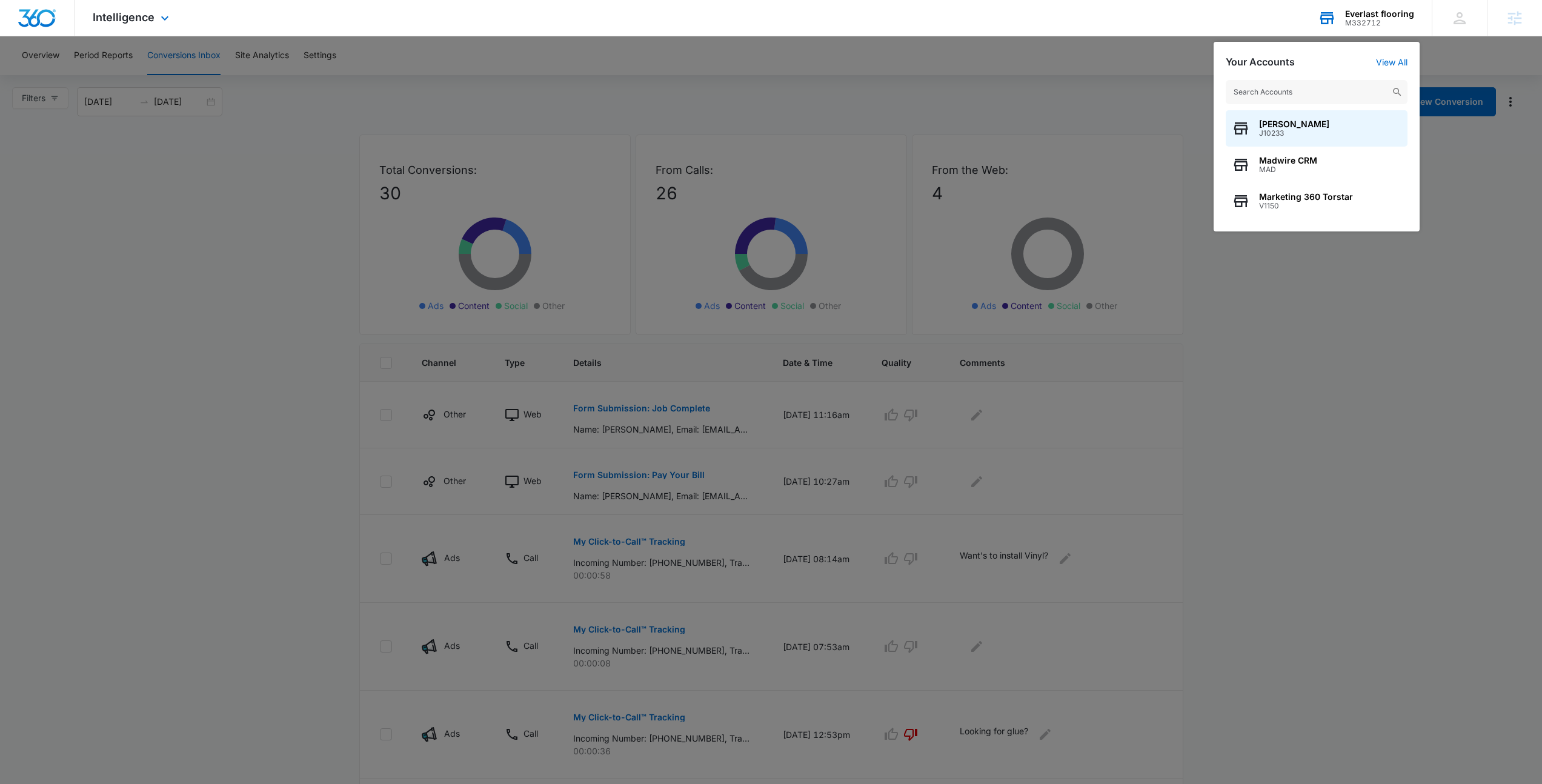
click at [1259, 92] on input "text" at bounding box center [1316, 92] width 182 height 24
type input "Urban Con"
click at [1327, 128] on span "Urban contracting llc" at bounding box center [1303, 123] width 88 height 10
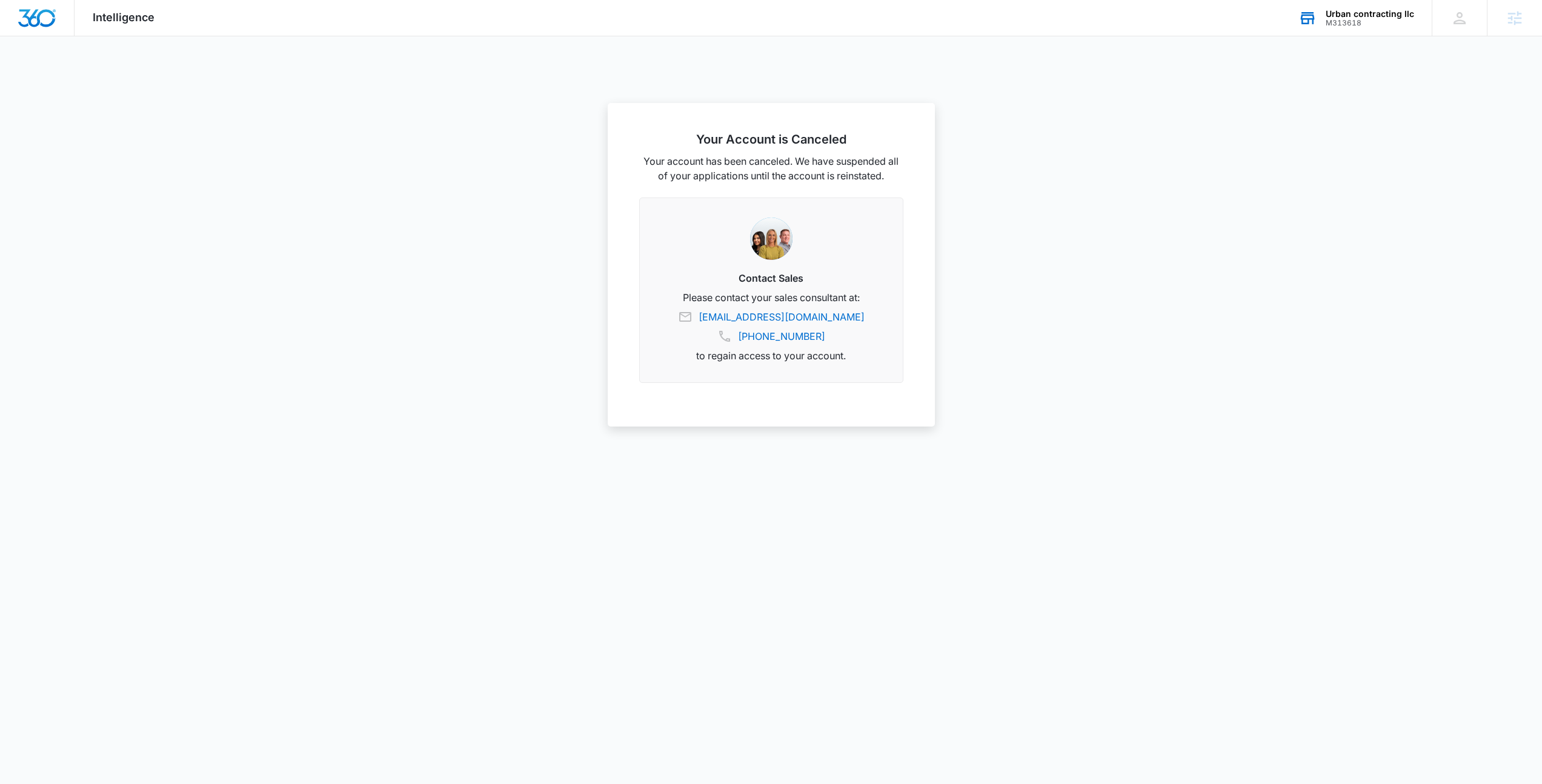
click at [1349, 29] on div "Urban contracting llc M313618 Your Accounts View All" at bounding box center [1356, 18] width 151 height 36
click at [1338, 96] on input "text" at bounding box center [1316, 92] width 182 height 24
type input "Urban Const"
click at [1357, 138] on div "Urban Construction & Design Solutions M330014" at bounding box center [1316, 128] width 182 height 36
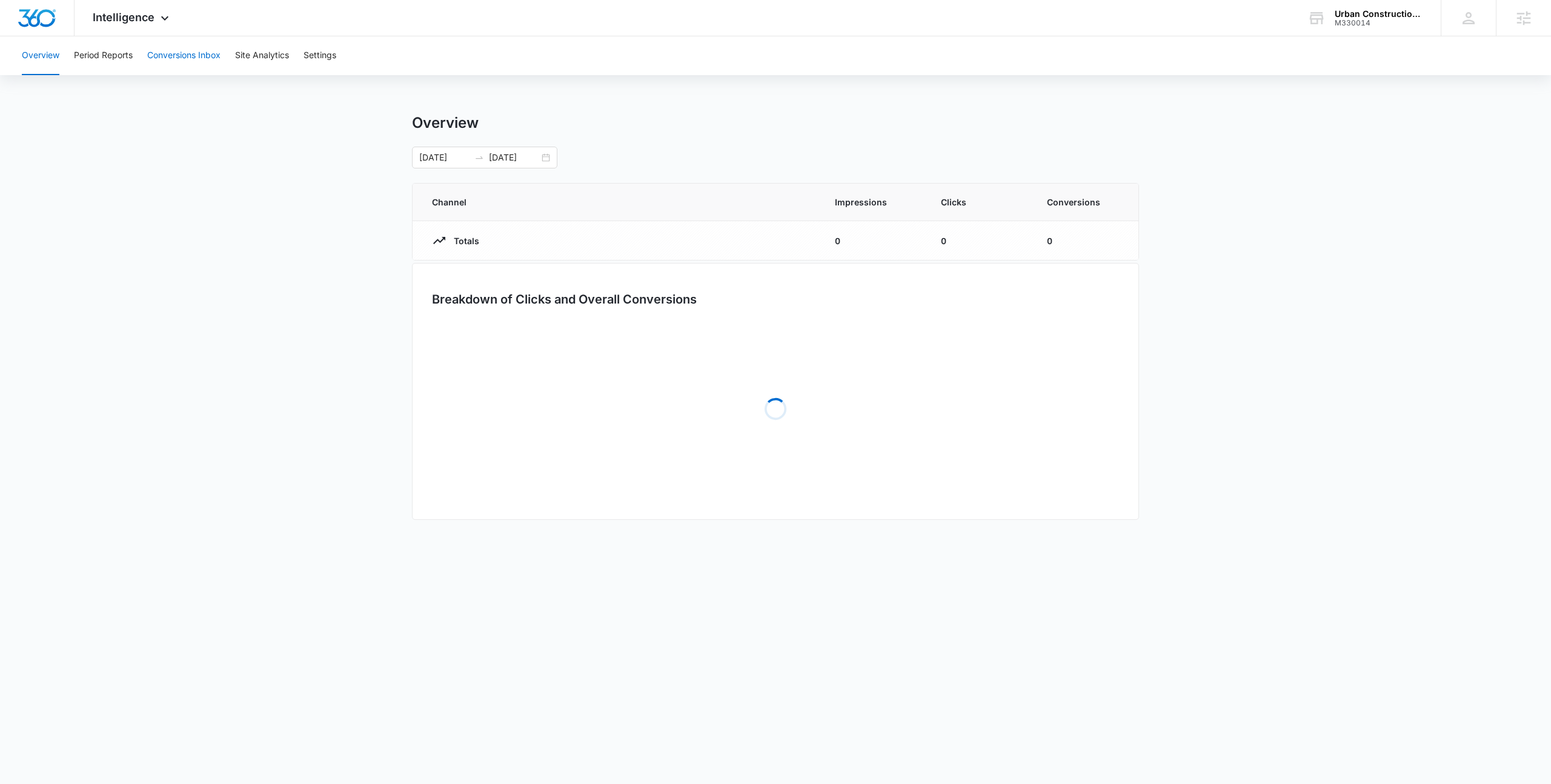
click at [176, 52] on button "Conversions Inbox" at bounding box center [184, 55] width 74 height 39
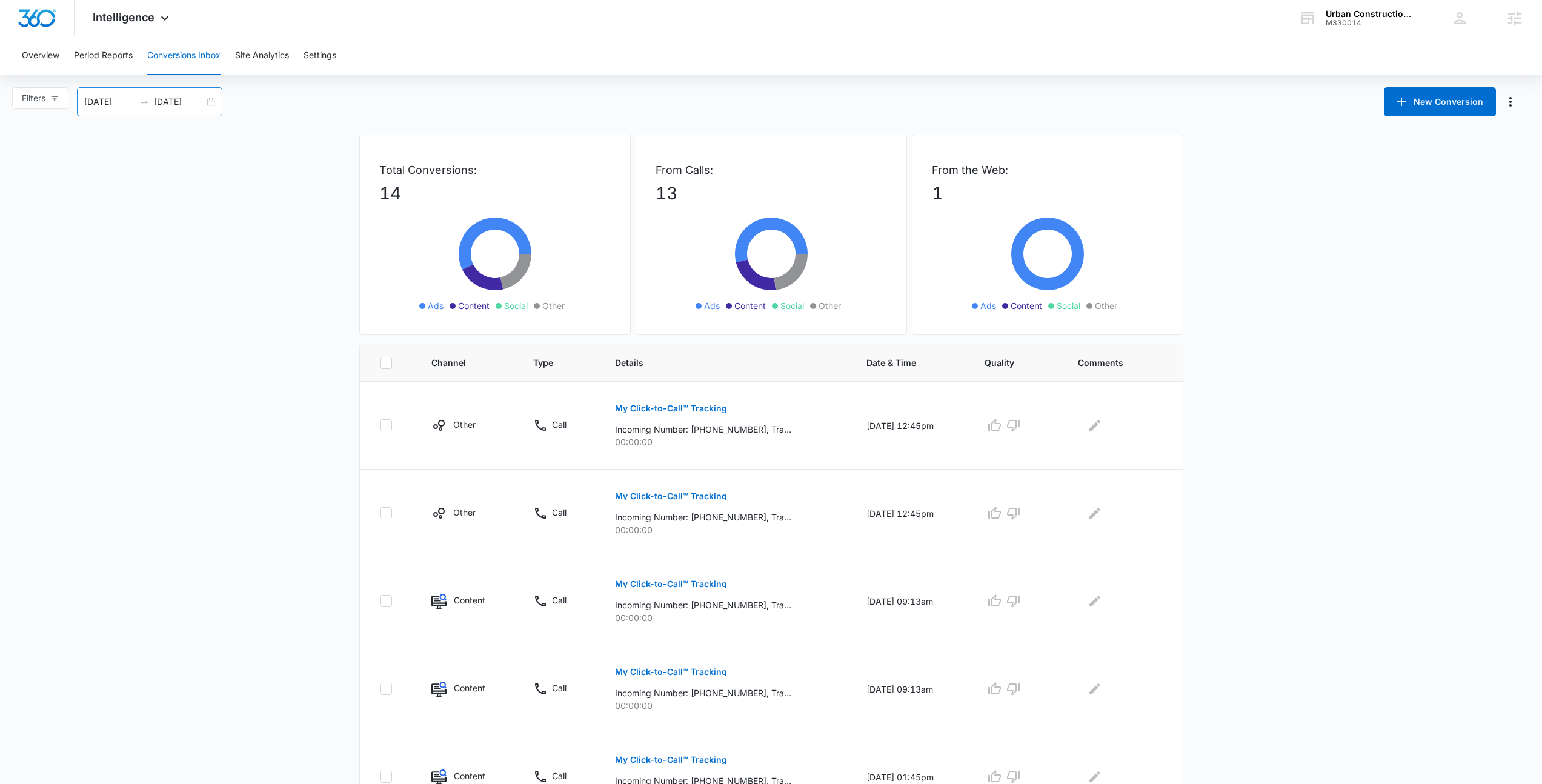
click at [214, 101] on div "09/06/2025 10/06/2025" at bounding box center [150, 102] width 146 height 29
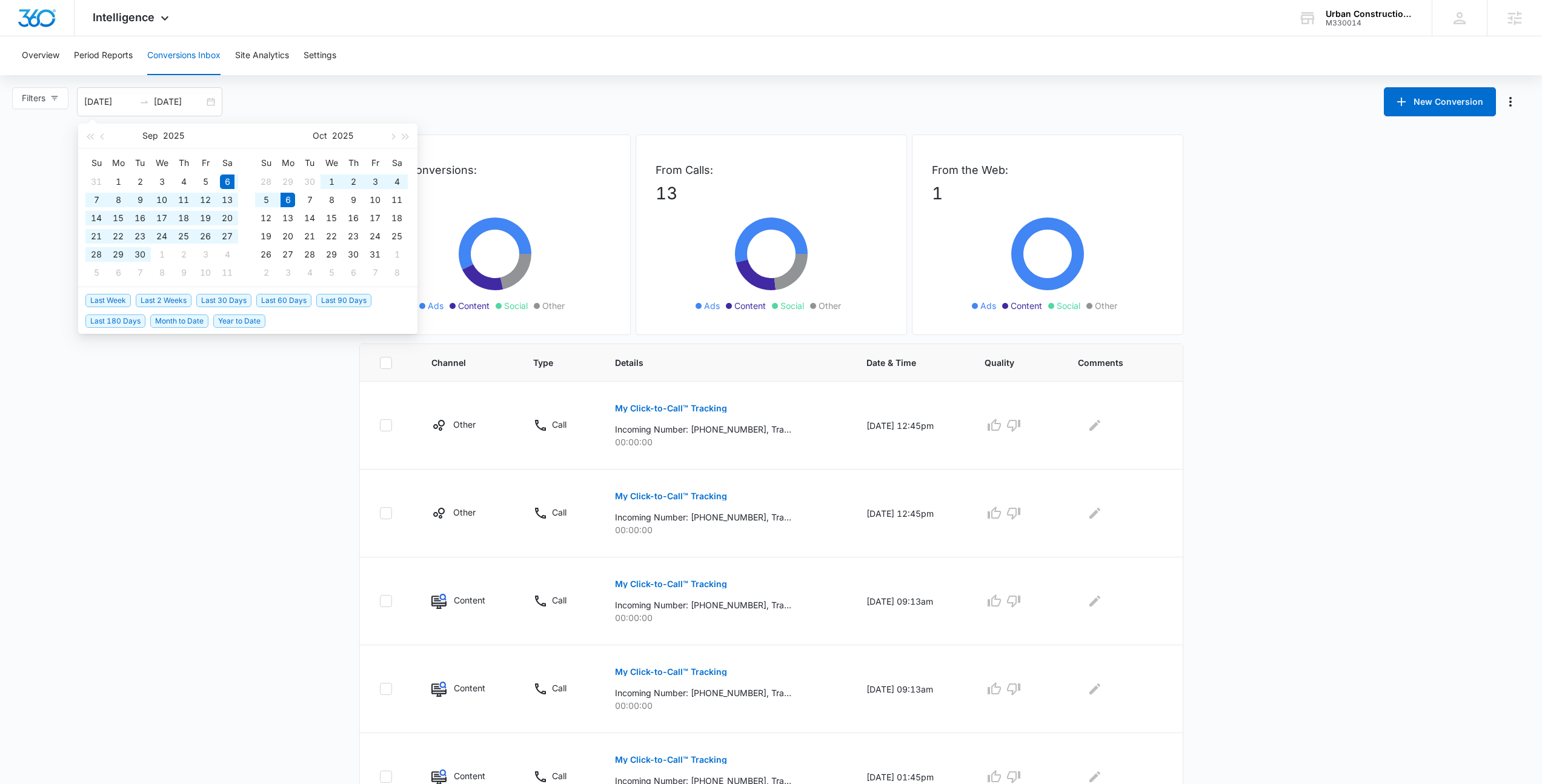
click at [288, 96] on div "Filters 09/06/2025 10/06/2025 New Conversion Sep 2025 Su Mo Tu We Th Fr Sa 31 1…" at bounding box center [771, 102] width 1542 height 29
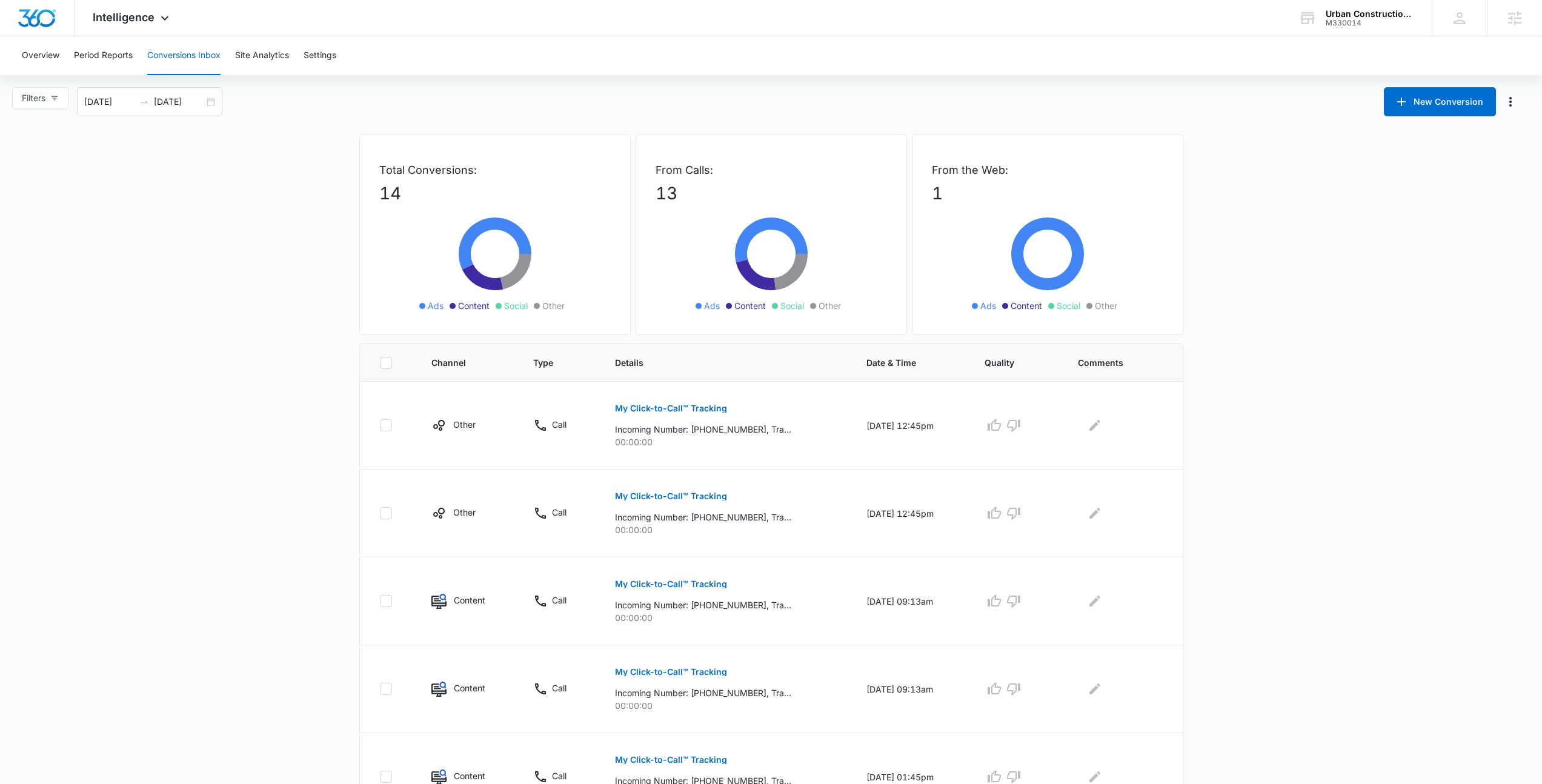
click at [902, 76] on div "Overview Period Reports Conversions Inbox Site Analytics Settings Filters 09/06…" at bounding box center [771, 656] width 1542 height 1240
drag, startPoint x: 386, startPoint y: 45, endPoint x: 15, endPoint y: -1, distance: 373.8
click at [15, 0] on div "Intelligence Apps Reputation Websites Forms CRM Email Social Shop Payments POS …" at bounding box center [771, 638] width 1542 height 1276
drag, startPoint x: 541, startPoint y: 50, endPoint x: 528, endPoint y: 54, distance: 13.6
click at [541, 50] on div "Overview Period Reports Conversions Inbox Site Analytics Settings" at bounding box center [771, 55] width 1513 height 39
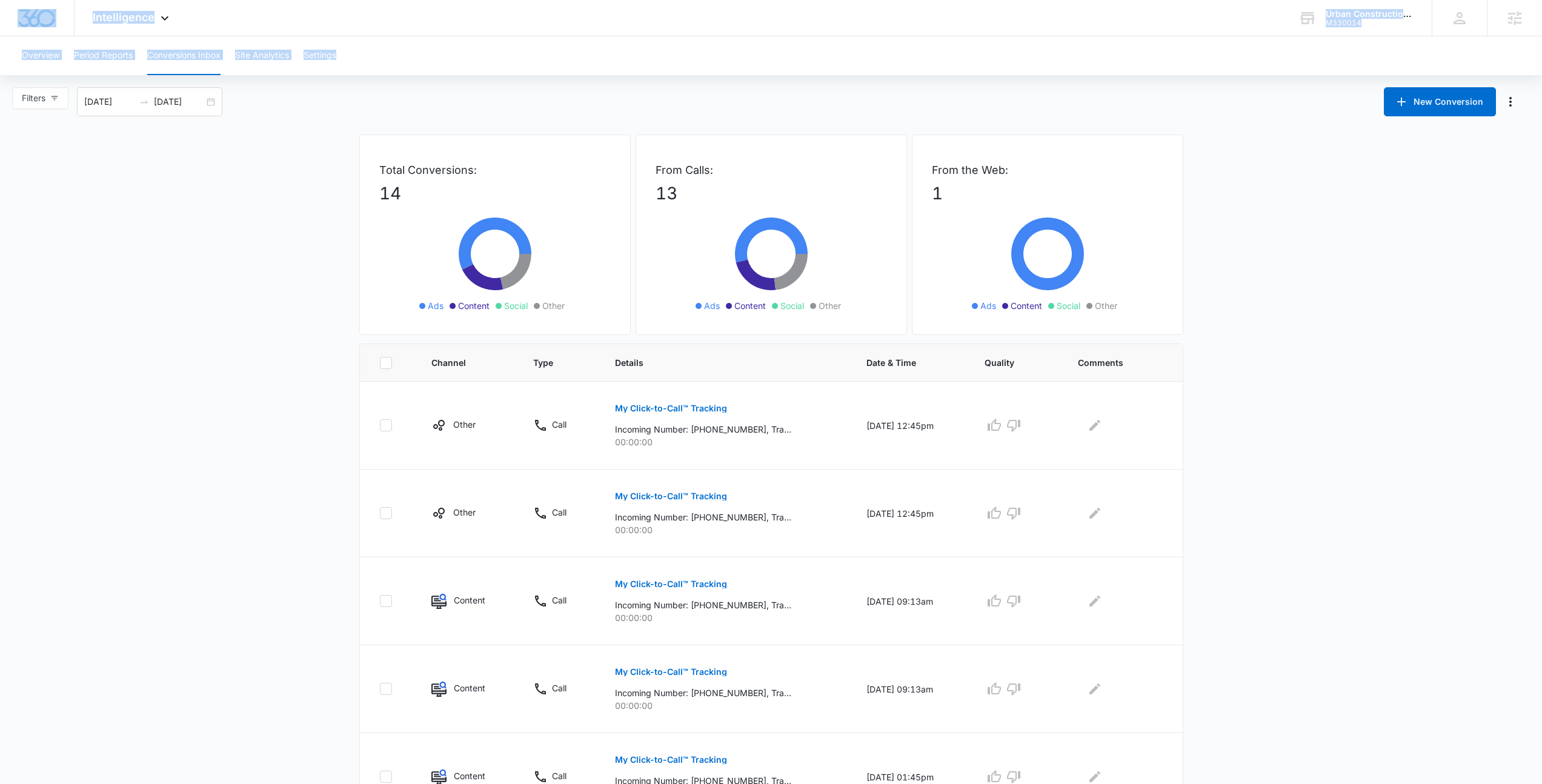
drag, startPoint x: 453, startPoint y: 71, endPoint x: 170, endPoint y: 40, distance: 284.7
click at [0, 23] on html "Intelligence Apps Reputation Websites Forms CRM Email Social Shop Payments POS …" at bounding box center [771, 392] width 1542 height 784
click at [592, 54] on div "Overview Period Reports Conversions Inbox Site Analytics Settings" at bounding box center [771, 55] width 1513 height 39
drag, startPoint x: 476, startPoint y: 59, endPoint x: -89, endPoint y: -18, distance: 570.2
click at [0, 0] on html "Intelligence Apps Reputation Websites Forms CRM Email Social Shop Payments POS …" at bounding box center [771, 392] width 1542 height 784
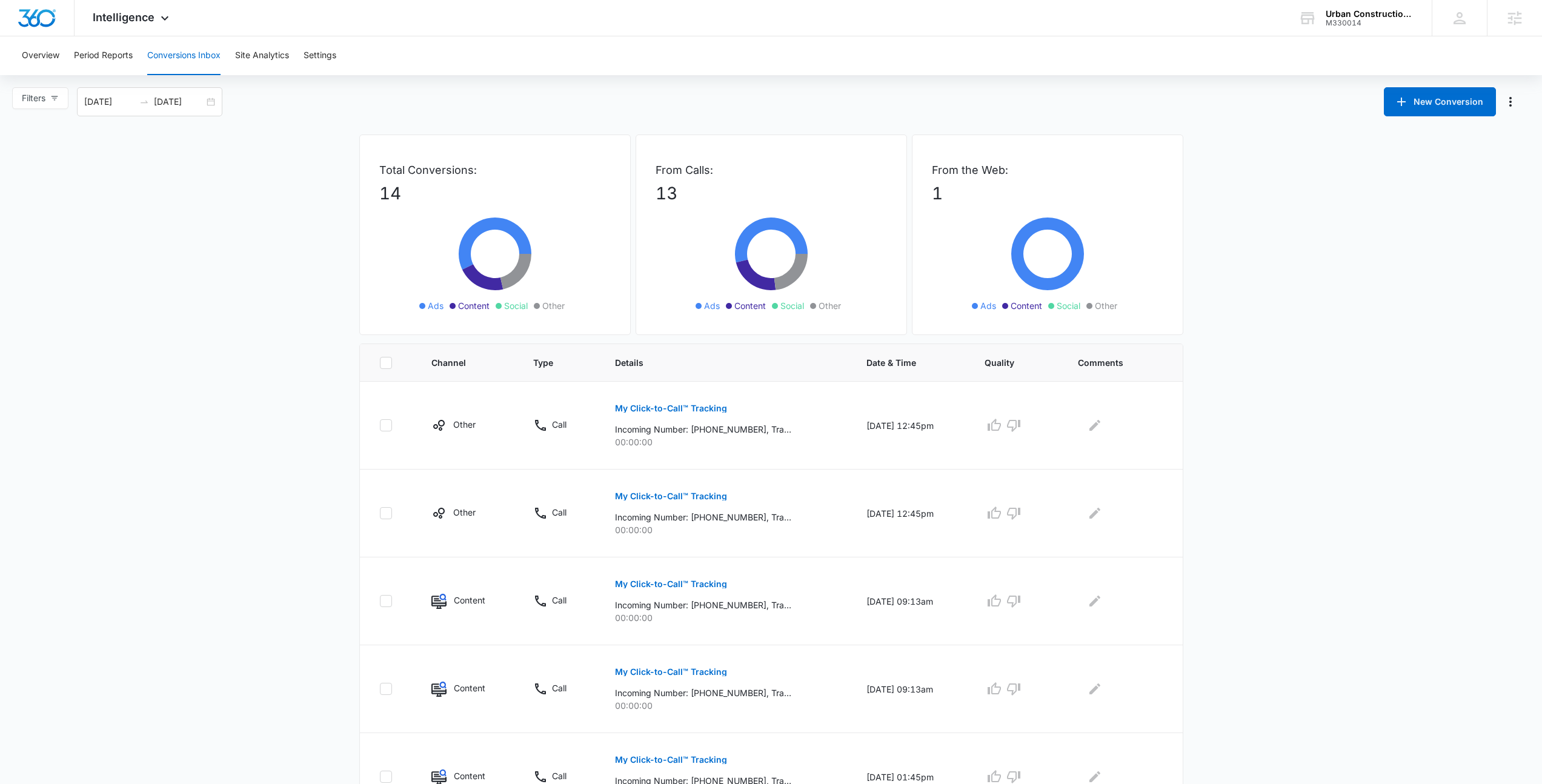
click at [649, 65] on div "Overview Period Reports Conversions Inbox Site Analytics Settings" at bounding box center [771, 55] width 1513 height 39
click at [1286, 68] on div "Overview Period Reports Conversions Inbox Site Analytics Settings" at bounding box center [771, 55] width 1513 height 39
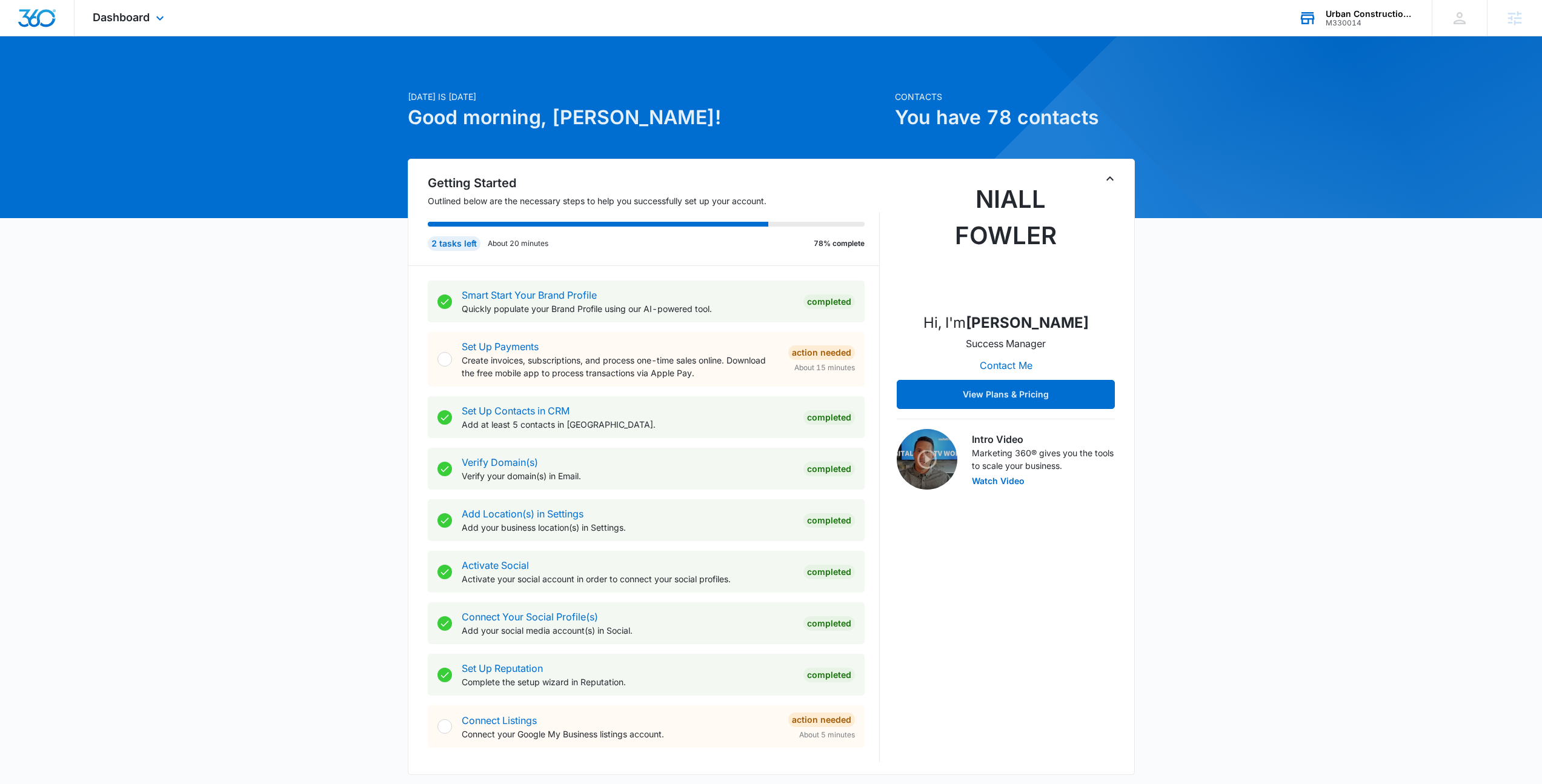
click at [1367, 14] on div "Urban Construction & Design Solutions" at bounding box center [1370, 13] width 88 height 10
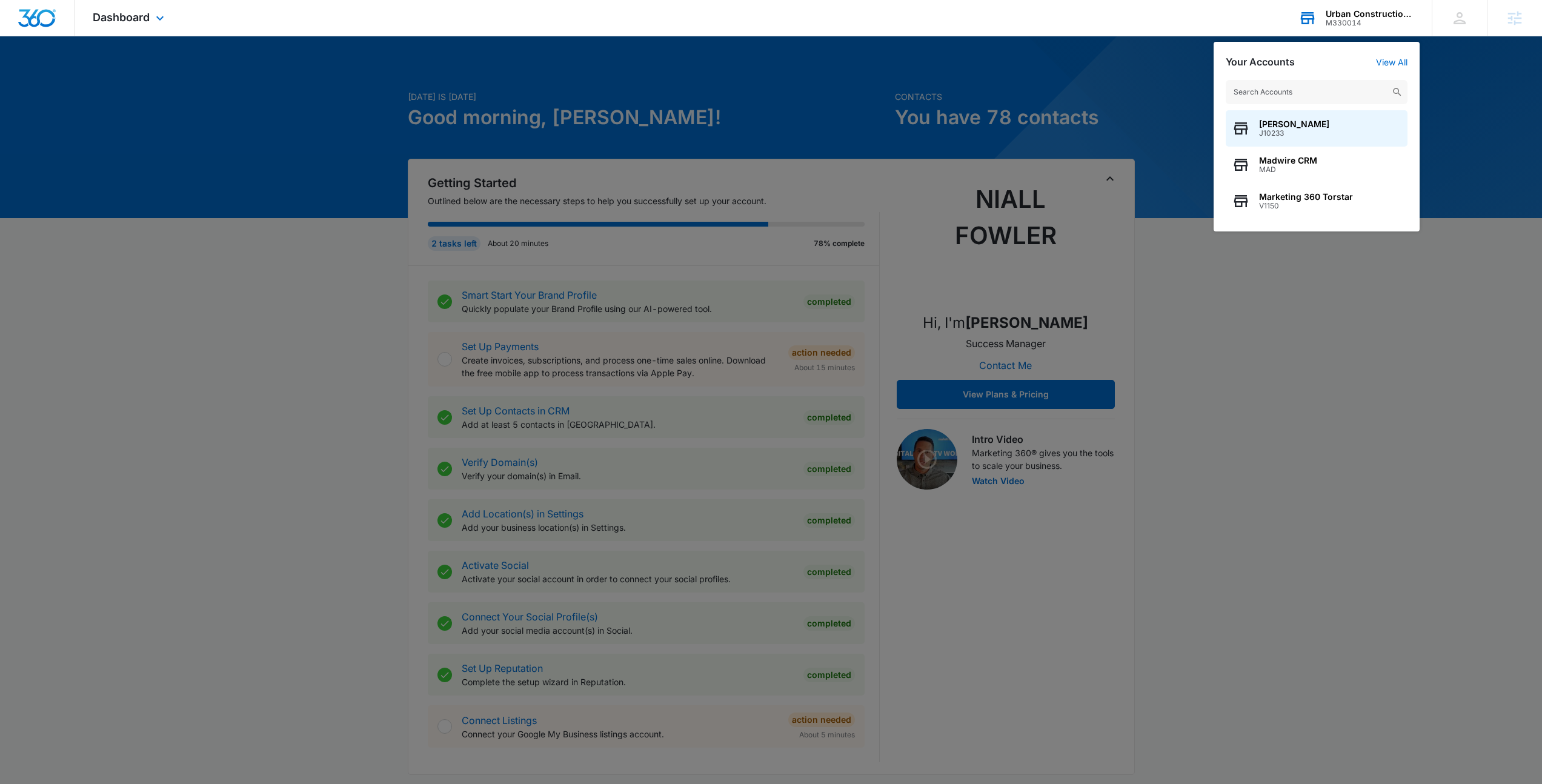
click at [1330, 94] on input "text" at bounding box center [1316, 92] width 182 height 24
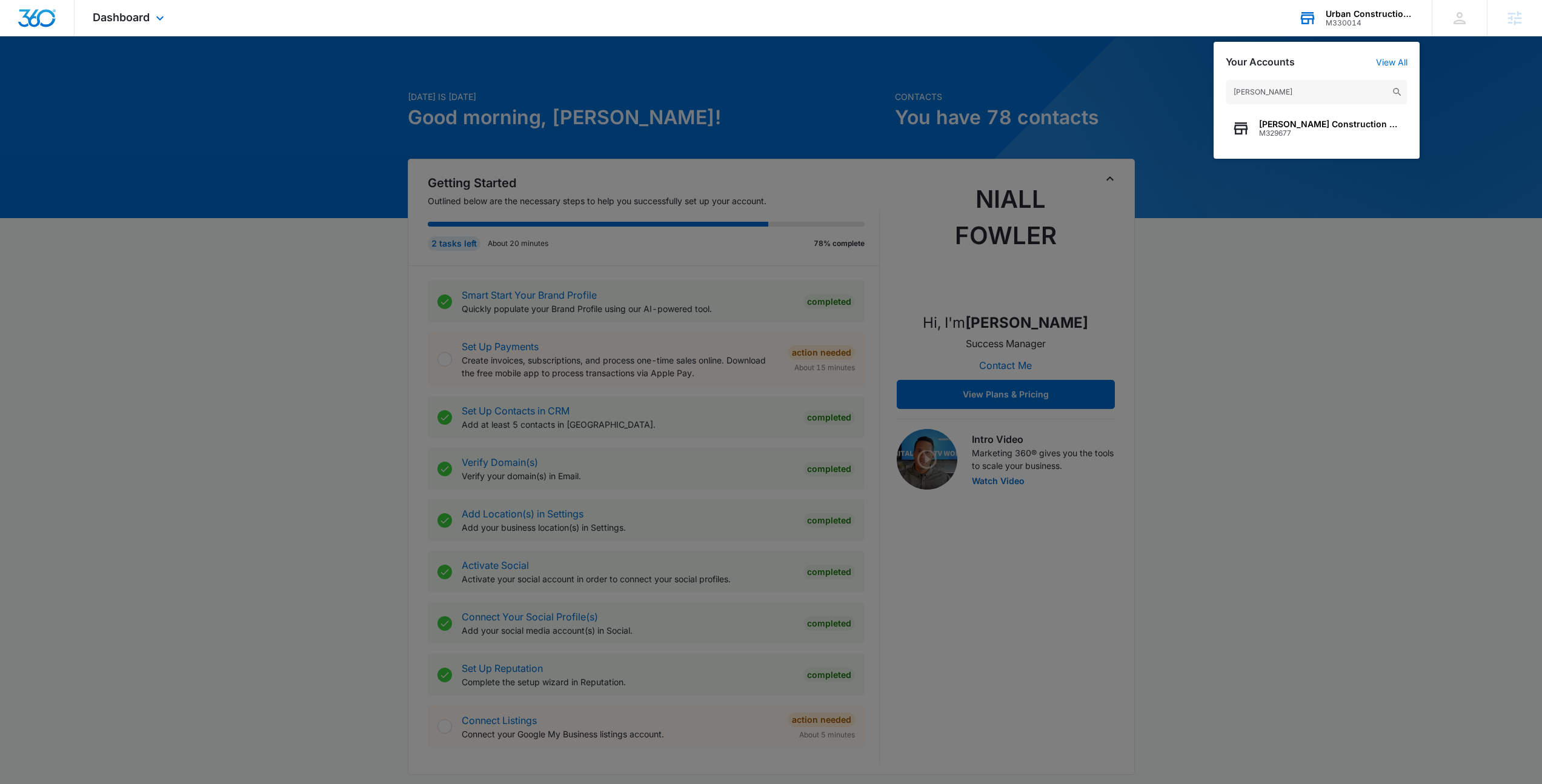
type input "[PERSON_NAME]"
click at [1342, 119] on span "[PERSON_NAME] Construction and Maintenance LLC" at bounding box center [1330, 123] width 143 height 10
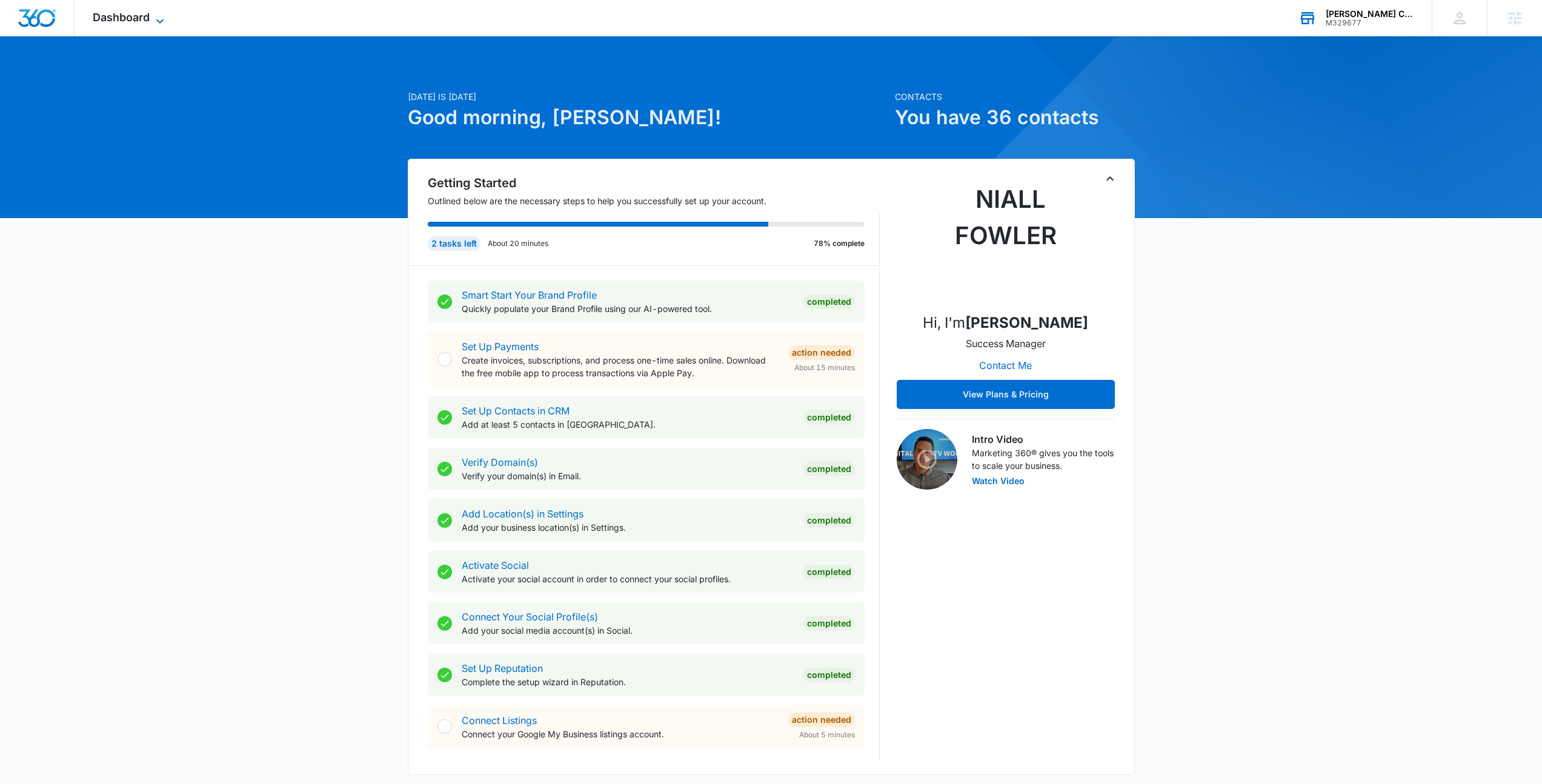
click at [144, 23] on span "Dashboard" at bounding box center [121, 17] width 57 height 12
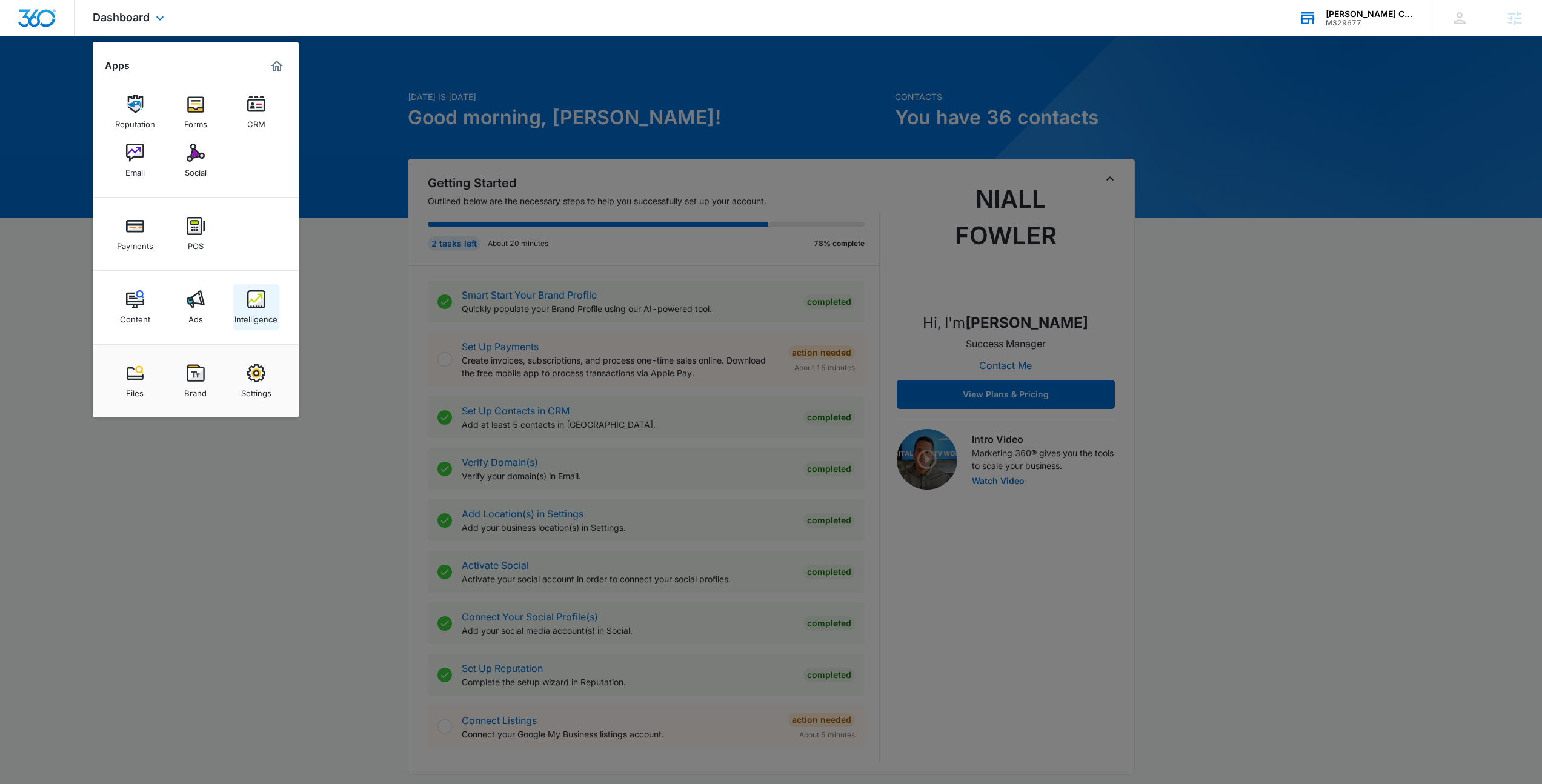
click at [240, 301] on link "Intelligence" at bounding box center [256, 307] width 46 height 46
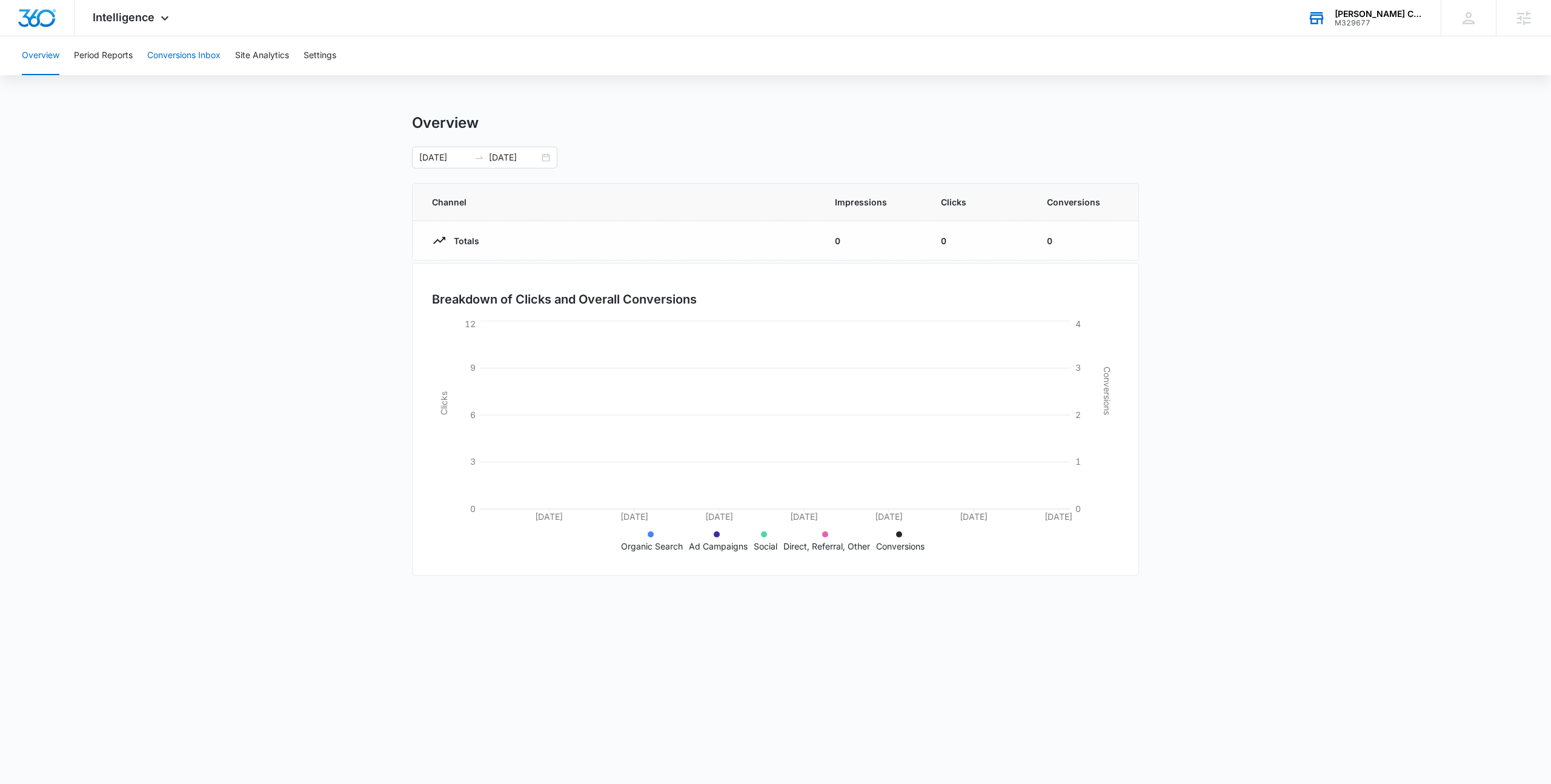
click at [212, 60] on button "Conversions Inbox" at bounding box center [184, 55] width 74 height 39
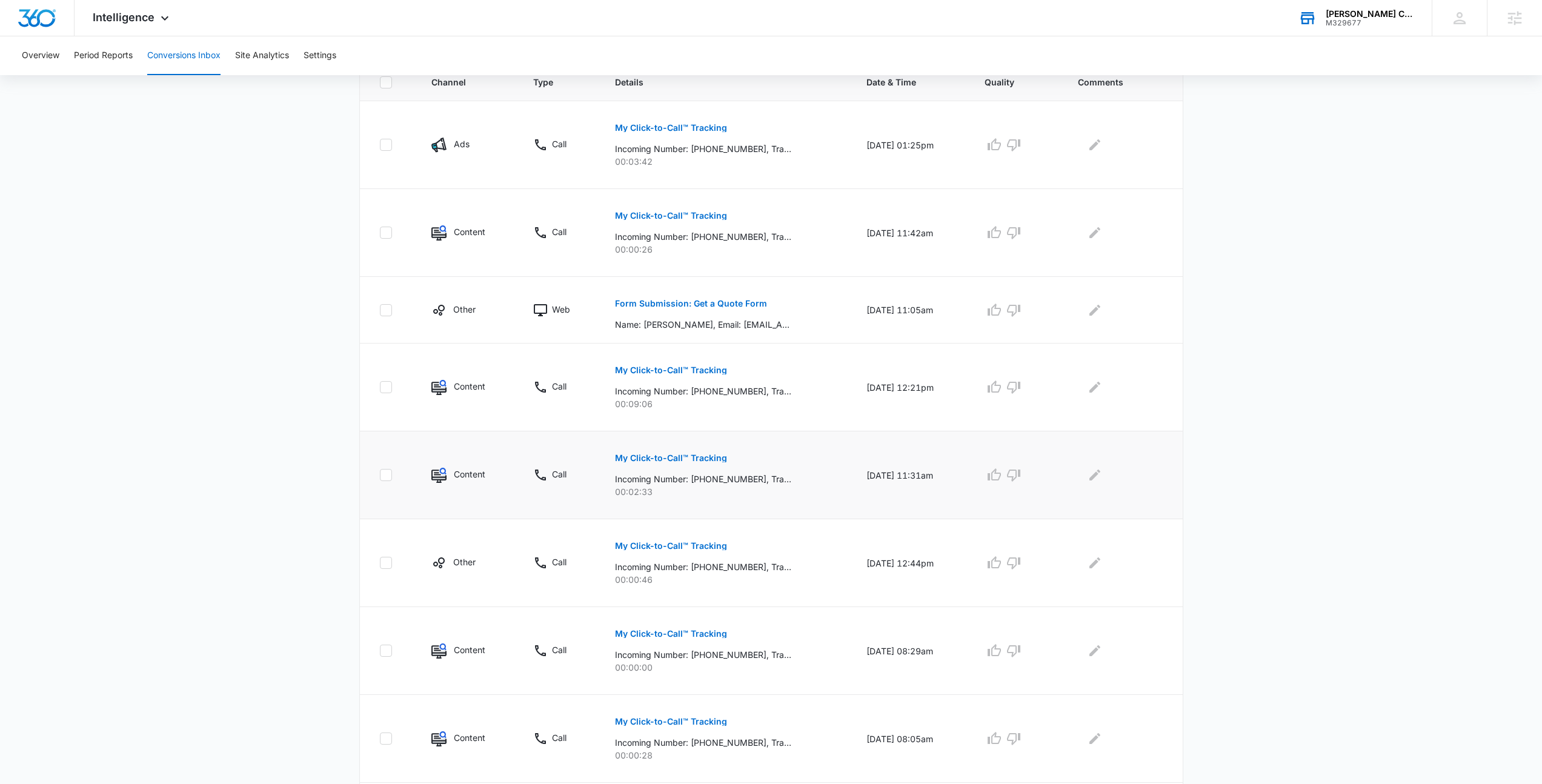
scroll to position [492, 0]
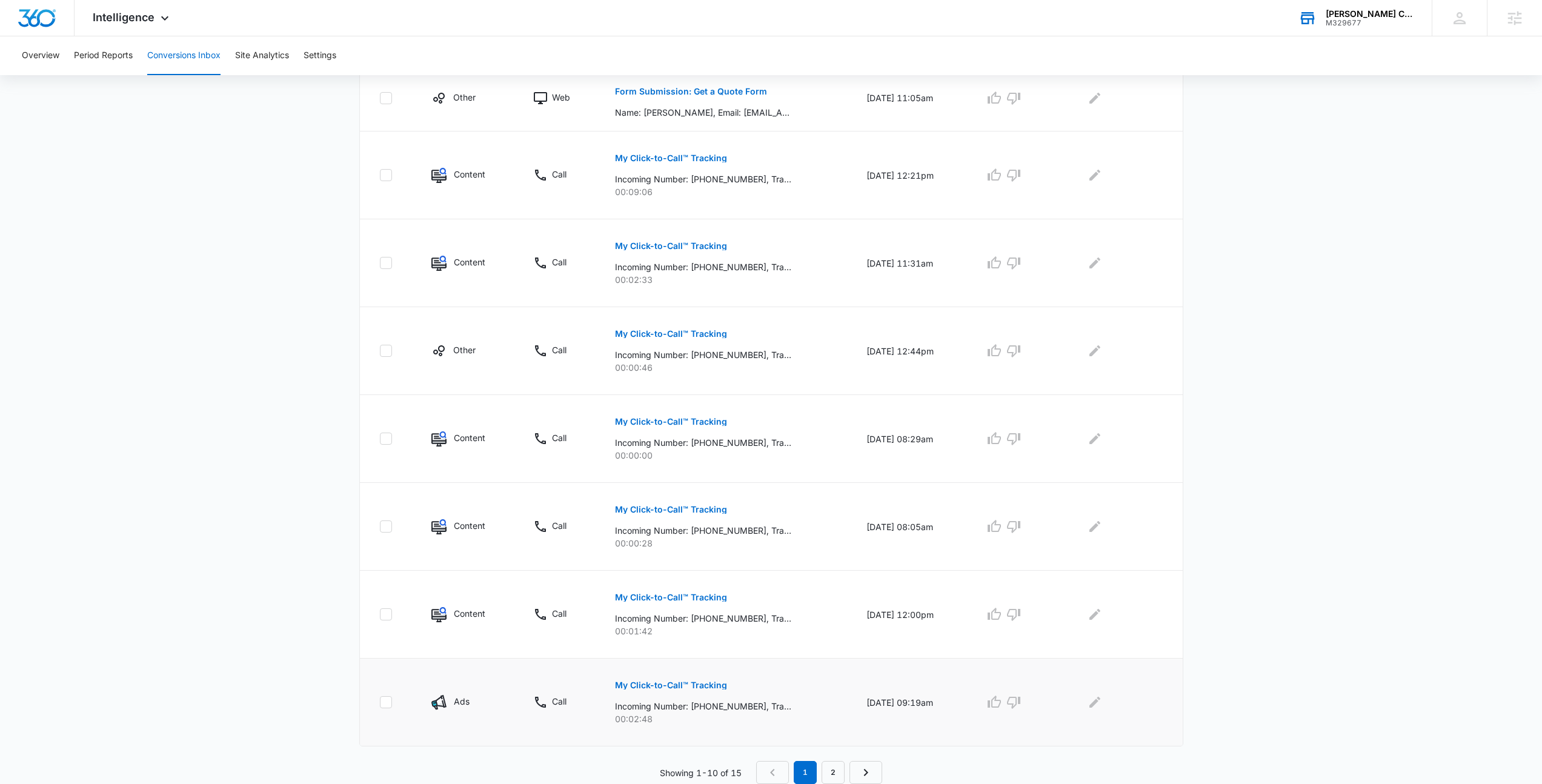
click at [689, 688] on p "My Click-to-Call™ Tracking" at bounding box center [671, 686] width 112 height 9
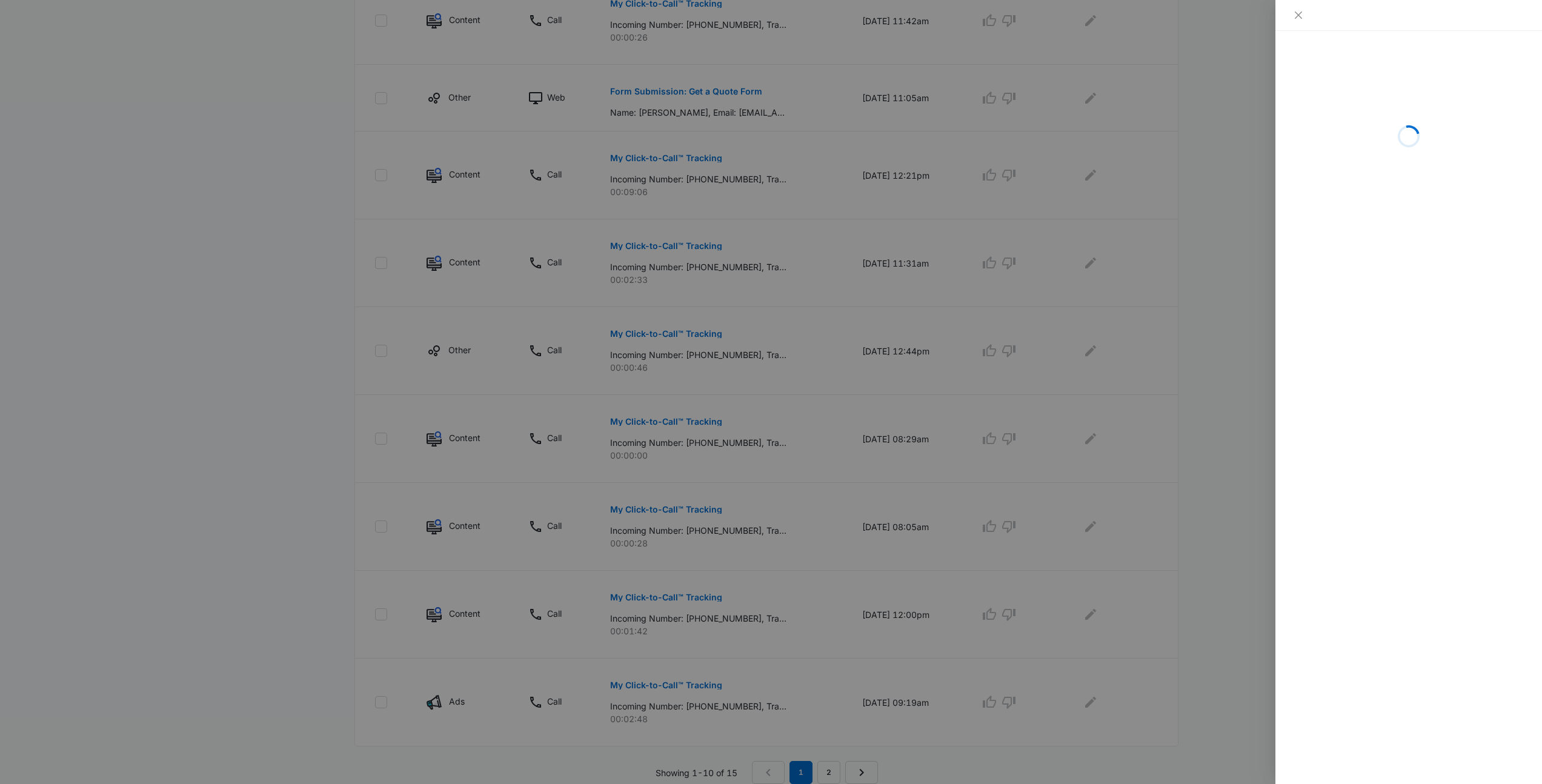
click at [1060, 281] on div at bounding box center [771, 392] width 1542 height 784
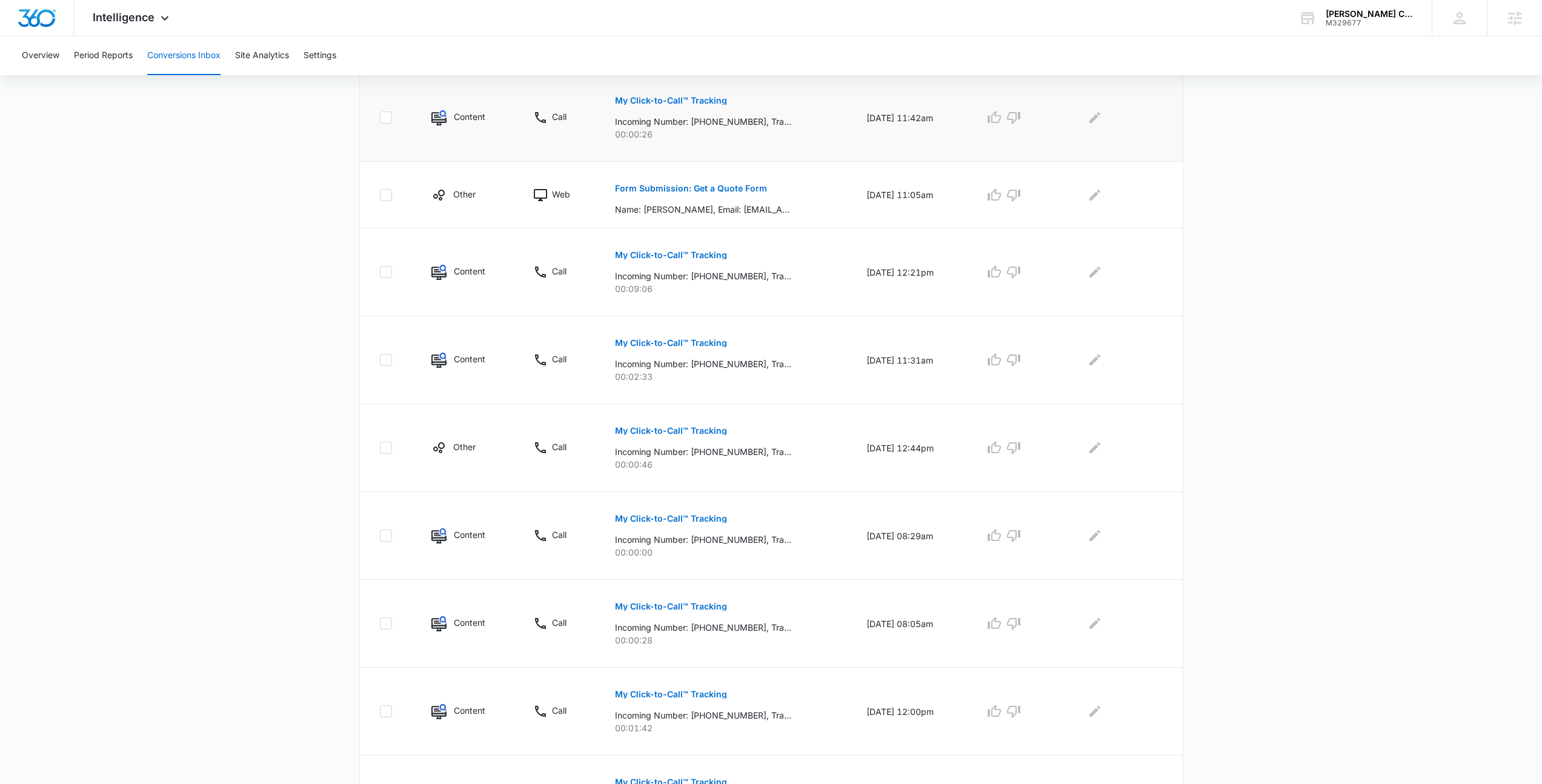
scroll to position [0, 0]
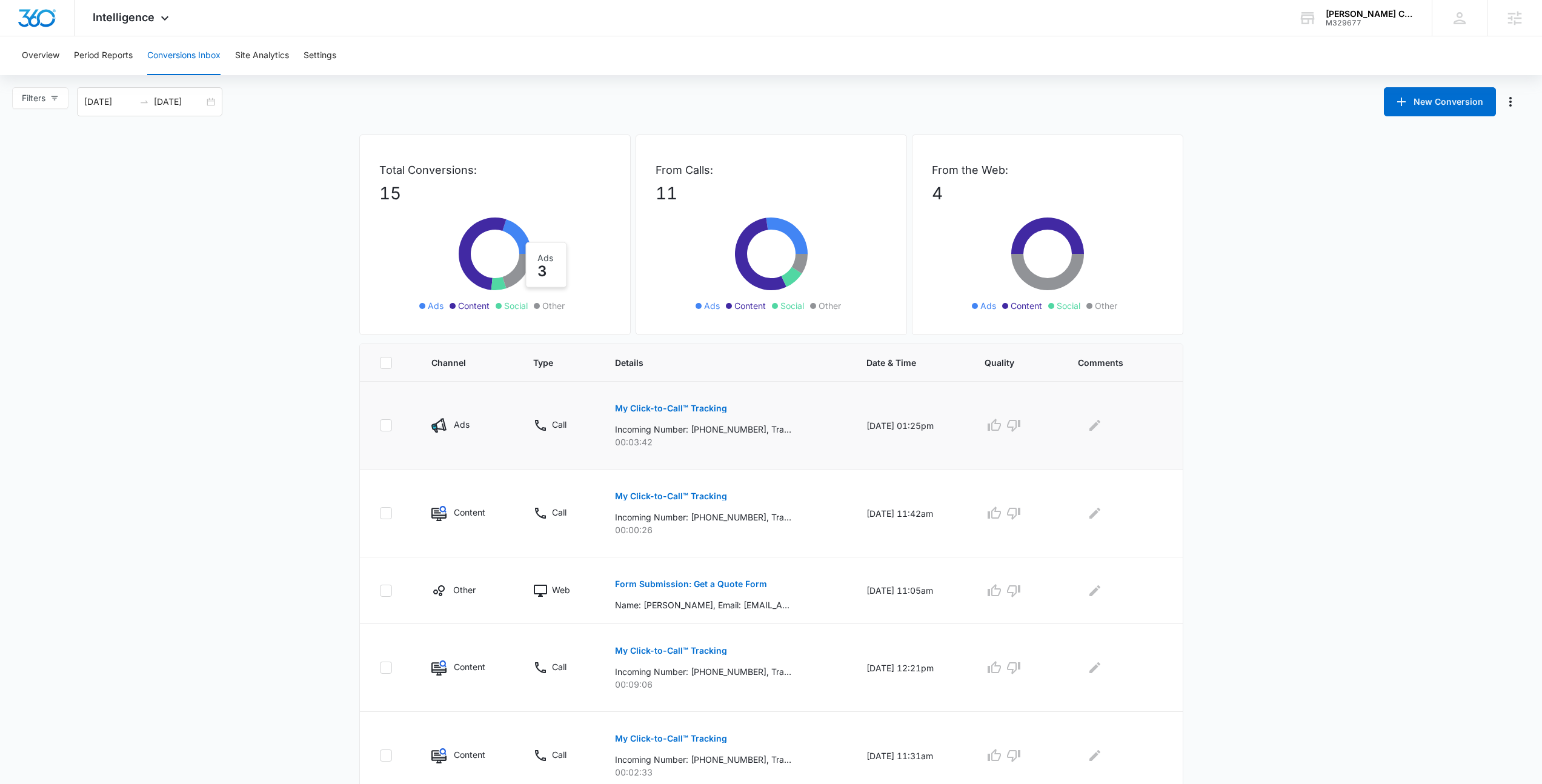
click at [685, 407] on p "My Click-to-Call™ Tracking" at bounding box center [671, 409] width 112 height 9
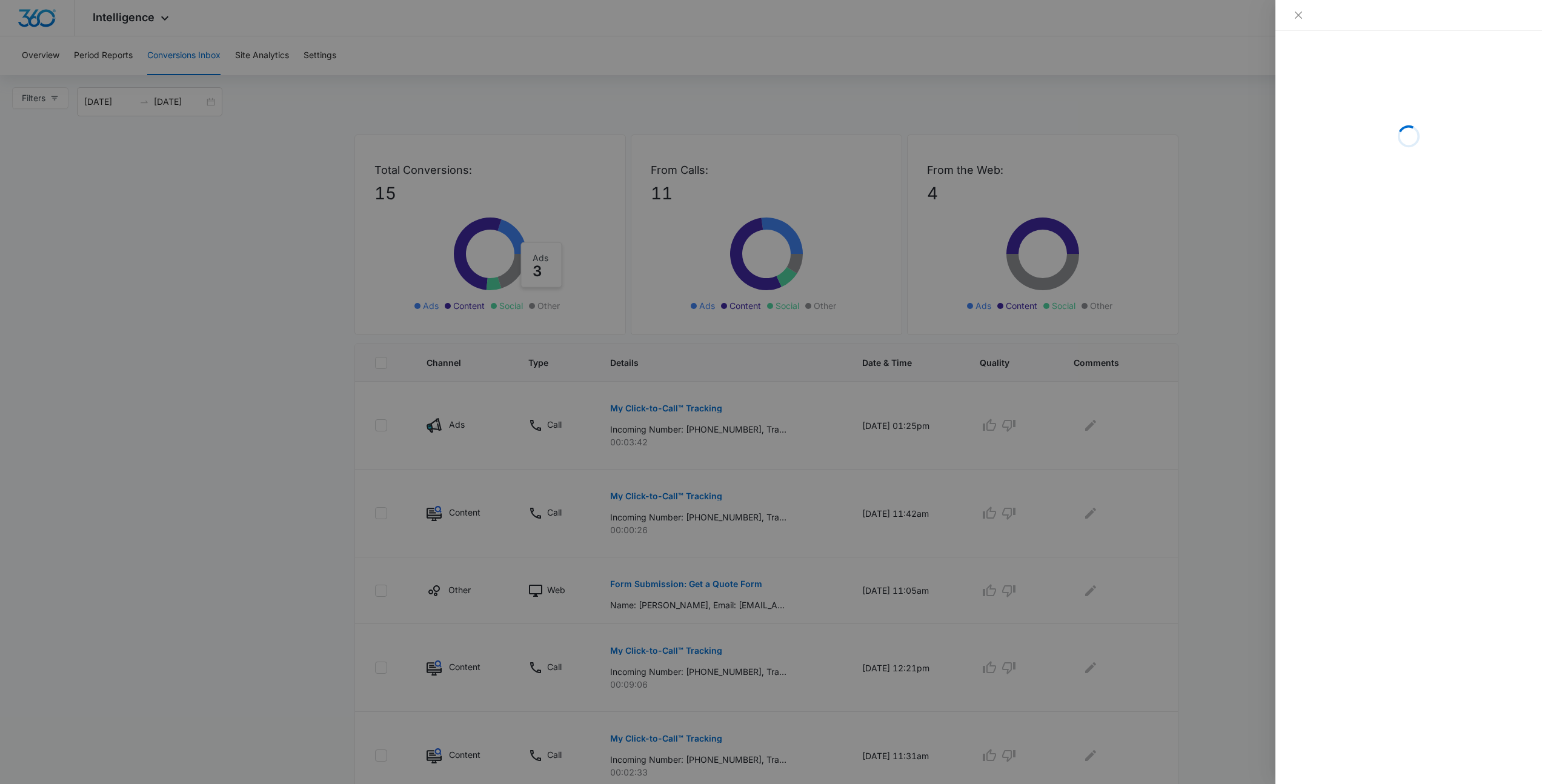
click at [1174, 267] on div at bounding box center [771, 392] width 1542 height 784
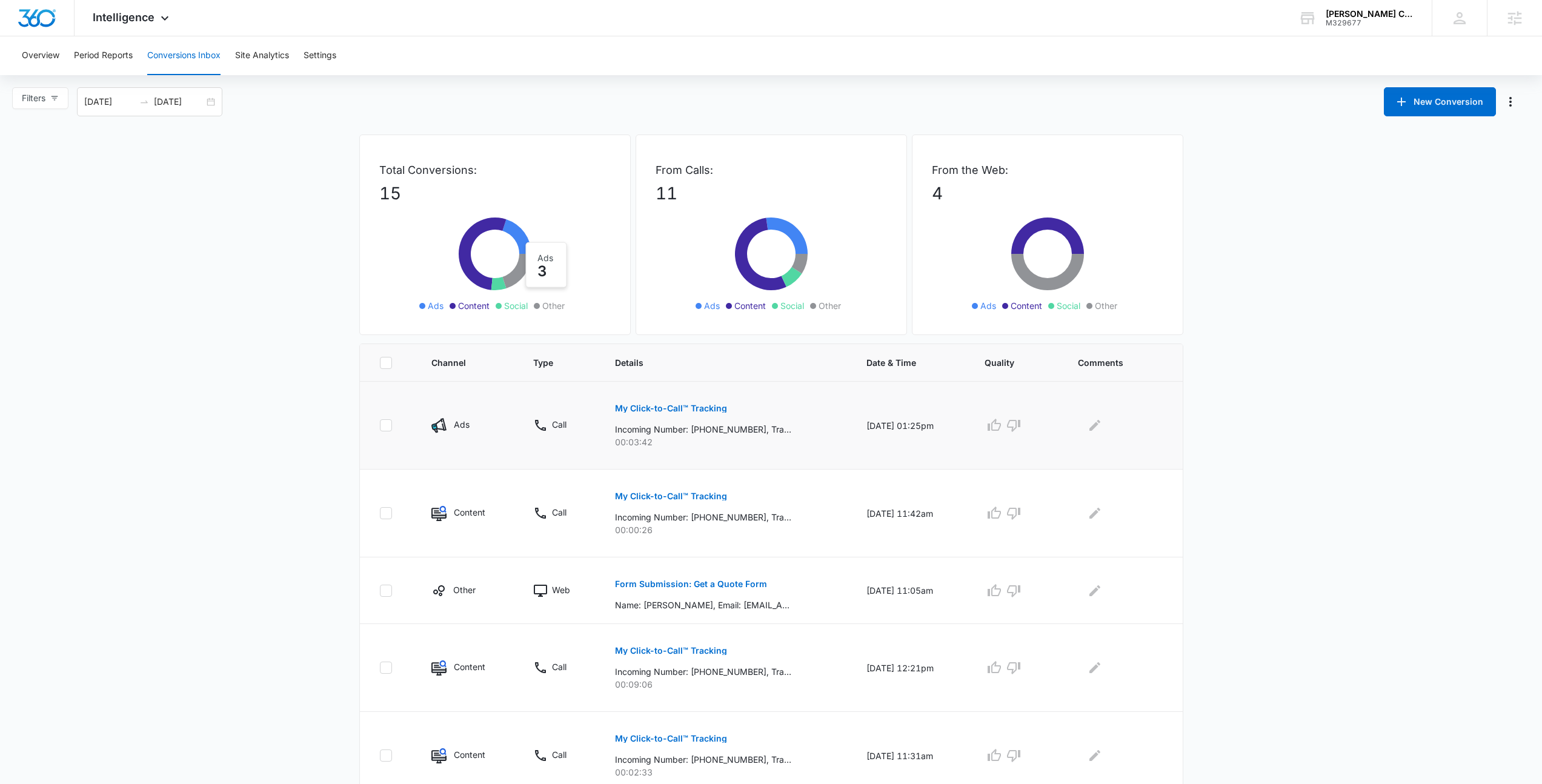
click at [660, 410] on p "My Click-to-Call™ Tracking" at bounding box center [671, 409] width 112 height 9
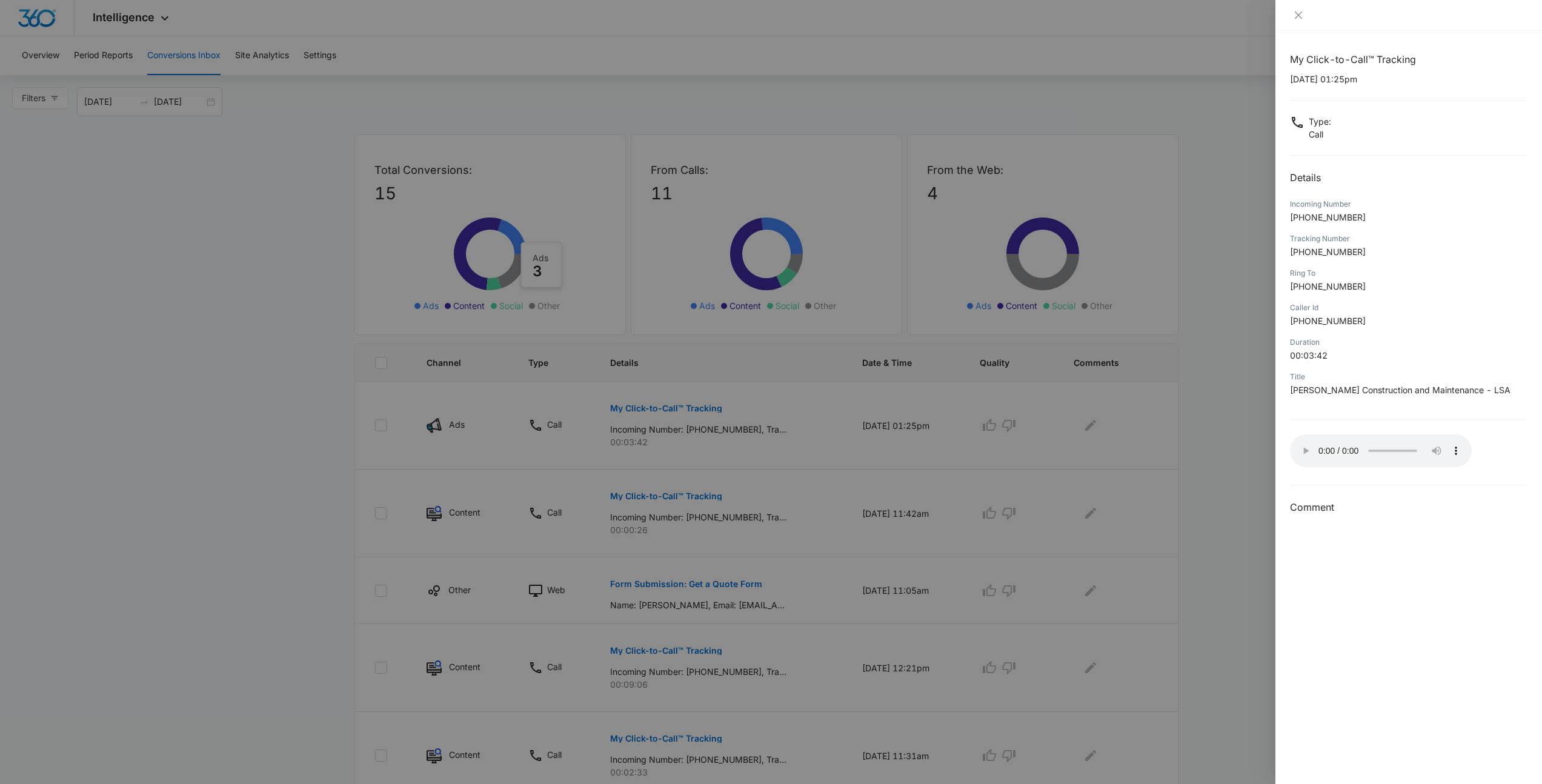
drag, startPoint x: 1172, startPoint y: 409, endPoint x: 1090, endPoint y: 433, distance: 85.4
click at [1172, 408] on div at bounding box center [771, 392] width 1542 height 784
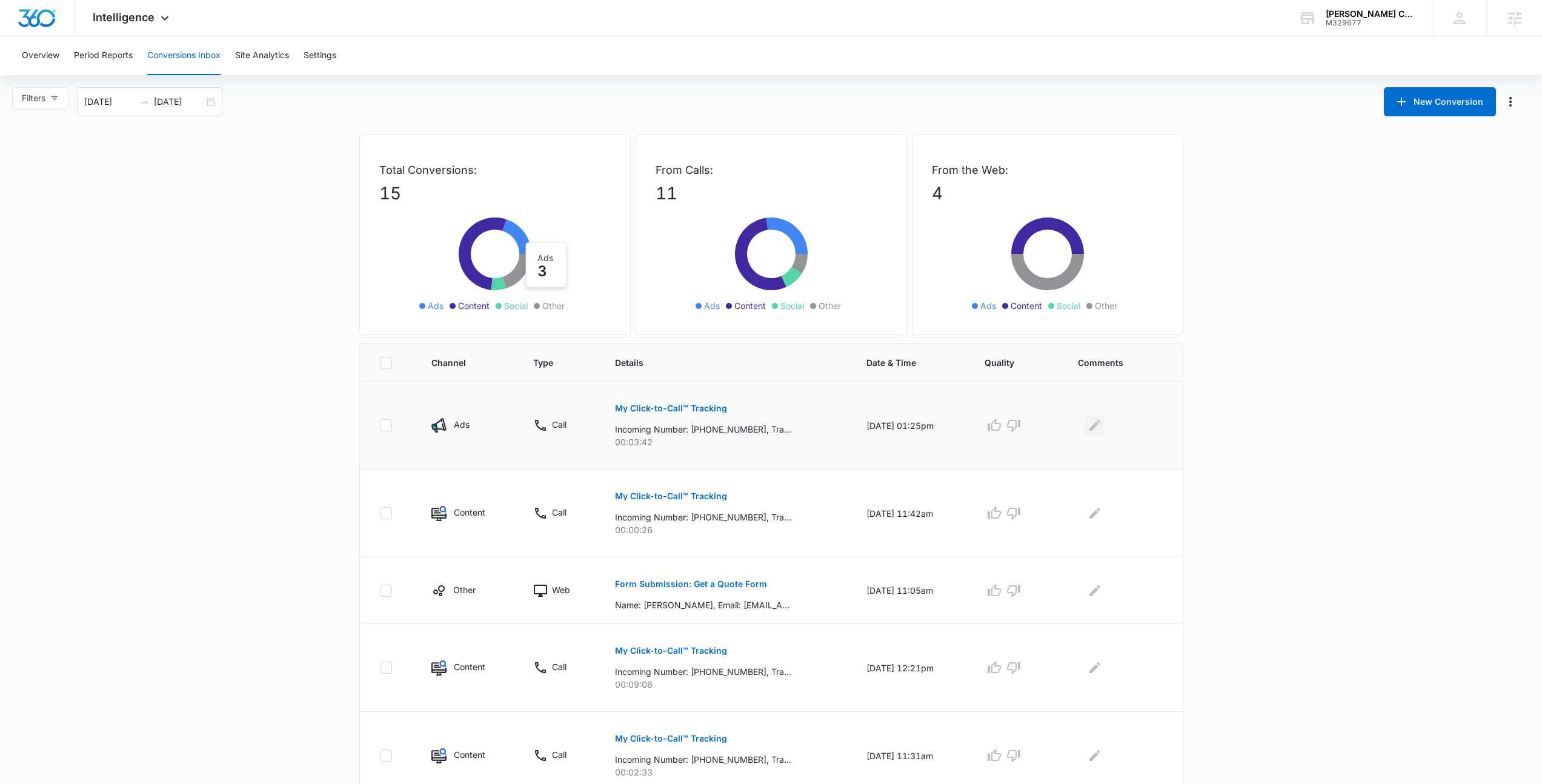
click at [1095, 422] on icon "Edit Comments" at bounding box center [1095, 425] width 15 height 15
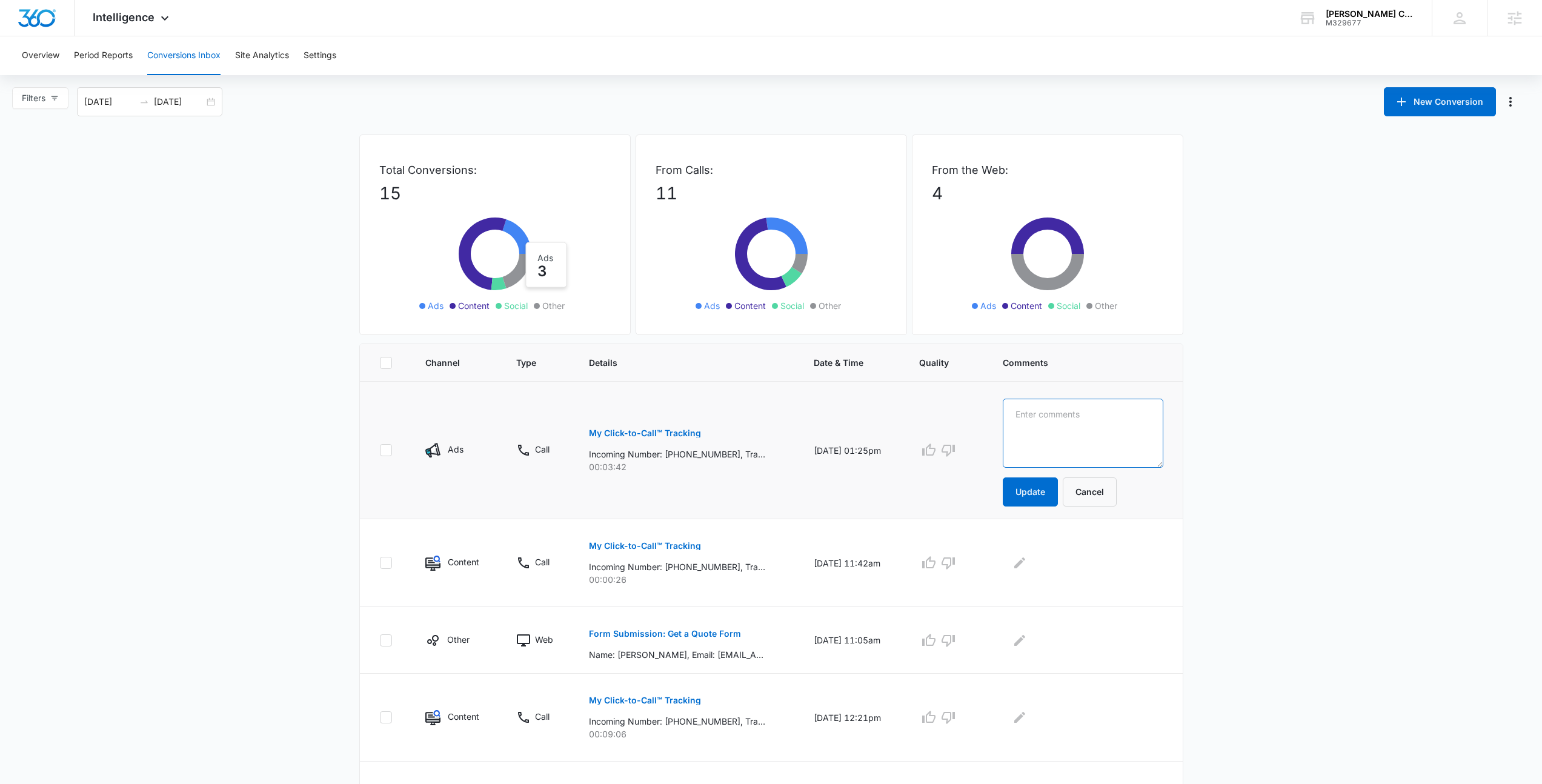
click at [1074, 441] on textarea at bounding box center [1083, 433] width 160 height 69
type textarea "Repairs for windows, doors, painting, flooring, etc."
click at [1052, 503] on button "Update" at bounding box center [1030, 492] width 55 height 29
click at [936, 447] on icon "button" at bounding box center [929, 450] width 15 height 15
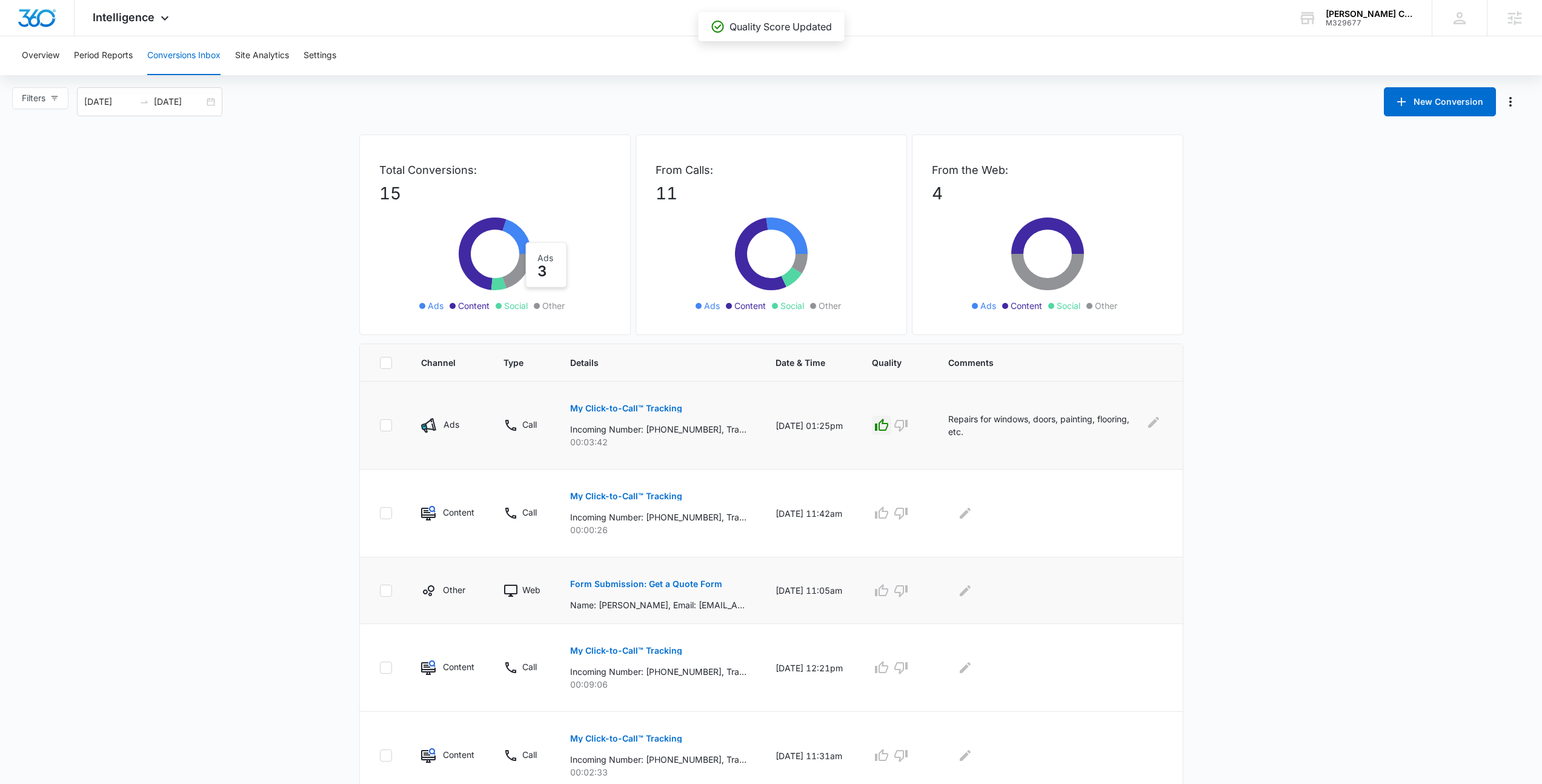
click at [695, 583] on p "Form Submission: Get a Quote Form" at bounding box center [646, 584] width 152 height 9
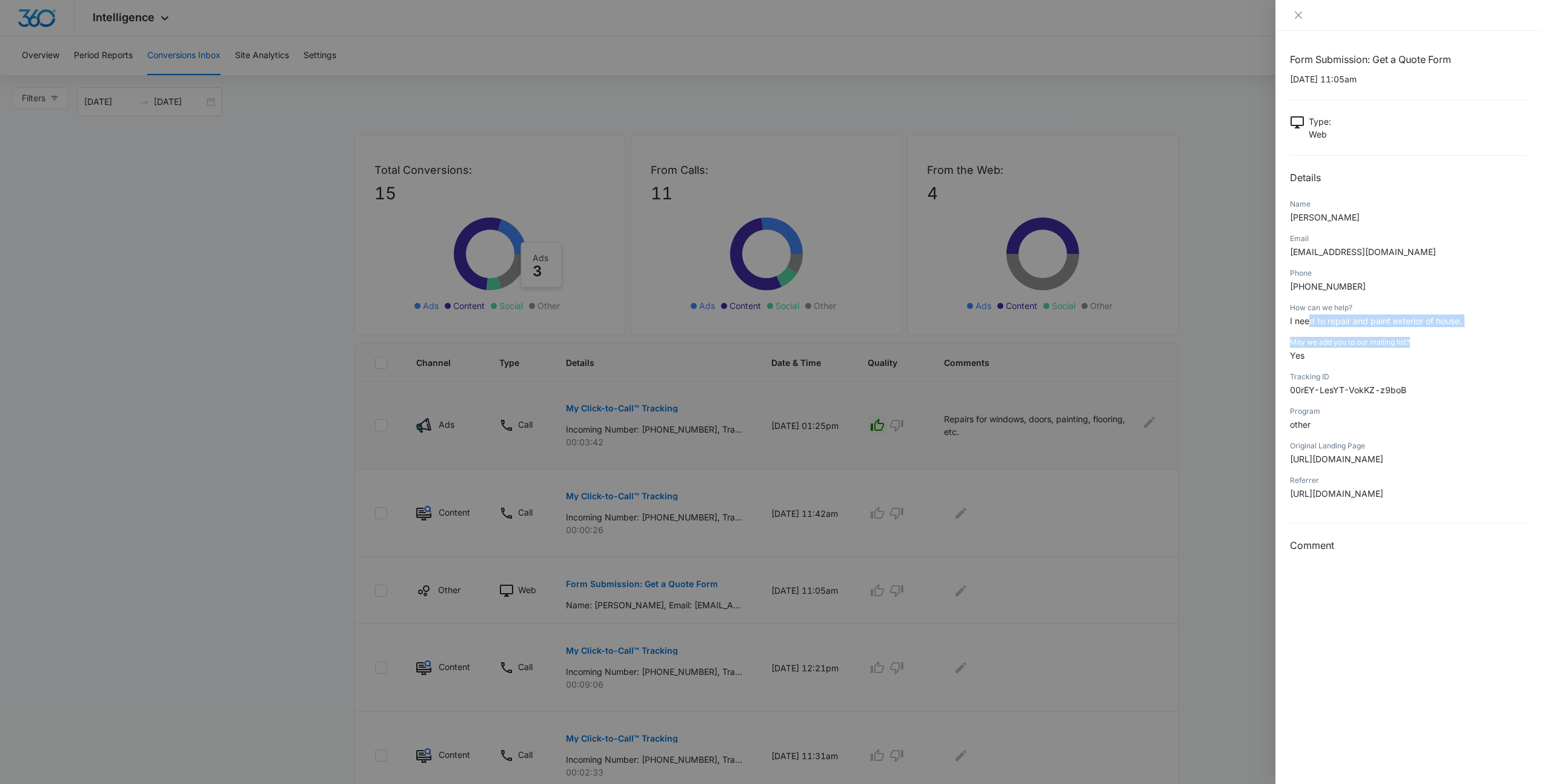
drag, startPoint x: 1309, startPoint y: 322, endPoint x: 1458, endPoint y: 337, distance: 149.8
click at [1458, 337] on div "Form Submission: Get a Quote Form 10/02/2025 at 11:05am Type : Web Details Name…" at bounding box center [1408, 303] width 237 height 501
click at [1458, 337] on div "May we add you to our mailing list?" at bounding box center [1408, 342] width 237 height 11
click at [1168, 529] on div at bounding box center [771, 392] width 1542 height 784
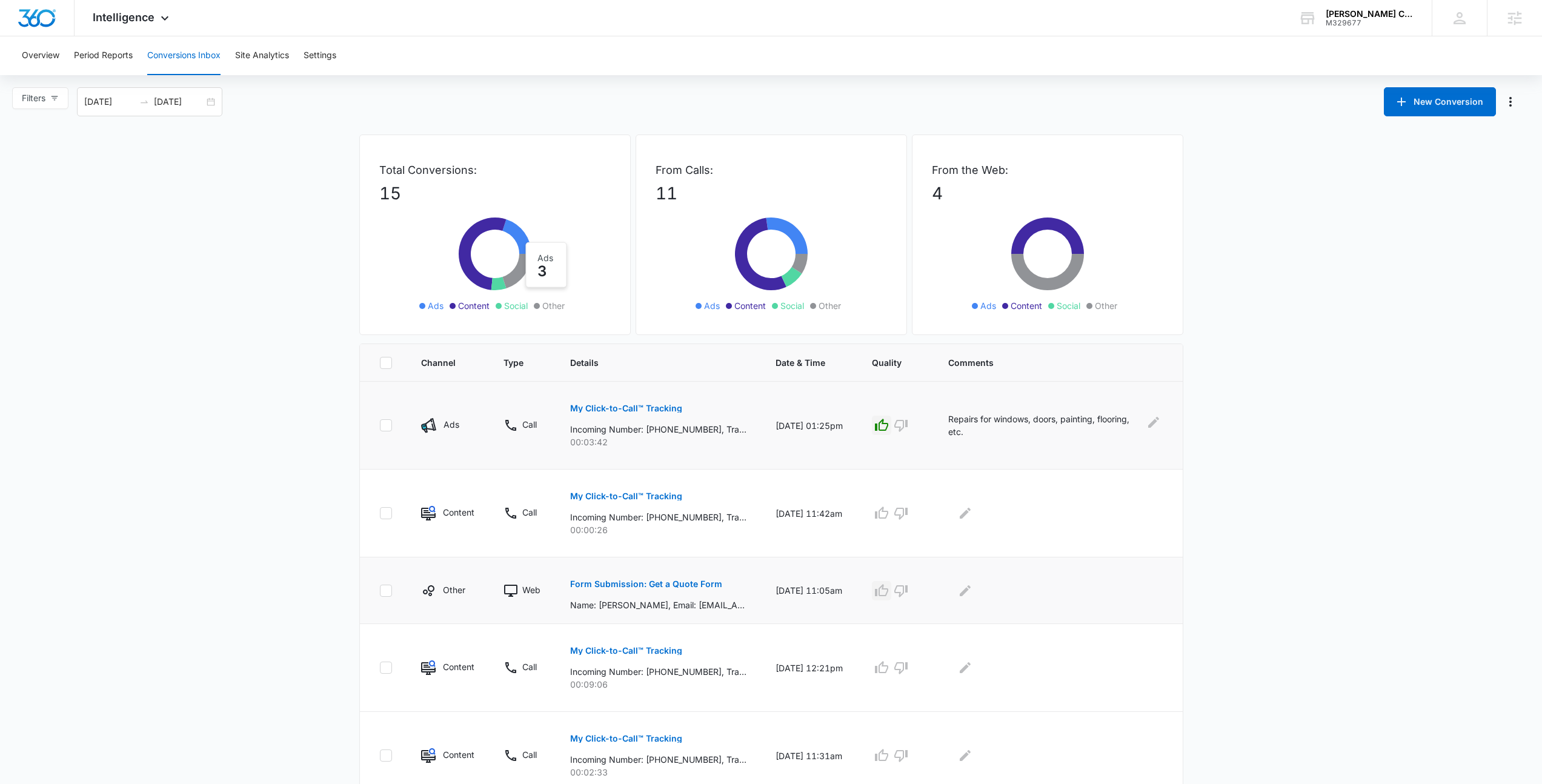
click at [889, 591] on icon "button" at bounding box center [882, 591] width 15 height 15
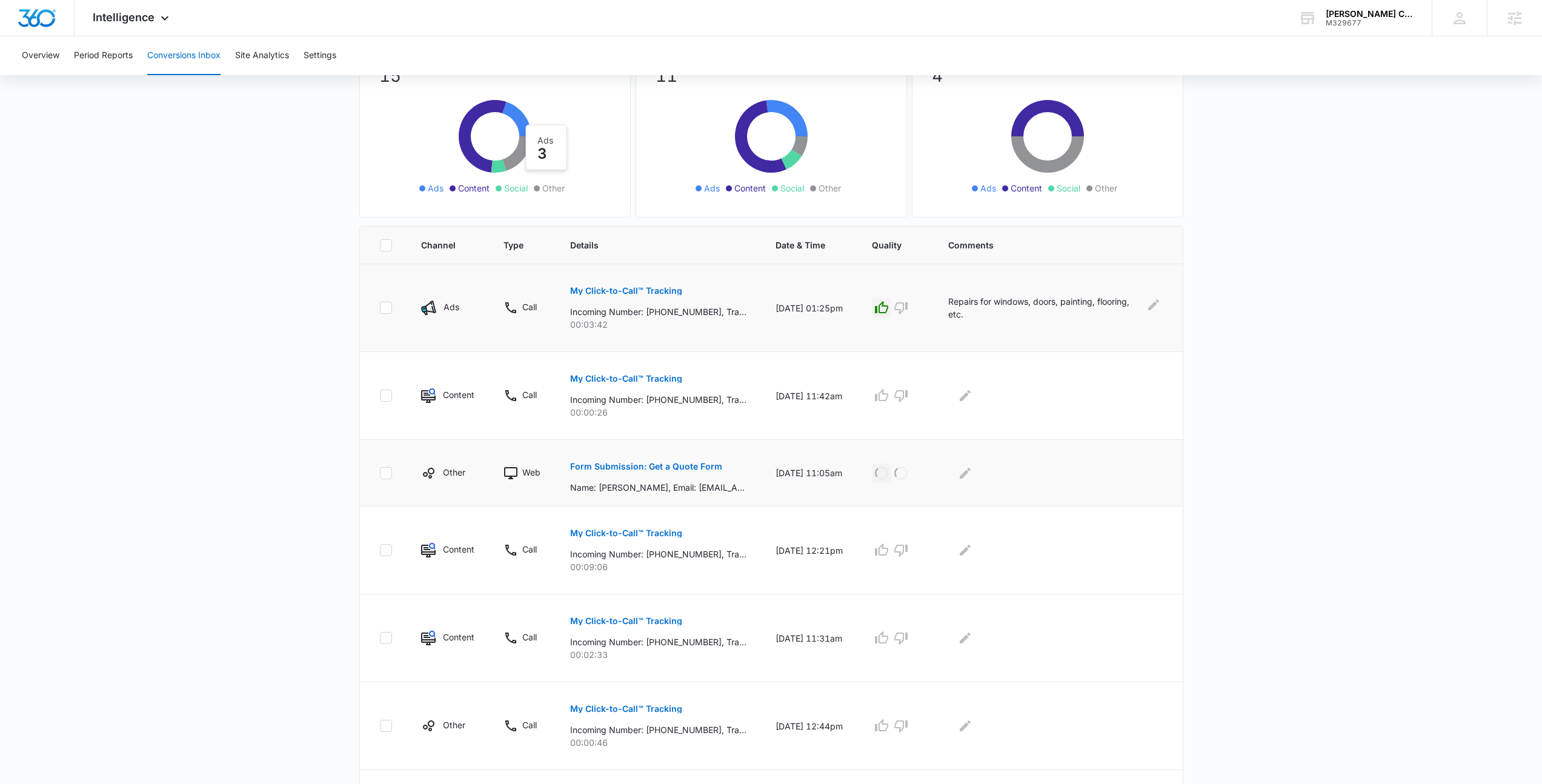
scroll to position [119, 0]
click at [971, 472] on icon "Edit Comments" at bounding box center [965, 470] width 11 height 11
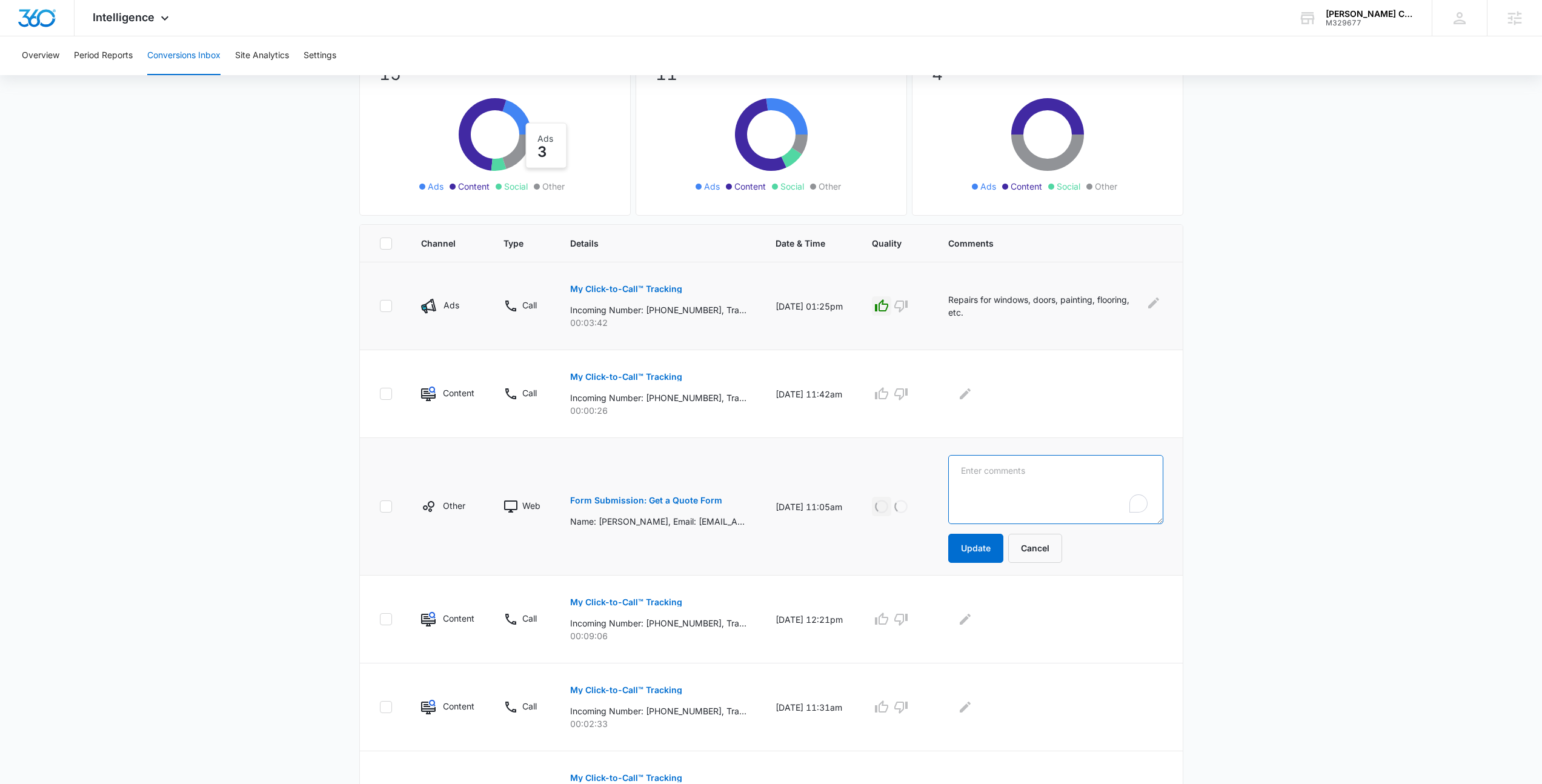
click at [1050, 473] on textarea "To enrich screen reader interactions, please activate Accessibility in Grammarl…" at bounding box center [1055, 489] width 215 height 69
type textarea "Repair and paint home exterior"
click at [993, 544] on button "Update" at bounding box center [975, 548] width 55 height 29
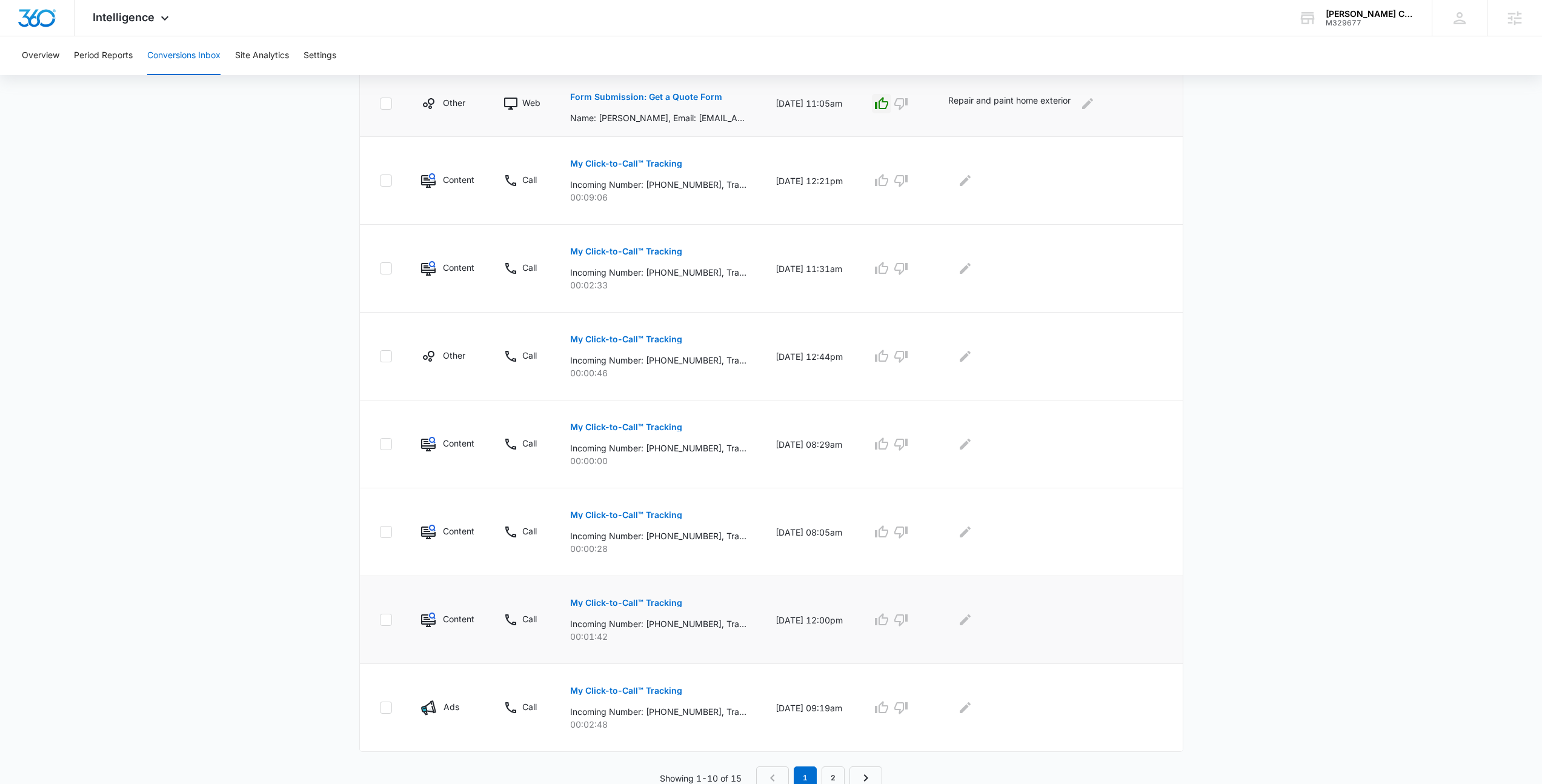
scroll to position [492, 0]
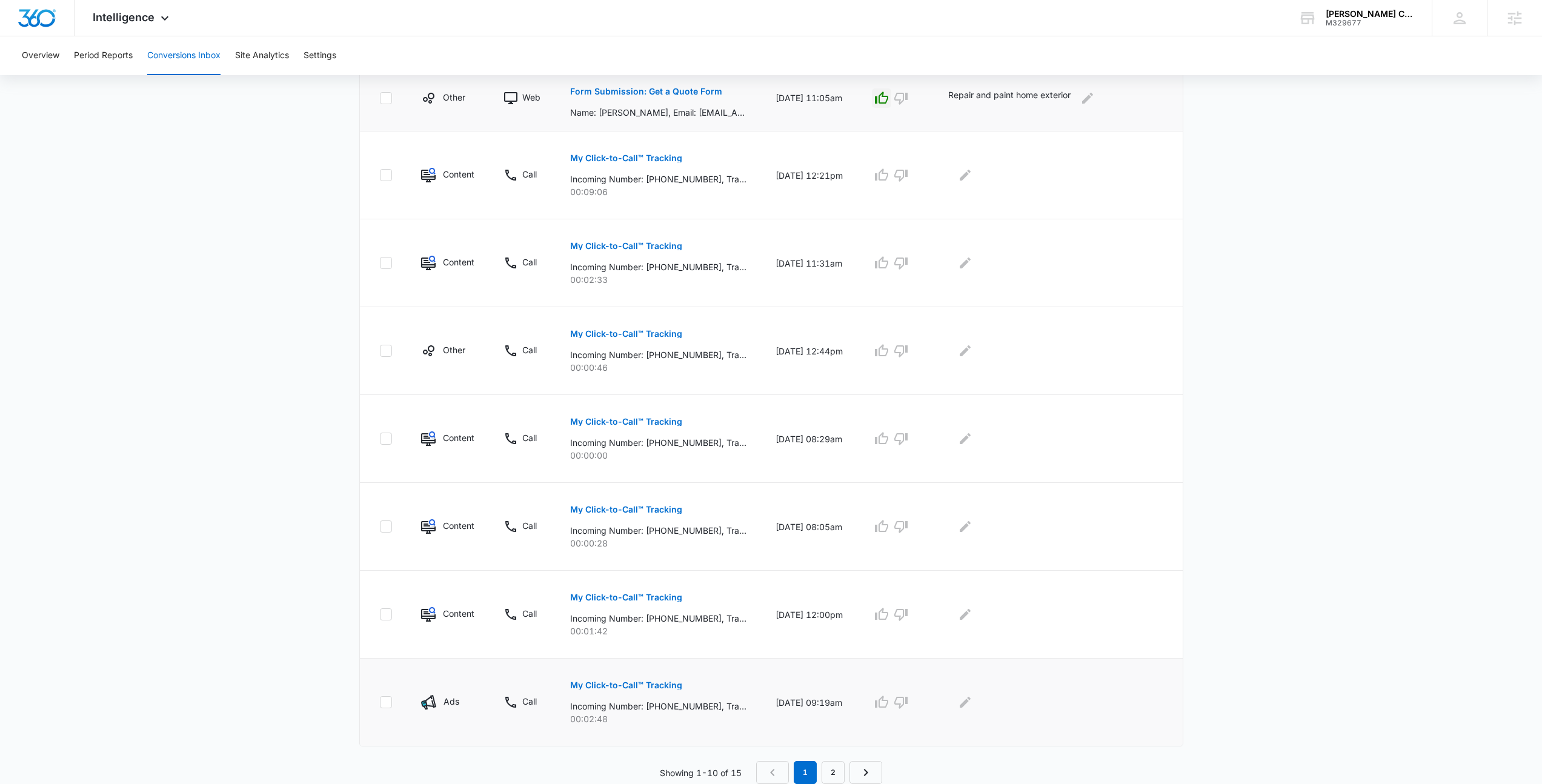
click at [668, 688] on p "My Click-to-Call™ Tracking" at bounding box center [626, 686] width 112 height 9
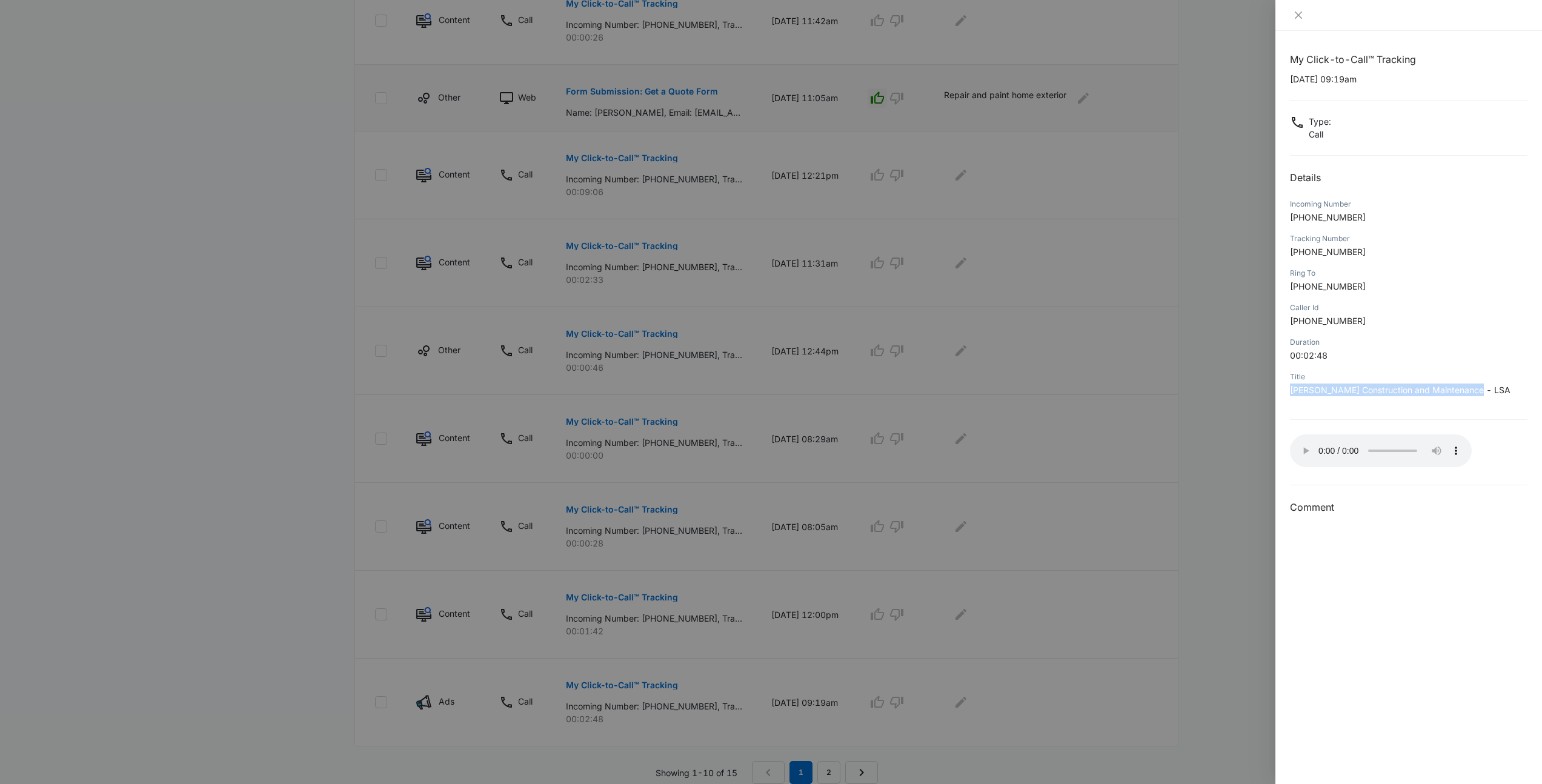
drag, startPoint x: 1292, startPoint y: 387, endPoint x: 1481, endPoint y: 388, distance: 189.0
click at [1481, 388] on p "Spinosa Construction and Maintenance - LSA" at bounding box center [1408, 389] width 237 height 12
drag, startPoint x: 1477, startPoint y: 389, endPoint x: 1290, endPoint y: 179, distance: 281.2
click at [1290, 179] on div "My Click-to-Call™ Tracking 09/22/2025 at 09:19am Type : Call Details Incoming N…" at bounding box center [1408, 284] width 237 height 463
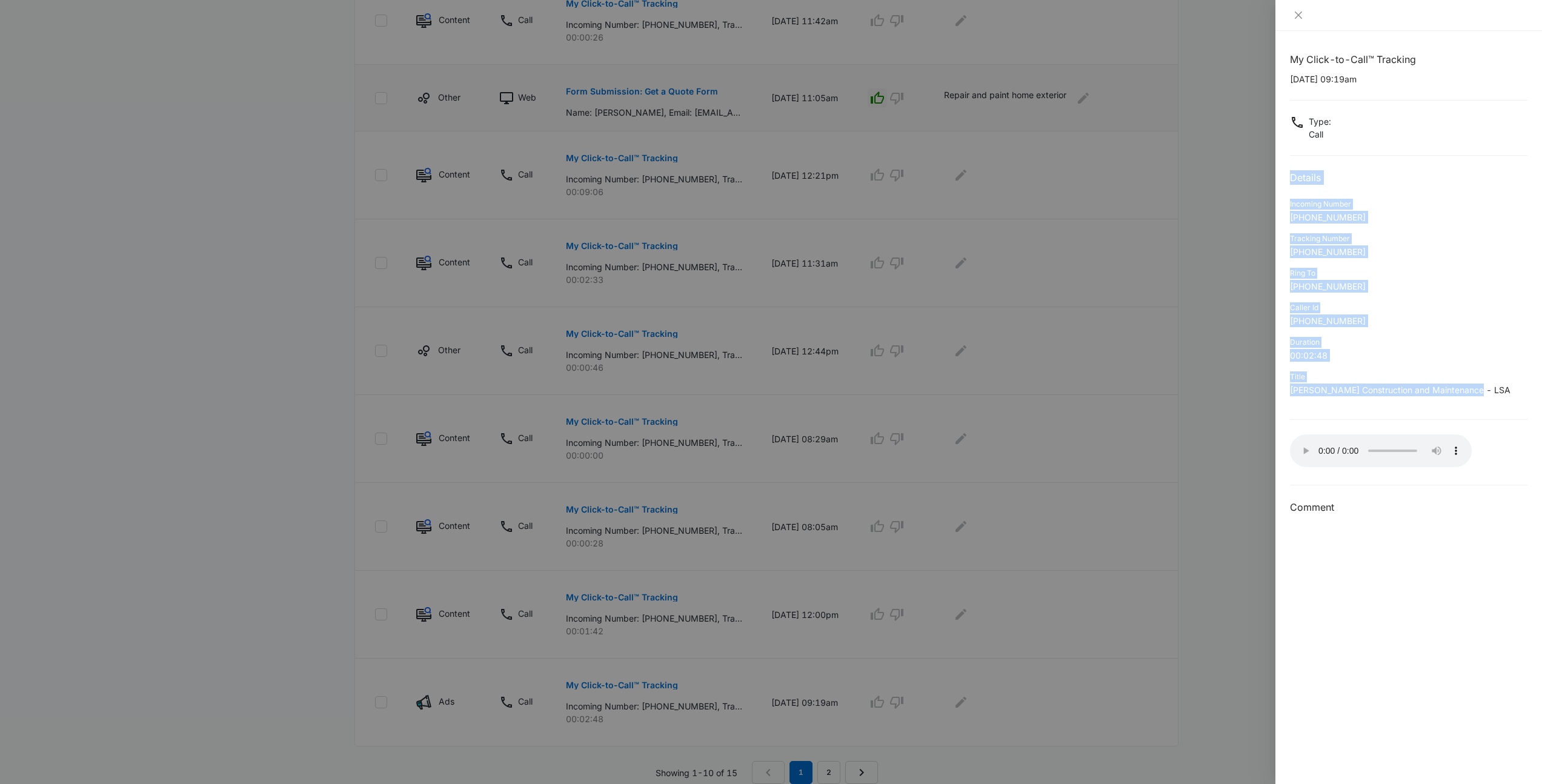
click at [1290, 179] on h2 "Details" at bounding box center [1408, 178] width 237 height 15
drag, startPoint x: 1290, startPoint y: 179, endPoint x: 1533, endPoint y: 390, distance: 321.8
click at [1533, 390] on div "My Click-to-Call™ Tracking 09/22/2025 at 09:19am Type : Call Details Incoming N…" at bounding box center [1408, 407] width 267 height 753
click at [1502, 391] on p "Spinosa Construction and Maintenance - LSA" at bounding box center [1408, 389] width 237 height 12
click at [1353, 414] on div "My Click-to-Call™ Tracking 09/22/2025 at 09:19am Type : Call Details Incoming N…" at bounding box center [1408, 284] width 237 height 463
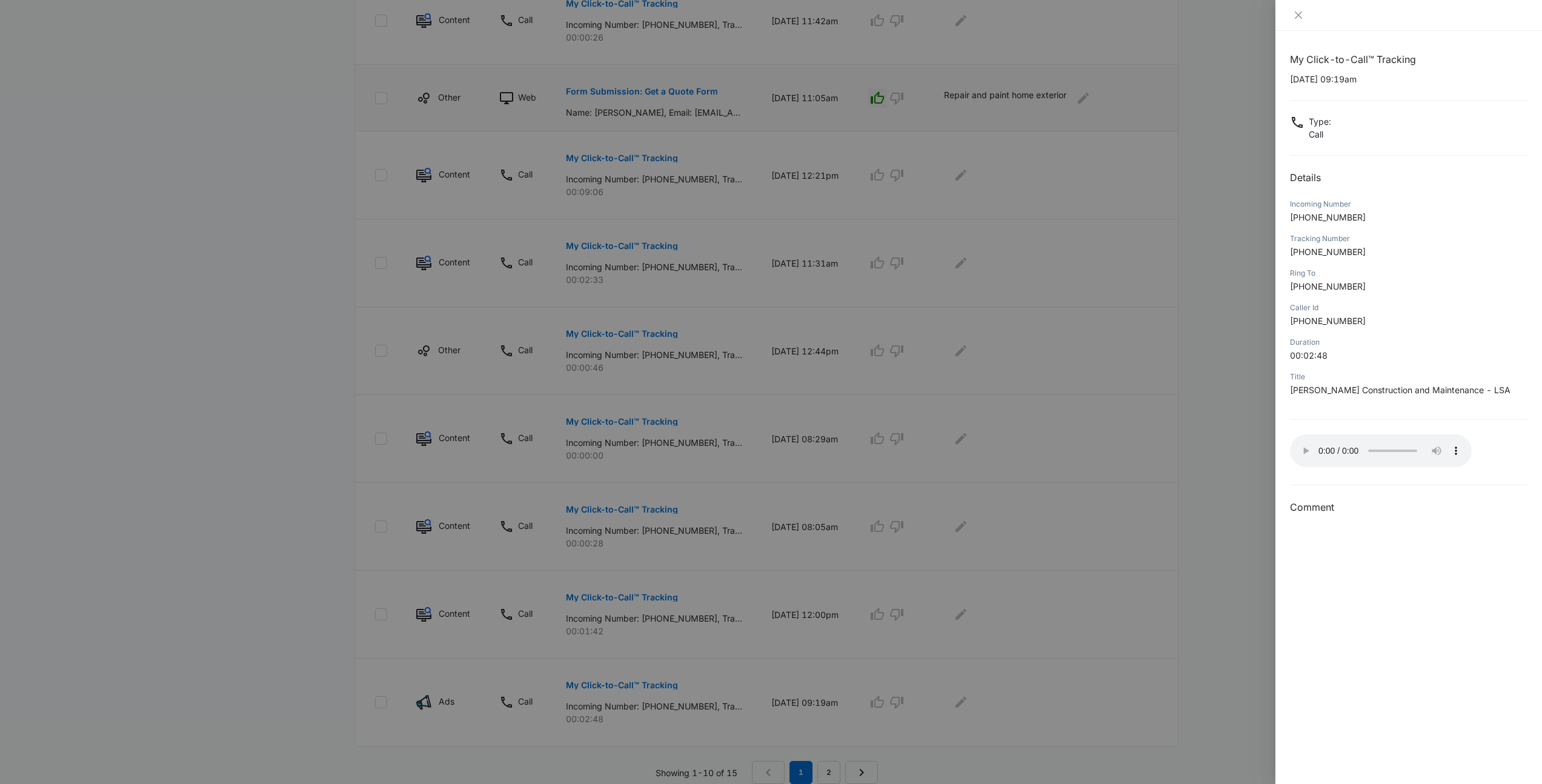
click at [1313, 414] on div "My Click-to-Call™ Tracking 09/22/2025 at 09:19am Type : Call Details Incoming N…" at bounding box center [1408, 284] width 237 height 463
click at [1022, 548] on div at bounding box center [771, 392] width 1542 height 784
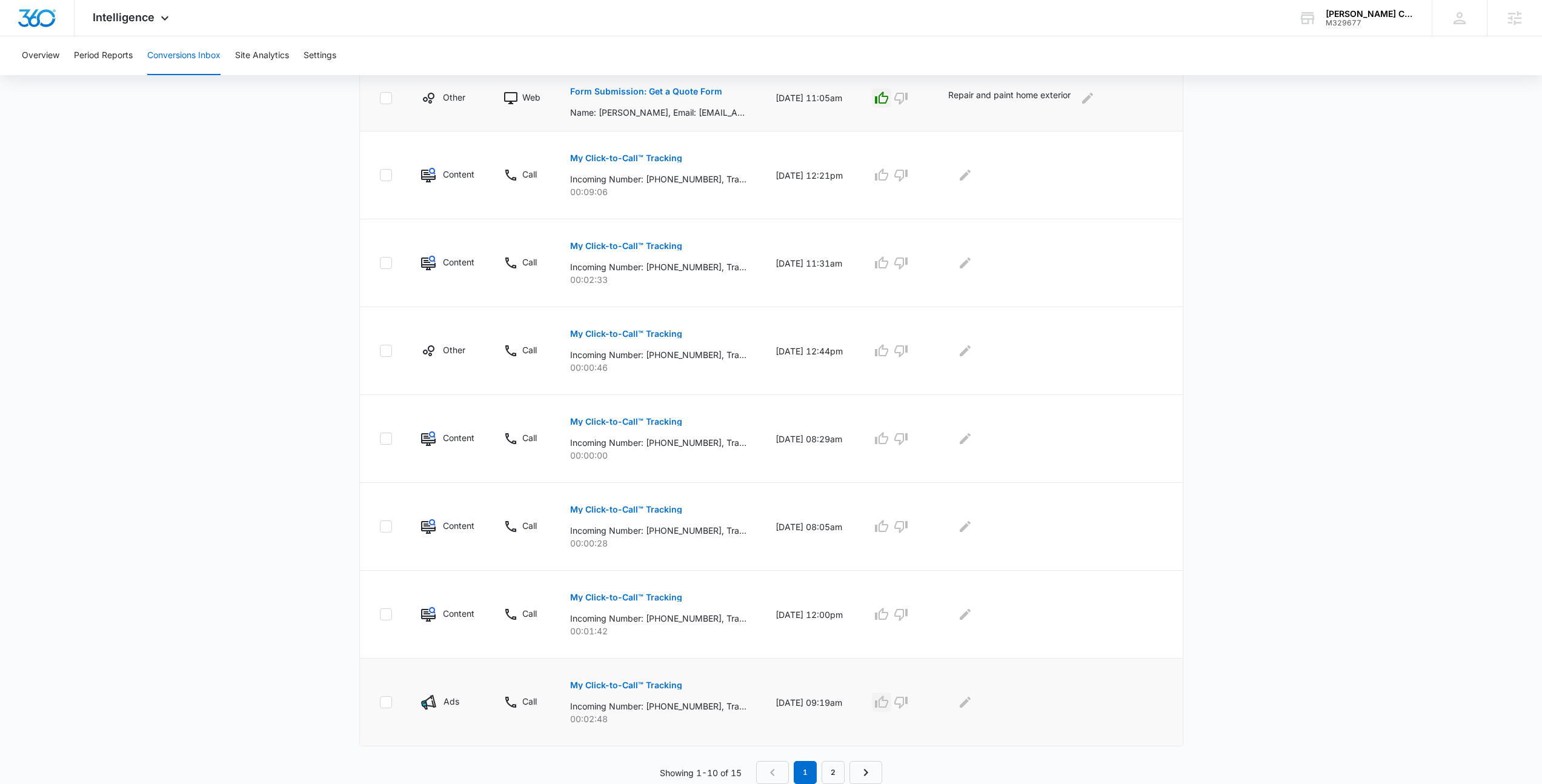
click at [889, 705] on icon "button" at bounding box center [881, 701] width 13 height 12
click at [972, 702] on icon "Edit Comments" at bounding box center [965, 702] width 15 height 15
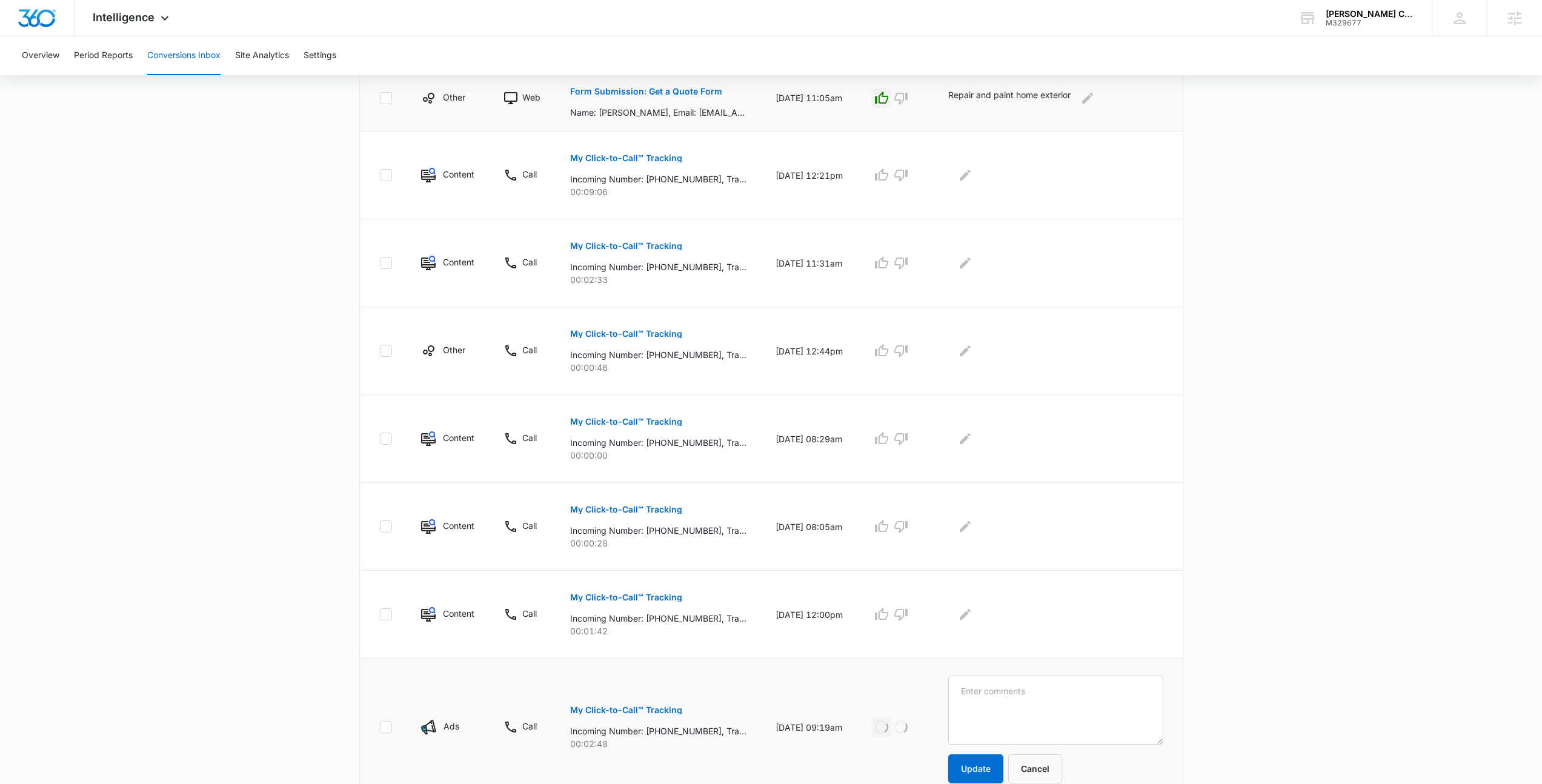
click at [992, 753] on form "Update Cancel" at bounding box center [1055, 729] width 215 height 108
click at [1030, 711] on textarea at bounding box center [1055, 710] width 215 height 69
type textarea "Deck repair in Lawrence"
click at [983, 766] on button "Update" at bounding box center [975, 769] width 55 height 29
click at [997, 761] on button "Update" at bounding box center [975, 769] width 55 height 29
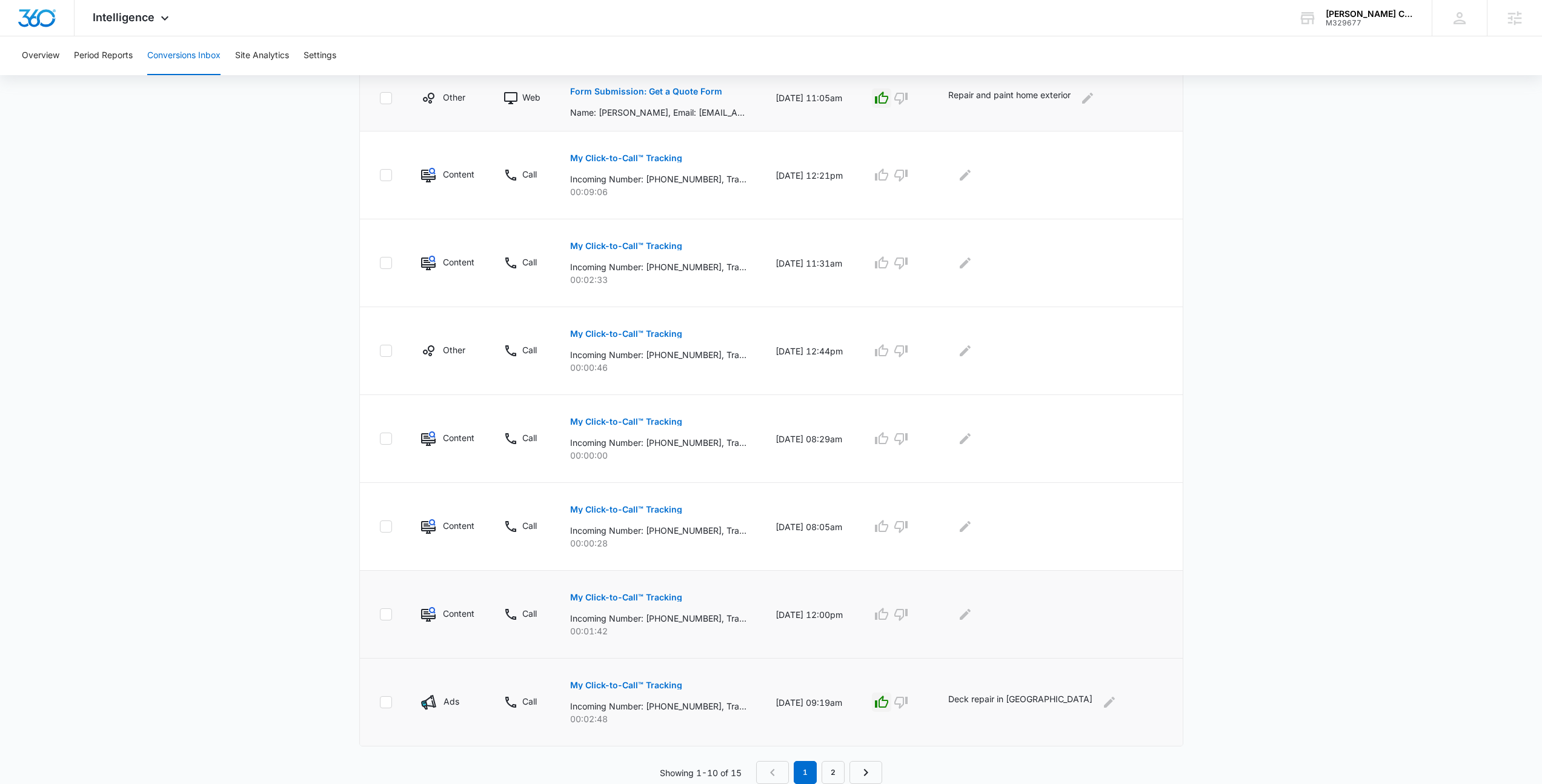
click at [645, 598] on p "My Click-to-Call™ Tracking" at bounding box center [626, 597] width 112 height 9
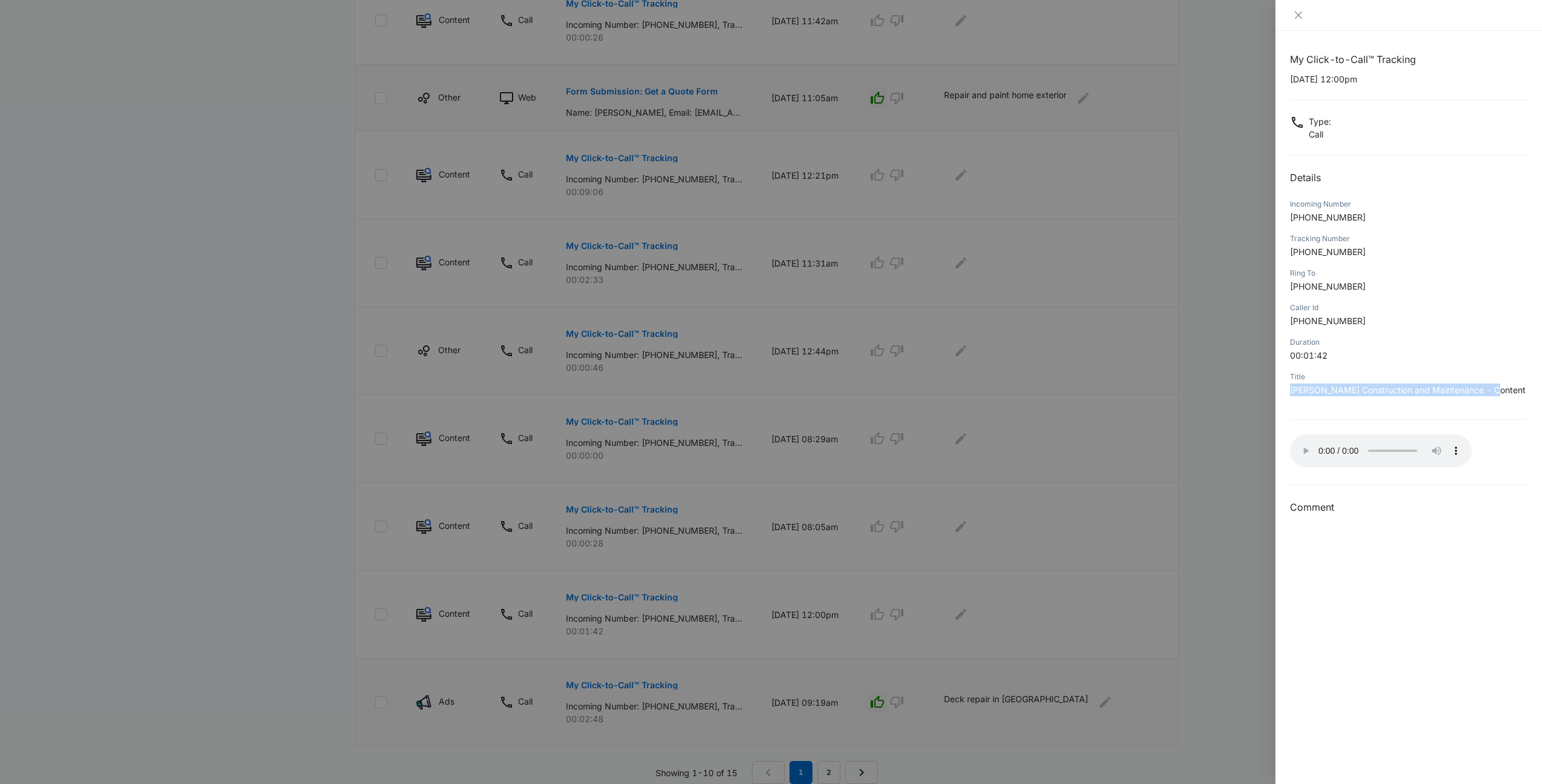
drag, startPoint x: 1292, startPoint y: 389, endPoint x: 1492, endPoint y: 397, distance: 200.2
click at [1492, 397] on div "Title Spinosa Construction and Maintenance - Content" at bounding box center [1408, 387] width 237 height 35
drag, startPoint x: 1492, startPoint y: 397, endPoint x: 1288, endPoint y: 168, distance: 306.7
click at [1288, 168] on div "My Click-to-Call™ Tracking 09/22/2025 at 12:00pm Type : Call Details Incoming N…" at bounding box center [1408, 407] width 267 height 753
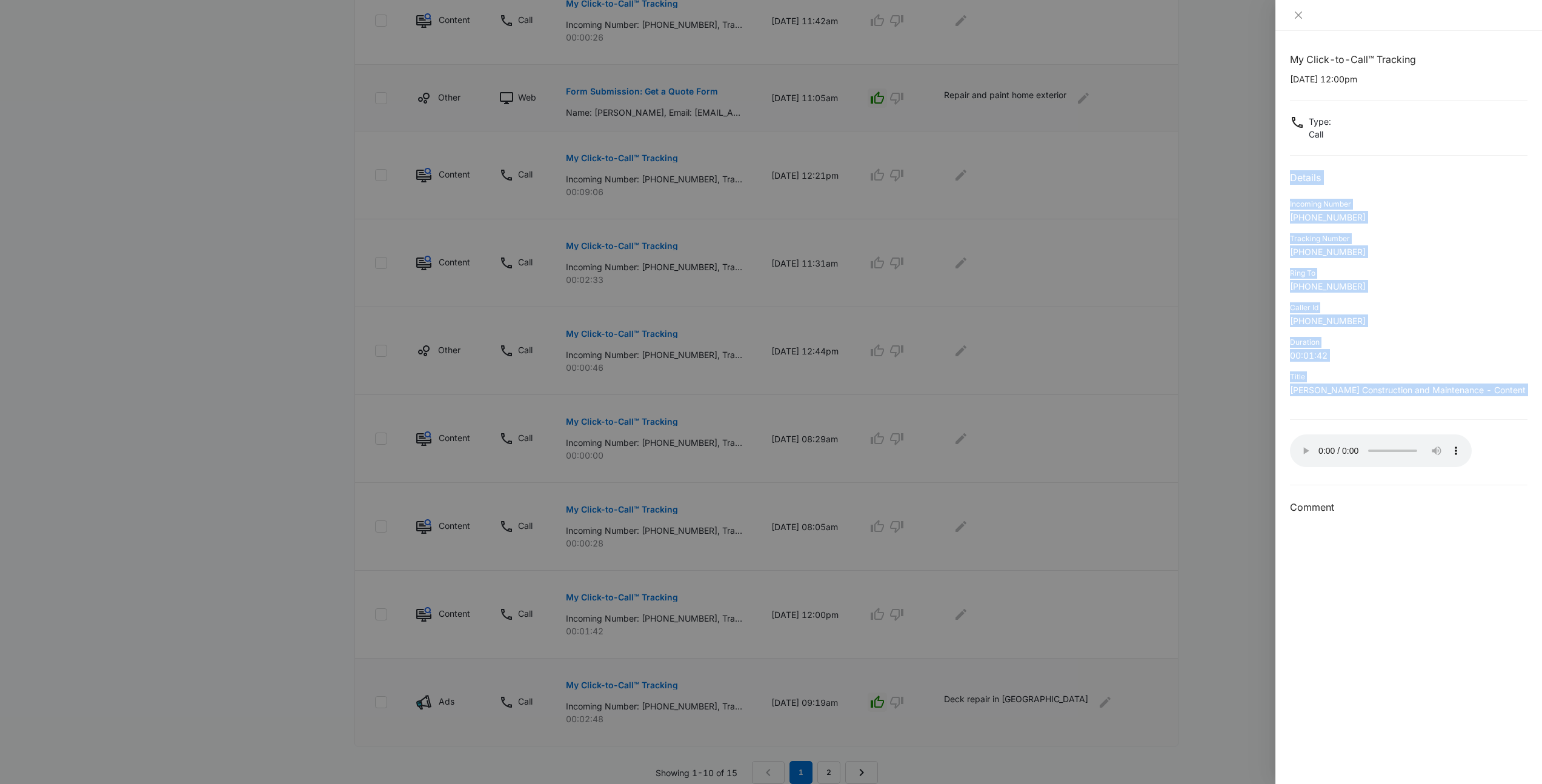
click at [1288, 168] on div "My Click-to-Call™ Tracking 09/22/2025 at 12:00pm Type : Call Details Incoming N…" at bounding box center [1408, 407] width 267 height 753
drag, startPoint x: 1288, startPoint y: 168, endPoint x: 1513, endPoint y: 387, distance: 314.0
click at [1513, 387] on div "My Click-to-Call™ Tracking 09/22/2025 at 12:00pm Type : Call Details Incoming N…" at bounding box center [1408, 407] width 267 height 753
click at [1513, 387] on p "Spinosa Construction and Maintenance - Content" at bounding box center [1408, 389] width 237 height 12
drag, startPoint x: 1513, startPoint y: 387, endPoint x: 1276, endPoint y: 154, distance: 332.4
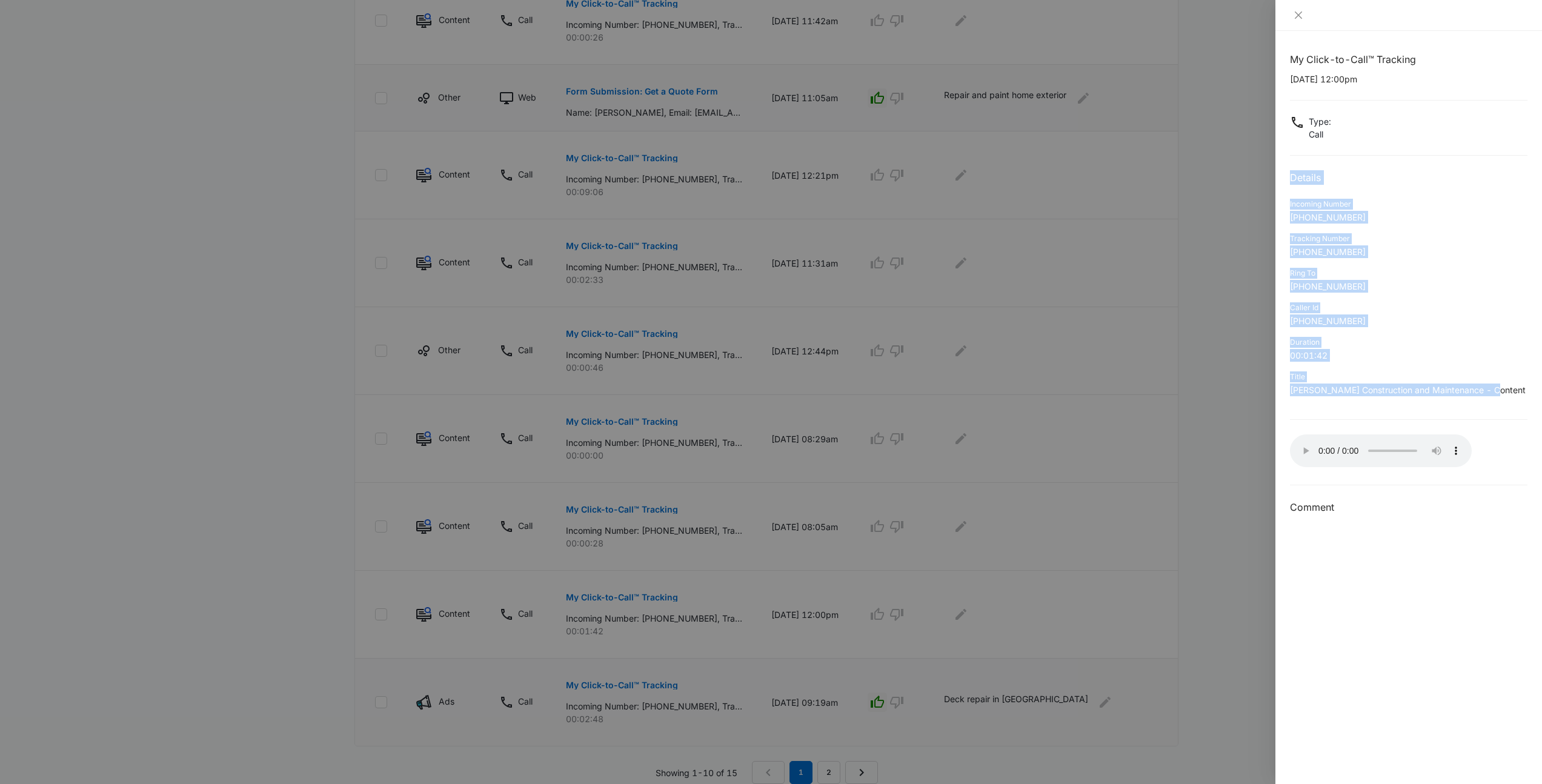
click at [1276, 154] on div "My Click-to-Call™ Tracking 09/22/2025 at 12:00pm Type : Call Details Incoming N…" at bounding box center [1408, 407] width 267 height 753
click at [1216, 353] on div at bounding box center [771, 392] width 1542 height 784
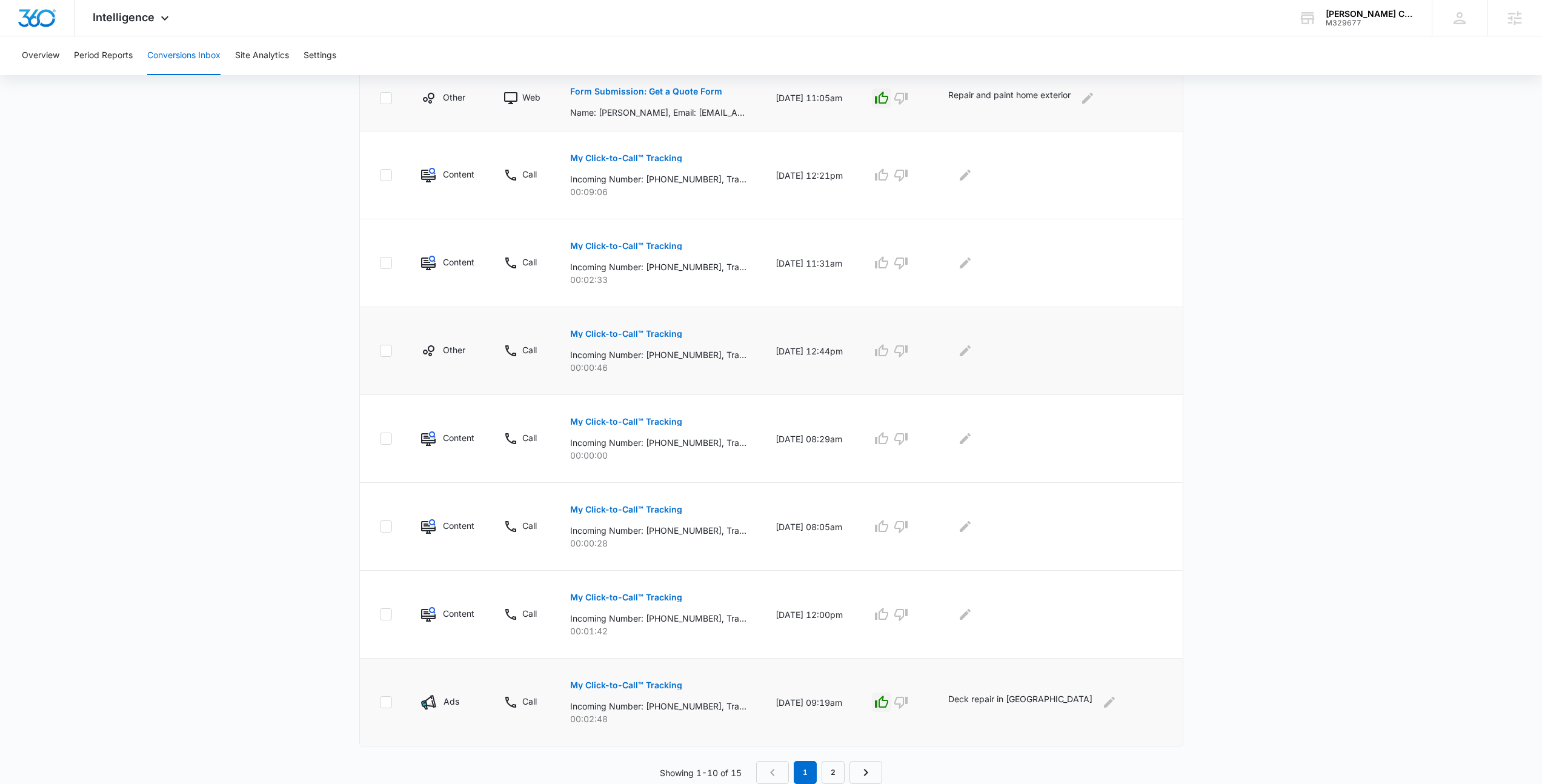
click at [639, 342] on button "My Click-to-Call™ Tracking" at bounding box center [626, 334] width 112 height 29
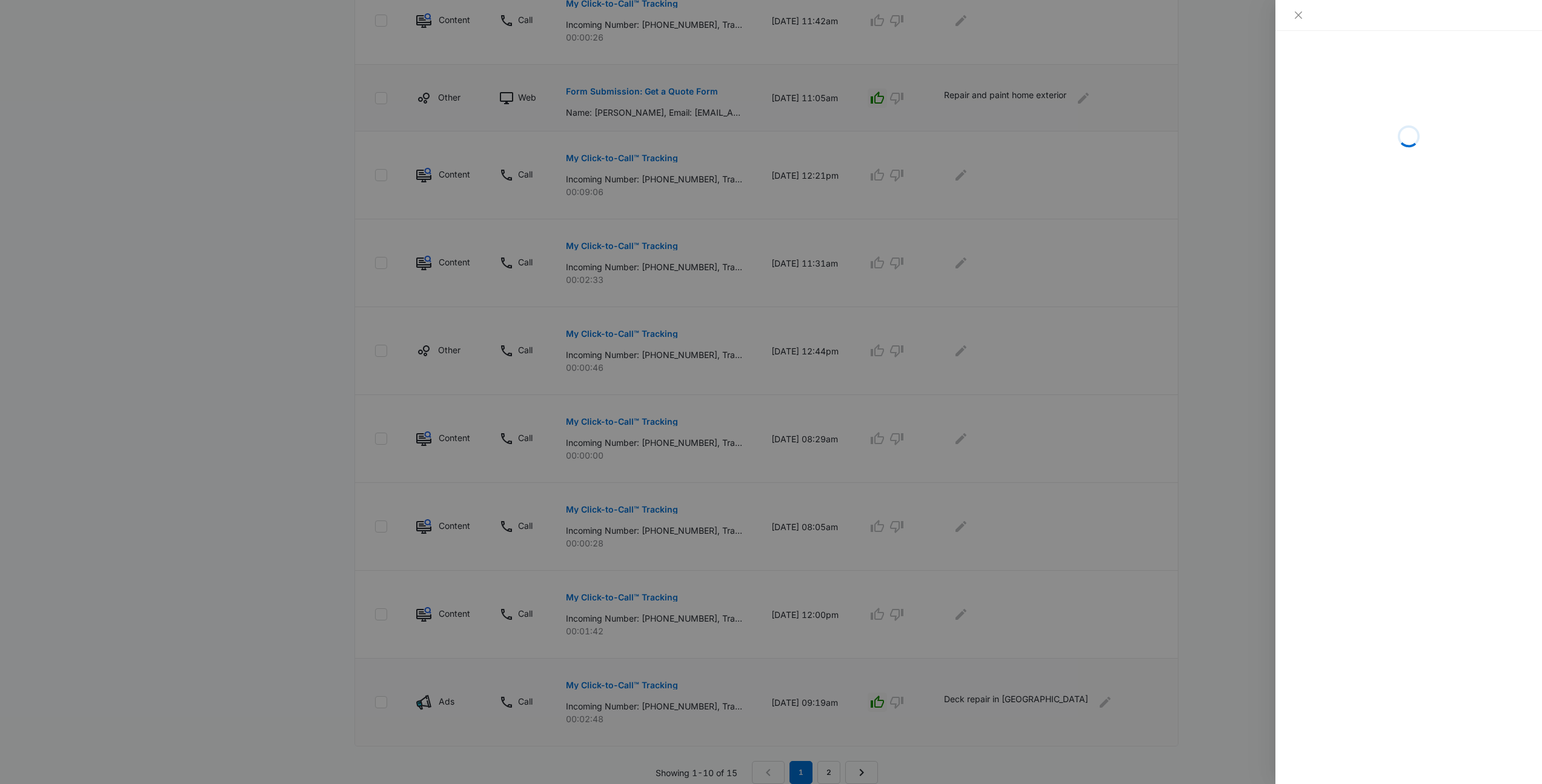
click at [878, 528] on div at bounding box center [771, 392] width 1542 height 784
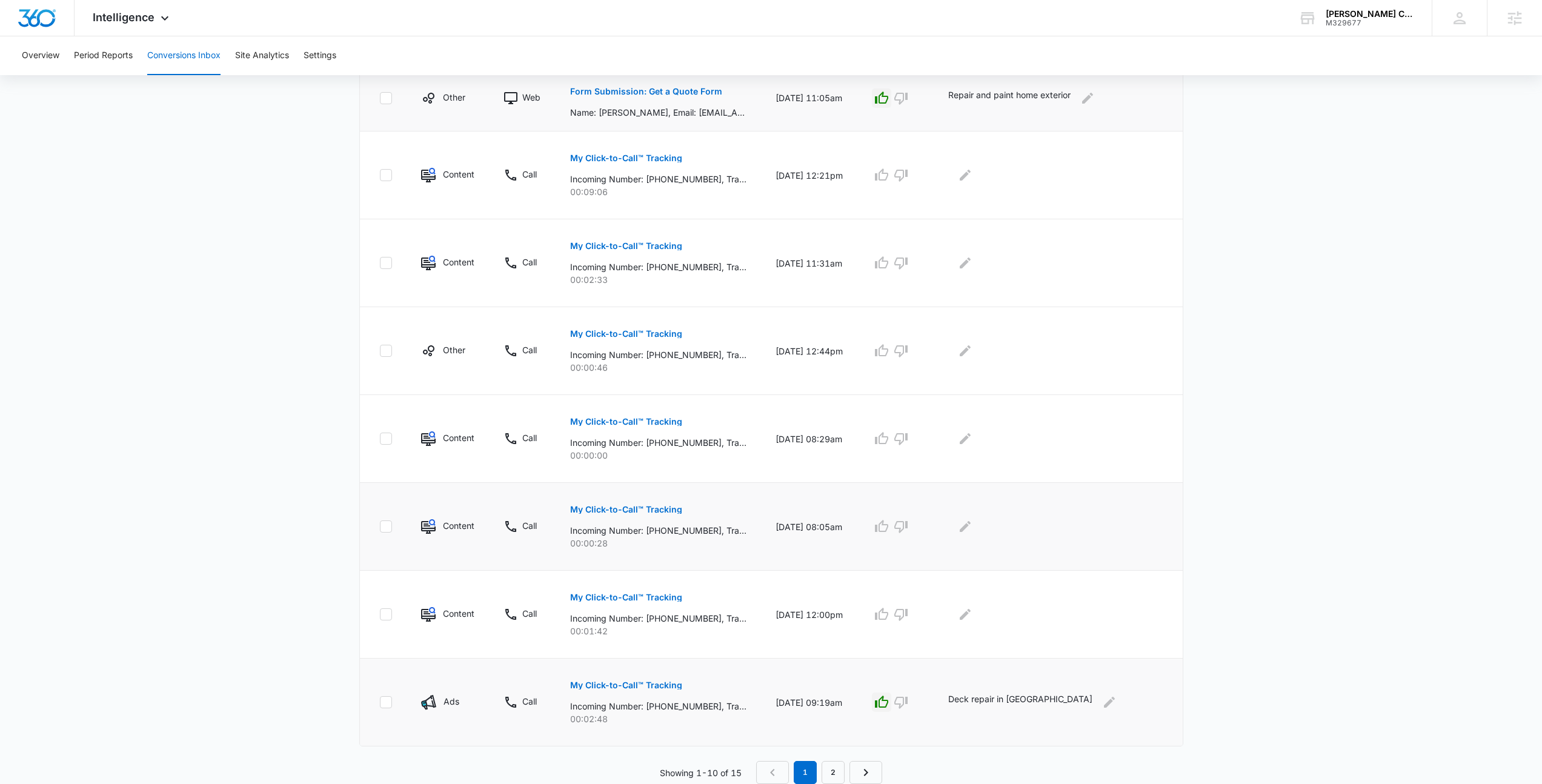
click at [633, 508] on p "My Click-to-Call™ Tracking" at bounding box center [626, 510] width 112 height 9
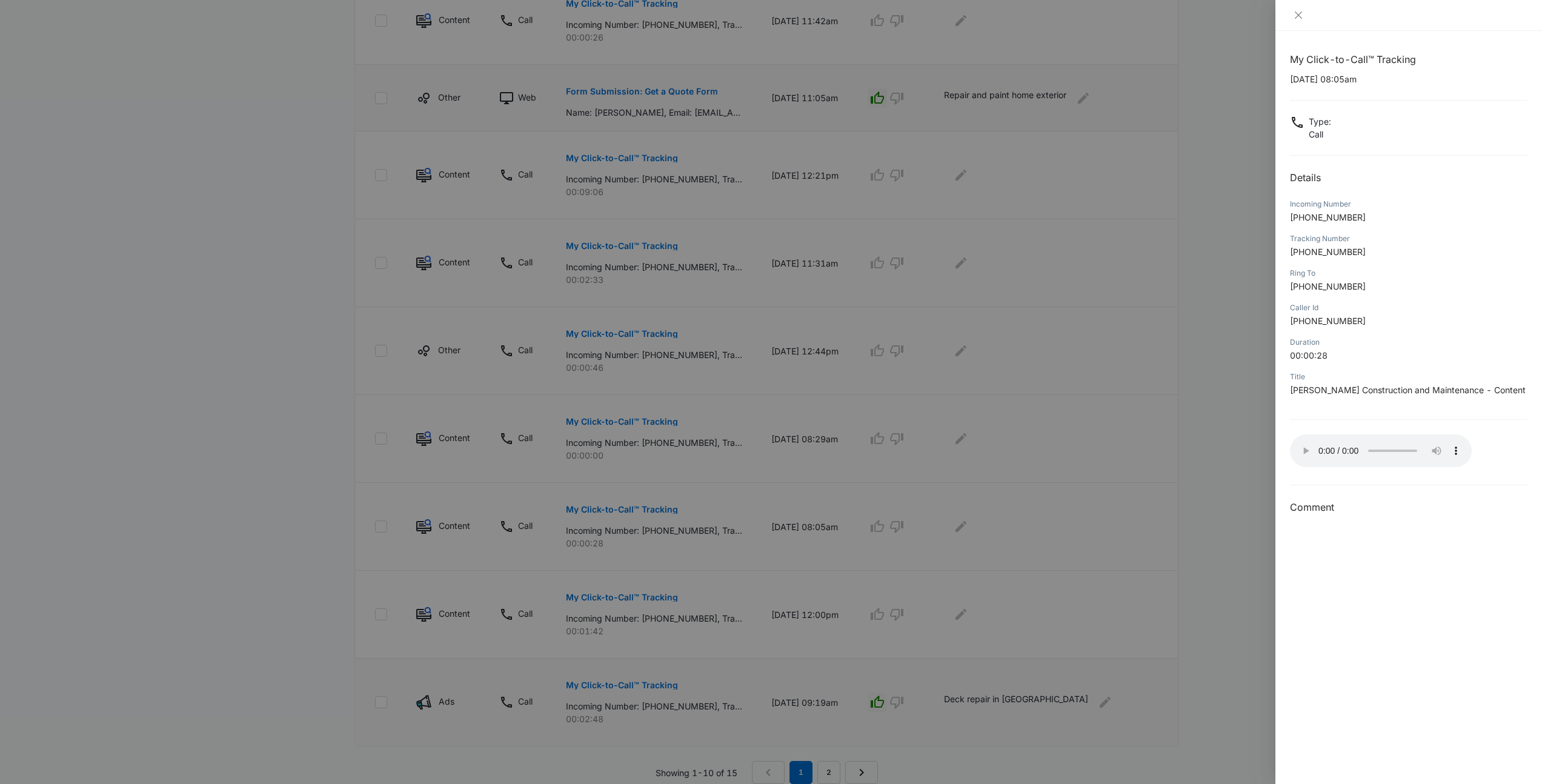
click at [1325, 409] on div "My Click-to-Call™ Tracking 09/26/2025 at 08:05am Type : Call Details Incoming N…" at bounding box center [1408, 284] width 237 height 463
drag, startPoint x: 1325, startPoint y: 409, endPoint x: 1282, endPoint y: 150, distance: 262.5
click at [1282, 150] on div "My Click-to-Call™ Tracking 09/26/2025 at 08:05am Type : Call Details Incoming N…" at bounding box center [1408, 407] width 267 height 753
drag, startPoint x: 1282, startPoint y: 150, endPoint x: 1492, endPoint y: 397, distance: 324.2
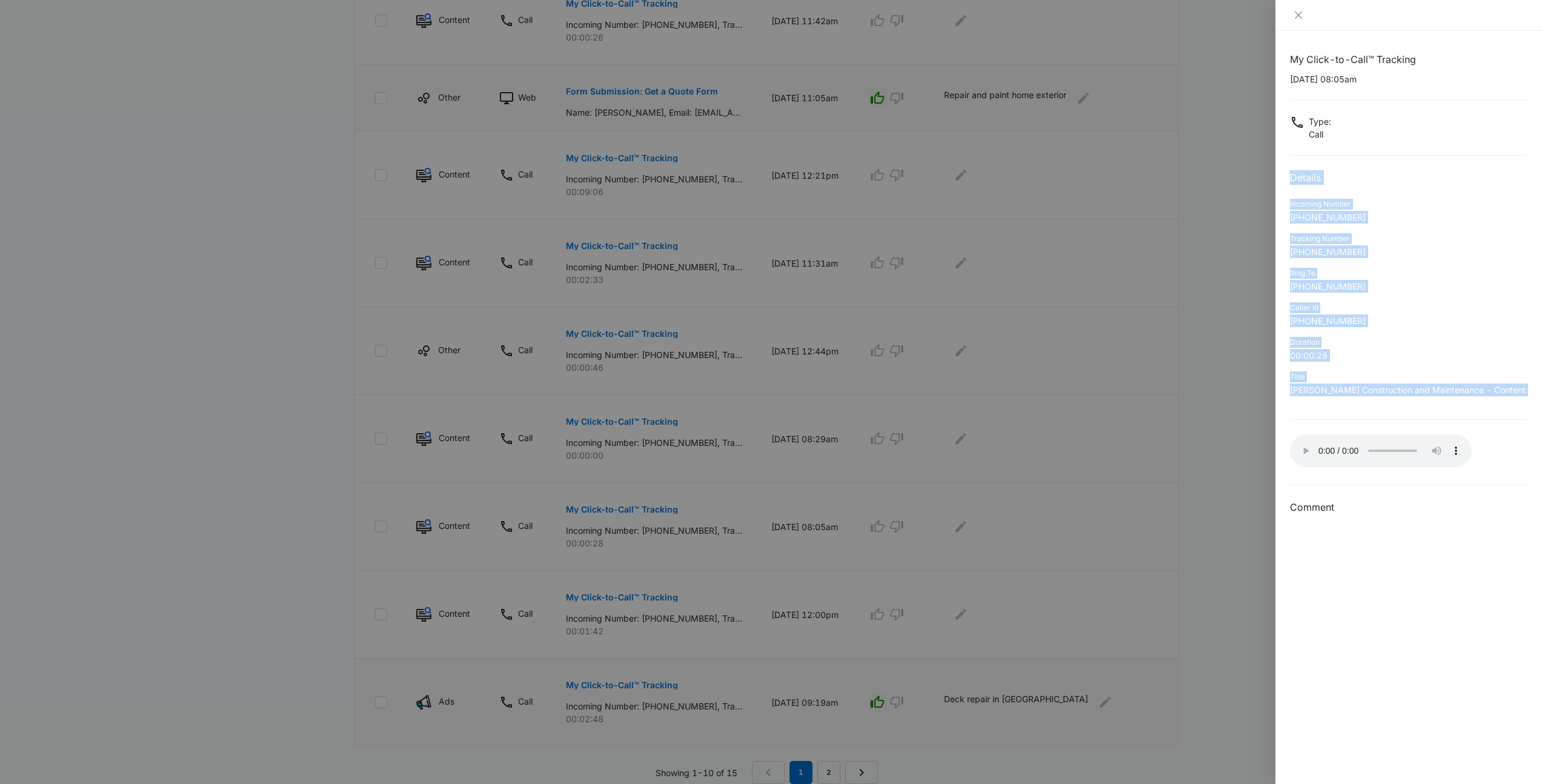
click at [1492, 397] on div "My Click-to-Call™ Tracking 09/26/2025 at 08:05am Type : Call Details Incoming N…" at bounding box center [1408, 407] width 267 height 753
click at [1492, 397] on div "Title Spinosa Construction and Maintenance - Content" at bounding box center [1408, 387] width 237 height 35
drag, startPoint x: 1493, startPoint y: 389, endPoint x: 1289, endPoint y: 66, distance: 382.0
click at [1290, 66] on div "My Click-to-Call™ Tracking 09/26/2025 at 08:05am Type : Call Details Incoming N…" at bounding box center [1408, 284] width 237 height 463
click at [1290, 66] on h1 "My Click-to-Call™ Tracking" at bounding box center [1408, 60] width 237 height 15
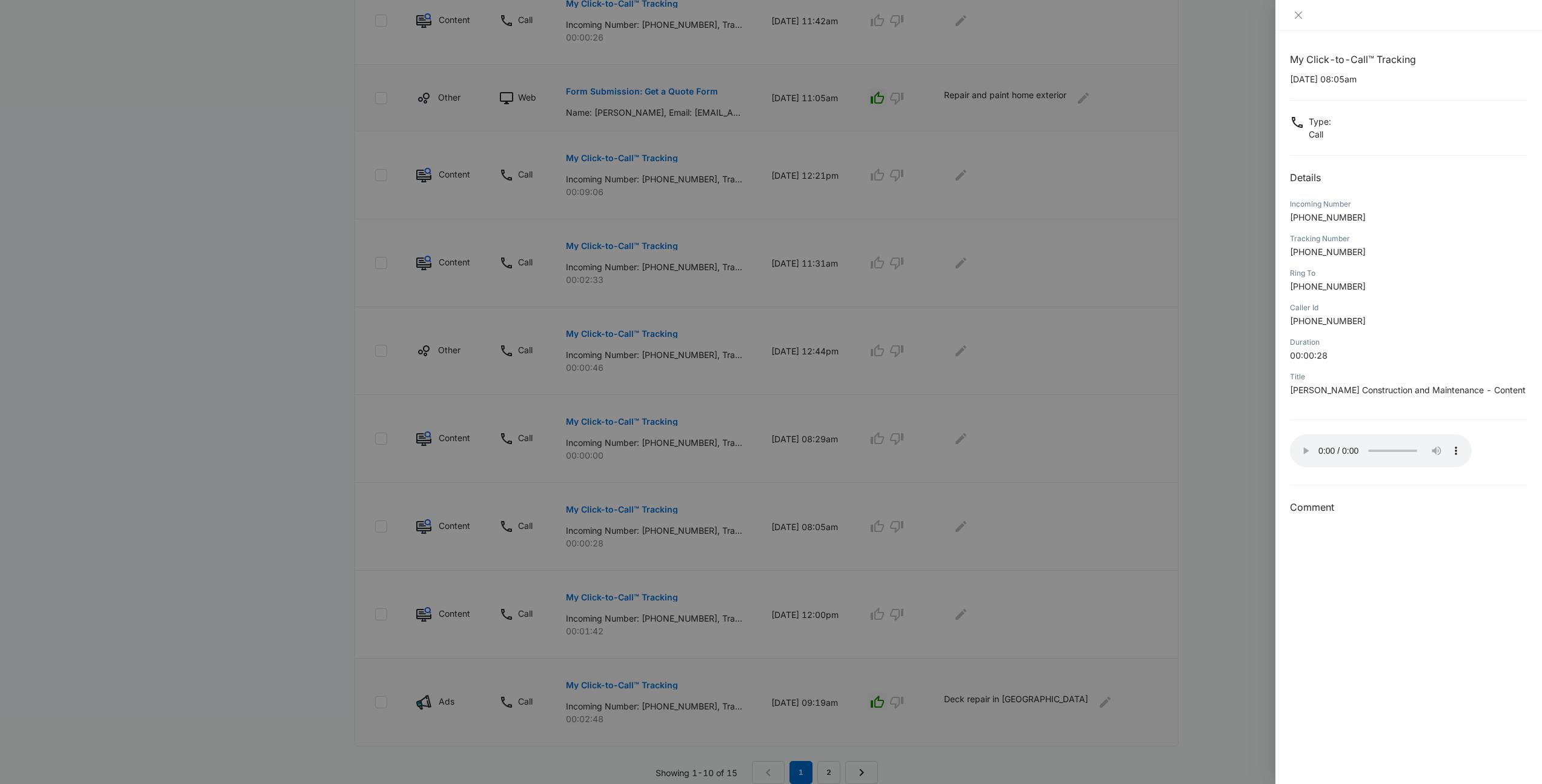
click at [1075, 591] on div at bounding box center [771, 392] width 1542 height 784
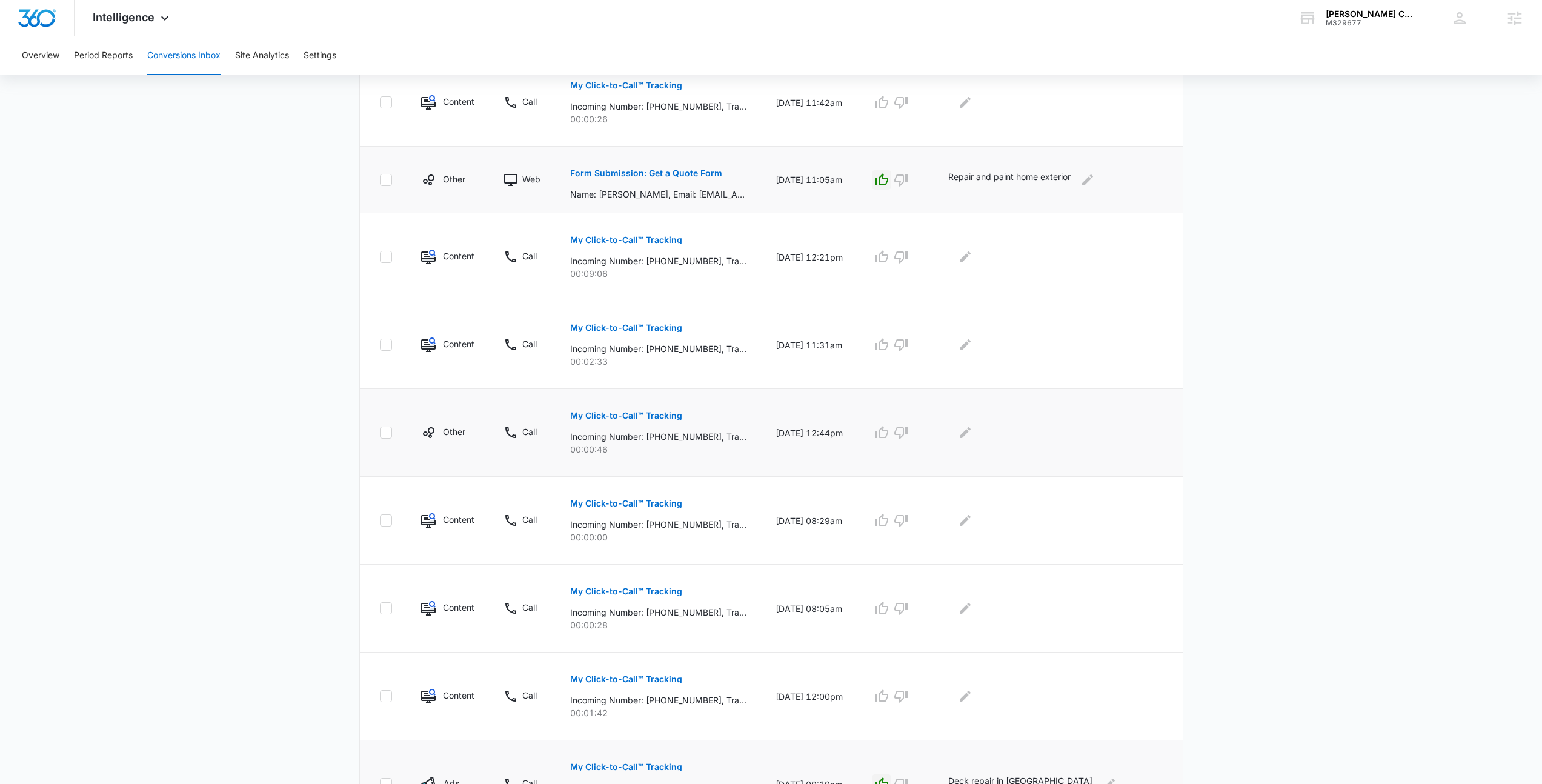
scroll to position [392, 0]
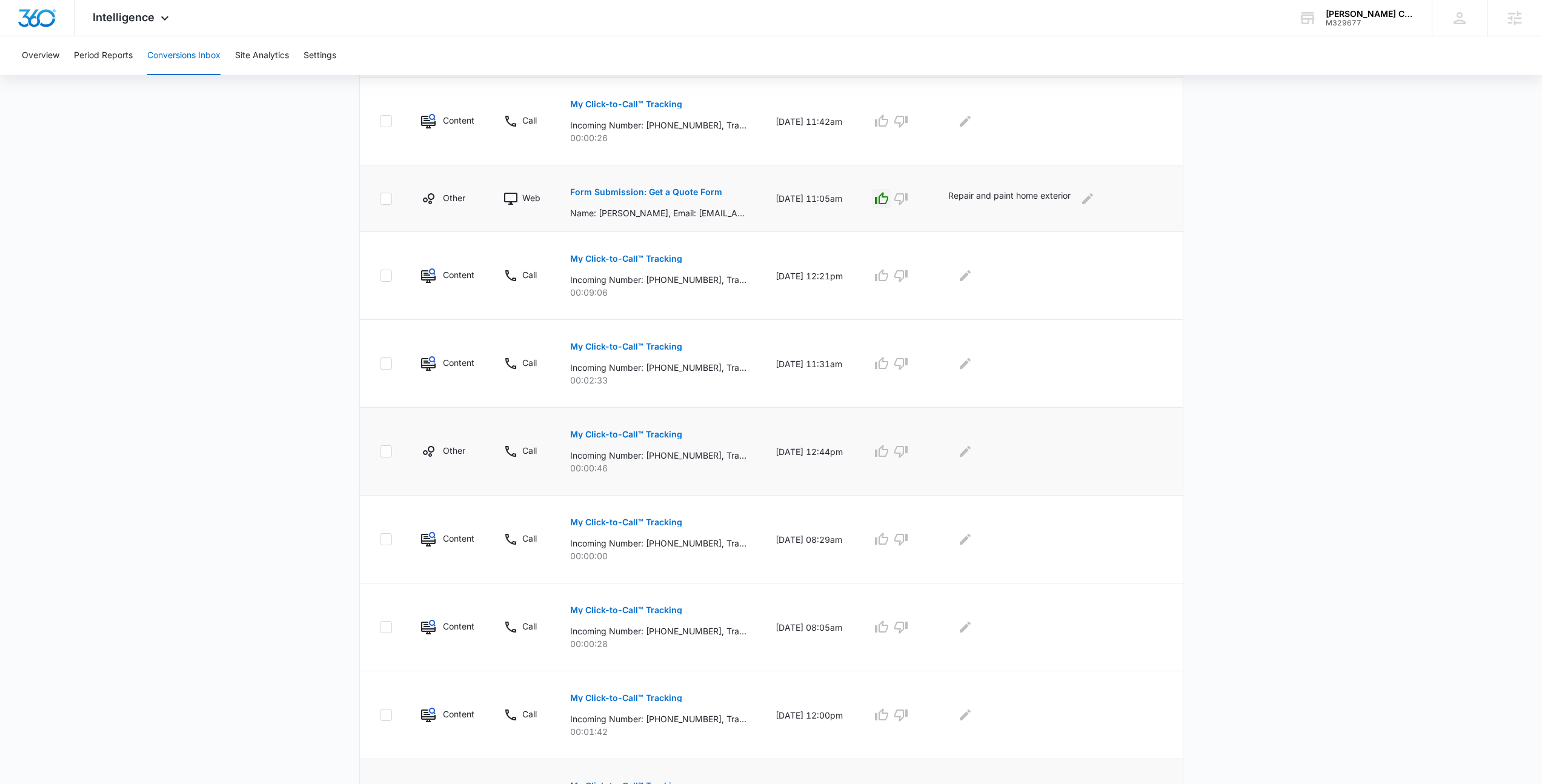
click at [650, 444] on button "My Click-to-Call™ Tracking" at bounding box center [626, 434] width 112 height 29
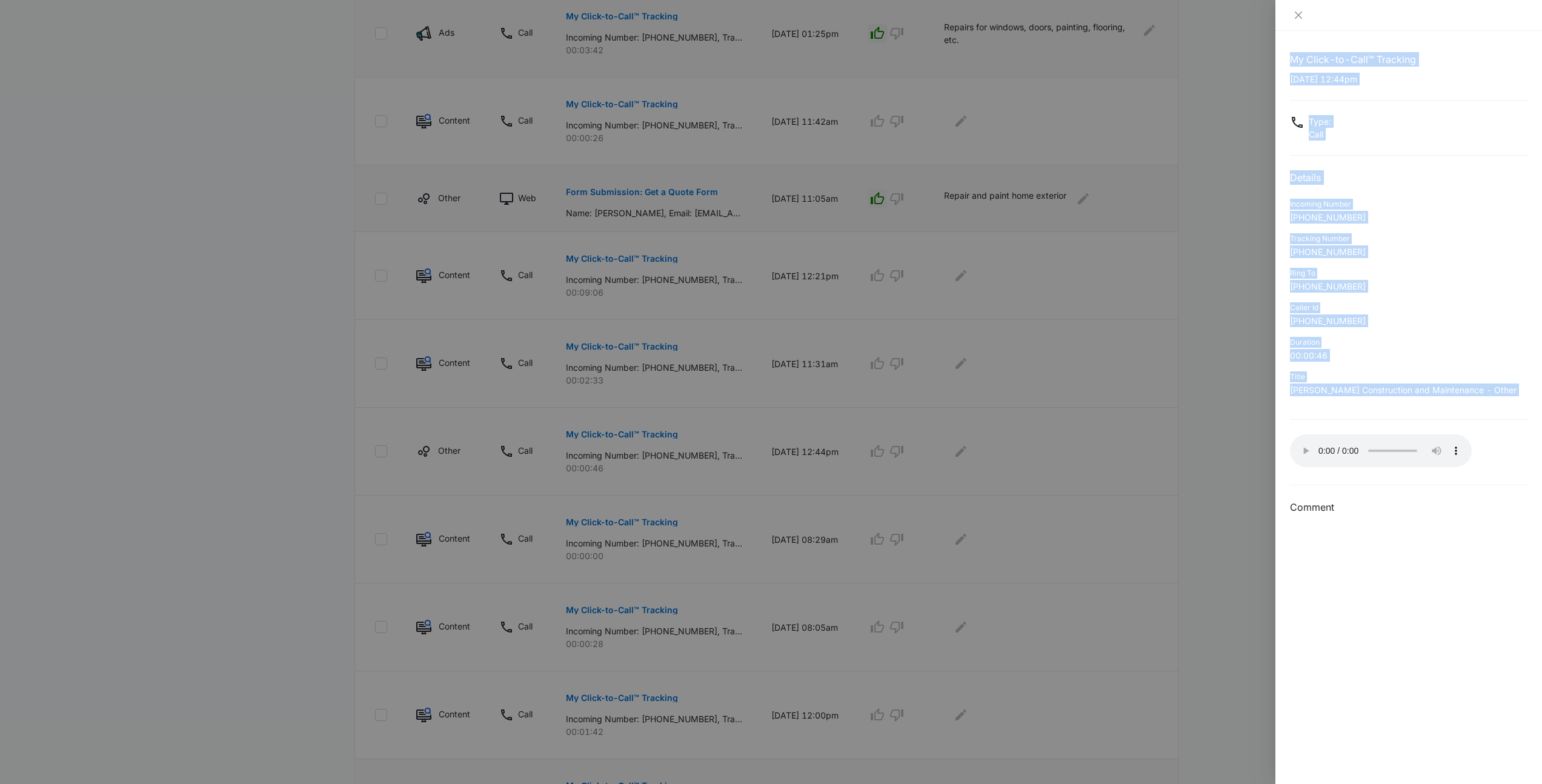
drag, startPoint x: 1291, startPoint y: 396, endPoint x: 1288, endPoint y: 57, distance: 339.0
click at [1288, 57] on div "My Click-to-Call™ Tracking 09/26/2025 at 12:44pm Type : Call Details Incoming N…" at bounding box center [1408, 407] width 267 height 753
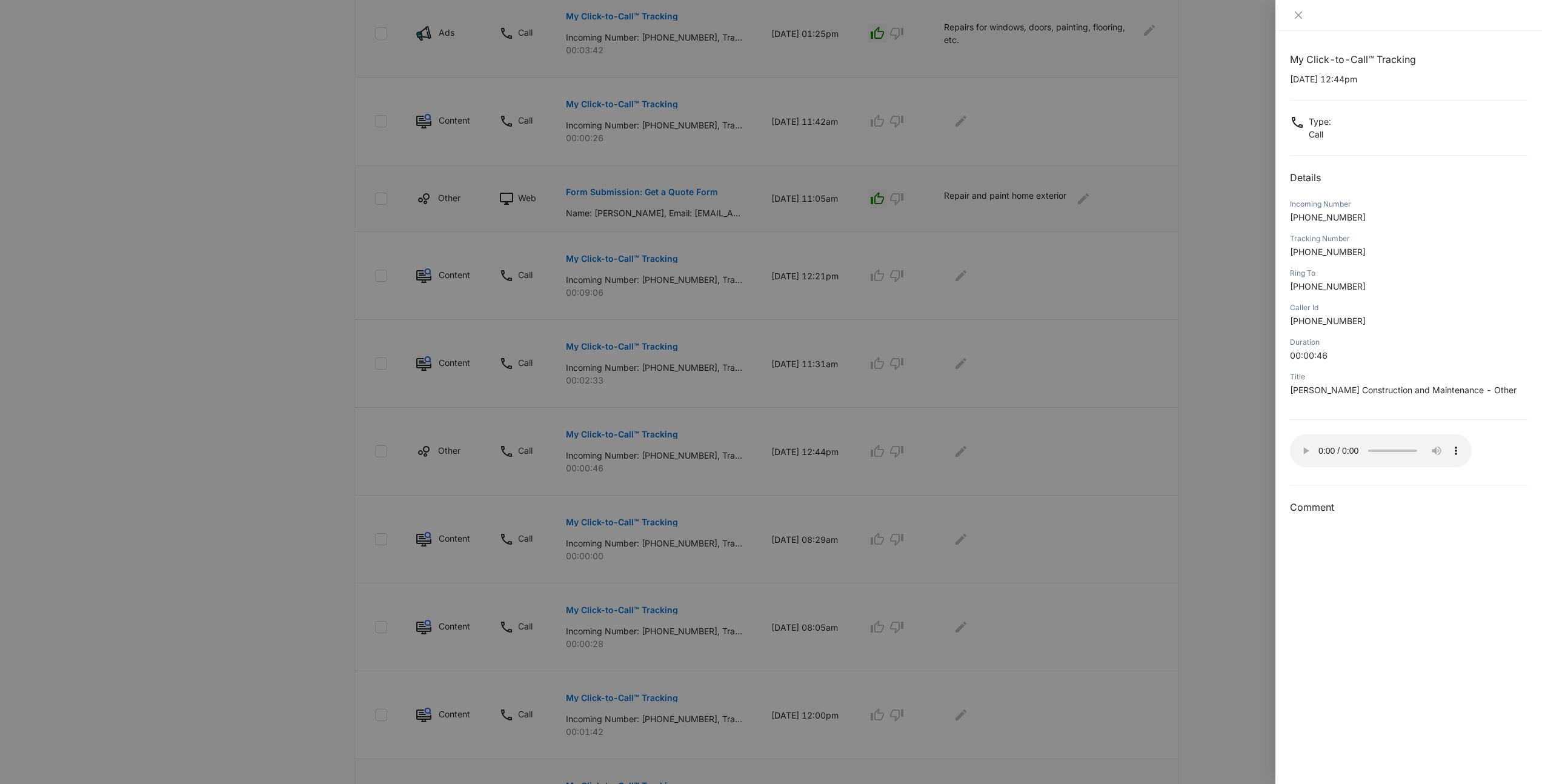
click at [1288, 57] on div "My Click-to-Call™ Tracking 09/26/2025 at 12:44pm Type : Call Details Incoming N…" at bounding box center [1408, 407] width 267 height 753
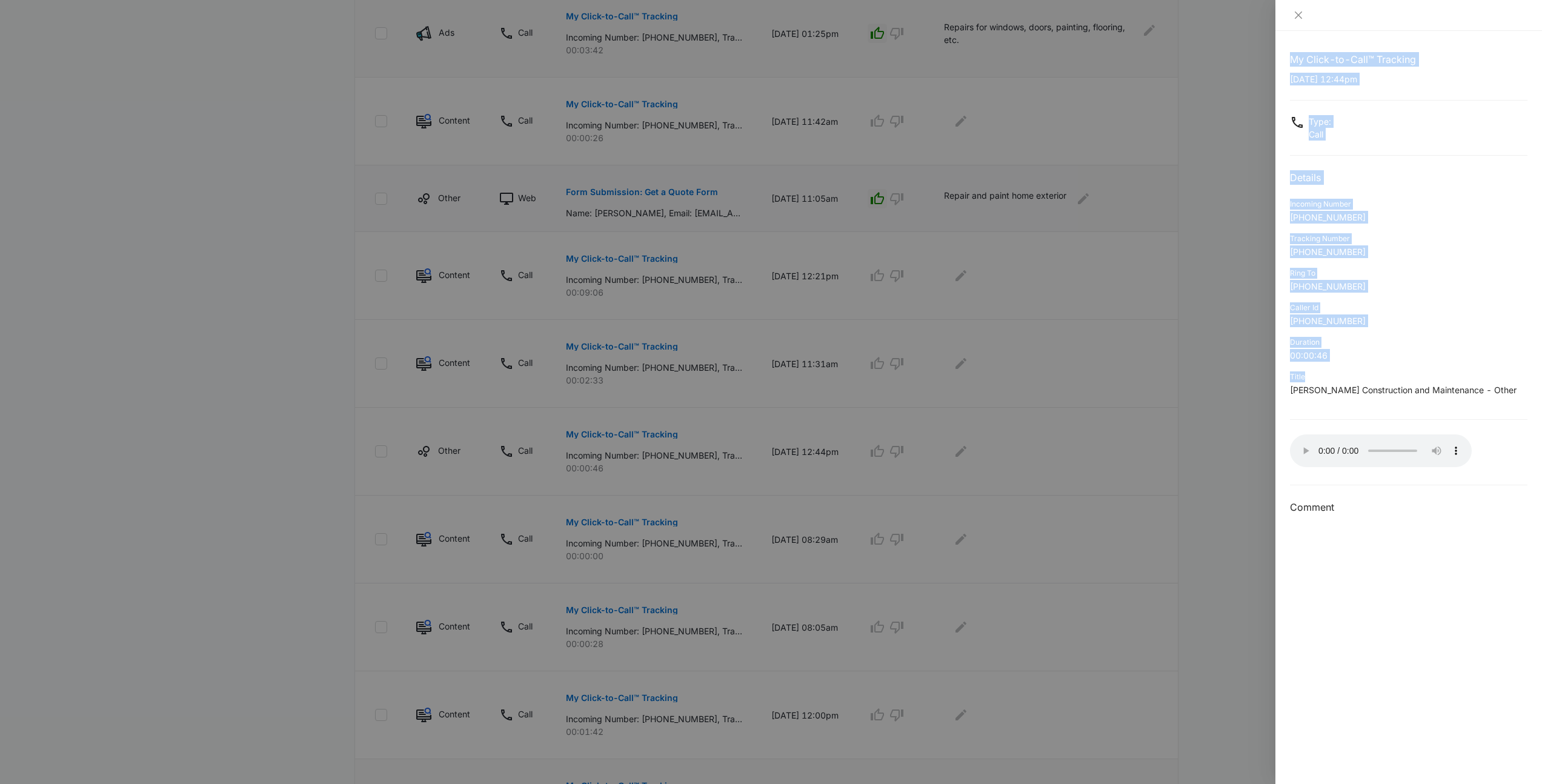
drag, startPoint x: 1338, startPoint y: 140, endPoint x: 1492, endPoint y: 376, distance: 281.8
click at [1492, 376] on div "My Click-to-Call™ Tracking 09/26/2025 at 12:44pm Type : Call Details Incoming N…" at bounding box center [1408, 407] width 267 height 753
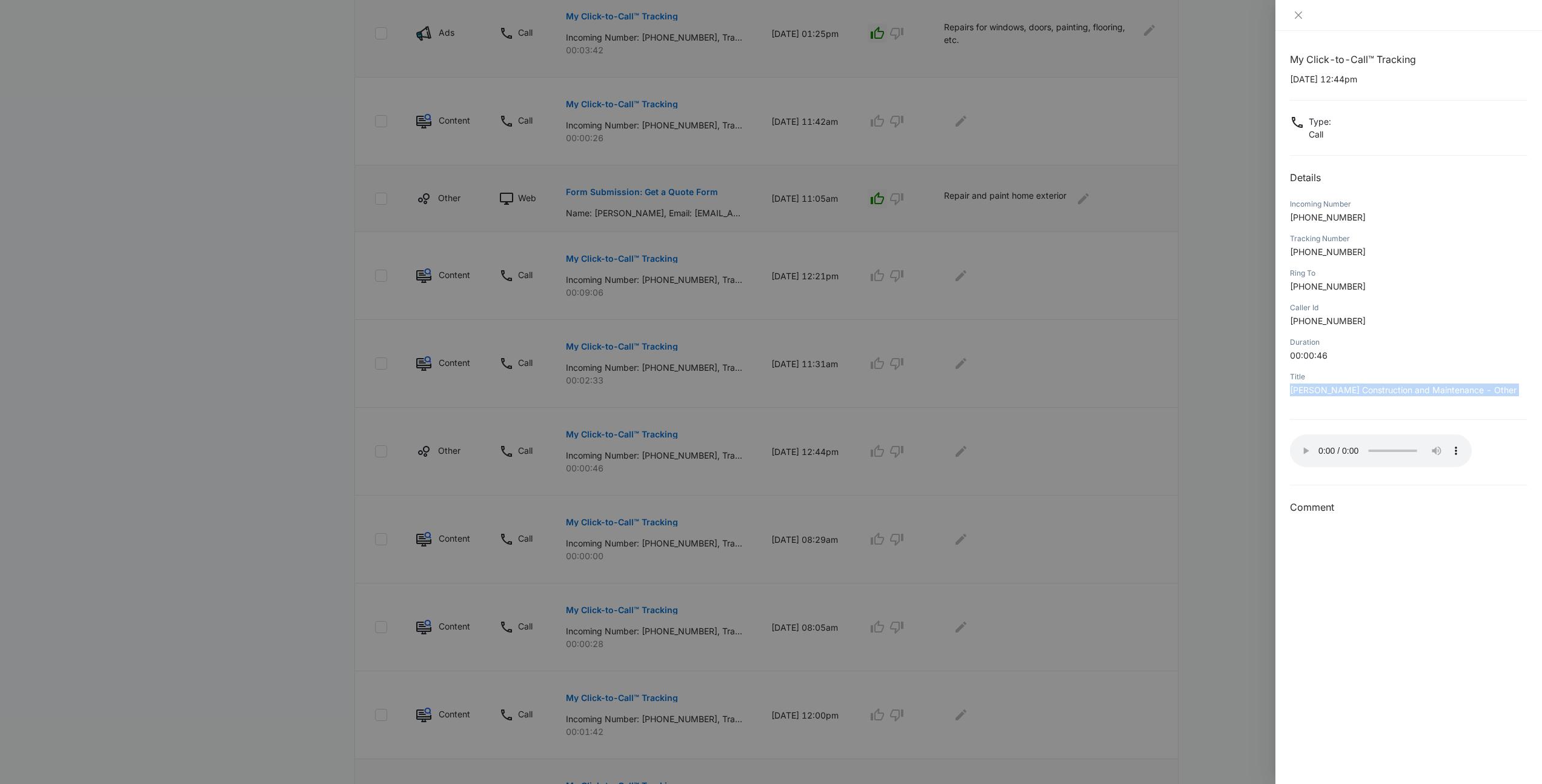
drag, startPoint x: 1502, startPoint y: 404, endPoint x: 1505, endPoint y: 410, distance: 6.7
click at [1505, 410] on div "My Click-to-Call™ Tracking 09/26/2025 at 12:44pm Type : Call Details Incoming N…" at bounding box center [1408, 284] width 237 height 463
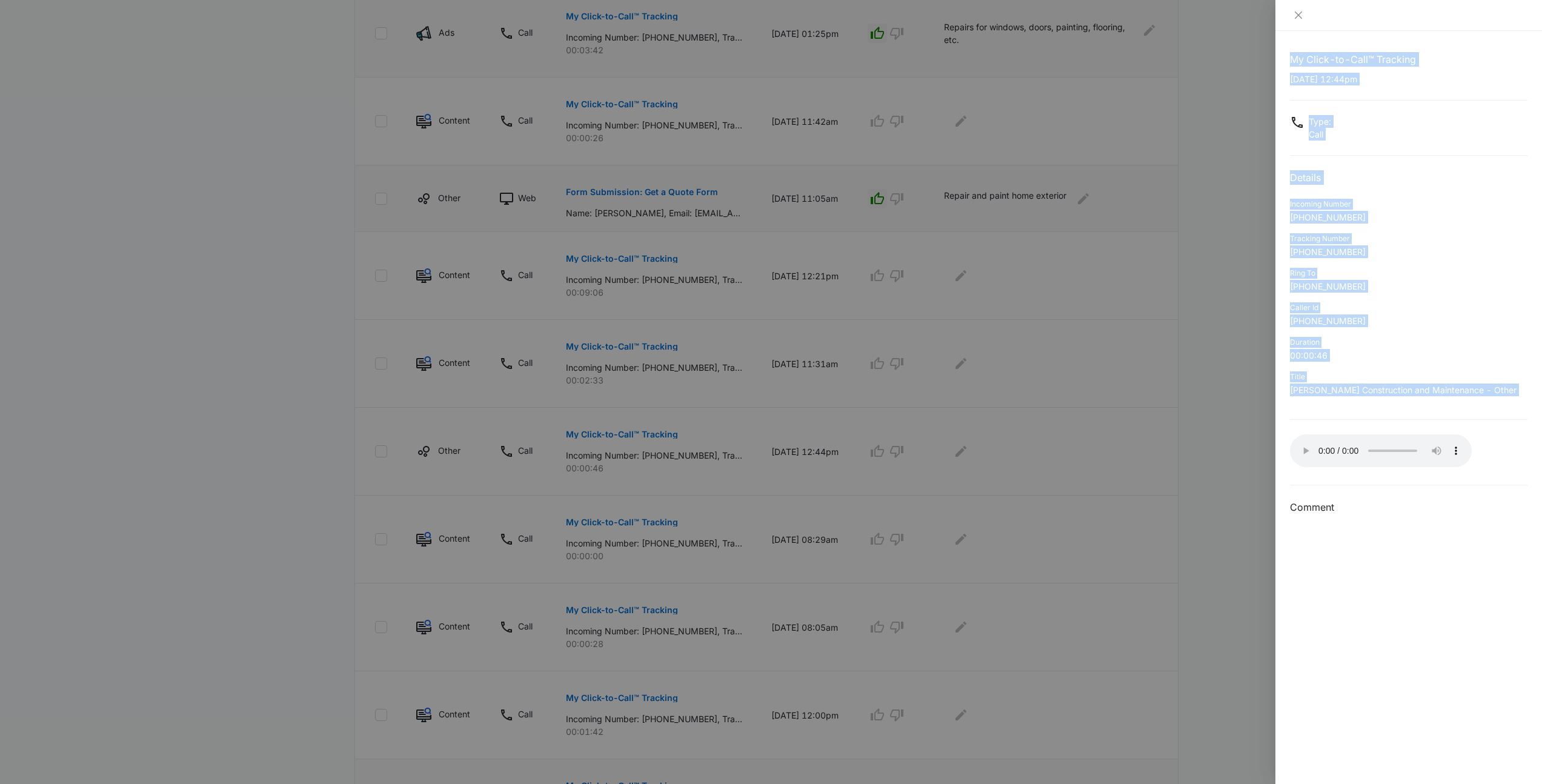
drag, startPoint x: 1505, startPoint y: 410, endPoint x: 1284, endPoint y: 44, distance: 427.5
click at [1284, 44] on div "My Click-to-Call™ Tracking 09/26/2025 at 12:44pm Type : Call Details Incoming N…" at bounding box center [1408, 407] width 267 height 753
drag, startPoint x: 1284, startPoint y: 44, endPoint x: 1516, endPoint y: 394, distance: 419.9
click at [1516, 394] on div "My Click-to-Call™ Tracking 09/26/2025 at 12:44pm Type : Call Details Incoming N…" at bounding box center [1408, 407] width 267 height 753
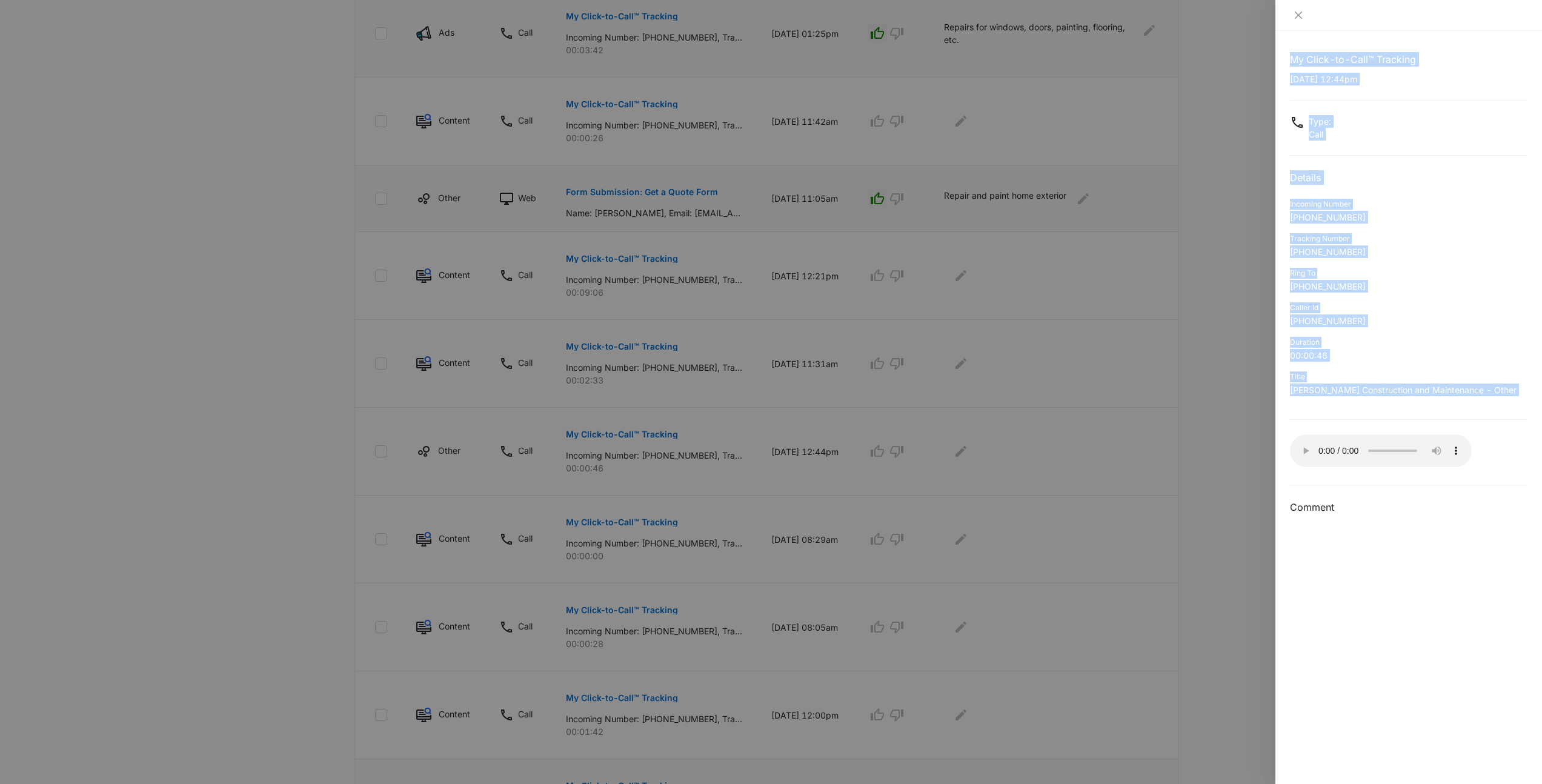
click at [1516, 394] on p "Spinosa Construction and Maintenance - Other" at bounding box center [1408, 389] width 237 height 12
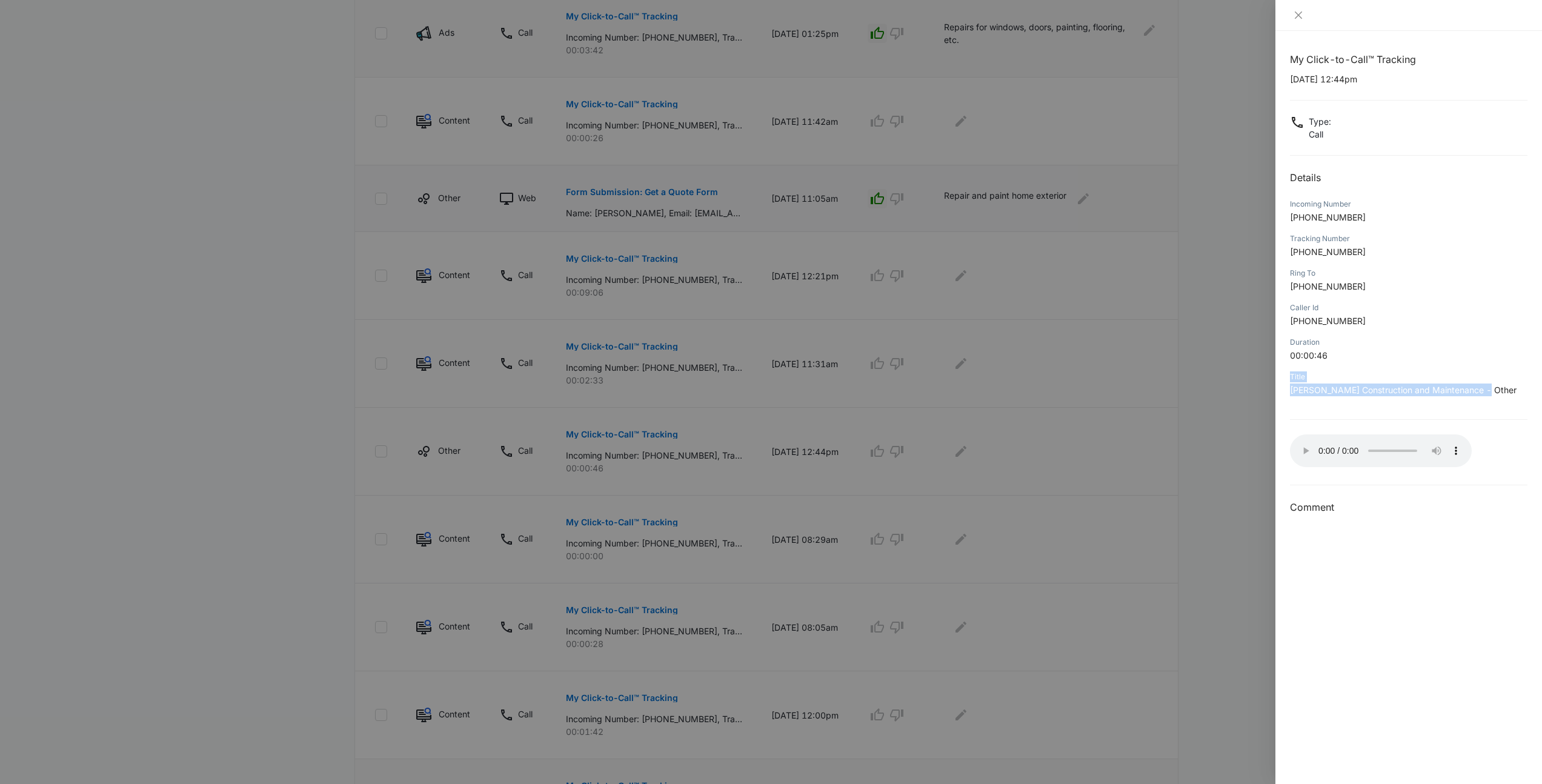
drag, startPoint x: 1291, startPoint y: 375, endPoint x: 1488, endPoint y: 399, distance: 198.5
click at [1488, 399] on div "Title Spinosa Construction and Maintenance - Other" at bounding box center [1408, 387] width 237 height 35
click at [1023, 456] on div at bounding box center [771, 392] width 1542 height 784
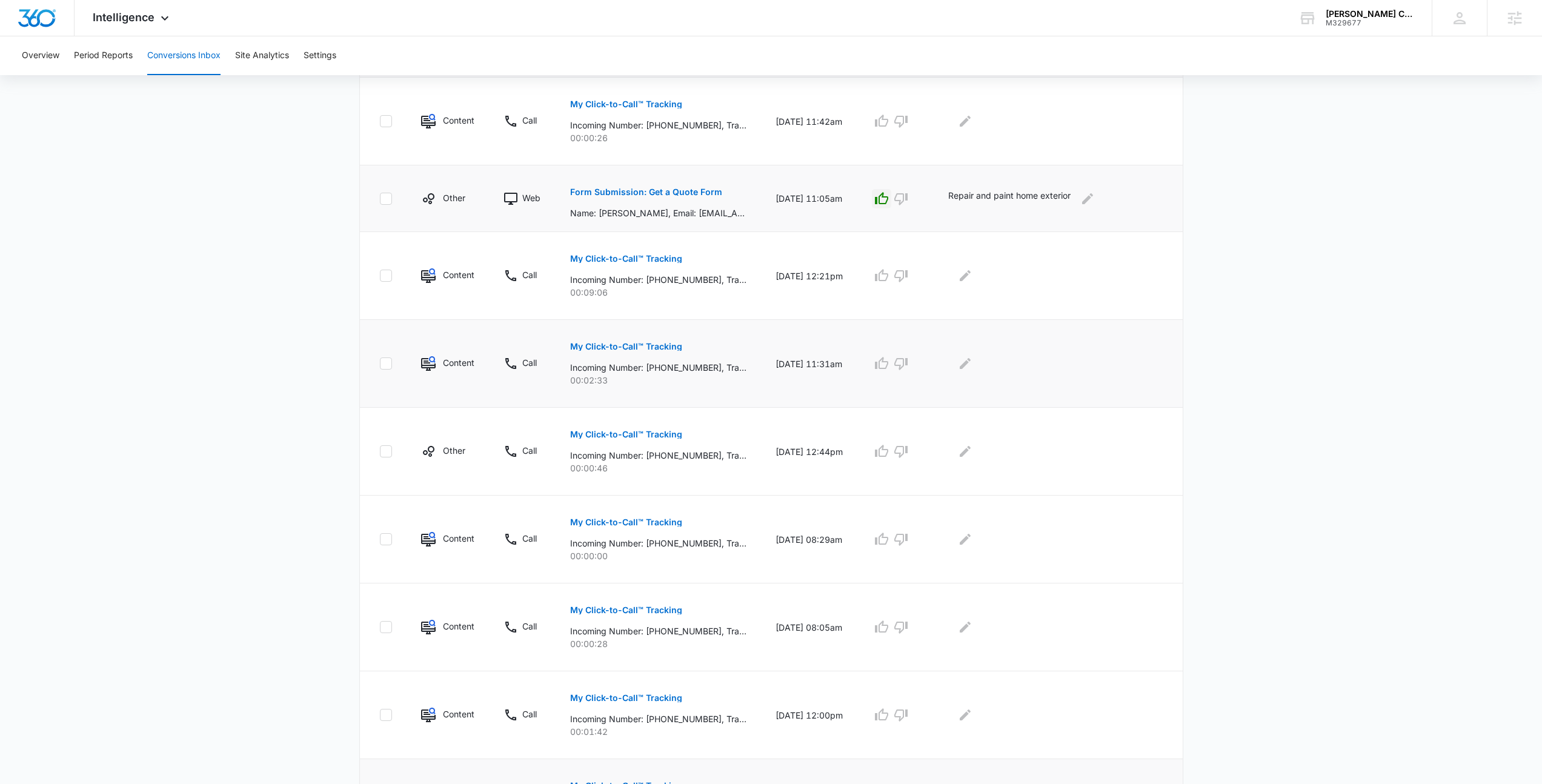
click at [615, 342] on p "My Click-to-Call™ Tracking" at bounding box center [626, 347] width 112 height 9
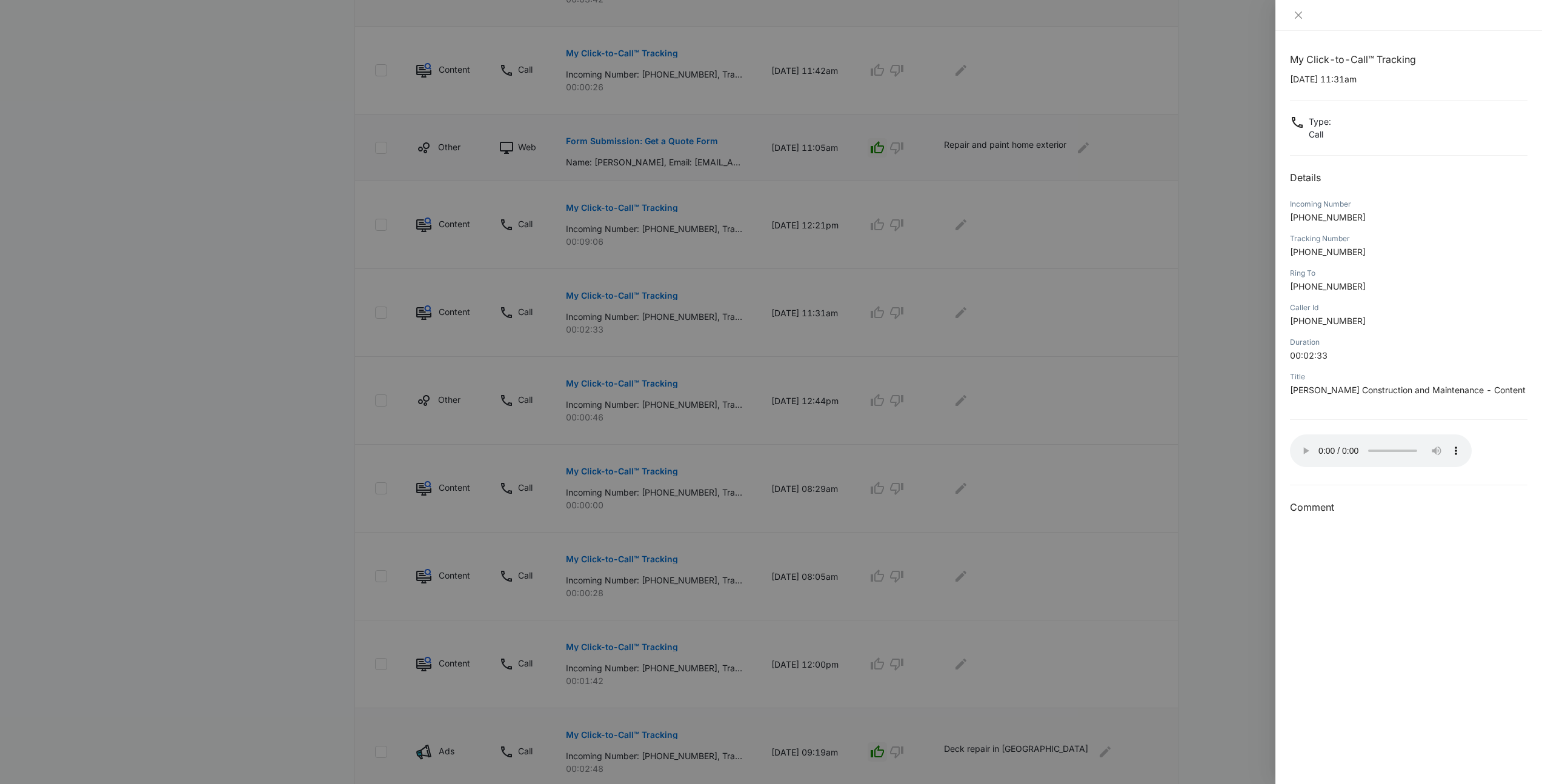
scroll to position [361, 0]
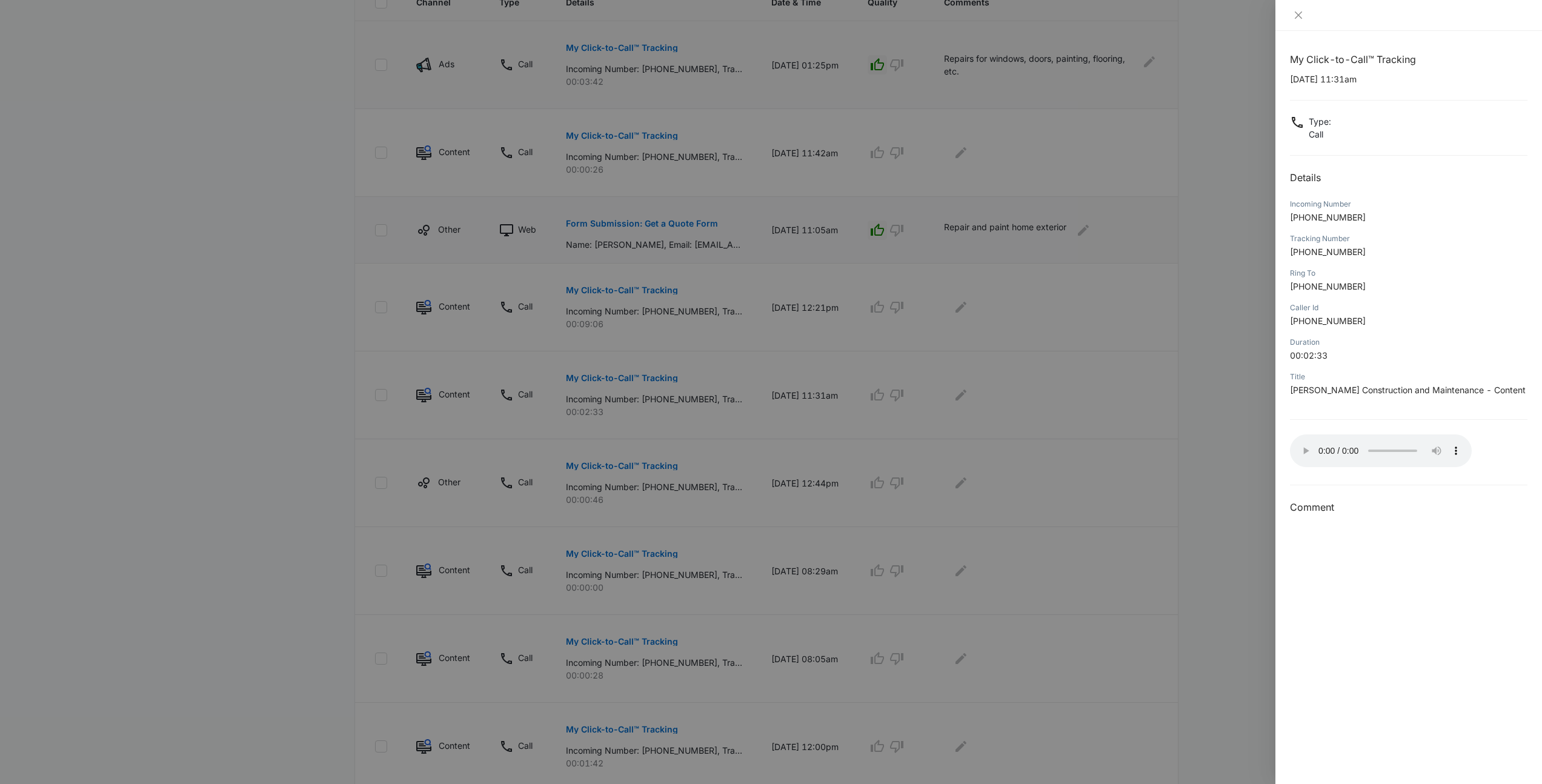
click at [1119, 433] on div at bounding box center [771, 392] width 1542 height 784
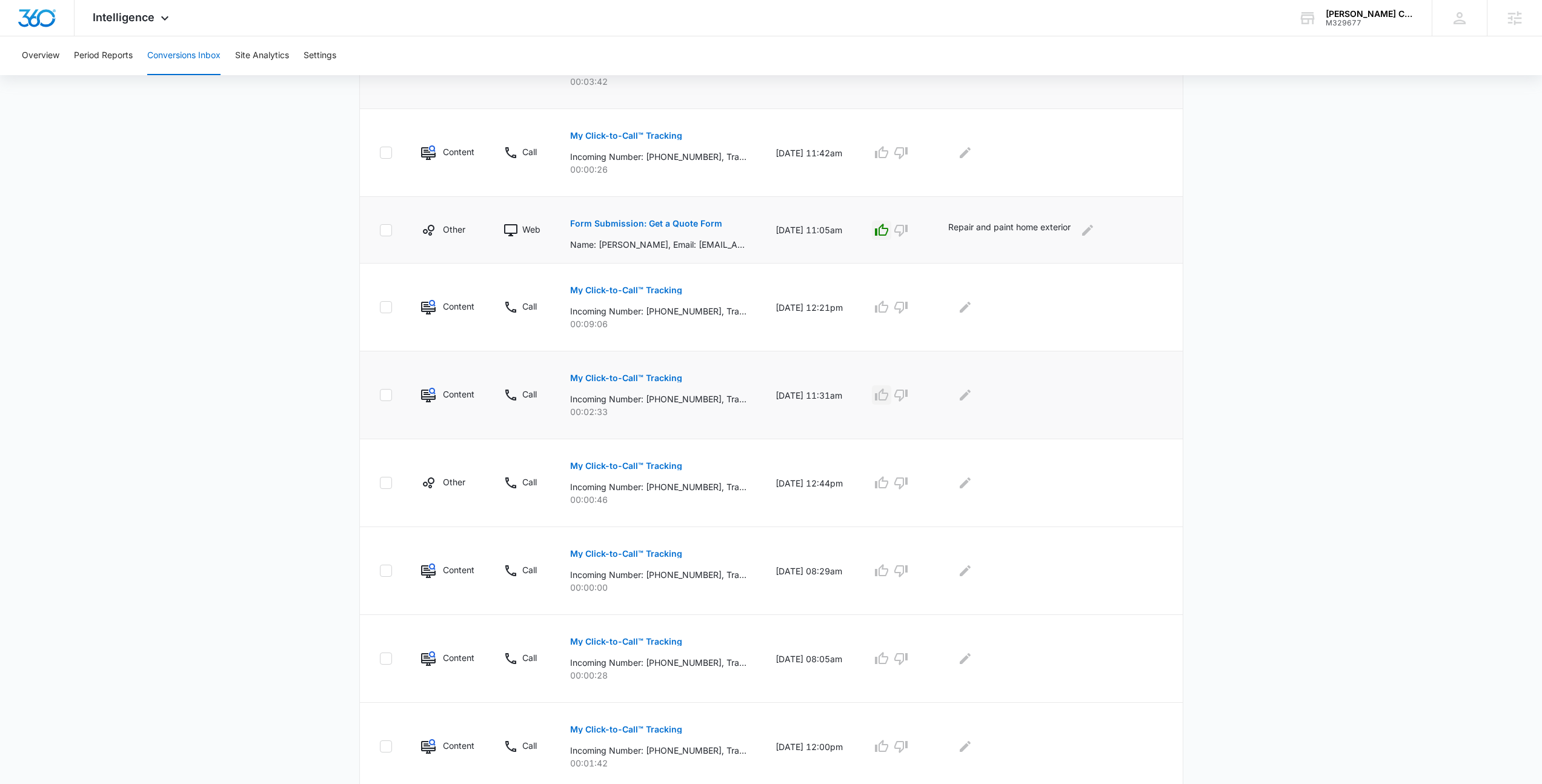
click at [890, 399] on button "button" at bounding box center [881, 395] width 19 height 19
click at [971, 400] on icon "Edit Comments" at bounding box center [965, 395] width 11 height 11
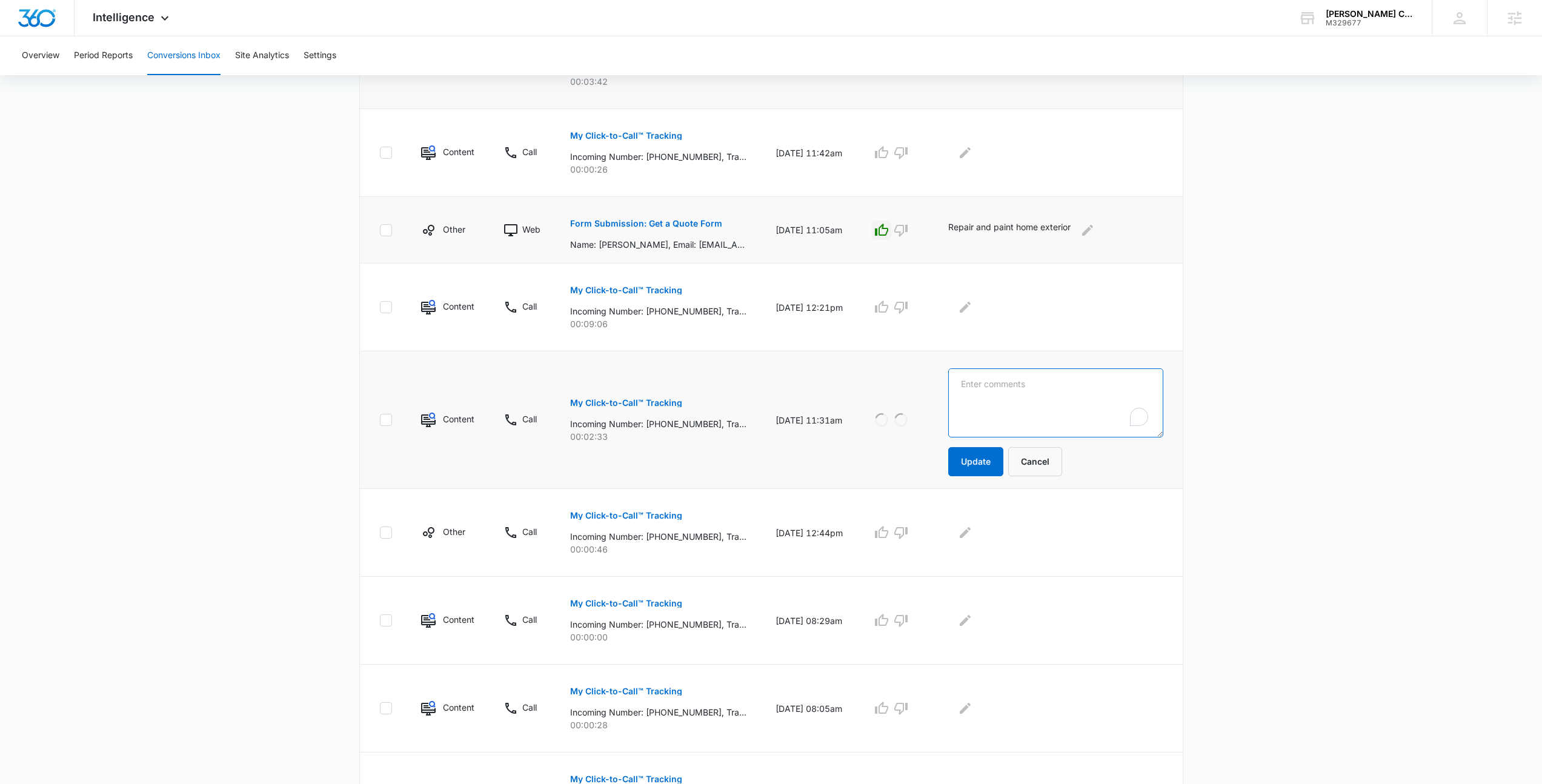
click at [1003, 400] on textarea "To enrich screen reader interactions, please activate Accessibility in Grammarl…" at bounding box center [1055, 403] width 215 height 69
type textarea "Pellet stove installation"
click at [999, 453] on button "Update" at bounding box center [975, 461] width 55 height 29
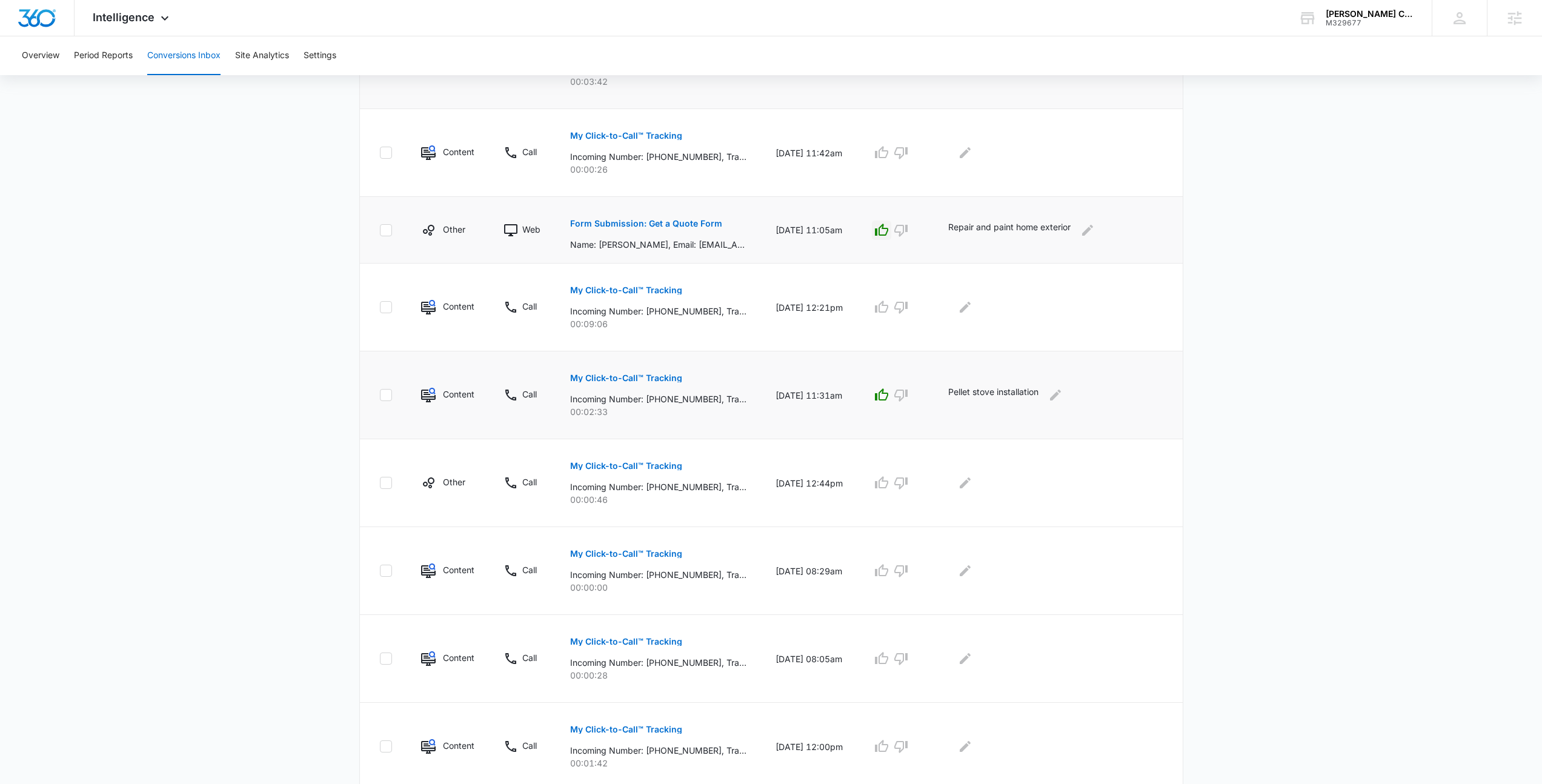
click at [981, 454] on td at bounding box center [1058, 483] width 248 height 88
click at [617, 301] on button "My Click-to-Call™ Tracking" at bounding box center [626, 290] width 112 height 29
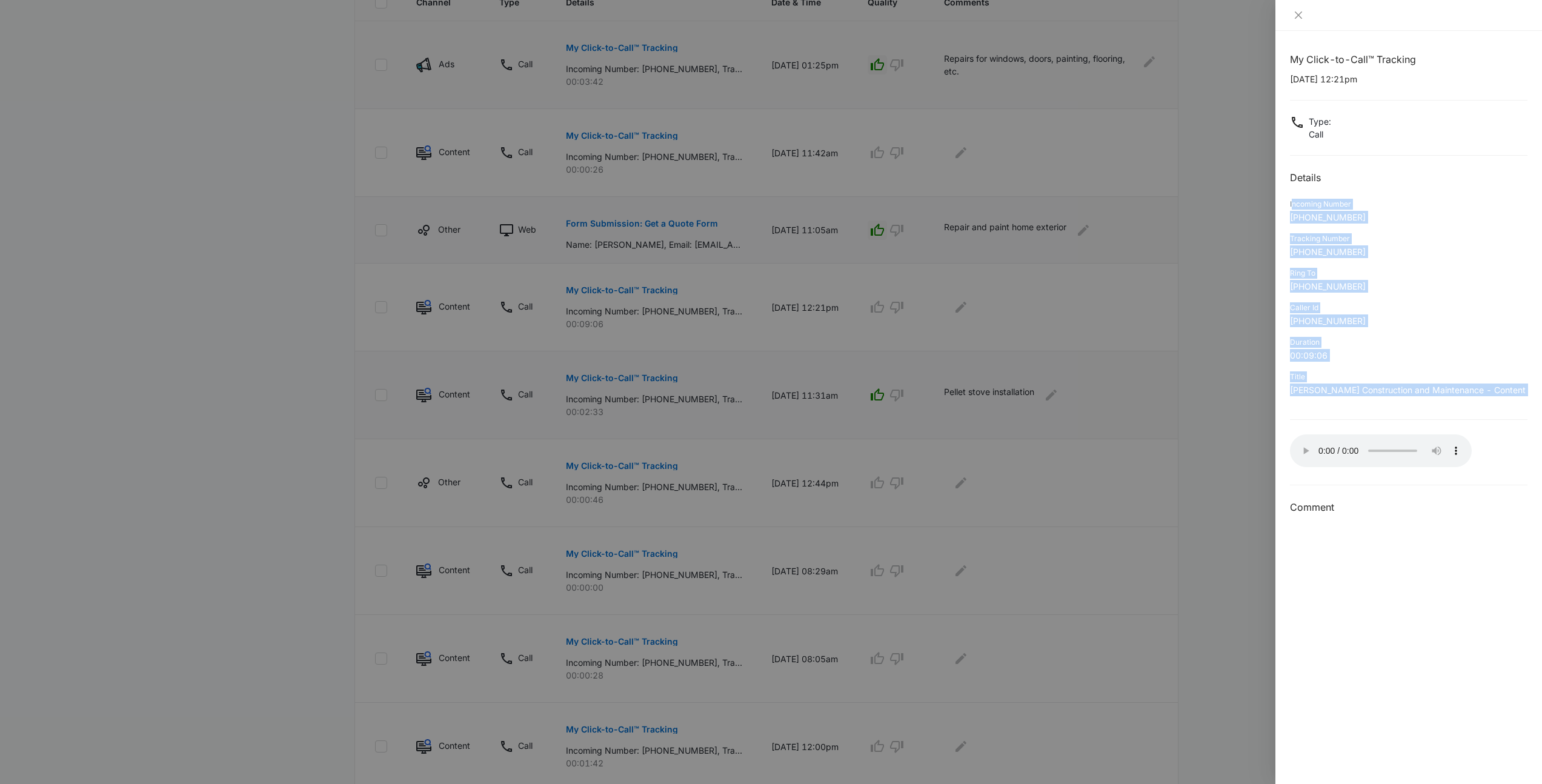
drag, startPoint x: 1340, startPoint y: 403, endPoint x: 1291, endPoint y: 201, distance: 207.9
click at [1291, 201] on div "My Click-to-Call™ Tracking 10/01/2025 at 12:21pm Type : Call Details Incoming N…" at bounding box center [1408, 284] width 237 height 463
click at [1291, 201] on div "Incoming Number" at bounding box center [1408, 204] width 237 height 11
drag, startPoint x: 1291, startPoint y: 202, endPoint x: 1480, endPoint y: 373, distance: 254.9
click at [1479, 371] on div "My Click-to-Call™ Tracking 10/01/2025 at 12:21pm Type : Call Details Incoming N…" at bounding box center [1408, 284] width 237 height 463
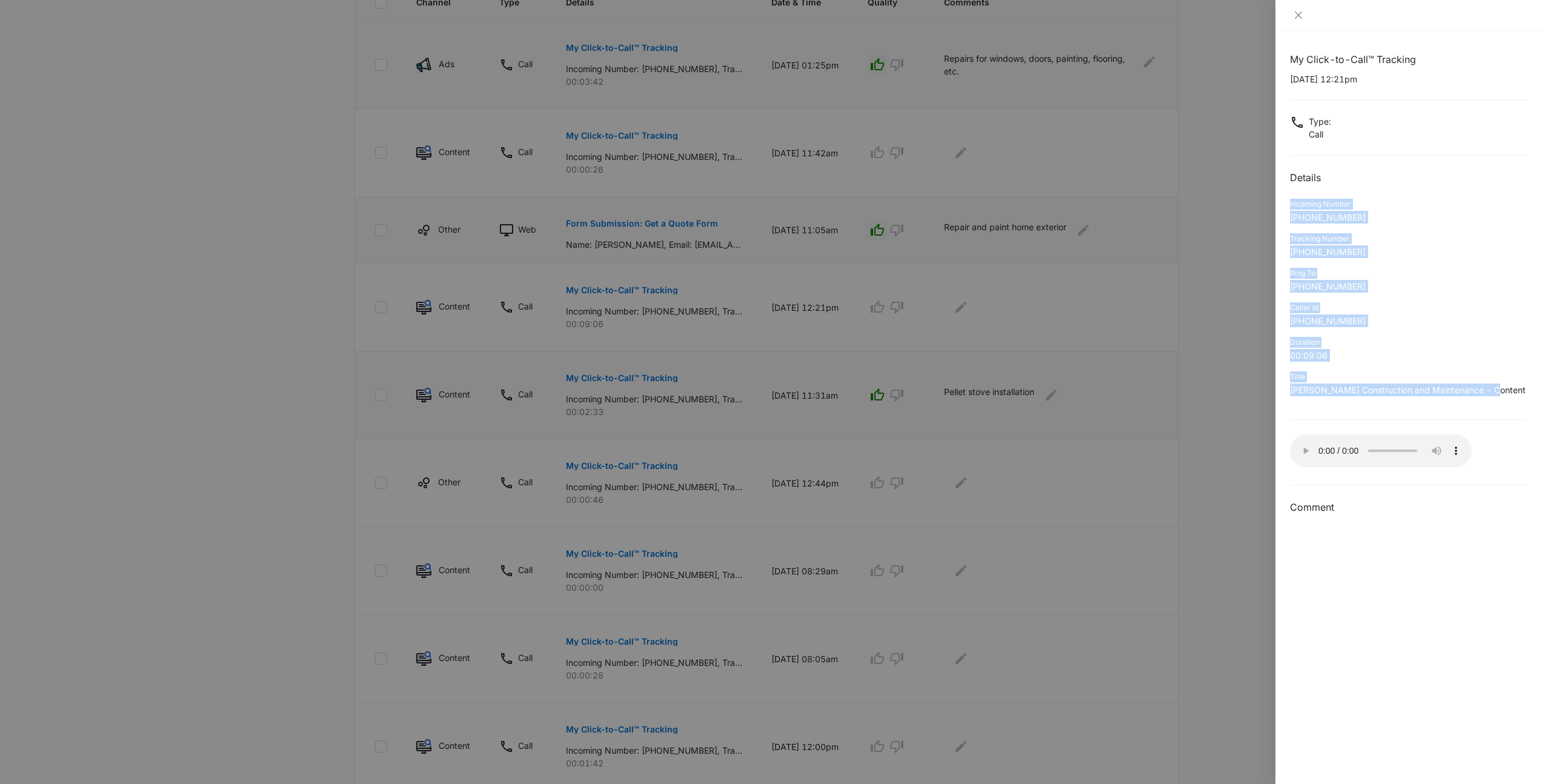
drag, startPoint x: 1496, startPoint y: 393, endPoint x: 1292, endPoint y: 188, distance: 289.2
click at [1292, 188] on div "My Click-to-Call™ Tracking 10/01/2025 at 12:21pm Type : Call Details Incoming N…" at bounding box center [1408, 284] width 237 height 463
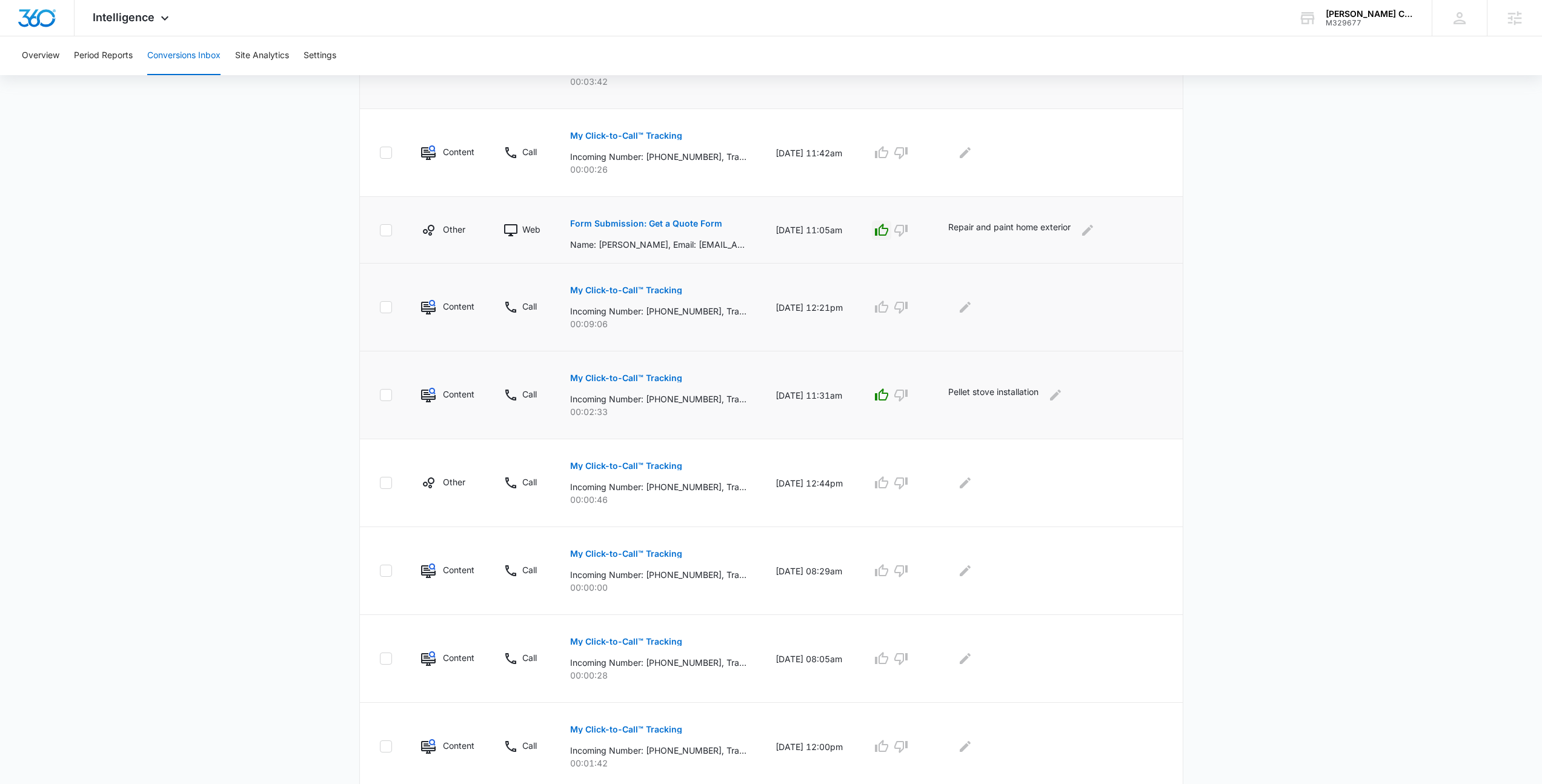
click at [647, 295] on button "My Click-to-Call™ Tracking" at bounding box center [626, 290] width 112 height 29
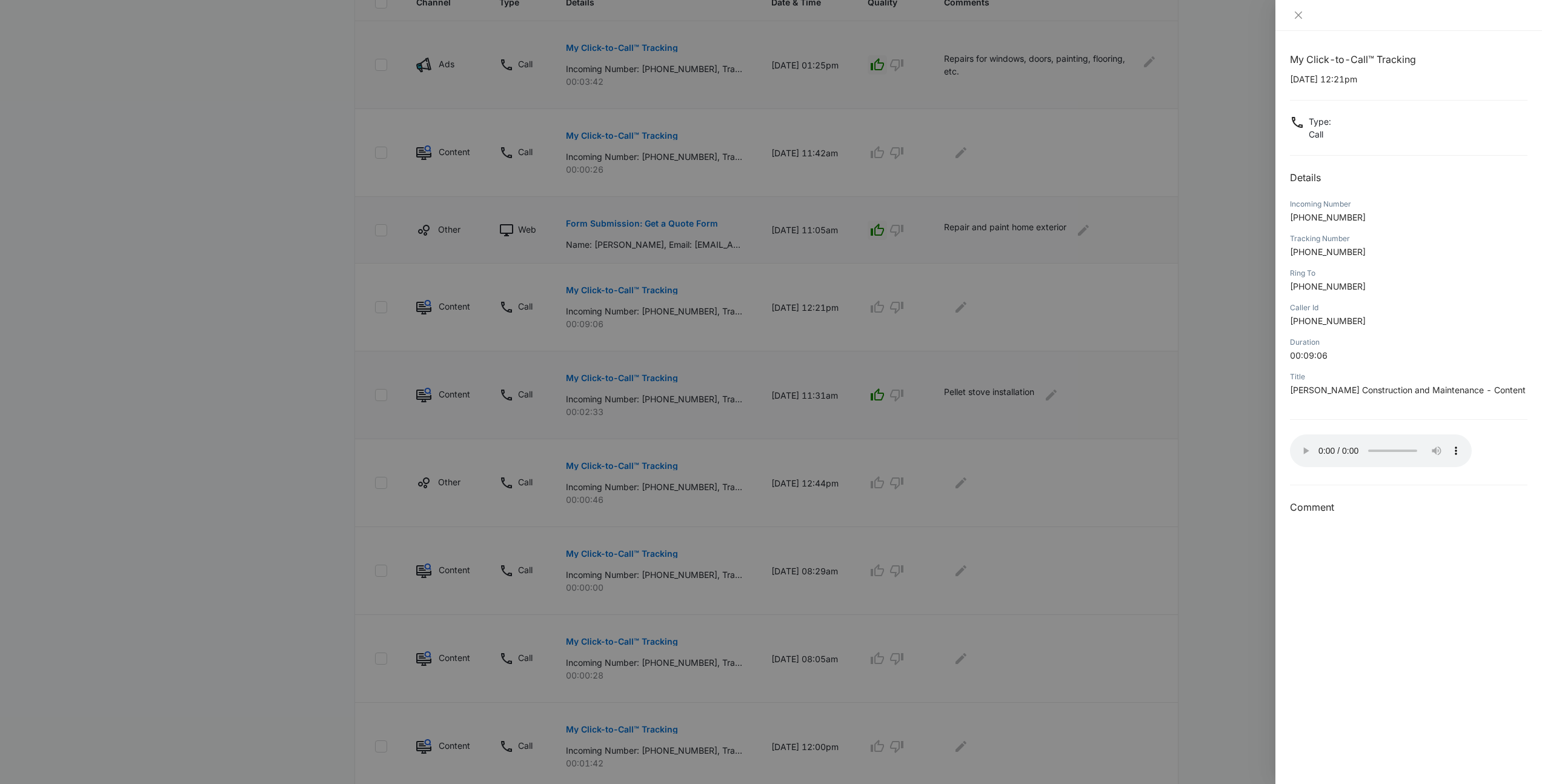
click at [1361, 423] on div "My Click-to-Call™ Tracking 10/01/2025 at 12:21pm Type : Call Details Incoming N…" at bounding box center [1408, 284] width 237 height 463
click at [1444, 257] on p "+19787752064" at bounding box center [1408, 251] width 237 height 12
click at [1127, 302] on div at bounding box center [771, 392] width 1542 height 784
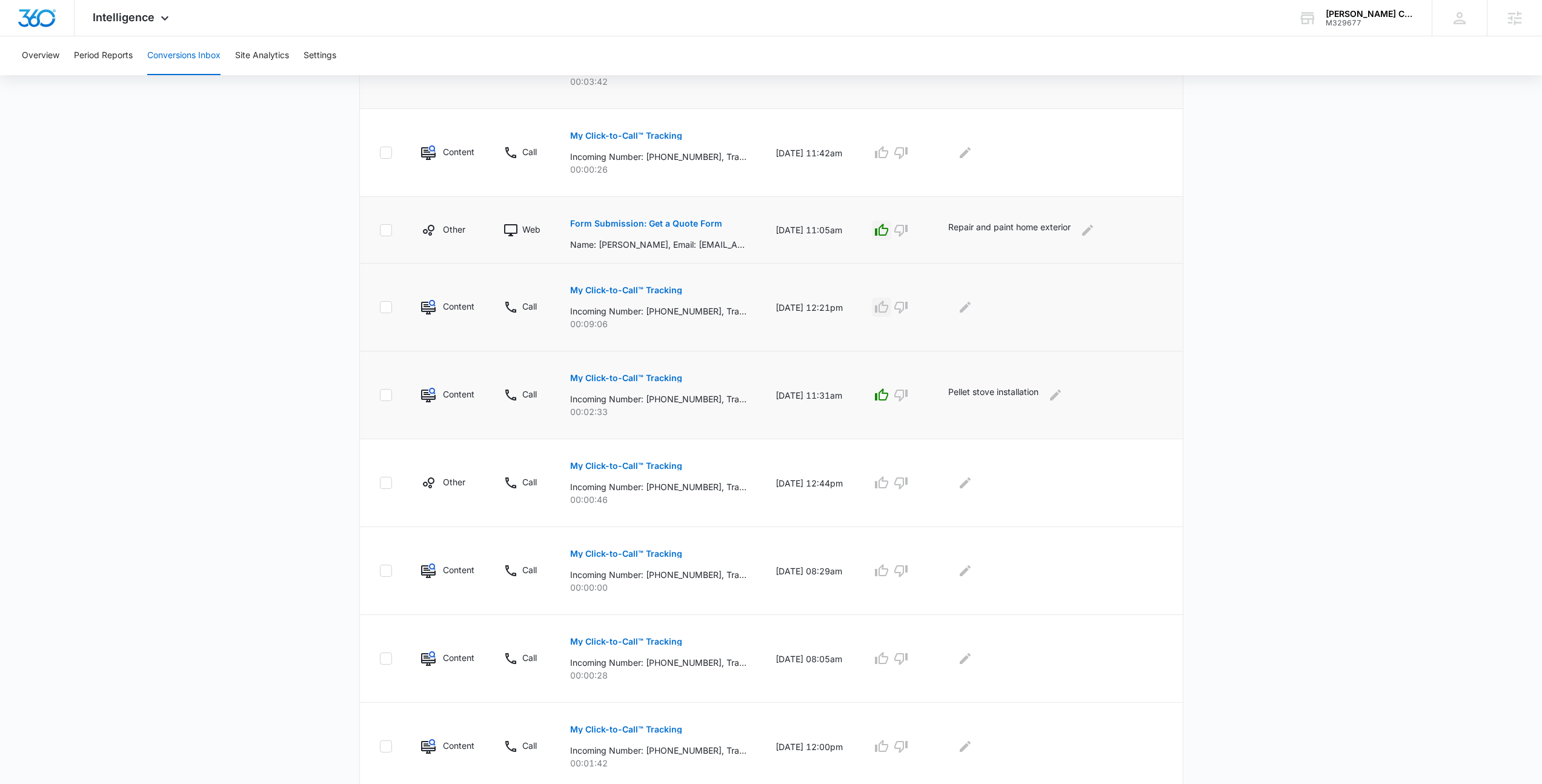
click at [889, 306] on icon "button" at bounding box center [882, 307] width 15 height 15
click at [972, 304] on icon "Edit Comments" at bounding box center [965, 307] width 15 height 15
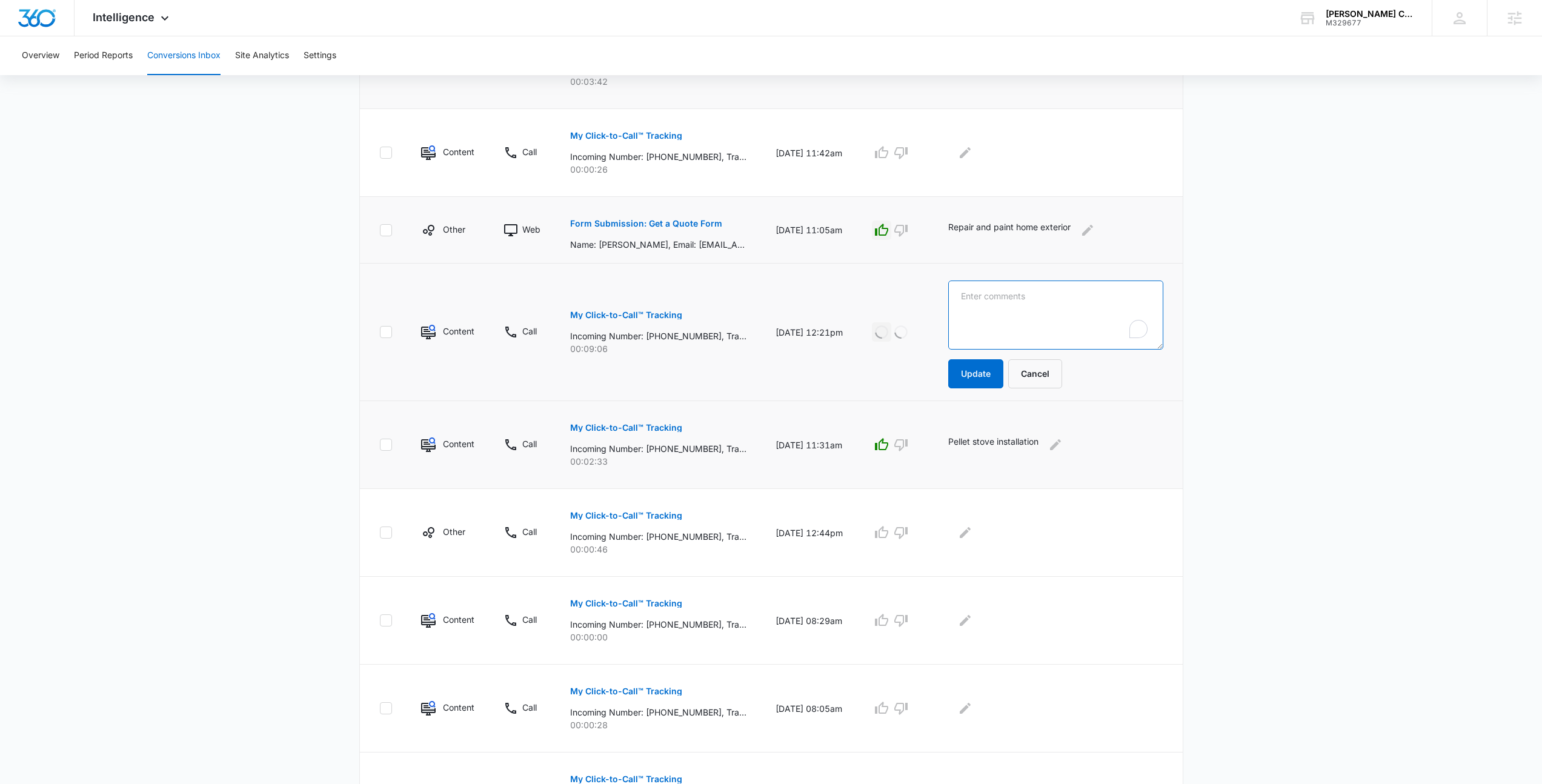
click at [1060, 331] on textarea "To enrich screen reader interactions, please activate Accessibility in Grammarl…" at bounding box center [1055, 315] width 215 height 69
type textarea "N"
type textarea "Bathroom renovation and other projects"
click at [994, 372] on button "Update" at bounding box center [975, 374] width 55 height 29
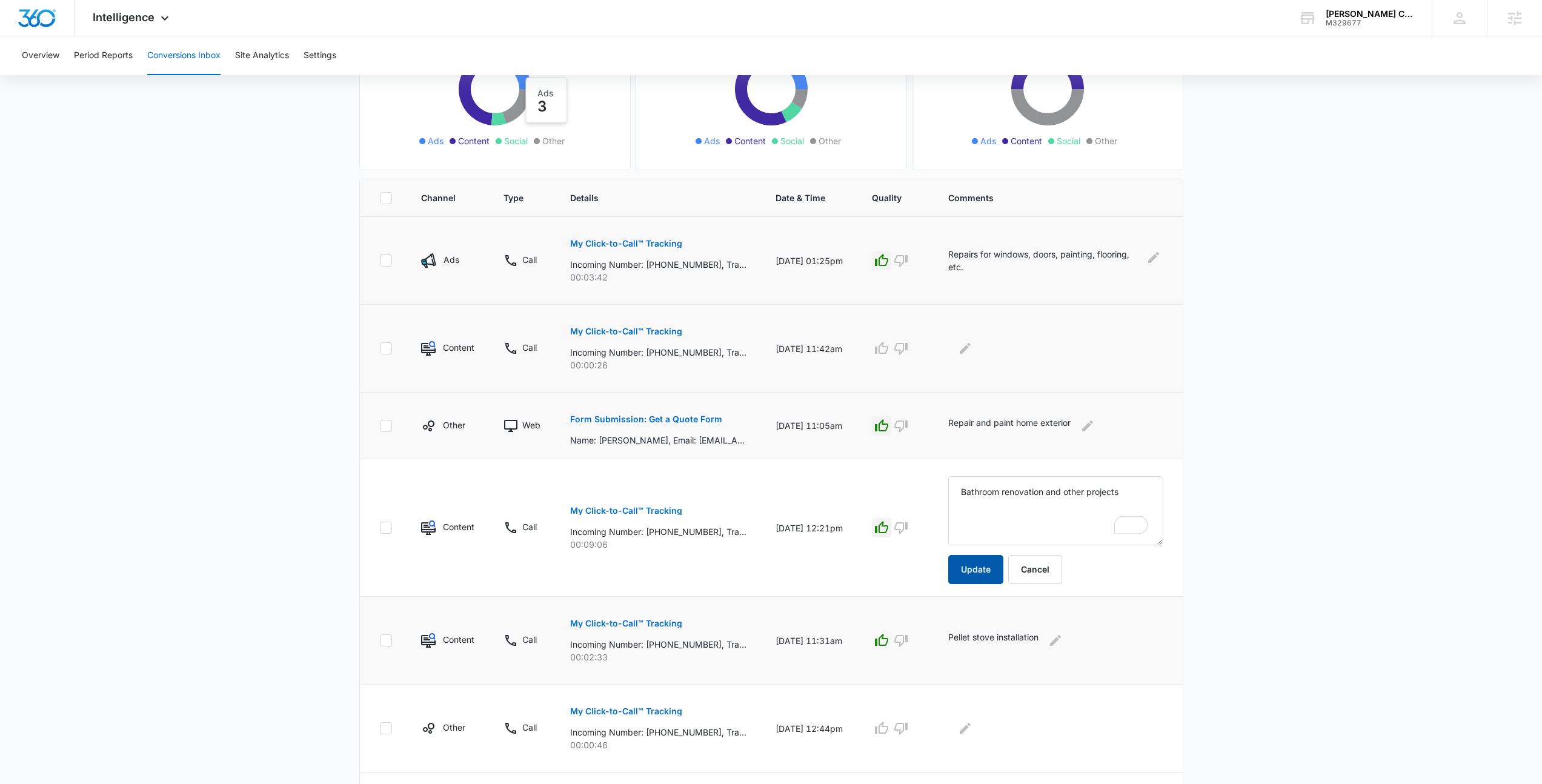
scroll to position [156, 0]
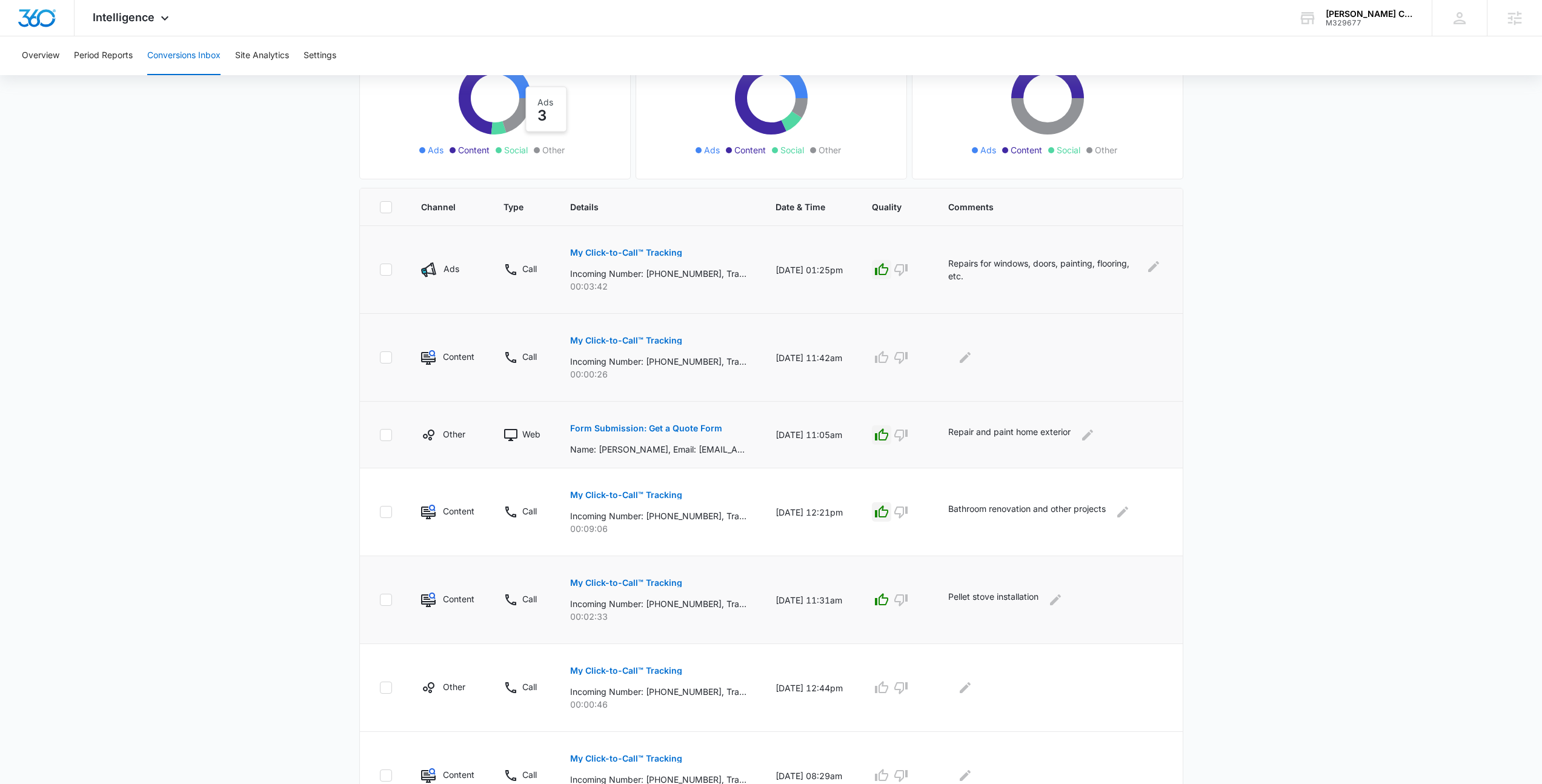
click at [614, 333] on button "My Click-to-Call™ Tracking" at bounding box center [626, 341] width 112 height 29
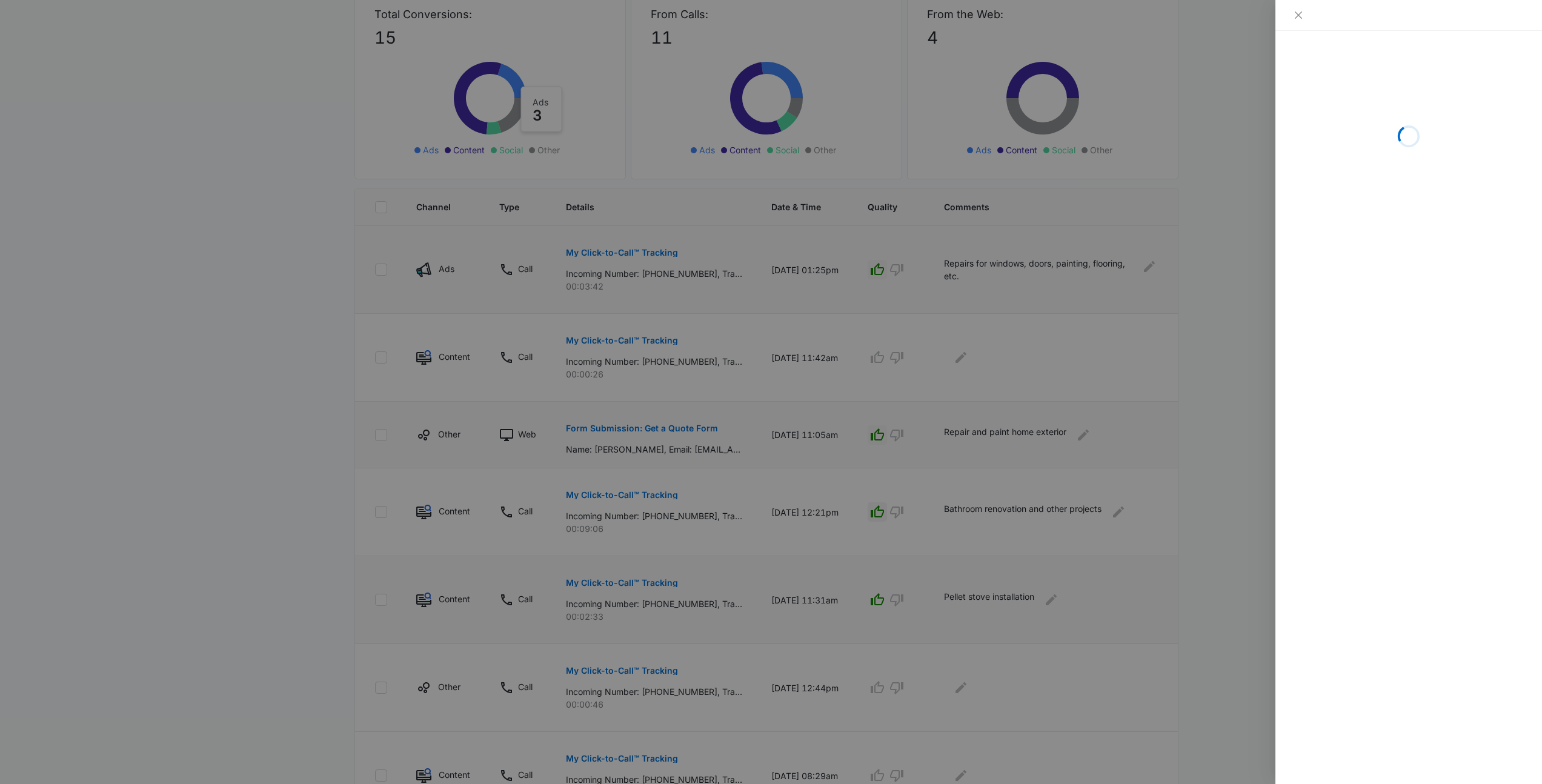
click at [1096, 346] on div at bounding box center [771, 392] width 1542 height 784
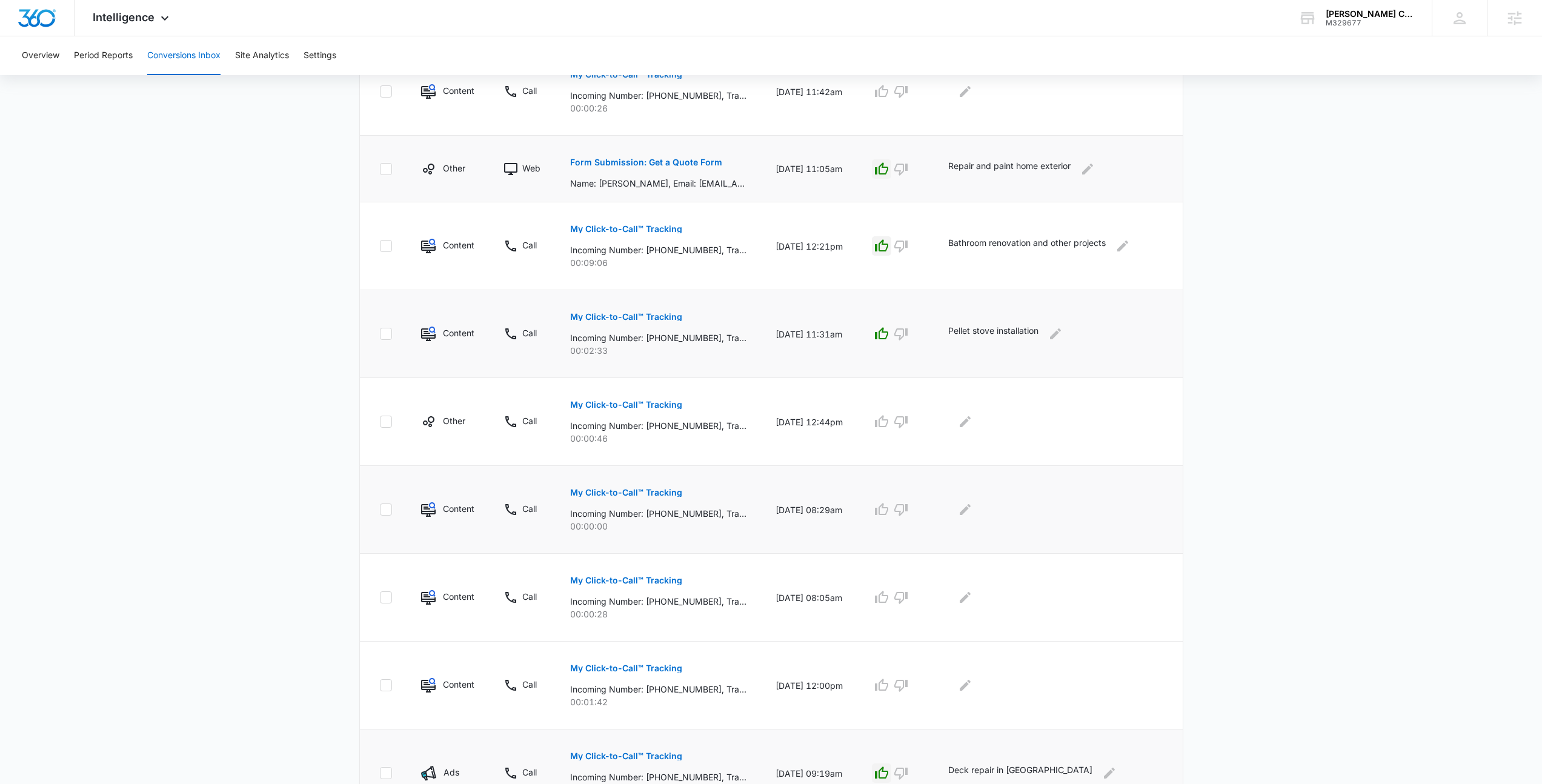
scroll to position [492, 0]
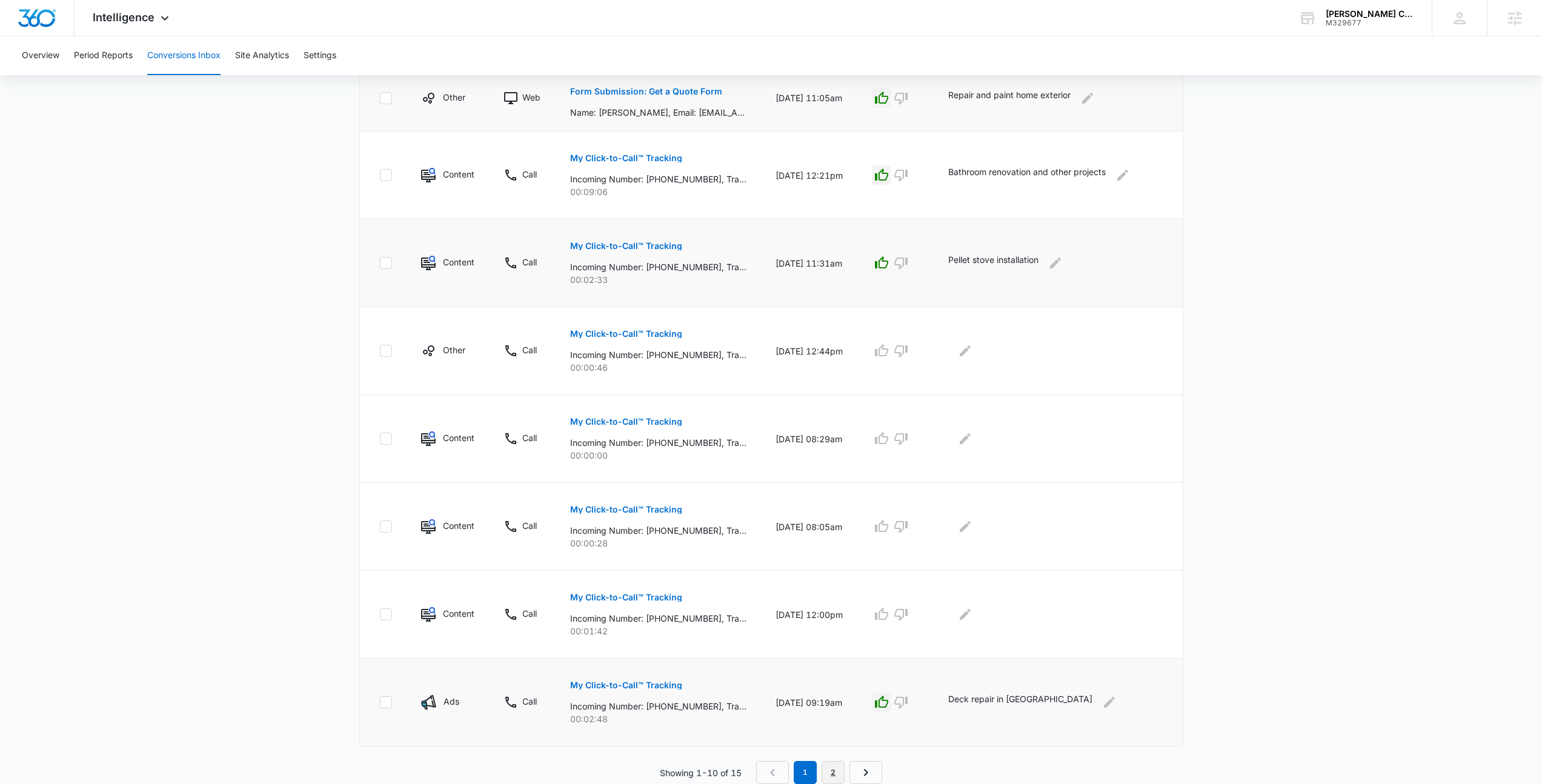
click at [828, 763] on link "2" at bounding box center [833, 772] width 23 height 23
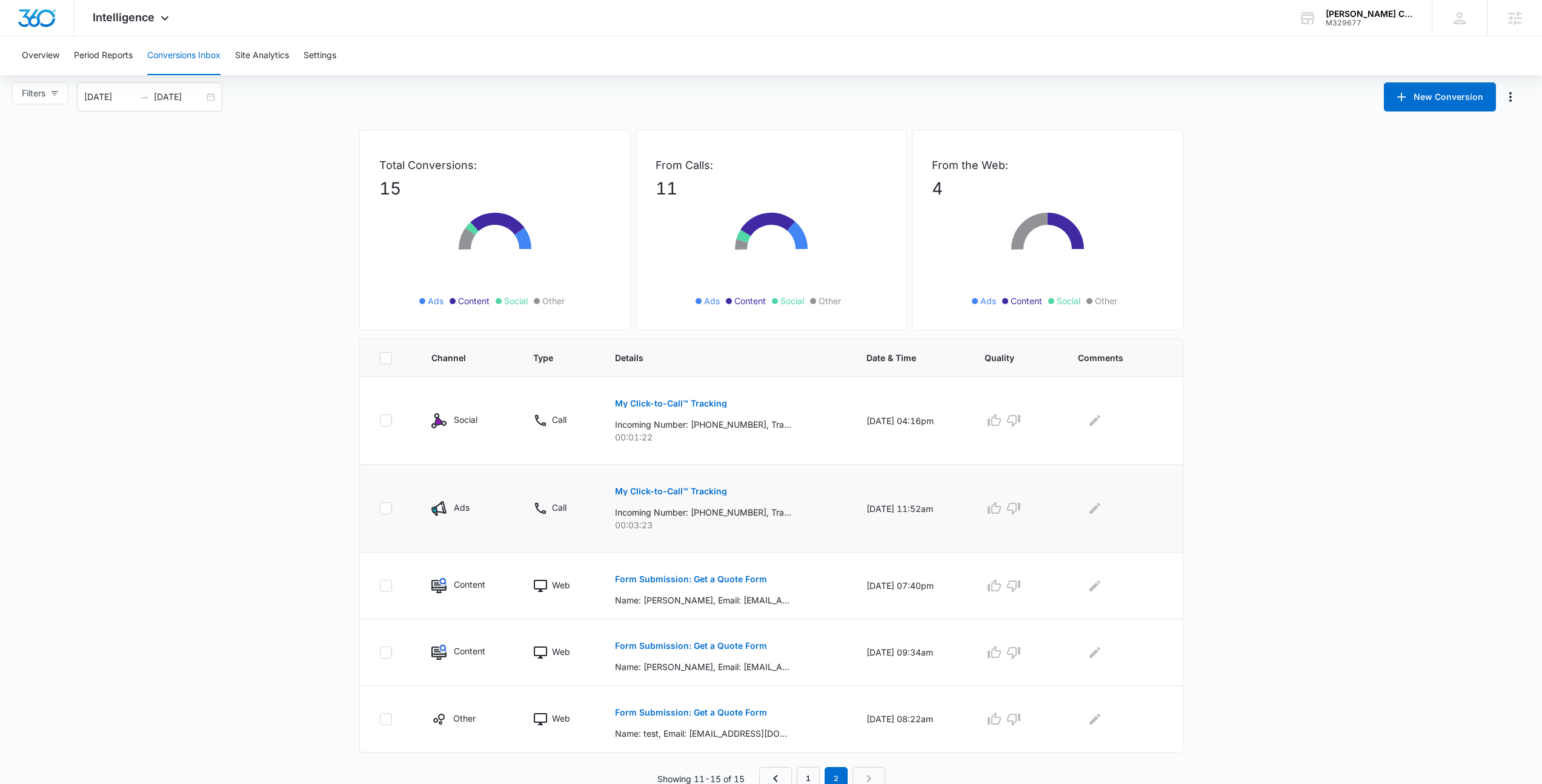
scroll to position [11, 0]
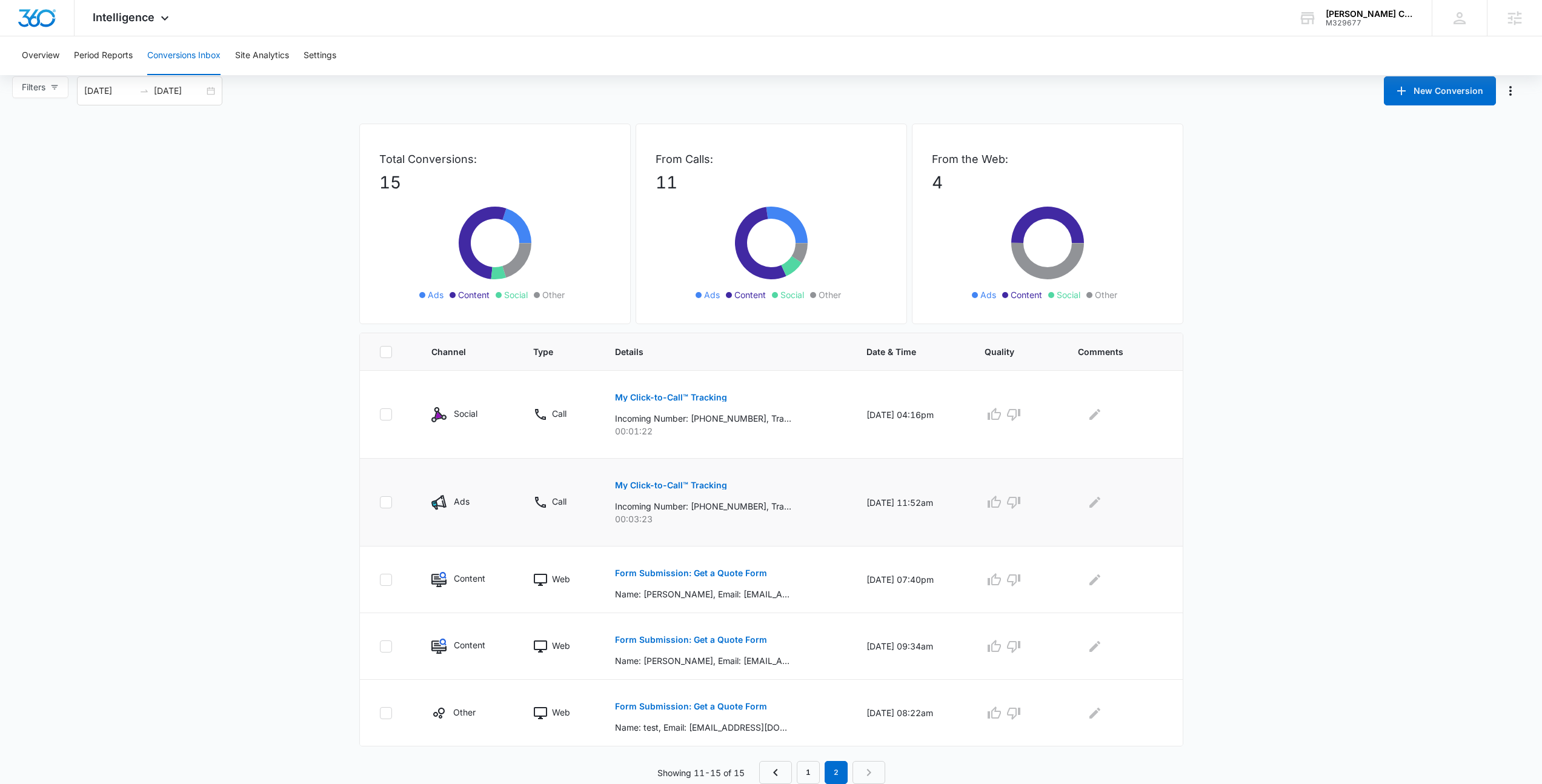
click at [681, 491] on button "My Click-to-Call™ Tracking" at bounding box center [671, 486] width 112 height 29
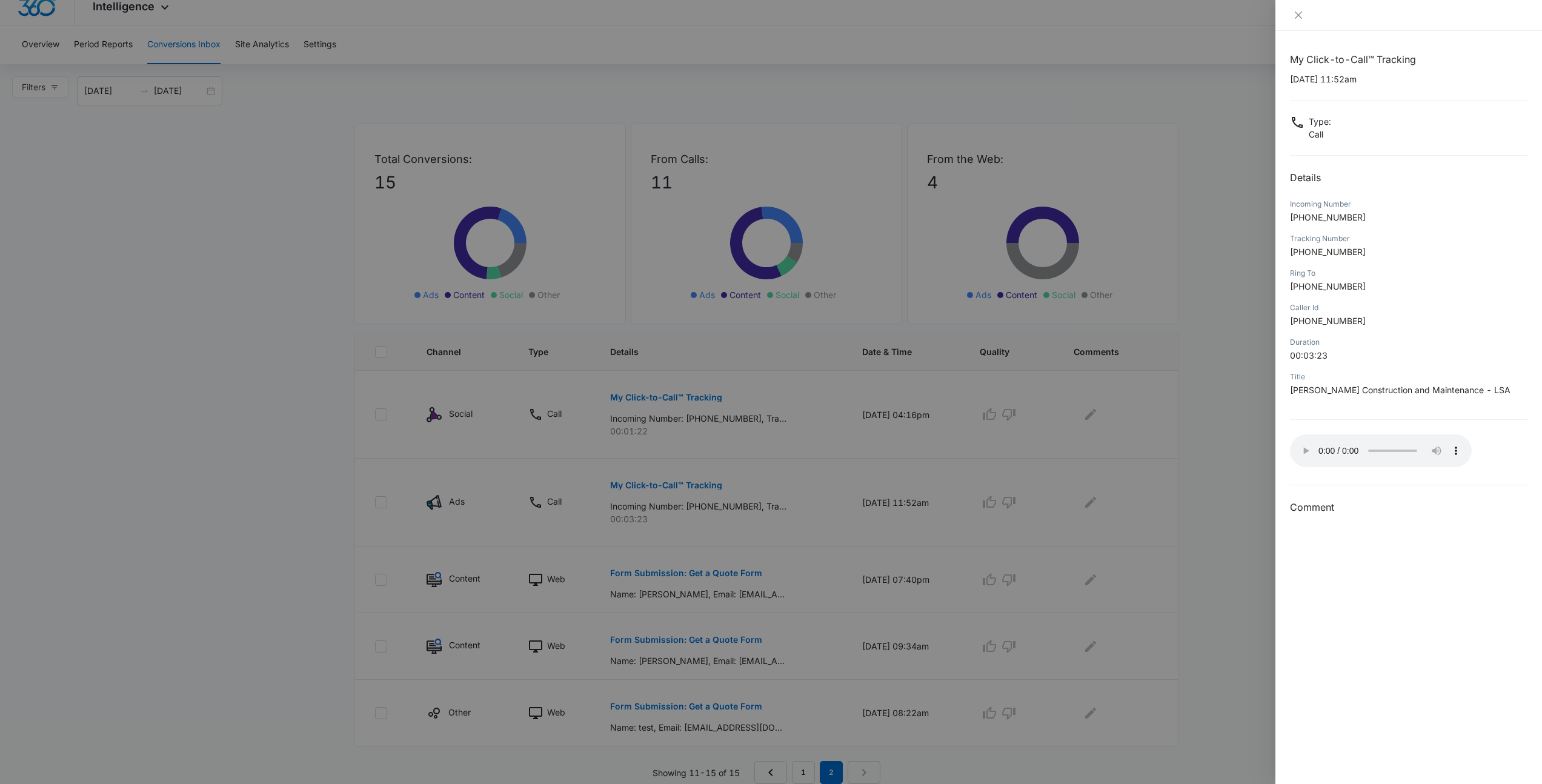
click at [1388, 380] on div "Title" at bounding box center [1408, 376] width 237 height 11
drag, startPoint x: 1288, startPoint y: 388, endPoint x: 1477, endPoint y: 386, distance: 189.0
click at [1477, 386] on div "My Click-to-Call™ Tracking 09/15/2025 at 11:52am Type : Call Details Incoming N…" at bounding box center [1408, 407] width 267 height 753
click at [1477, 386] on p "Spinosa Construction and Maintenance - LSA" at bounding box center [1408, 389] width 237 height 12
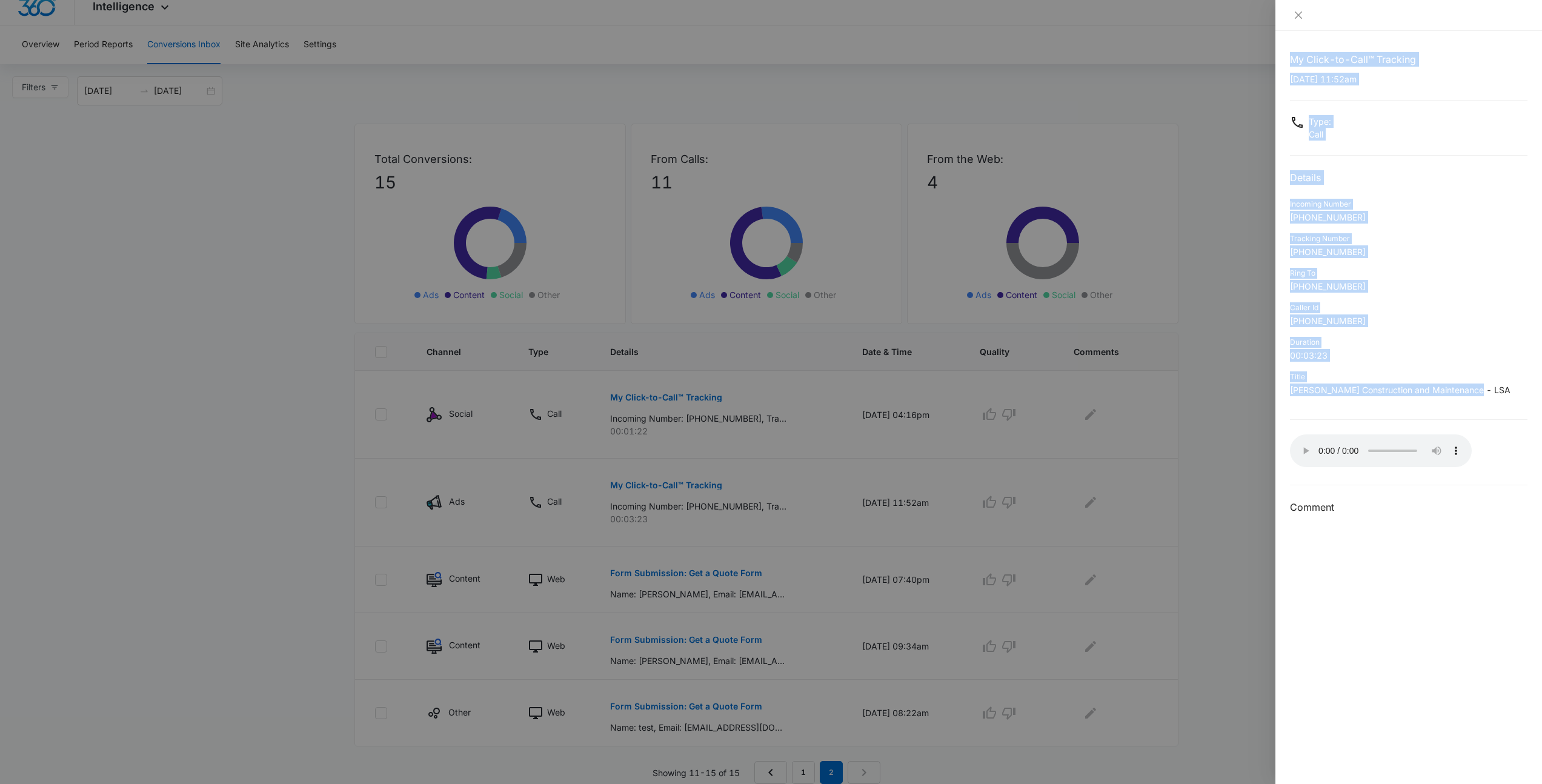
drag, startPoint x: 1477, startPoint y: 386, endPoint x: 1282, endPoint y: 43, distance: 394.6
click at [1282, 43] on div "My Click-to-Call™ Tracking 09/15/2025 at 11:52am Type : Call Details Incoming N…" at bounding box center [1408, 407] width 267 height 753
drag, startPoint x: 1282, startPoint y: 43, endPoint x: 1486, endPoint y: 407, distance: 417.3
click at [1486, 407] on div "My Click-to-Call™ Tracking 09/15/2025 at 11:52am Type : Call Details Incoming N…" at bounding box center [1408, 407] width 267 height 753
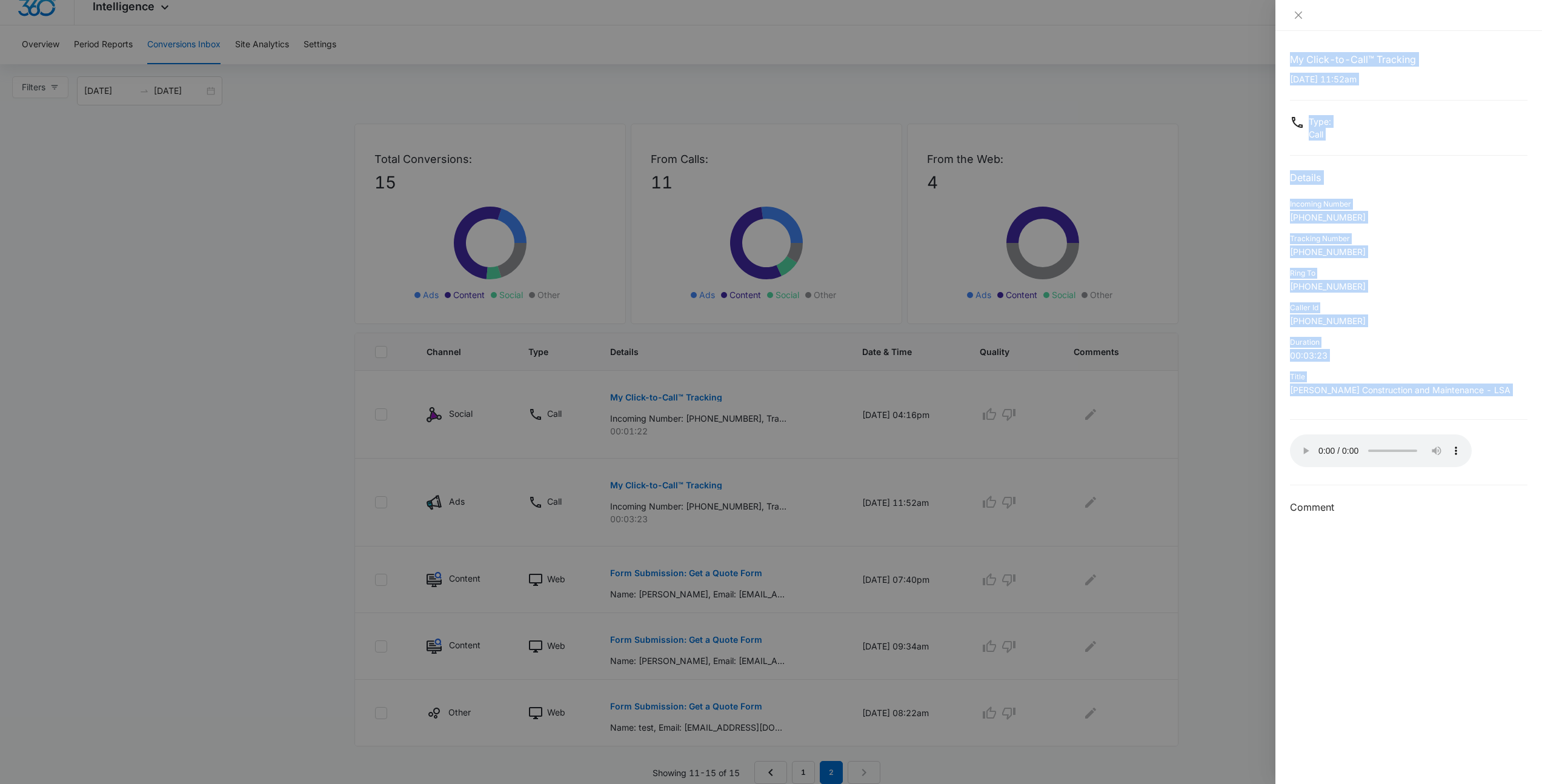
click at [1487, 403] on div "Title Spinosa Construction and Maintenance - LSA" at bounding box center [1408, 387] width 237 height 35
drag, startPoint x: 1487, startPoint y: 403, endPoint x: 1280, endPoint y: 46, distance: 412.7
click at [1277, 46] on div "My Click-to-Call™ Tracking 09/15/2025 at 11:52am Type : Call Details Incoming N…" at bounding box center [1408, 407] width 267 height 753
click at [1280, 46] on div "My Click-to-Call™ Tracking 09/15/2025 at 11:52am Type : Call Details Incoming N…" at bounding box center [1408, 407] width 267 height 753
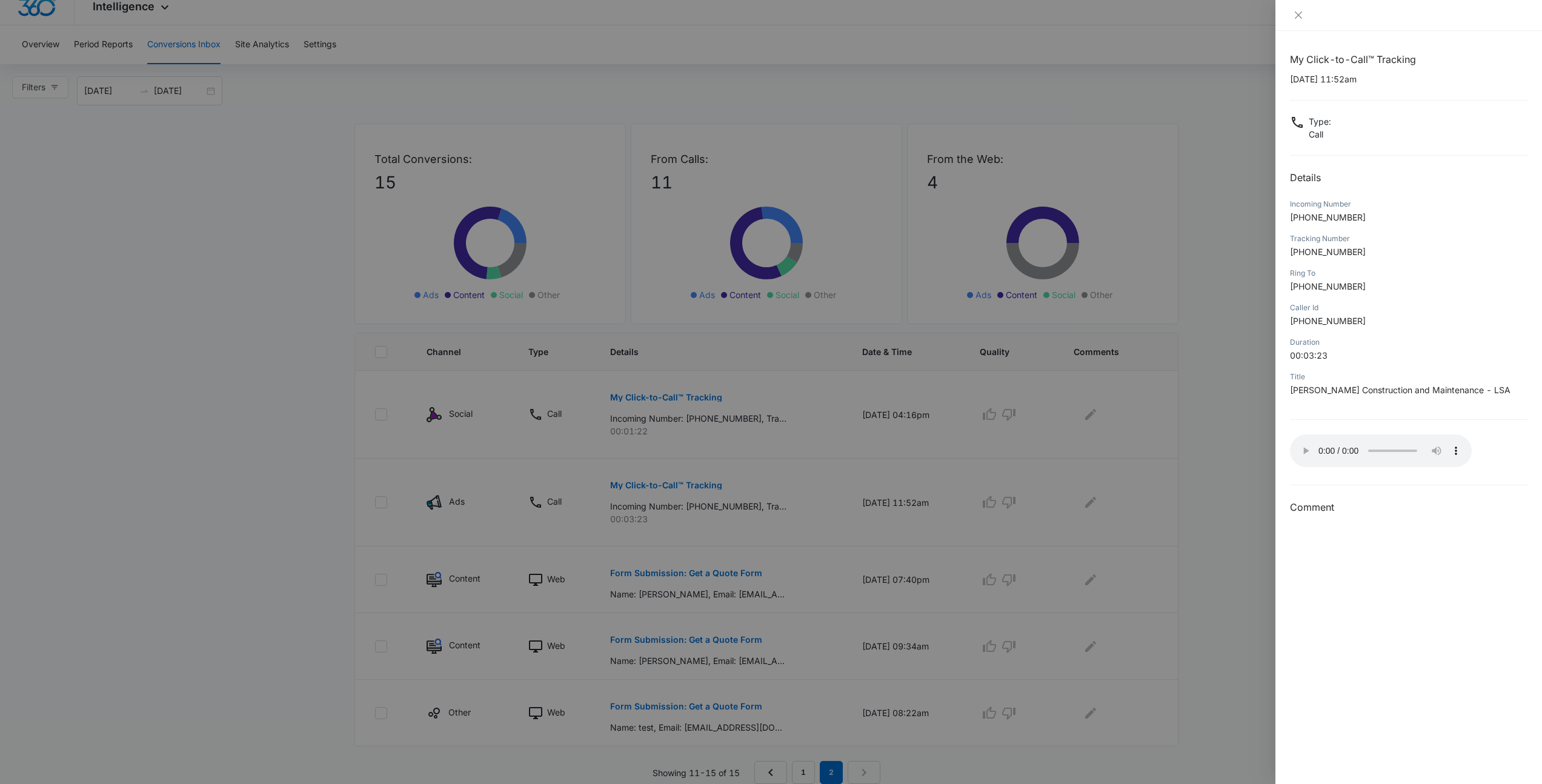
click at [1145, 497] on div at bounding box center [771, 392] width 1542 height 784
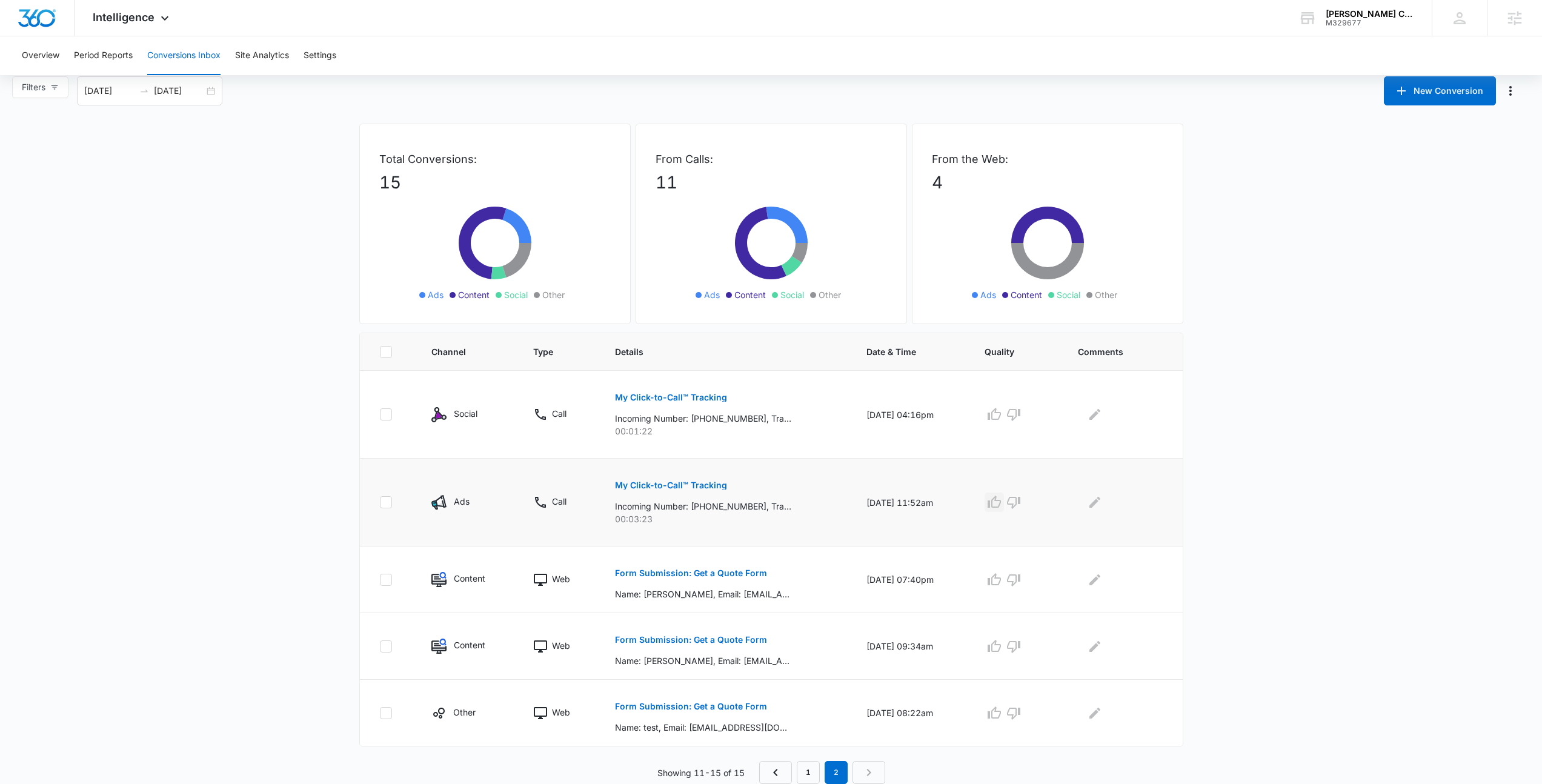
click at [998, 503] on icon "button" at bounding box center [994, 503] width 15 height 15
click at [1102, 507] on icon "Edit Comments" at bounding box center [1095, 503] width 15 height 15
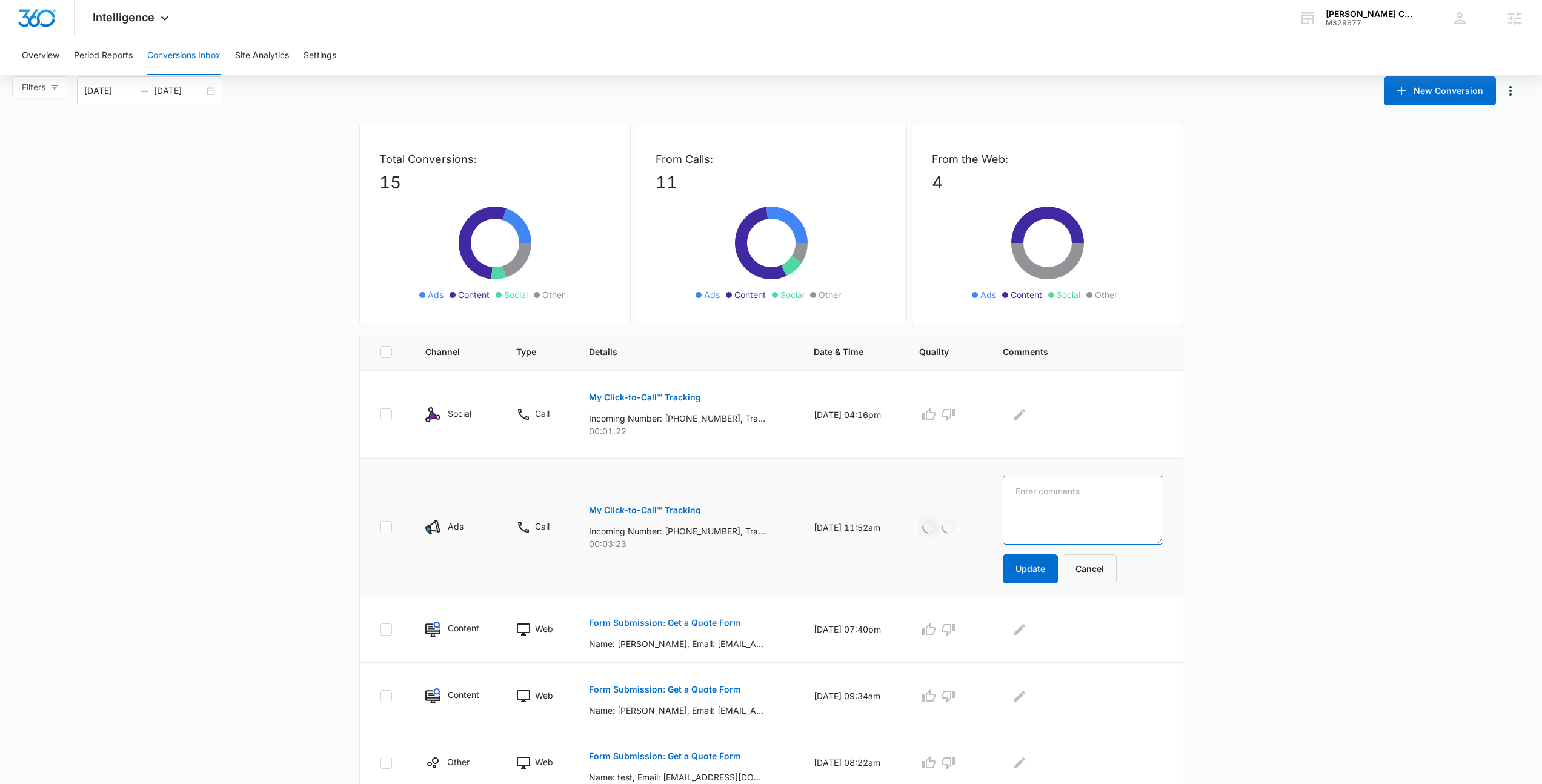
click at [1068, 526] on textarea at bounding box center [1083, 510] width 160 height 69
type textarea "Estimate for doors, windows, etc."
click at [1054, 557] on button "Update" at bounding box center [1030, 569] width 55 height 29
click at [1058, 568] on button "Update" at bounding box center [1030, 569] width 55 height 29
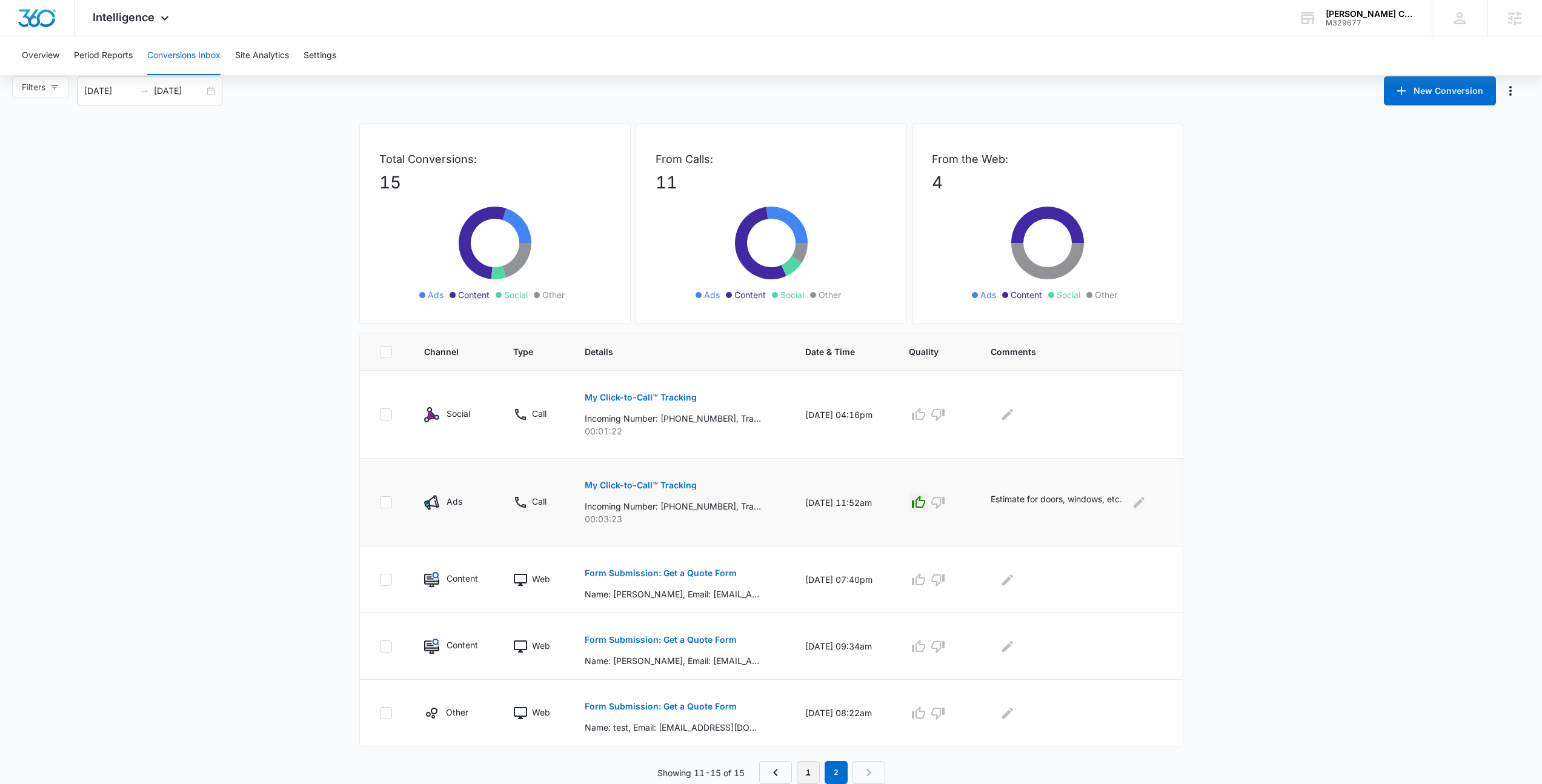
click at [809, 769] on link "1" at bounding box center [808, 772] width 23 height 23
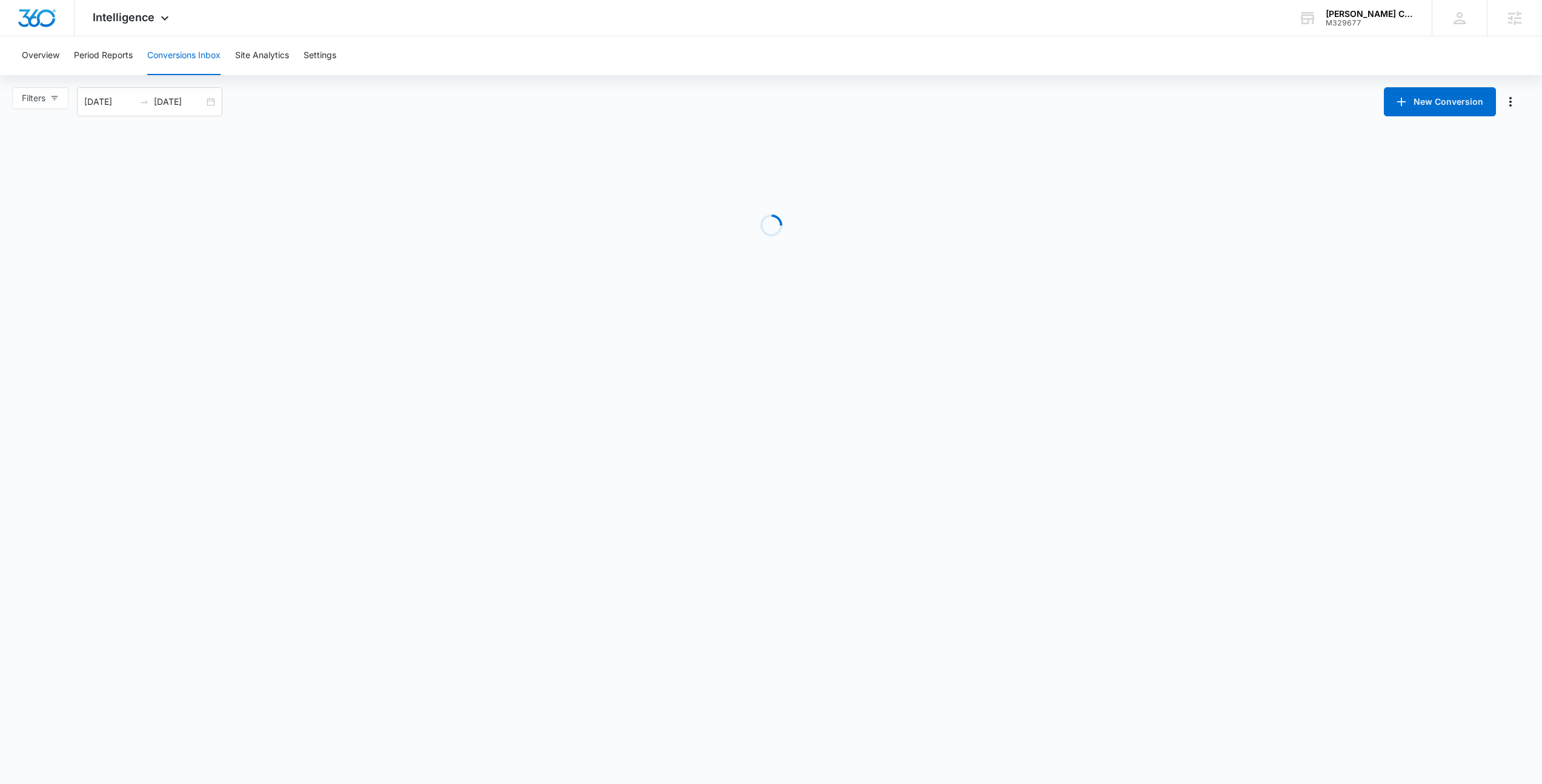
scroll to position [0, 0]
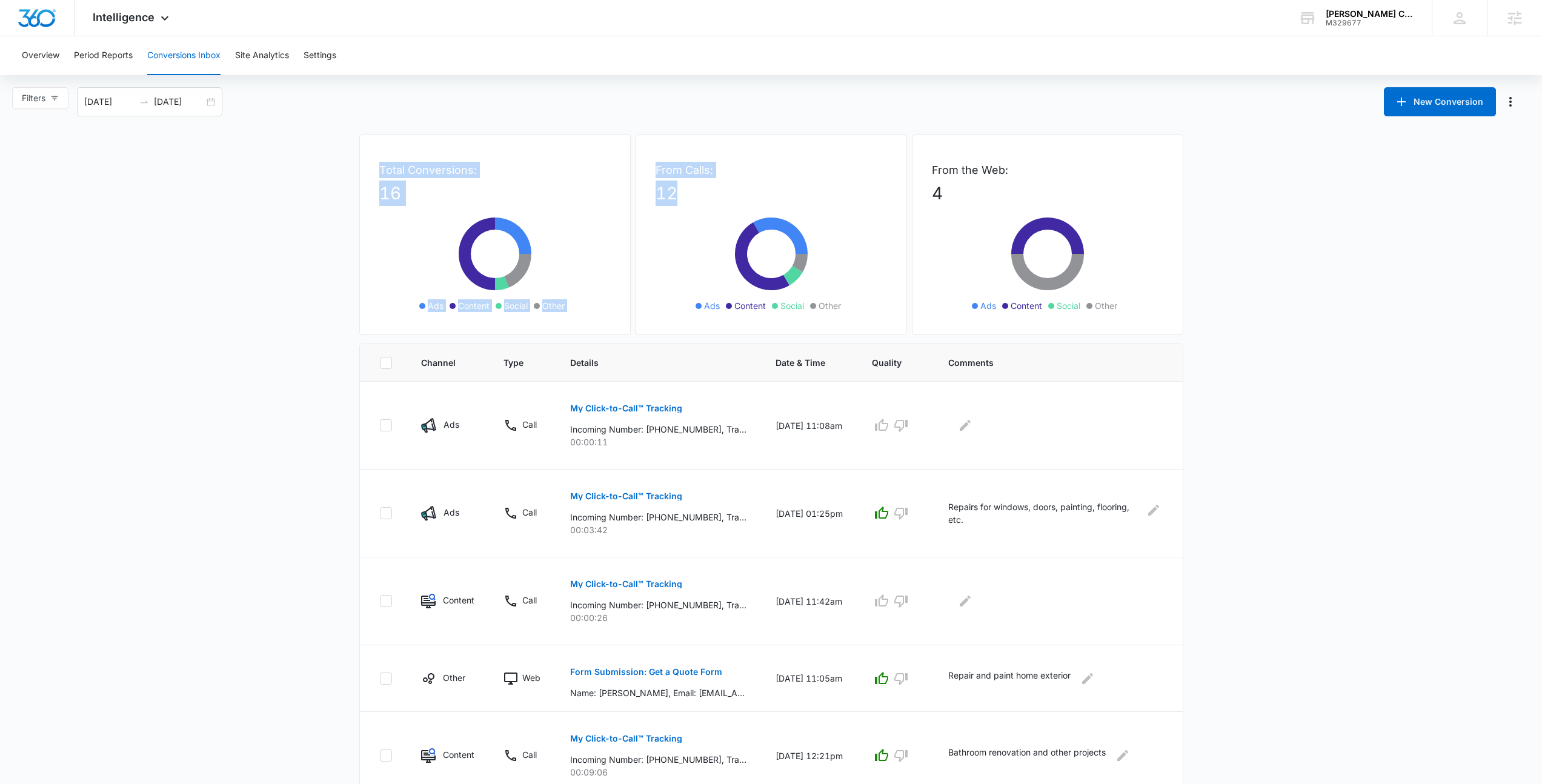
drag, startPoint x: 692, startPoint y: 190, endPoint x: 289, endPoint y: 151, distance: 404.9
click at [289, 151] on main "Filters 09/06/2025 10/06/2025 New Conversion Total Conversions: 16 Ads Content …" at bounding box center [771, 682] width 1542 height 1189
click at [561, 111] on div "Filters 09/06/2025 10/06/2025 New Conversion" at bounding box center [771, 102] width 1542 height 29
click at [143, 20] on span "Intelligence" at bounding box center [123, 17] width 62 height 12
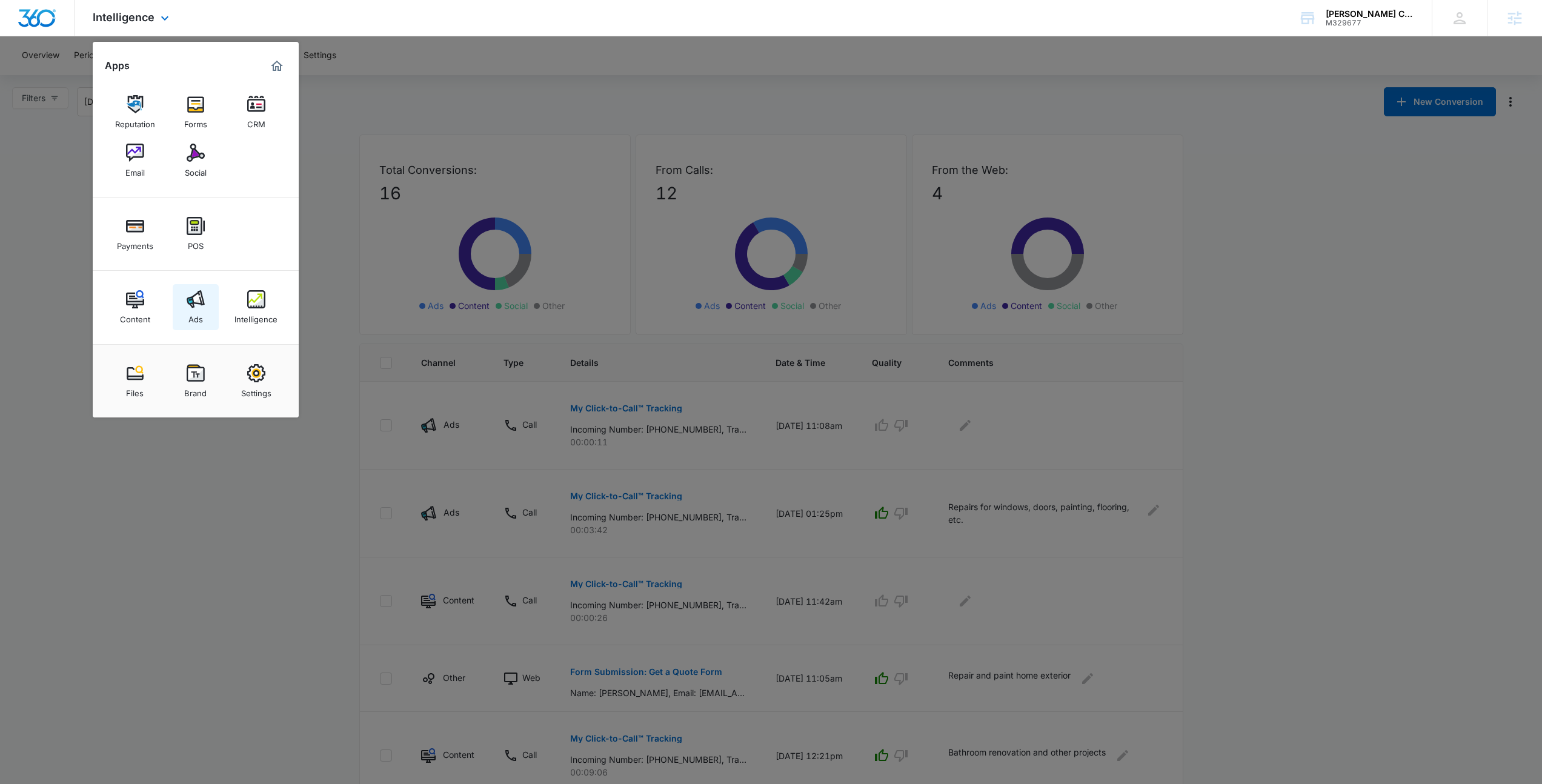
click at [199, 309] on div "Ads" at bounding box center [196, 316] width 15 height 15
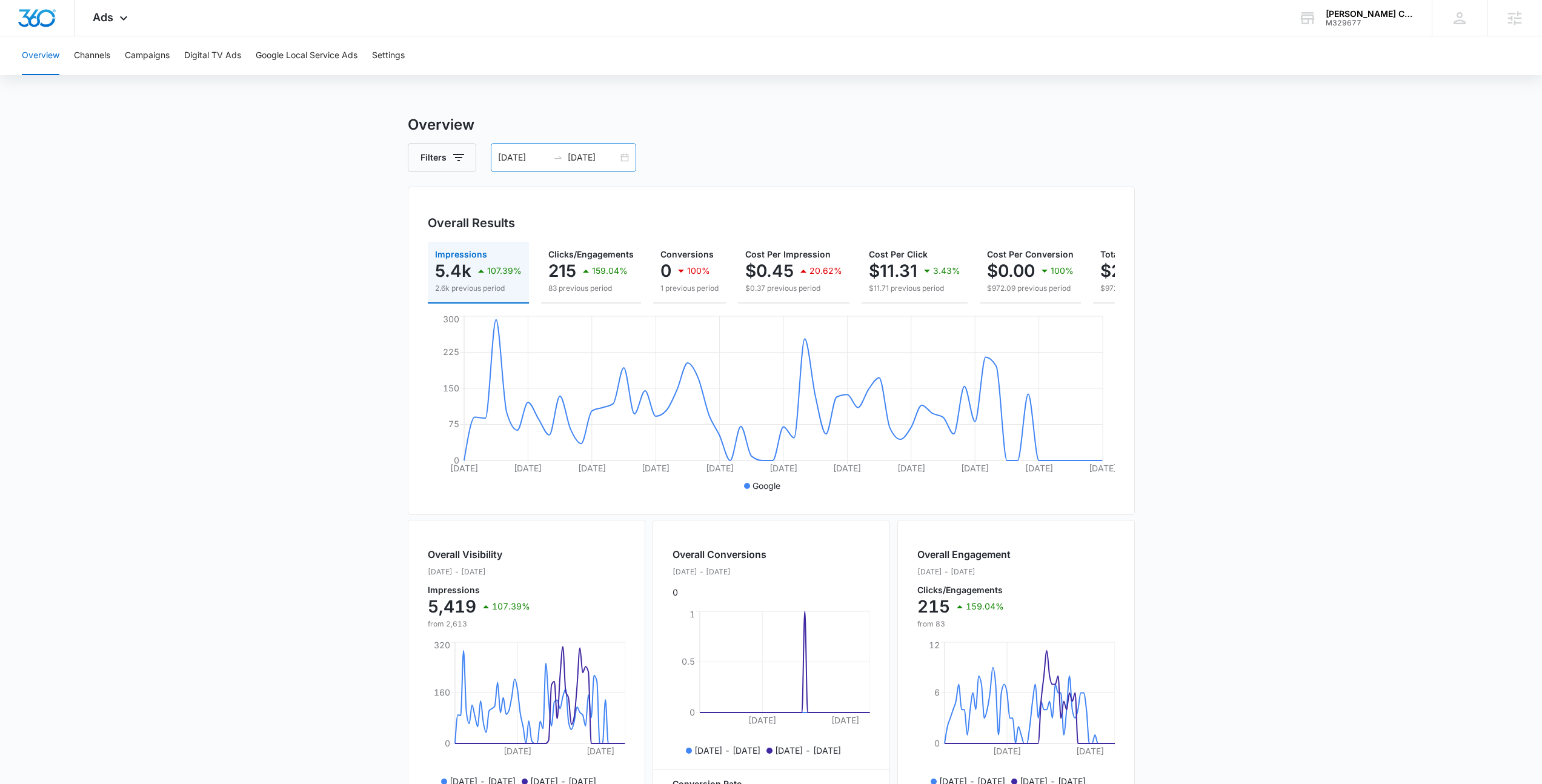
click at [617, 159] on div "07/10/2025 09/08/2025" at bounding box center [564, 158] width 146 height 29
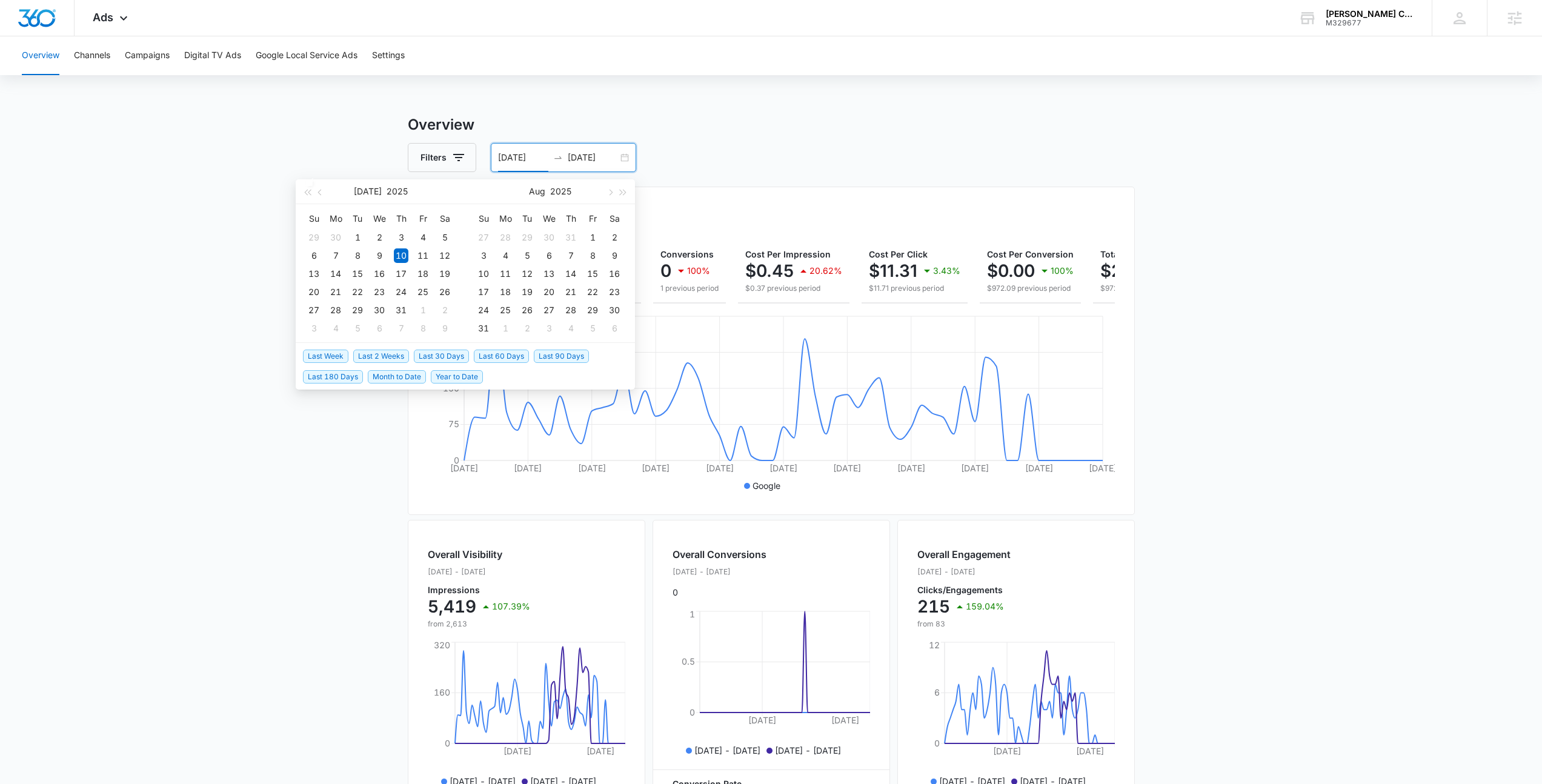
click at [437, 358] on span "Last 30 Days" at bounding box center [441, 356] width 55 height 13
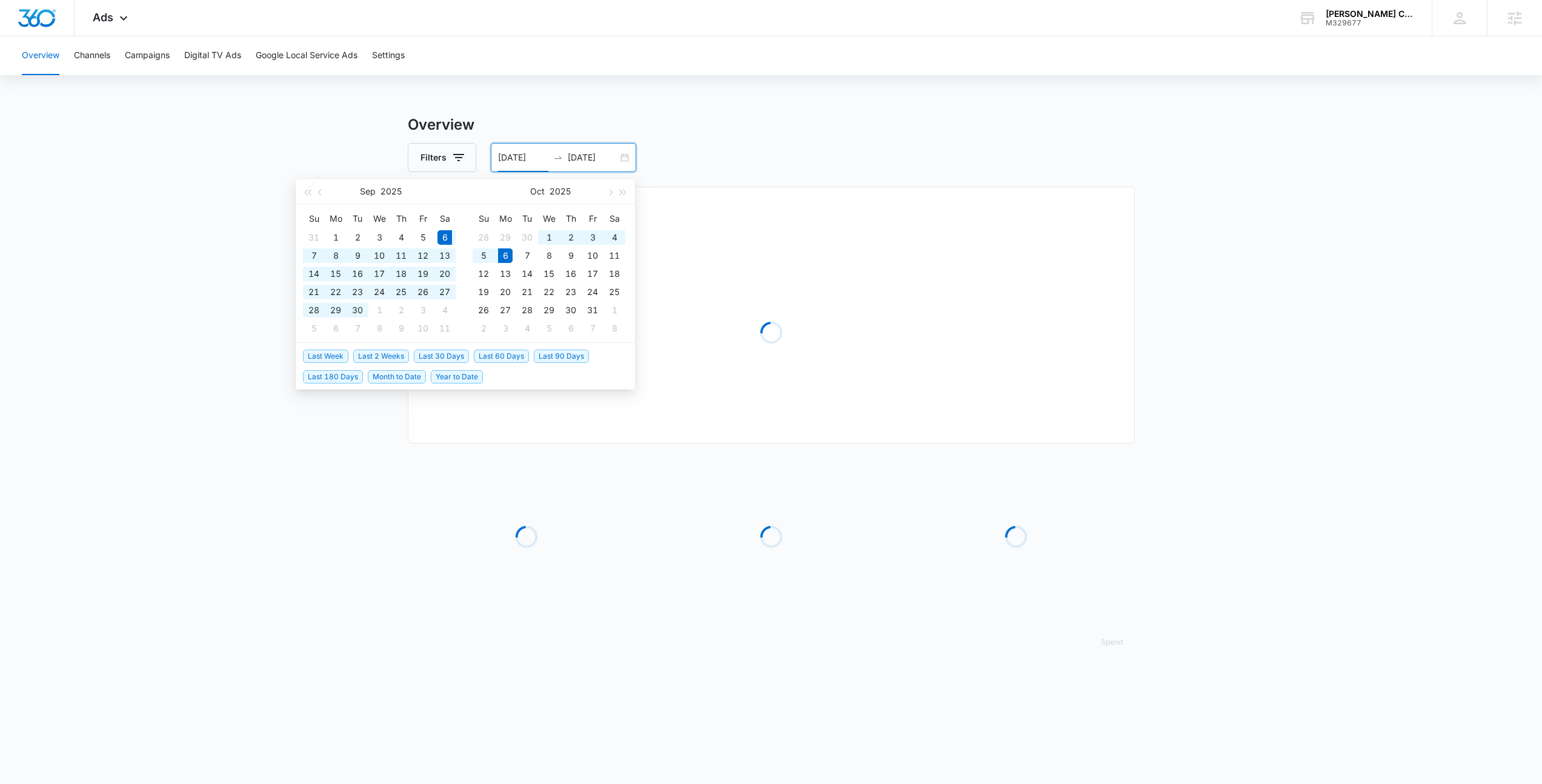
type input "09/06/2025"
type input "10/06/2025"
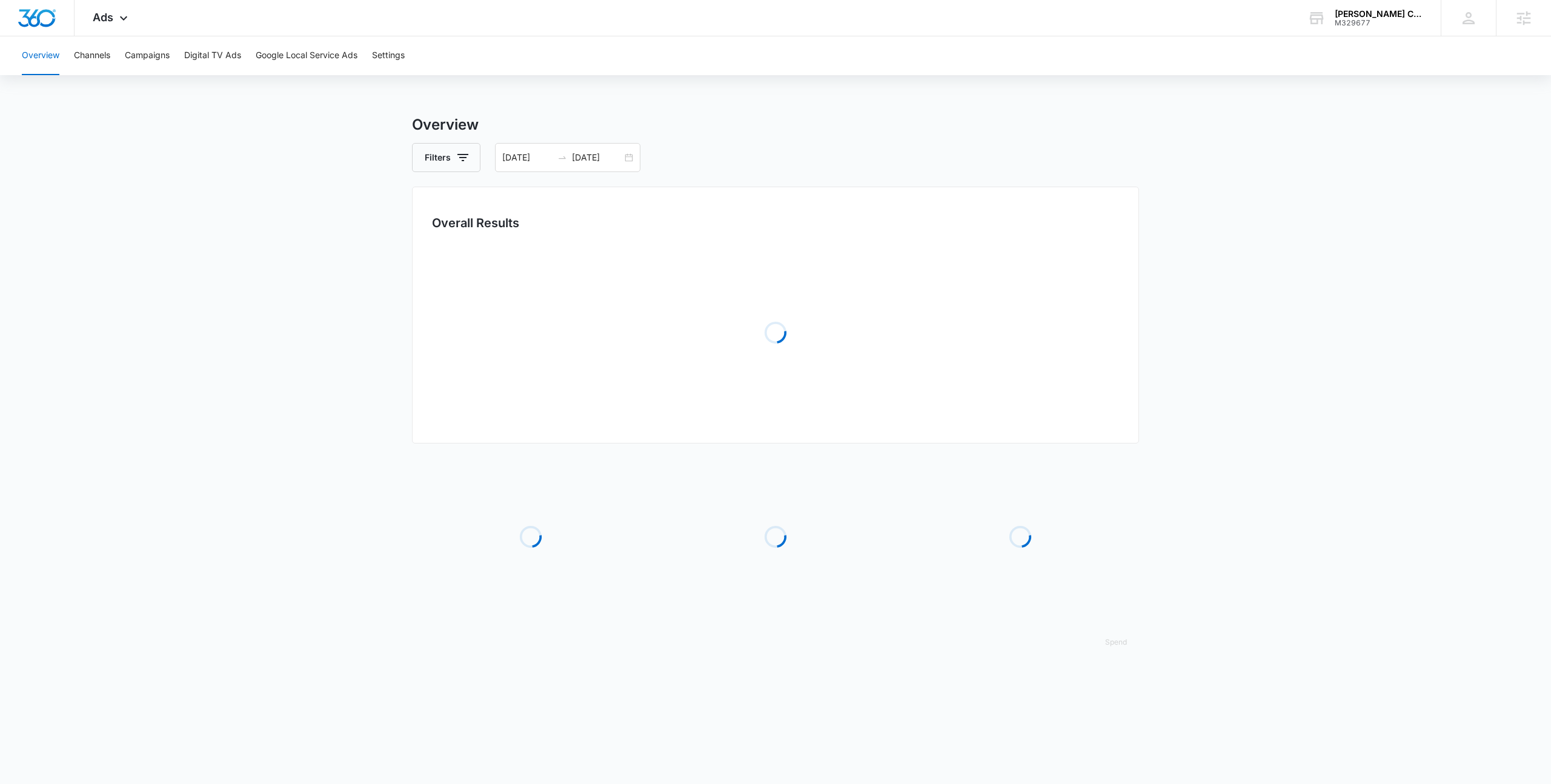
click at [855, 135] on h3 "Overview" at bounding box center [776, 125] width 727 height 22
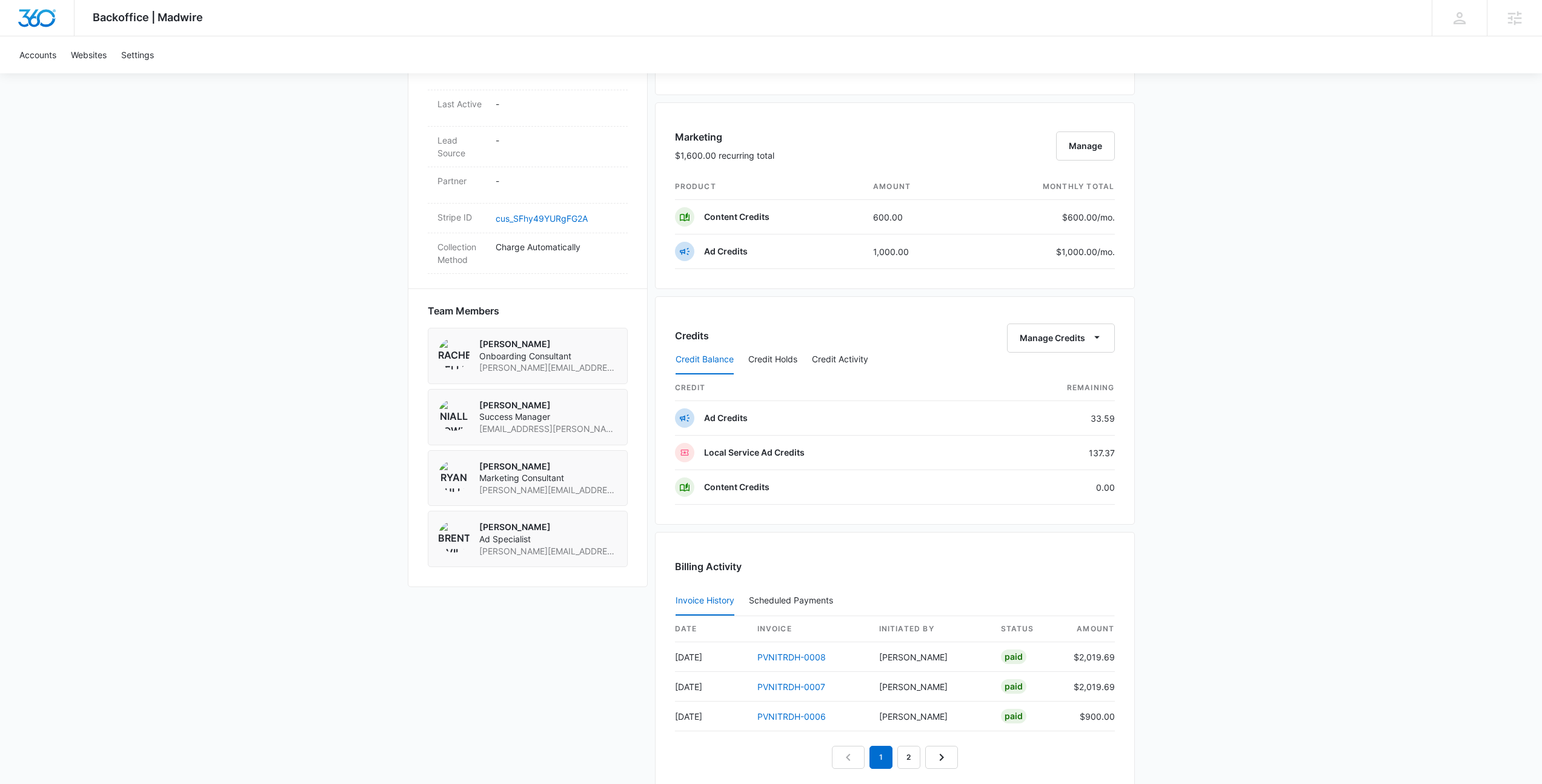
scroll to position [664, 0]
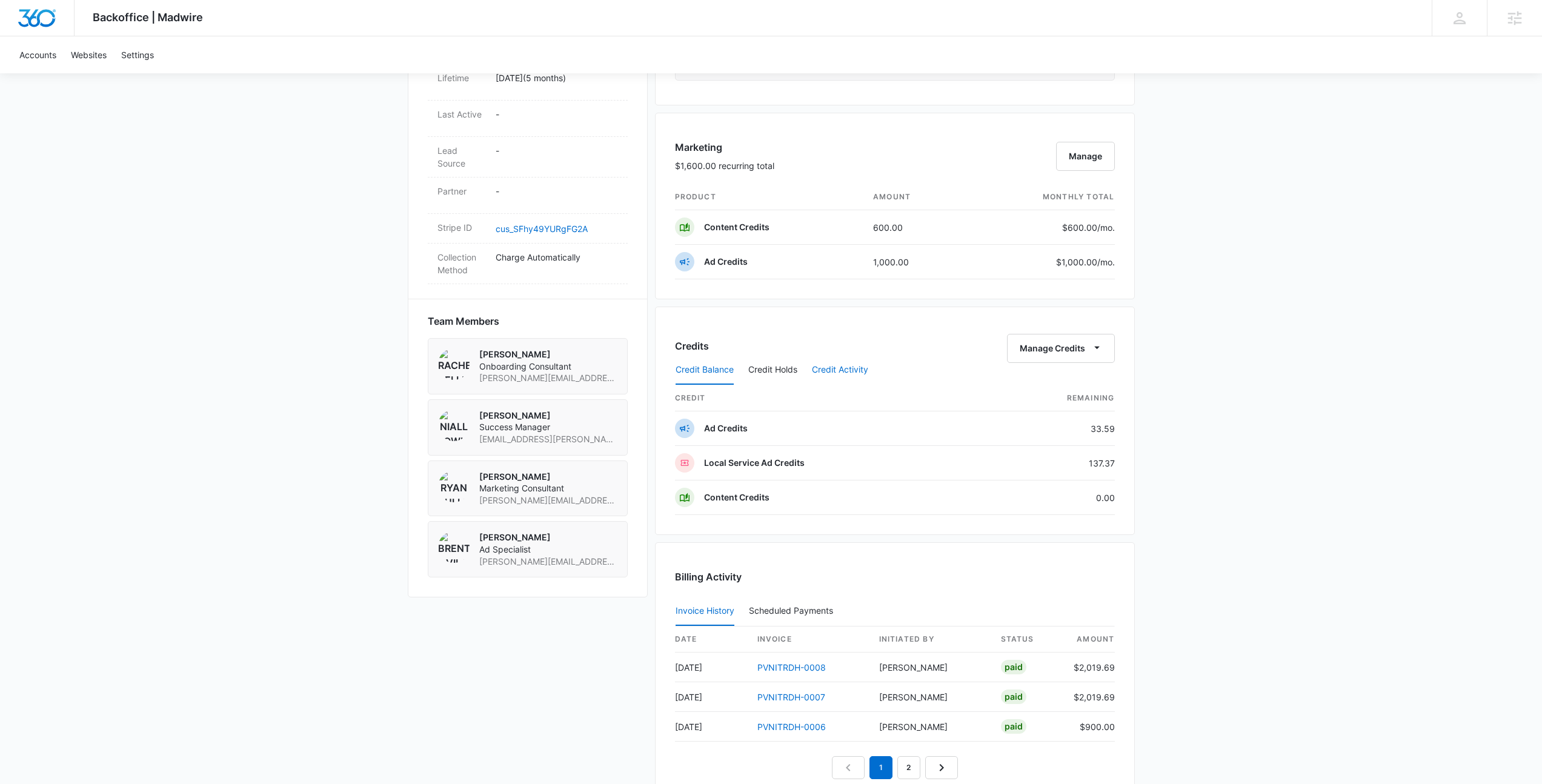
click at [833, 358] on button "Credit Activity" at bounding box center [840, 370] width 57 height 29
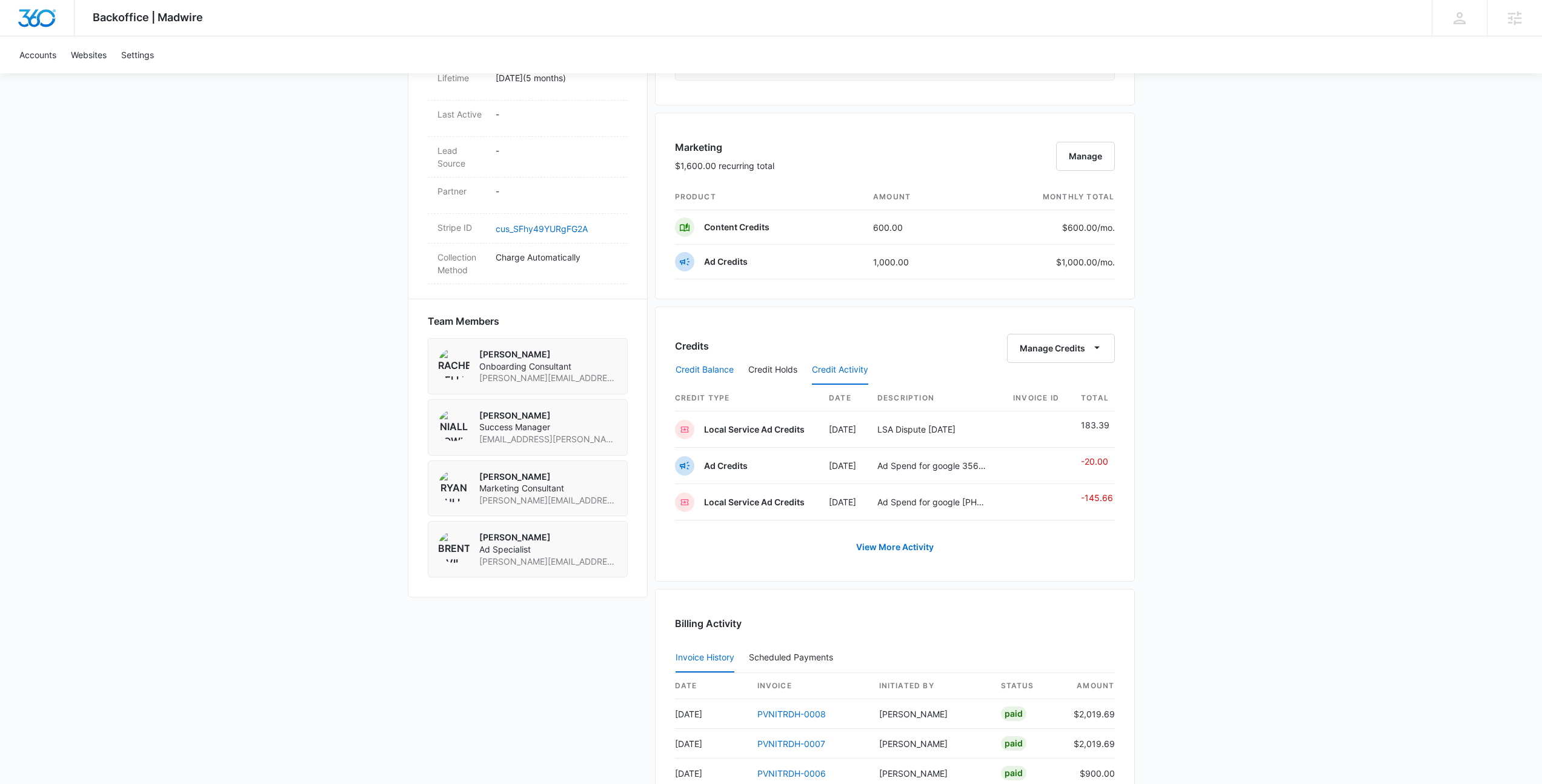
click at [700, 370] on button "Credit Balance" at bounding box center [704, 370] width 58 height 29
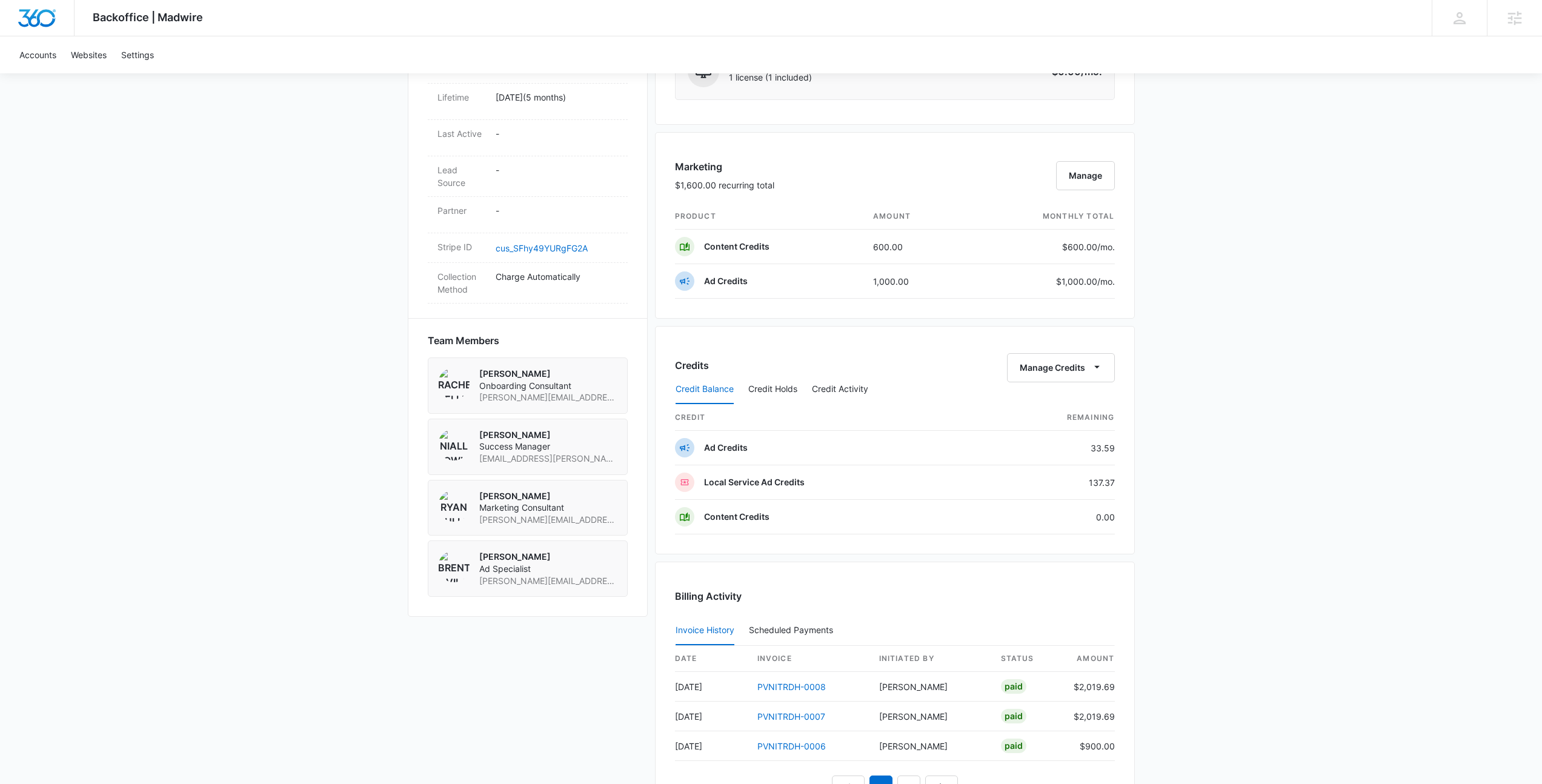
scroll to position [643, 0]
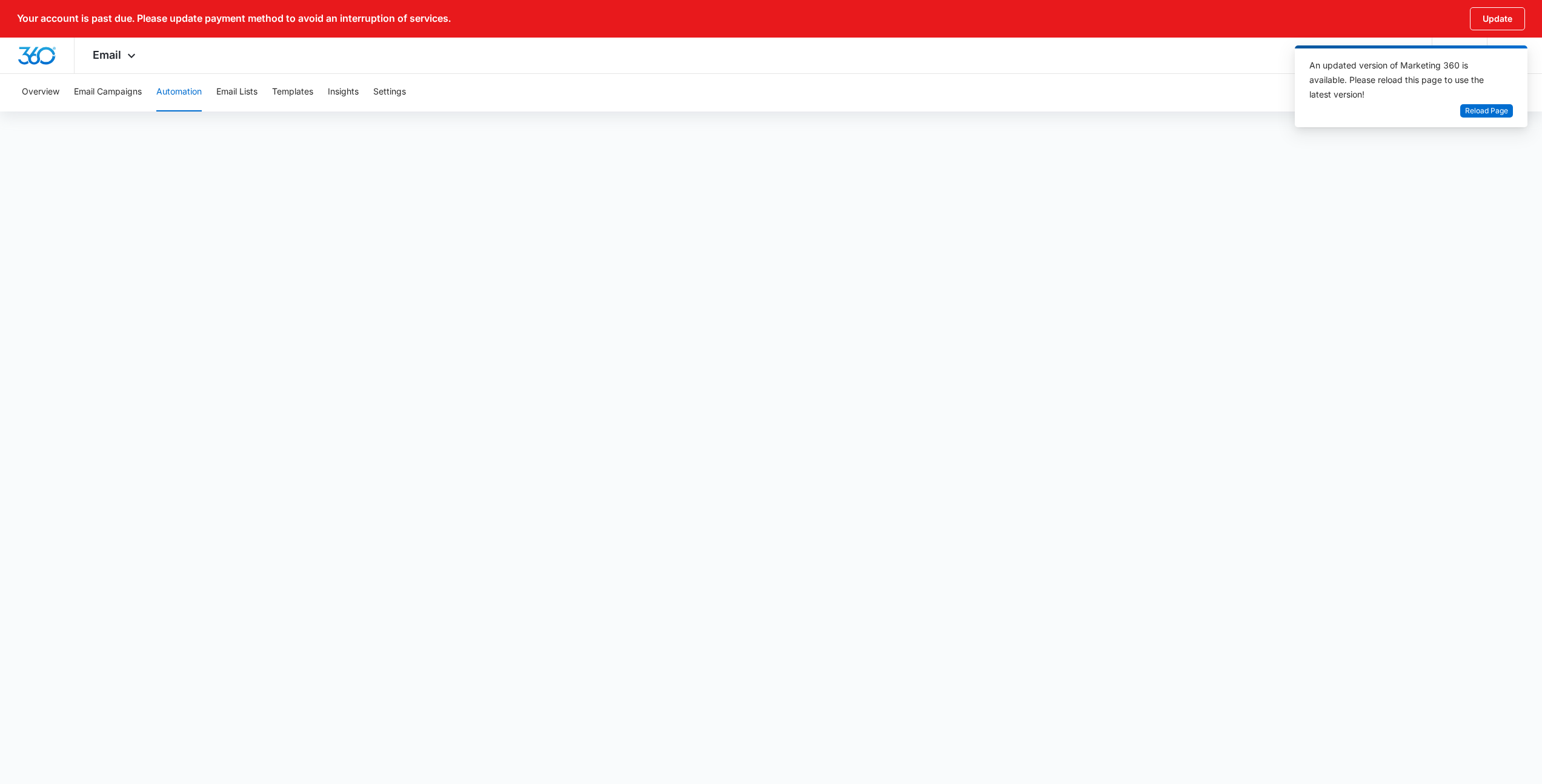
scroll to position [10, 0]
click at [1496, 98] on div "An updated version of Marketing 360 is available. Please reload this page to us…" at bounding box center [1403, 79] width 189 height 43
click at [1484, 105] on span "Reload Page" at bounding box center [1486, 111] width 43 height 12
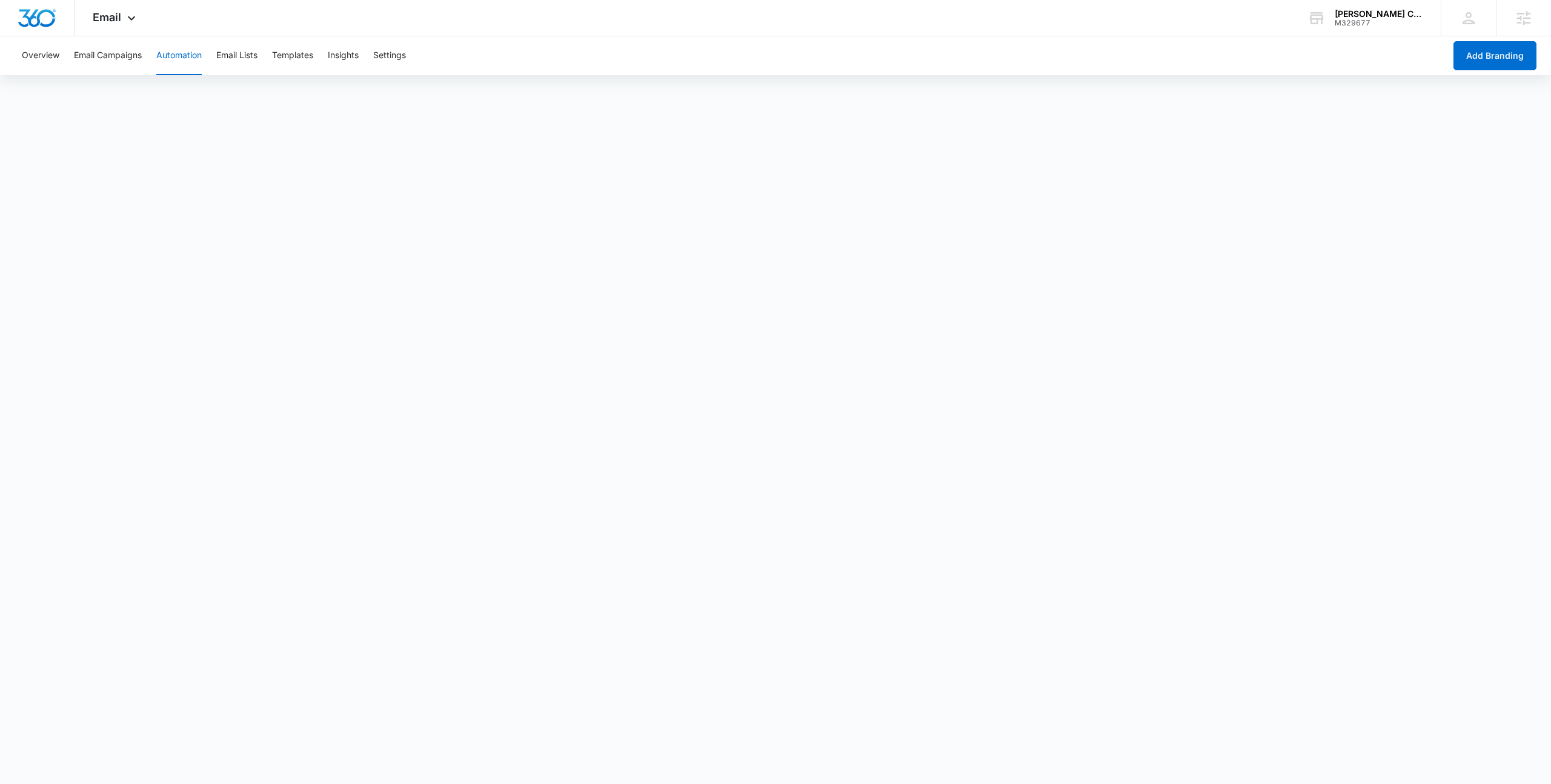
click at [186, 54] on button "Automation" at bounding box center [179, 55] width 46 height 39
click at [136, 56] on button "Email Campaigns" at bounding box center [108, 55] width 68 height 39
click at [176, 54] on button "Automation" at bounding box center [179, 55] width 46 height 39
click at [1398, 10] on div "[PERSON_NAME] Construction and Maintenance LLC" at bounding box center [1379, 13] width 88 height 10
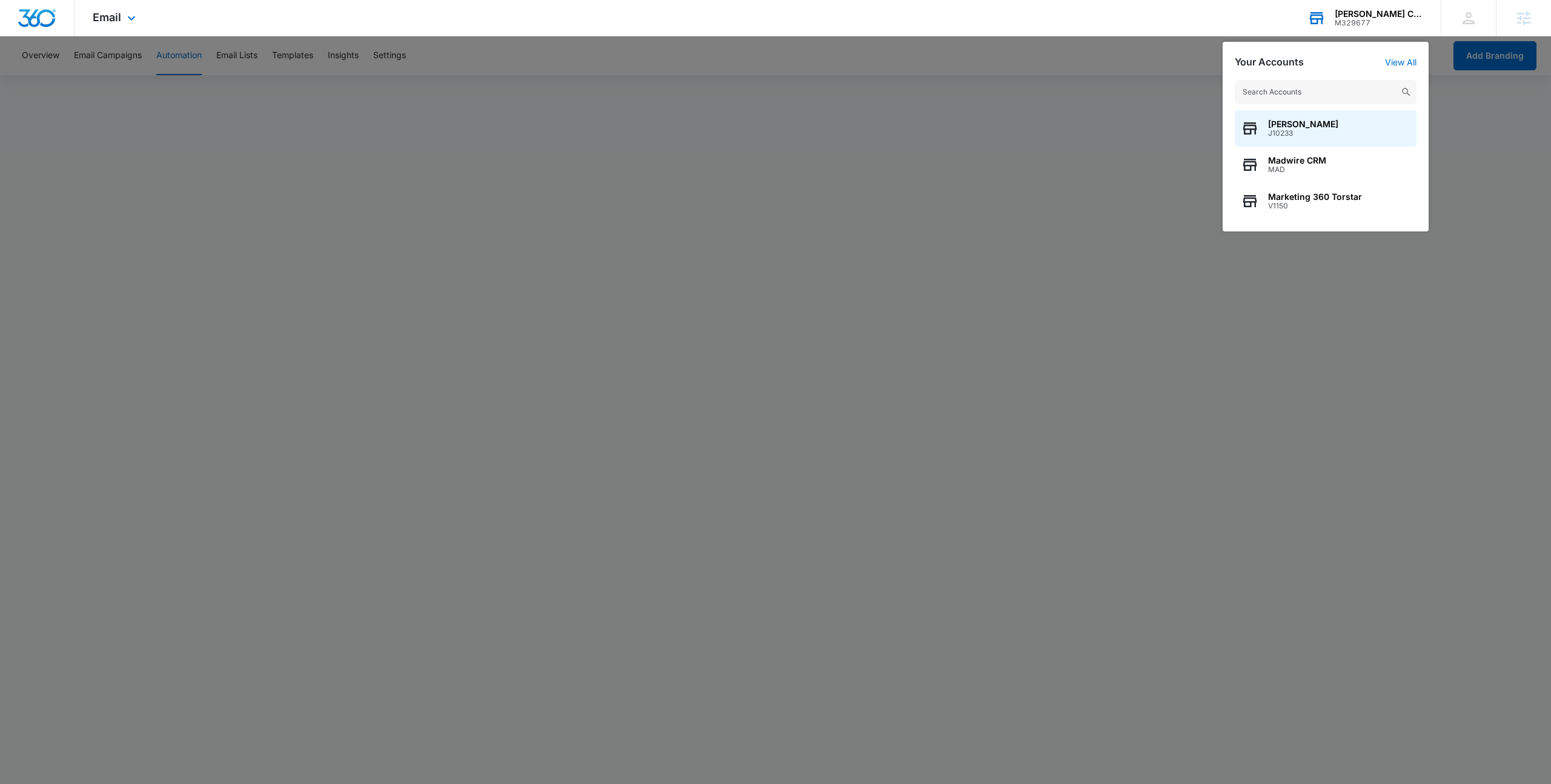
click at [1269, 87] on input "text" at bounding box center [1325, 92] width 182 height 24
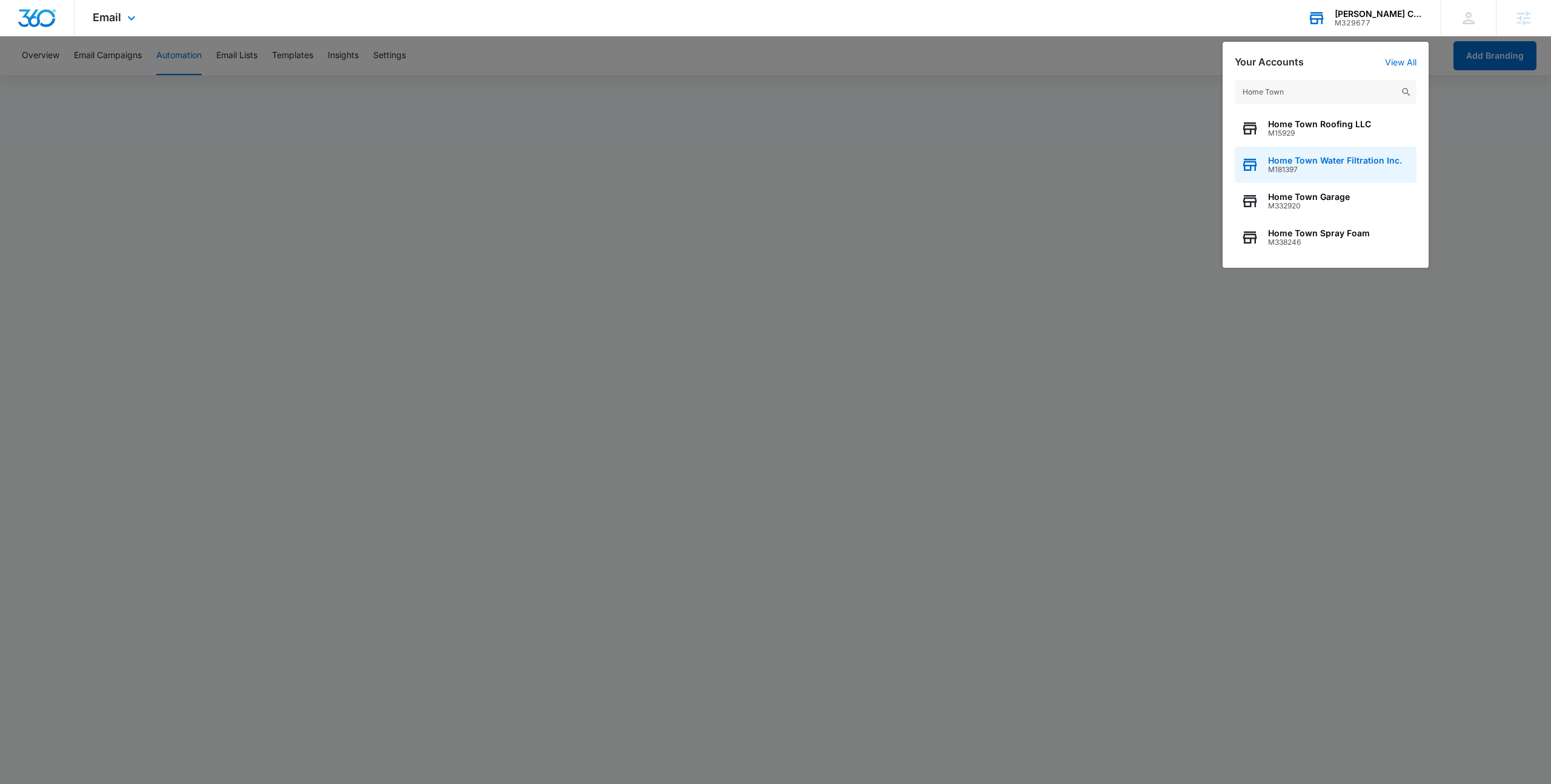
type input "Home Town"
click at [1319, 158] on span "Home Town Water Filtration Inc." at bounding box center [1335, 160] width 134 height 10
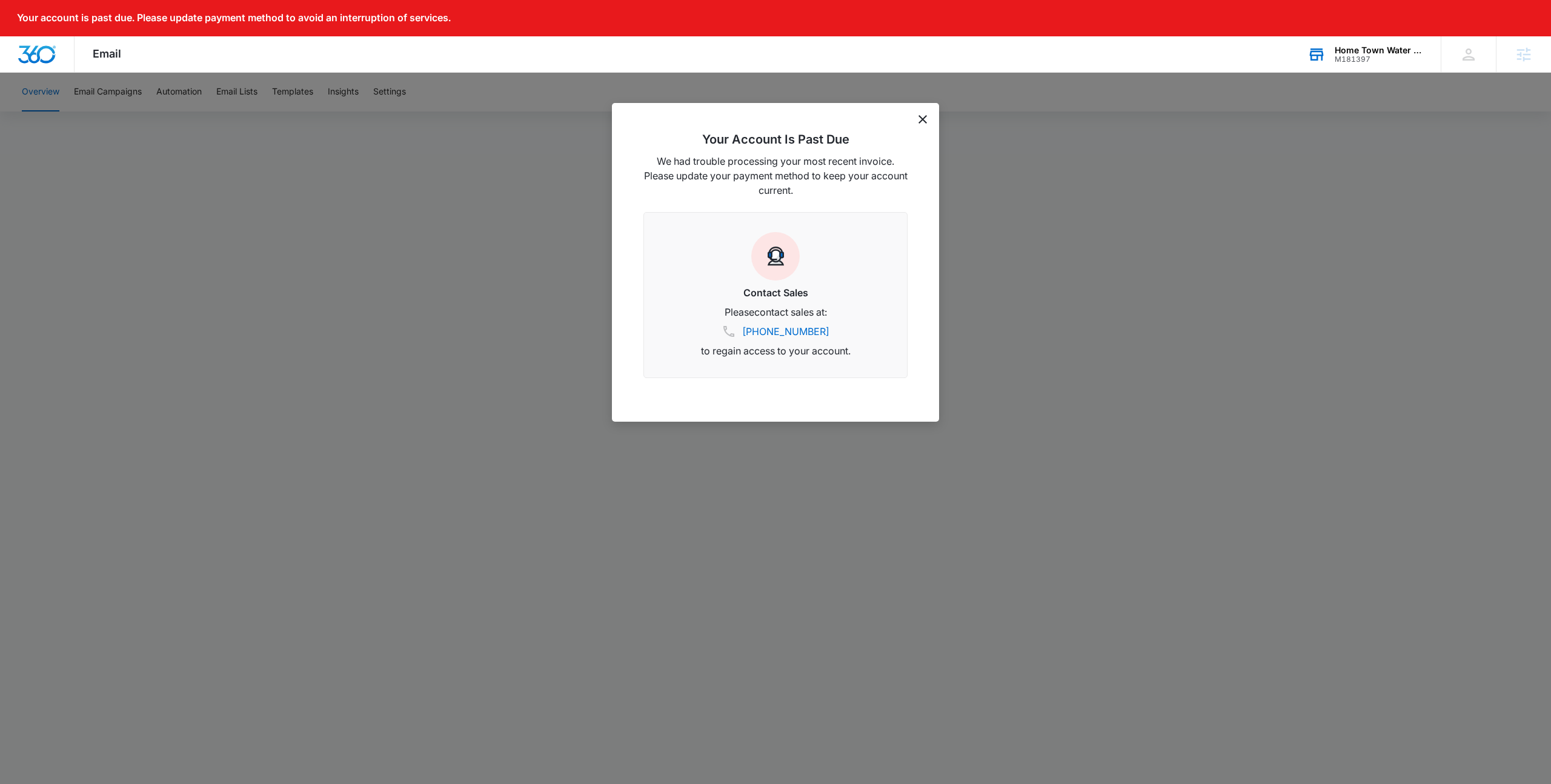
click at [922, 126] on div "Your Account Is Past Due We had trouble processing your most recent invoice. Pl…" at bounding box center [776, 262] width 327 height 319
click at [925, 115] on icon "dismiss this dialog" at bounding box center [923, 120] width 9 height 9
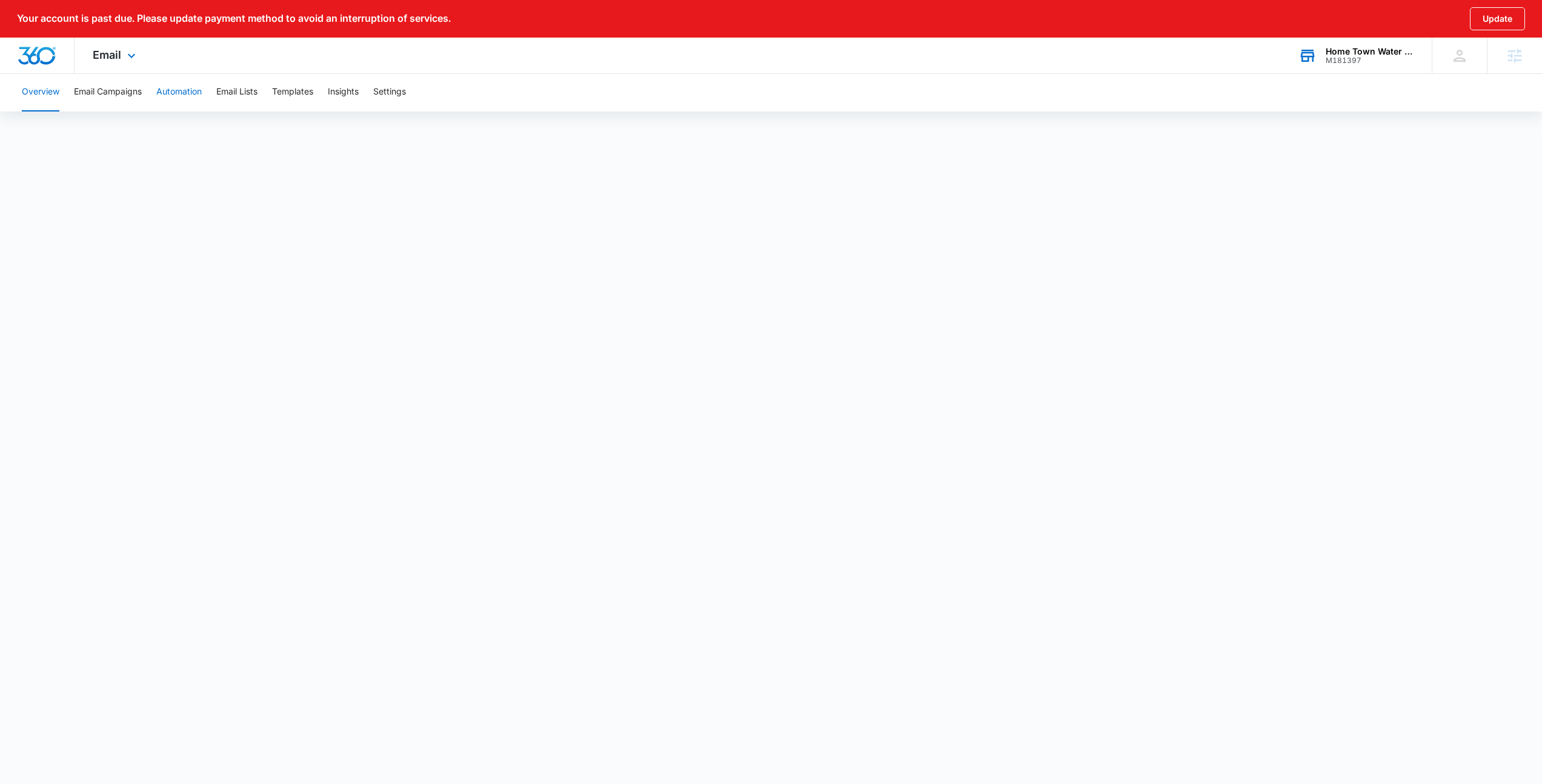
click at [182, 101] on button "Automation" at bounding box center [179, 92] width 46 height 39
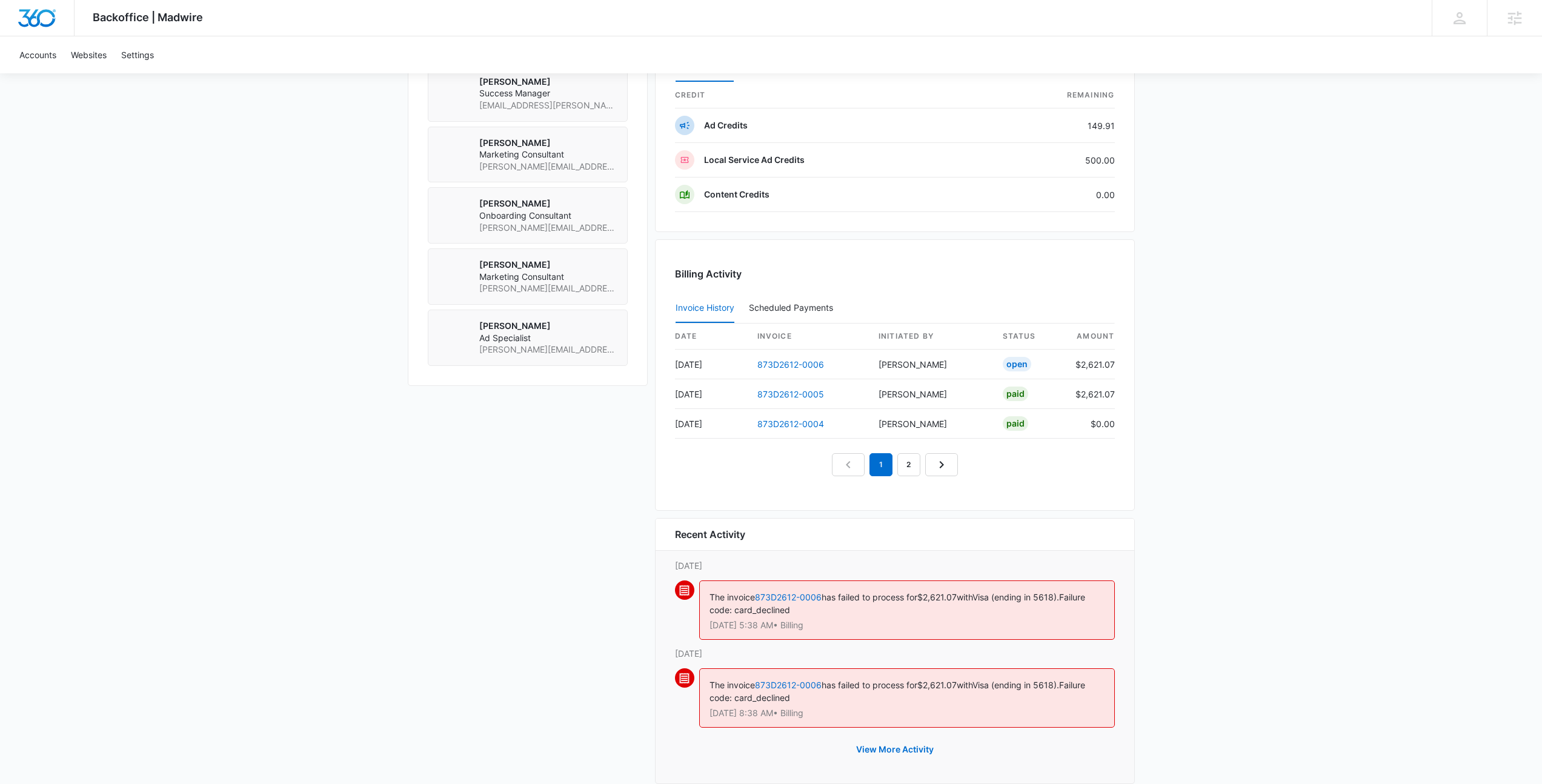
scroll to position [1025, 0]
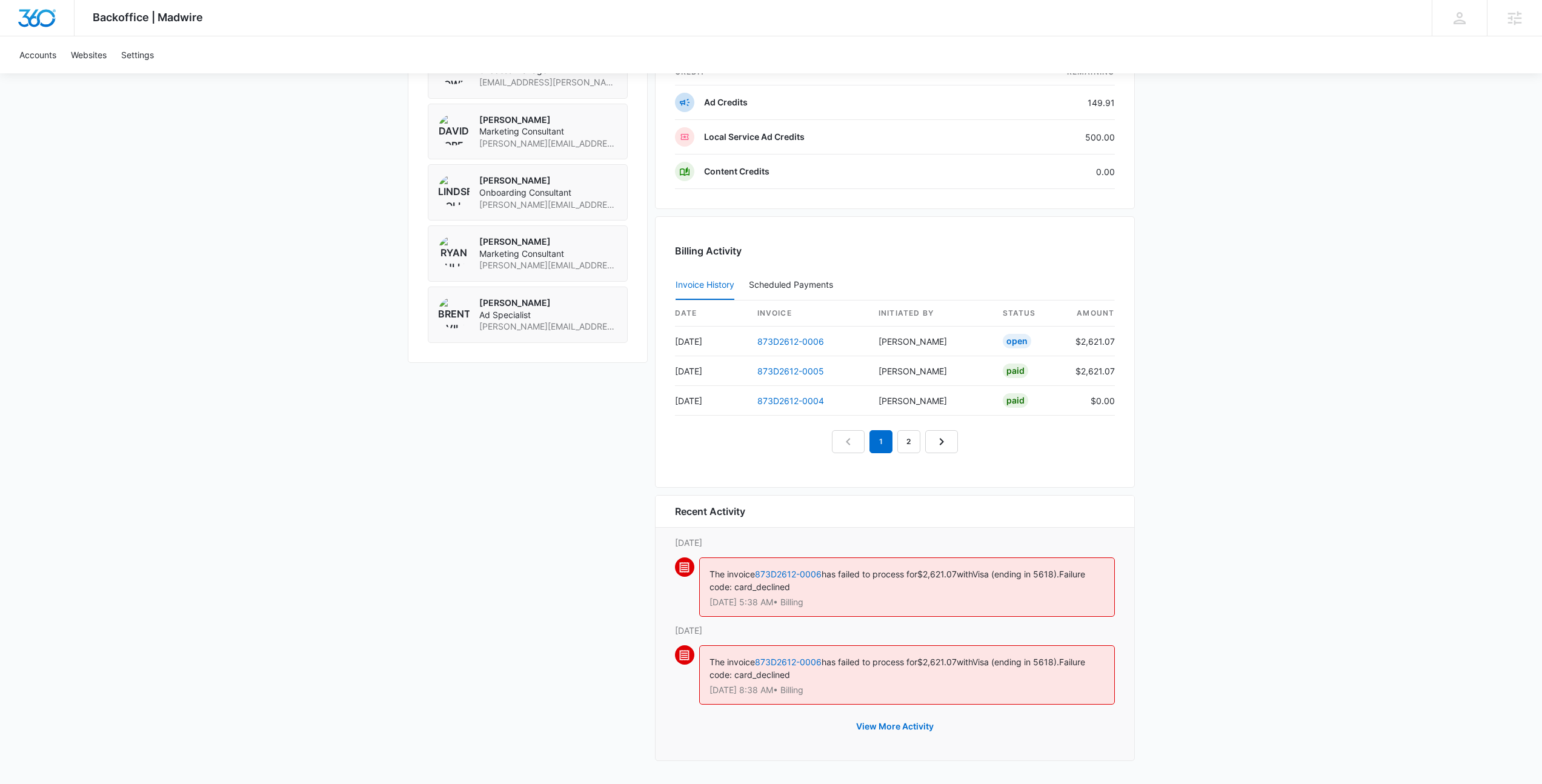
drag, startPoint x: 872, startPoint y: 618, endPoint x: 633, endPoint y: 574, distance: 243.0
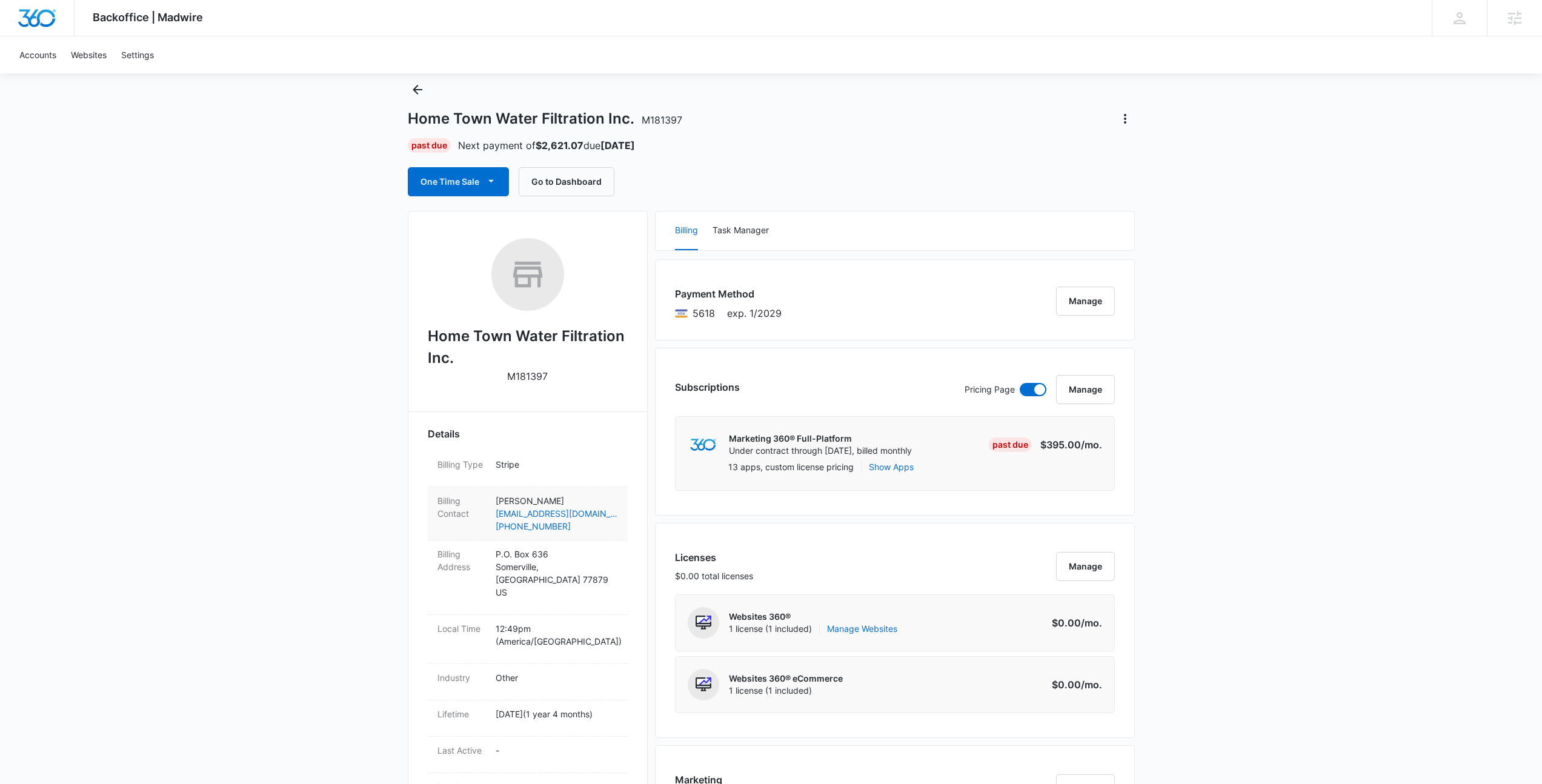
scroll to position [0, 0]
